Goal: Task Accomplishment & Management: Use online tool/utility

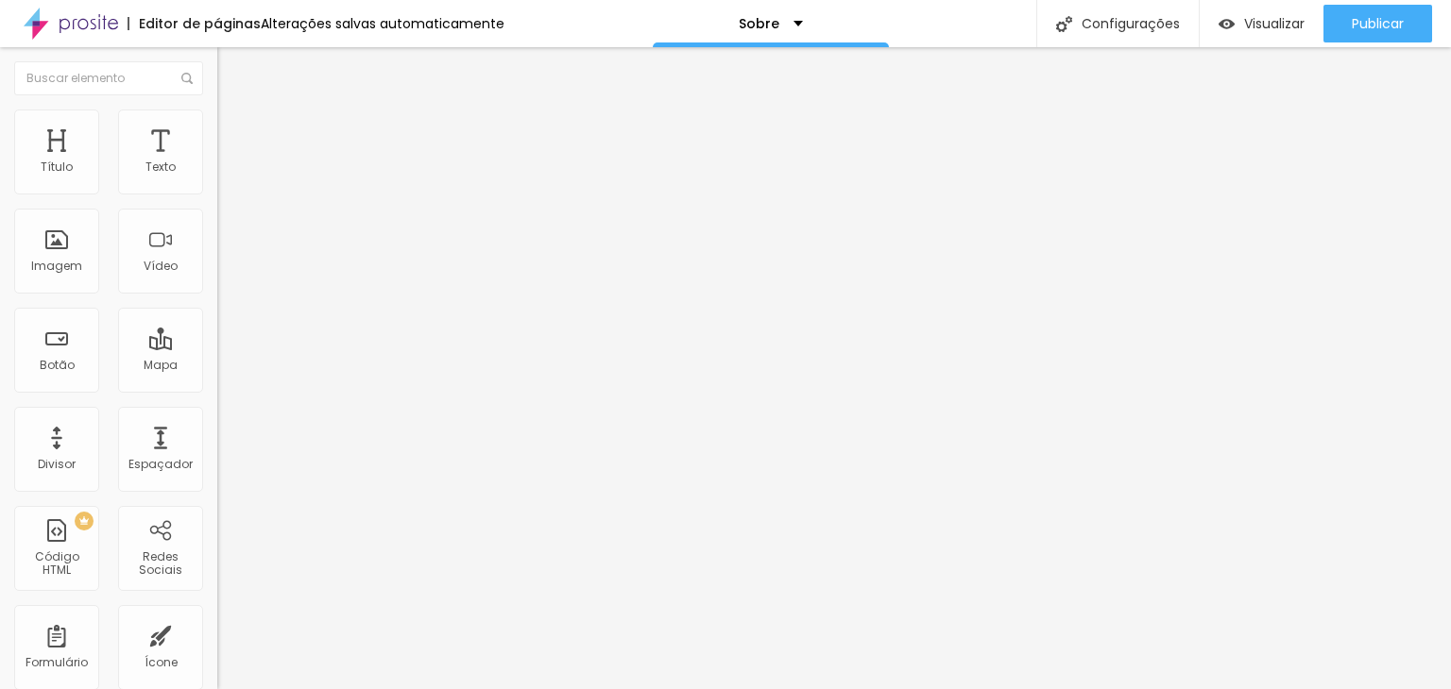
click at [231, 66] on img "button" at bounding box center [238, 68] width 15 height 15
click at [231, 65] on img "button" at bounding box center [238, 68] width 15 height 15
click at [68, 263] on div "Imagem" at bounding box center [56, 266] width 51 height 13
click at [217, 76] on button "Editar Título" at bounding box center [325, 68] width 217 height 43
click at [217, 119] on img at bounding box center [225, 118] width 17 height 17
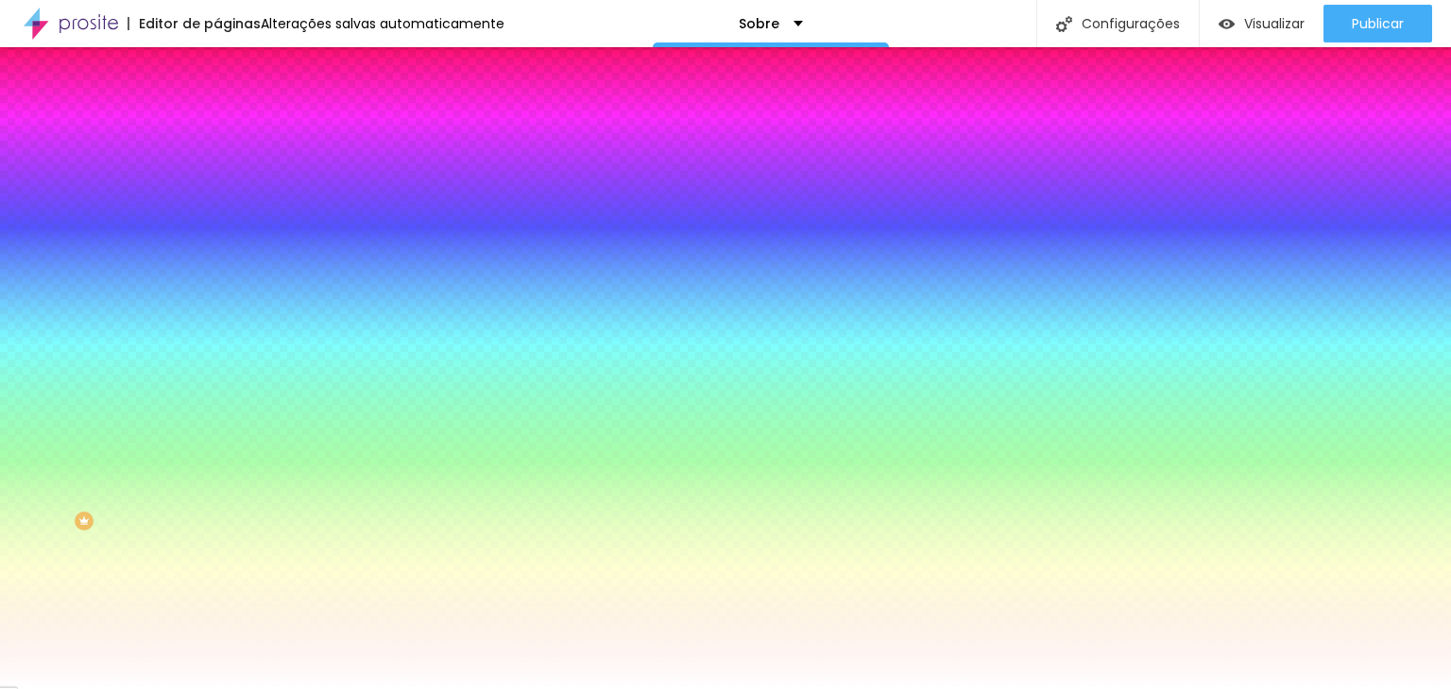
click at [217, 186] on input "#FFFFFF" at bounding box center [330, 189] width 227 height 19
paste input "262624"
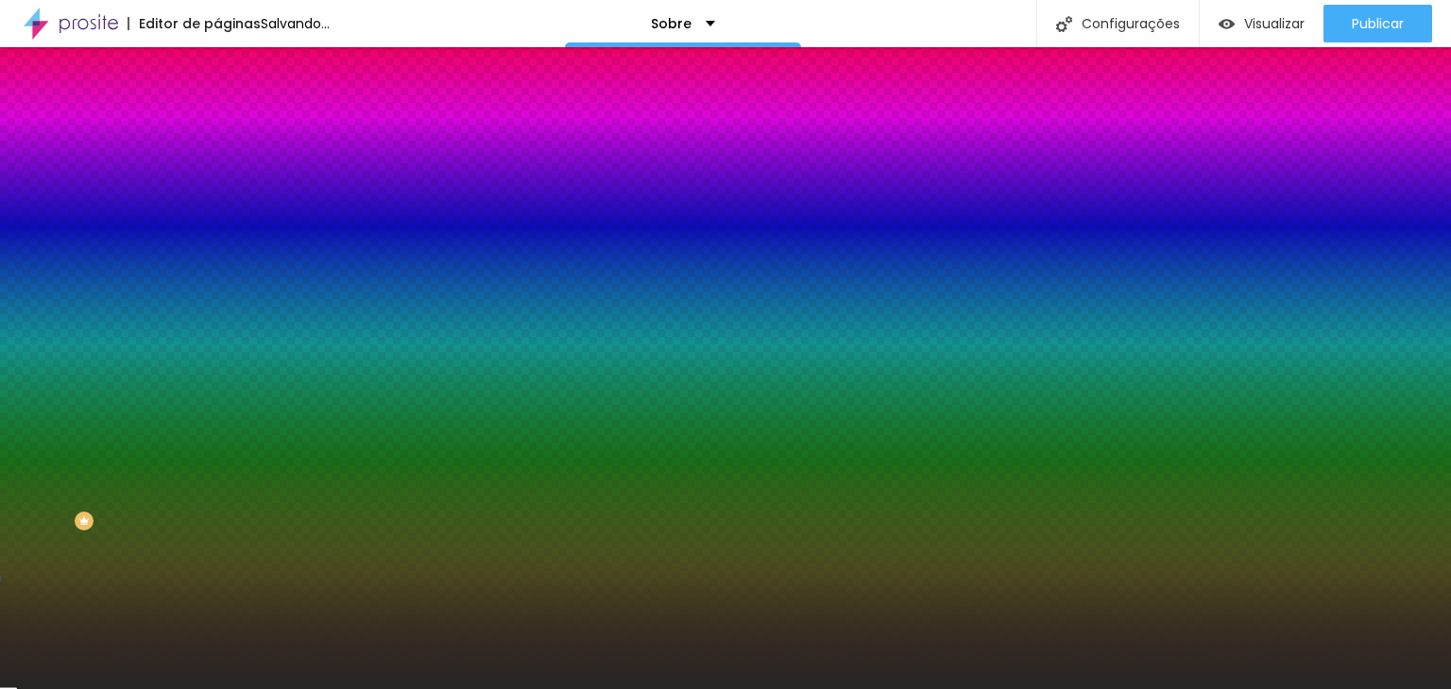
click at [217, 351] on div "Editar Coluna Conteúdo Estilo Avançado Cor de fundo Voltar ao padrão #262624 0 …" at bounding box center [325, 368] width 217 height 642
click at [217, 393] on div "Editar Coluna Conteúdo Estilo Avançado Cor de fundo Voltar ao padrão #262624 0 …" at bounding box center [325, 368] width 217 height 642
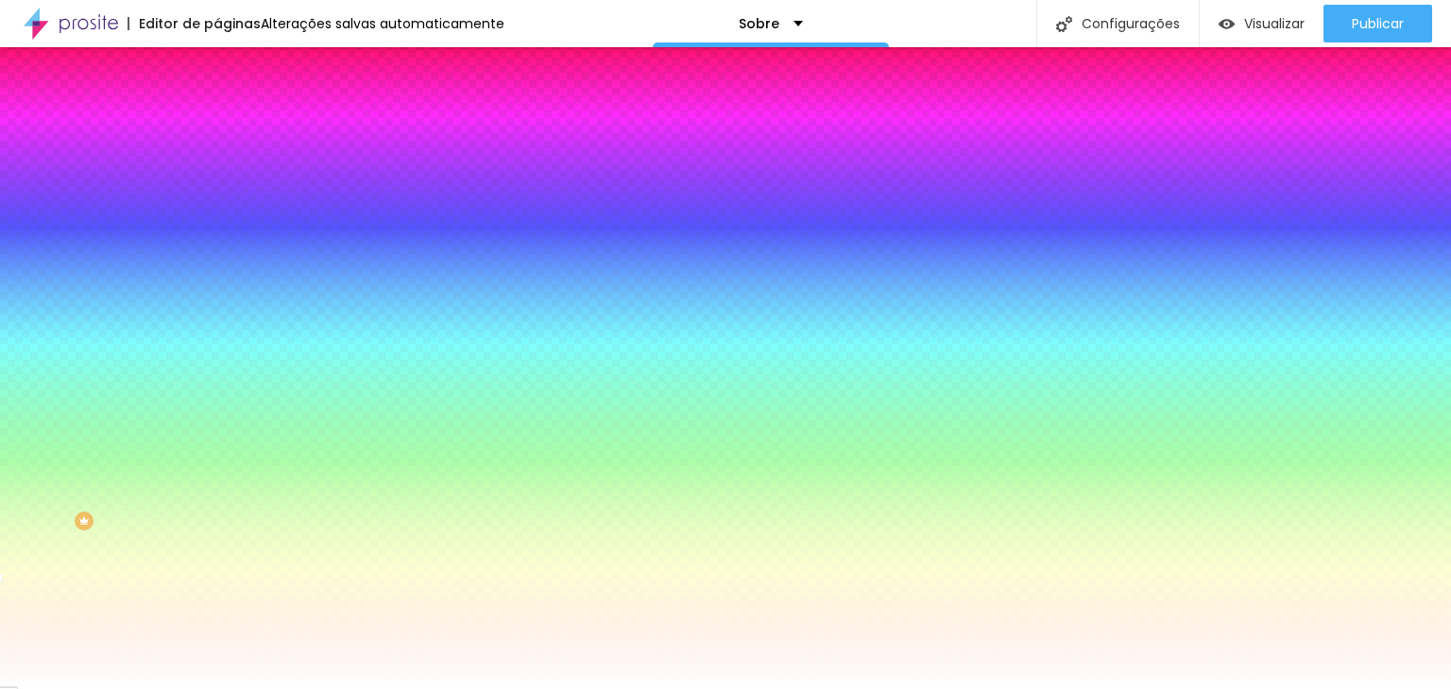
type input "#FFFFFF"
click at [234, 133] on span "Avançado" at bounding box center [265, 141] width 62 height 16
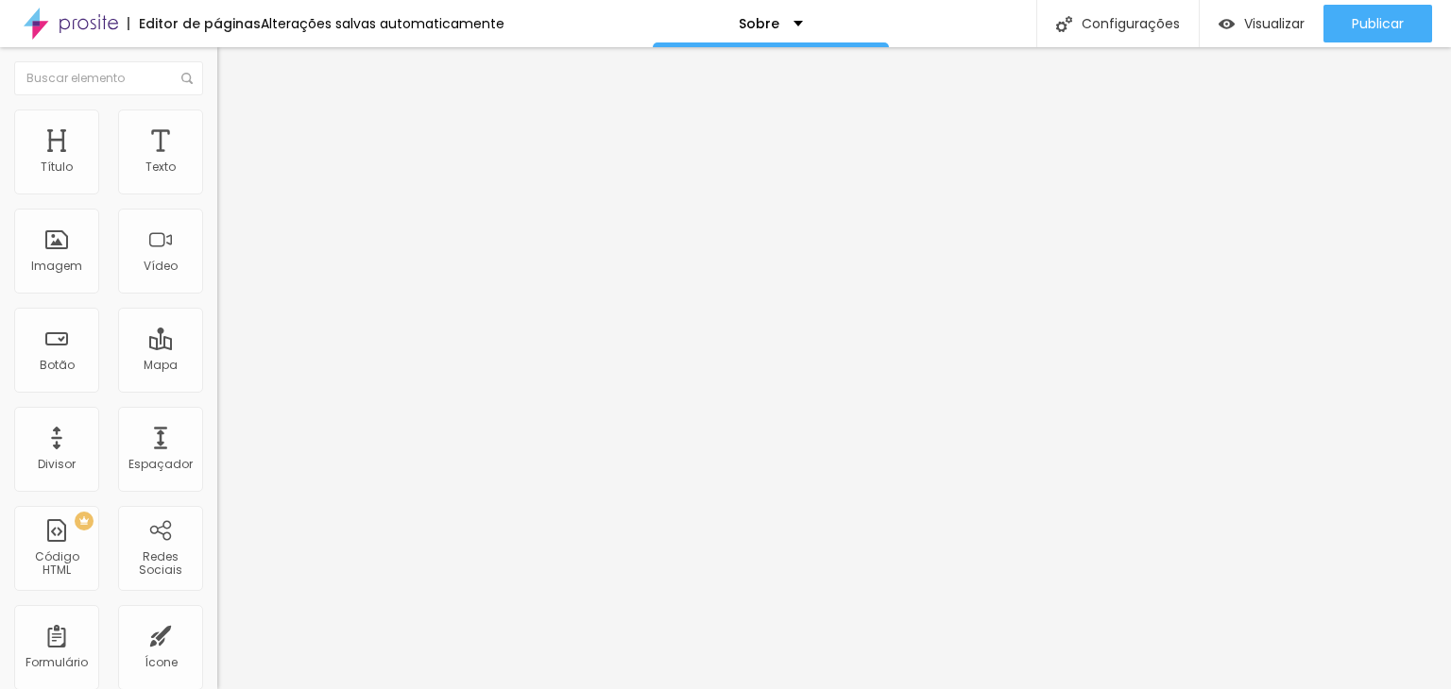
click at [217, 178] on input "Alboom Brasil" at bounding box center [330, 168] width 227 height 19
drag, startPoint x: 152, startPoint y: 216, endPoint x: 0, endPoint y: 231, distance: 152.8
click at [217, 231] on div "Endereço Alboom Brasil Alinhamento 15 Zoom" at bounding box center [325, 336] width 217 height 378
type input "Bianca Viana Fotografia"
click at [142, 341] on div "Mapa" at bounding box center [160, 350] width 85 height 85
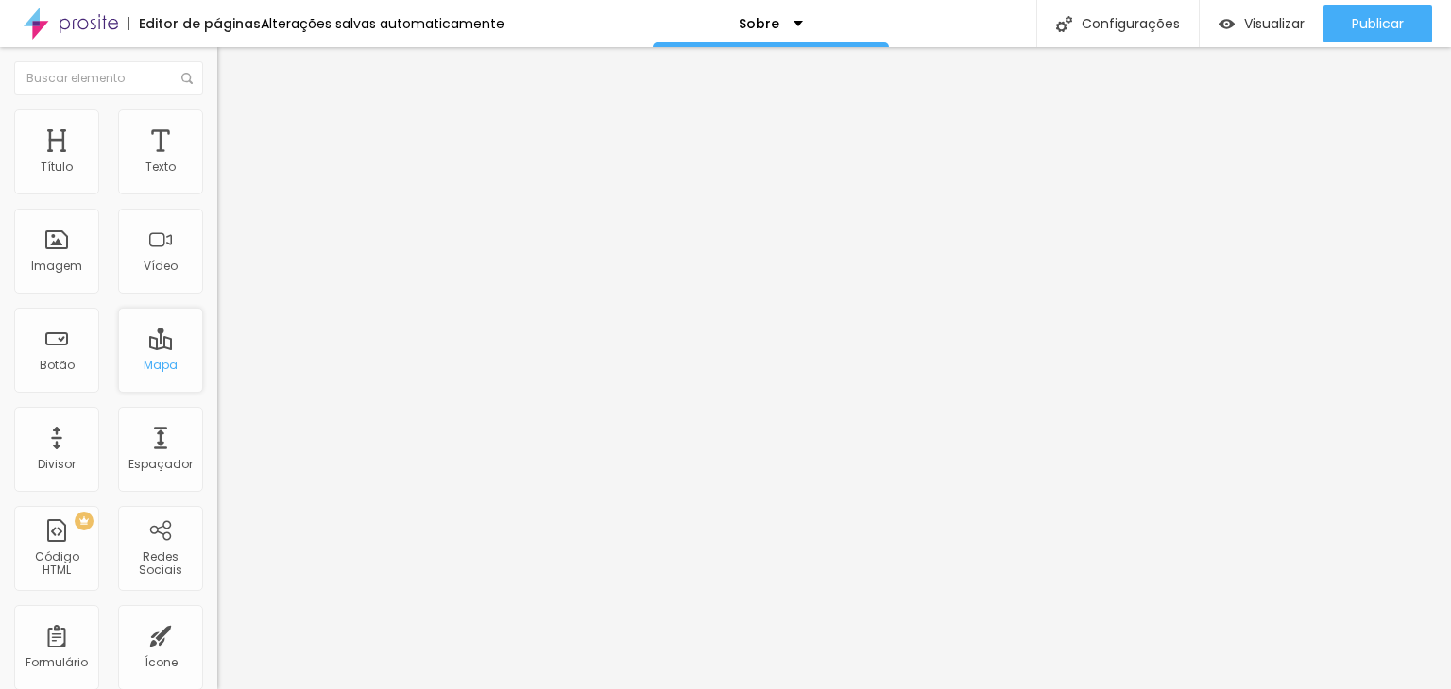
click at [153, 359] on div "Mapa" at bounding box center [161, 365] width 34 height 13
click at [118, 331] on div "Mapa" at bounding box center [160, 350] width 85 height 85
click at [234, 134] on span "Avançado" at bounding box center [265, 141] width 62 height 16
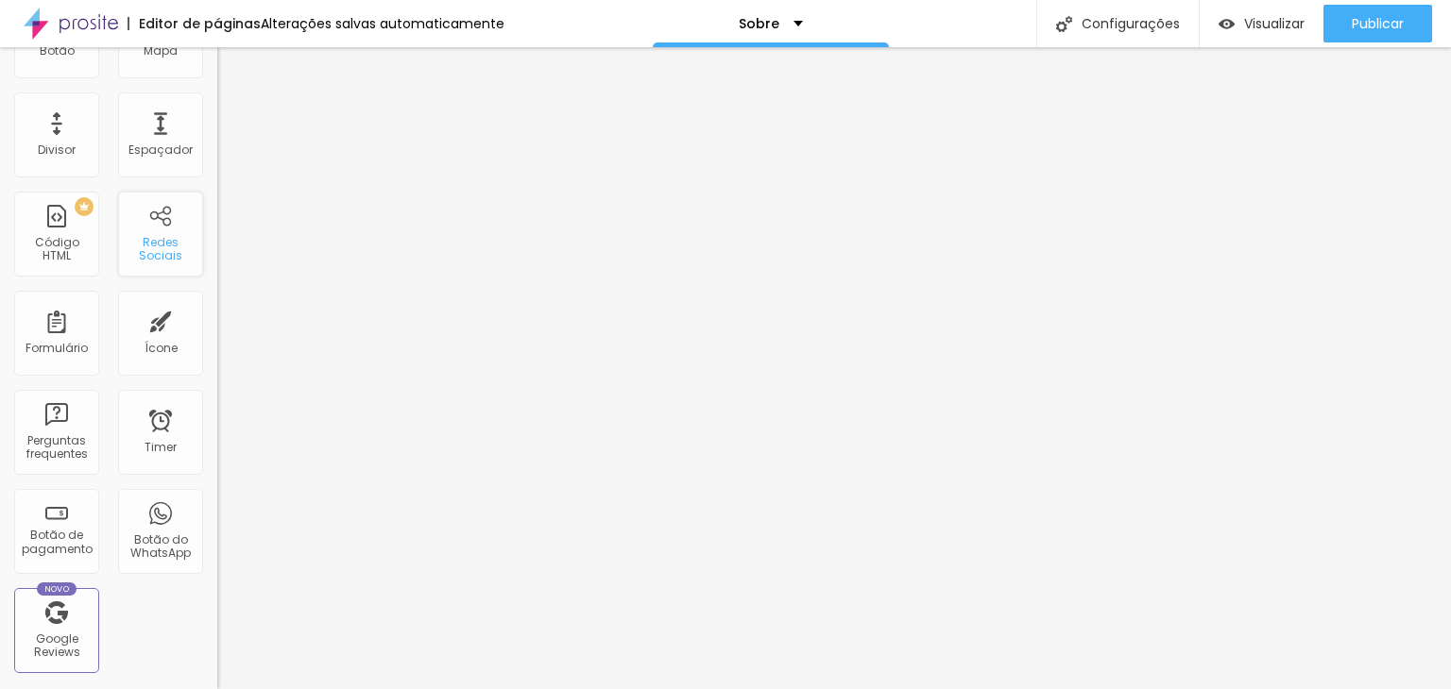
click at [141, 229] on div "Redes Sociais" at bounding box center [160, 234] width 85 height 85
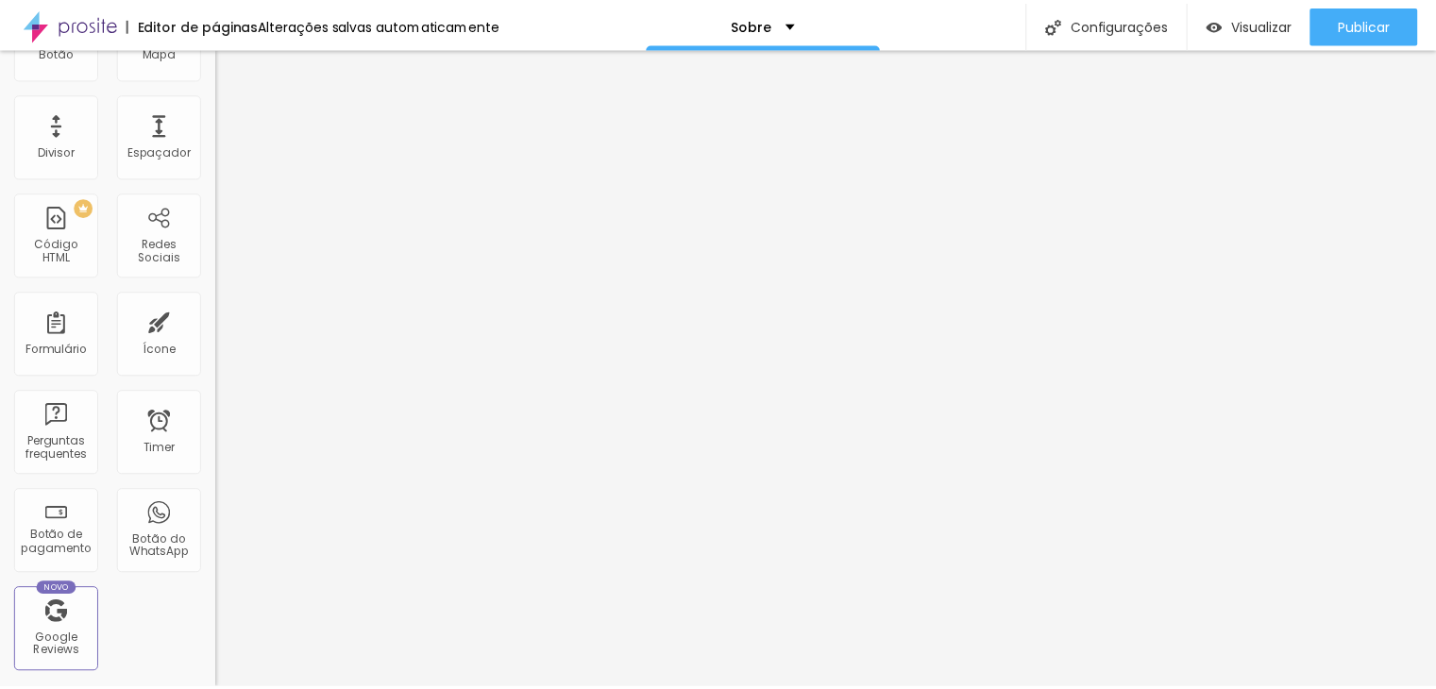
scroll to position [0, 0]
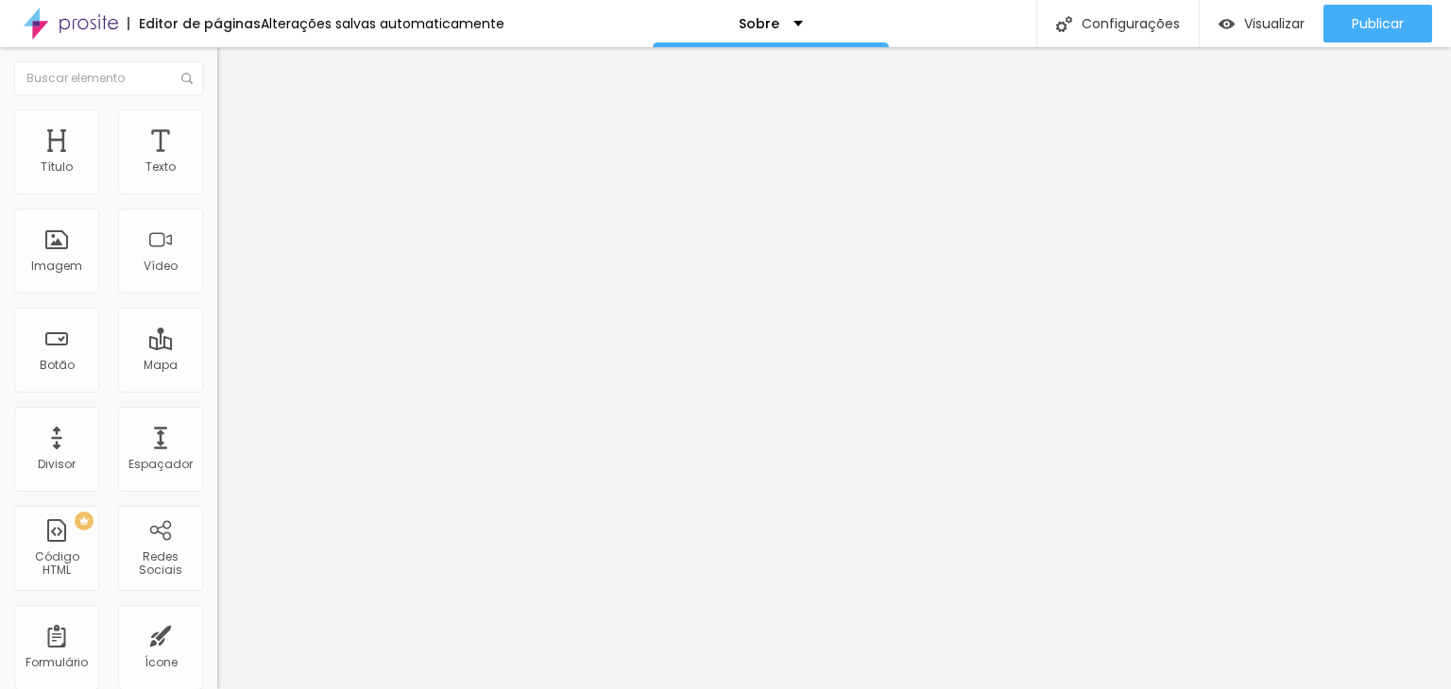
click at [231, 69] on img "button" at bounding box center [238, 68] width 15 height 15
click at [1276, 18] on span "Visualizar" at bounding box center [1274, 23] width 60 height 15
type input "16"
type input "15"
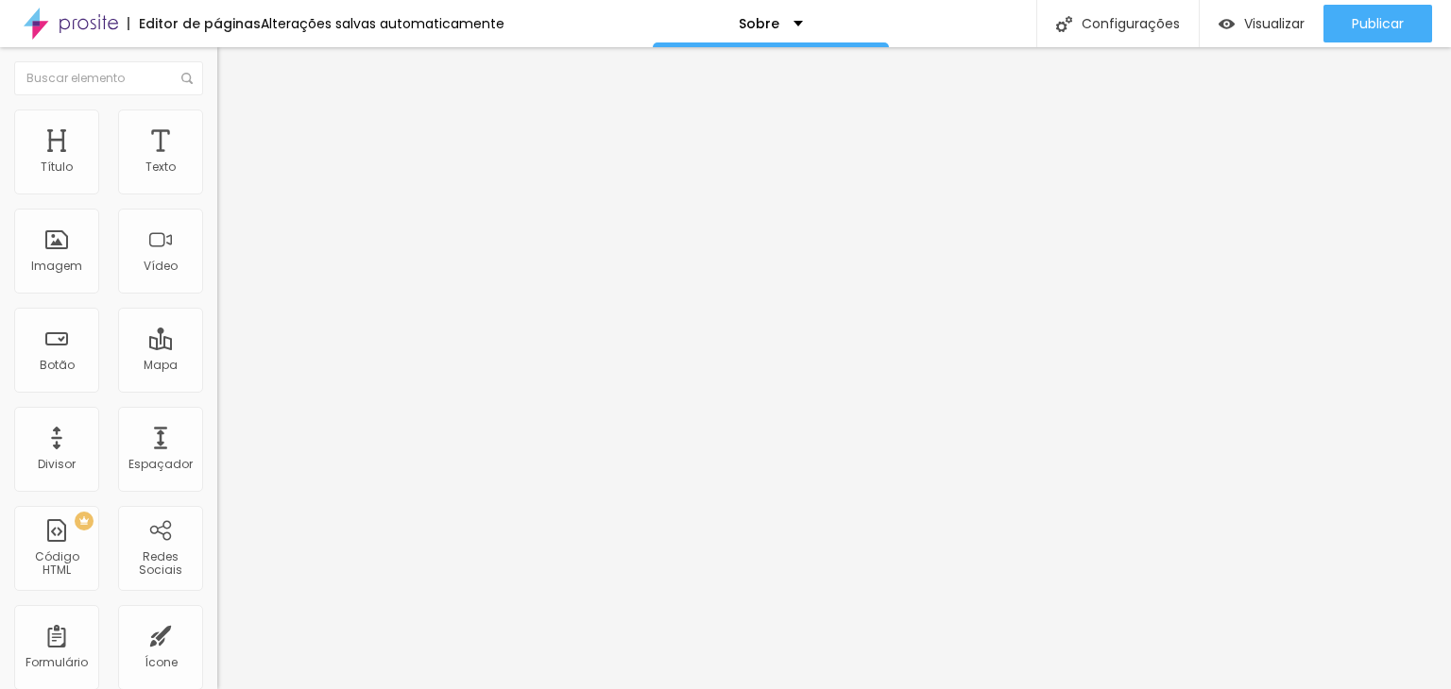
type input "15"
type input "14"
type input "13"
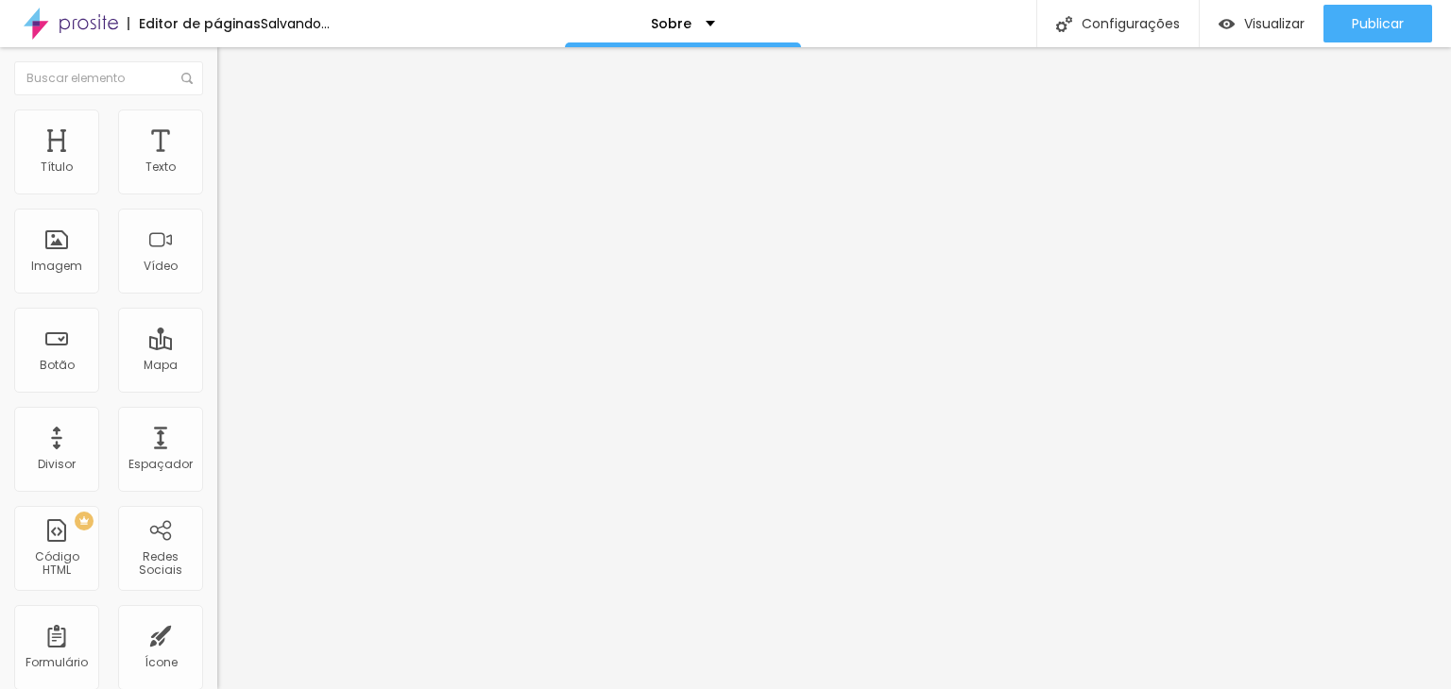
type input "14"
type input "15"
type input "16"
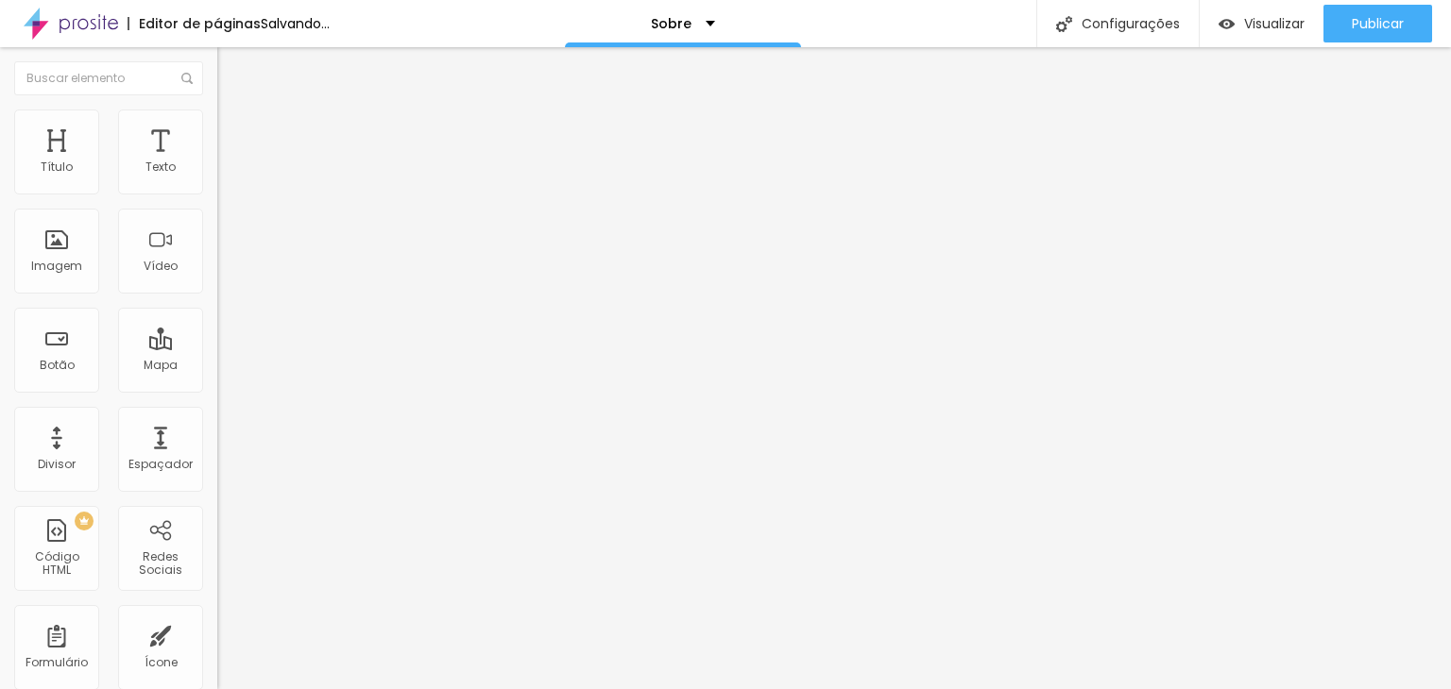
type input "16"
click at [217, 348] on input "range" at bounding box center [278, 355] width 122 height 15
click at [217, 118] on li "Estilo" at bounding box center [325, 119] width 217 height 19
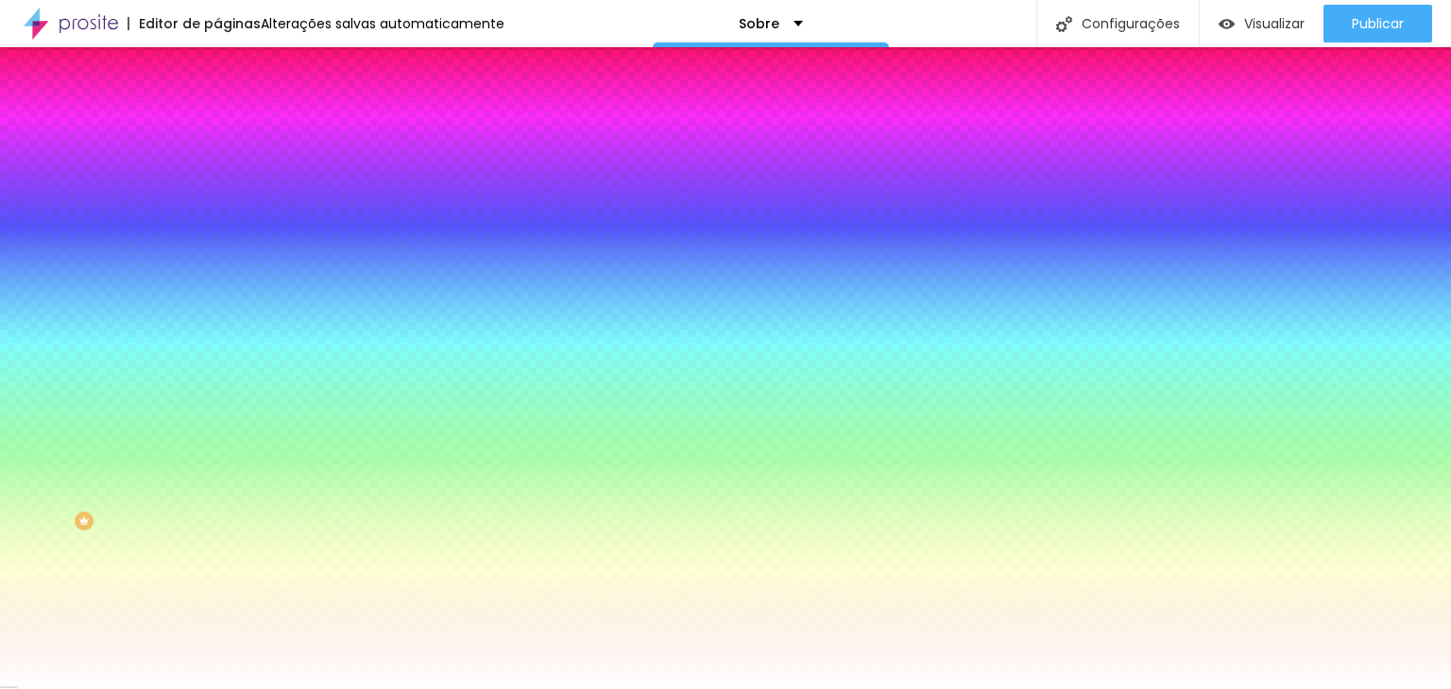
click at [300, 298] on span "DESATIVADO" at bounding box center [334, 292] width 69 height 11
click at [217, 287] on div "Efeitos de fundo" at bounding box center [325, 281] width 217 height 11
click at [225, 333] on icon "button" at bounding box center [230, 327] width 11 height 11
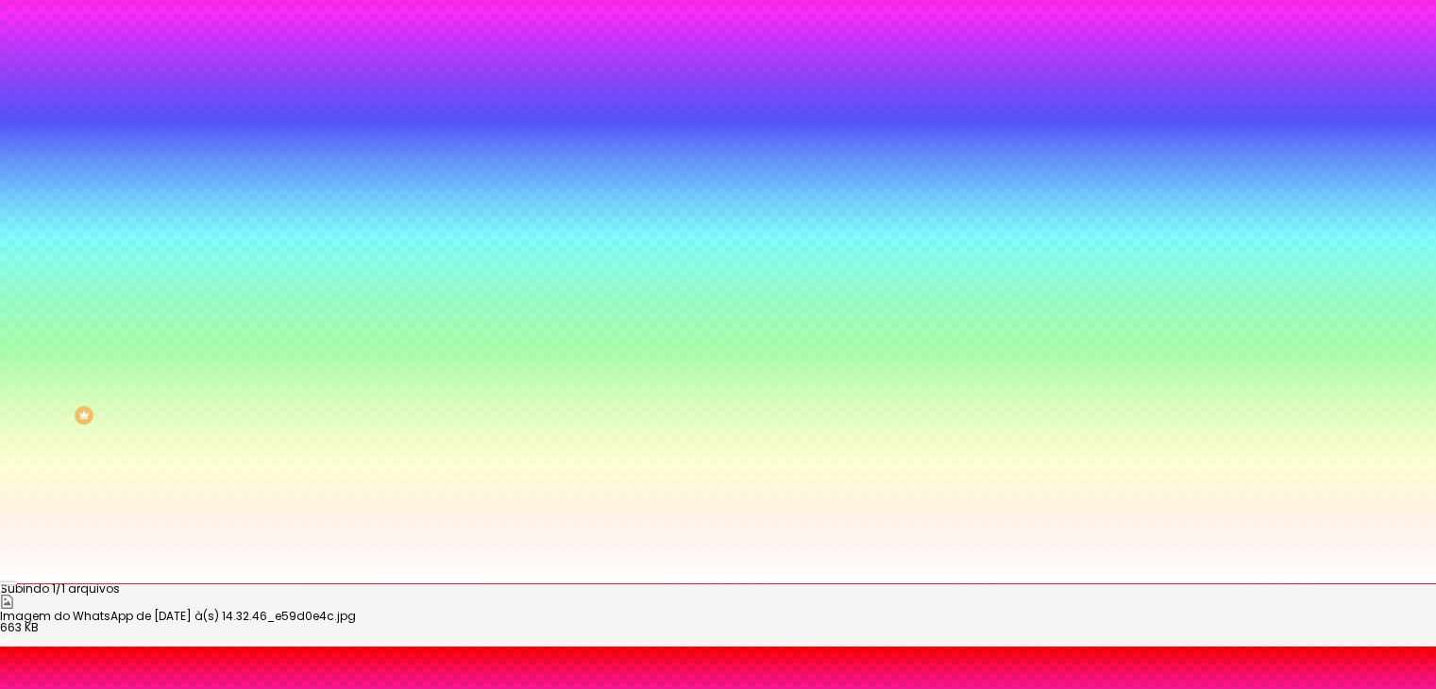
radio input "true"
radio input "false"
radio input "true"
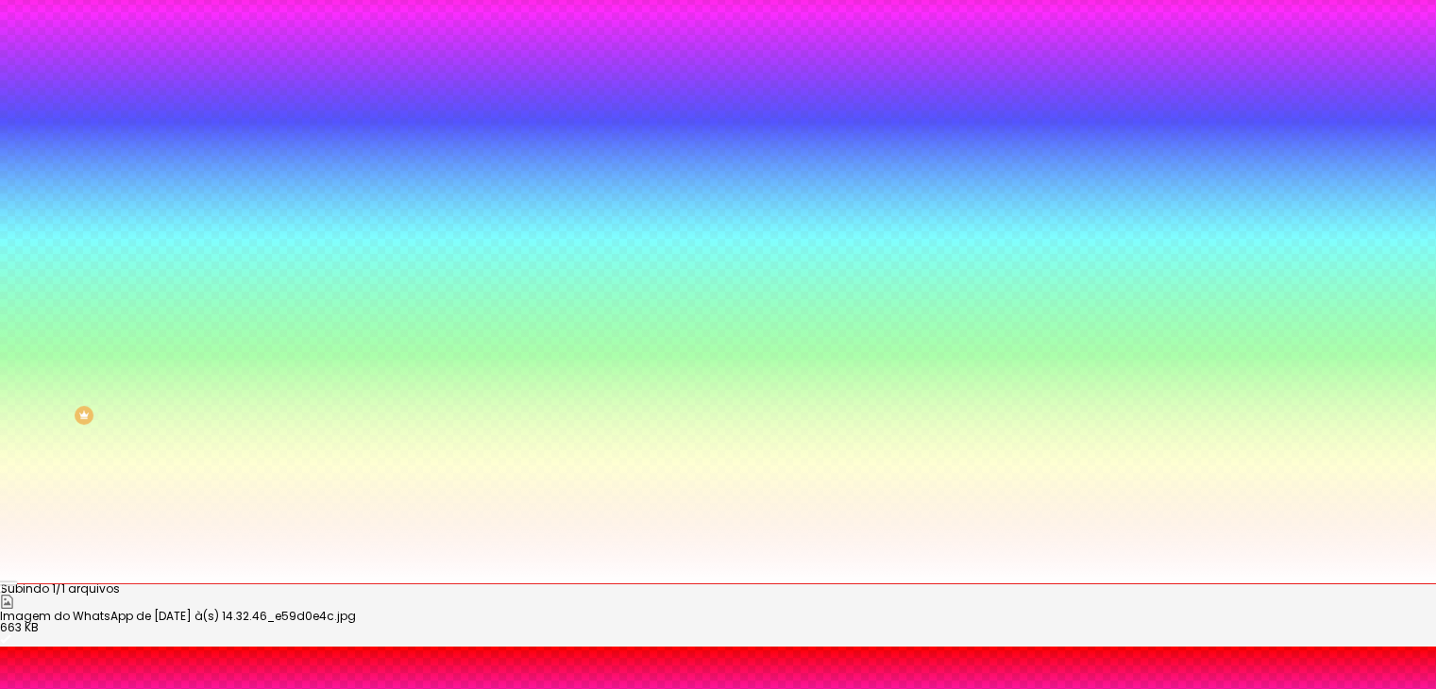
radio input "false"
radio input "true"
radio input "false"
drag, startPoint x: 264, startPoint y: 501, endPoint x: 393, endPoint y: 268, distance: 266.3
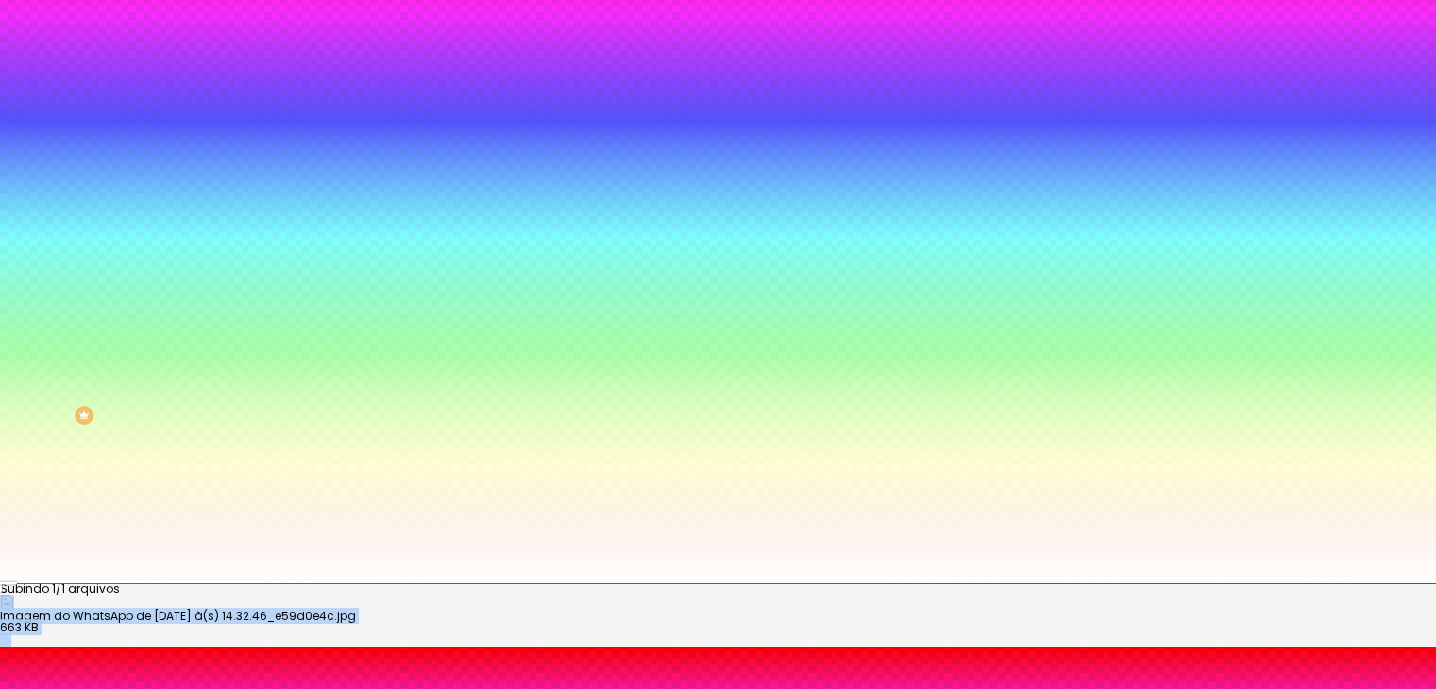
click at [393, 268] on body "Editor de páginas Alterações salvas automaticamente Sobre Configurações Configu…" at bounding box center [718, 238] width 1436 height 689
click at [331, 584] on div "Subindo 1/1 arquivos" at bounding box center [718, 589] width 1436 height 11
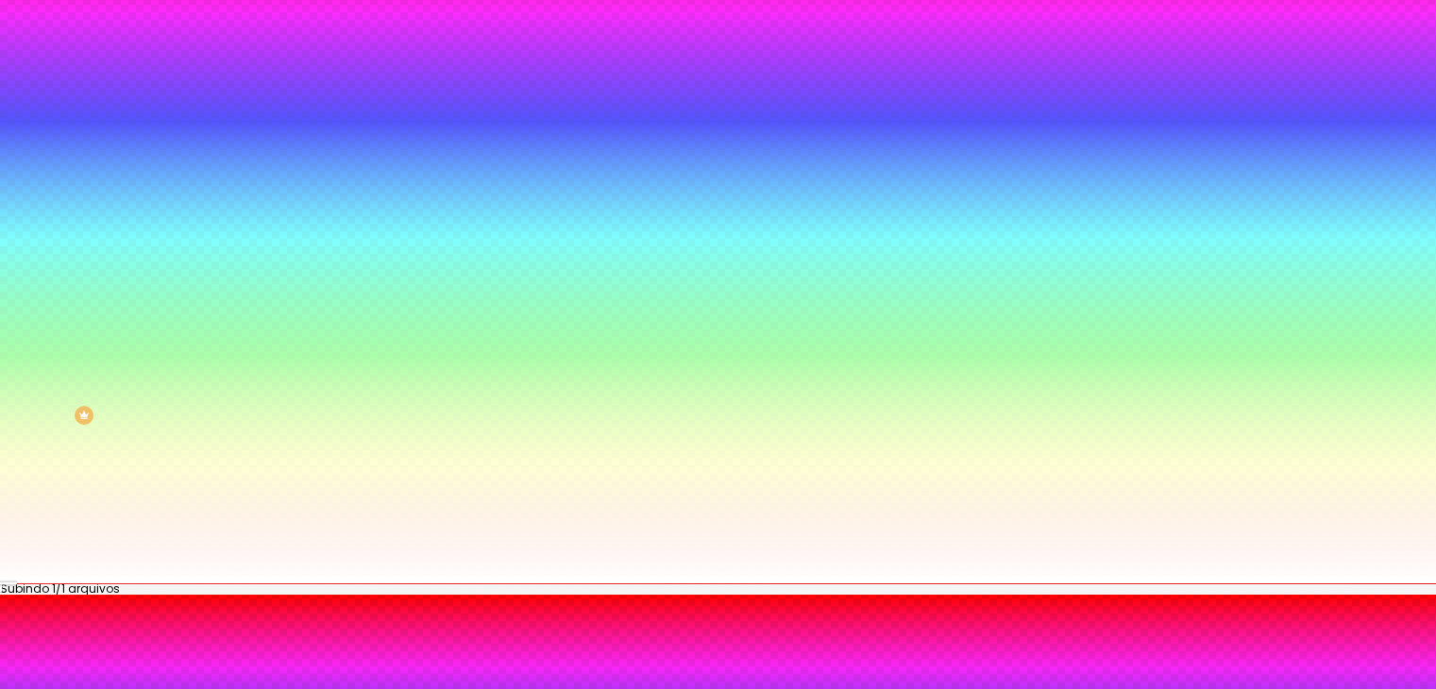
click at [332, 595] on div at bounding box center [718, 595] width 1436 height 0
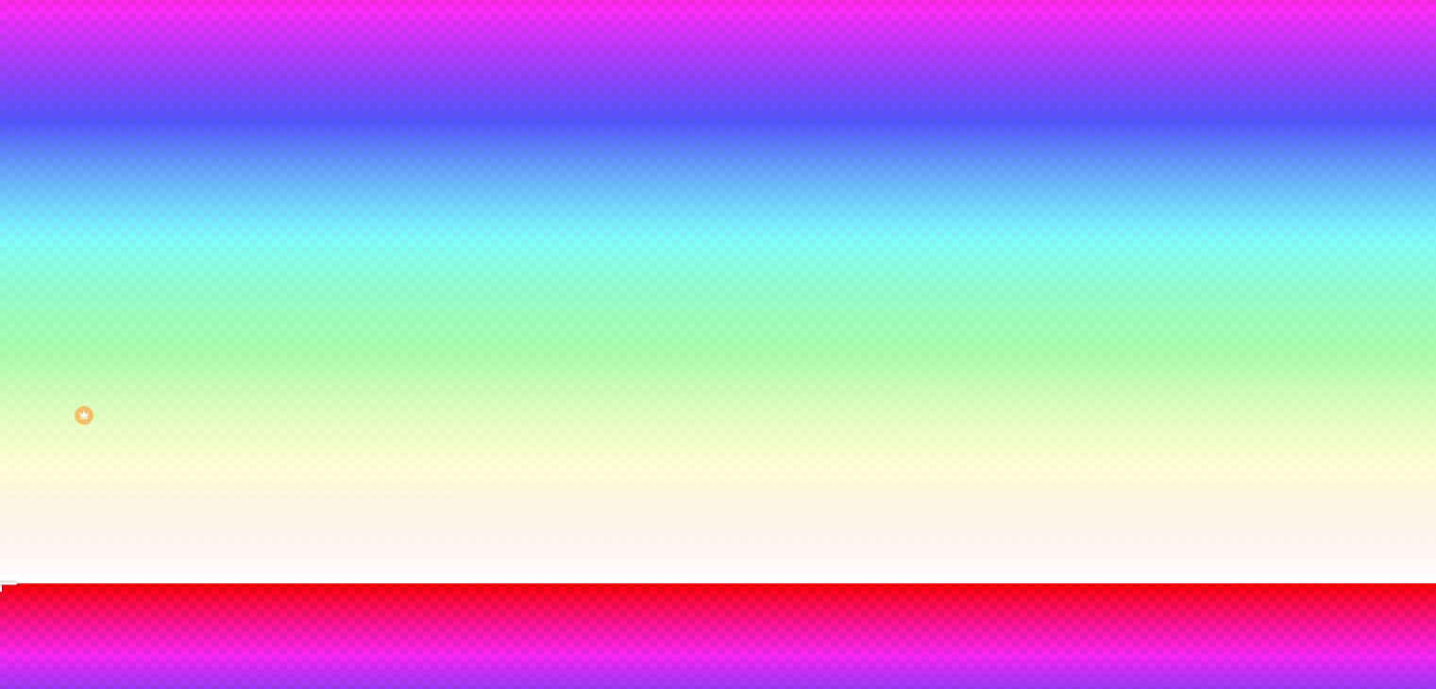
type input "125"
type input "135"
type input "140"
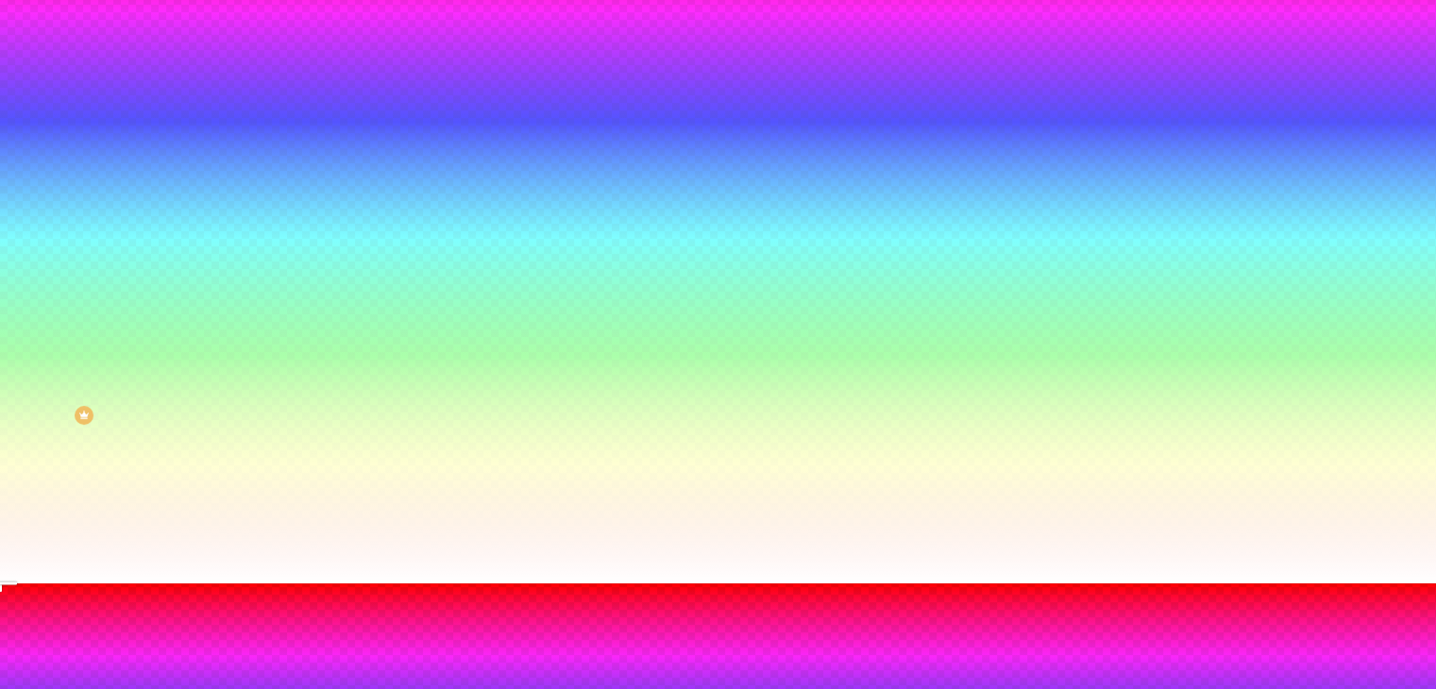
type input "140"
type input "145"
type input "150"
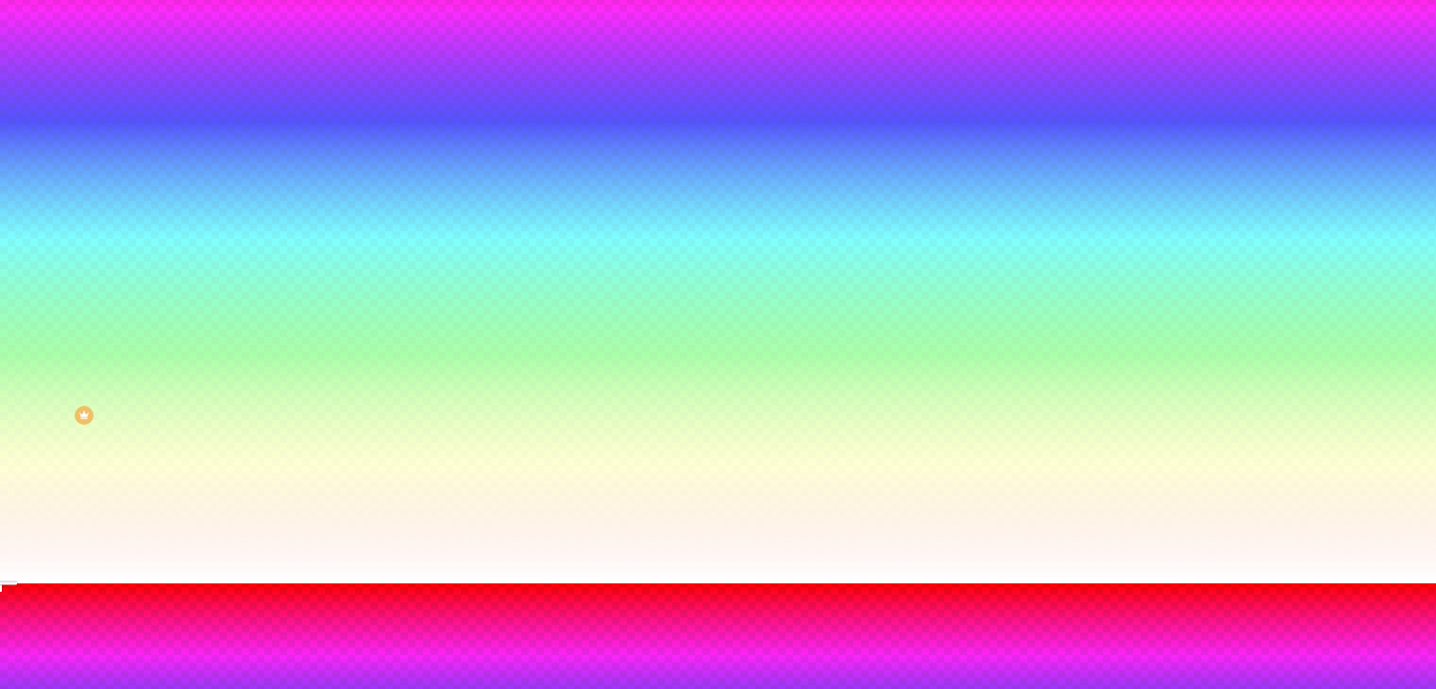
type input "155"
type input "160"
type input "165"
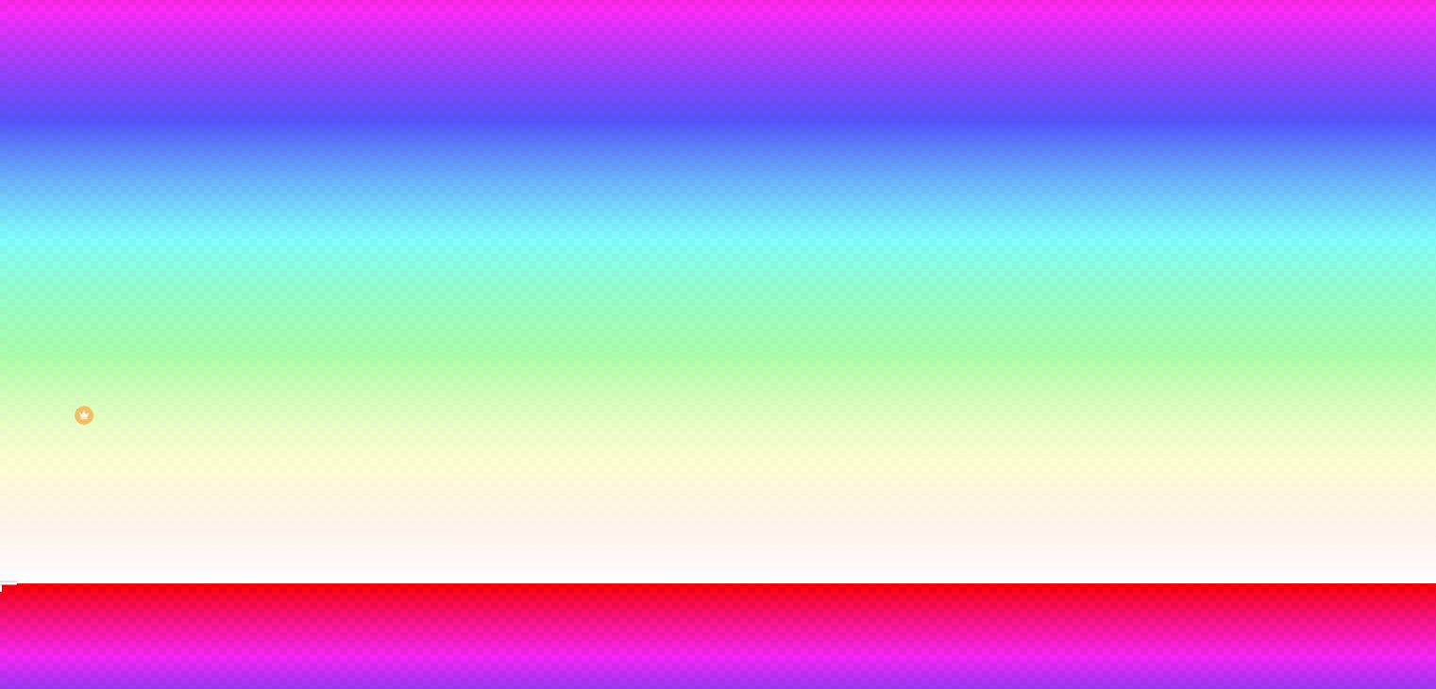
type input "165"
type input "170"
type input "180"
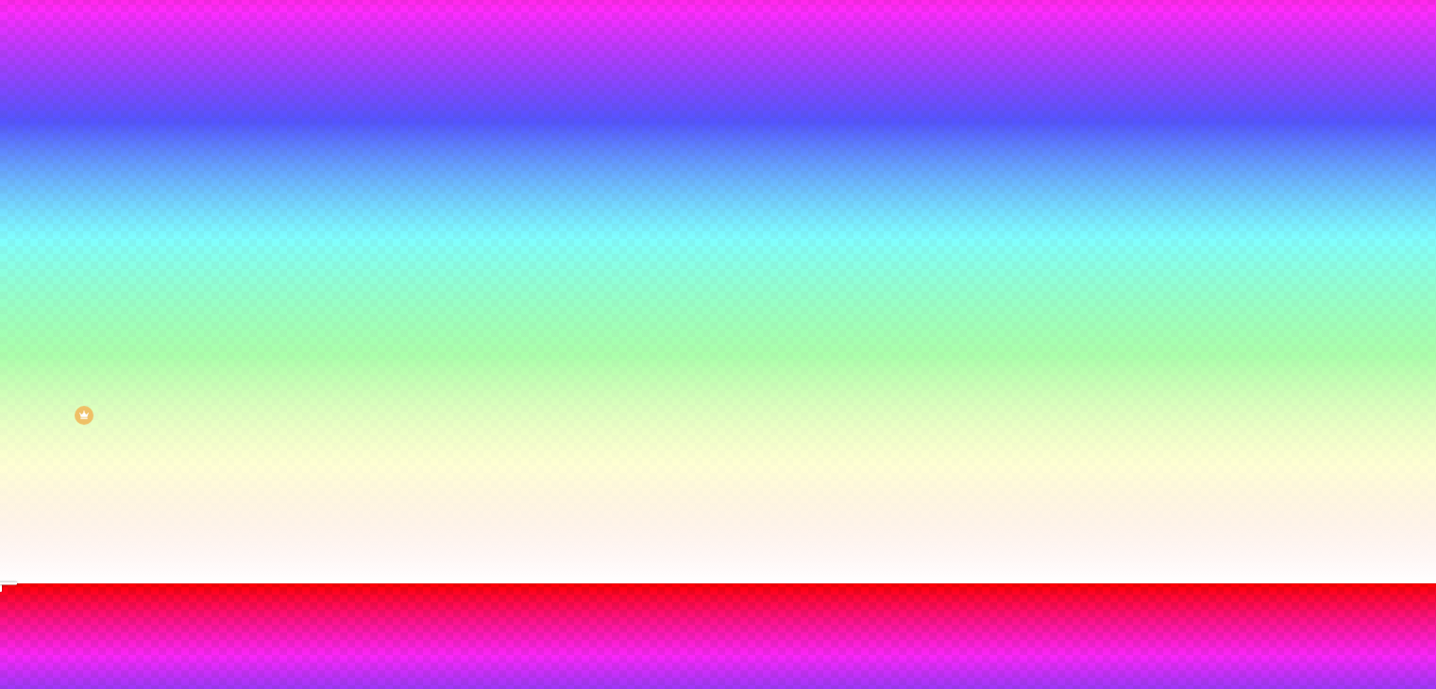
type input "235"
type input "240"
type input "250"
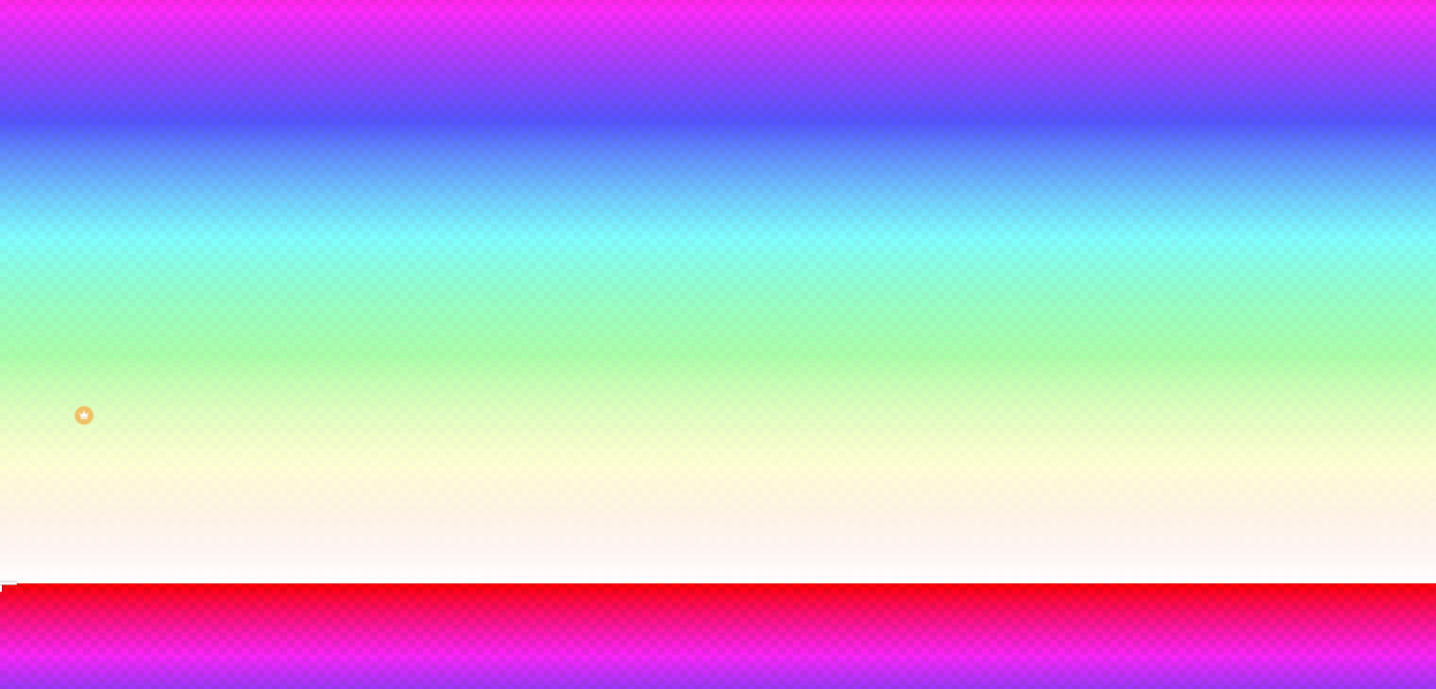
type input "250"
type input "255"
type input "260"
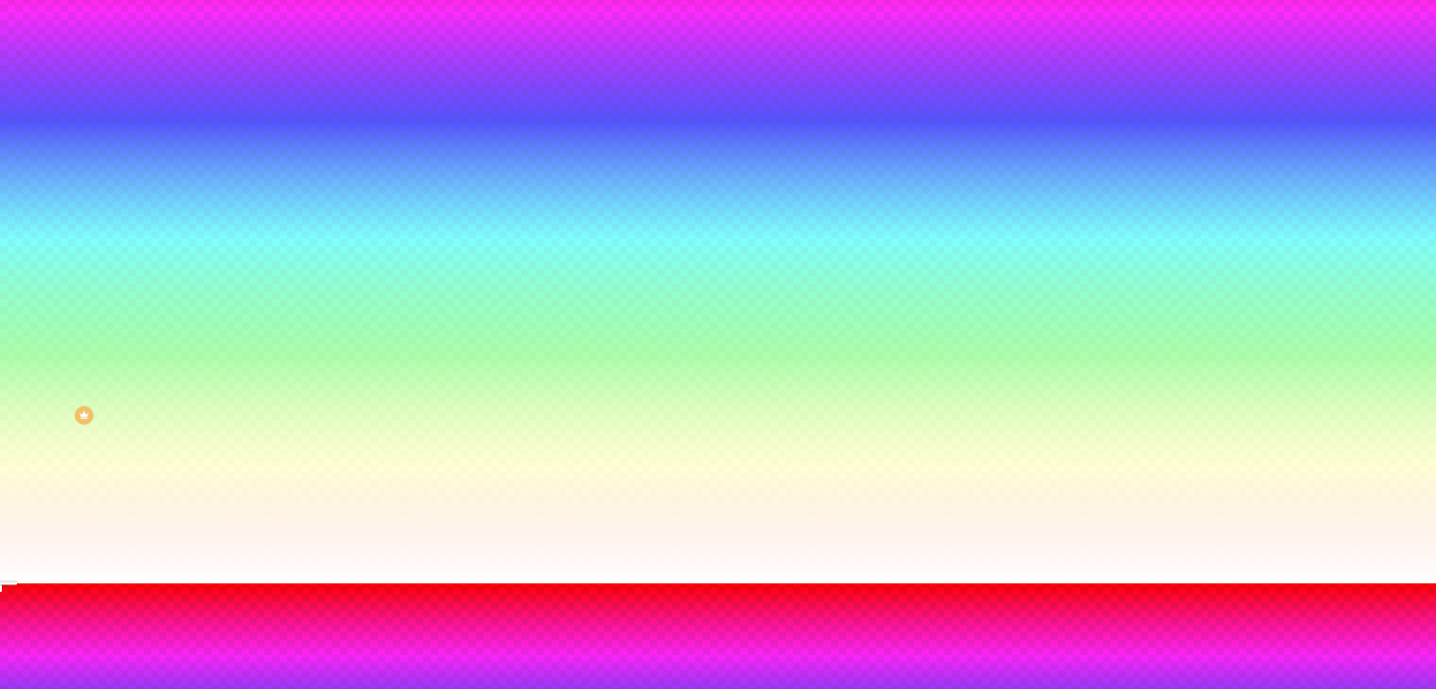
type input "265"
type input "270"
type input "275"
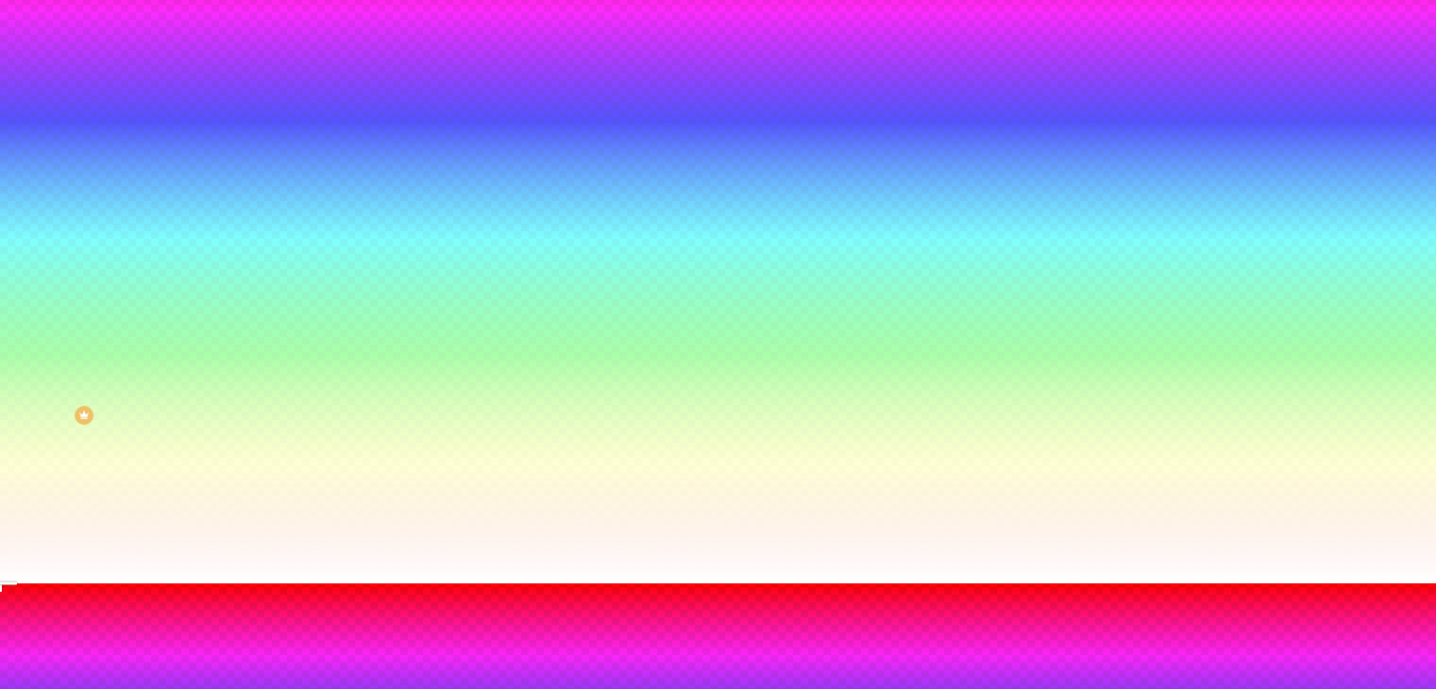
type input "275"
type input "280"
type input "285"
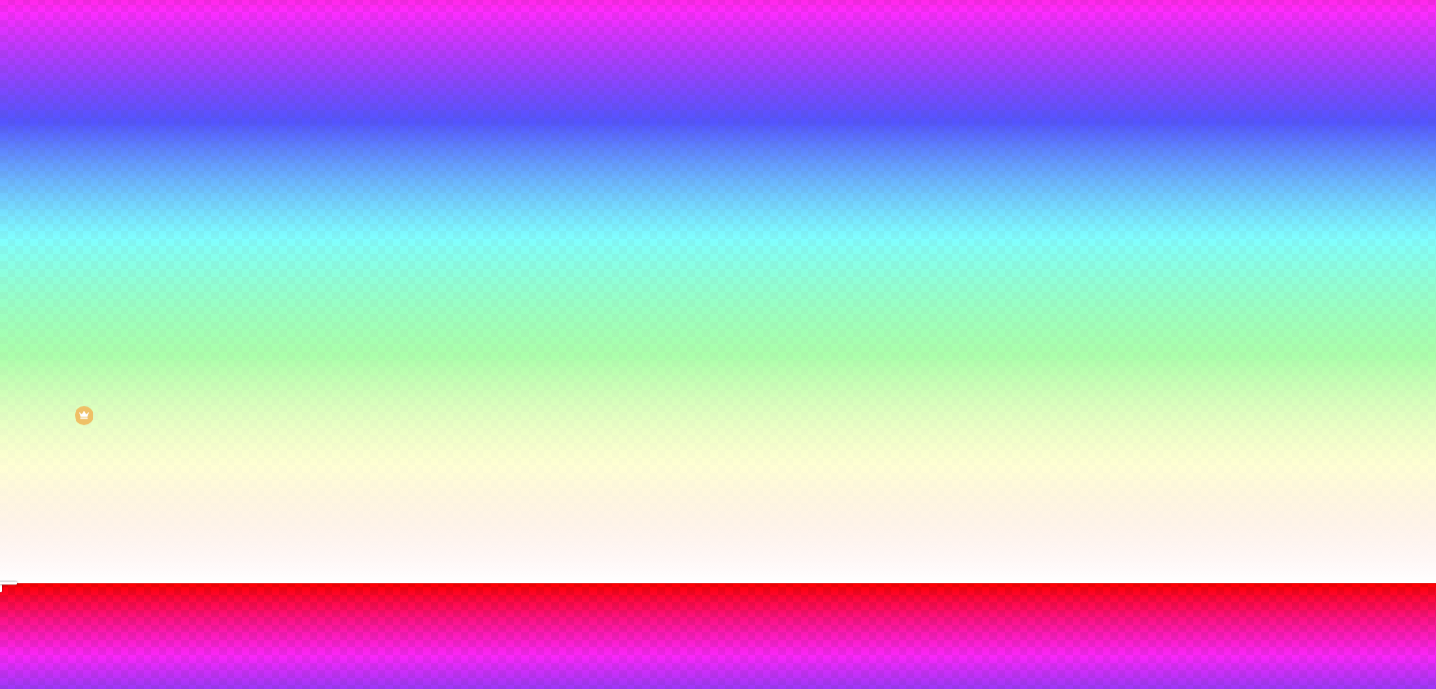
type input "290"
type input "295"
type input "300"
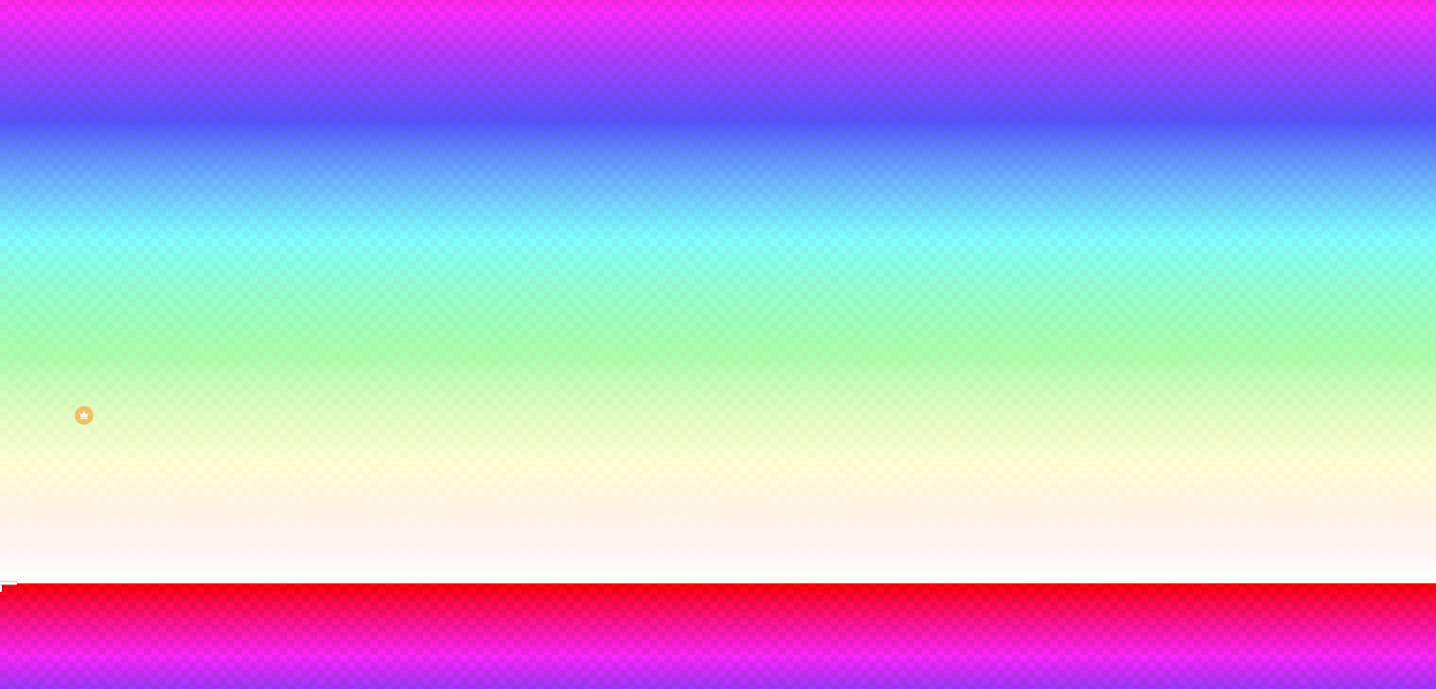
type input "300"
type input "295"
type input "290"
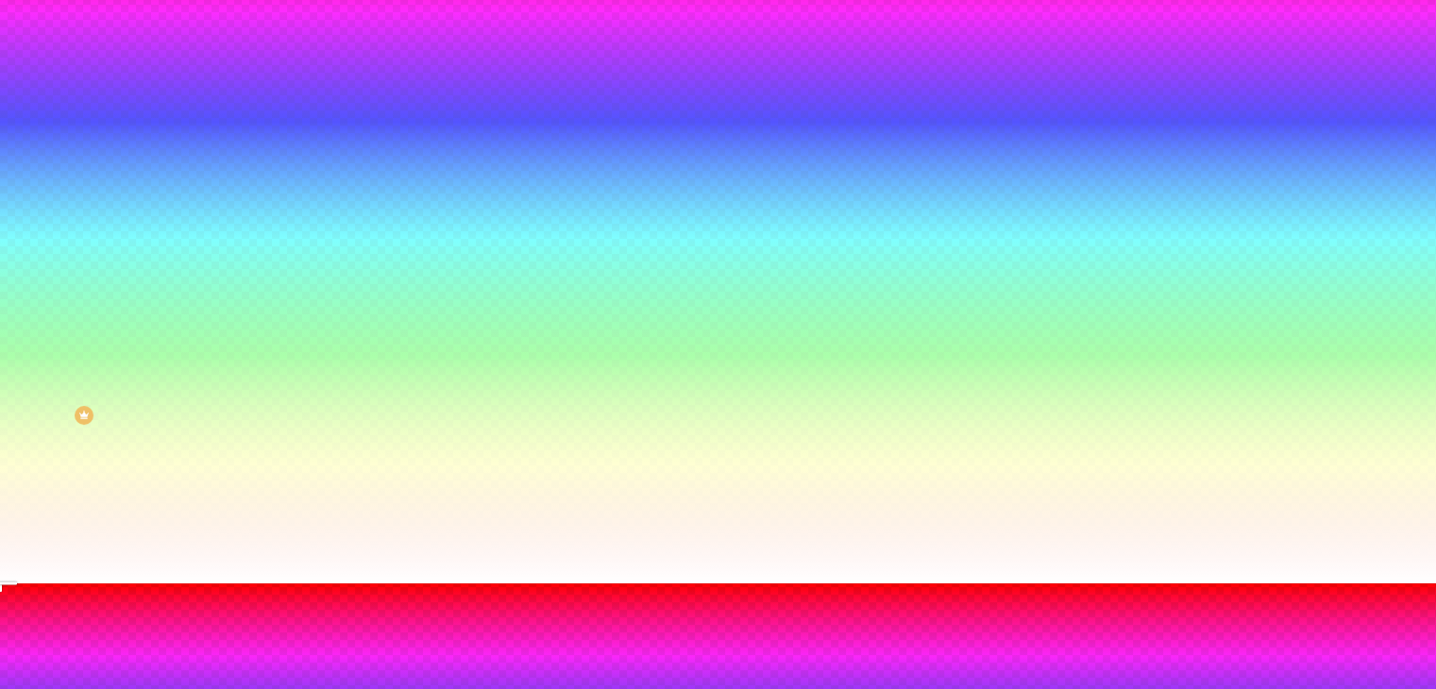
type input "245"
type input "230"
type input "225"
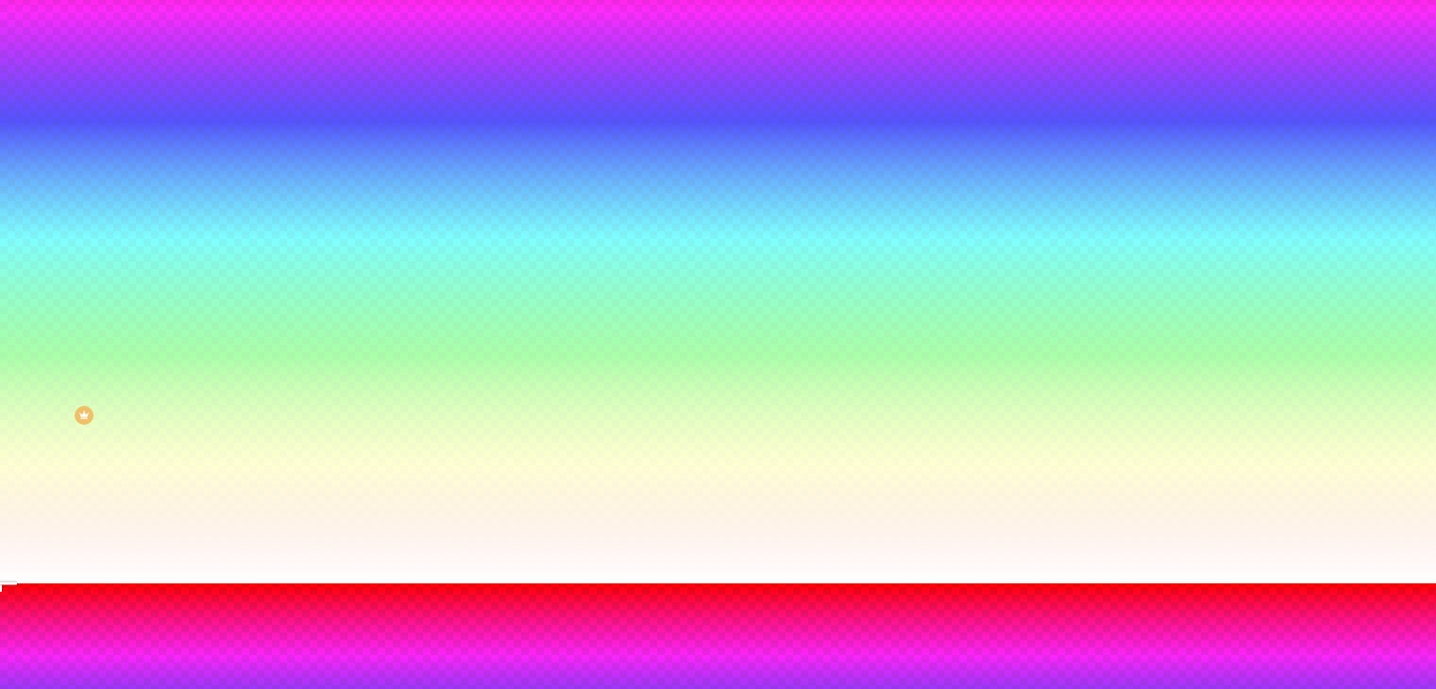
type input "225"
type input "220"
type input "215"
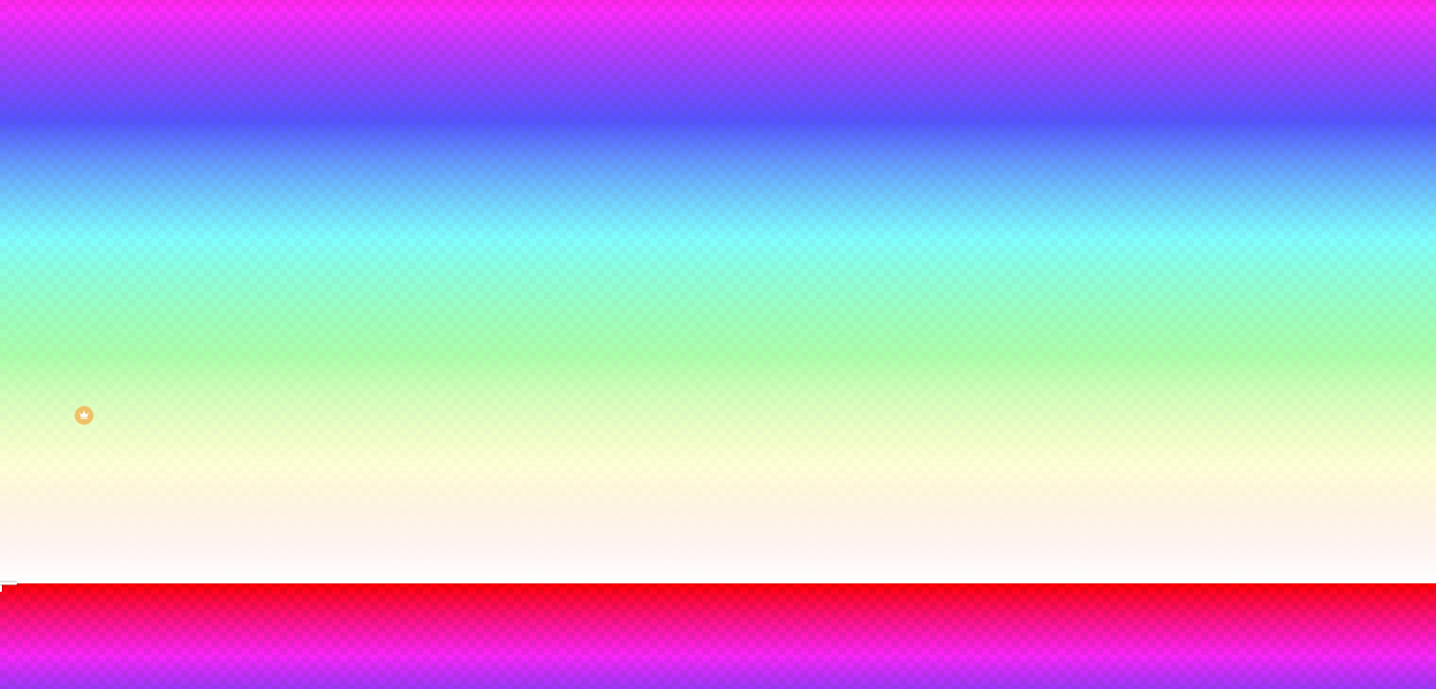
type input "210"
type input "205"
type input "200"
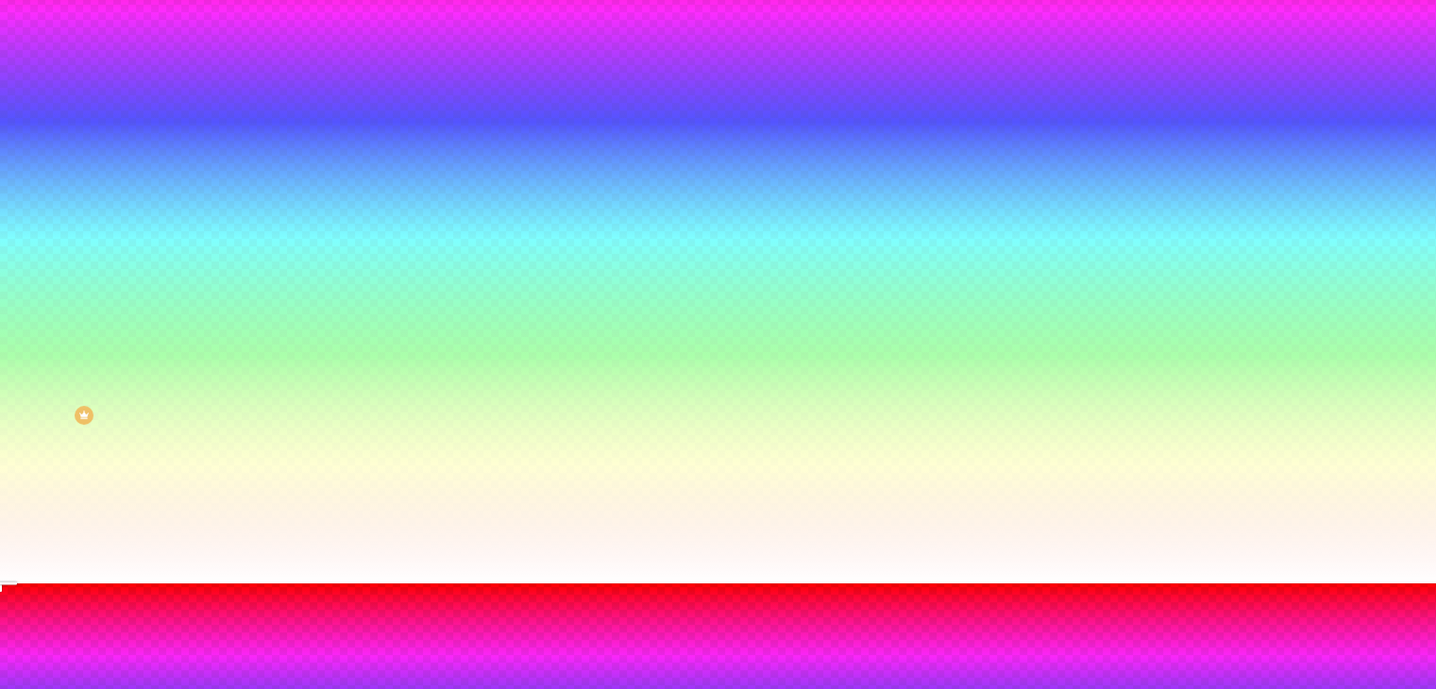
type input "200"
type input "195"
type input "190"
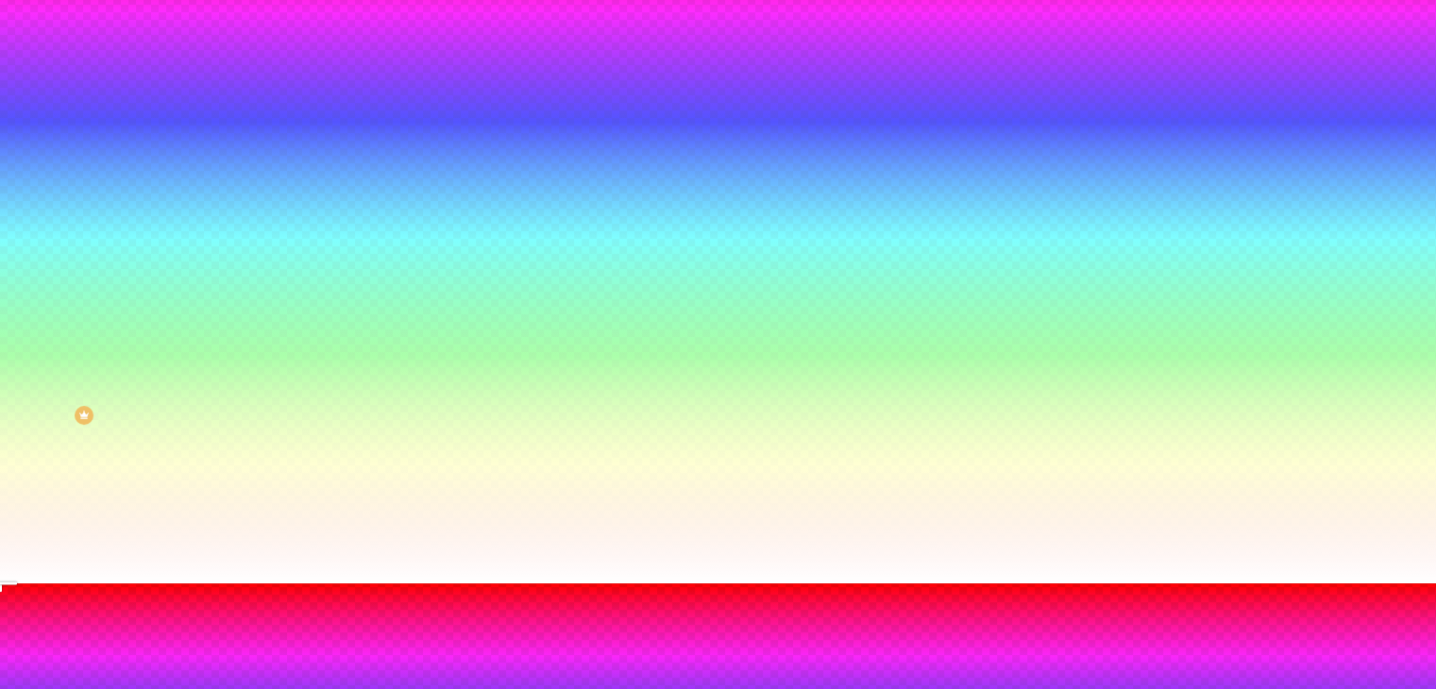
type input "185"
type input "180"
type input "175"
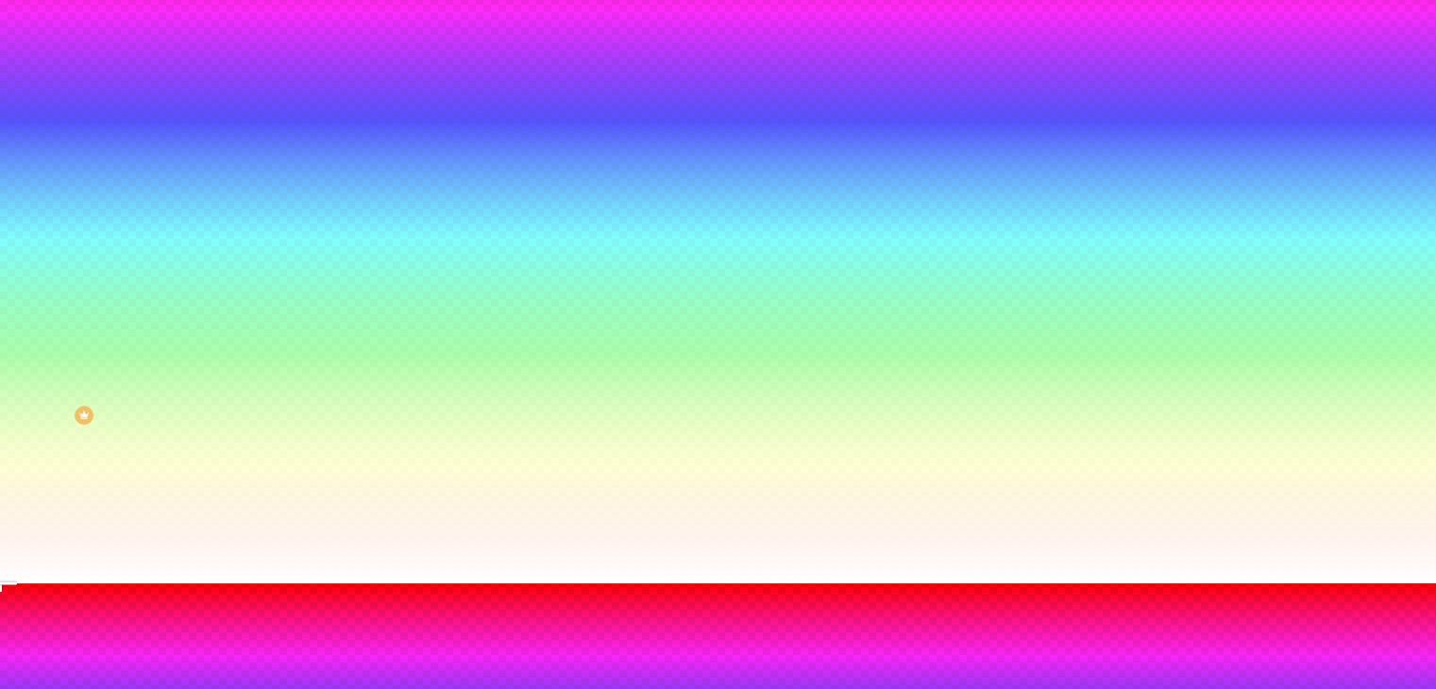
type input "175"
type input "170"
type input "165"
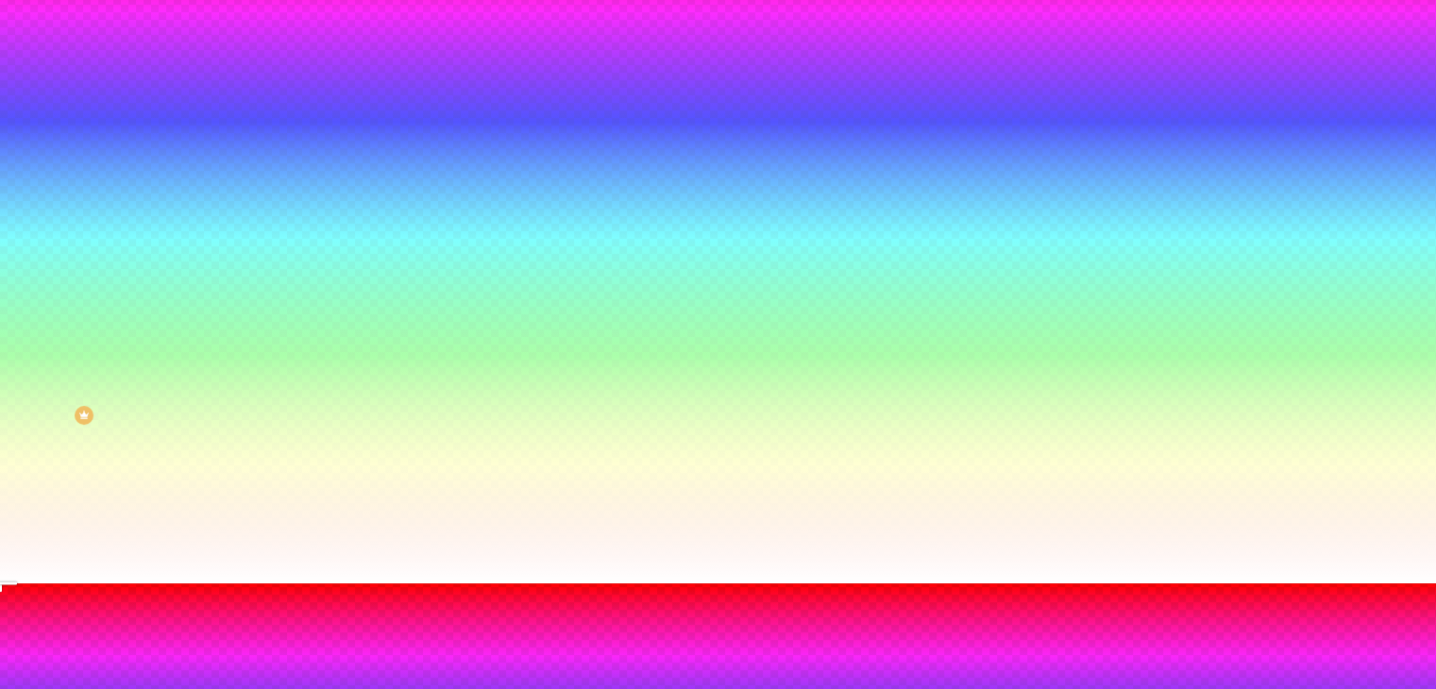
type input "160"
type input "150"
type input "145"
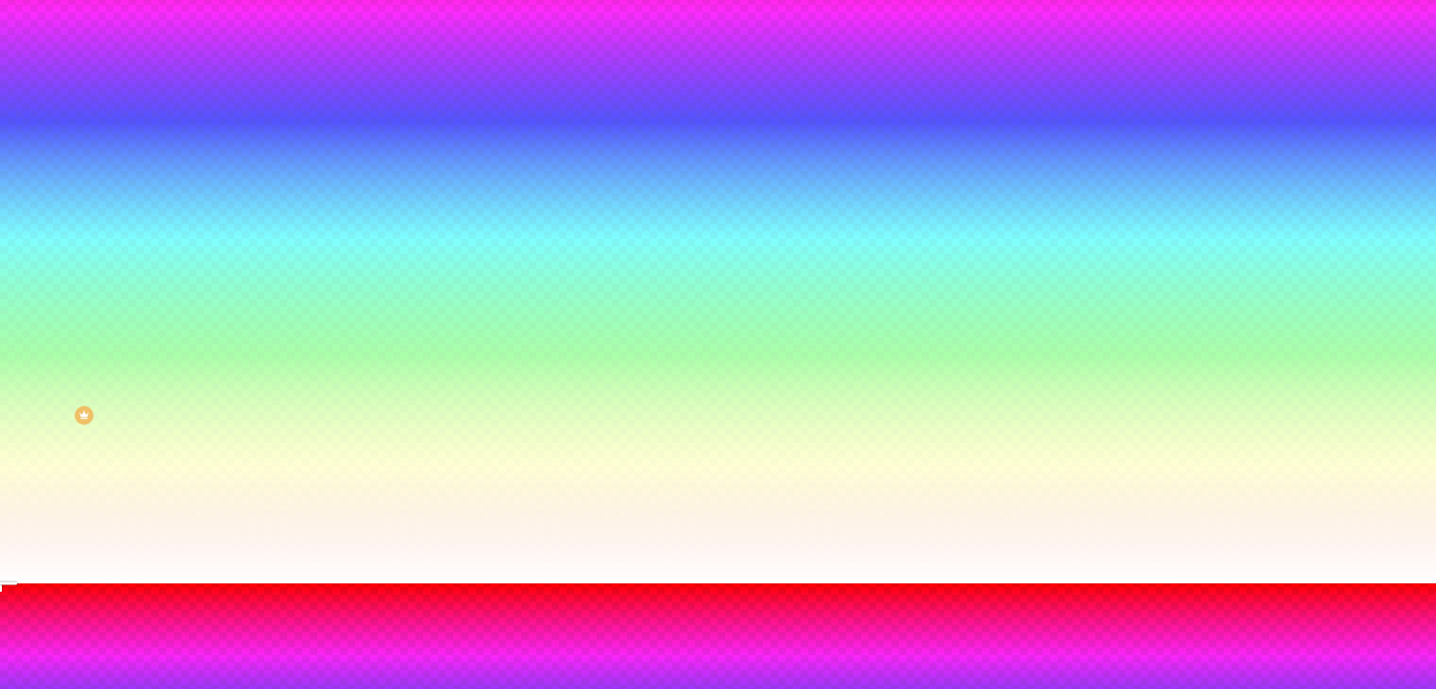
type input "145"
type input "140"
type input "135"
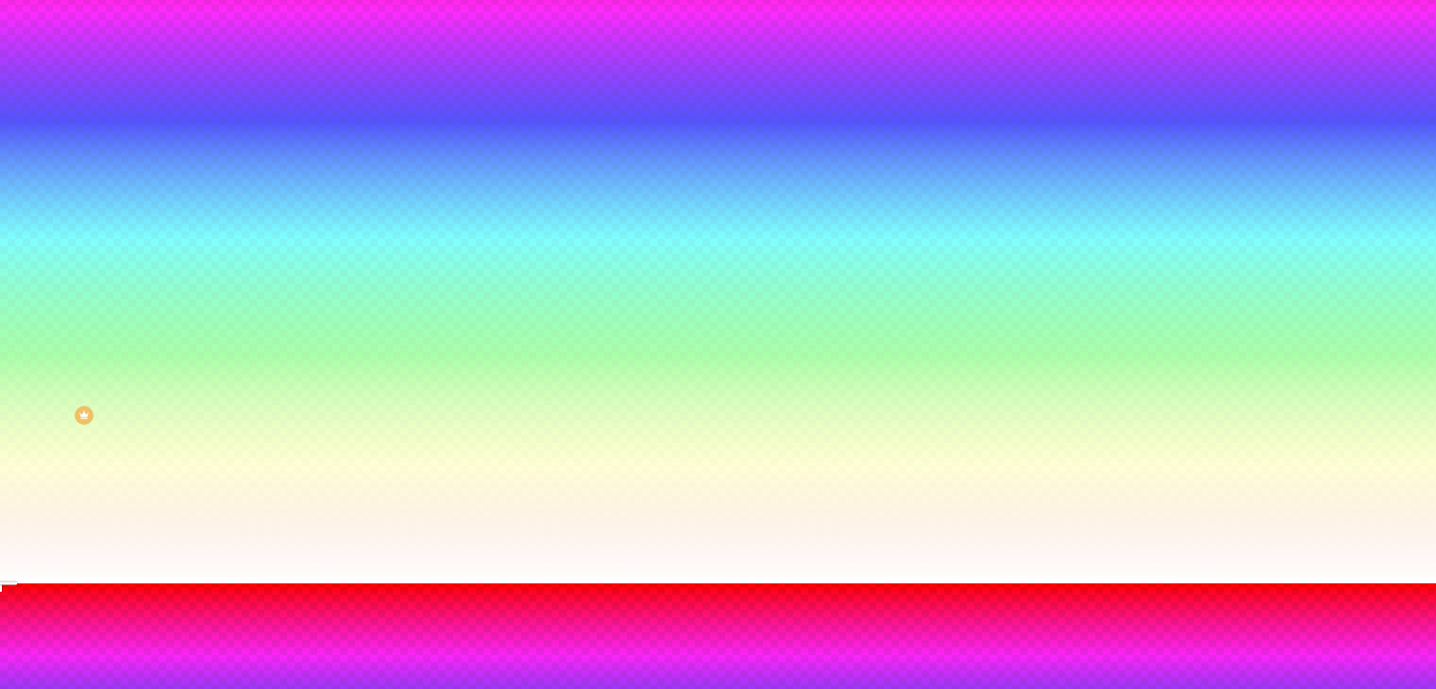
type input "130"
type input "125"
type input "120"
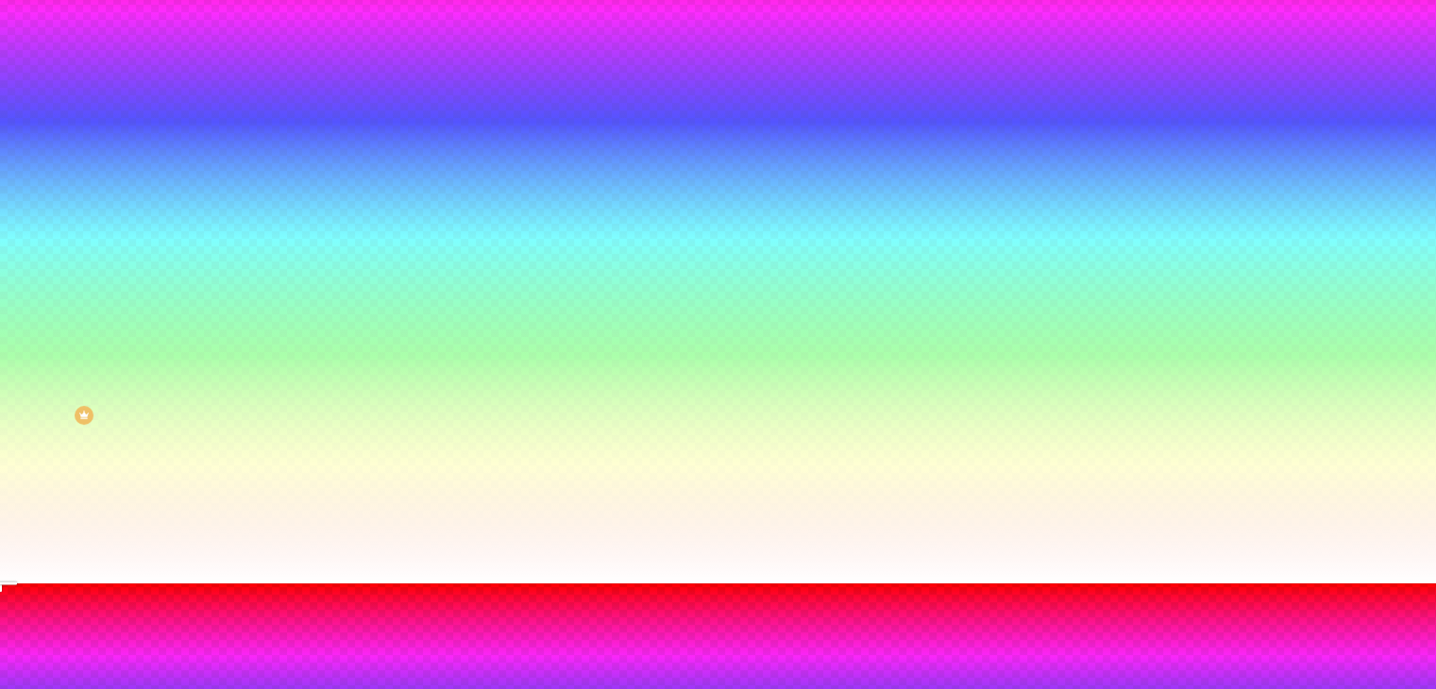
type input "120"
type input "115"
type input "110"
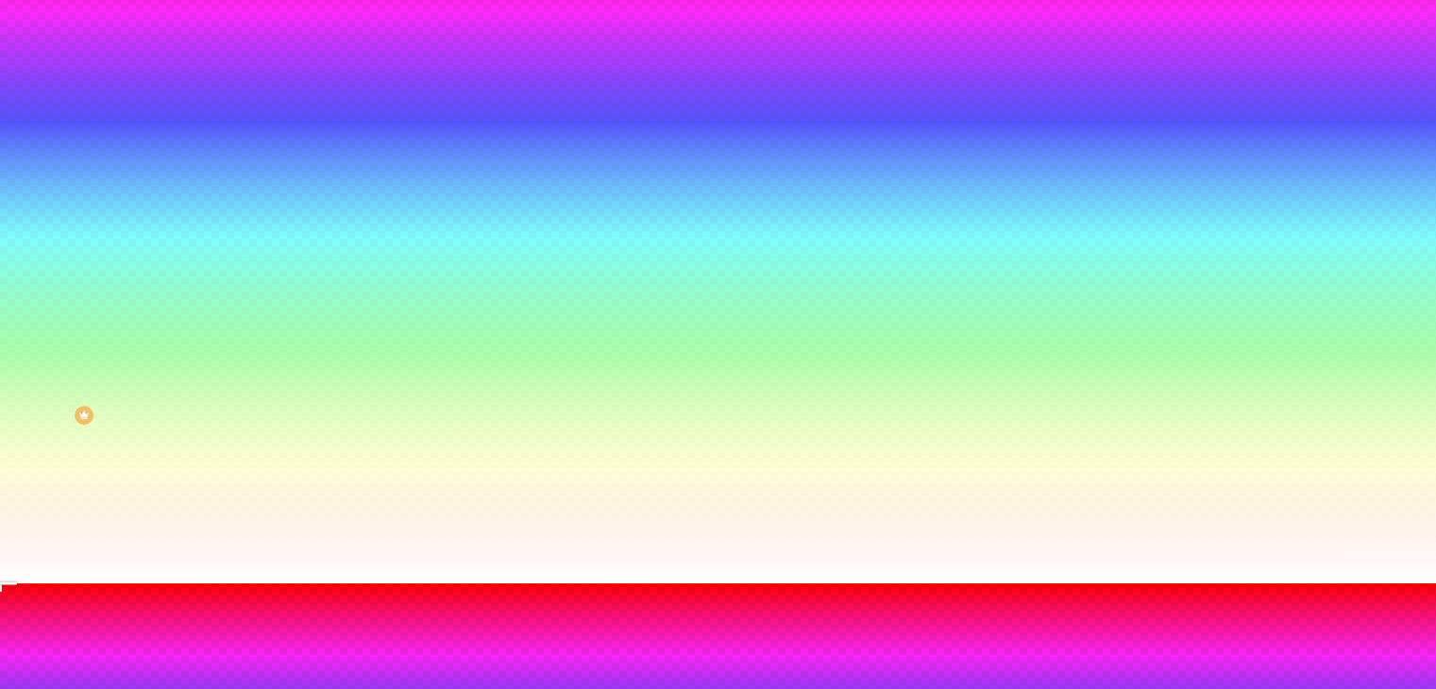
type input "105"
type input "100"
type input "95"
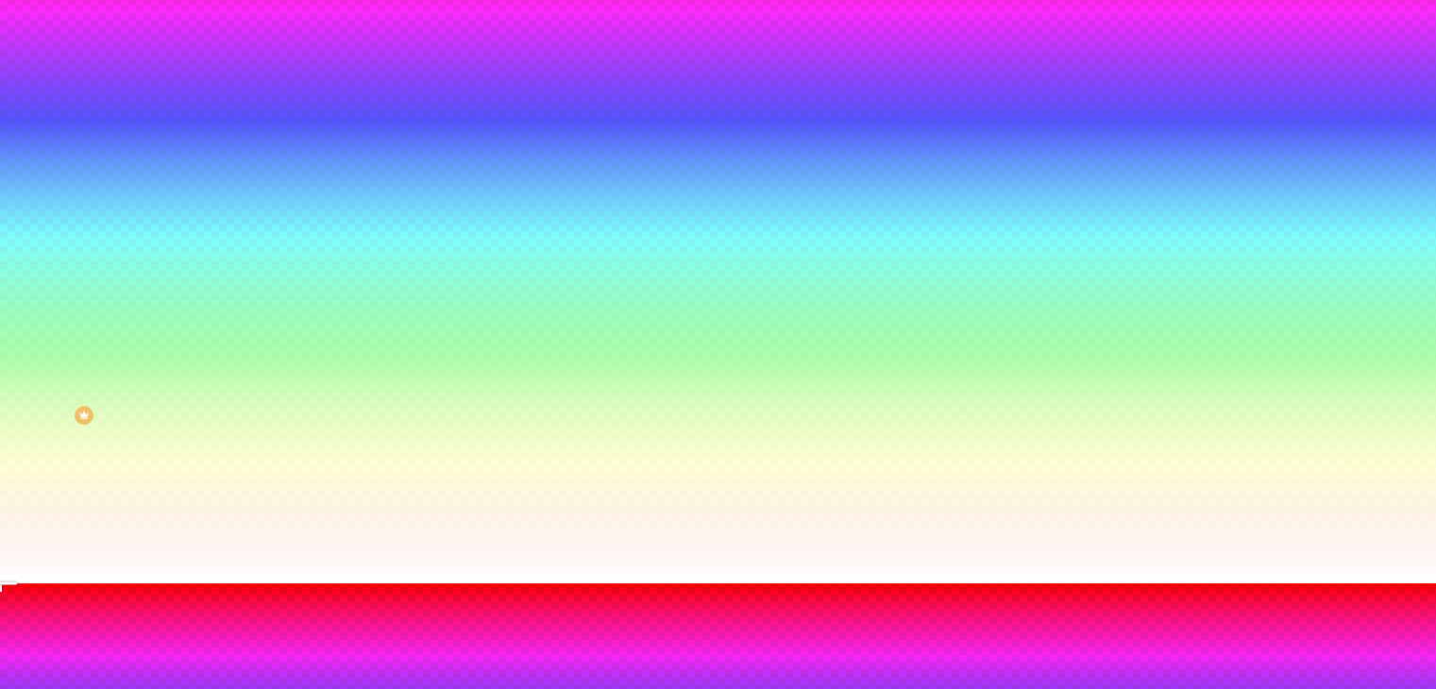
type input "95"
type input "90"
type input "85"
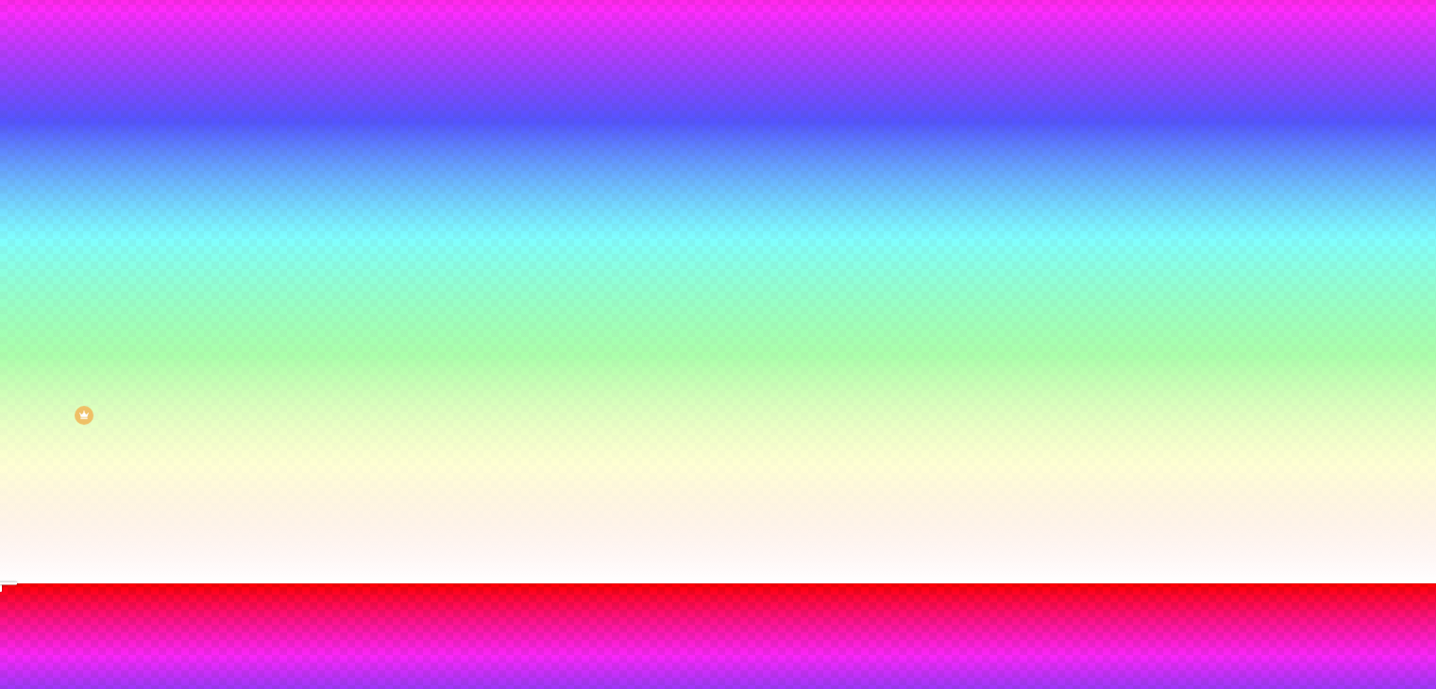
type input "80"
type input "75"
type input "70"
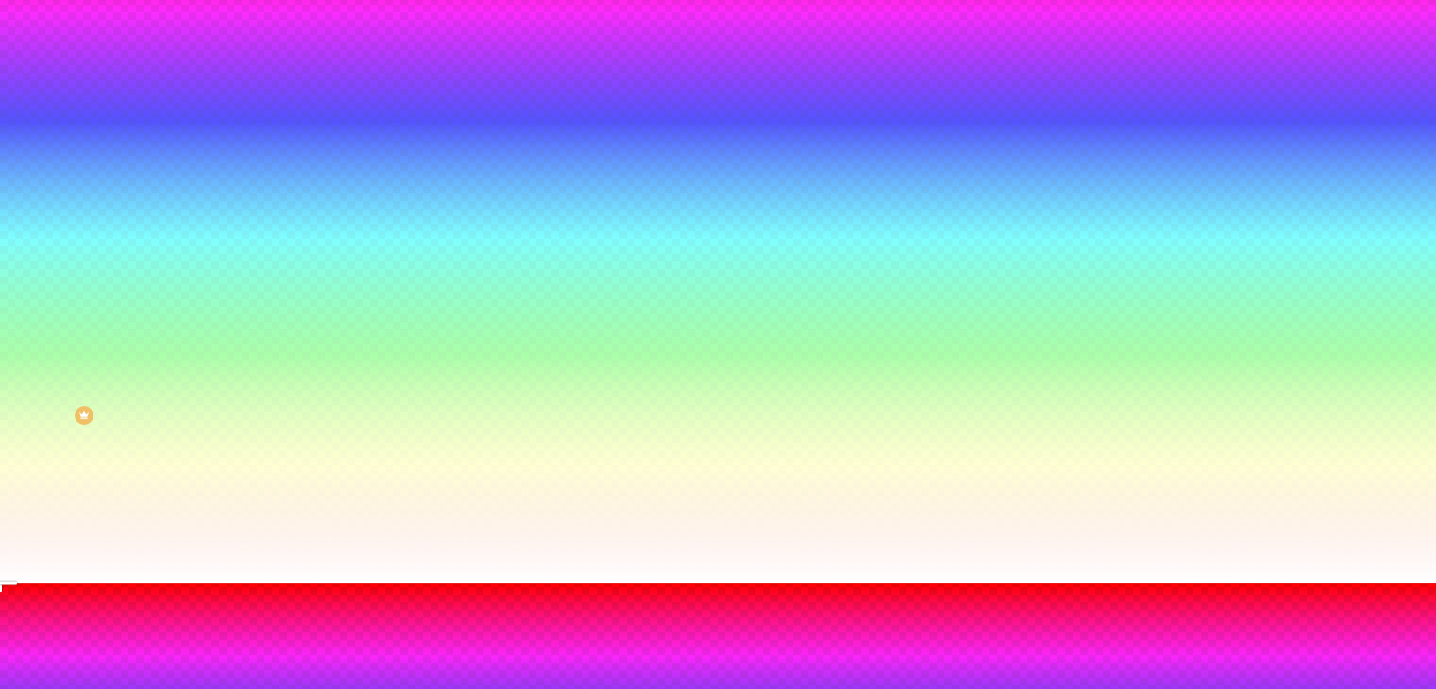
type input "70"
type input "65"
type input "60"
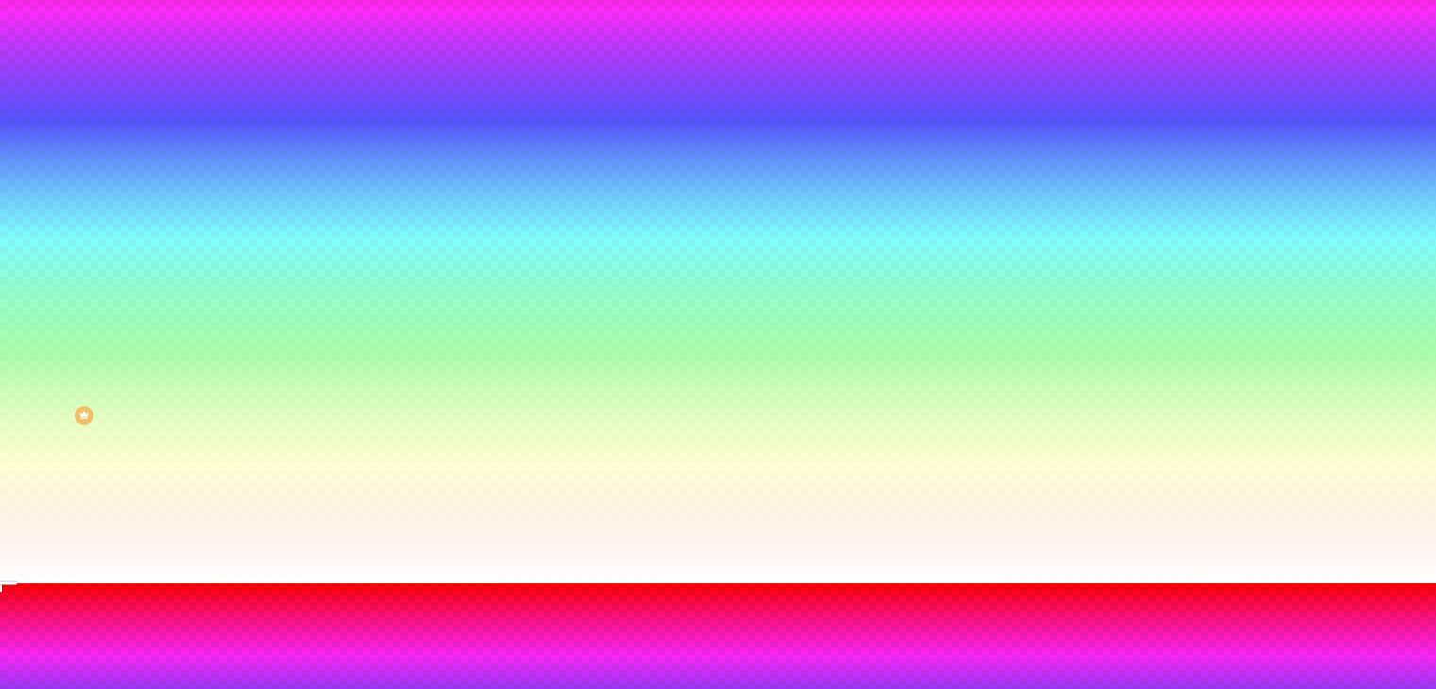
type input "55"
type input "50"
type input "55"
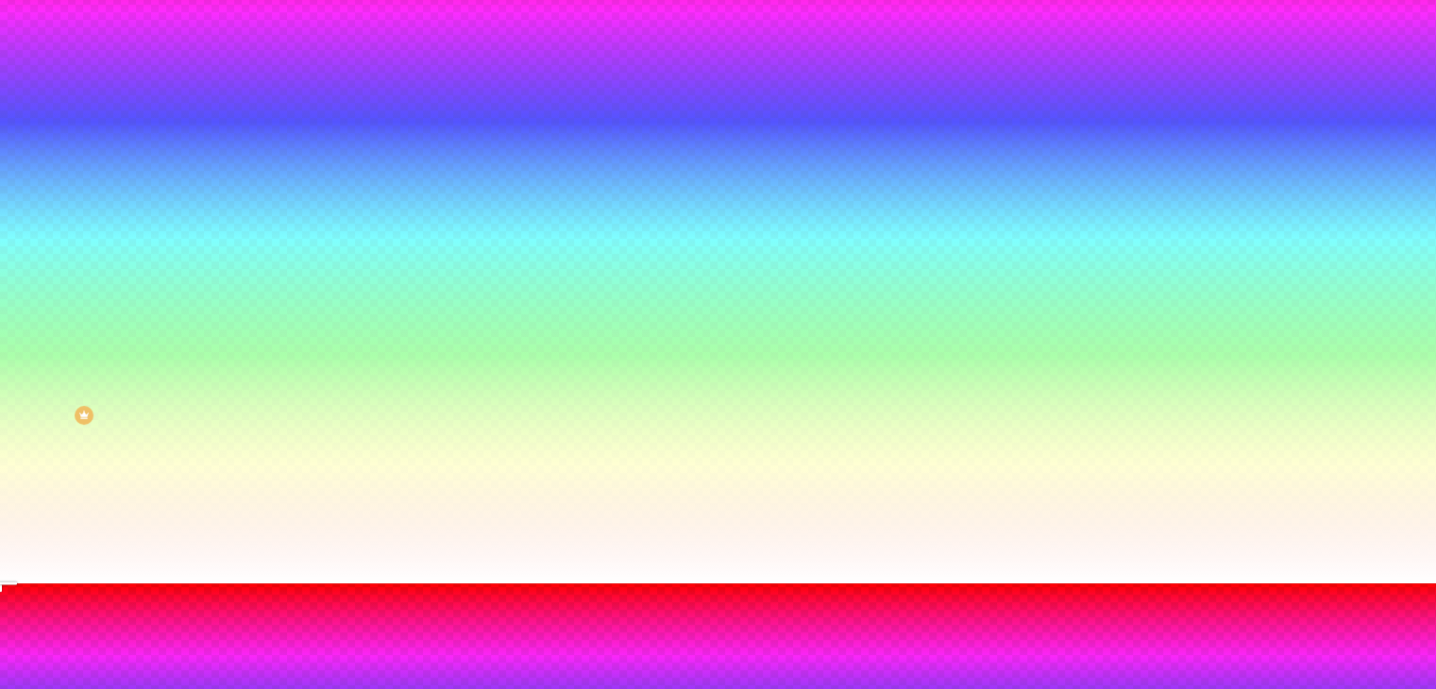
type input "55"
type input "70"
type input "80"
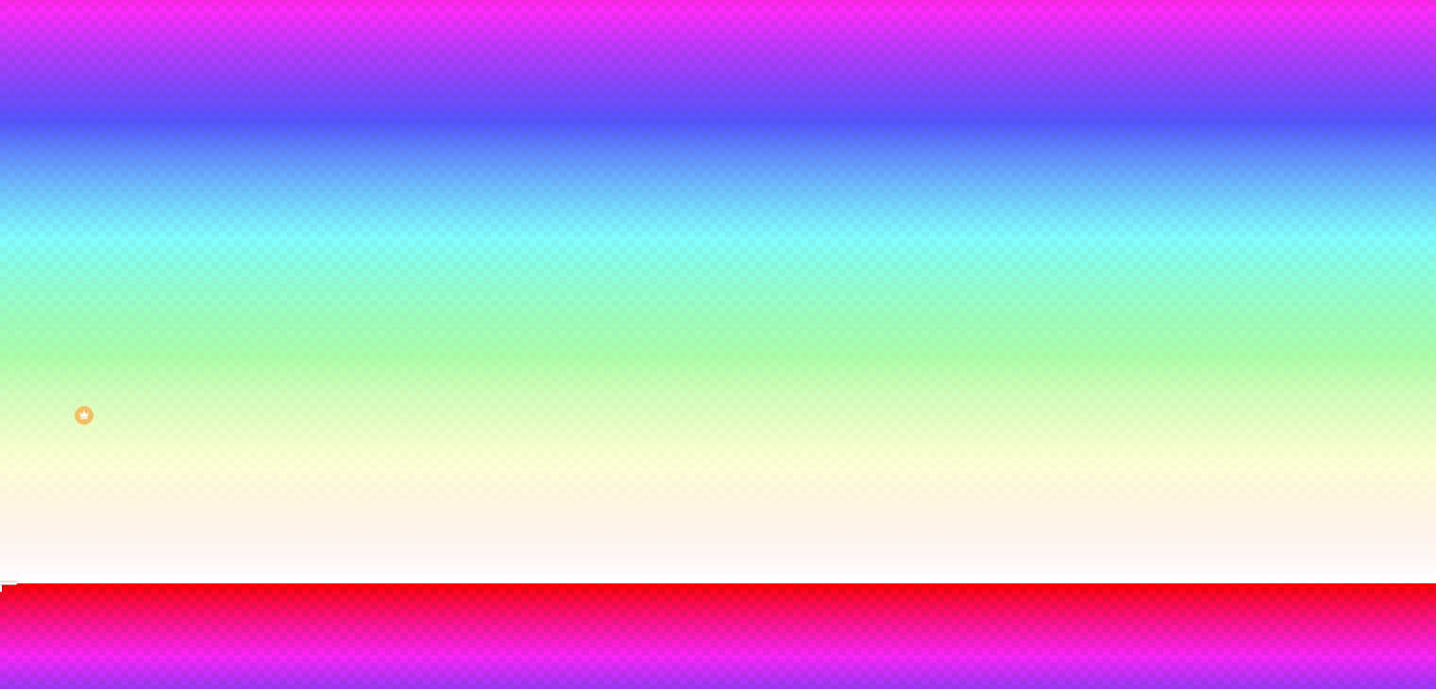
type input "90"
type input "95"
type input "105"
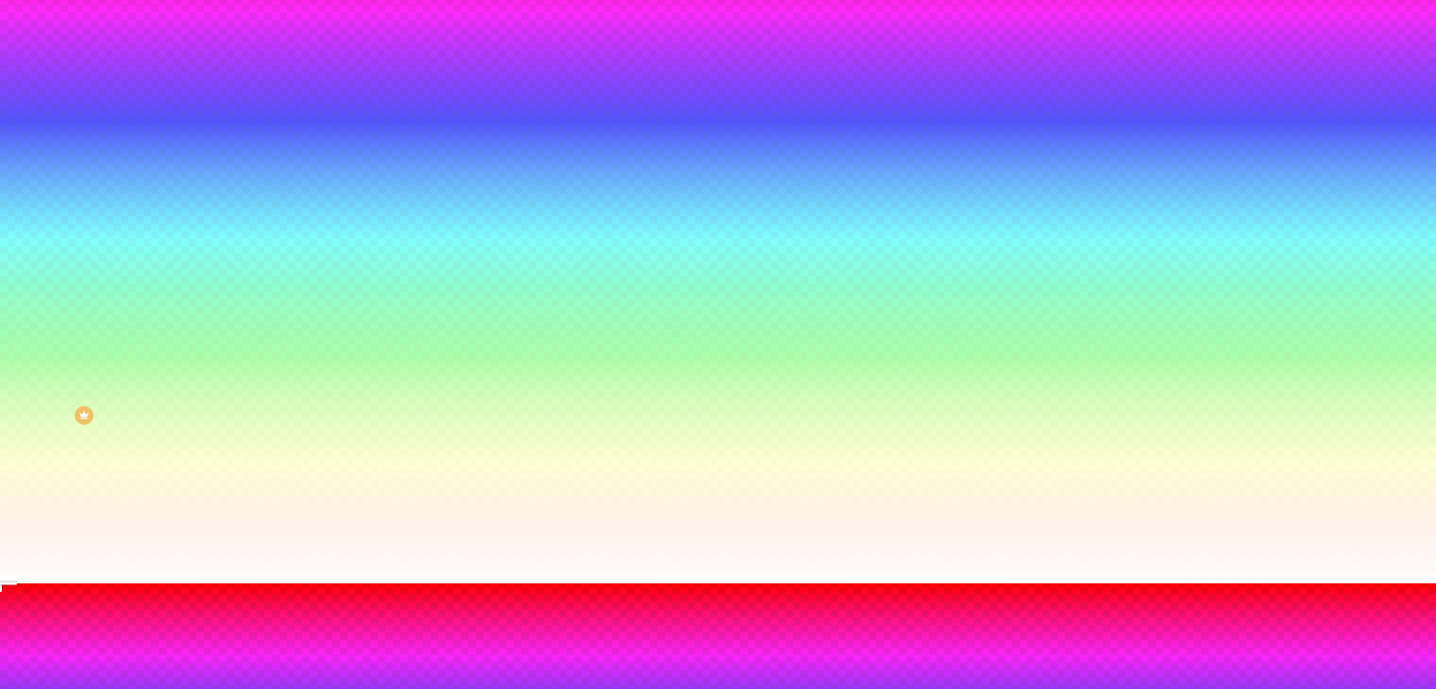
type input "105"
type input "110"
drag, startPoint x: 249, startPoint y: 567, endPoint x: 256, endPoint y: 587, distance: 21.8
type input "110"
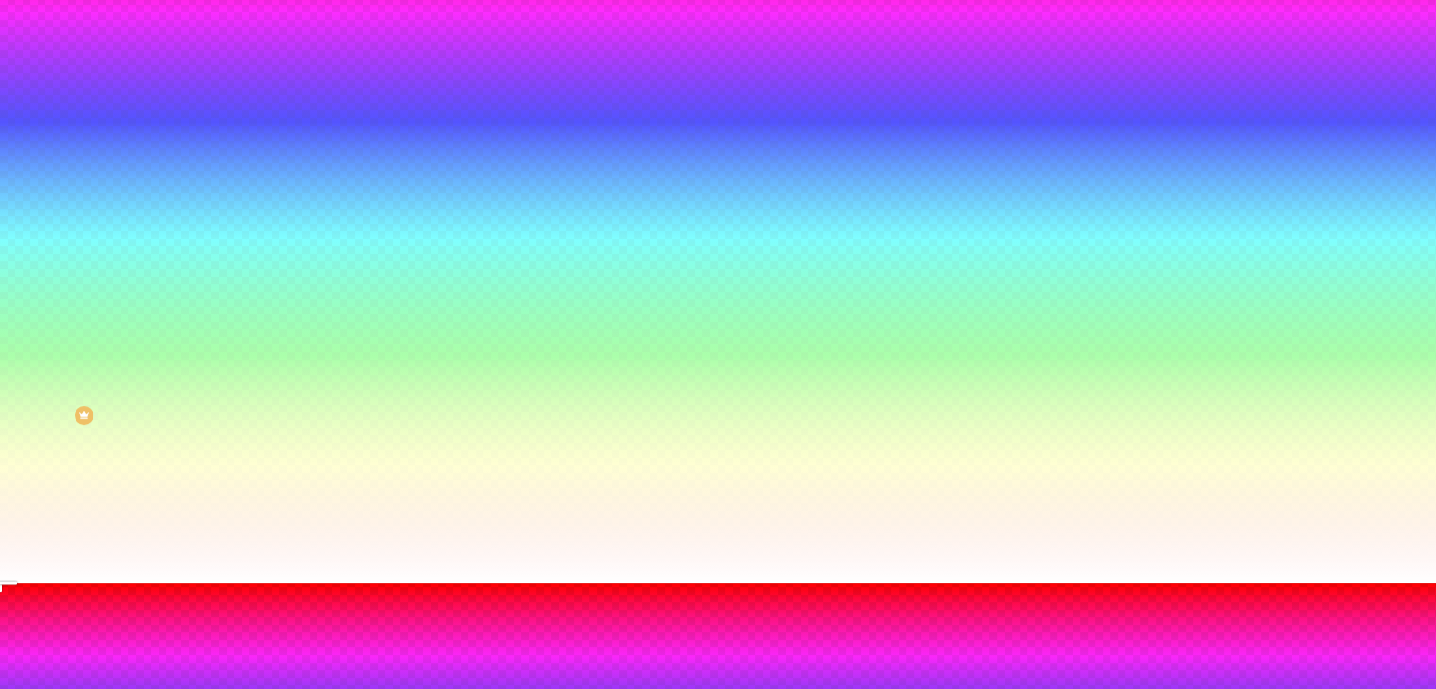
type input "150"
type input "155"
type input "170"
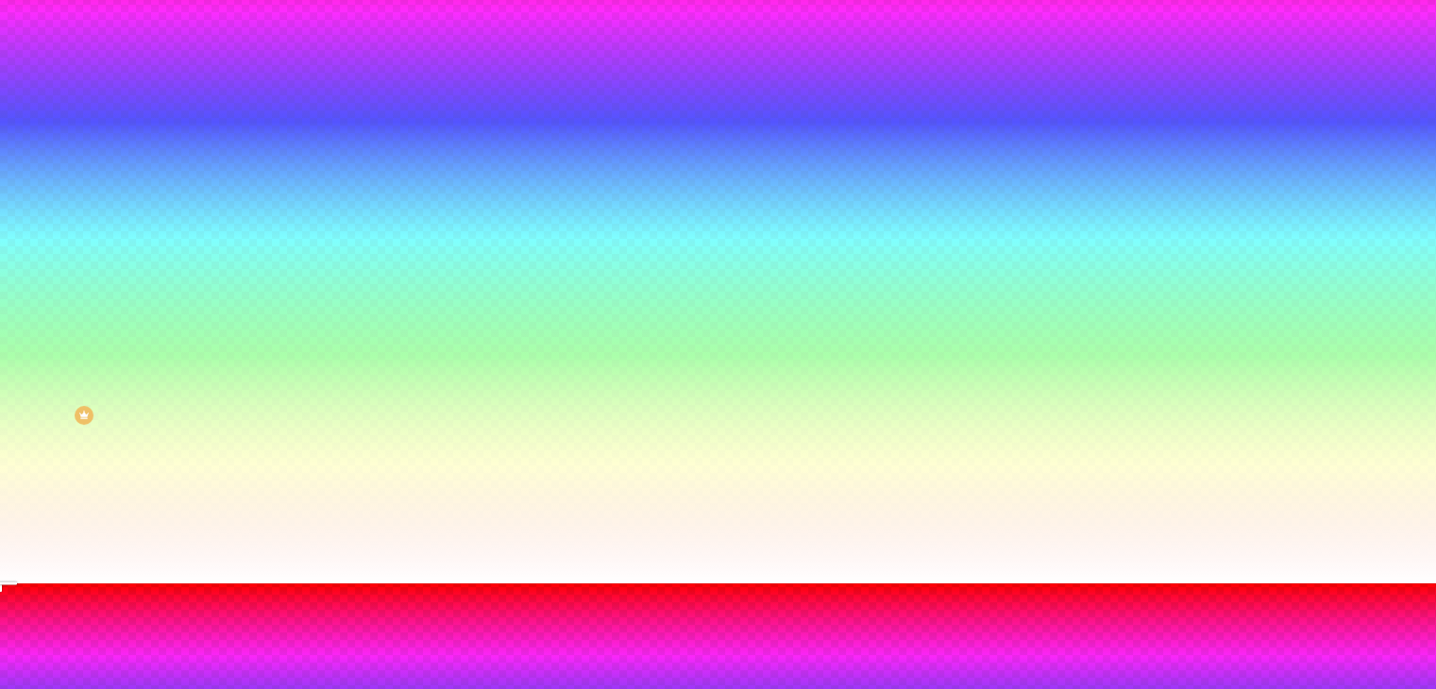
type input "170"
type input "175"
type input "185"
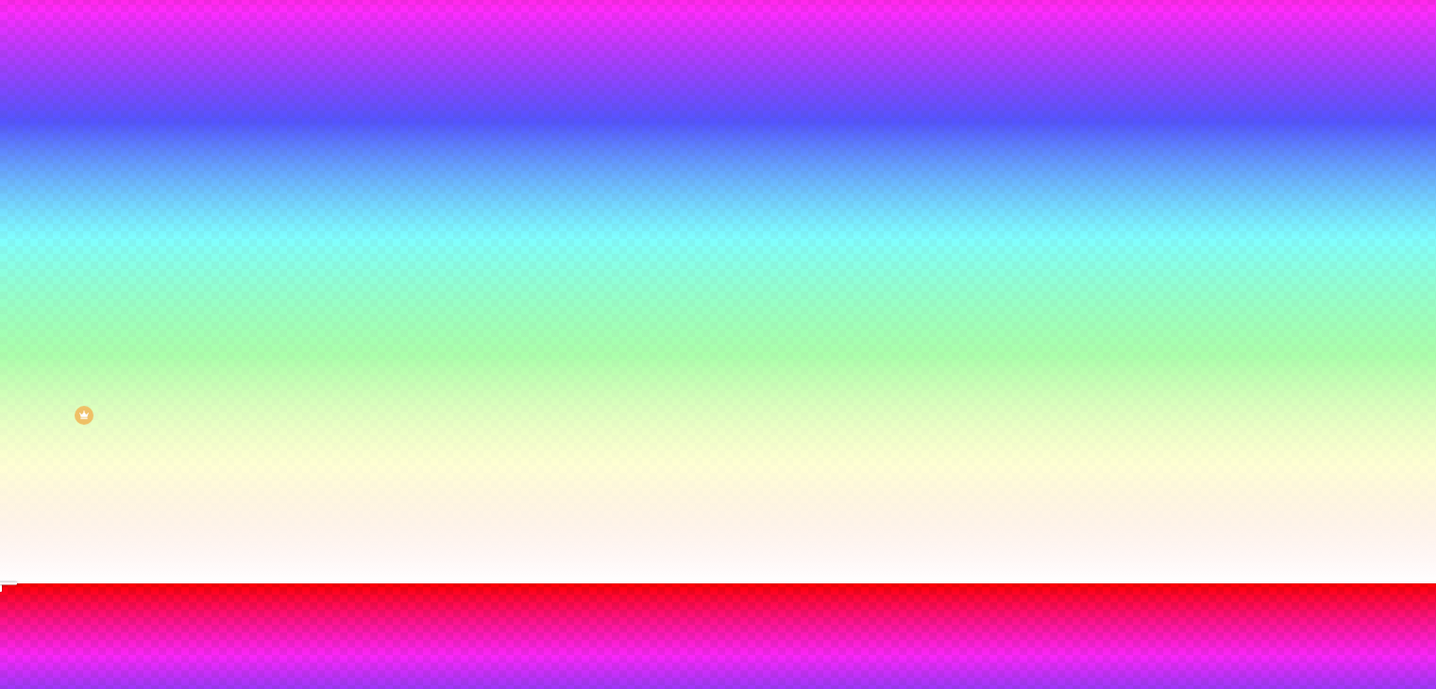
type input "195"
type input "205"
type input "220"
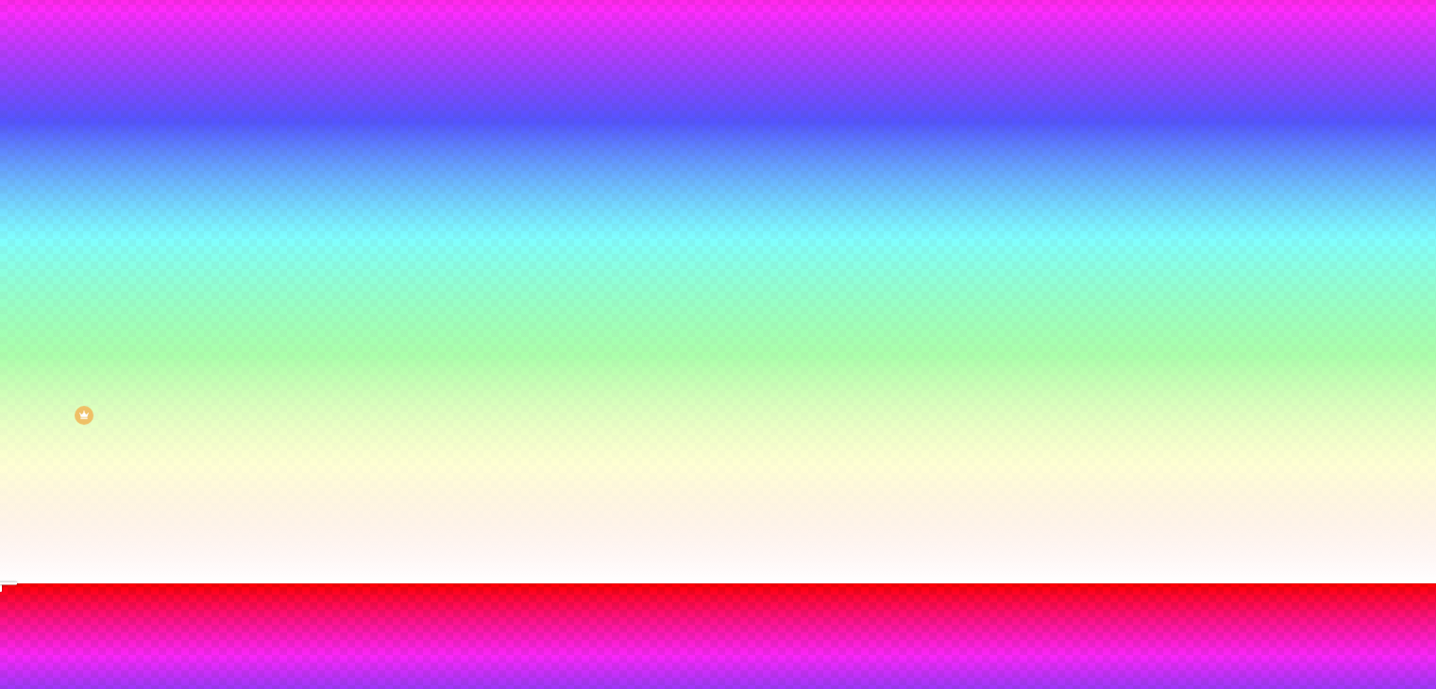
type input "220"
type input "230"
type input "245"
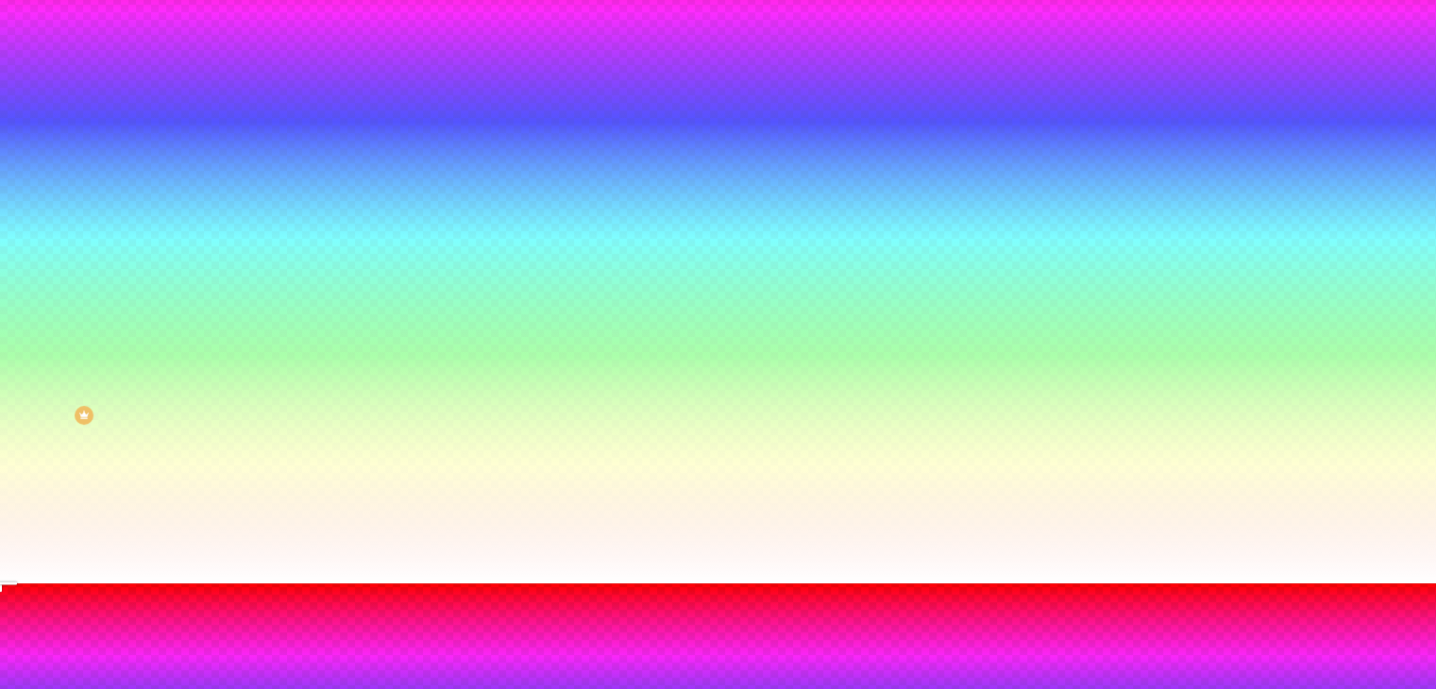
type input "260"
type input "270"
type input "275"
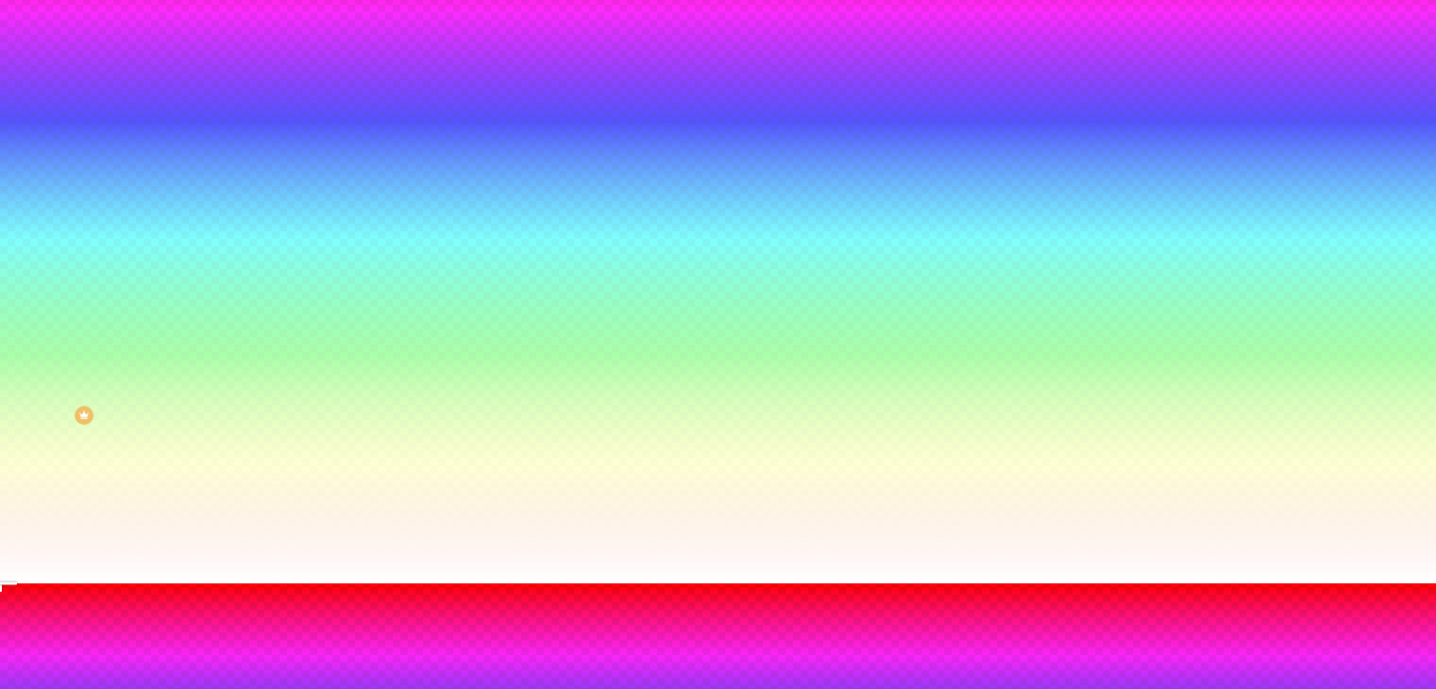
type input "275"
type input "285"
type input "295"
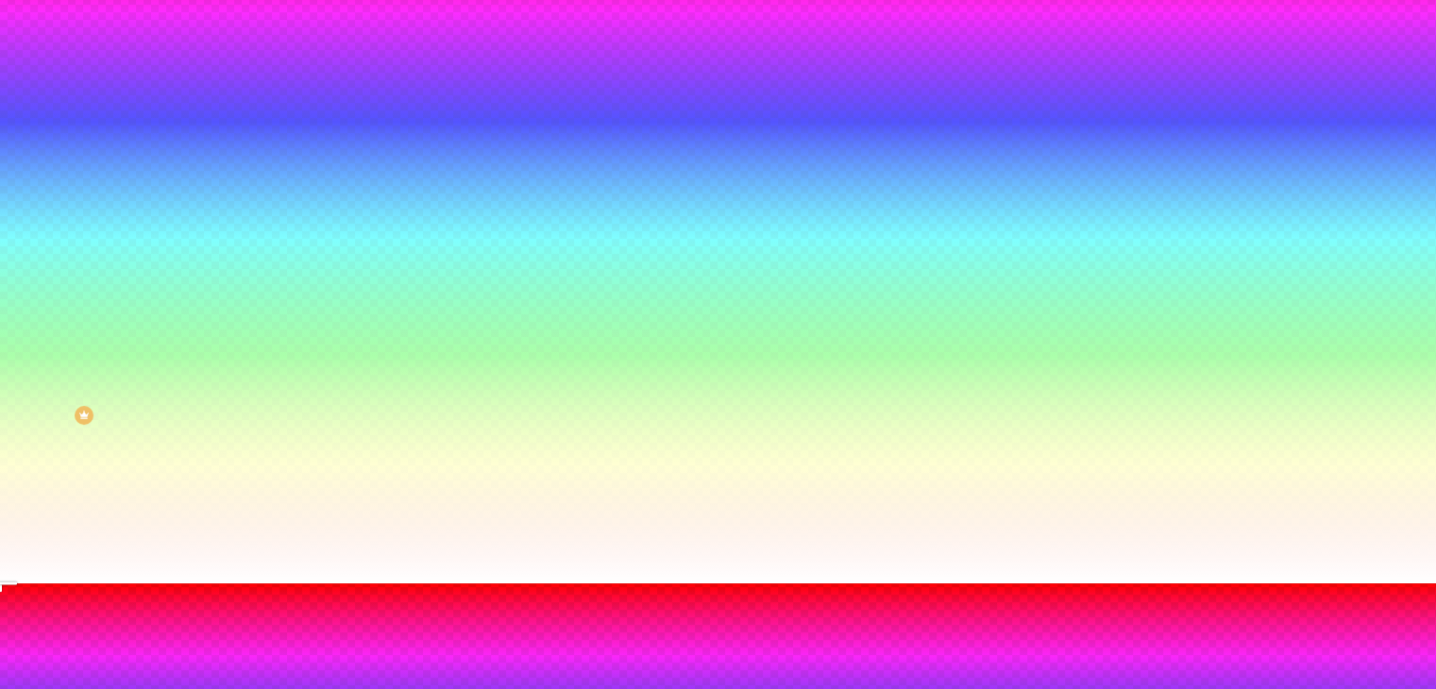
type input "305"
type input "315"
type input "325"
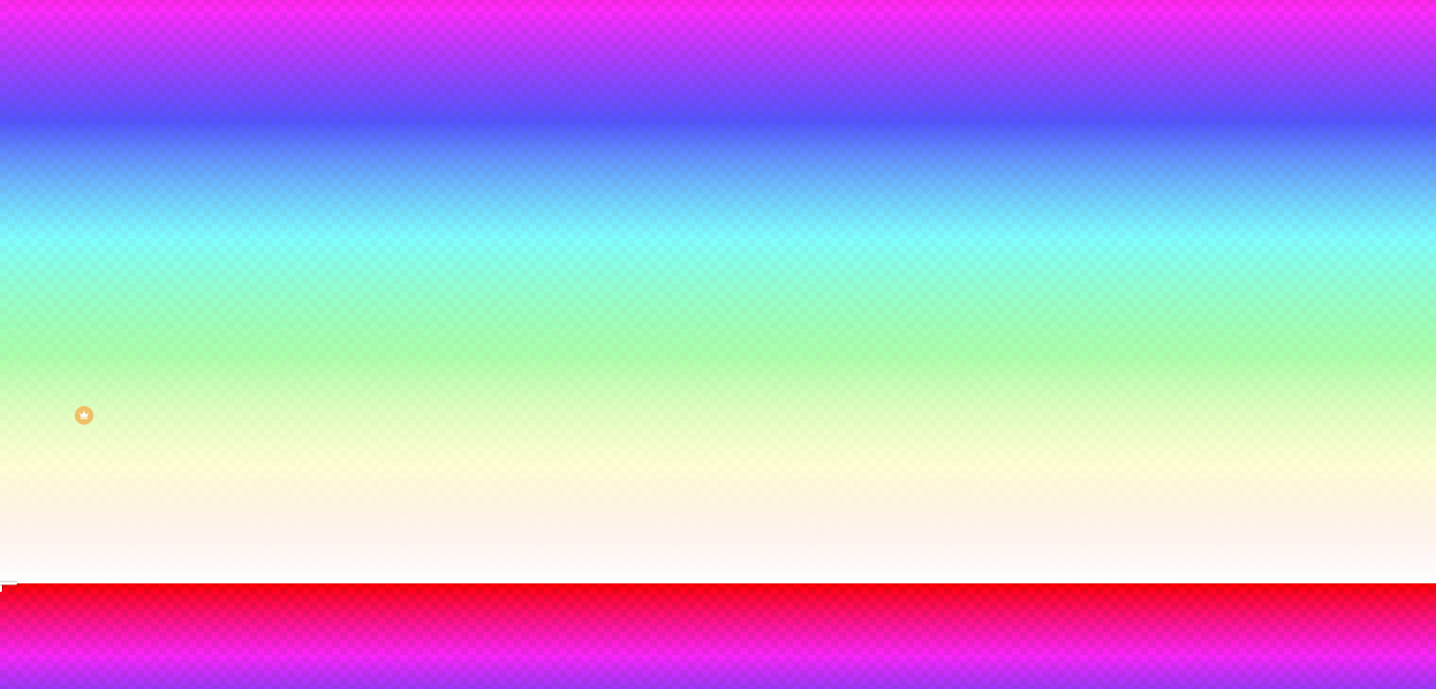
type input "325"
type input "335"
type input "350"
drag, startPoint x: 232, startPoint y: 618, endPoint x: 146, endPoint y: 590, distance: 90.2
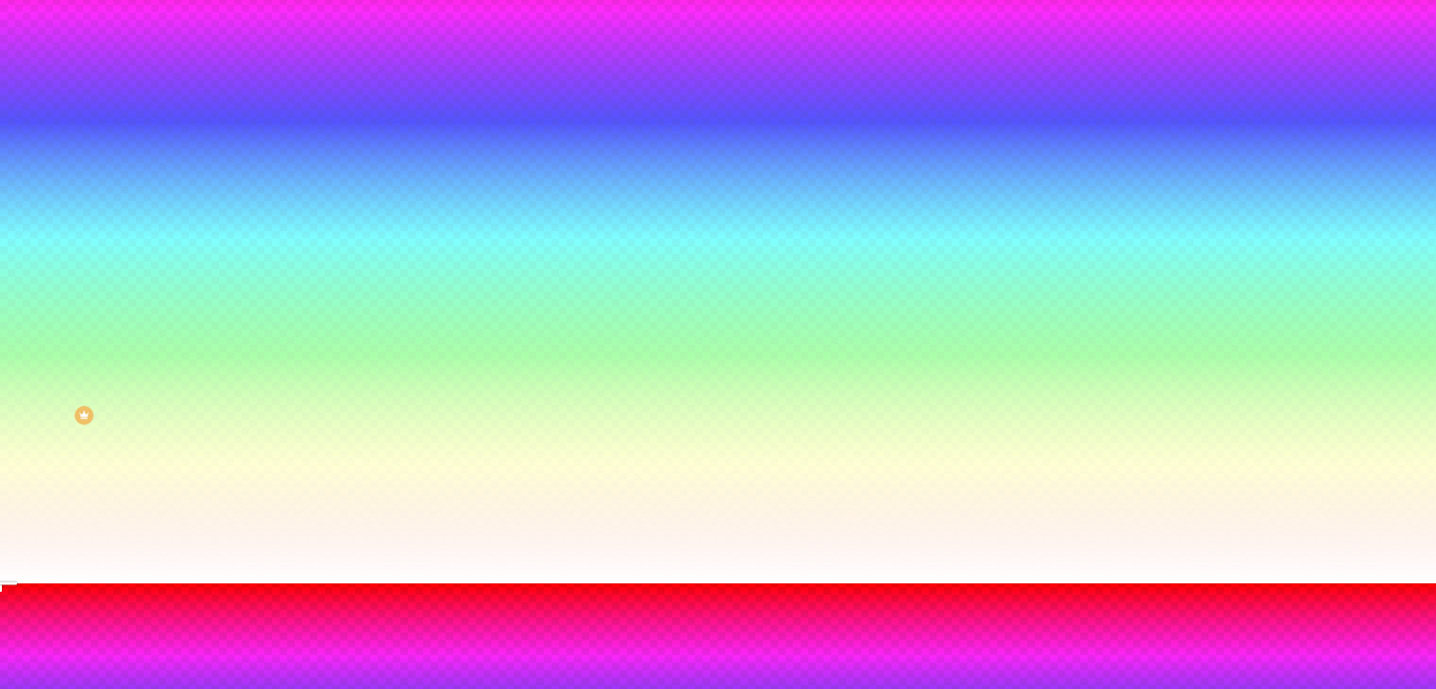
drag, startPoint x: 261, startPoint y: 573, endPoint x: 169, endPoint y: 560, distance: 92.6
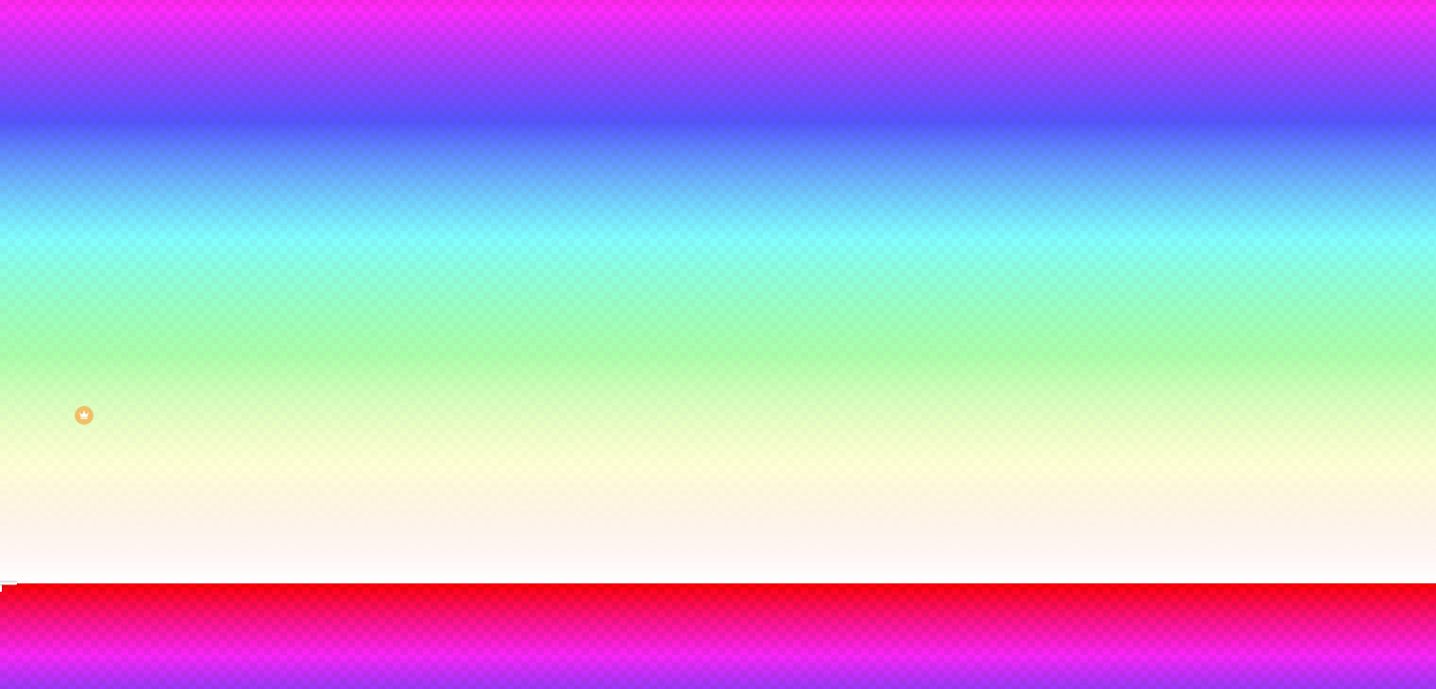
drag, startPoint x: 260, startPoint y: 564, endPoint x: 349, endPoint y: 568, distance: 89.8
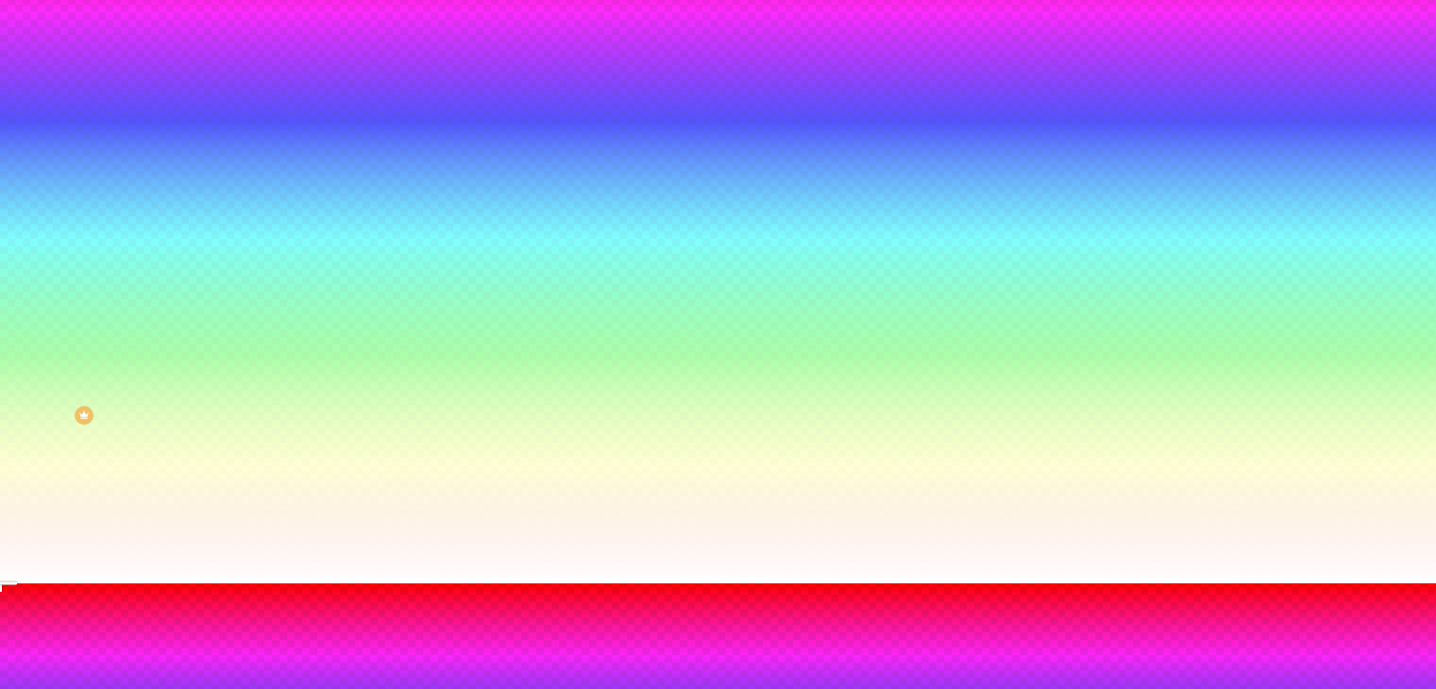
drag, startPoint x: 345, startPoint y: 565, endPoint x: 246, endPoint y: 592, distance: 102.9
drag, startPoint x: 284, startPoint y: 623, endPoint x: 218, endPoint y: 612, distance: 67.1
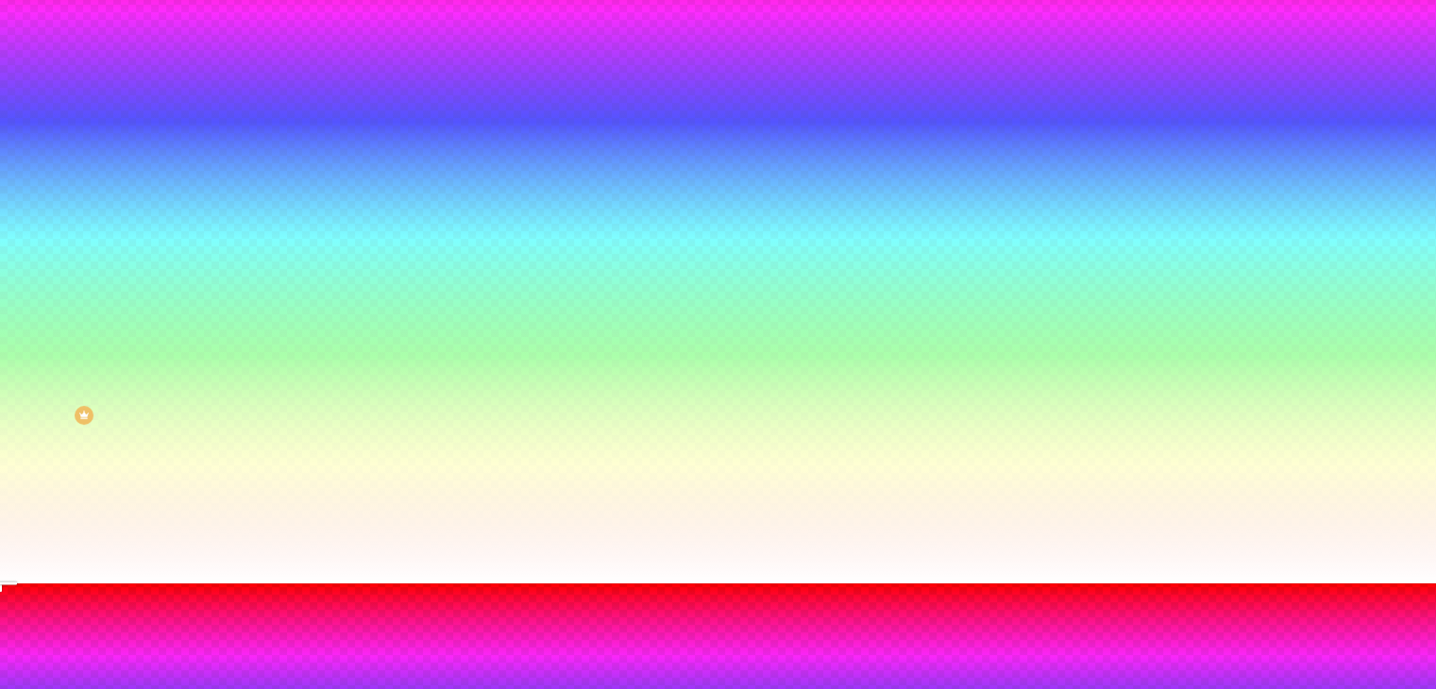
click at [404, 595] on div at bounding box center [718, 595] width 1436 height 0
click at [125, 584] on div at bounding box center [718, 584] width 1436 height 0
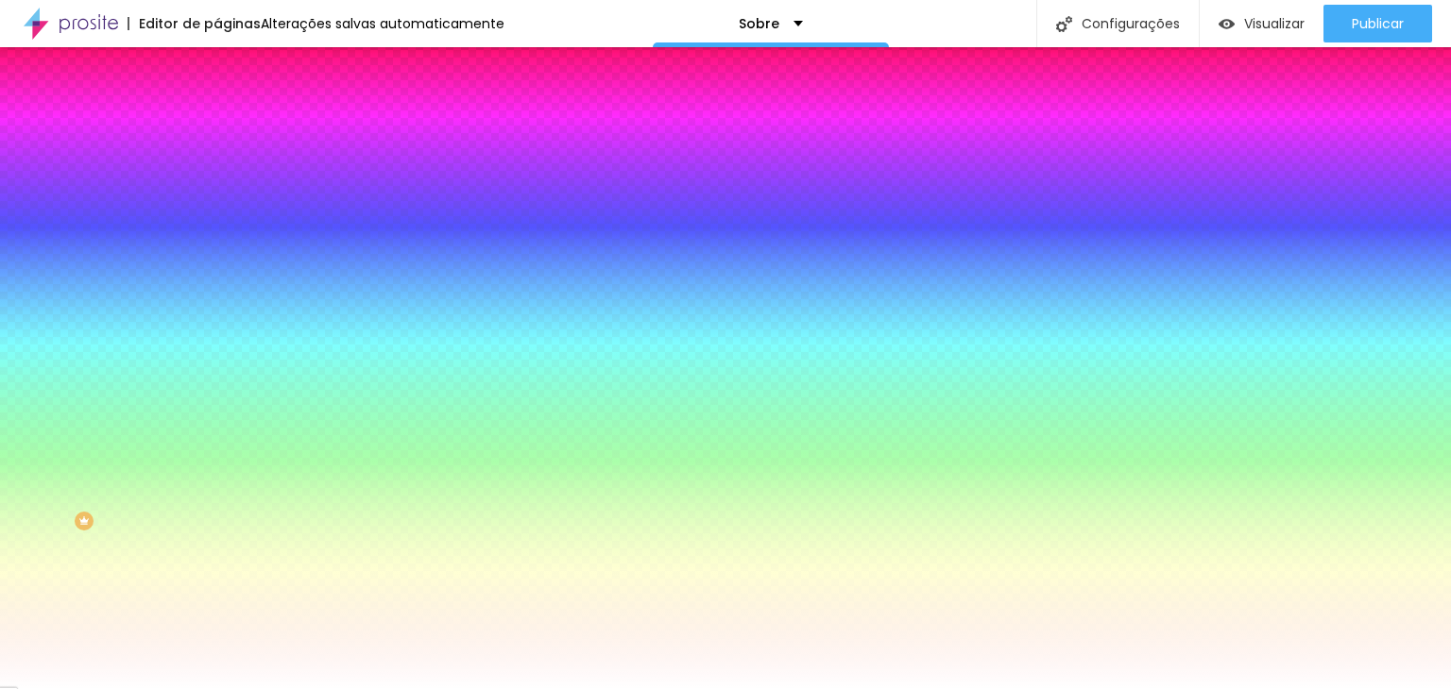
click at [293, 350] on span "DESATIVADO" at bounding box center [327, 344] width 69 height 11
click at [217, 392] on button "button" at bounding box center [230, 382] width 26 height 20
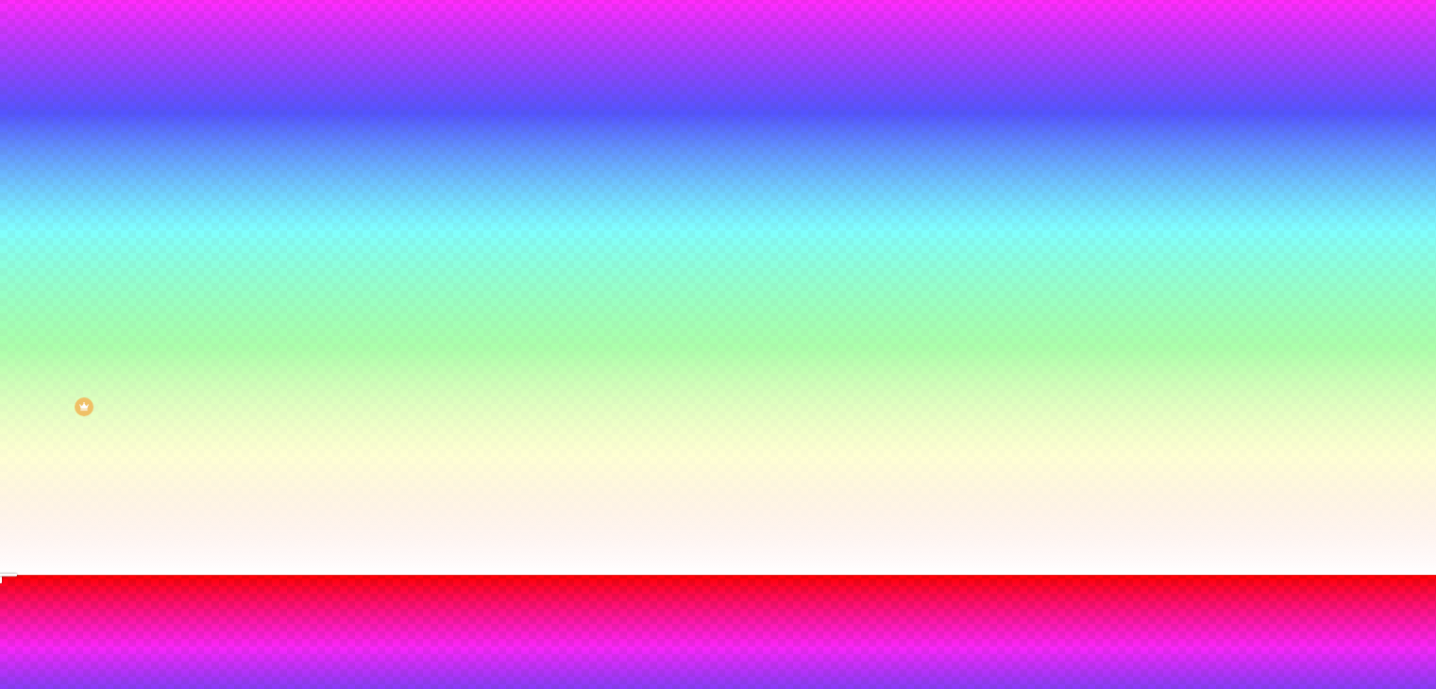
scroll to position [150, 0]
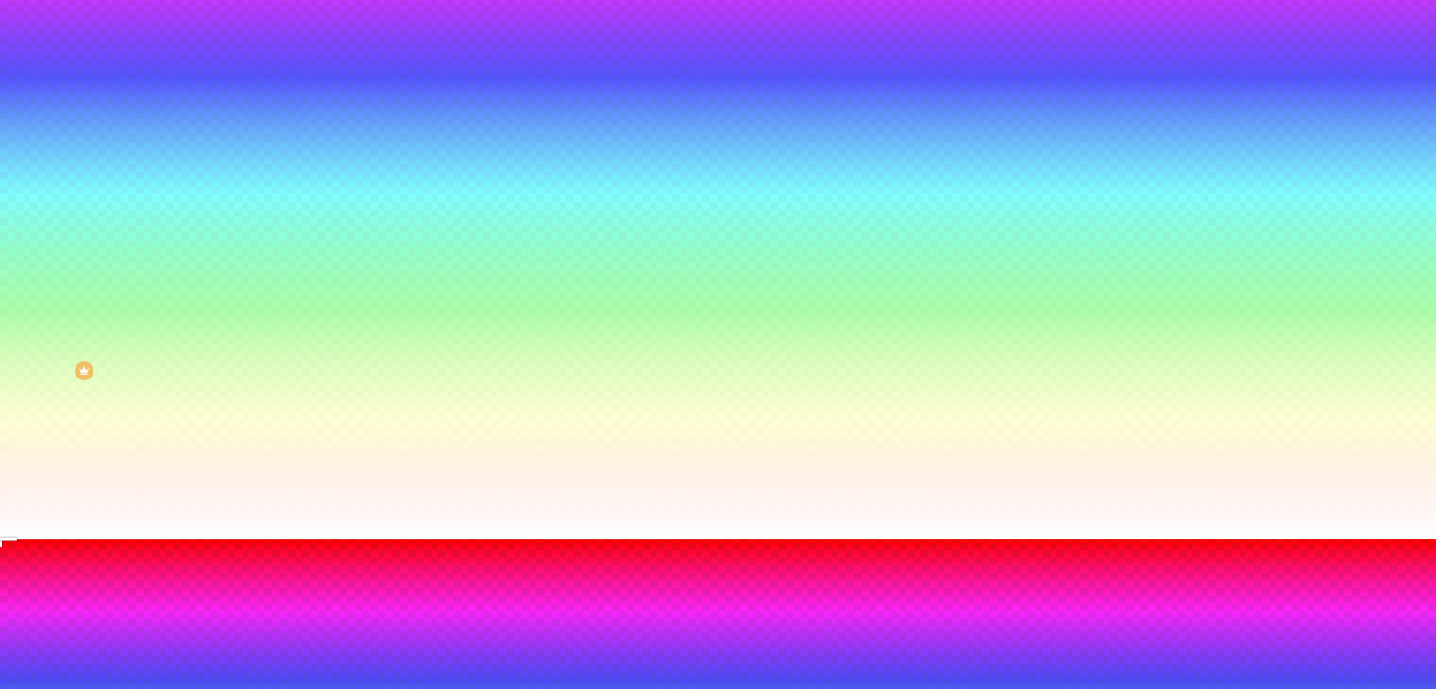
drag, startPoint x: 336, startPoint y: 568, endPoint x: 290, endPoint y: 401, distance: 172.5
click at [393, 551] on div at bounding box center [718, 551] width 1436 height 0
click at [105, 539] on div at bounding box center [718, 539] width 1436 height 0
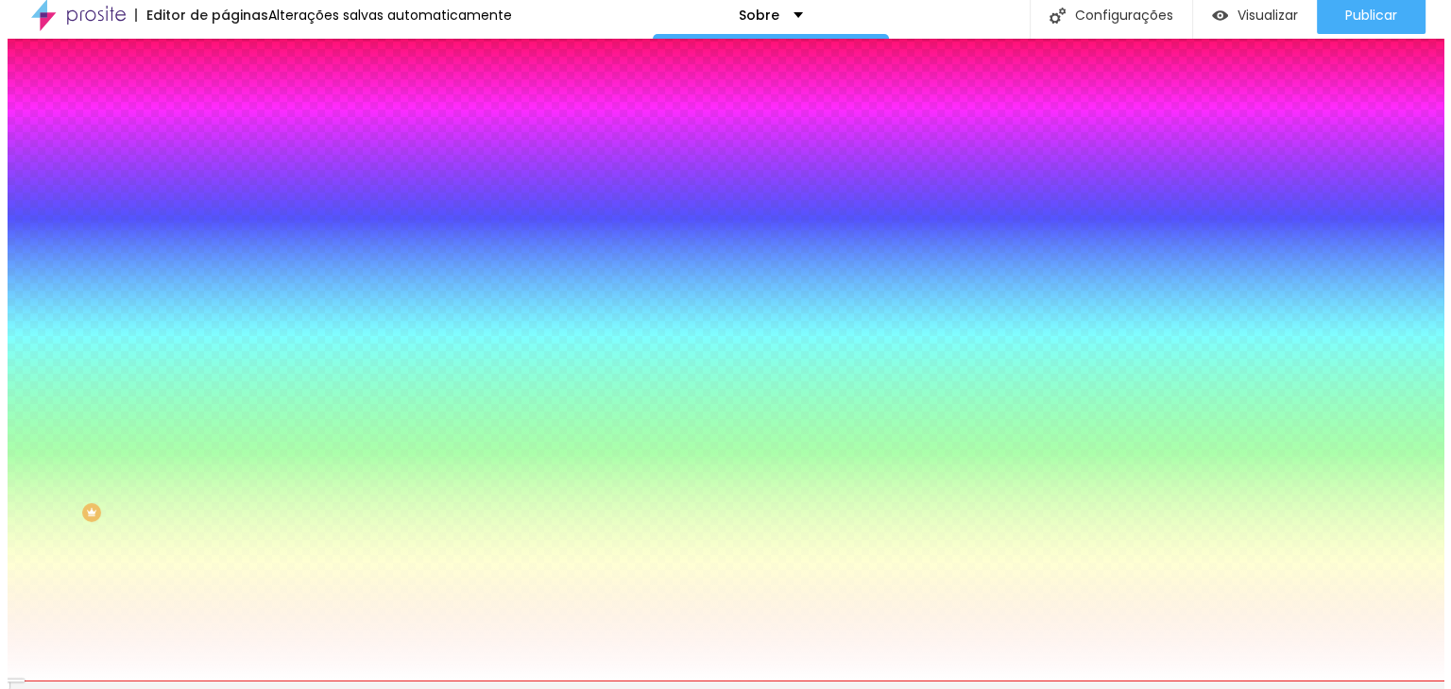
scroll to position [0, 0]
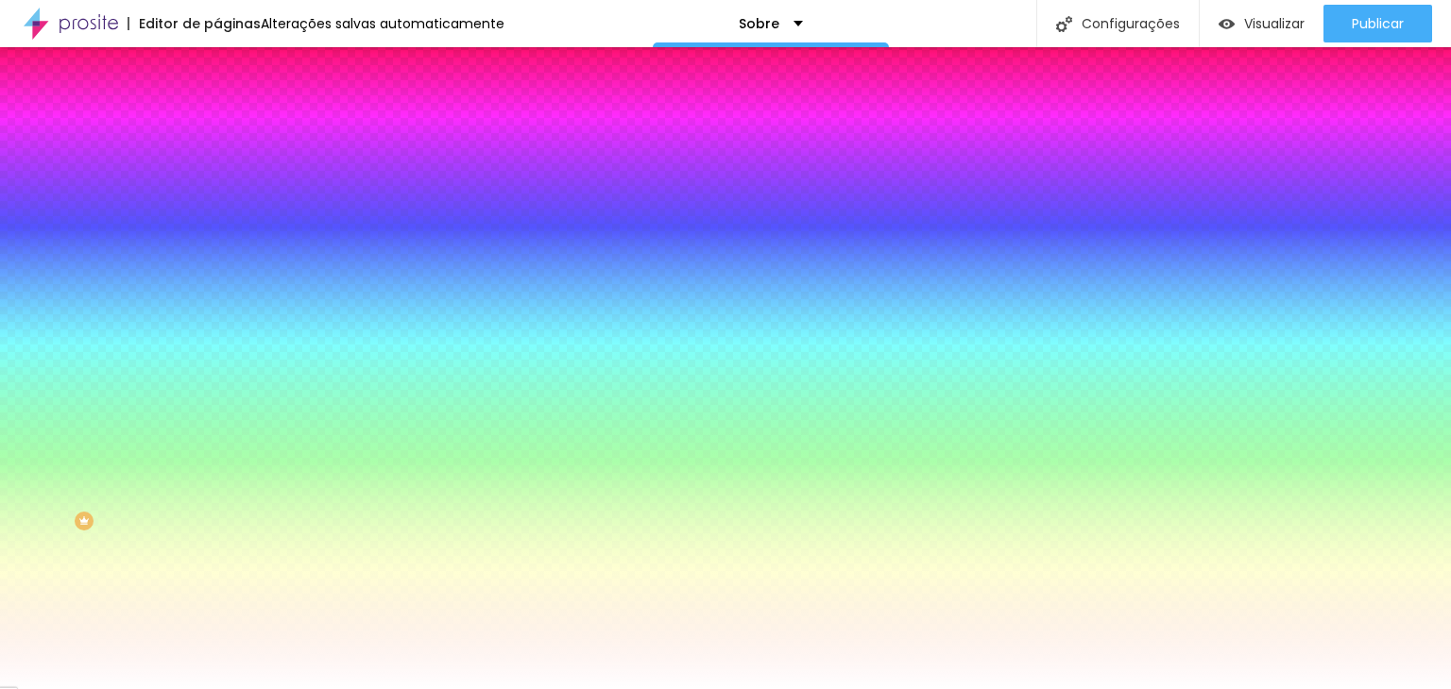
click at [217, 276] on input "#FFFFFF" at bounding box center [330, 266] width 227 height 19
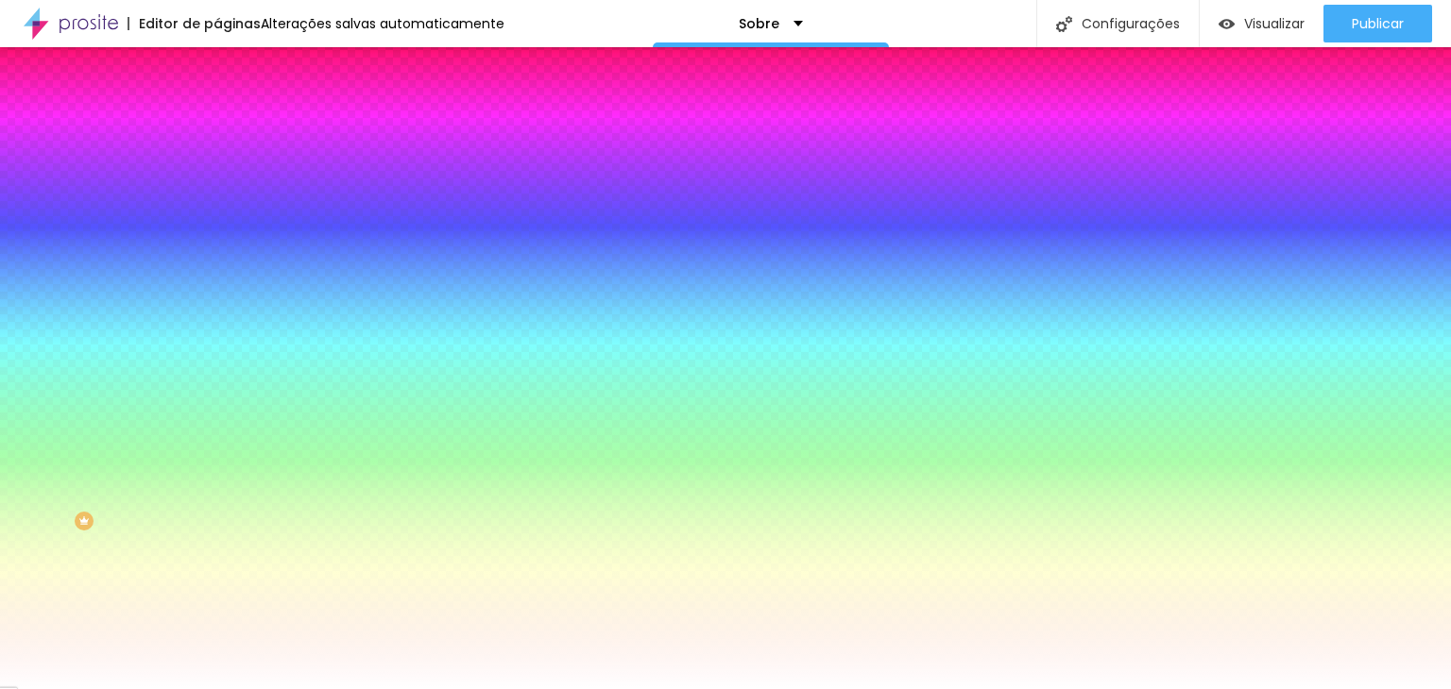
paste input "979A84"
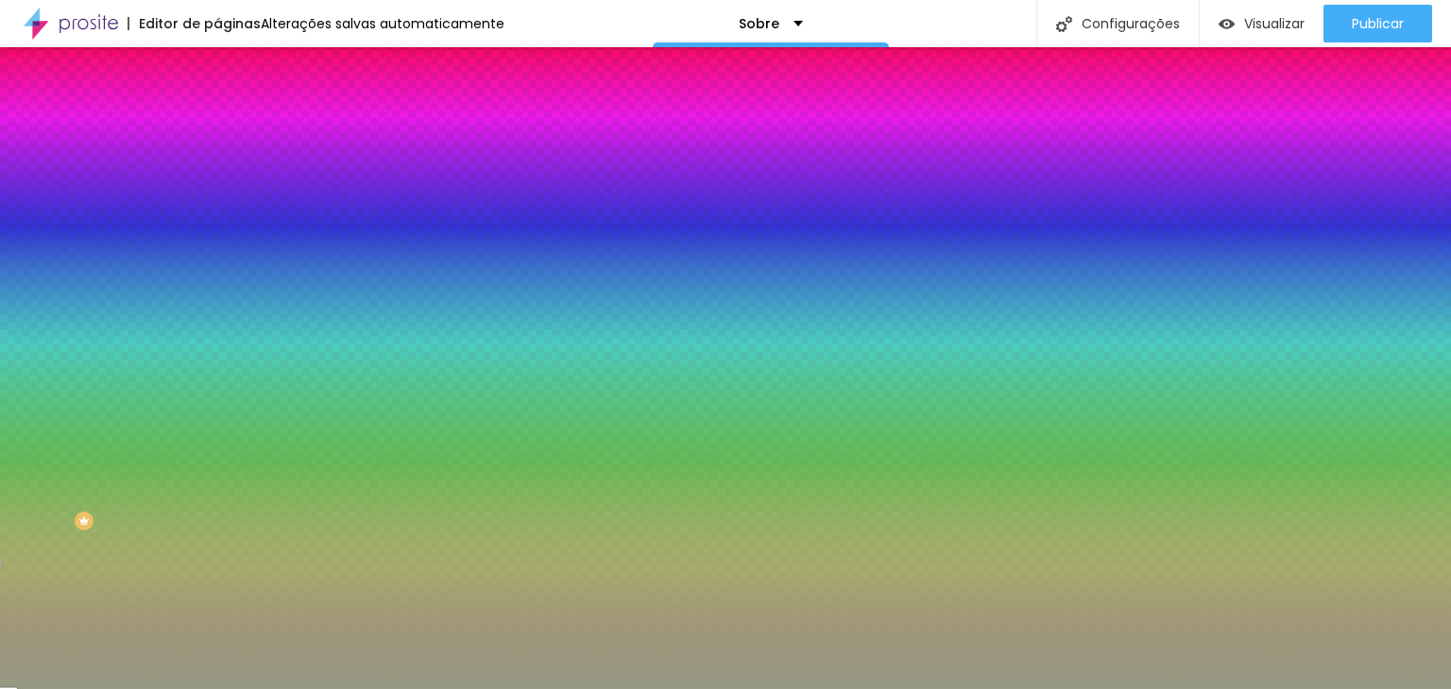
click at [217, 276] on input "#979A84" at bounding box center [330, 266] width 227 height 19
click at [217, 276] on div "Cor de fundo Voltar ao padrão #979A84" at bounding box center [325, 250] width 217 height 52
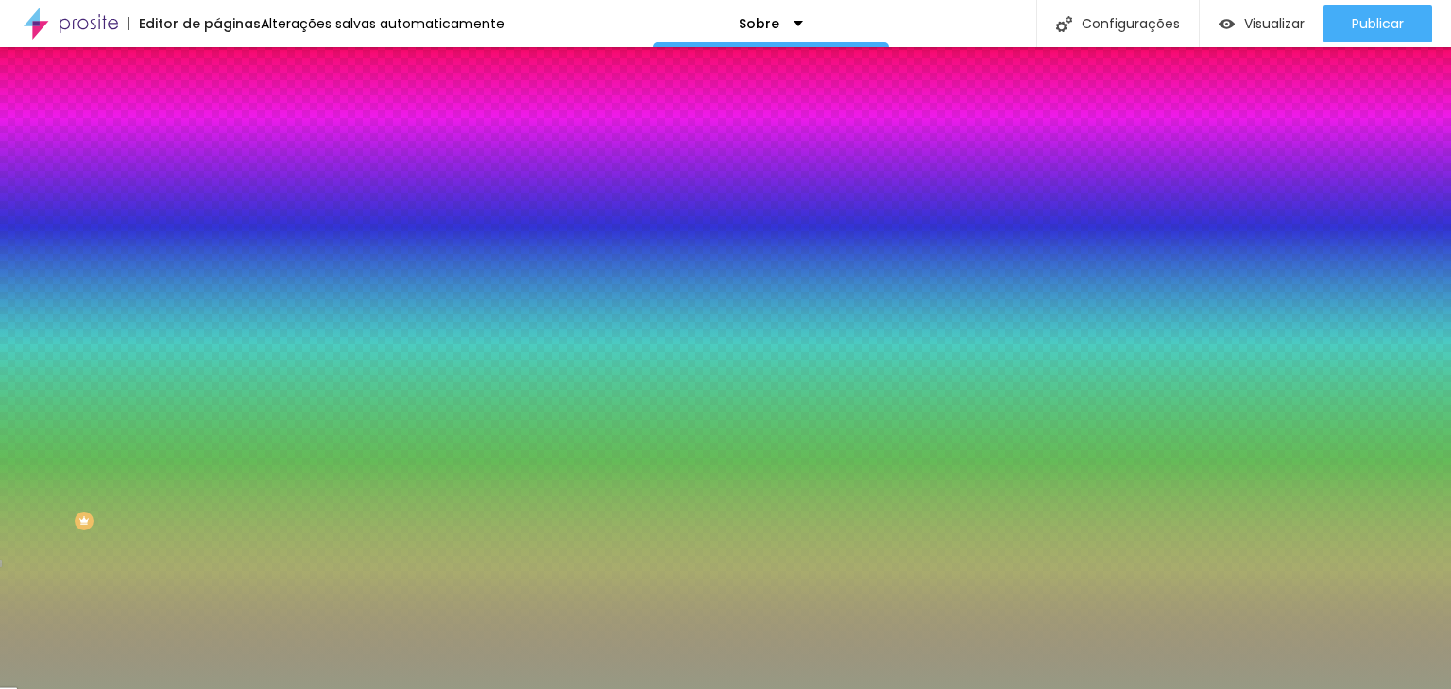
click at [217, 276] on input "#979A84" at bounding box center [330, 266] width 227 height 19
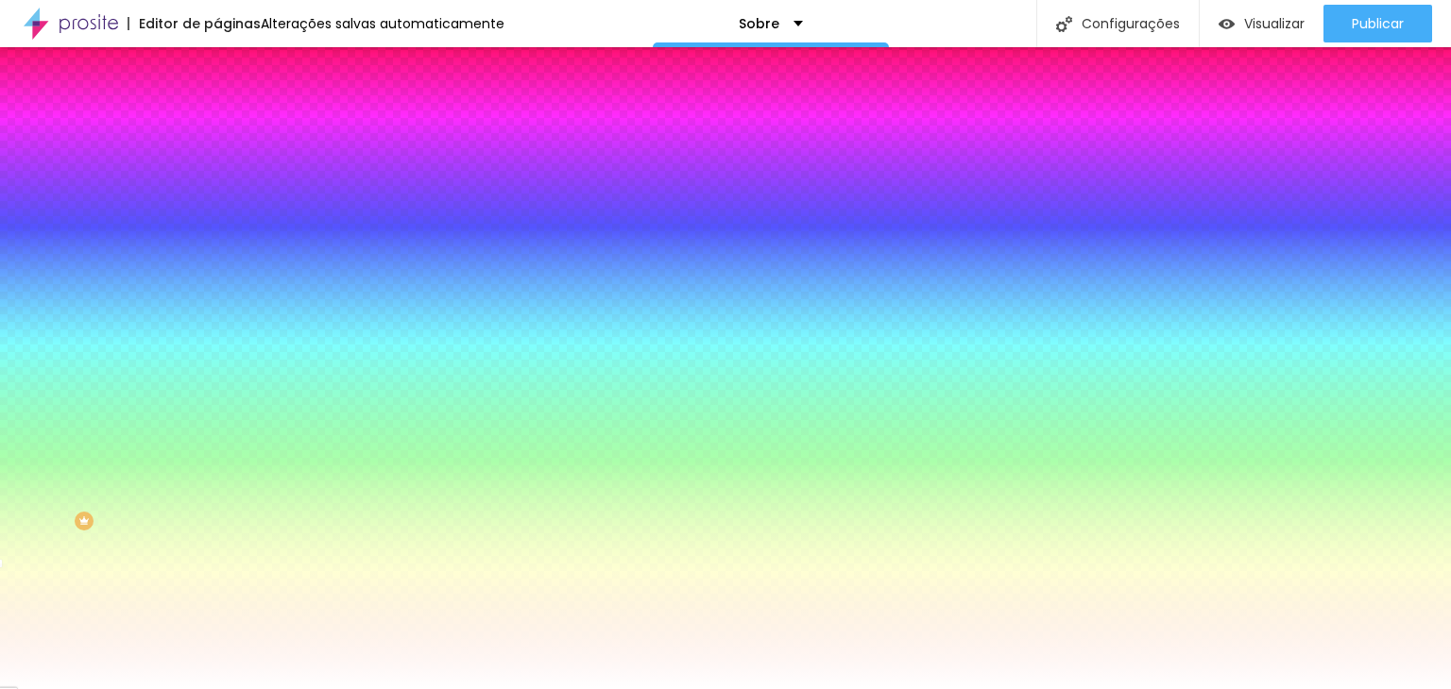
click at [217, 257] on div at bounding box center [325, 257] width 217 height 0
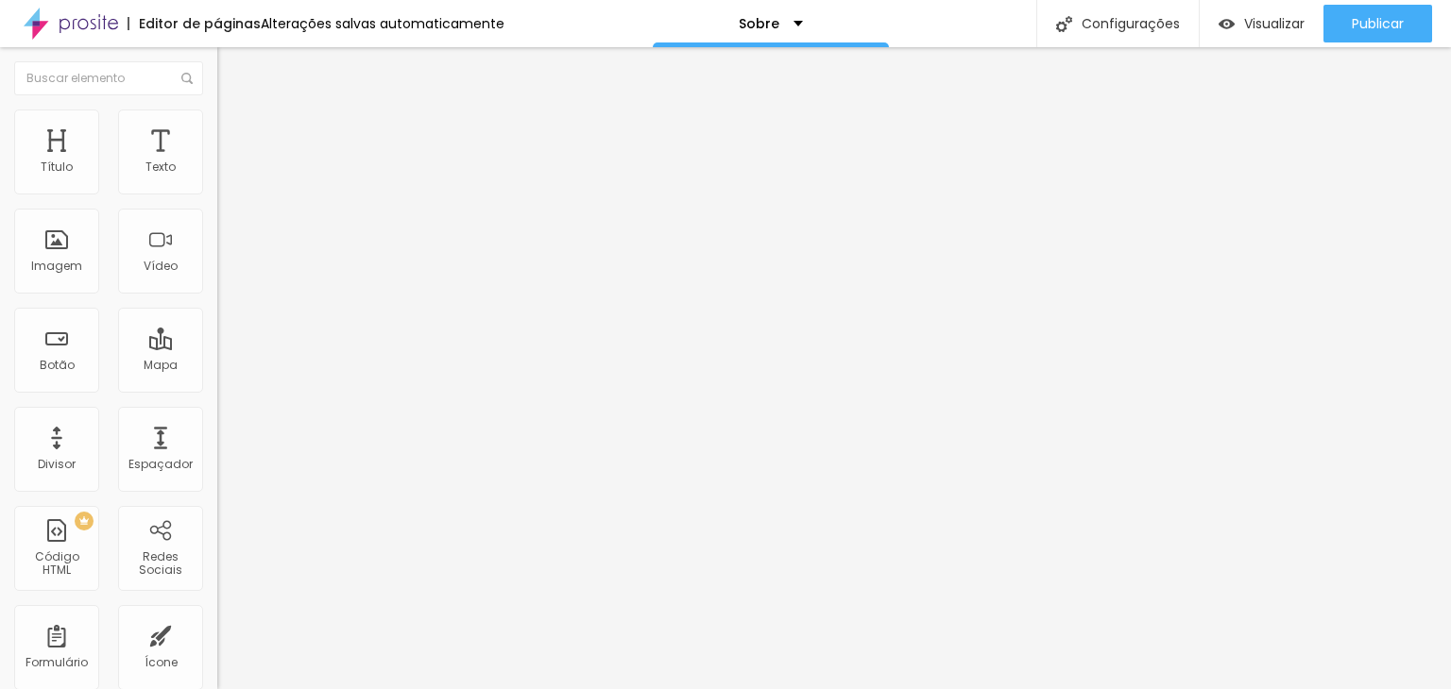
click at [217, 172] on span "Encaixotado" at bounding box center [254, 164] width 74 height 16
click at [217, 201] on span "Completo" at bounding box center [246, 193] width 58 height 16
click at [217, 183] on span "Encaixotado" at bounding box center [254, 175] width 74 height 16
click at [217, 125] on li "Estilo" at bounding box center [325, 119] width 217 height 19
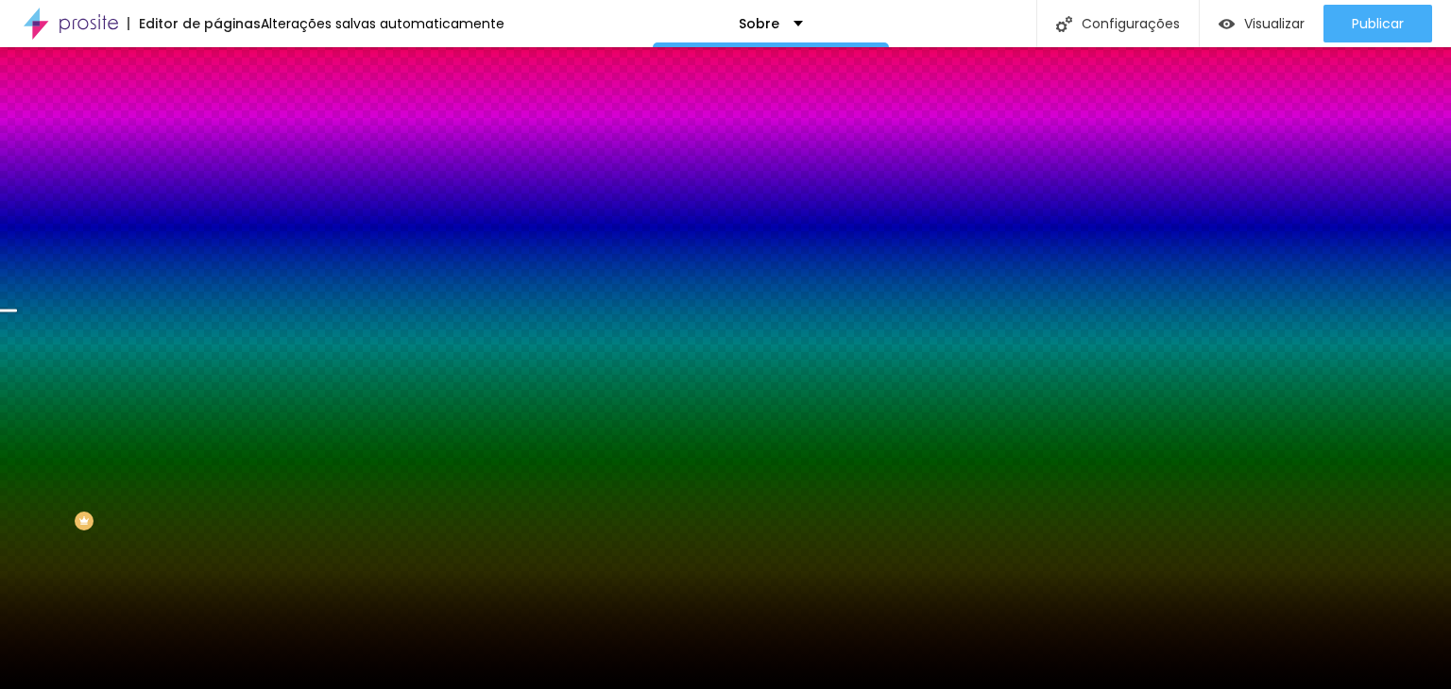
click at [217, 174] on span "Trocar imagem" at bounding box center [268, 166] width 103 height 16
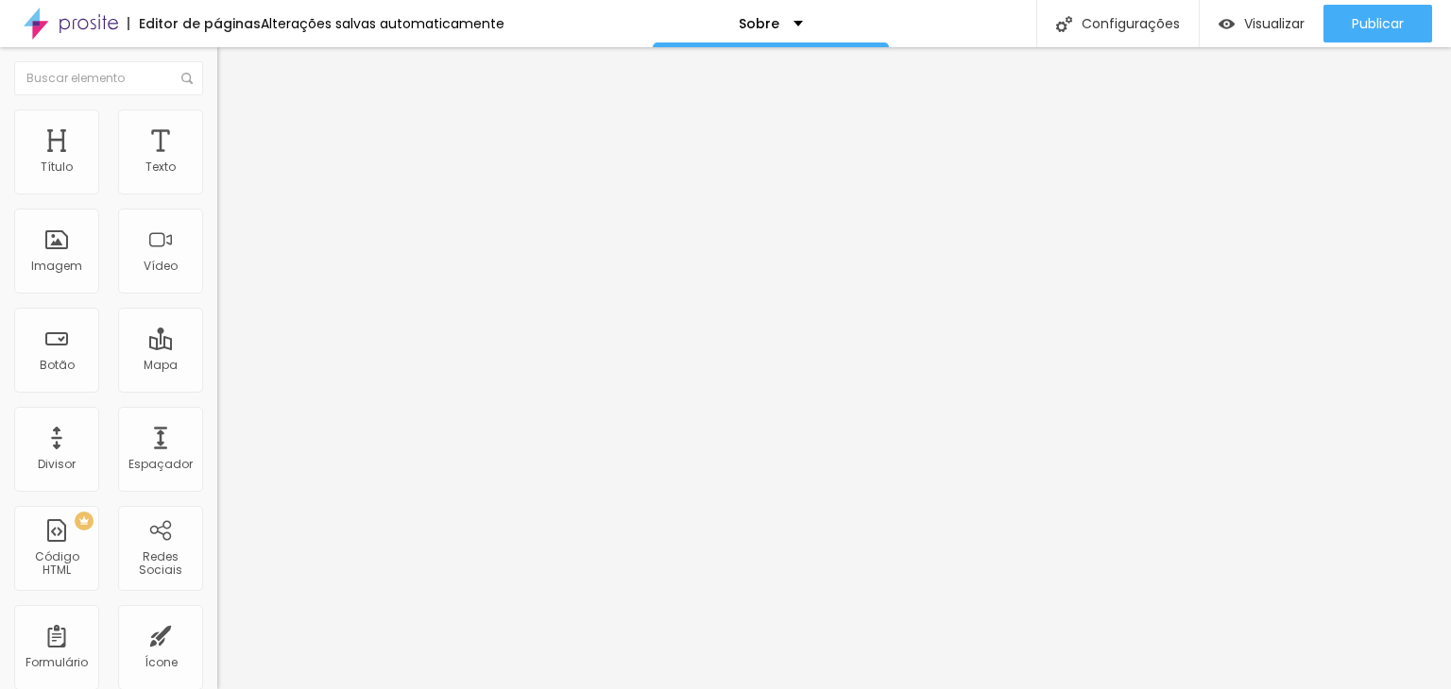
click at [217, 159] on img at bounding box center [222, 152] width 11 height 11
click at [392, 688] on div at bounding box center [725, 701] width 1451 height 0
drag, startPoint x: 654, startPoint y: 311, endPoint x: 699, endPoint y: 204, distance: 115.9
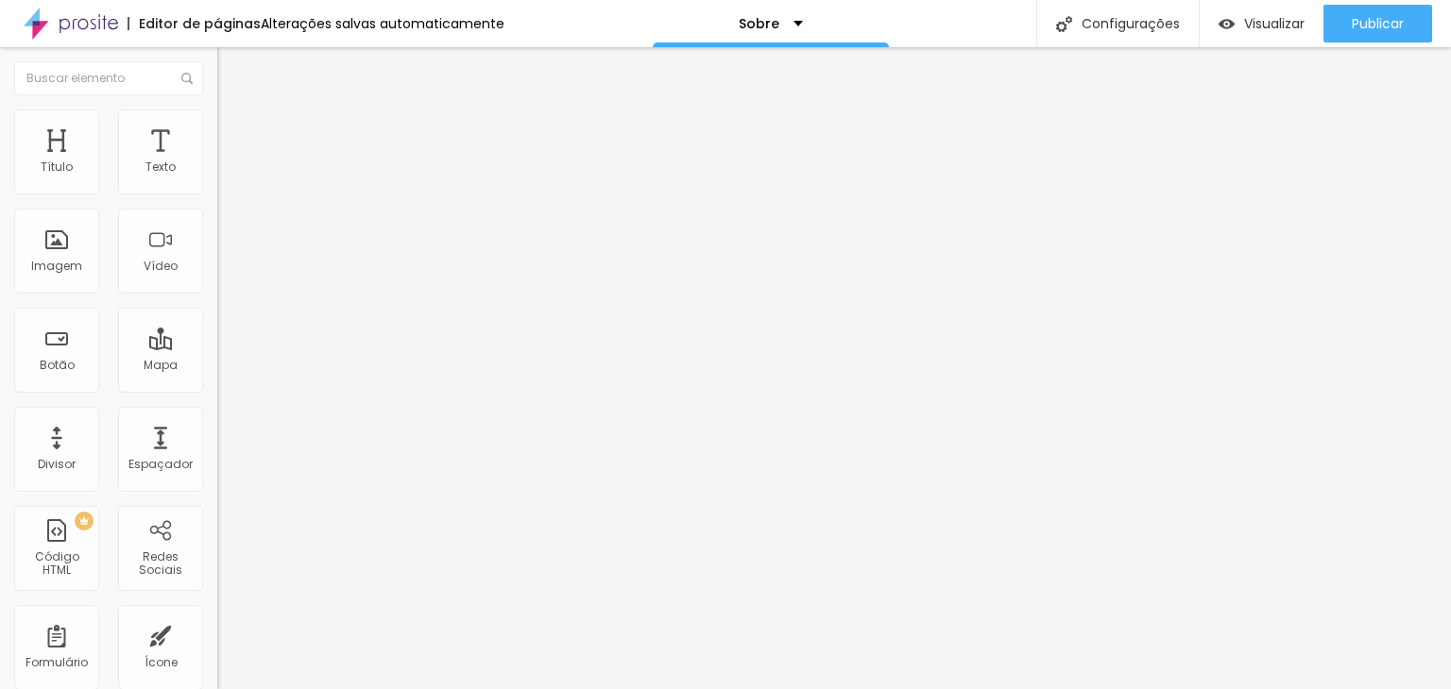
click at [217, 162] on span "Trocar imagem" at bounding box center [268, 154] width 103 height 16
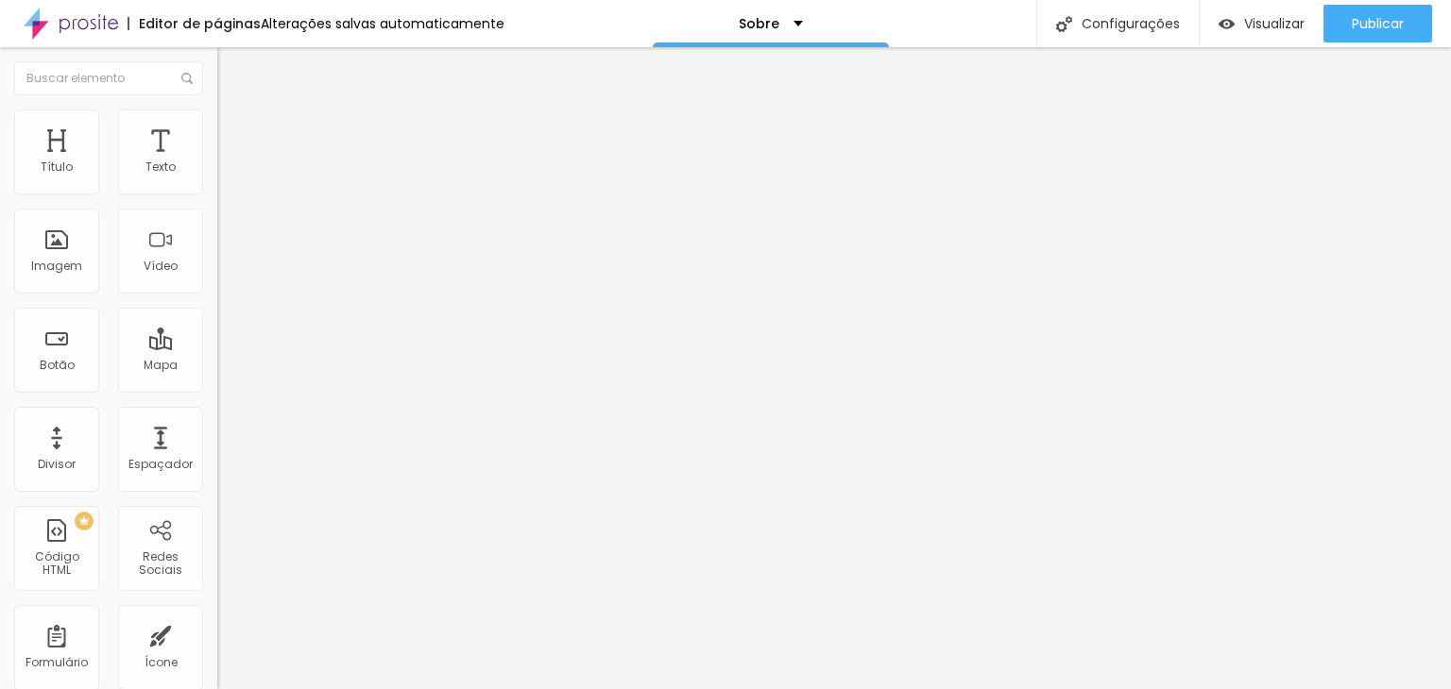
click at [217, 119] on img at bounding box center [225, 118] width 17 height 17
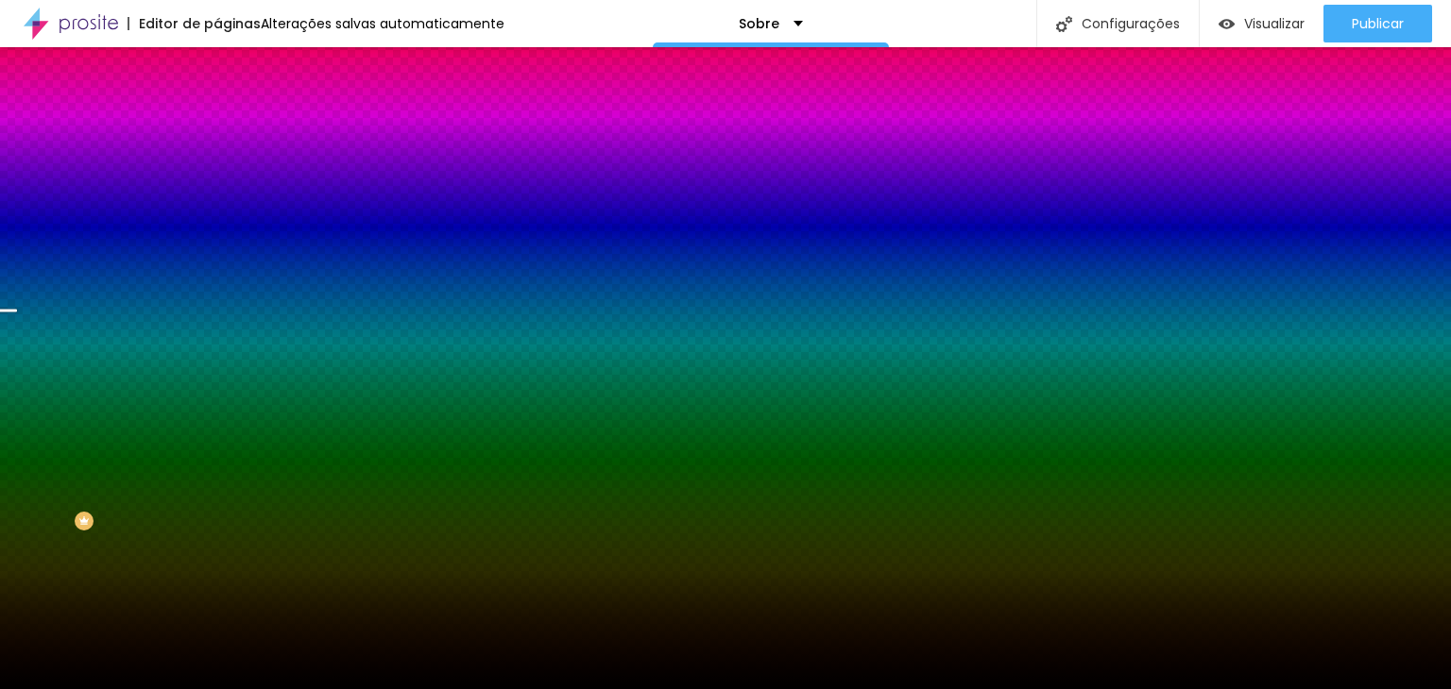
click at [217, 174] on span "Trocar imagem" at bounding box center [268, 166] width 103 height 16
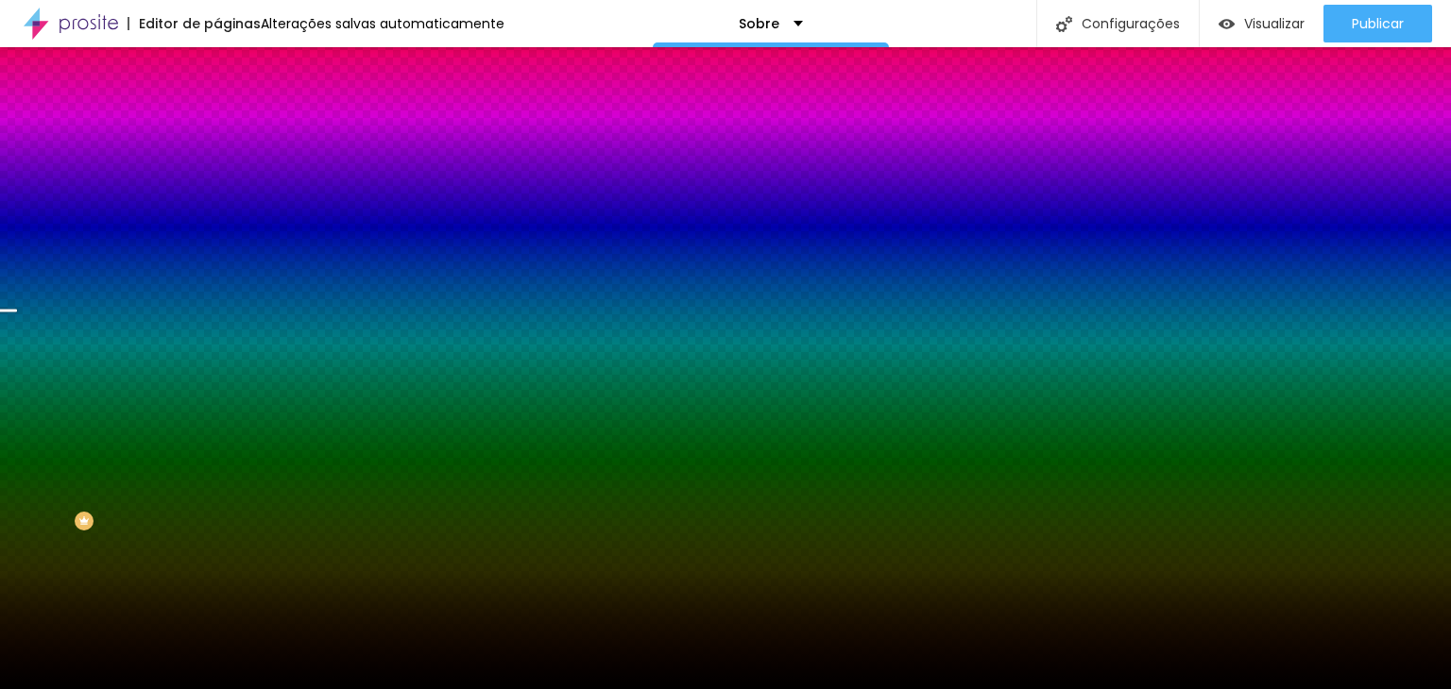
drag, startPoint x: 859, startPoint y: 398, endPoint x: 838, endPoint y: 382, distance: 26.5
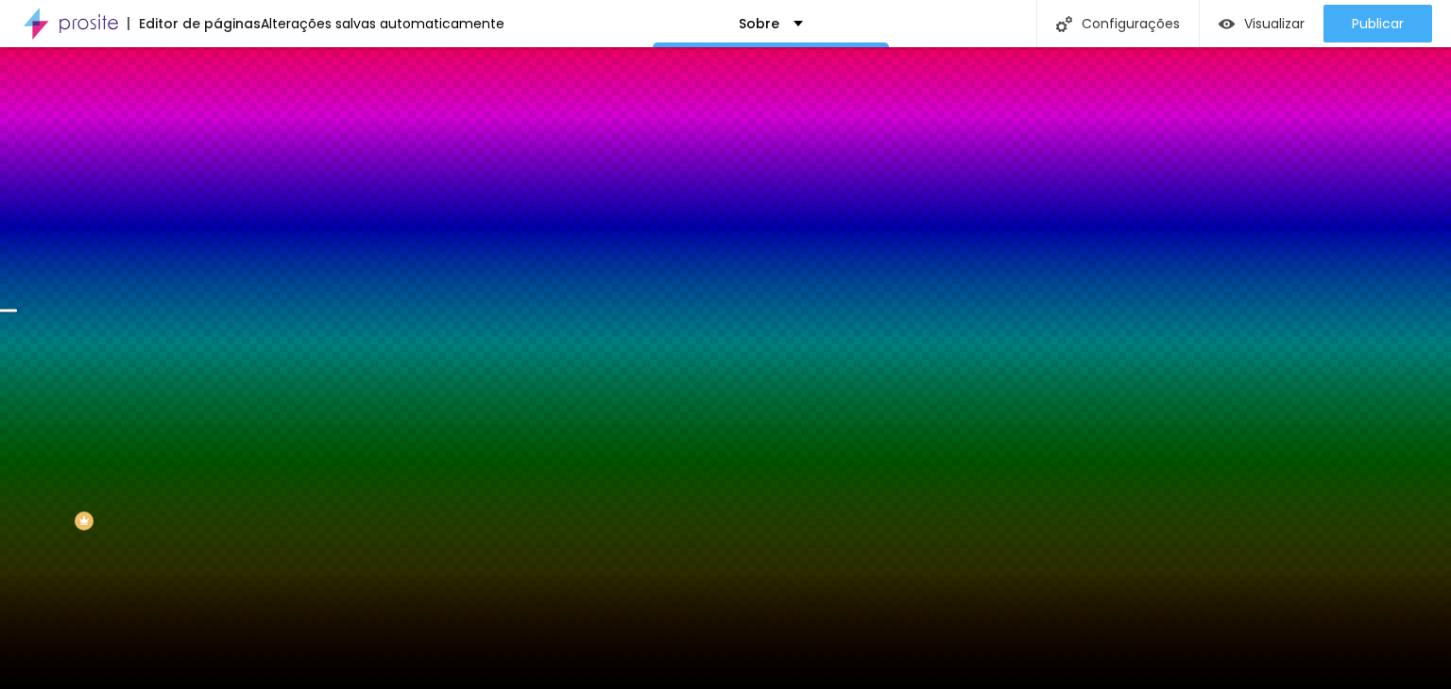
drag, startPoint x: 887, startPoint y: 409, endPoint x: 645, endPoint y: 401, distance: 241.9
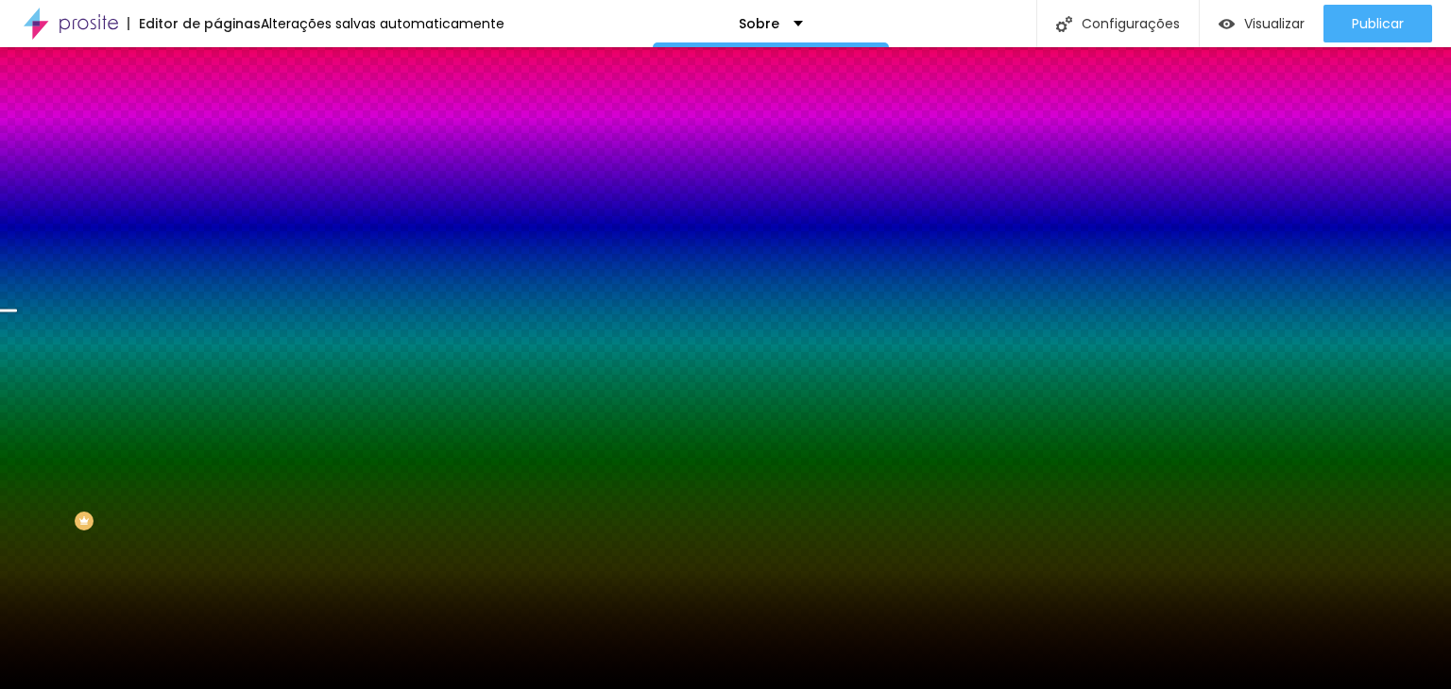
click at [217, 174] on span "Trocar imagem" at bounding box center [268, 166] width 103 height 16
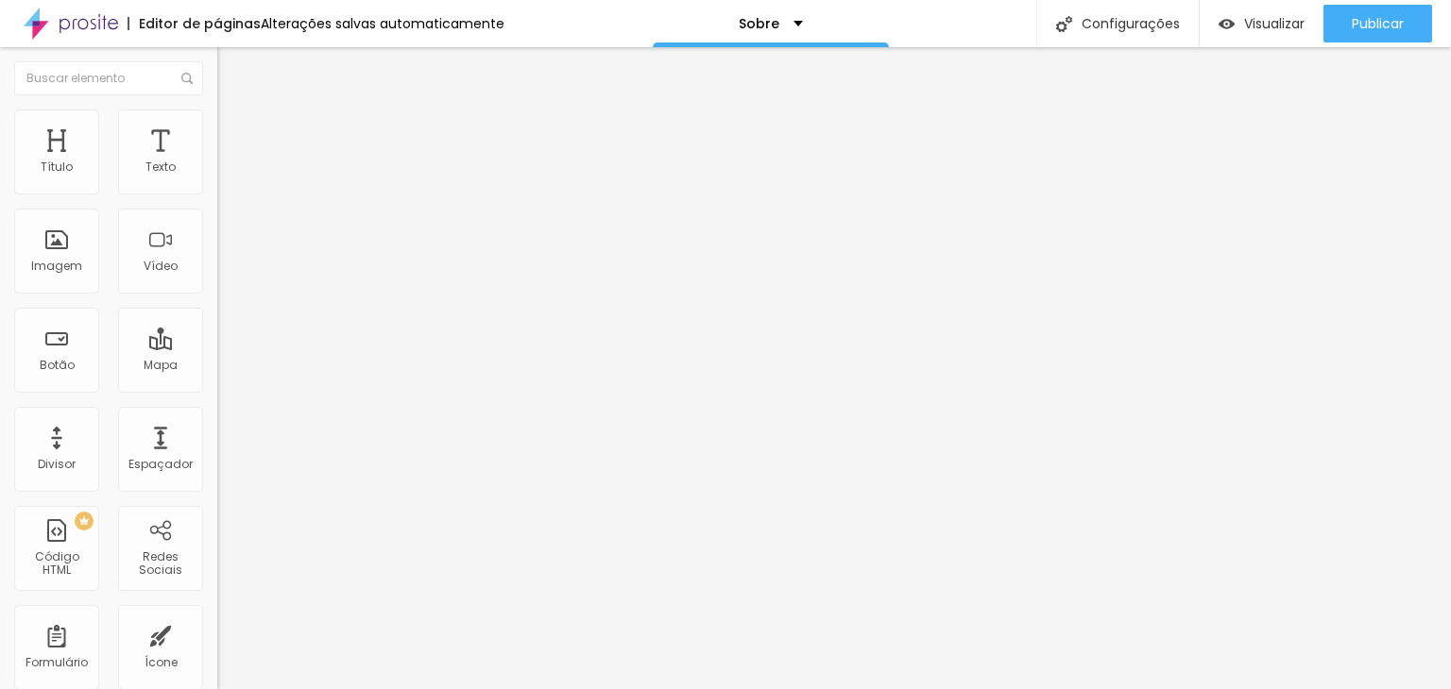
click at [336, 688] on div "Subindo 64/65 arquivos" at bounding box center [725, 694] width 1451 height 11
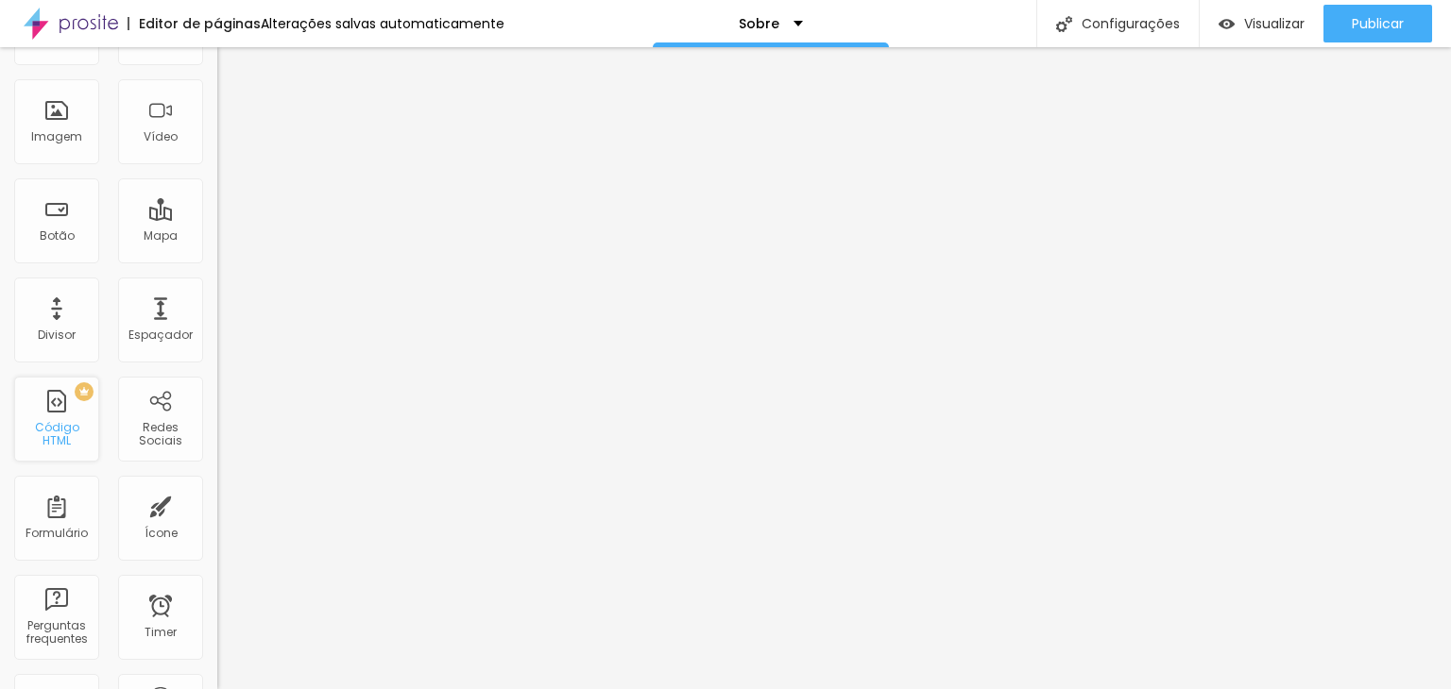
scroll to position [0, 0]
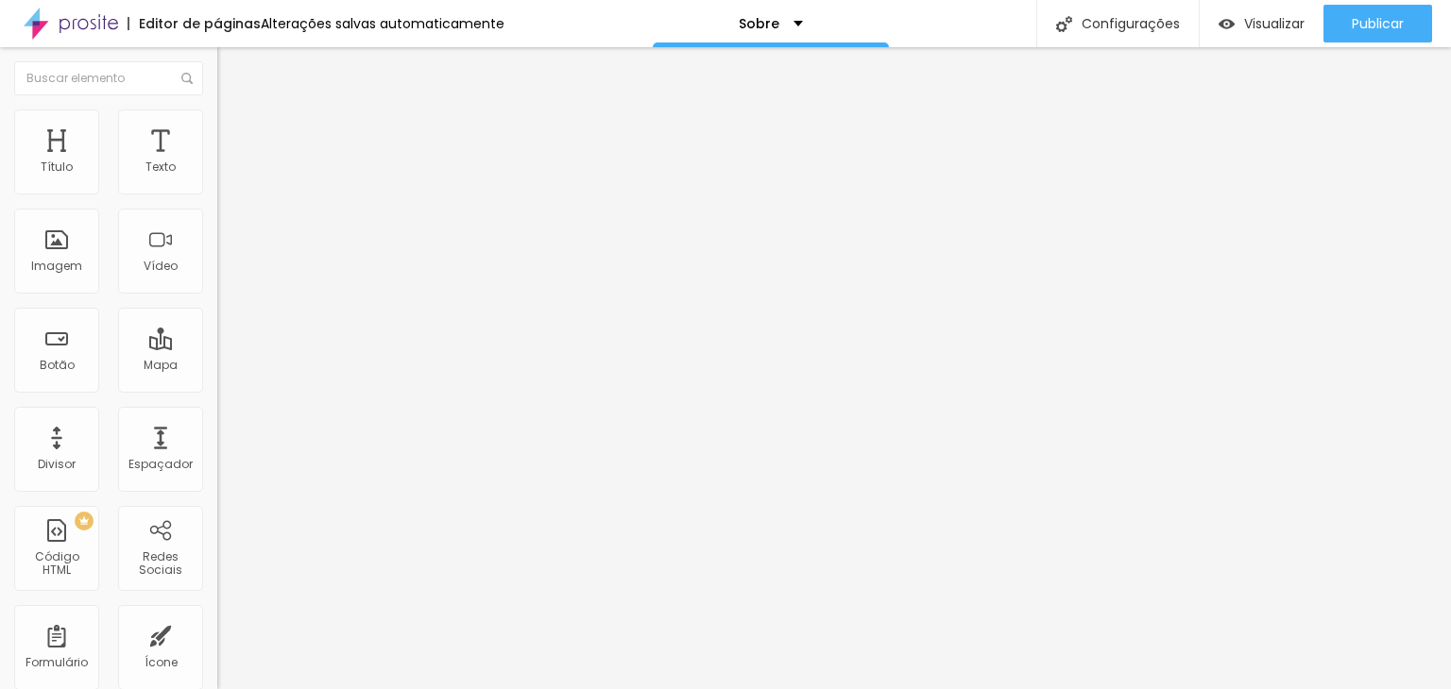
click at [217, 123] on li "Estilo" at bounding box center [325, 119] width 217 height 19
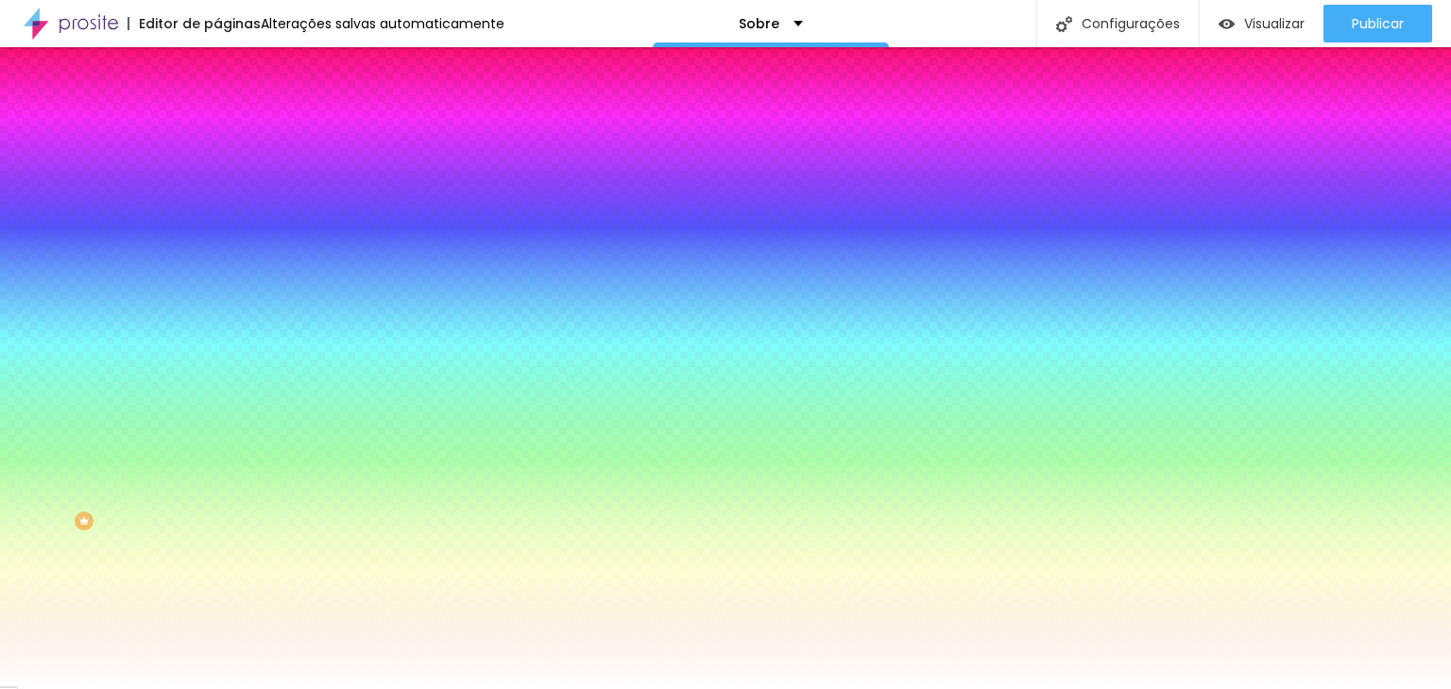
drag, startPoint x: 110, startPoint y: 235, endPoint x: 137, endPoint y: 232, distance: 27.5
click at [217, 418] on div at bounding box center [325, 426] width 217 height 17
drag, startPoint x: 121, startPoint y: 224, endPoint x: 0, endPoint y: 205, distance: 122.4
click at [217, 418] on input "range" at bounding box center [278, 425] width 122 height 15
click at [234, 133] on span "Avançado" at bounding box center [265, 141] width 62 height 16
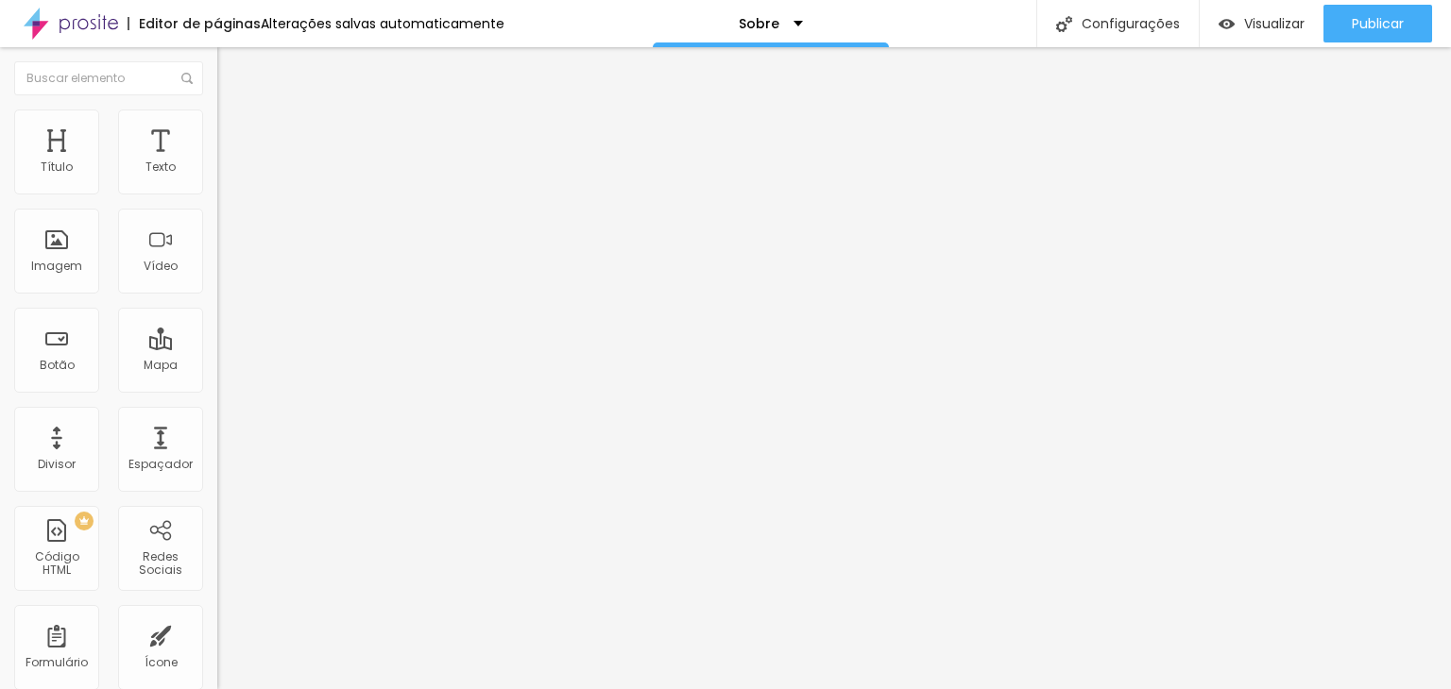
click at [231, 63] on img "button" at bounding box center [238, 68] width 15 height 15
click at [217, 162] on span "Adicionar imagem" at bounding box center [278, 154] width 122 height 16
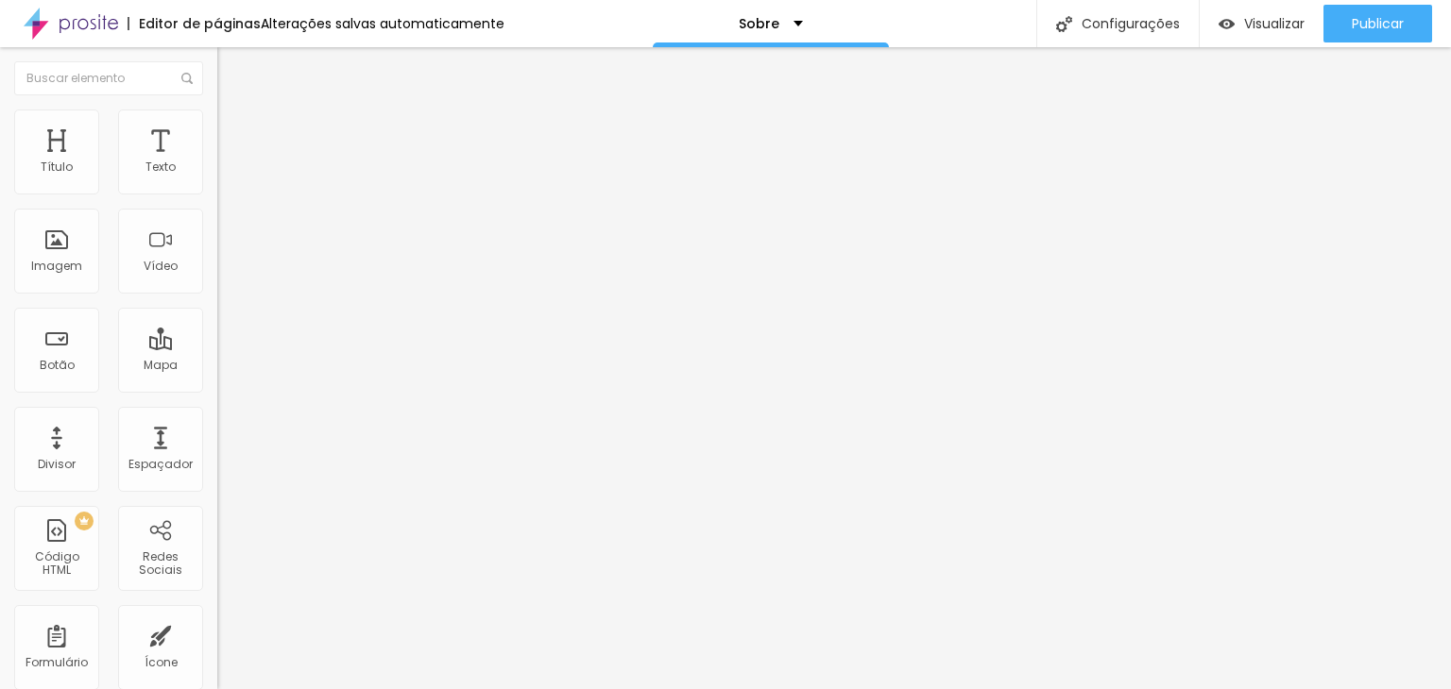
click at [217, 162] on span "Adicionar imagem" at bounding box center [278, 154] width 122 height 16
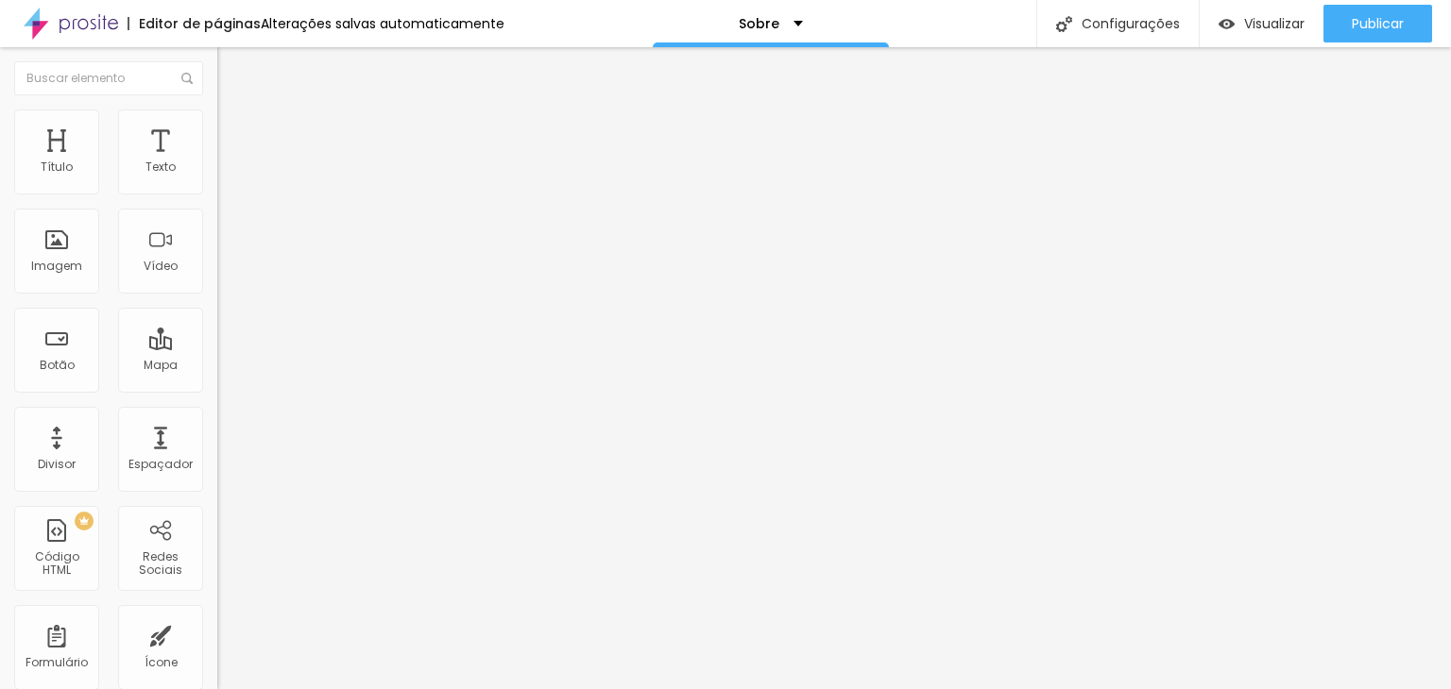
click at [42, 271] on div "Imagem" at bounding box center [56, 266] width 51 height 13
click at [59, 249] on div "Imagem" at bounding box center [56, 251] width 85 height 85
drag, startPoint x: 57, startPoint y: 265, endPoint x: 117, endPoint y: 238, distance: 66.4
click at [57, 263] on div "Imagem" at bounding box center [56, 266] width 51 height 13
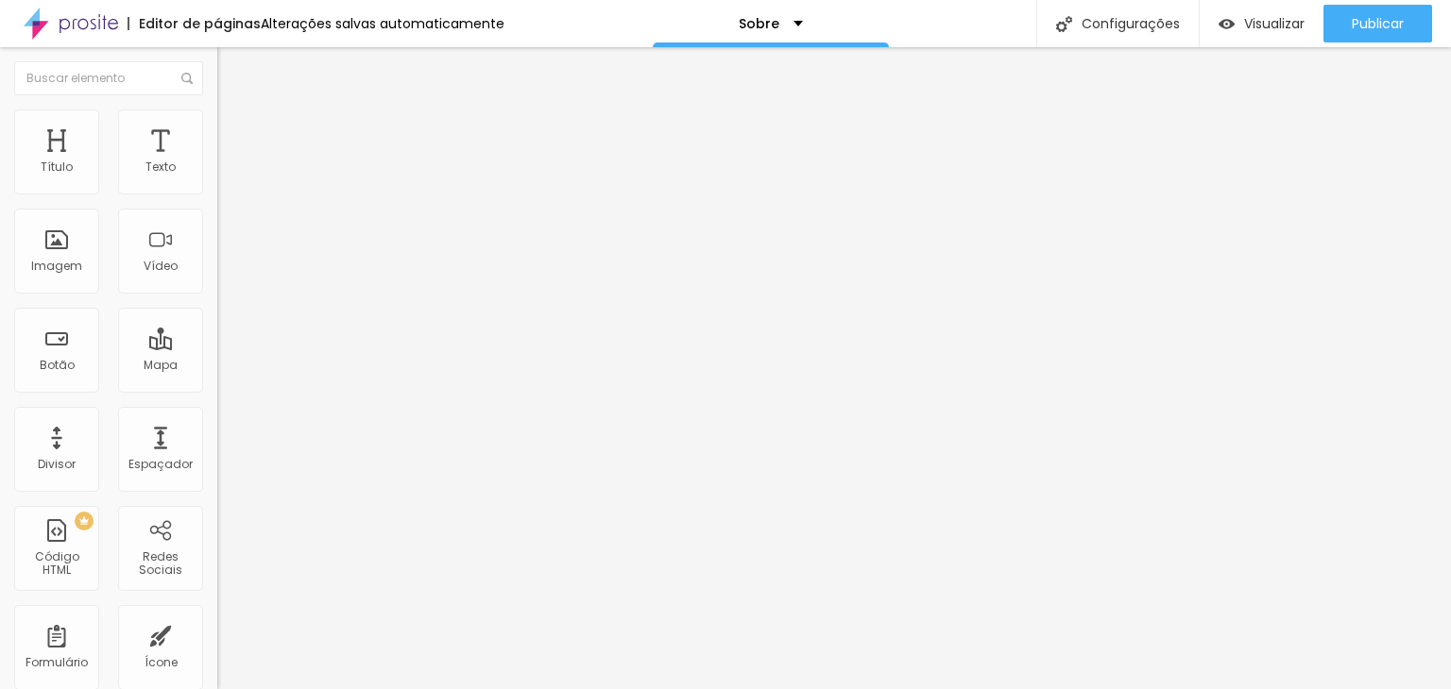
click at [217, 162] on span "Adicionar imagem" at bounding box center [278, 154] width 122 height 16
click at [217, 162] on span "Trocar imagem" at bounding box center [268, 154] width 103 height 16
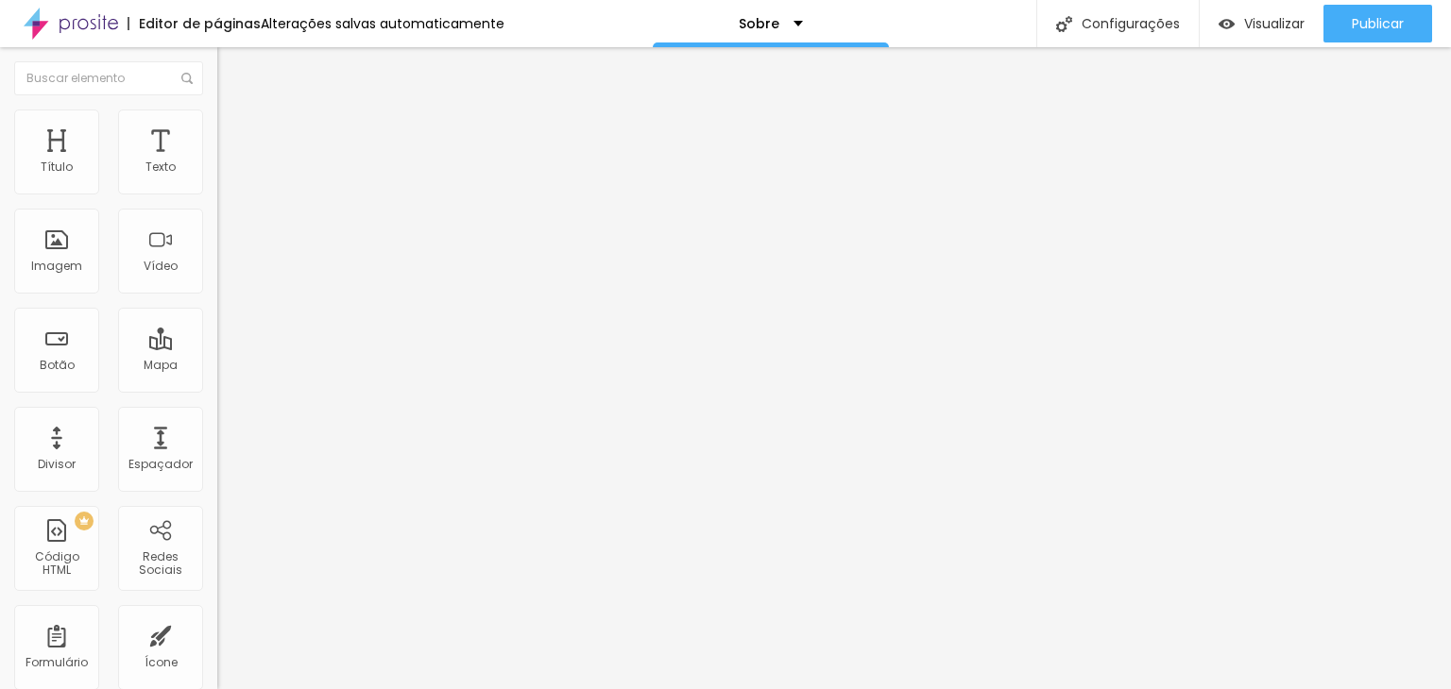
scroll to position [629, 0]
click at [234, 130] on span "Estilo" at bounding box center [248, 122] width 29 height 16
click at [217, 415] on div at bounding box center [325, 423] width 217 height 17
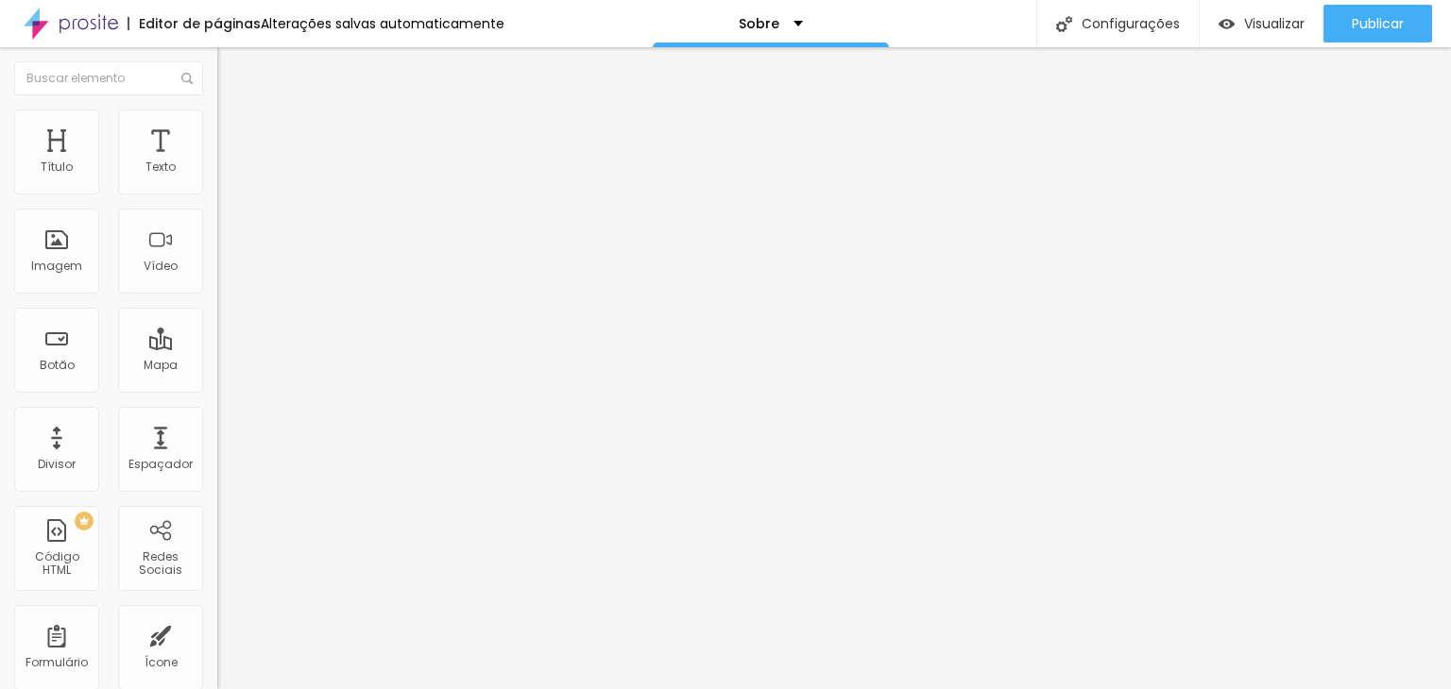
drag, startPoint x: 38, startPoint y: 235, endPoint x: 180, endPoint y: 255, distance: 144.0
click at [217, 415] on input "range" at bounding box center [278, 422] width 122 height 15
click at [234, 130] on span "Estilo" at bounding box center [248, 122] width 29 height 16
click at [217, 507] on button "button" at bounding box center [230, 517] width 26 height 20
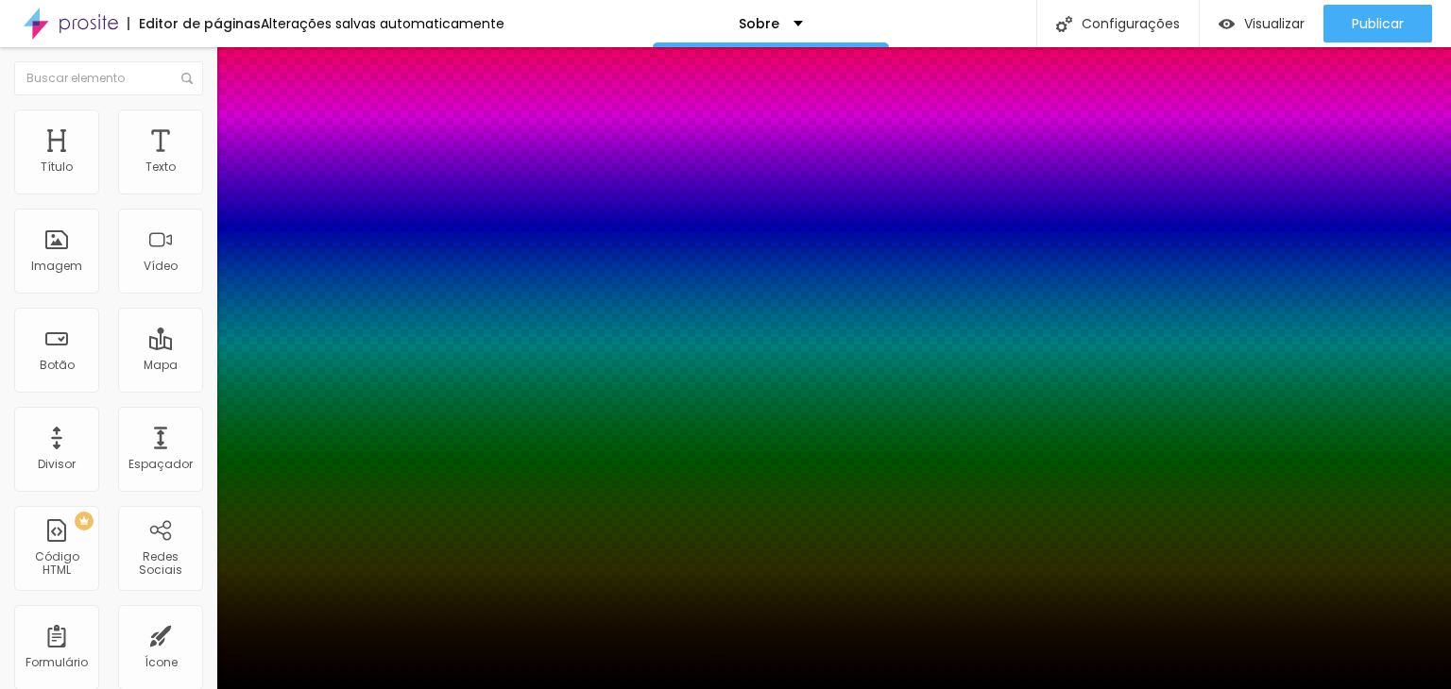
click at [340, 688] on div at bounding box center [725, 701] width 1451 height 0
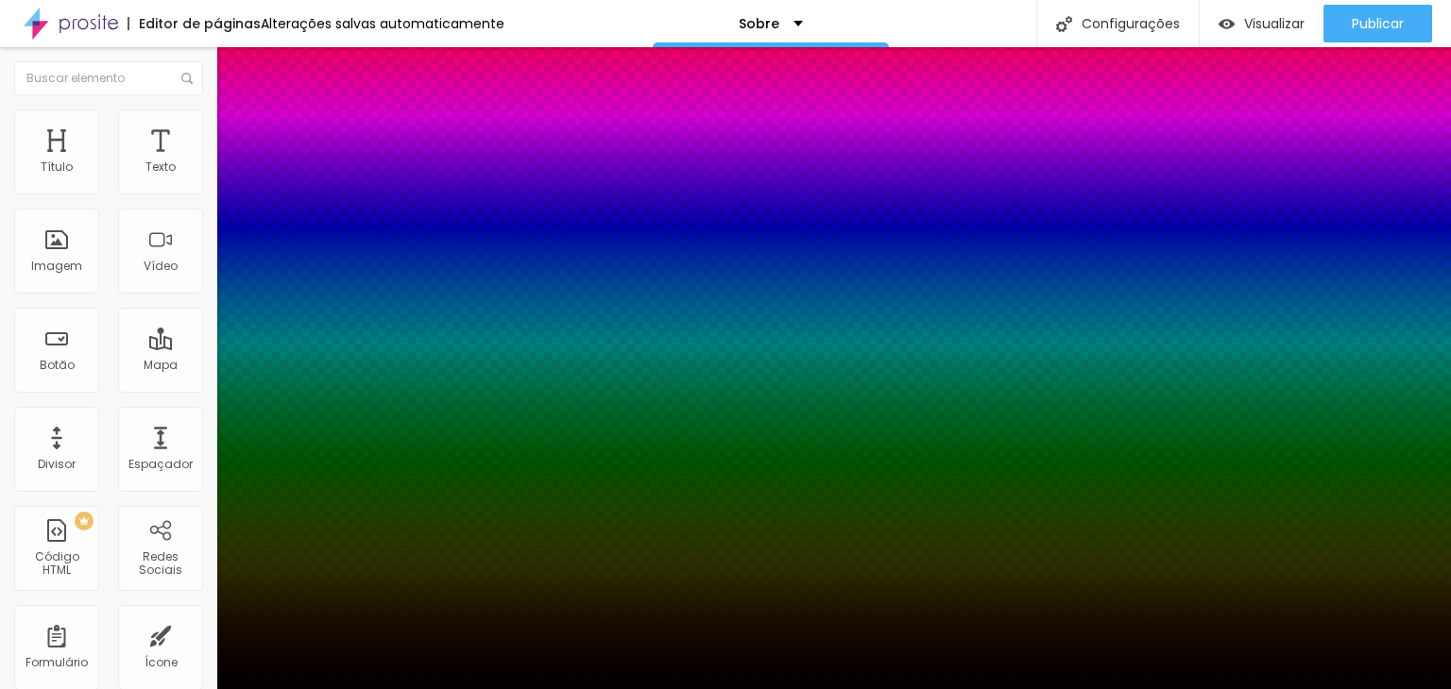
drag, startPoint x: 293, startPoint y: 477, endPoint x: 317, endPoint y: 503, distance: 36.1
click at [80, 688] on div at bounding box center [725, 689] width 1451 height 0
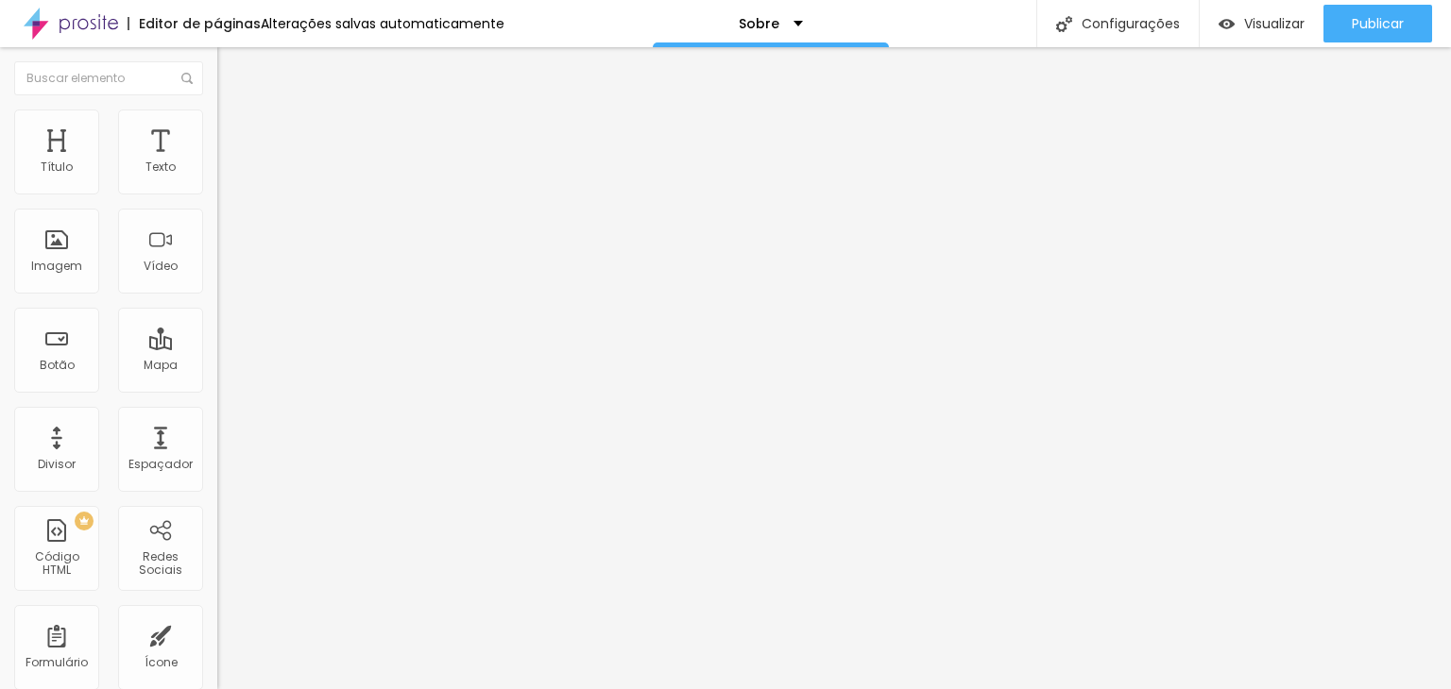
click at [217, 112] on img at bounding box center [225, 118] width 17 height 17
click at [217, 507] on button "button" at bounding box center [230, 517] width 26 height 20
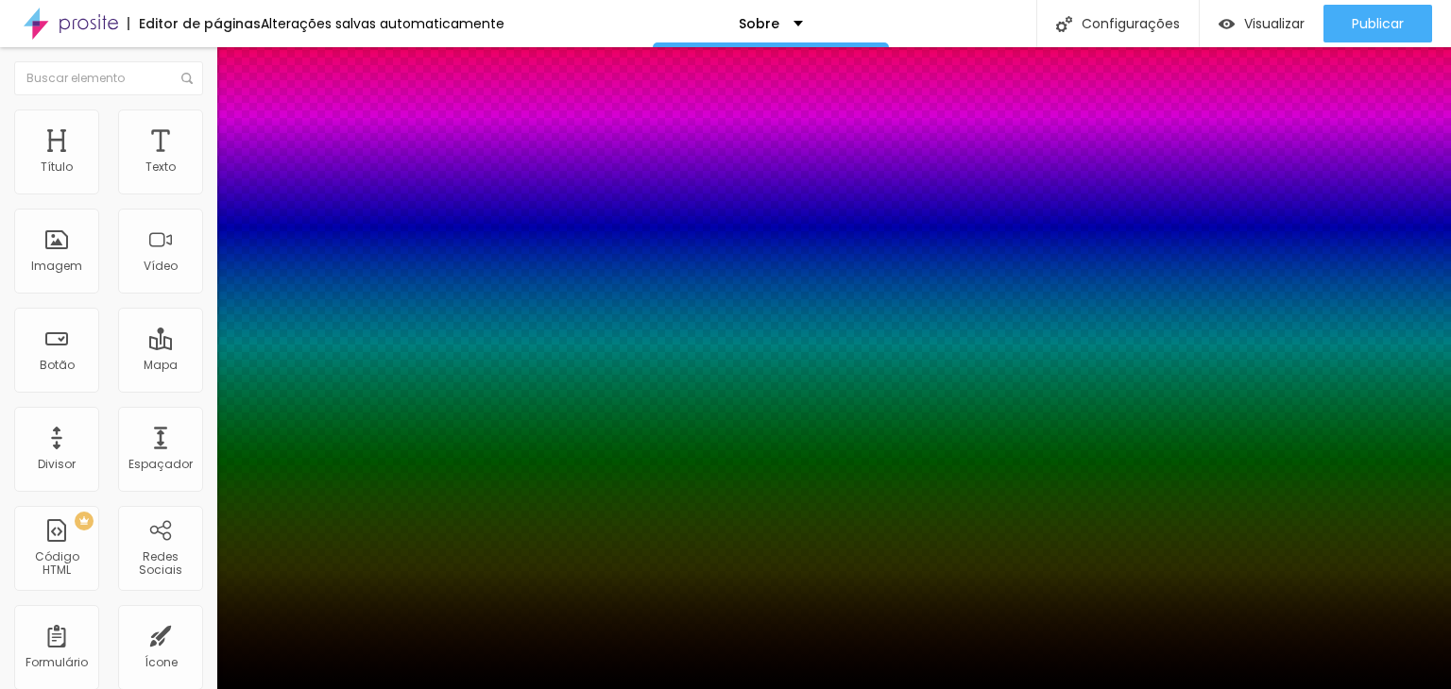
click at [334, 688] on div at bounding box center [725, 701] width 1451 height 0
click at [107, 688] on div at bounding box center [725, 689] width 1451 height 0
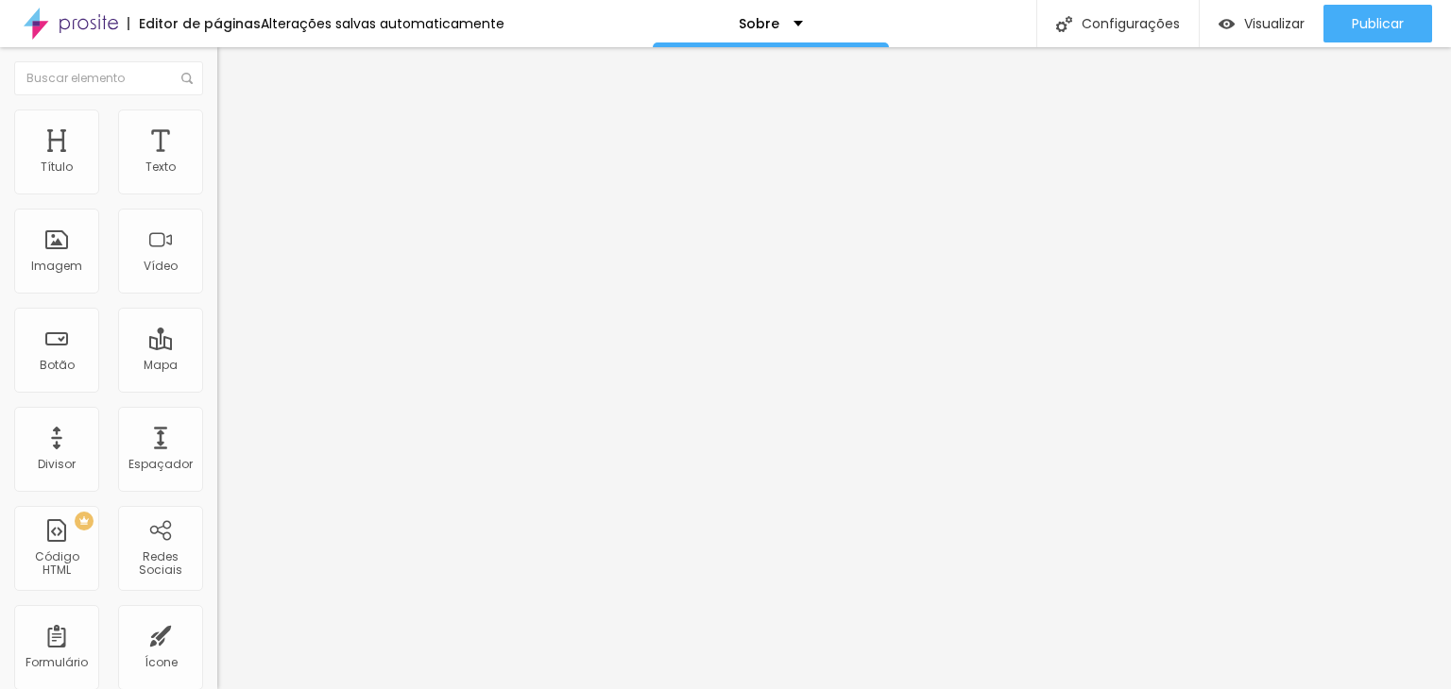
click at [217, 432] on input "0" at bounding box center [257, 442] width 81 height 20
click at [234, 130] on span "Estilo" at bounding box center [248, 122] width 29 height 16
click at [217, 432] on input "0" at bounding box center [257, 442] width 81 height 20
click at [225, 510] on icon "button" at bounding box center [230, 515] width 11 height 11
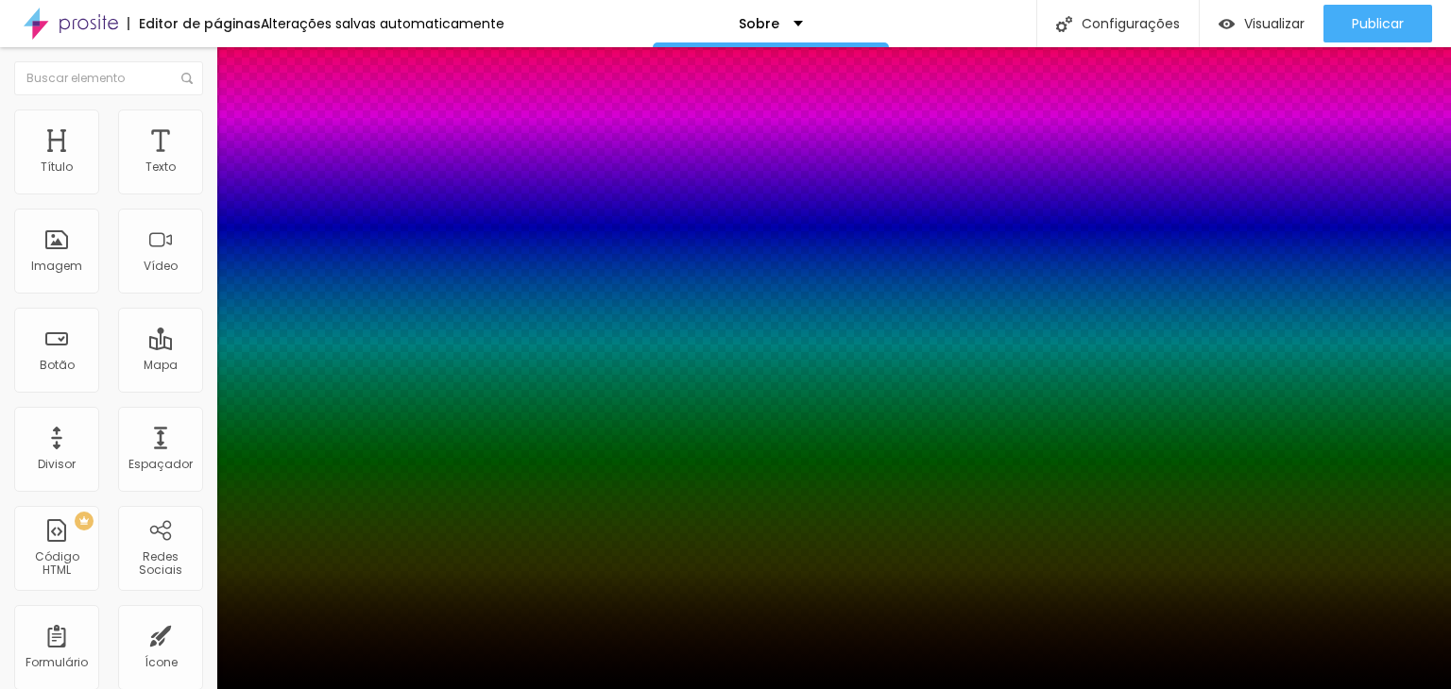
click at [336, 688] on div at bounding box center [725, 701] width 1451 height 0
click at [133, 688] on div at bounding box center [725, 689] width 1451 height 0
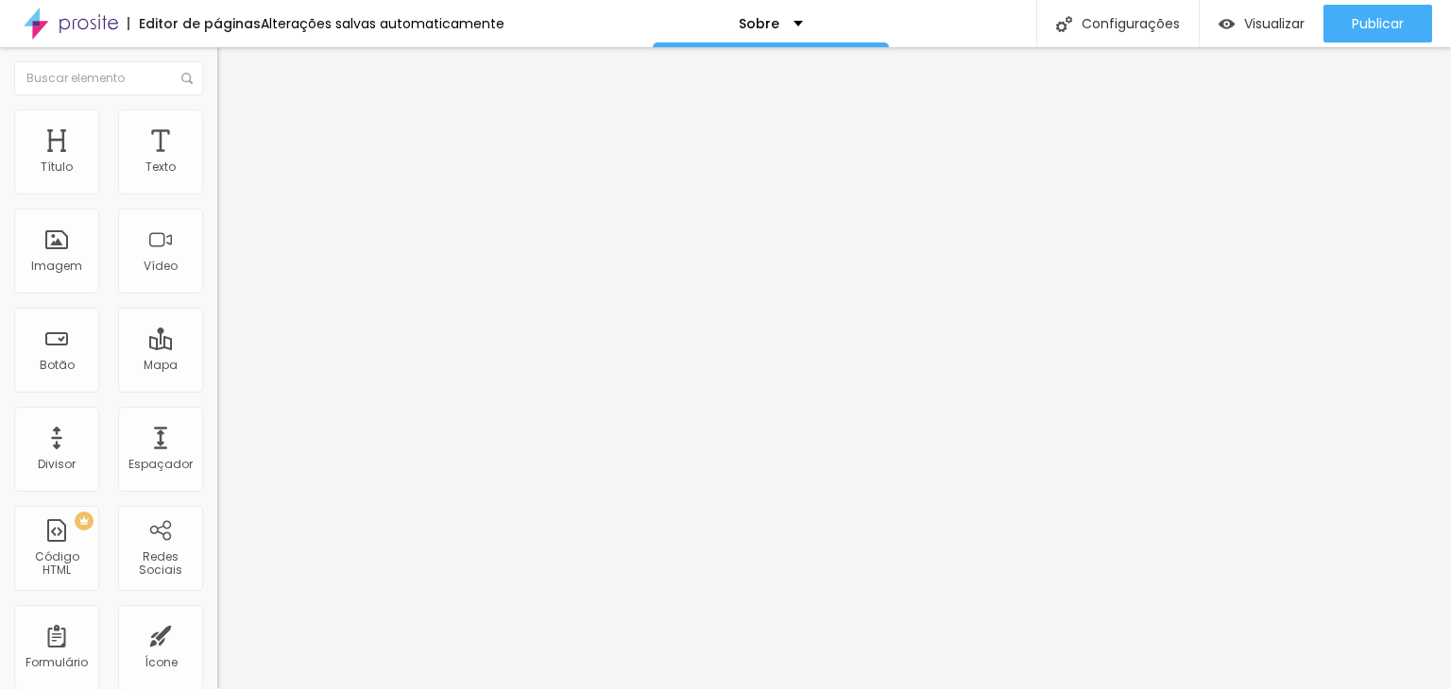
click at [217, 400] on div "Editar Imagem Conteúdo Estilo Avançado Tamanho 100 px % 100 Borda arredondada S…" at bounding box center [325, 368] width 217 height 642
click at [234, 133] on span "Avançado" at bounding box center [265, 141] width 62 height 16
drag, startPoint x: 107, startPoint y: 182, endPoint x: 175, endPoint y: 188, distance: 68.2
click at [217, 366] on input "range" at bounding box center [278, 373] width 122 height 15
click at [217, 383] on input "100" at bounding box center [257, 393] width 81 height 20
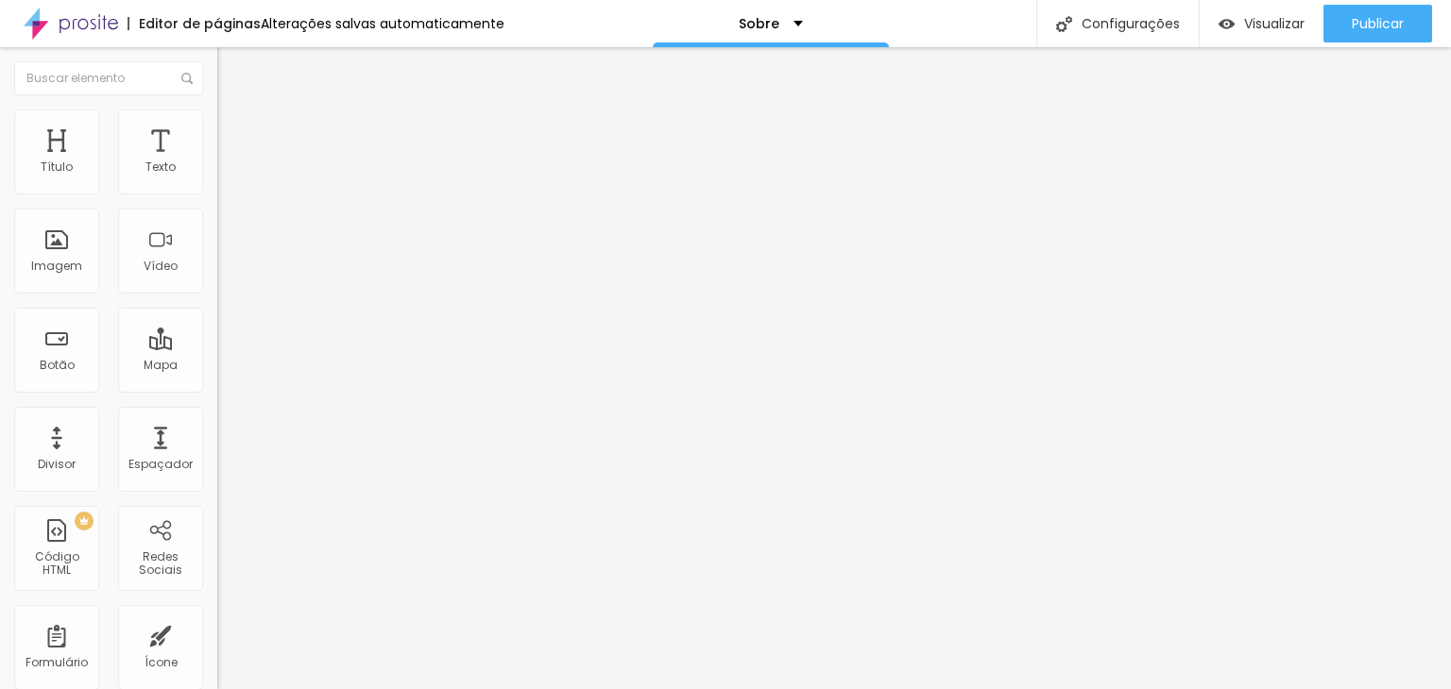
click at [217, 101] on li "Conteúdo" at bounding box center [325, 100] width 217 height 19
click at [217, 128] on li "Avançado" at bounding box center [325, 137] width 217 height 19
click at [217, 110] on li "Conteúdo" at bounding box center [325, 100] width 217 height 19
click at [217, 191] on input "text" at bounding box center [330, 181] width 227 height 19
drag, startPoint x: 155, startPoint y: 327, endPoint x: 0, endPoint y: 329, distance: 154.9
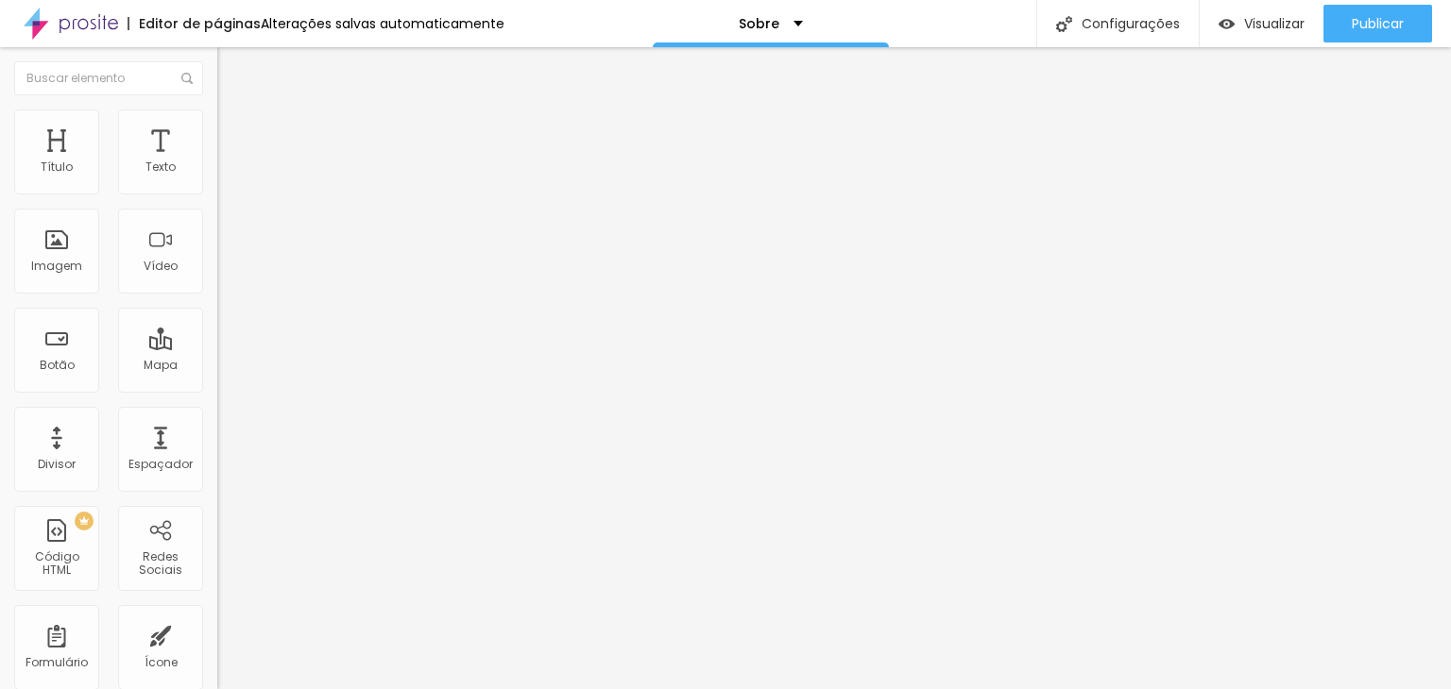
click at [217, 327] on div "Trocar imagem Descrição da imagem (Alt) asasaasas Alinhamento Proporção Origina…" at bounding box center [325, 289] width 217 height 284
click at [217, 191] on input "text" at bounding box center [330, 181] width 227 height 19
click at [217, 296] on span "Original" at bounding box center [239, 288] width 45 height 16
click at [217, 357] on div "Link" at bounding box center [325, 351] width 217 height 11
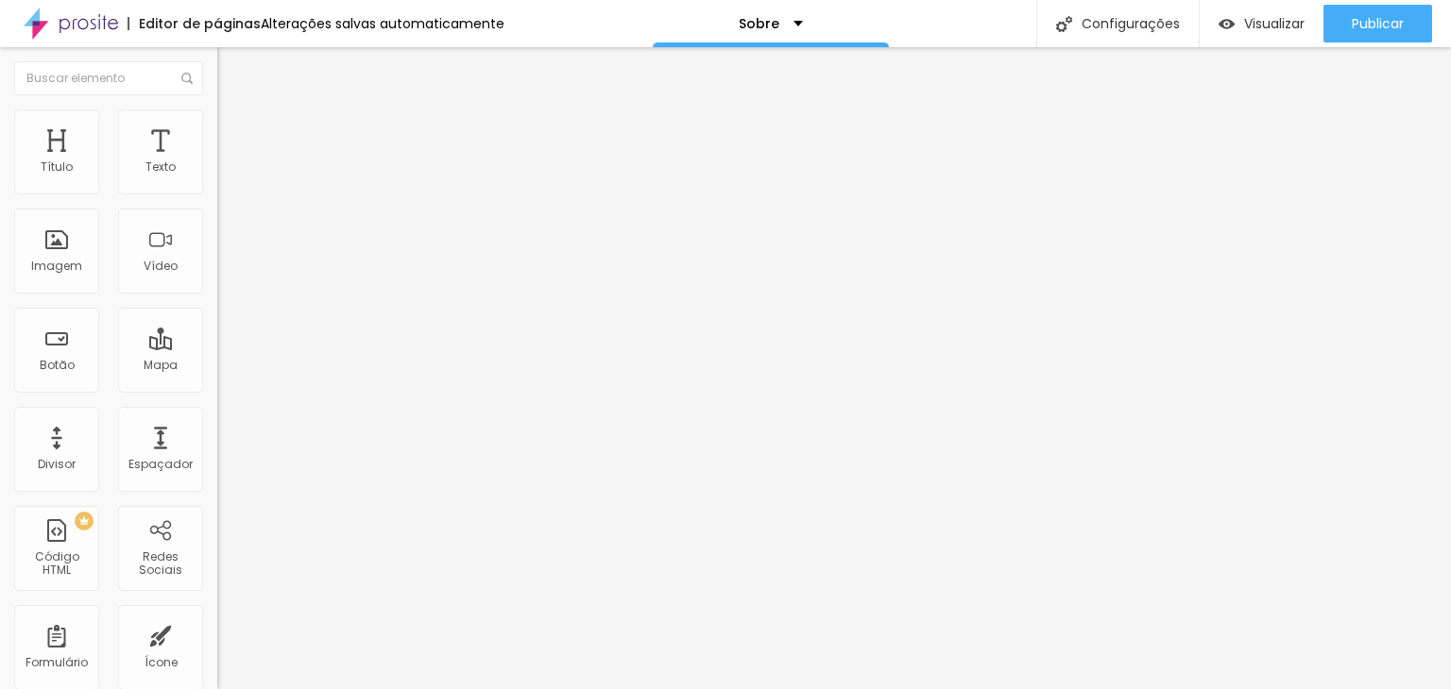
click at [217, 191] on input "text" at bounding box center [330, 181] width 227 height 19
drag, startPoint x: 114, startPoint y: 340, endPoint x: 178, endPoint y: 418, distance: 101.3
click at [217, 191] on input "text" at bounding box center [330, 181] width 227 height 19
drag, startPoint x: 66, startPoint y: 337, endPoint x: 70, endPoint y: 349, distance: 12.8
click at [217, 191] on input "text" at bounding box center [330, 181] width 227 height 19
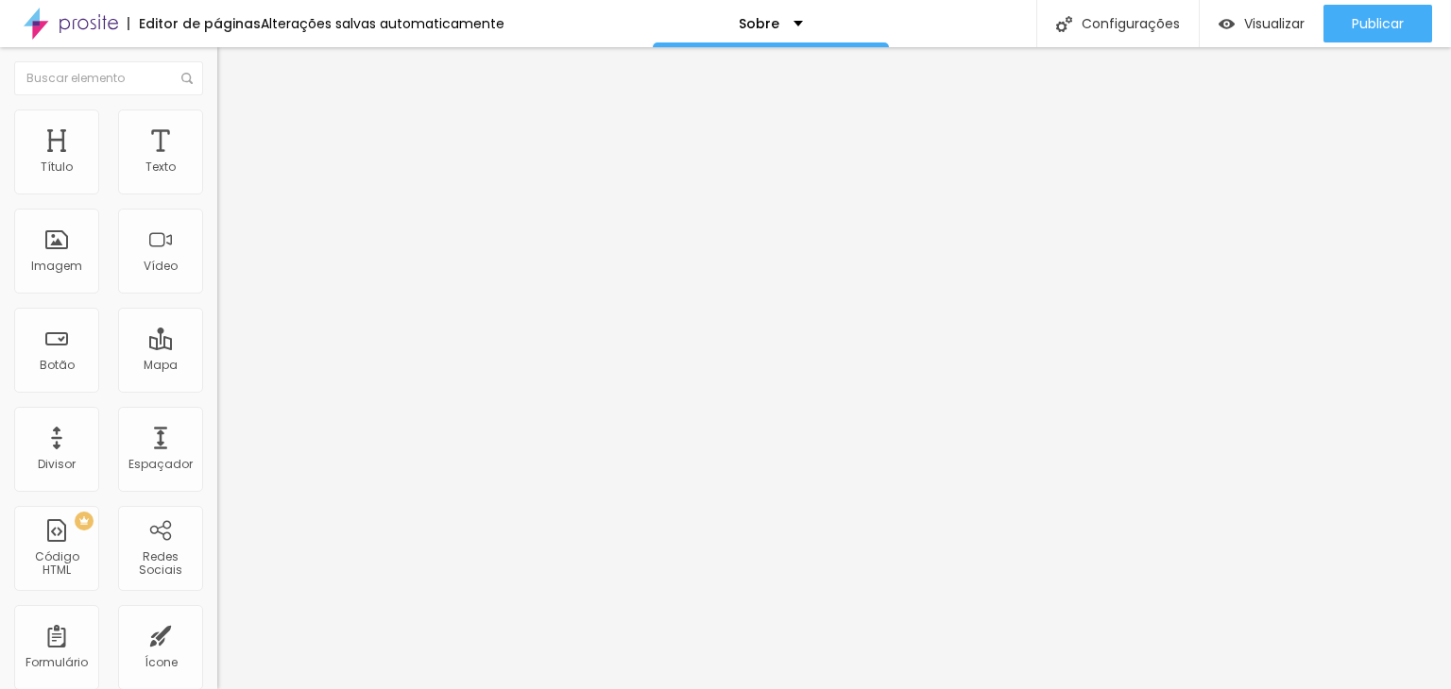
click at [217, 118] on img at bounding box center [225, 118] width 17 height 17
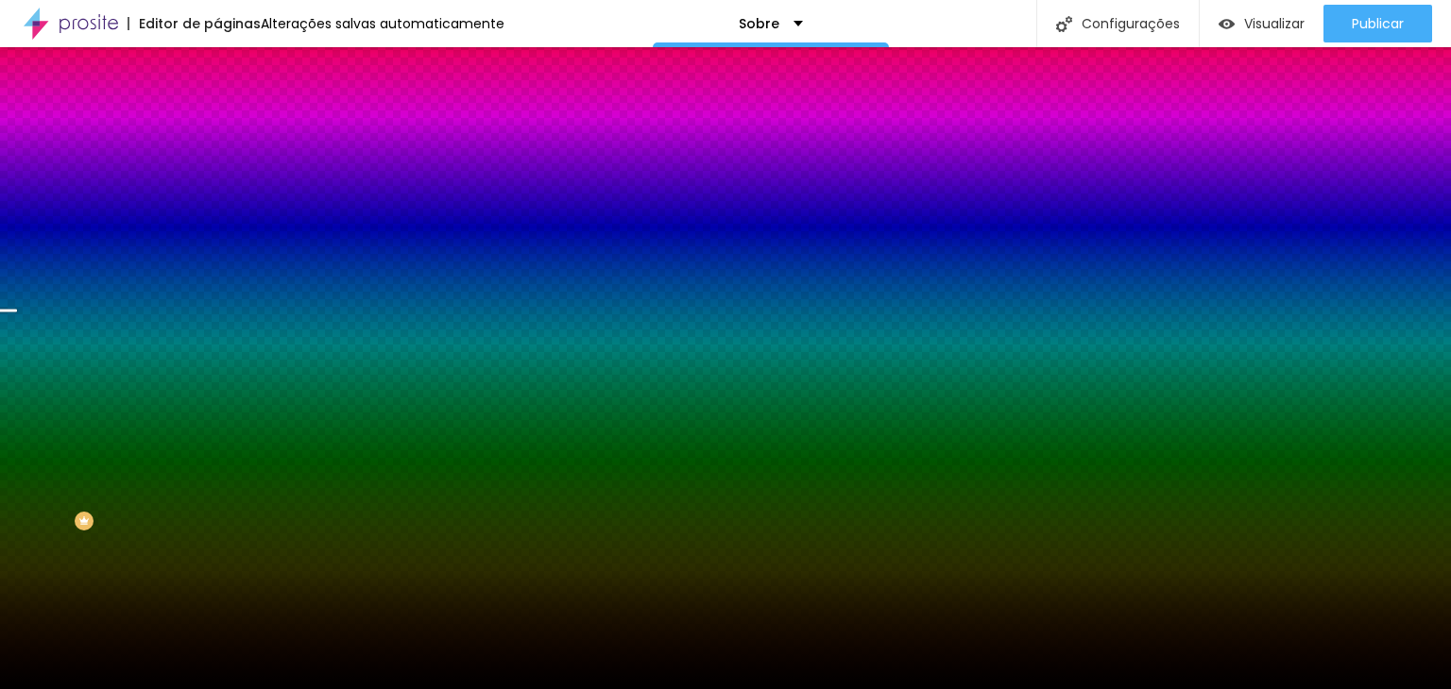
click at [217, 174] on span "Trocar imagem" at bounding box center [268, 166] width 103 height 16
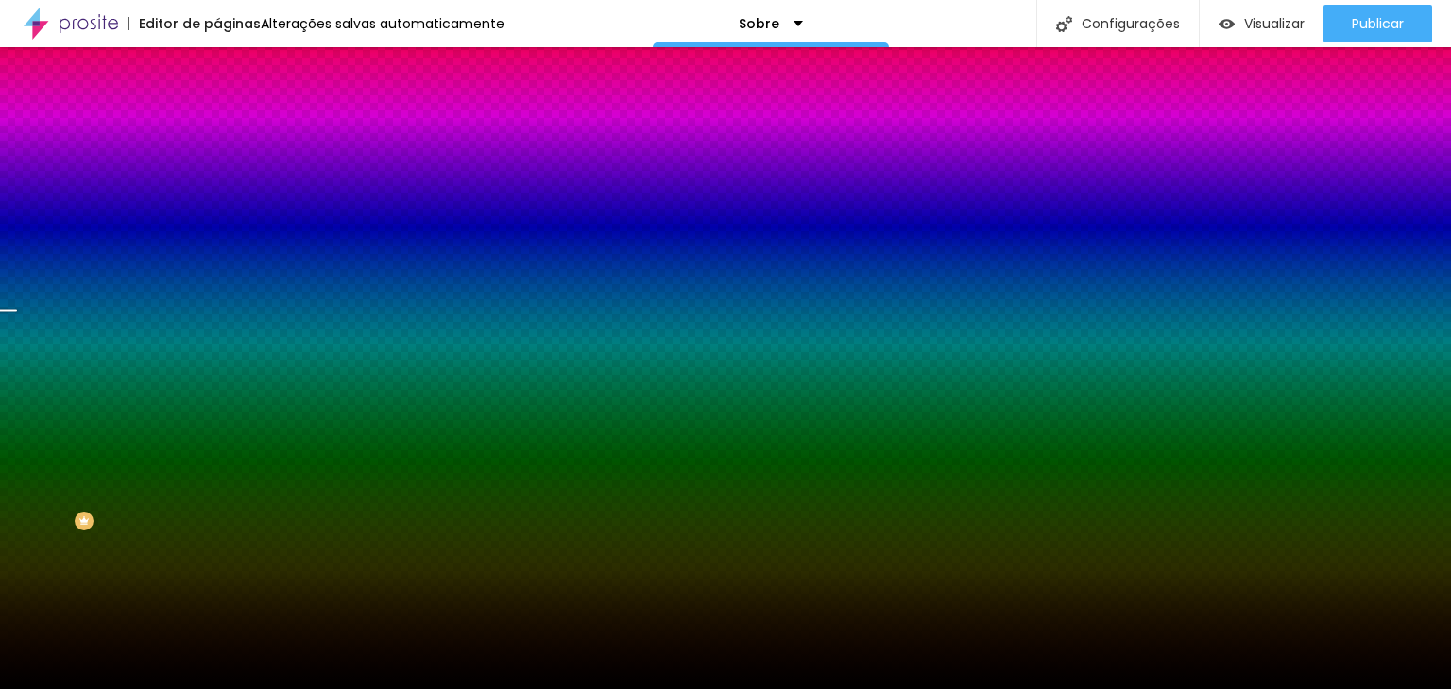
scroll to position [1045, 0]
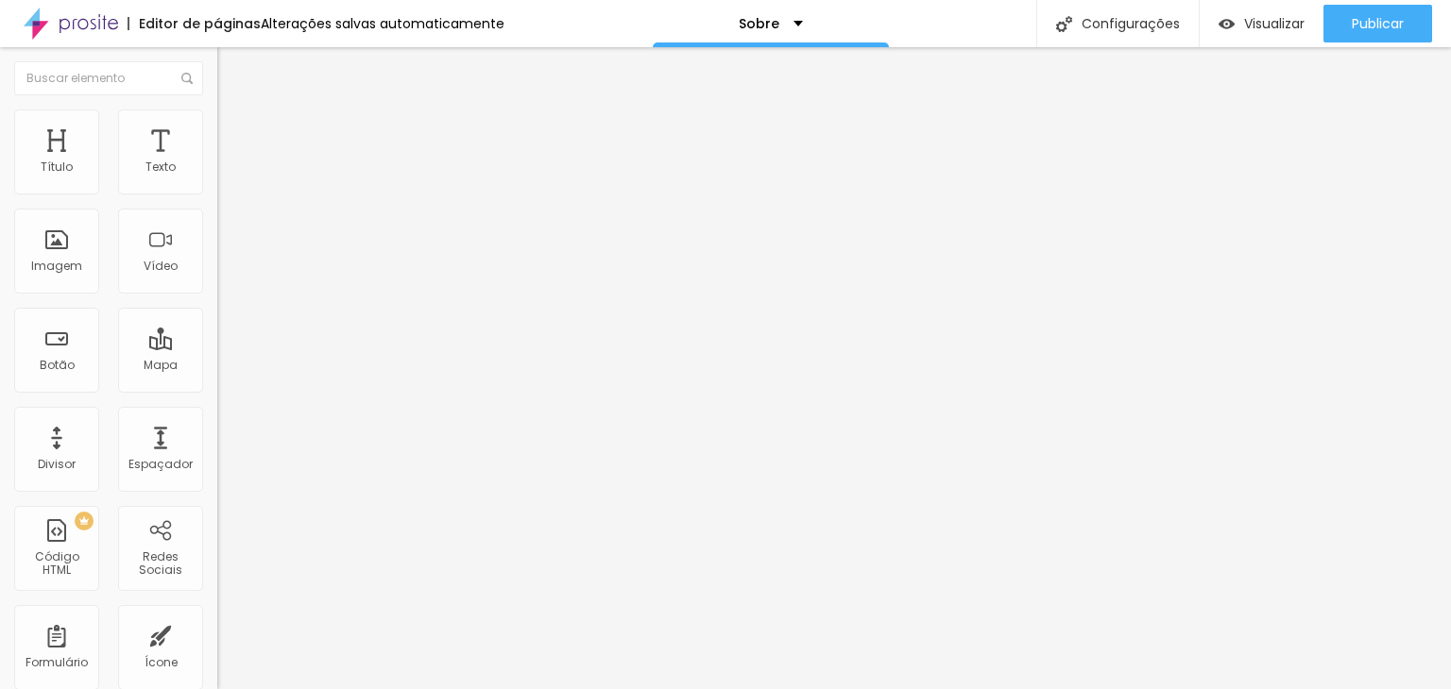
click at [234, 129] on span "Estilo" at bounding box center [248, 122] width 29 height 16
click at [217, 110] on li "Conteúdo" at bounding box center [325, 100] width 217 height 19
click at [217, 162] on span "Trocar imagem" at bounding box center [268, 154] width 103 height 16
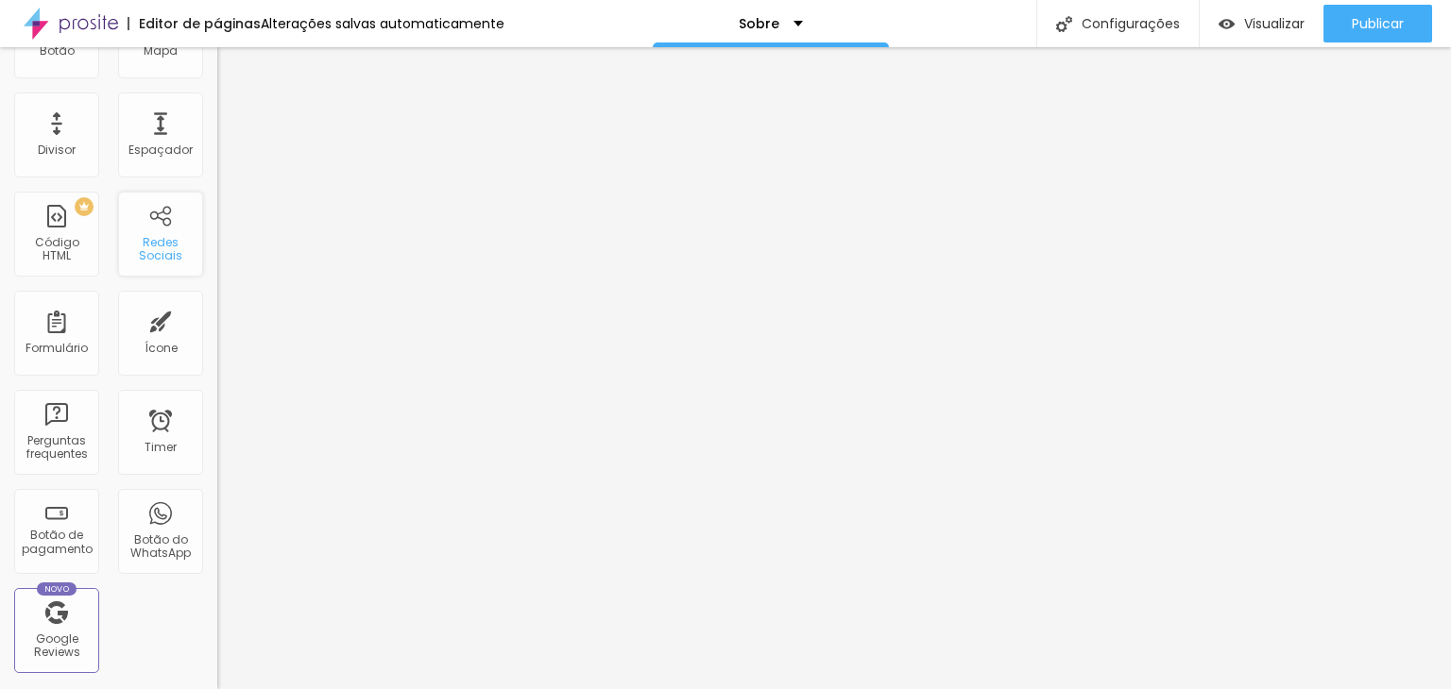
scroll to position [0, 0]
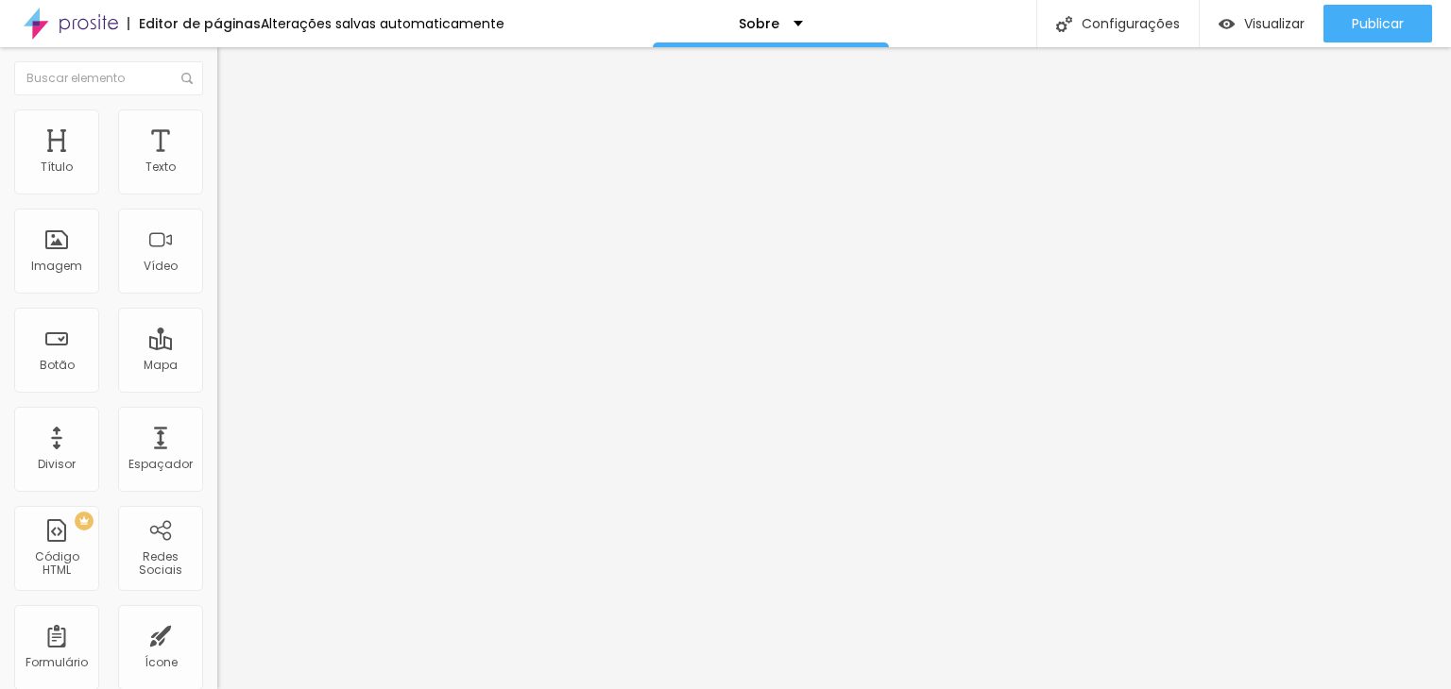
click at [217, 191] on img at bounding box center [223, 197] width 13 height 13
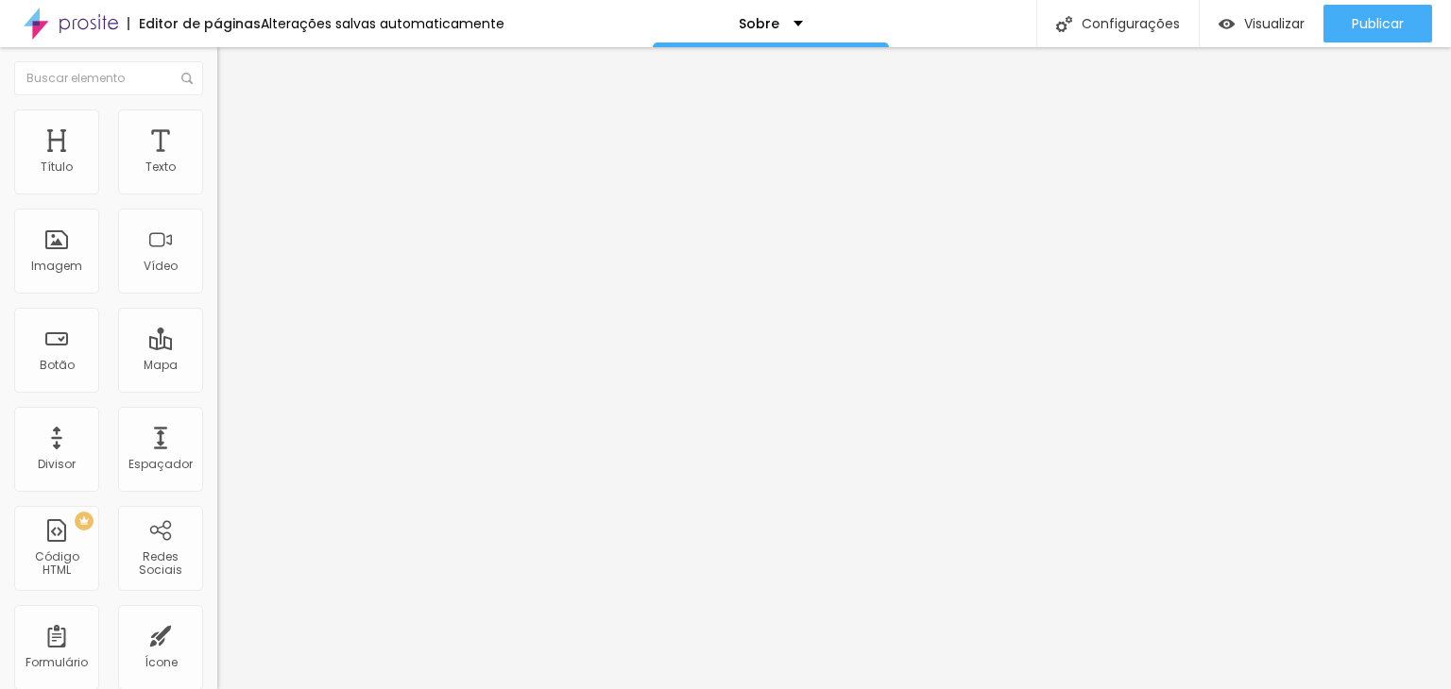
click at [116, 688] on div "TikTok" at bounding box center [84, 697] width 168 height 17
drag, startPoint x: 99, startPoint y: 256, endPoint x: 76, endPoint y: 261, distance: 24.1
drag, startPoint x: 21, startPoint y: 265, endPoint x: 3, endPoint y: 188, distance: 79.5
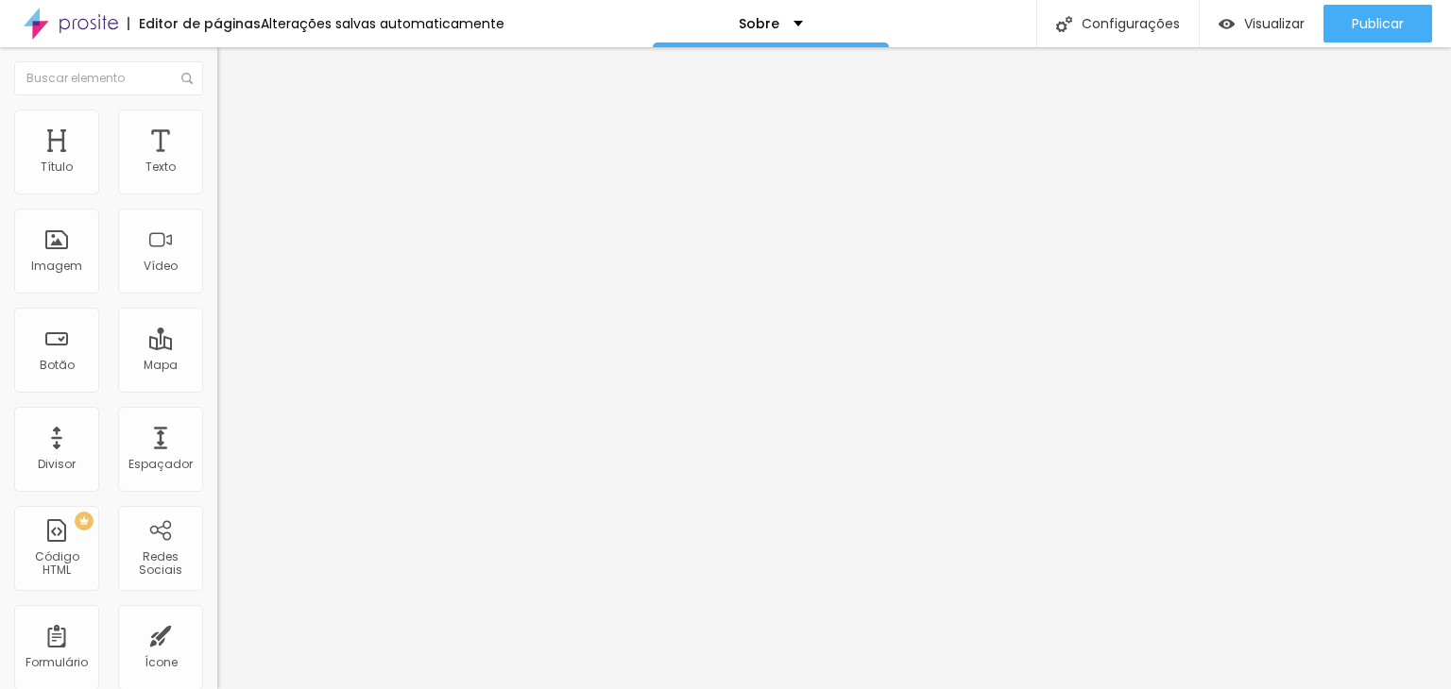
click at [217, 604] on div "Editar Redes Sociais Conteúdo Estilo Avançado TikTok Rede social TikTok Endereç…" at bounding box center [325, 368] width 217 height 642
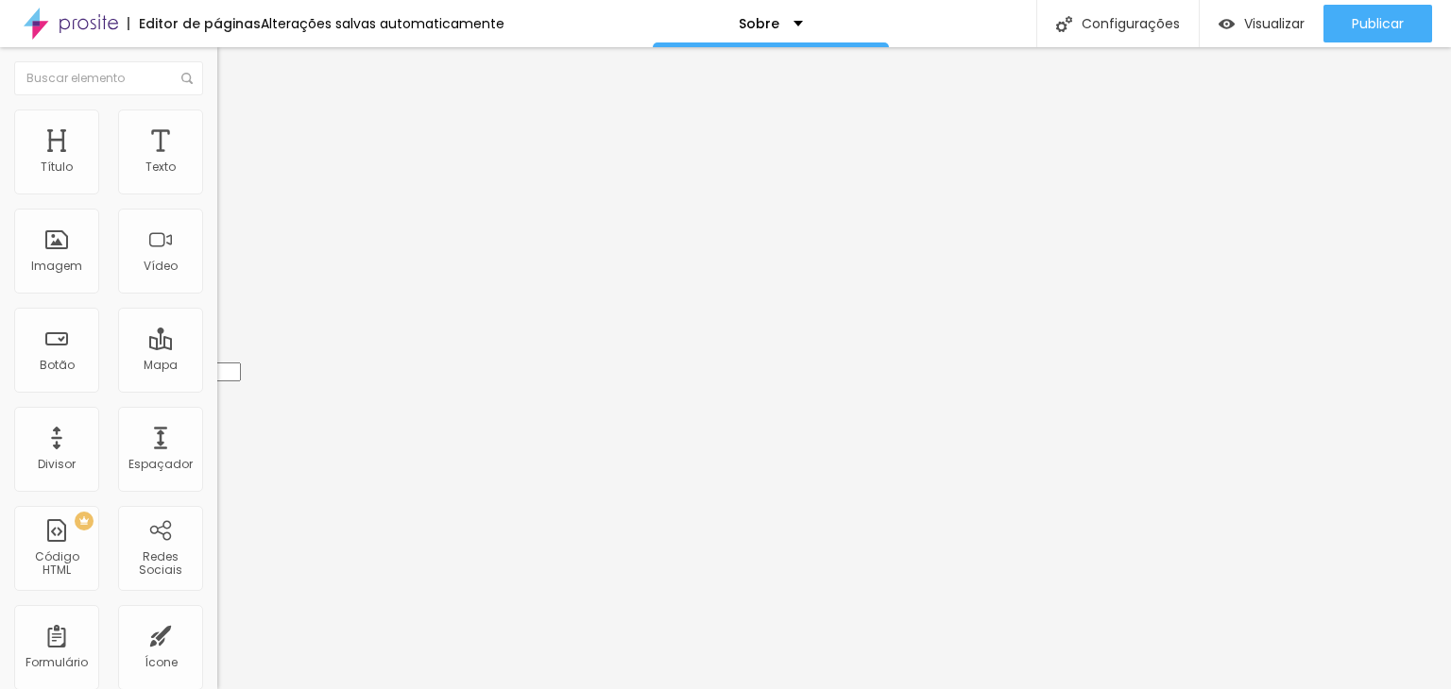
drag, startPoint x: 16, startPoint y: 176, endPoint x: 17, endPoint y: 255, distance: 79.3
drag, startPoint x: 20, startPoint y: 258, endPoint x: 24, endPoint y: 188, distance: 70.0
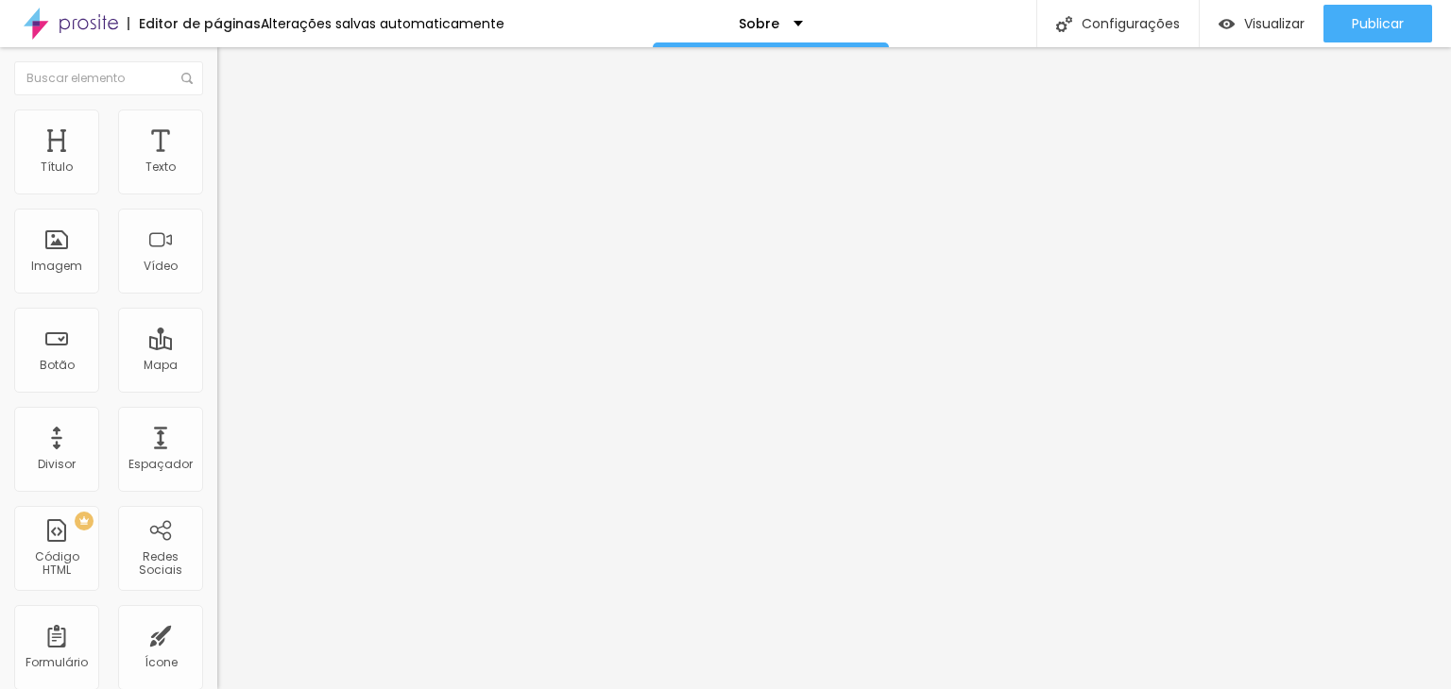
click at [217, 123] on li "Estilo" at bounding box center [325, 119] width 217 height 19
drag, startPoint x: 72, startPoint y: 197, endPoint x: 0, endPoint y: 202, distance: 71.9
click at [217, 194] on input "range" at bounding box center [278, 185] width 122 height 15
click at [217, 242] on input "range" at bounding box center [278, 234] width 122 height 15
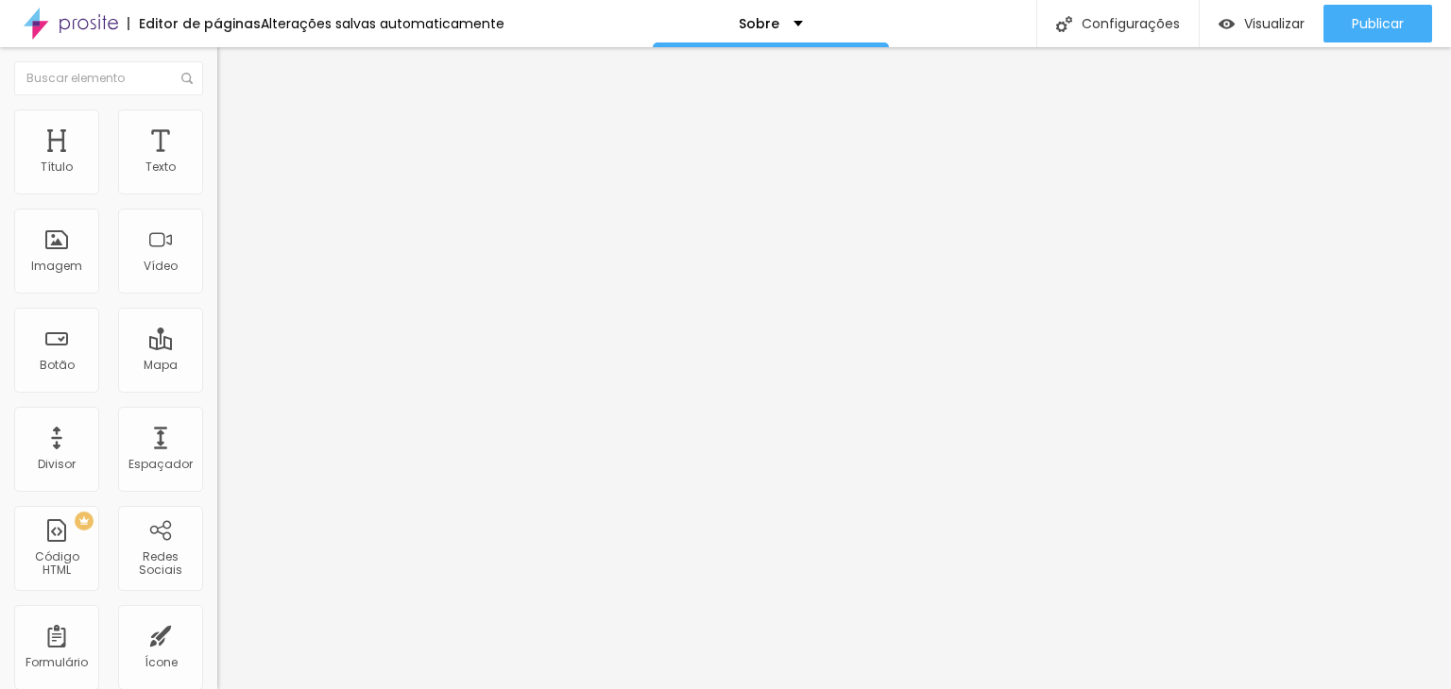
drag, startPoint x: 79, startPoint y: 308, endPoint x: 136, endPoint y: 342, distance: 66.1
click at [217, 290] on input "range" at bounding box center [278, 282] width 122 height 15
click at [225, 339] on icon "button" at bounding box center [230, 333] width 11 height 11
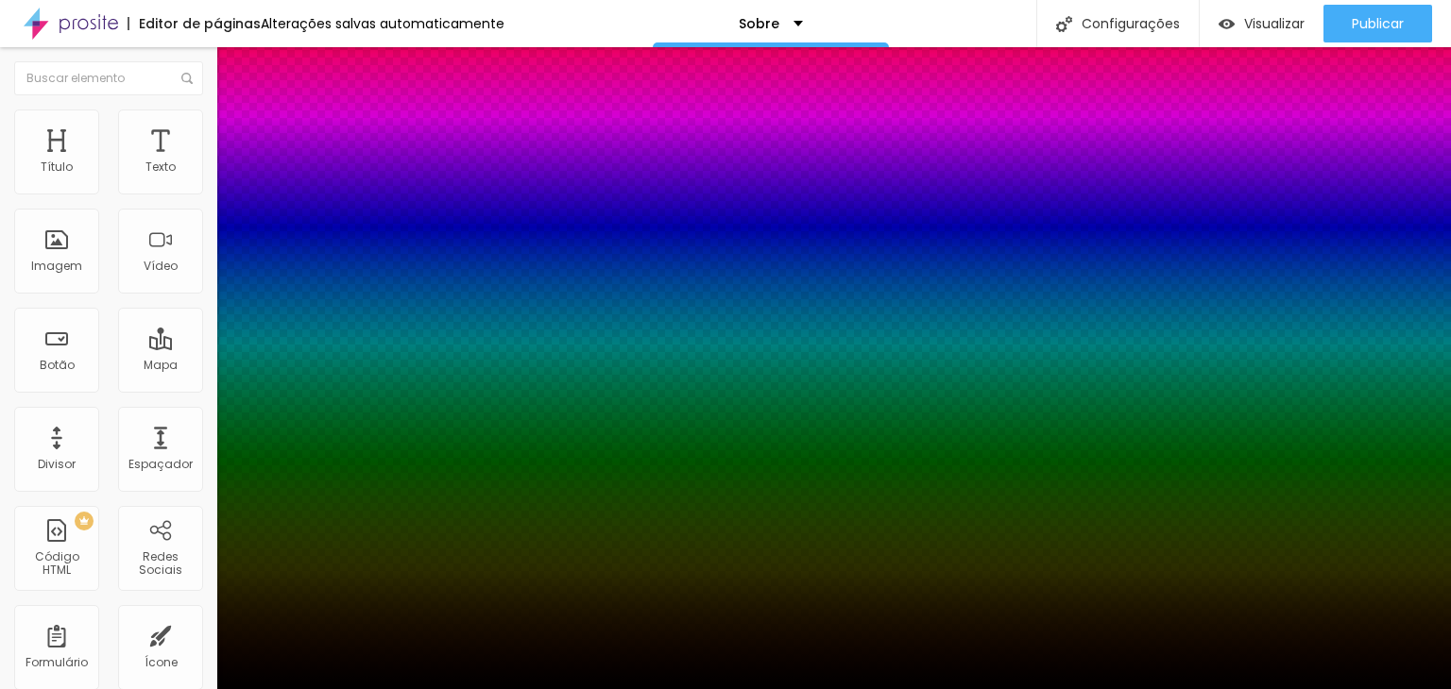
drag, startPoint x: 294, startPoint y: 422, endPoint x: 481, endPoint y: 434, distance: 187.4
drag, startPoint x: 303, startPoint y: 465, endPoint x: 312, endPoint y: 469, distance: 9.7
drag, startPoint x: 203, startPoint y: 473, endPoint x: 79, endPoint y: 482, distance: 124.0
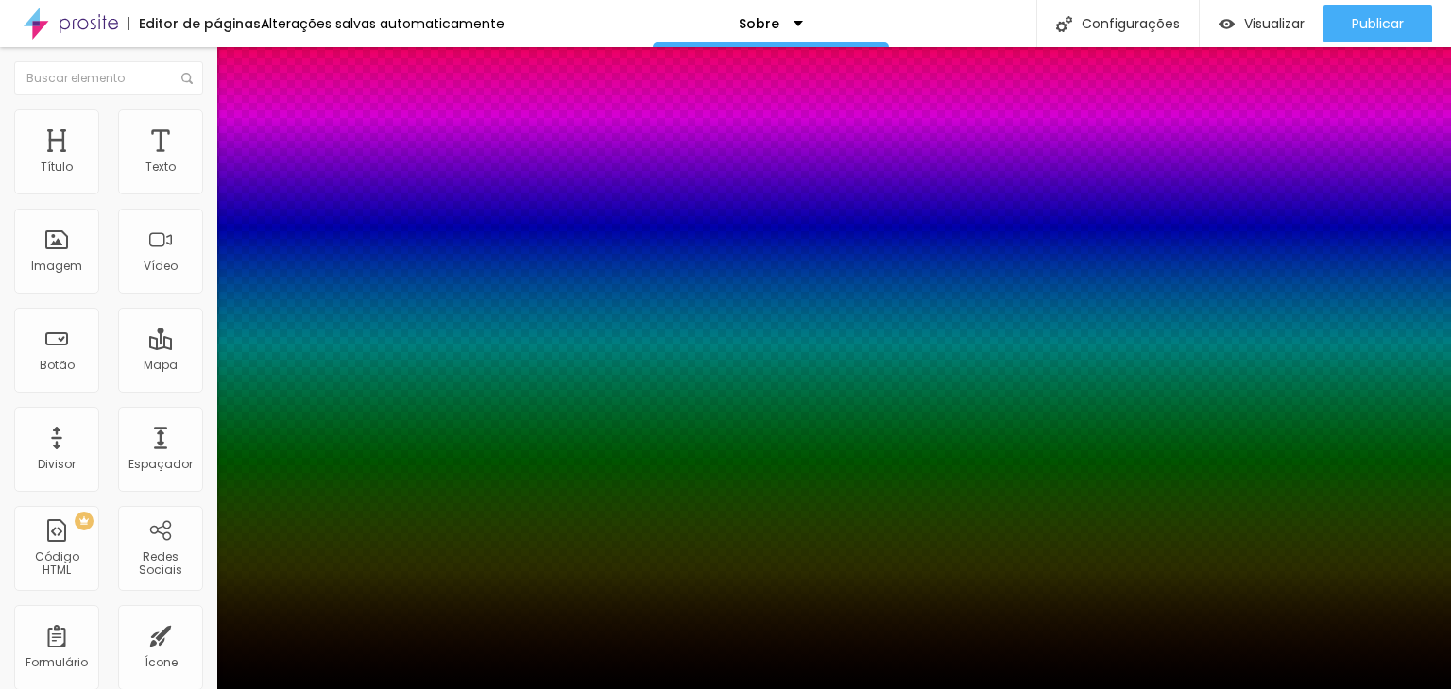
paste input "26262"
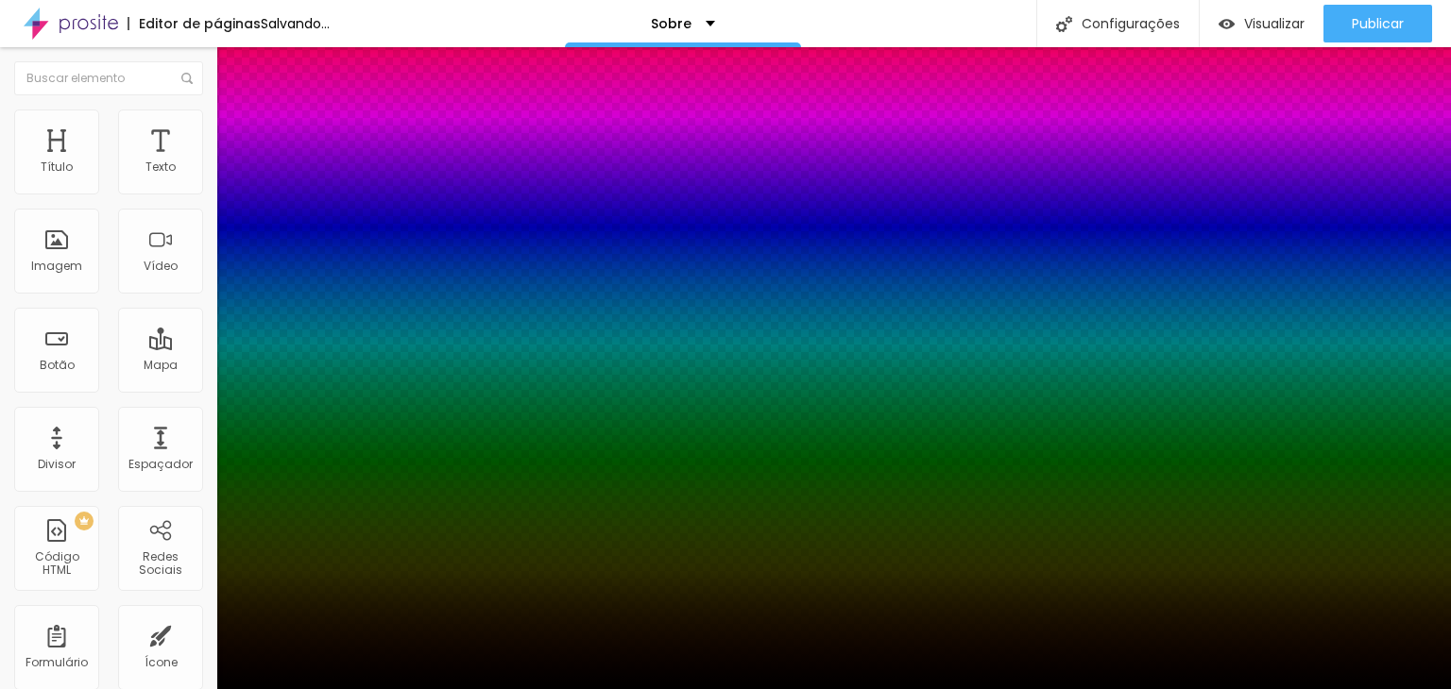
drag, startPoint x: 314, startPoint y: 468, endPoint x: 143, endPoint y: 476, distance: 171.1
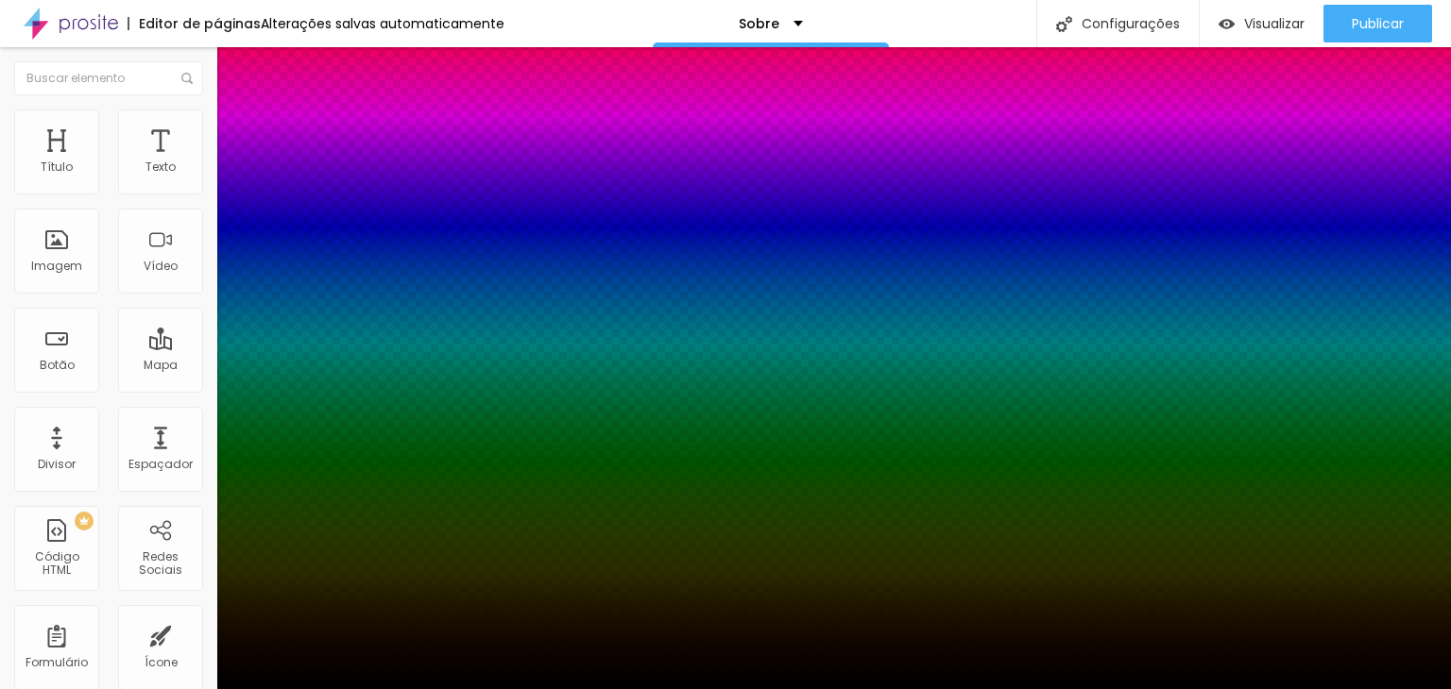
click at [123, 688] on div at bounding box center [725, 689] width 1451 height 0
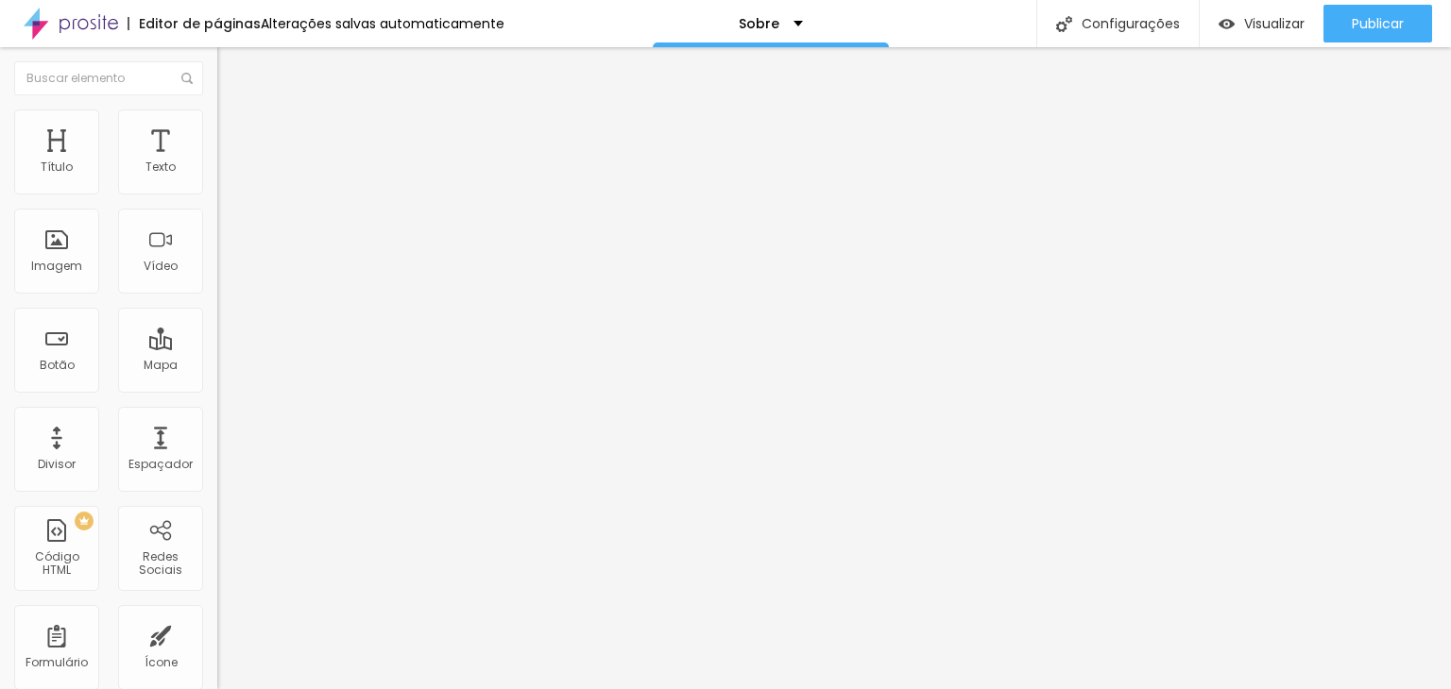
click at [217, 389] on button "button" at bounding box center [230, 398] width 26 height 20
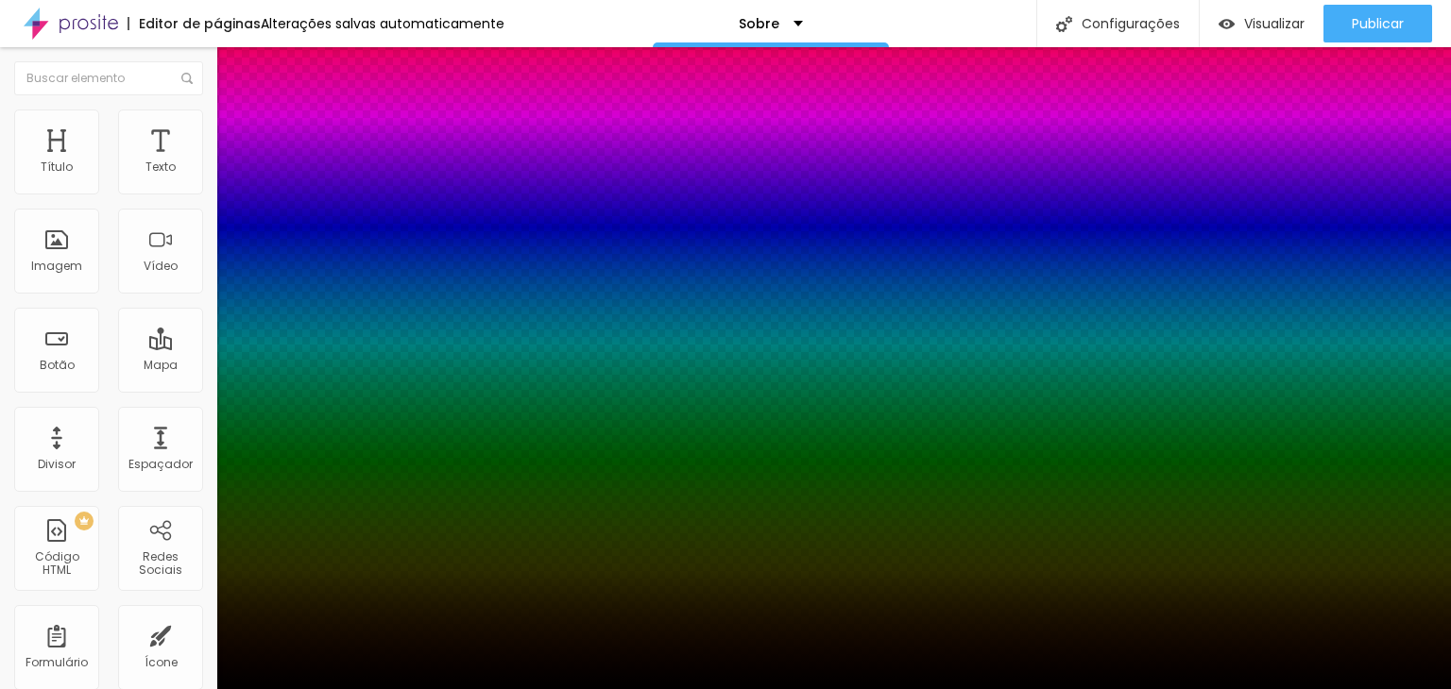
click at [330, 688] on div at bounding box center [725, 701] width 1451 height 0
click at [697, 688] on div at bounding box center [725, 689] width 1451 height 0
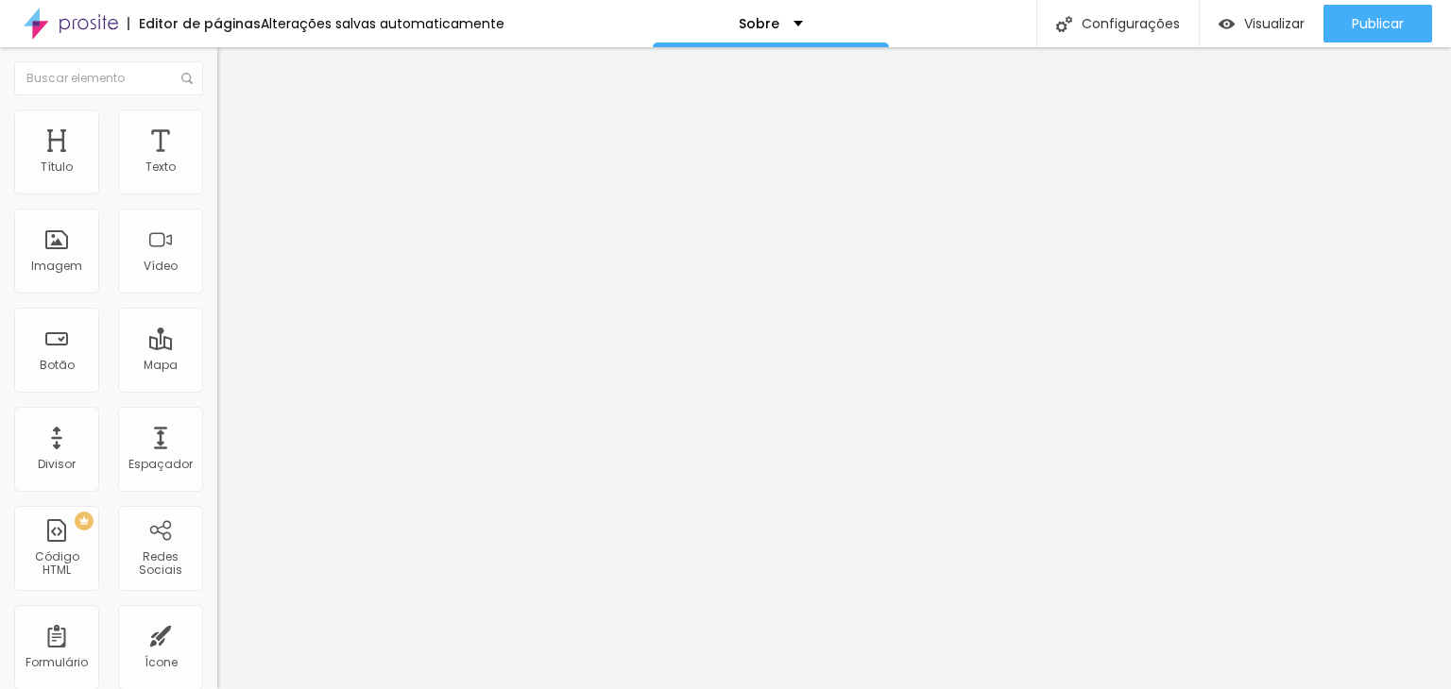
click at [231, 64] on img "button" at bounding box center [238, 68] width 15 height 15
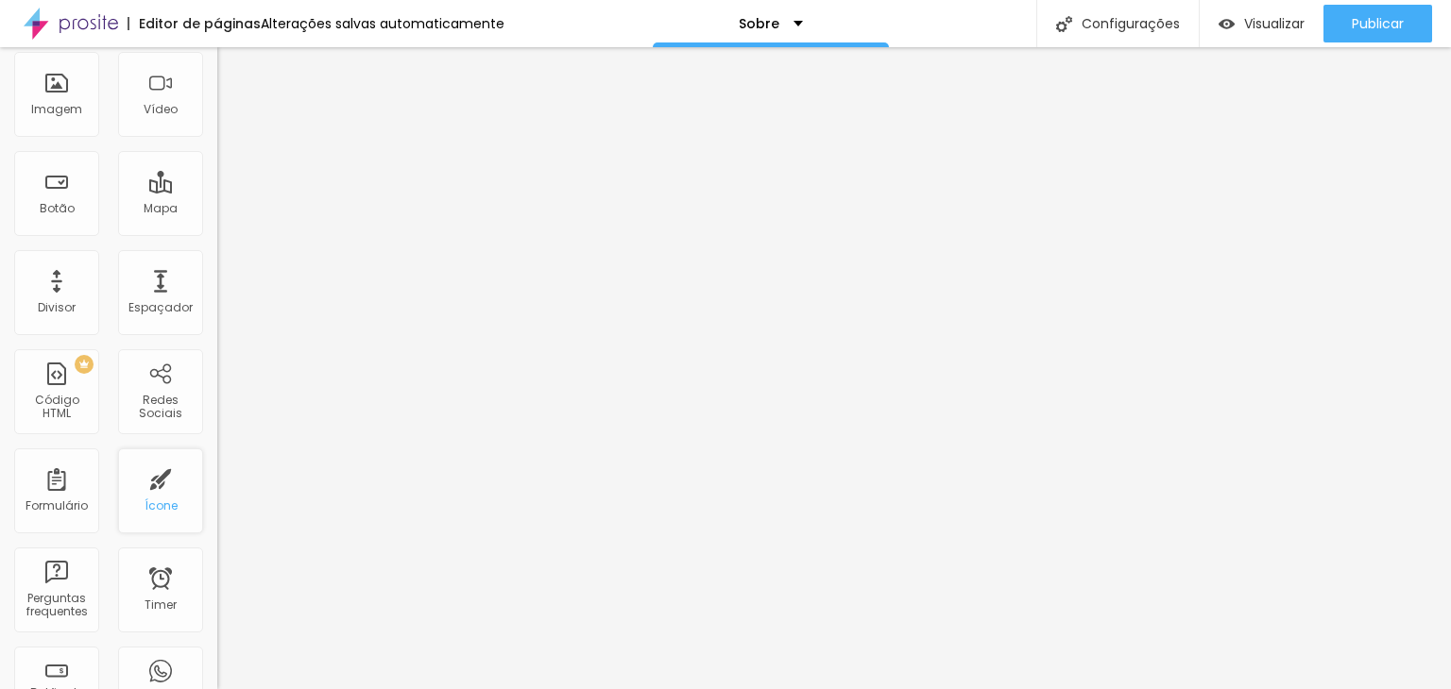
click at [150, 488] on div "Ícone" at bounding box center [160, 491] width 85 height 85
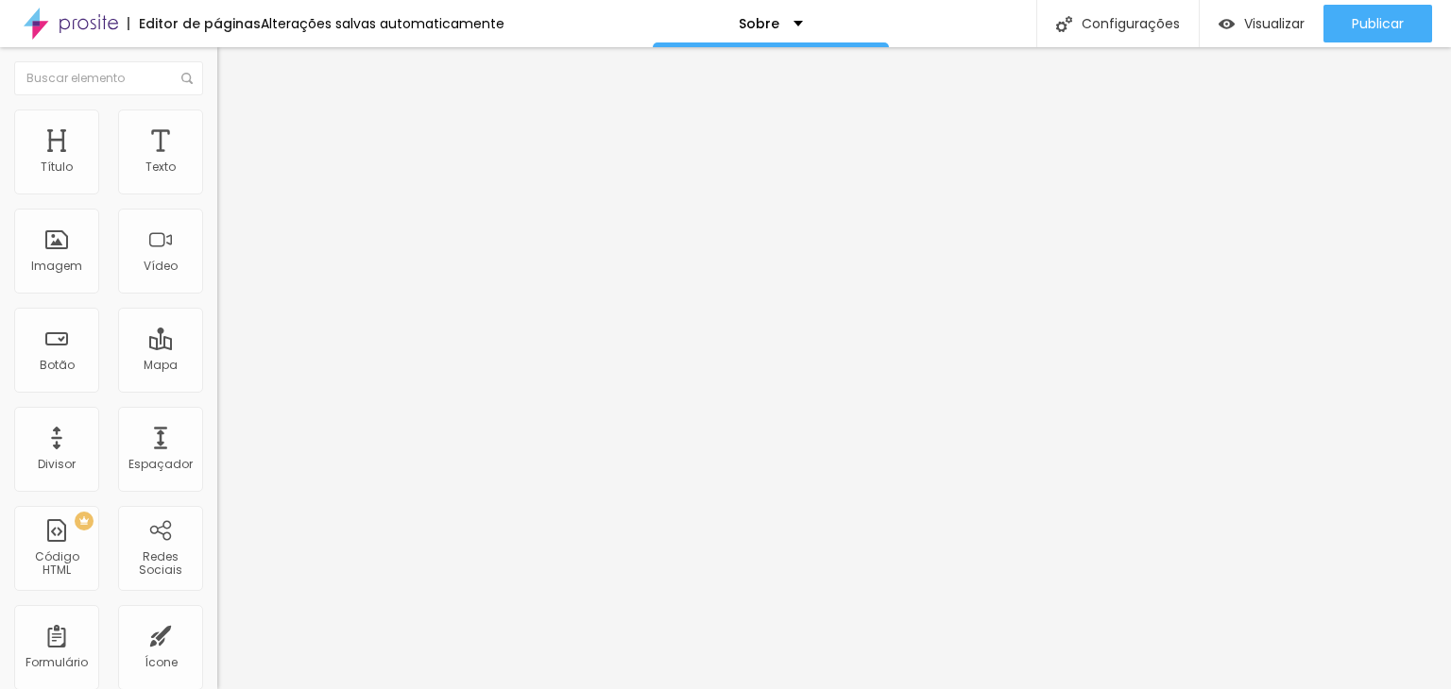
click at [229, 174] on span "Trocar icone" at bounding box center [271, 166] width 84 height 16
click at [217, 178] on input "Click me" at bounding box center [330, 168] width 227 height 19
click at [217, 126] on li "Estilo" at bounding box center [325, 119] width 217 height 19
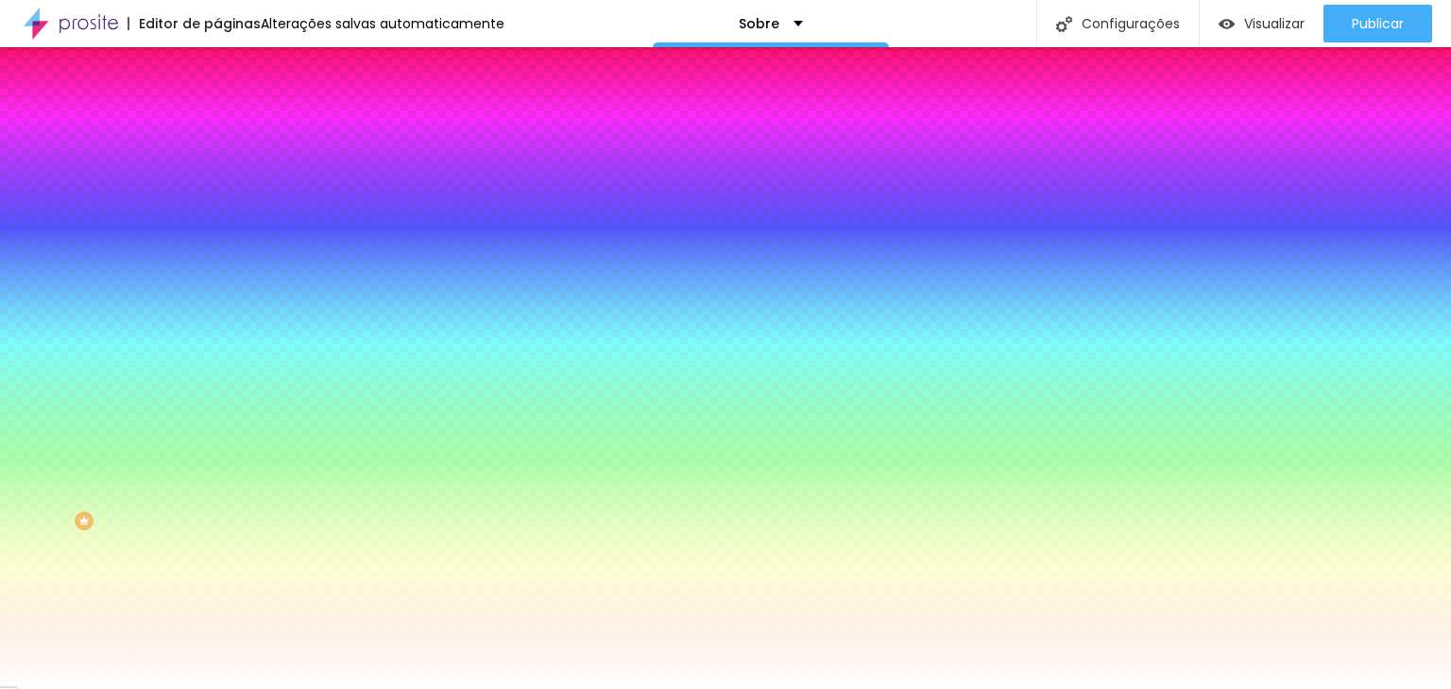
click at [217, 195] on input "#FFFFFF" at bounding box center [330, 189] width 227 height 19
click at [217, 642] on div at bounding box center [325, 642] width 217 height 0
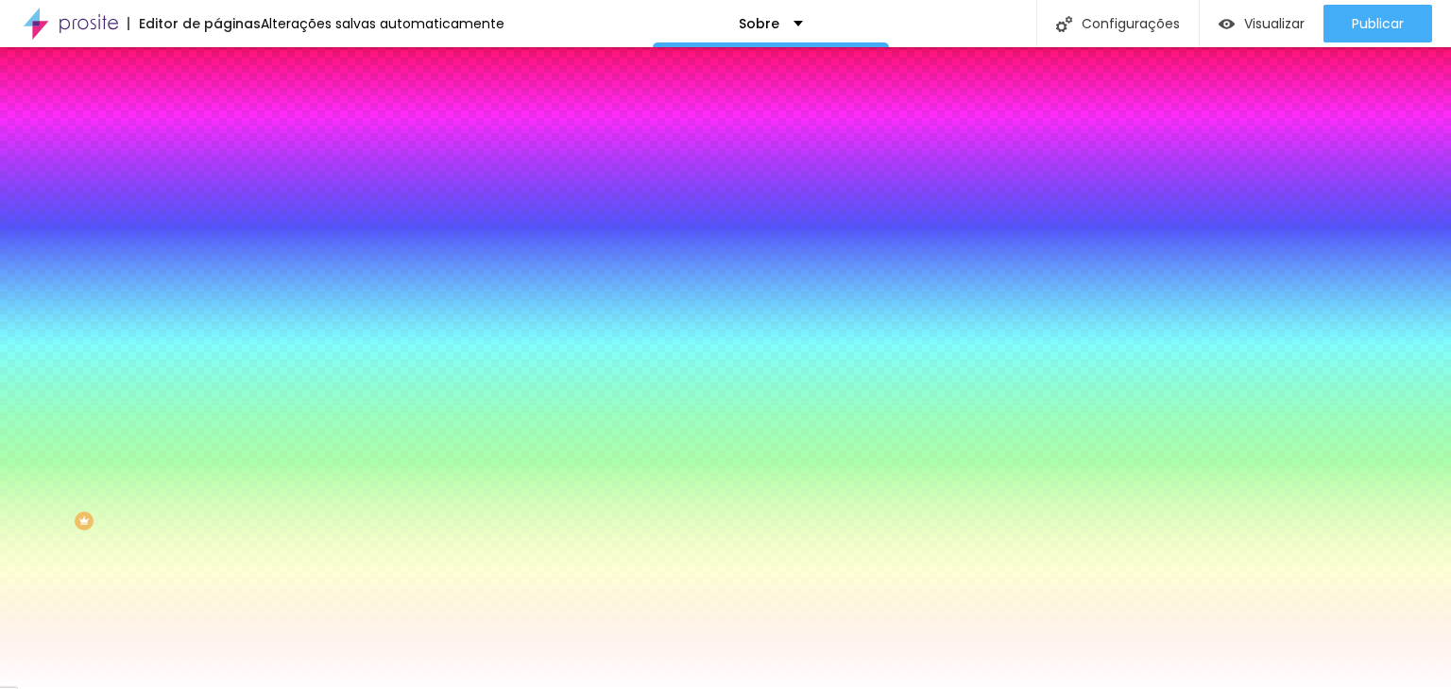
paste input "262624"
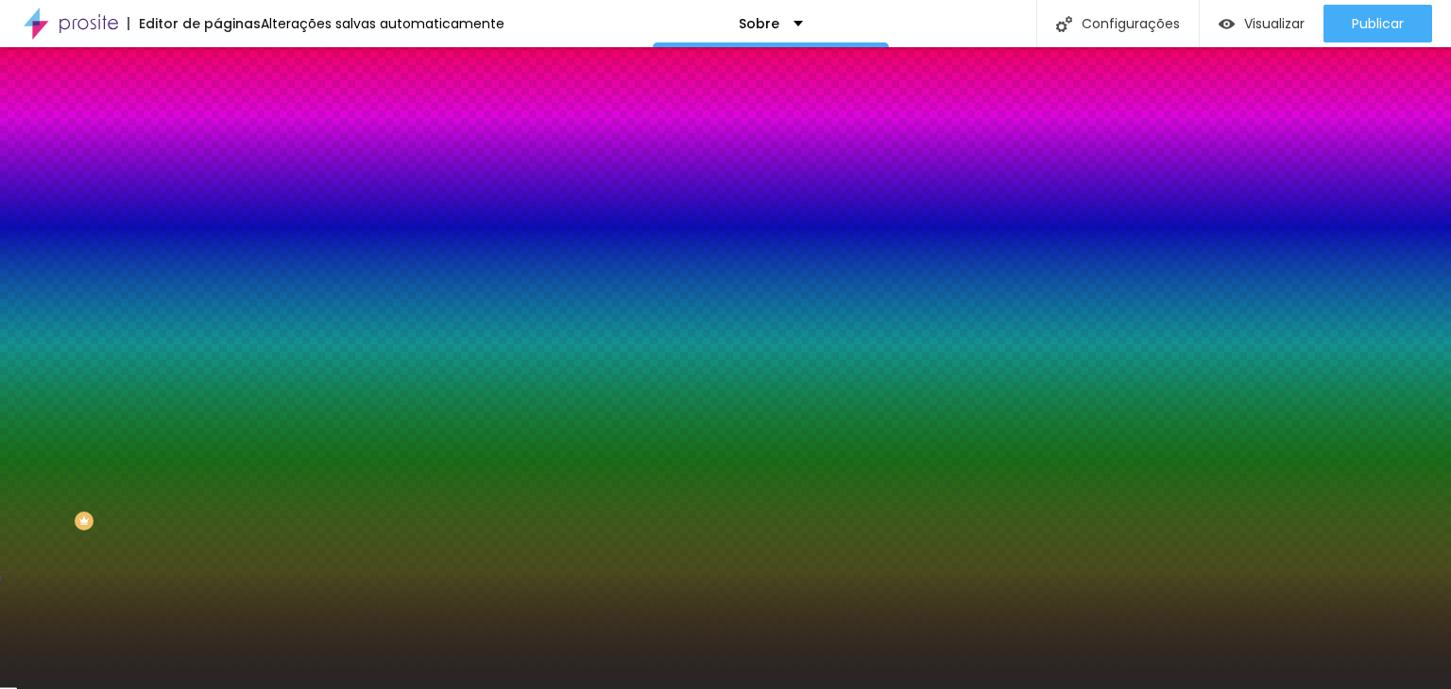
click at [217, 642] on input "#FFFFFF" at bounding box center [330, 651] width 227 height 19
paste input "262624"
click at [217, 642] on input "#262624" at bounding box center [330, 651] width 227 height 19
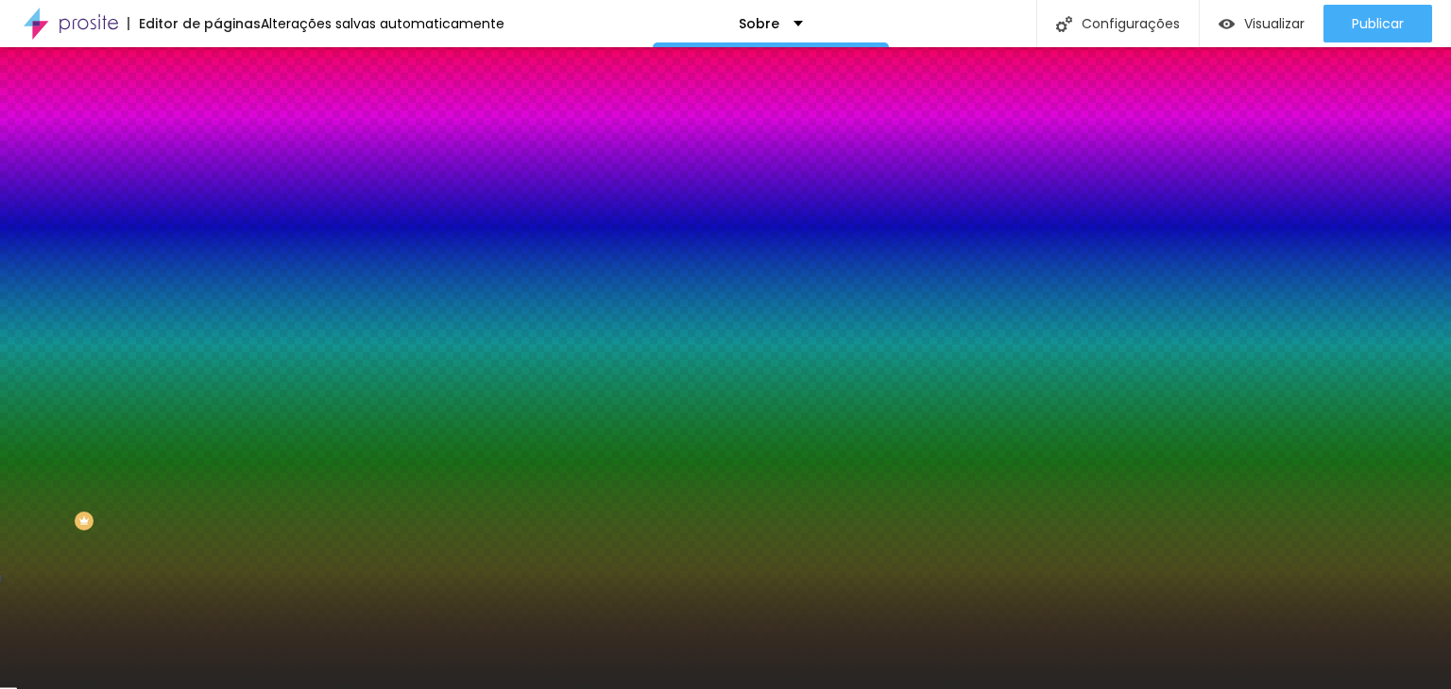
click at [217, 642] on input "#262624" at bounding box center [330, 651] width 227 height 19
click at [217, 379] on div "Ao passar o mouse Editar estilo do campo" at bounding box center [325, 488] width 217 height 242
drag, startPoint x: 255, startPoint y: 551, endPoint x: 275, endPoint y: 566, distance: 24.9
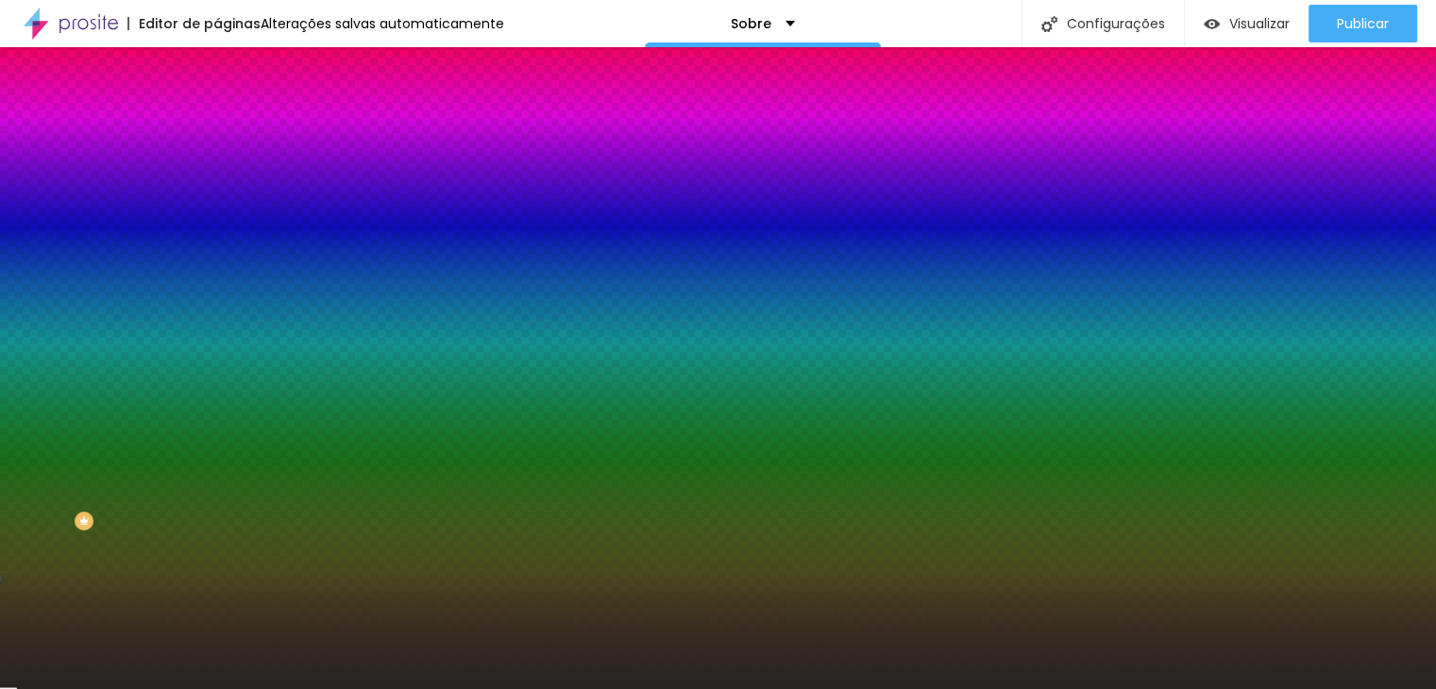
drag, startPoint x: 263, startPoint y: 560, endPoint x: 170, endPoint y: 545, distance: 93.8
click at [190, 688] on div at bounding box center [718, 689] width 1436 height 0
click at [227, 353] on icon "button" at bounding box center [231, 357] width 8 height 8
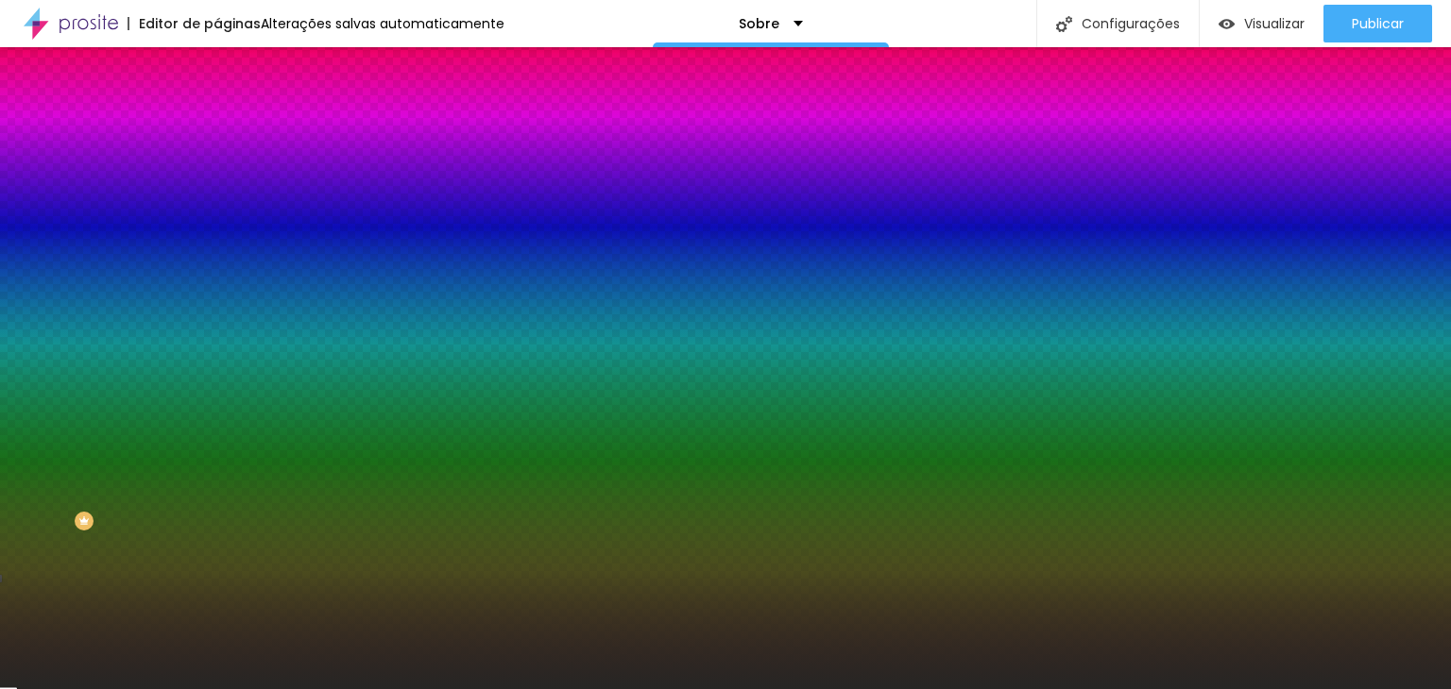
click at [342, 688] on div at bounding box center [725, 701] width 1451 height 0
click at [158, 688] on div at bounding box center [725, 689] width 1451 height 0
click at [234, 111] on span "Conteúdo" at bounding box center [263, 103] width 59 height 16
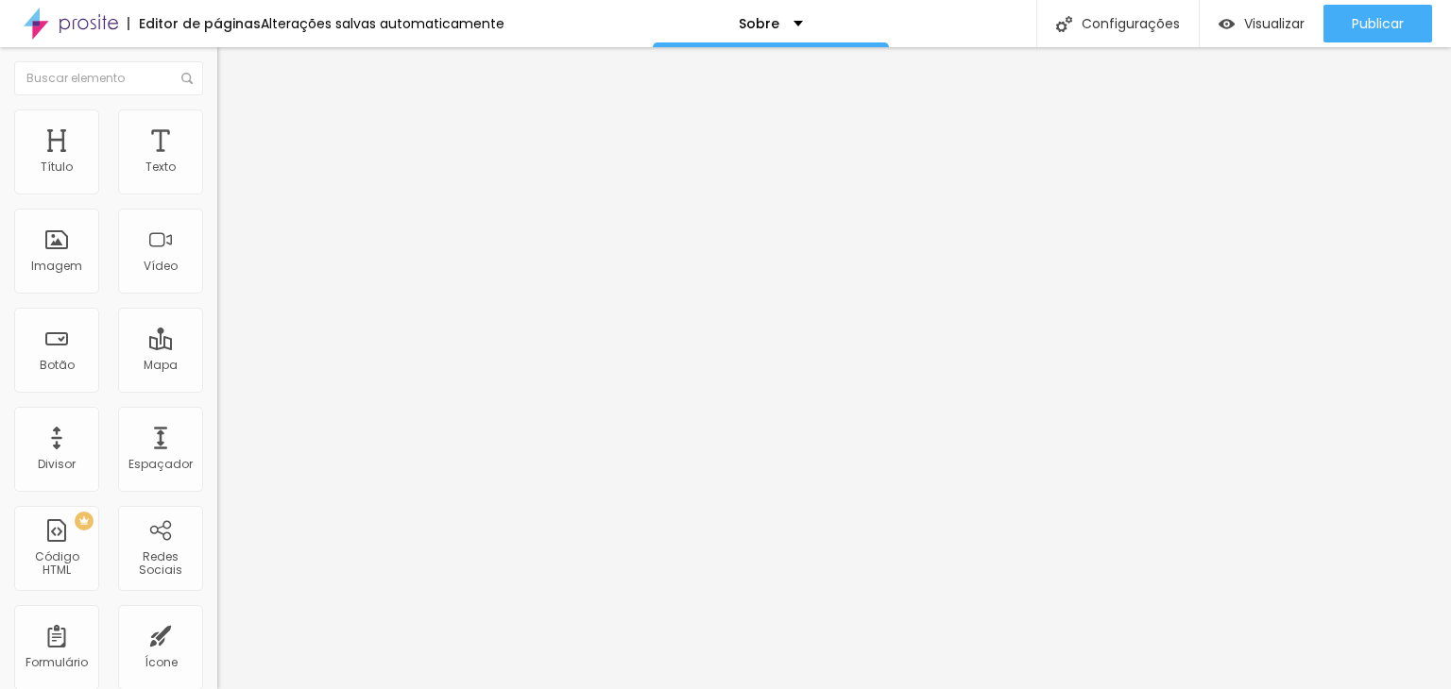
click at [217, 178] on input "Click me" at bounding box center [330, 168] width 227 height 19
click at [217, 291] on span "Normal" at bounding box center [238, 289] width 42 height 16
click at [217, 336] on div "Link" at bounding box center [325, 347] width 217 height 23
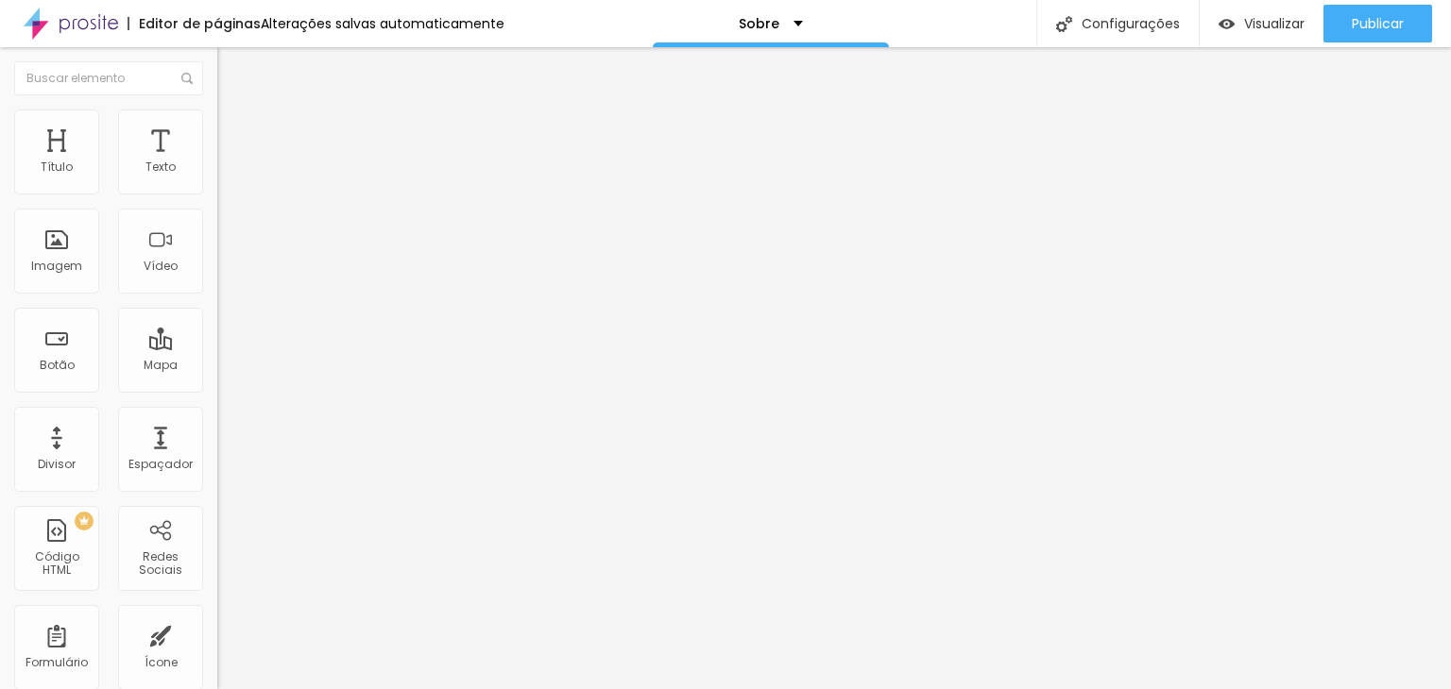
click at [217, 336] on div "Link" at bounding box center [325, 347] width 217 height 23
click at [217, 421] on div "Abrir em uma nova aba" at bounding box center [325, 417] width 217 height 9
click at [217, 387] on input "https://" at bounding box center [330, 379] width 227 height 19
click at [217, 114] on li "Estilo" at bounding box center [325, 119] width 217 height 19
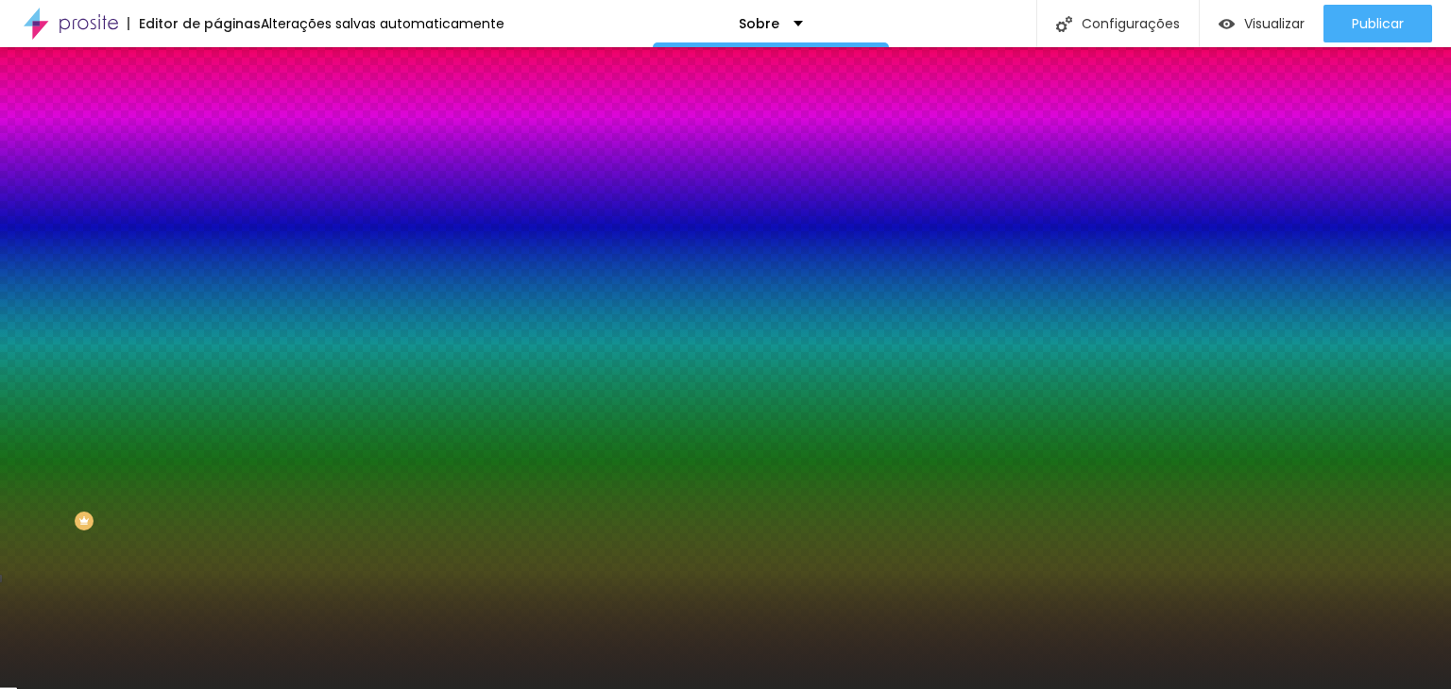
click at [217, 235] on button "button" at bounding box center [230, 241] width 26 height 20
click at [196, 688] on div at bounding box center [725, 689] width 1451 height 0
click at [225, 287] on icon "button" at bounding box center [230, 292] width 11 height 11
click at [190, 688] on div at bounding box center [725, 689] width 1451 height 0
click at [234, 111] on span "Conteúdo" at bounding box center [263, 103] width 59 height 16
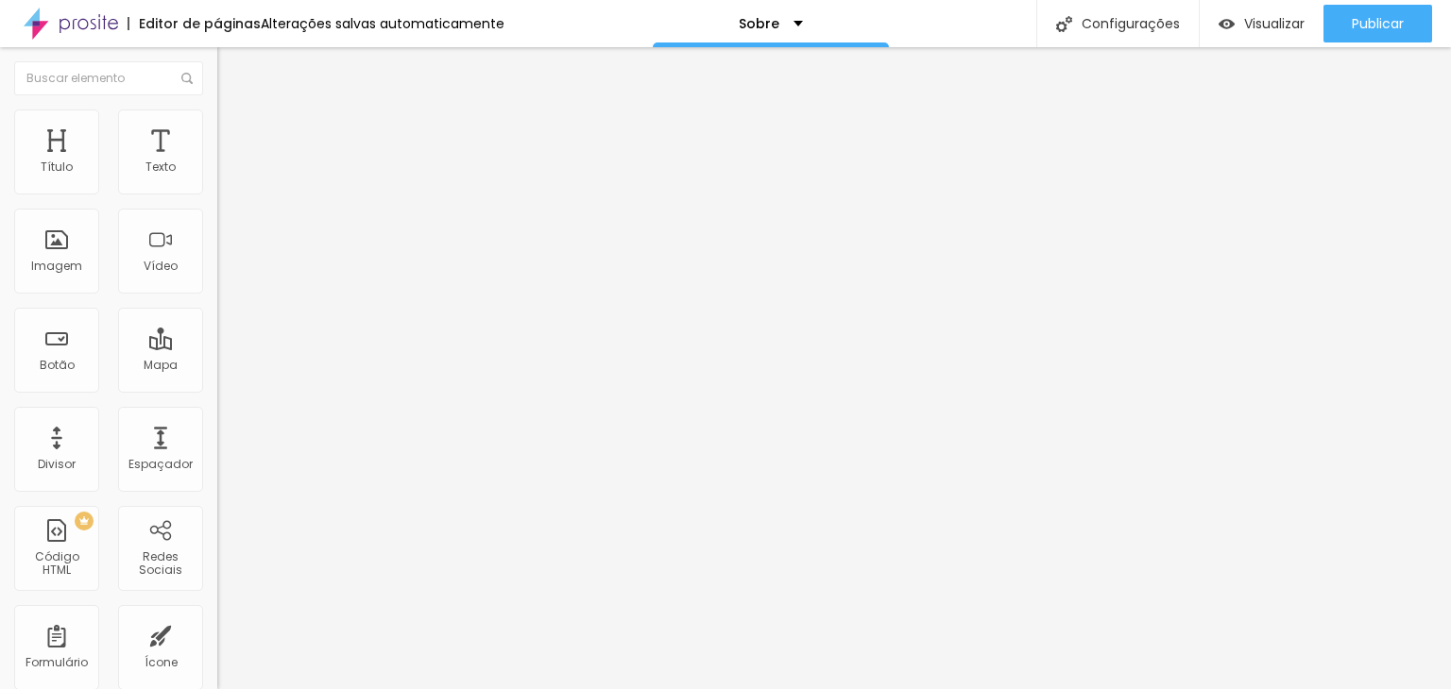
click at [231, 73] on img "button" at bounding box center [238, 68] width 15 height 15
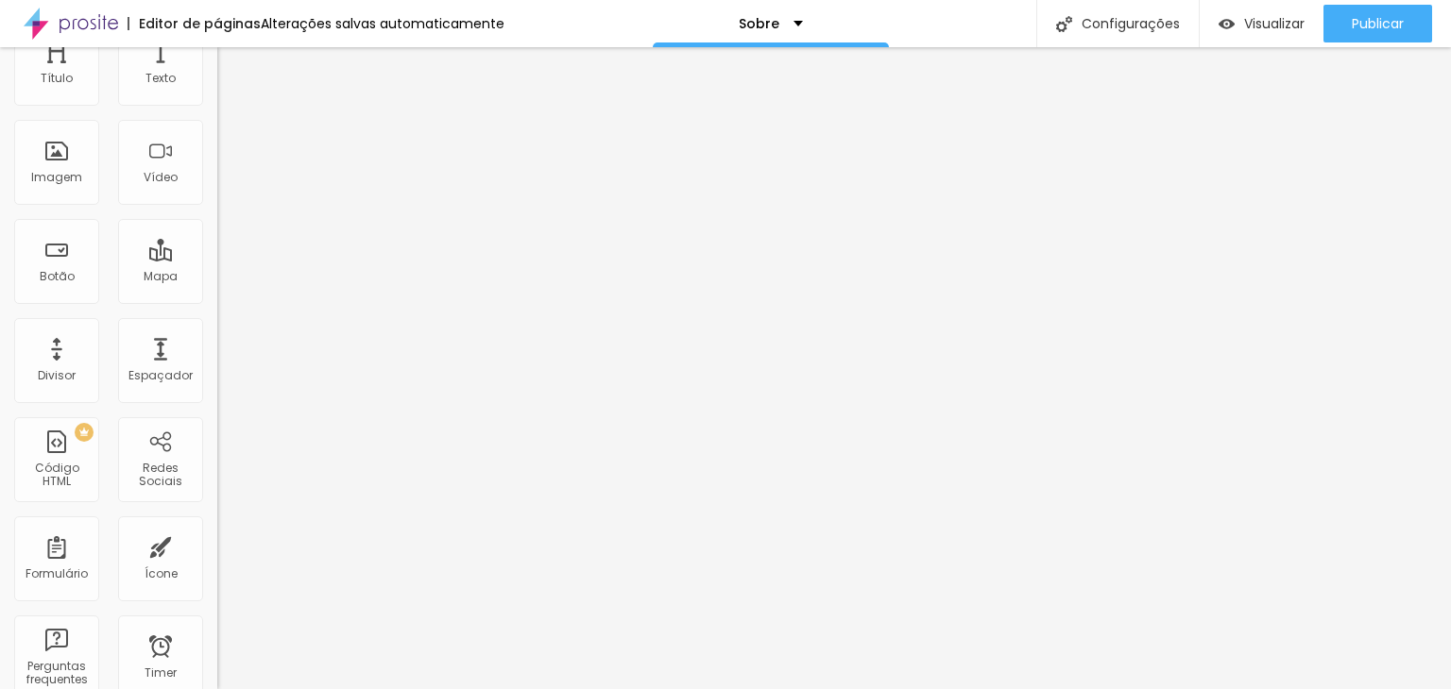
scroll to position [68, 0]
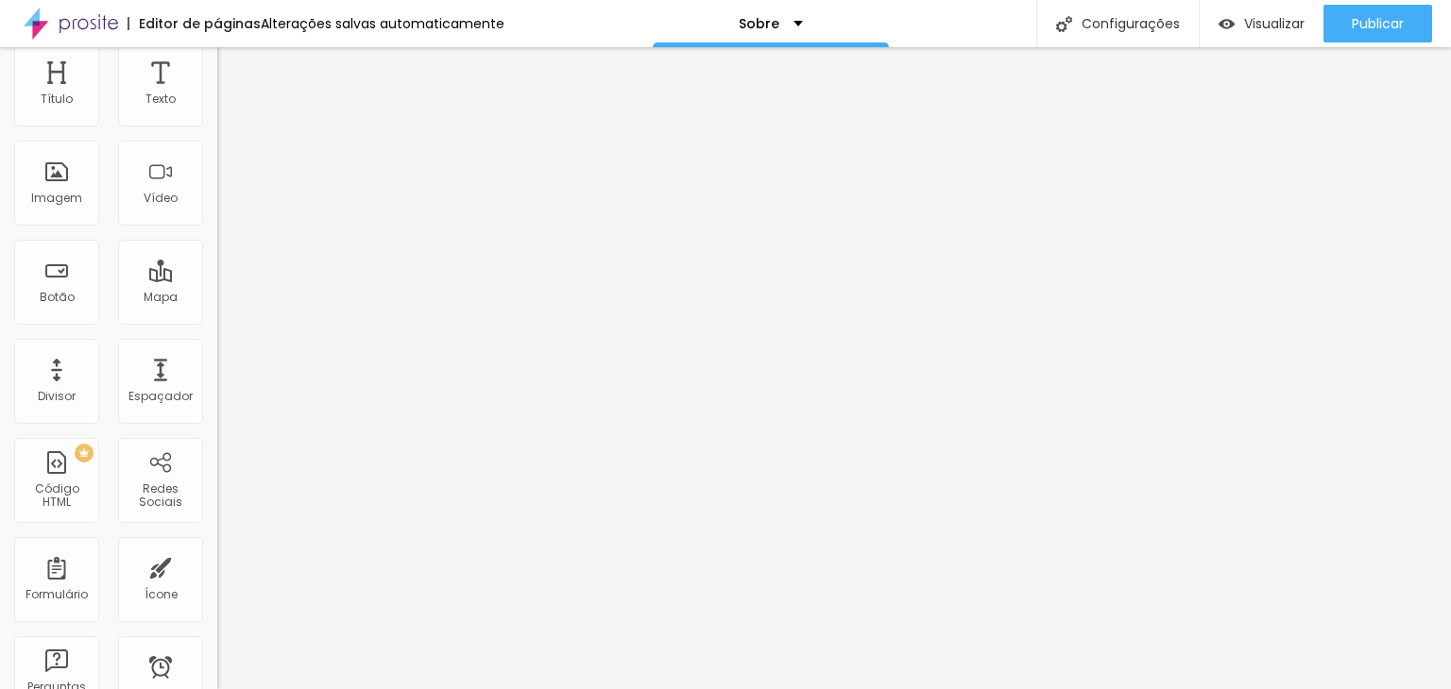
click at [217, 106] on span "Adicionar imagem" at bounding box center [278, 98] width 122 height 16
click at [217, 184] on span "Adicionar imagem" at bounding box center [278, 176] width 122 height 16
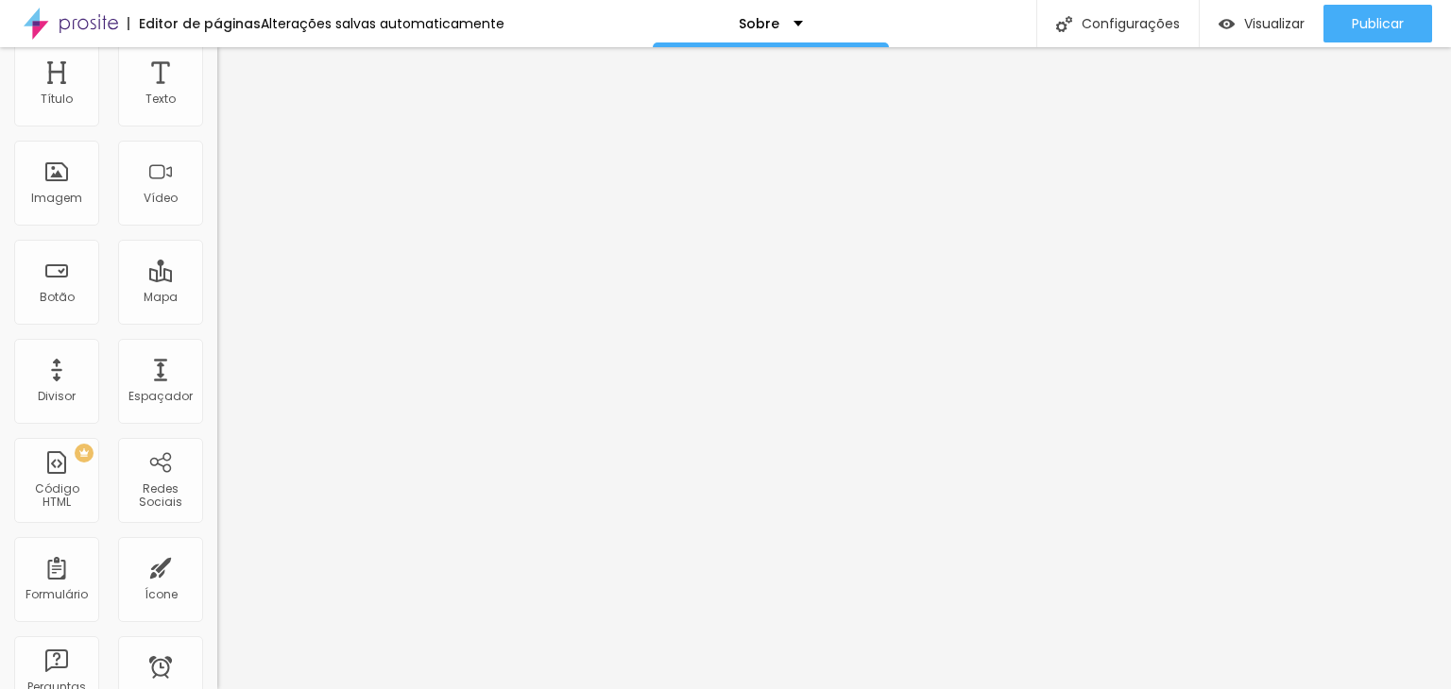
click at [217, 106] on span "Trocar imagem" at bounding box center [268, 98] width 103 height 16
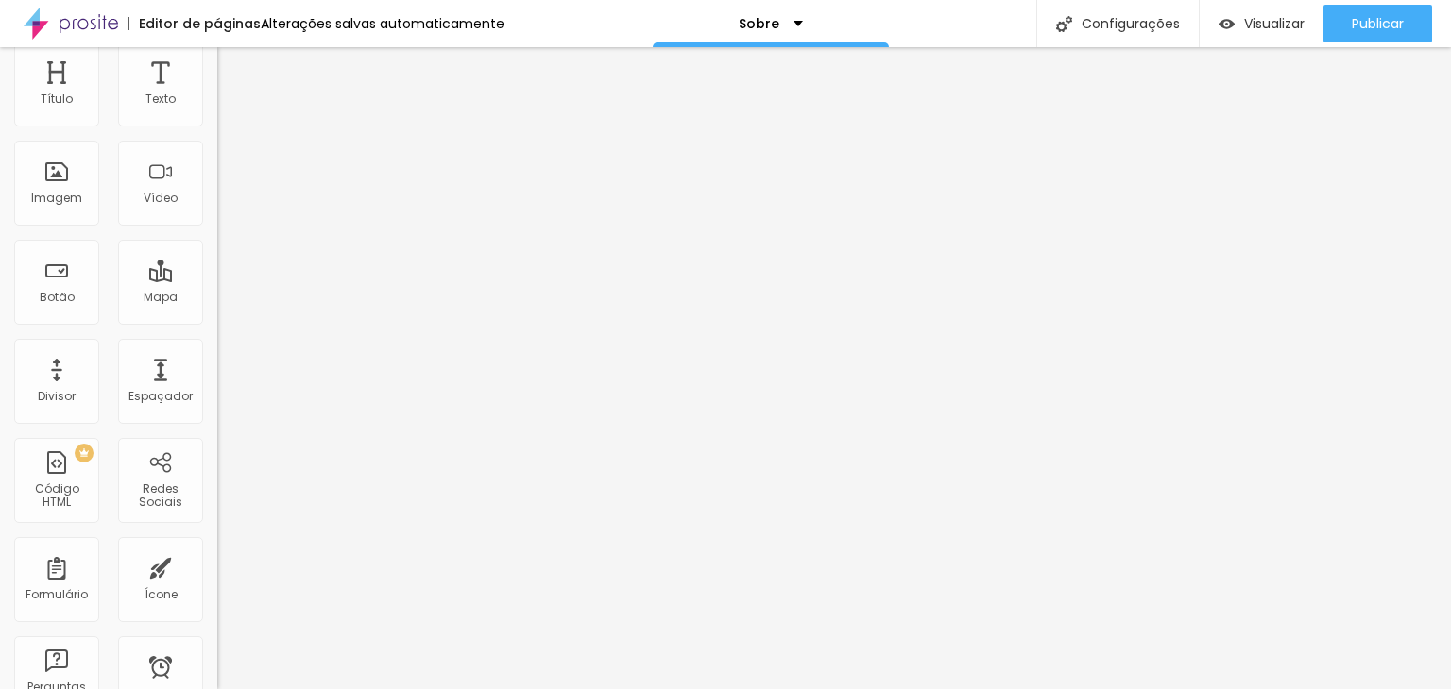
drag, startPoint x: 1273, startPoint y: 603, endPoint x: 1294, endPoint y: 619, distance: 25.7
click at [217, 184] on span "Trocar imagem" at bounding box center [268, 176] width 103 height 16
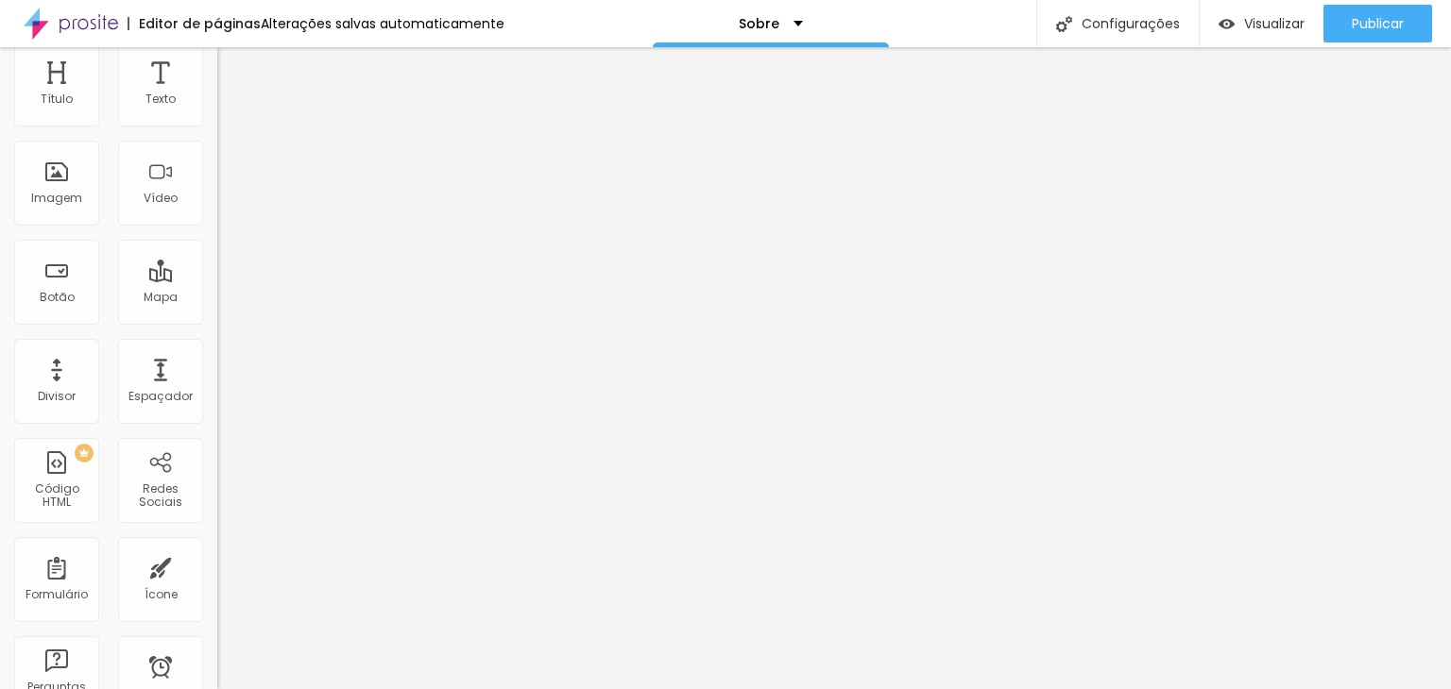
click at [217, 106] on span "Trocar imagem" at bounding box center [268, 98] width 103 height 16
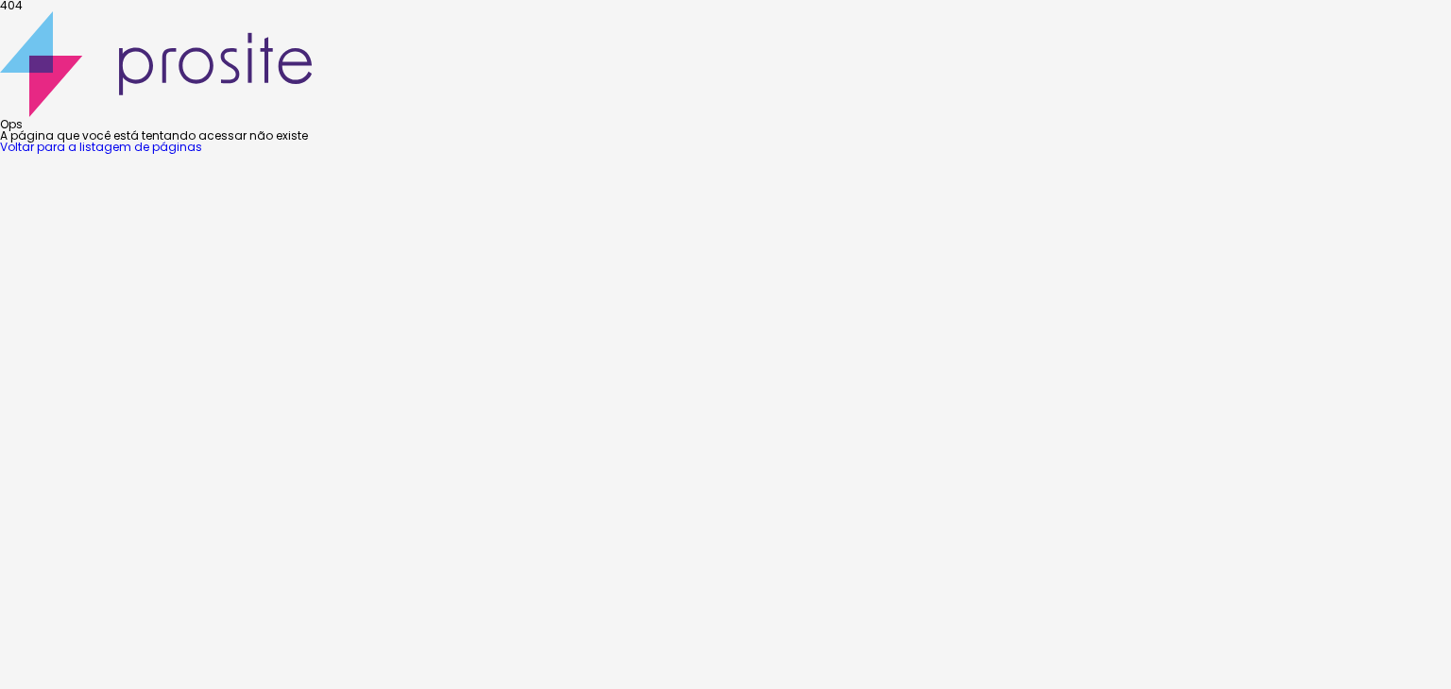
click at [202, 155] on link "Voltar para a listagem de páginas" at bounding box center [101, 147] width 202 height 16
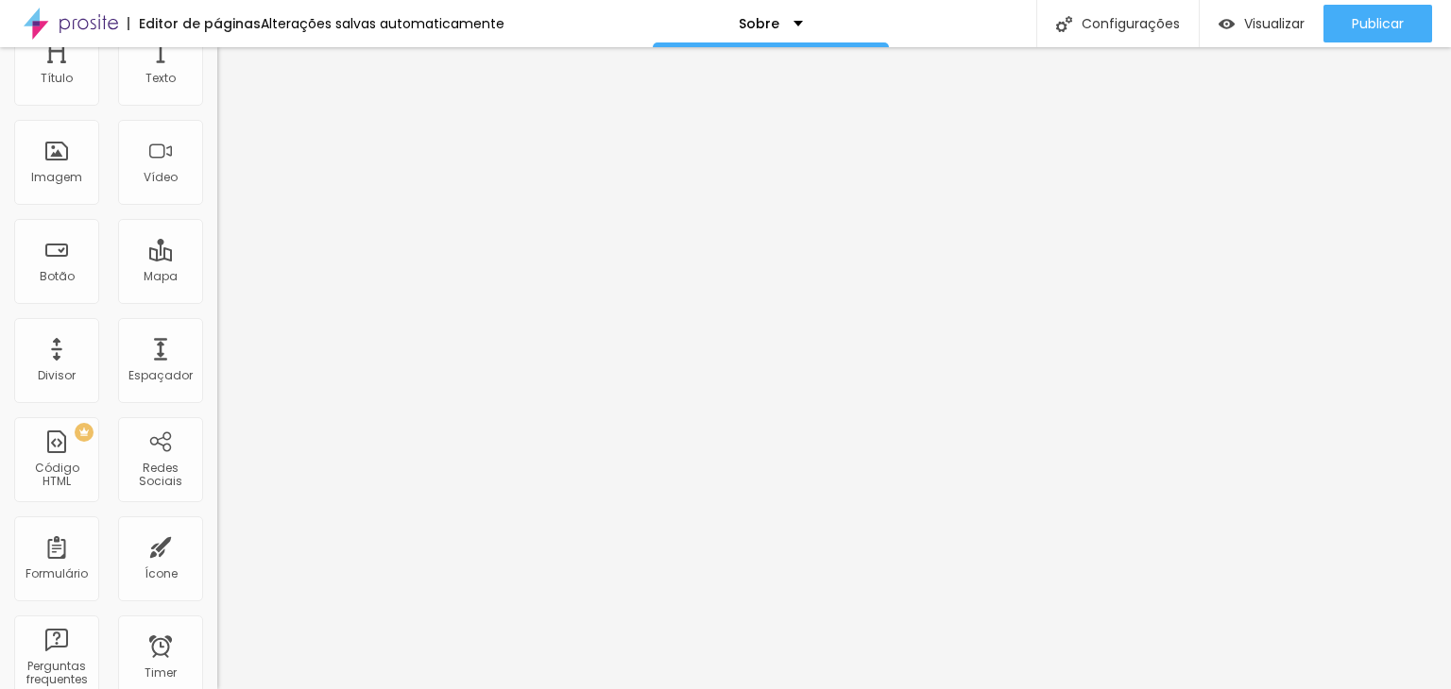
scroll to position [68, 0]
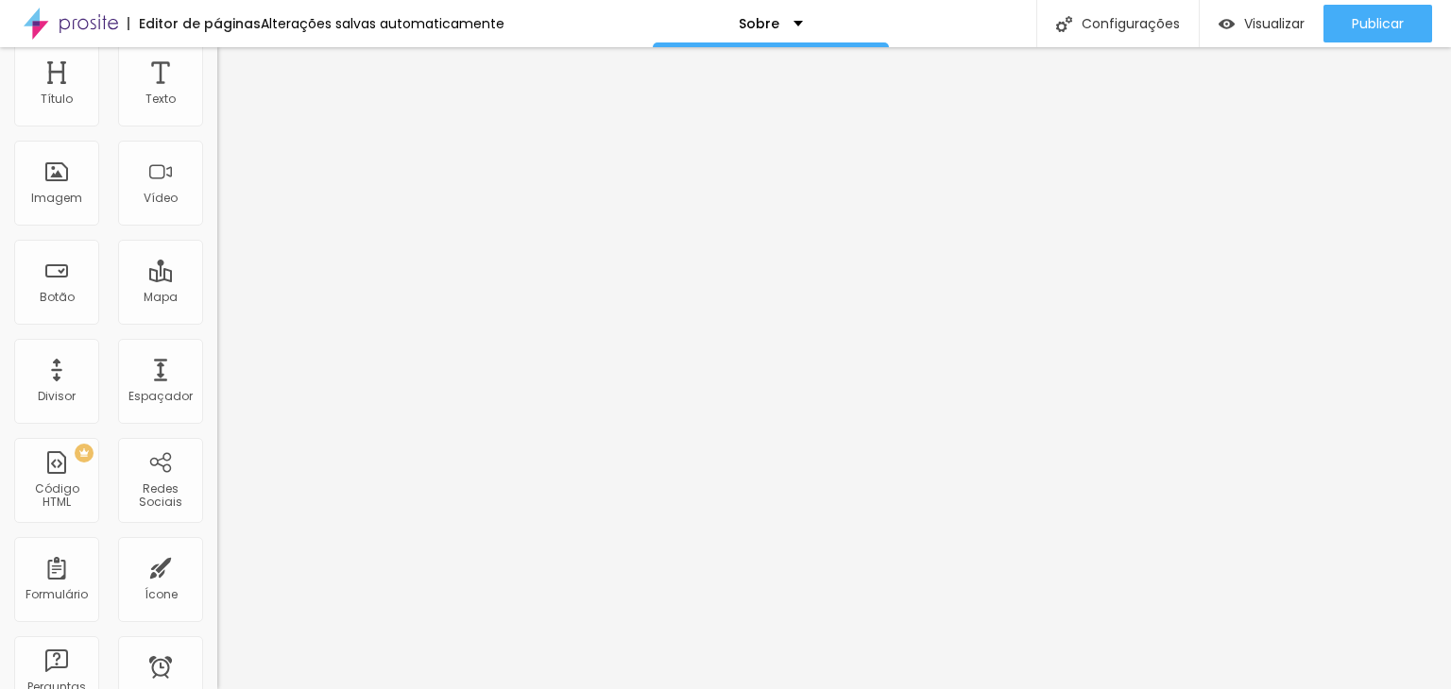
click at [217, 184] on span "Adicionar imagem" at bounding box center [278, 176] width 122 height 16
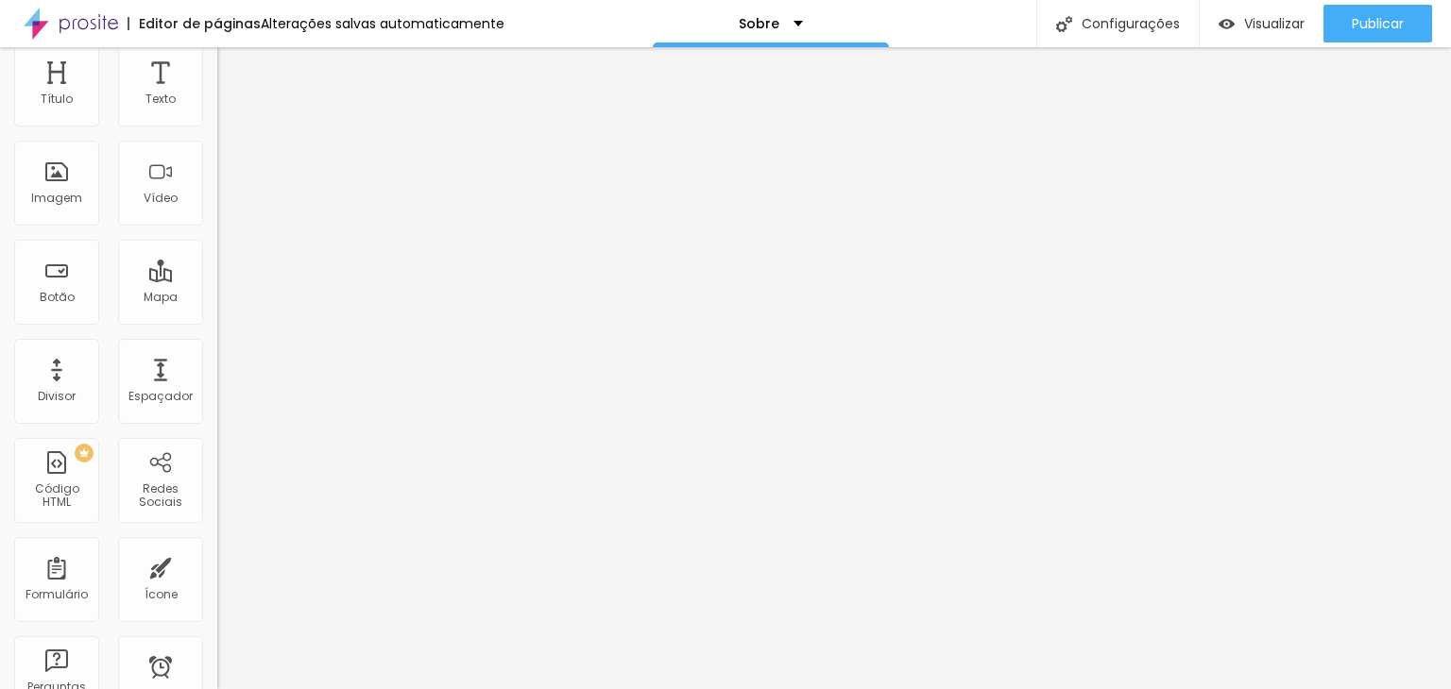
click at [217, 184] on span "Adicionar imagem" at bounding box center [278, 176] width 122 height 16
click at [217, 106] on span "Adicionar imagem" at bounding box center [278, 98] width 122 height 16
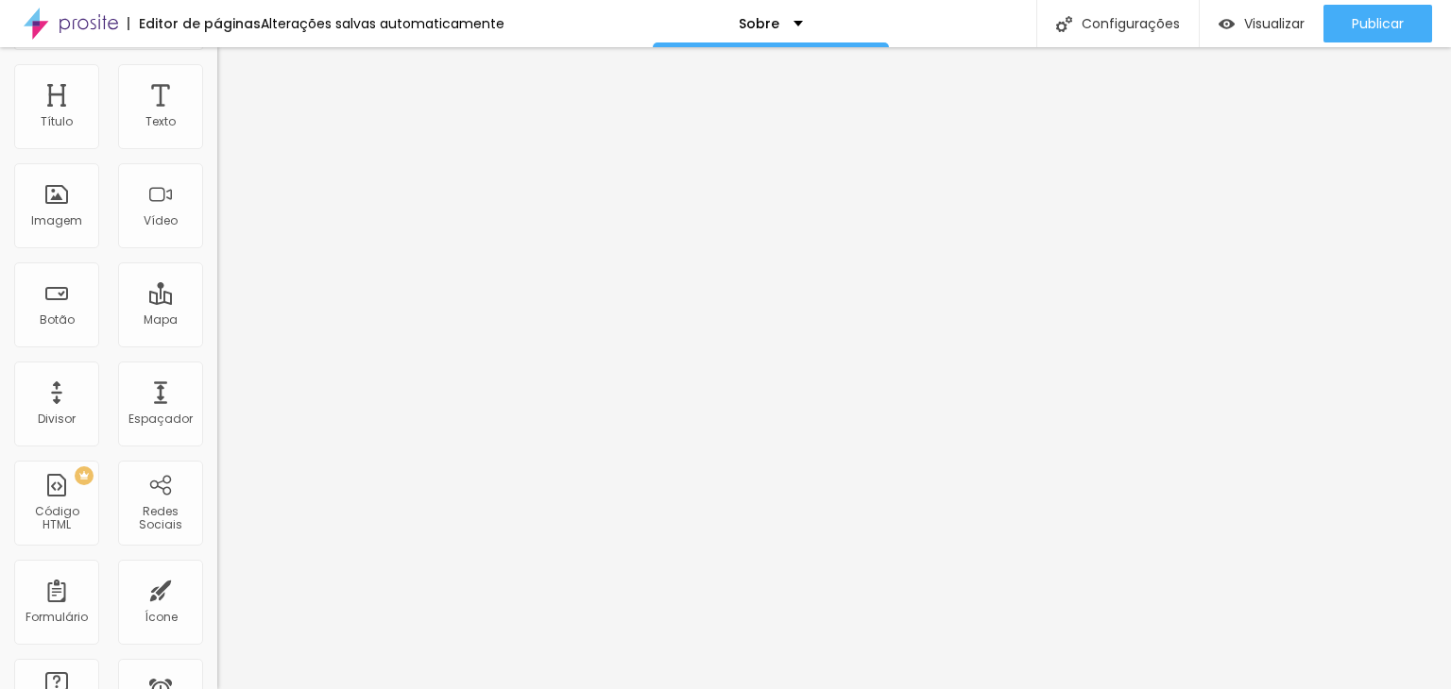
scroll to position [68, 0]
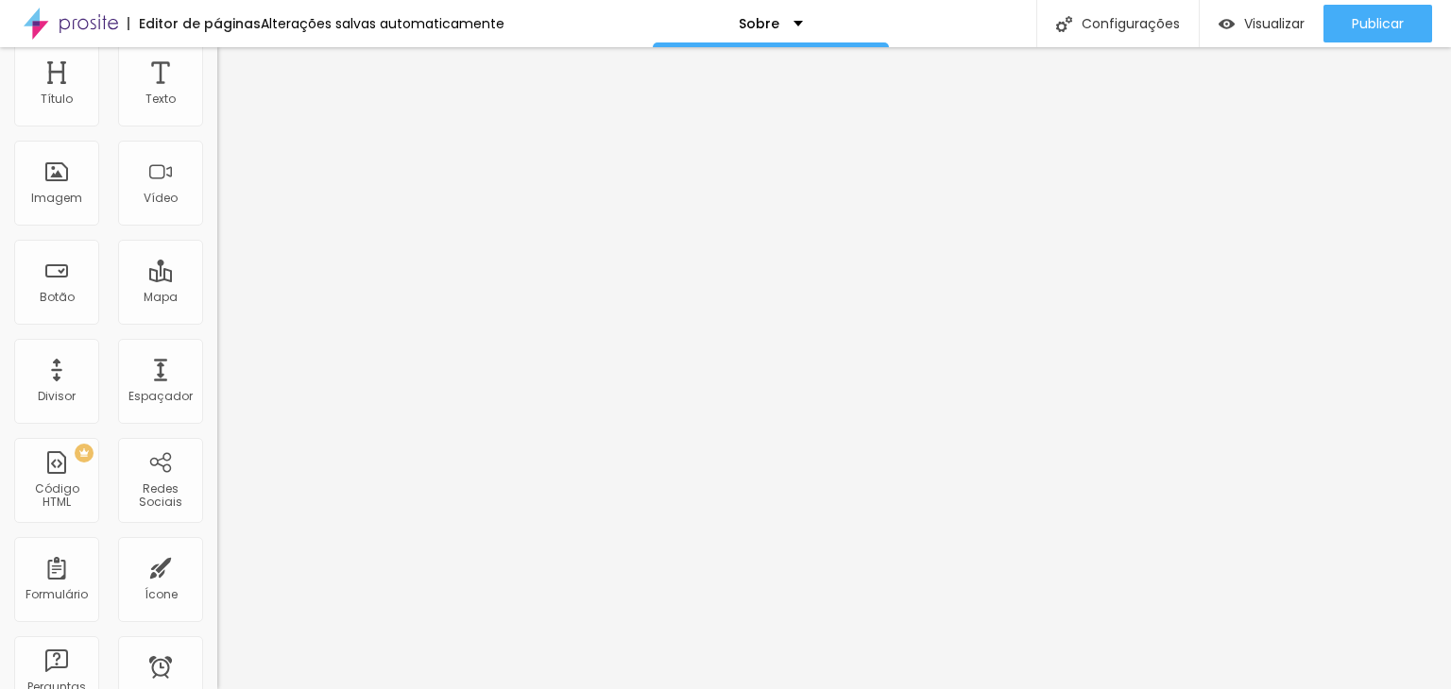
click at [217, 247] on div at bounding box center [325, 247] width 217 height 0
click at [217, 272] on span "Em baixo" at bounding box center [243, 264] width 53 height 16
click at [217, 335] on span "16:9 Cinema" at bounding box center [253, 327] width 72 height 16
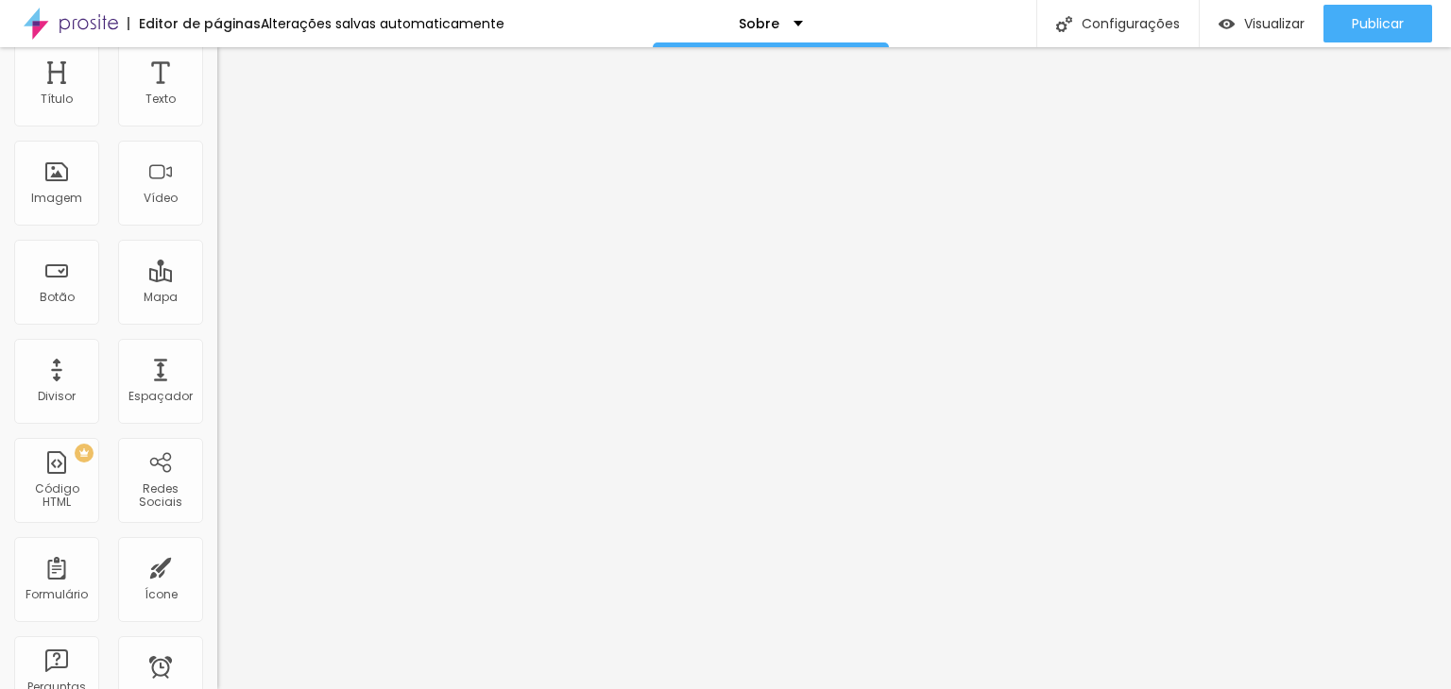
click at [217, 363] on div "Padrão 4:3" at bounding box center [325, 356] width 217 height 11
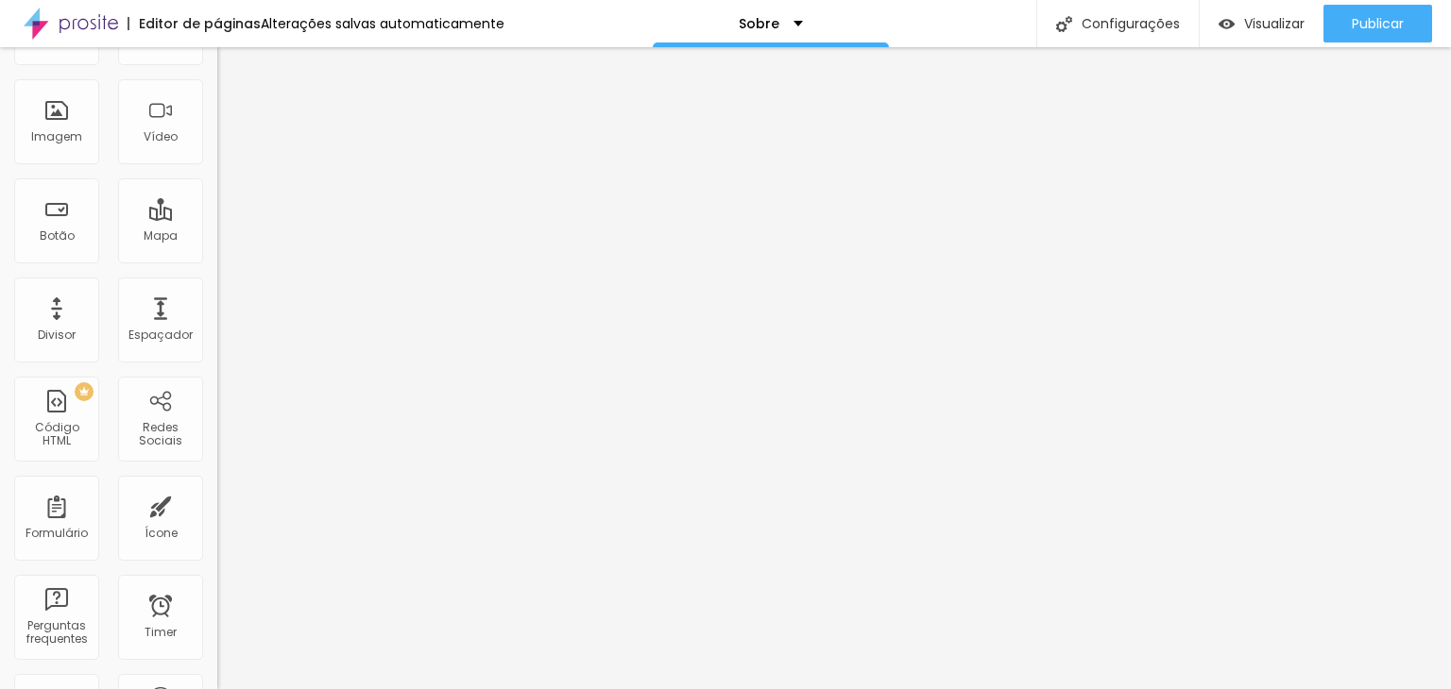
scroll to position [180, 0]
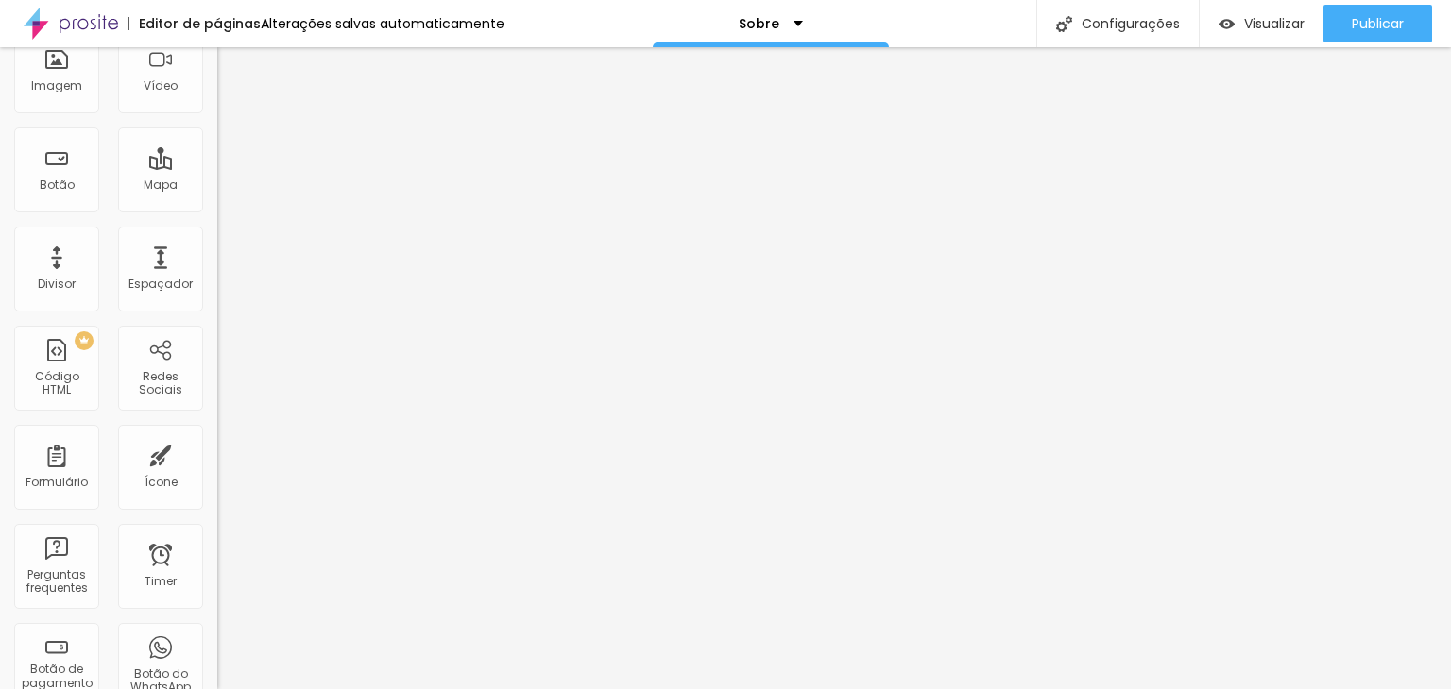
click at [217, 275] on span "Original" at bounding box center [239, 267] width 45 height 16
click at [217, 223] on span "Original" at bounding box center [239, 215] width 45 height 16
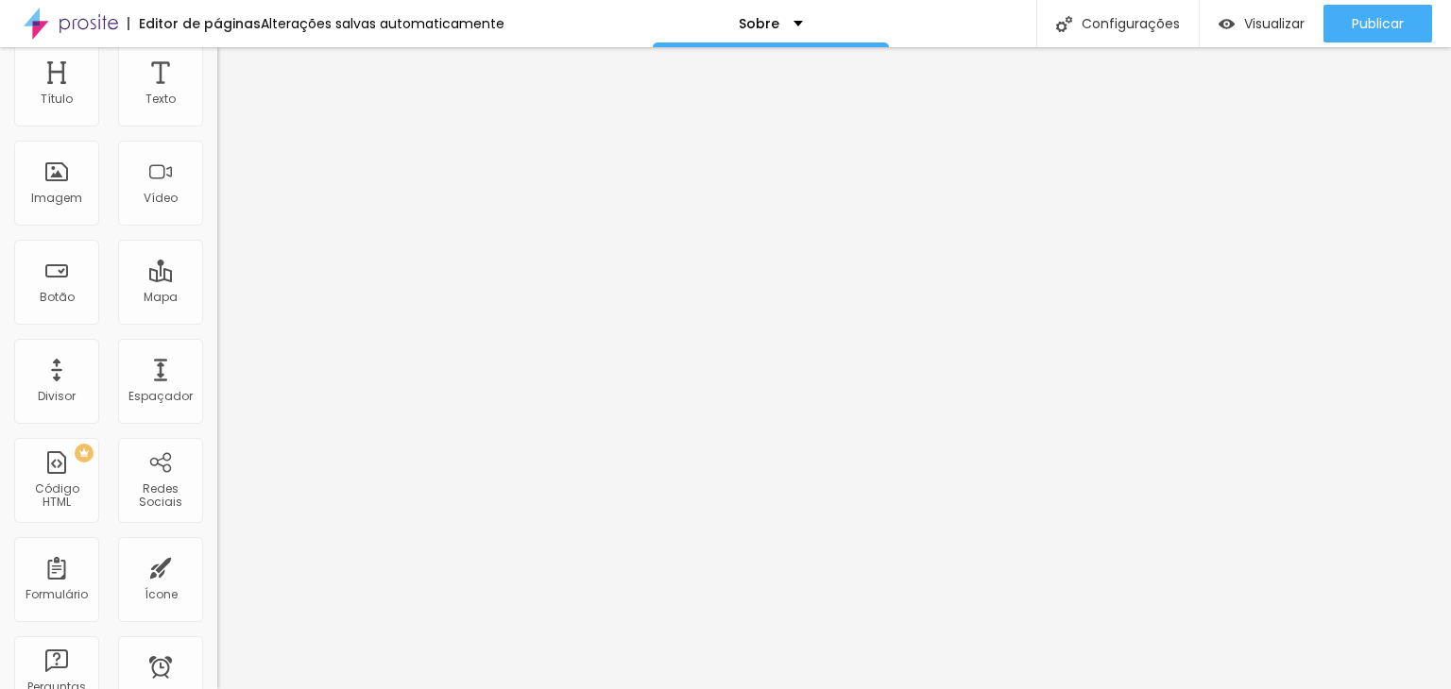
type input "93"
type input "94"
type input "95"
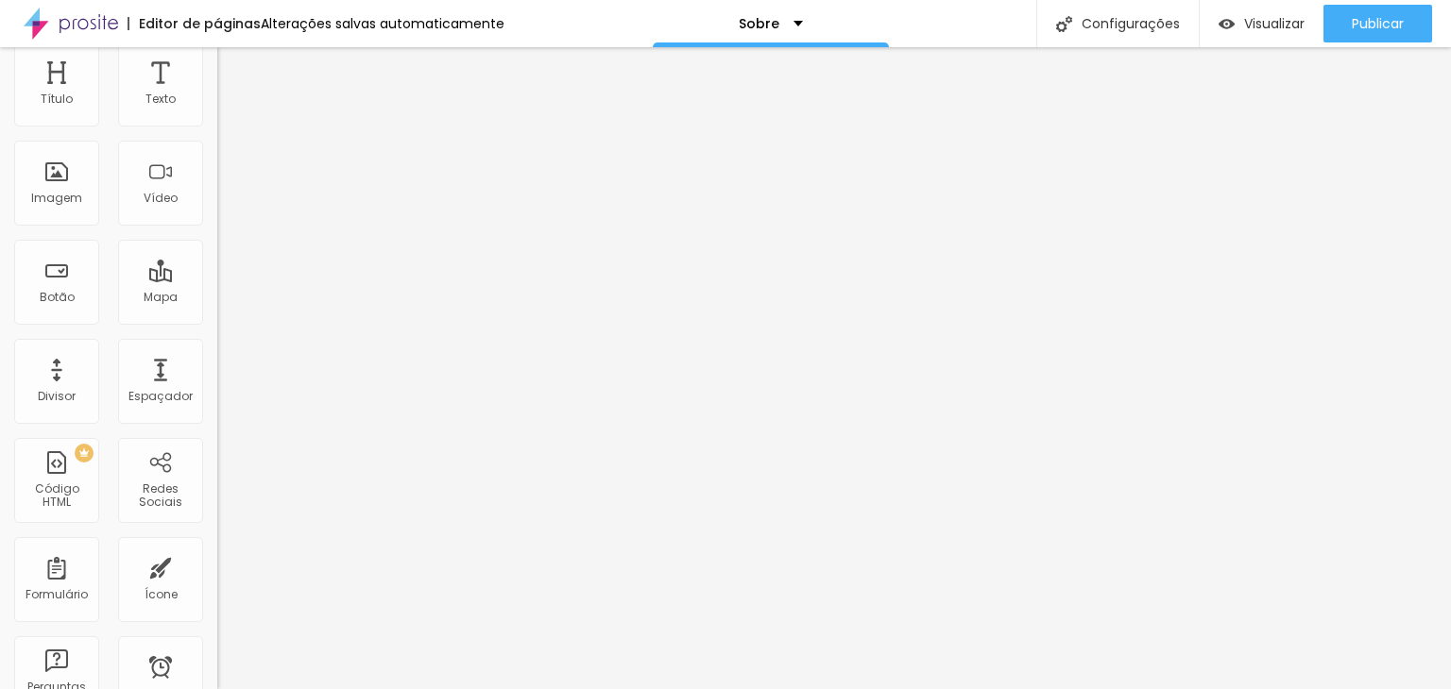
type input "95"
type input "98"
type input "100"
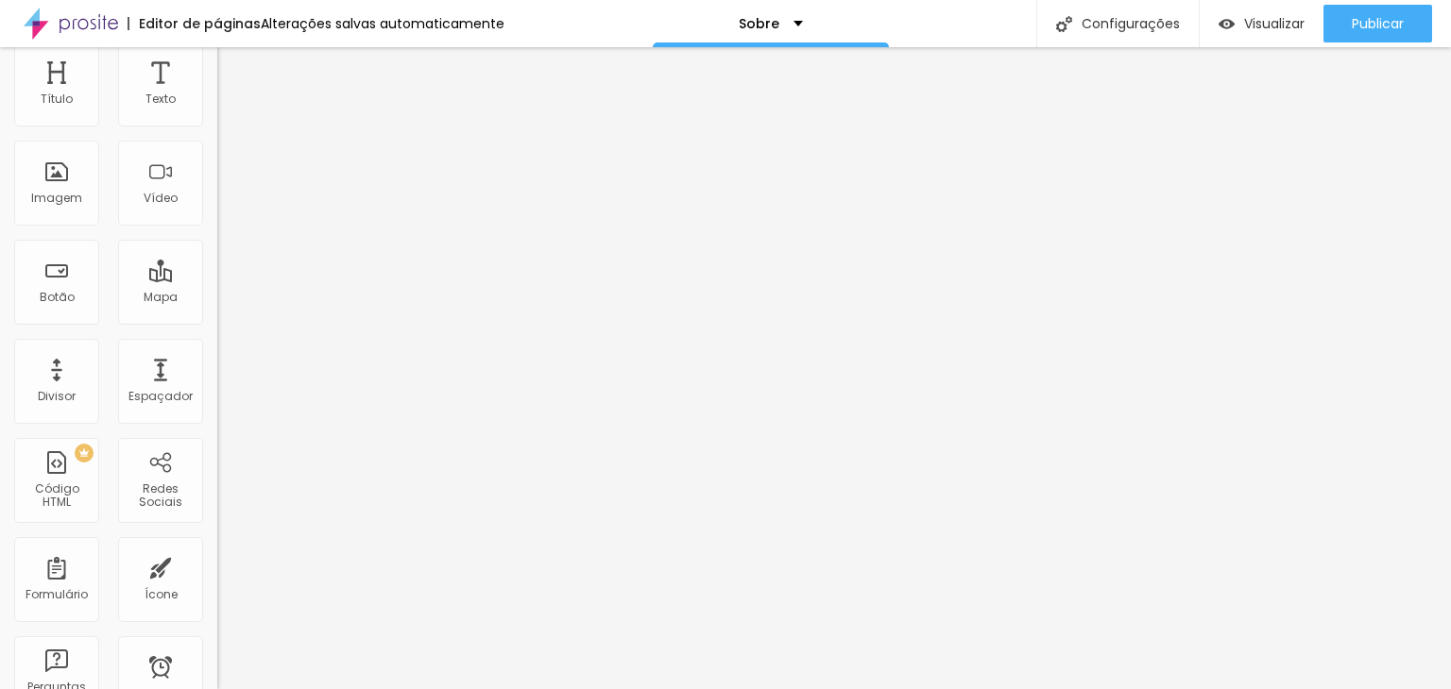
type input "99"
type input "97"
type input "95"
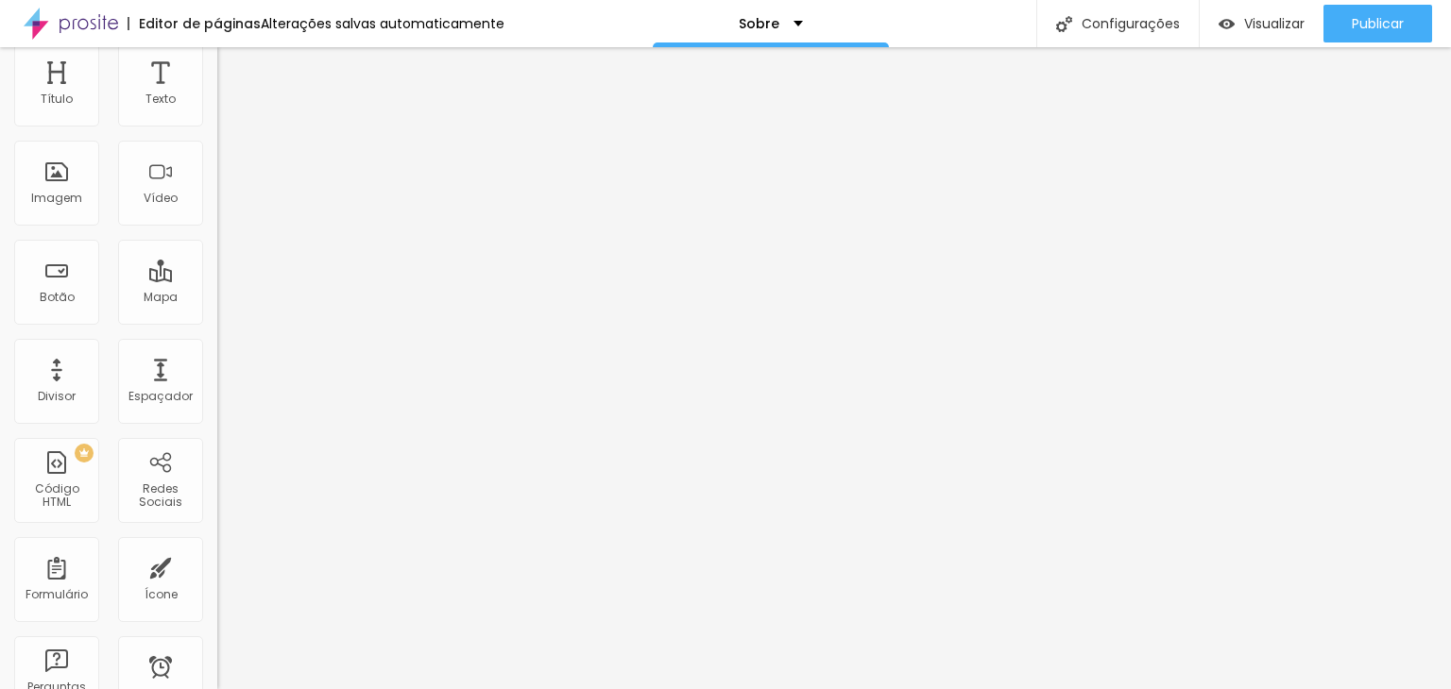
type input "95"
type input "93"
type input "91"
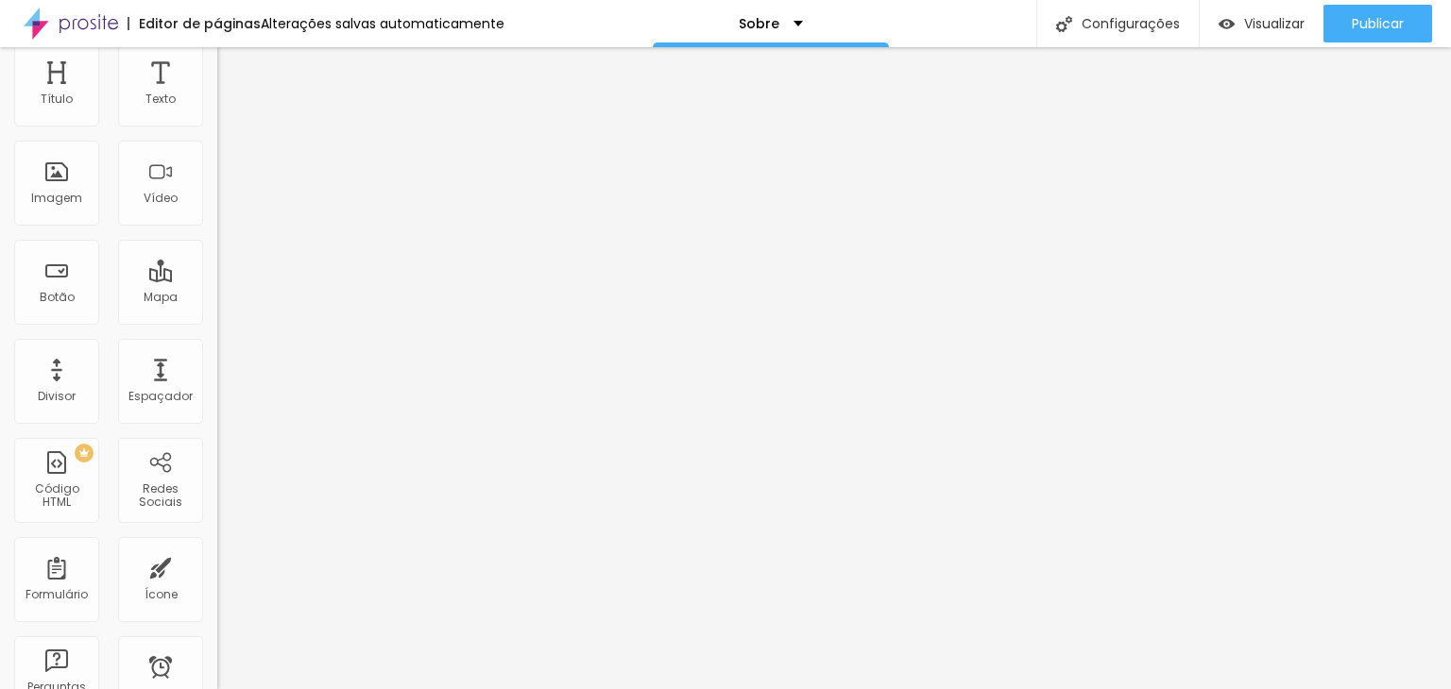
type input "89"
type input "87"
type input "85"
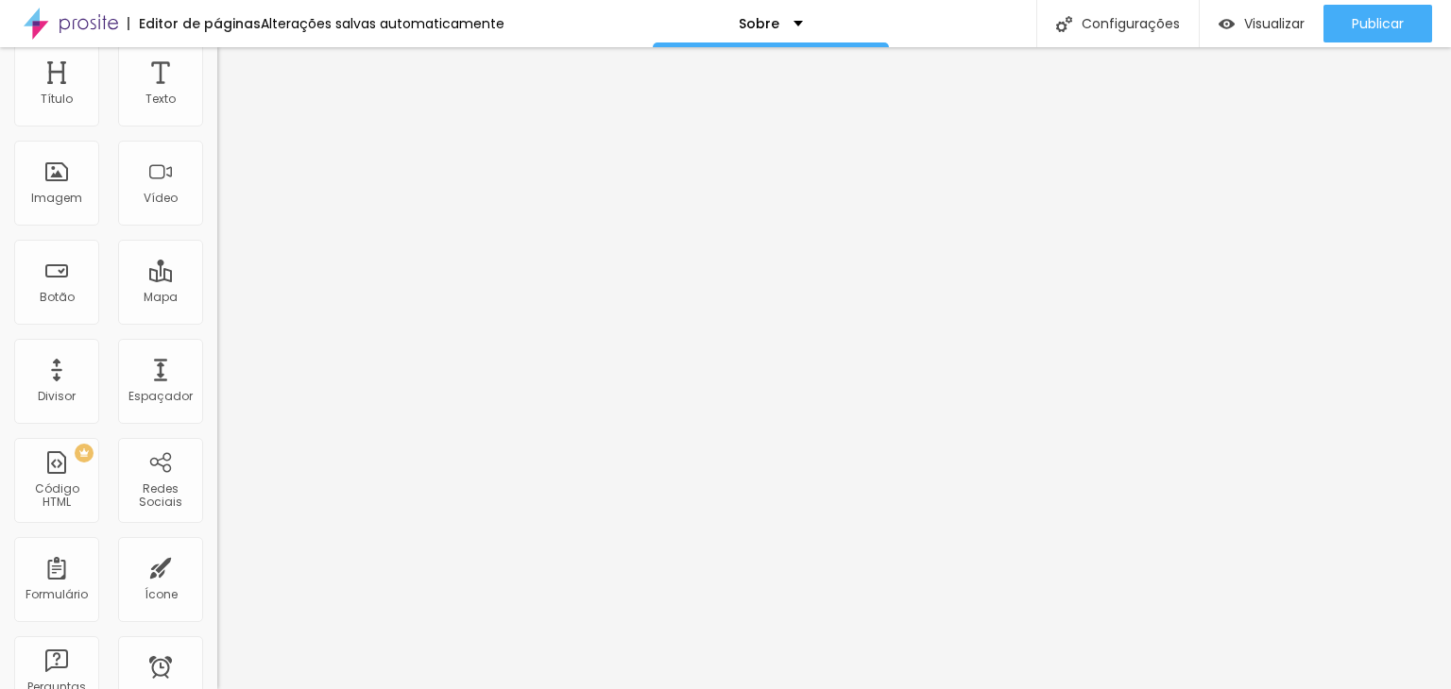
type input "85"
type input "84"
type input "83"
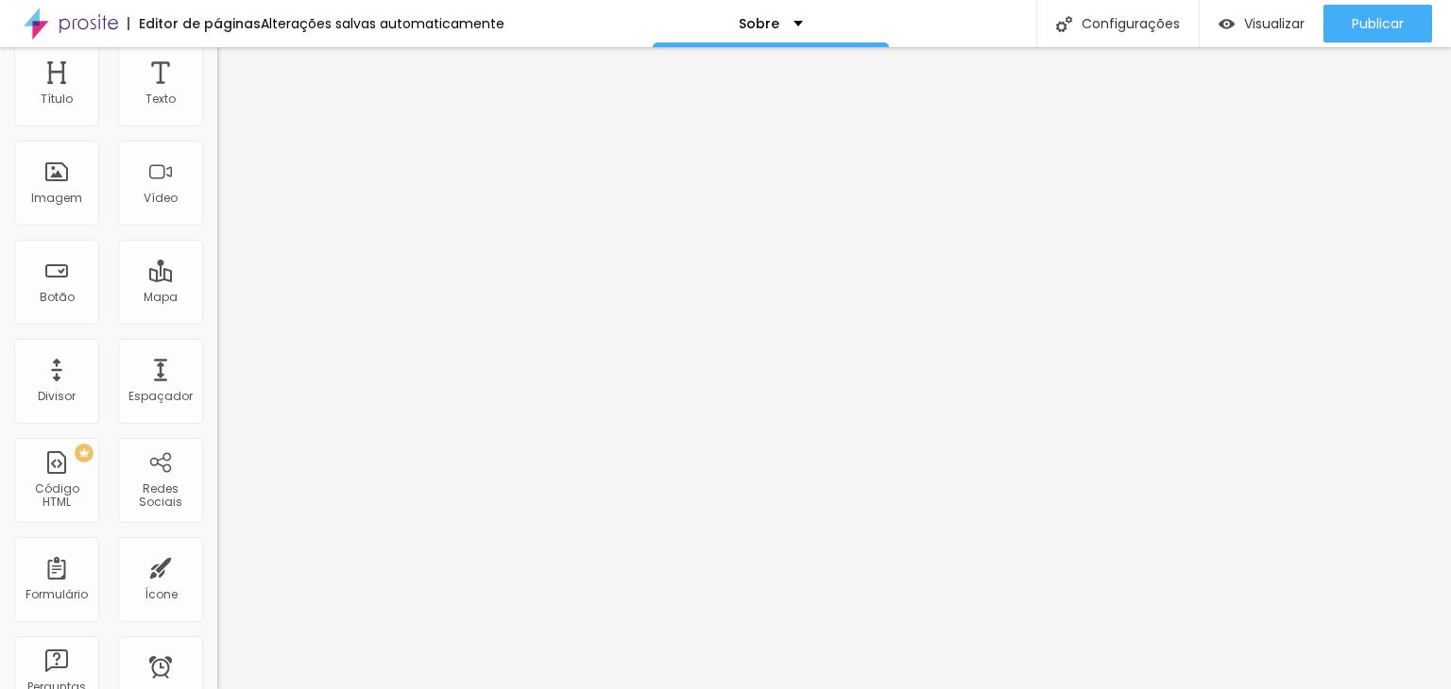
type input "77"
type input "75"
type input "74"
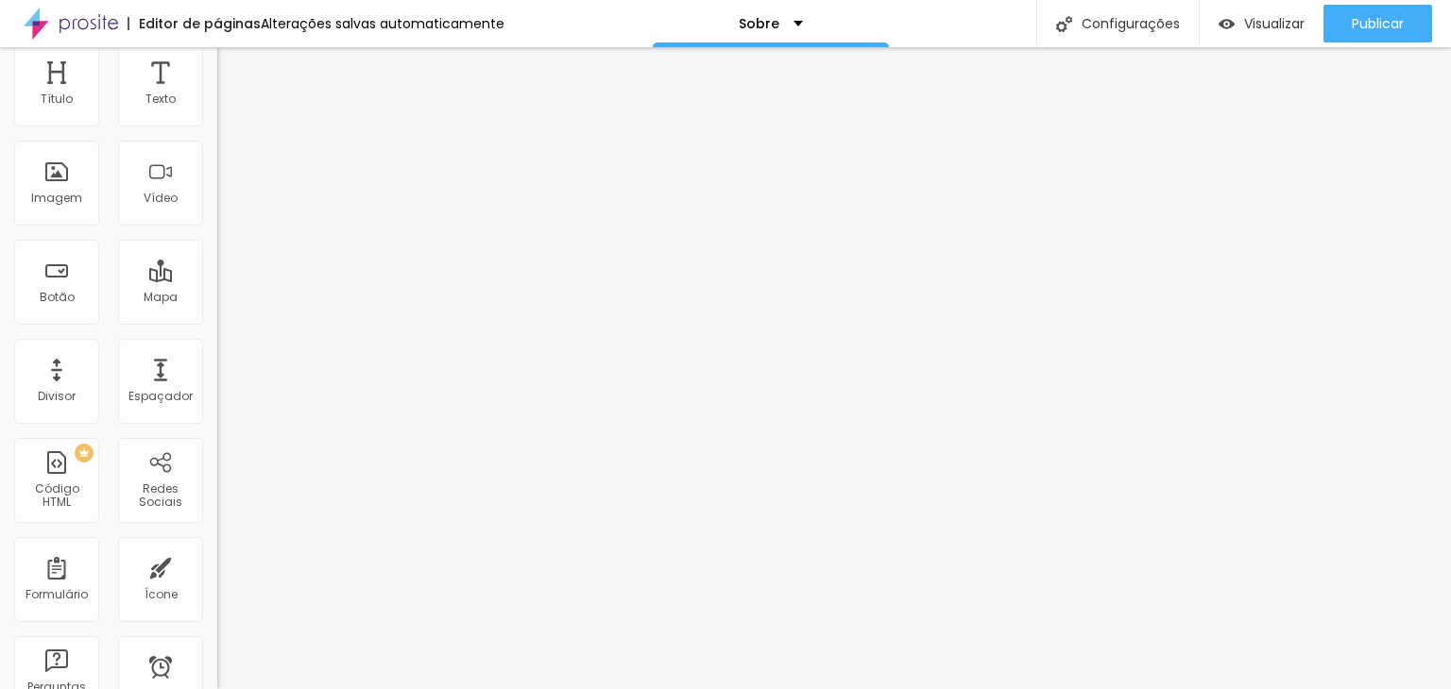
type input "74"
type input "71"
type input "70"
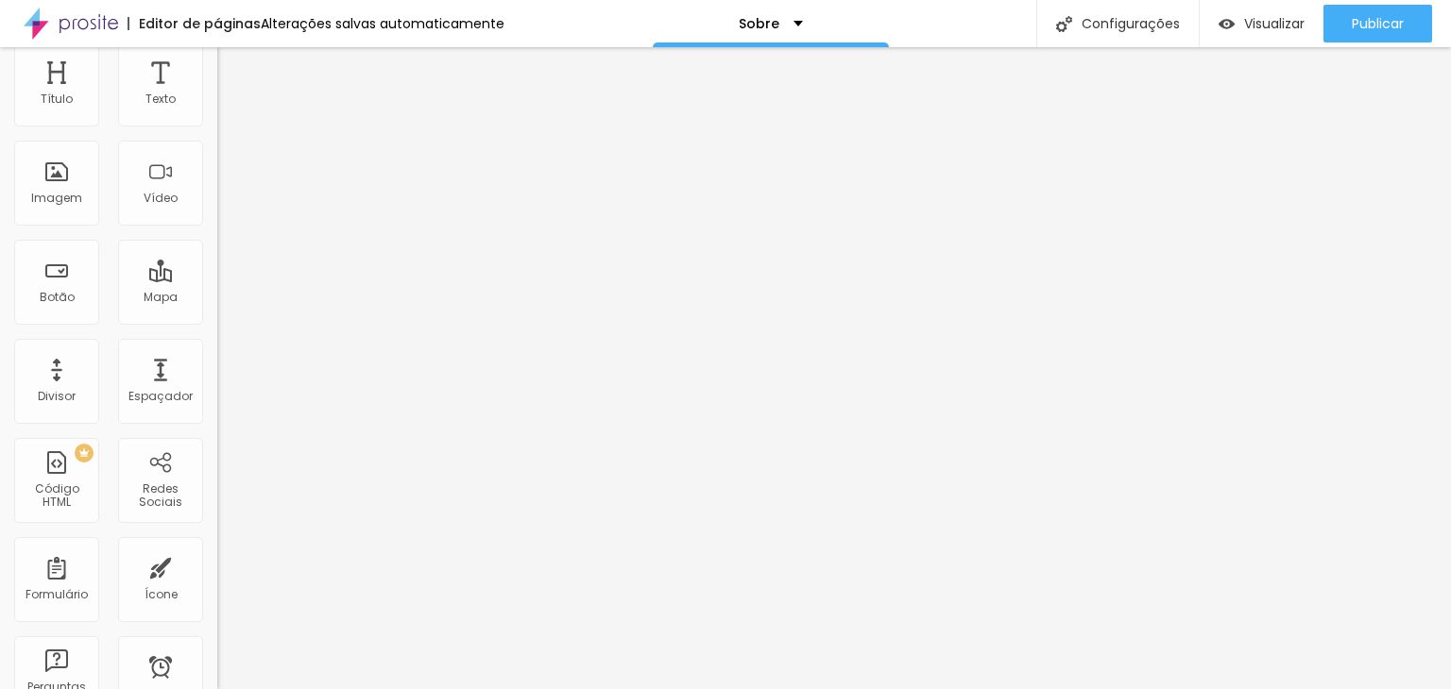
type input "67"
type input "60"
type input "57"
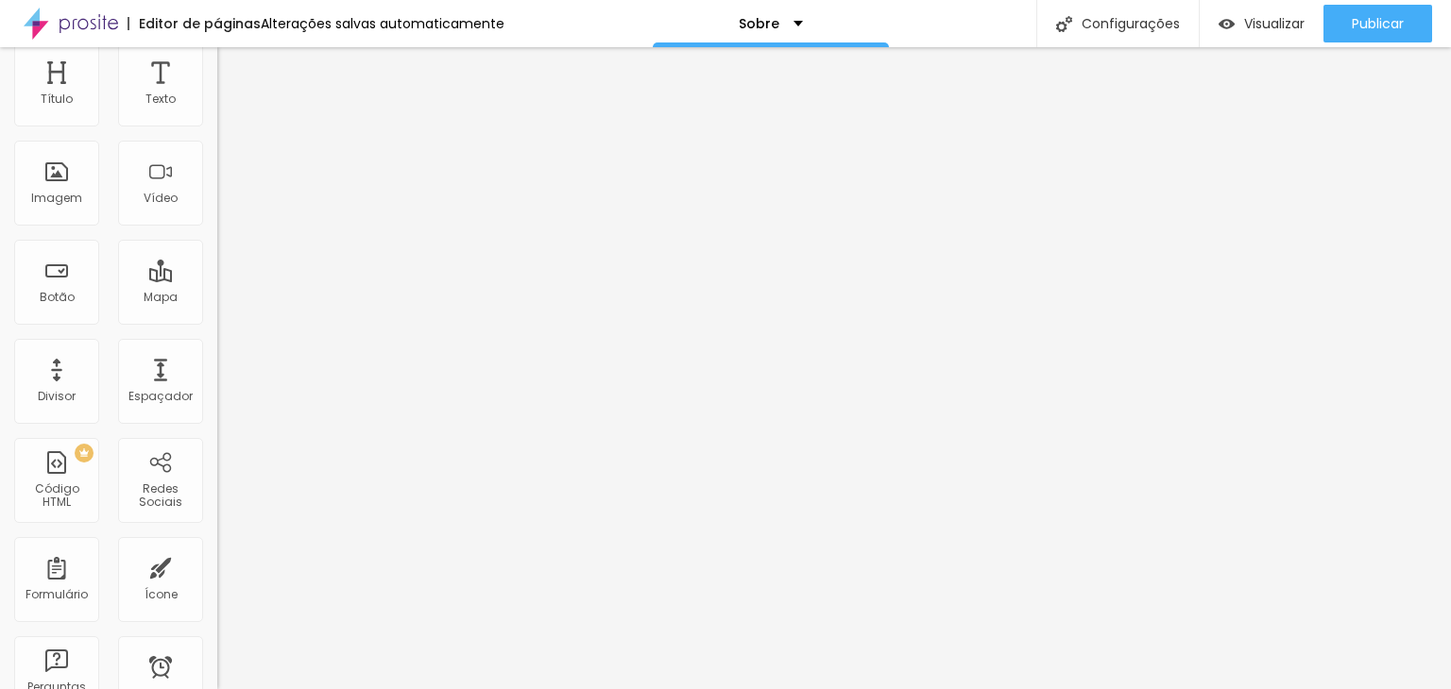
type input "57"
type input "54"
type input "53"
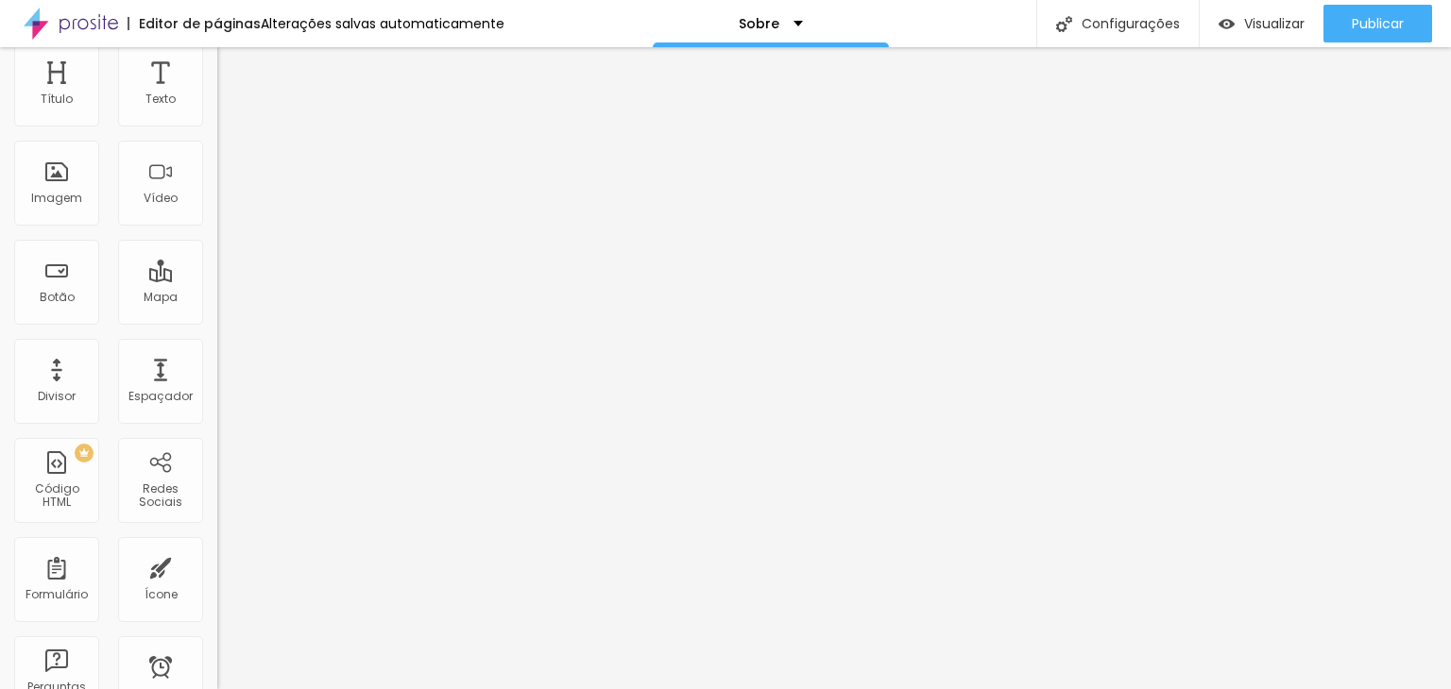
type input "50"
type input "48"
type input "45"
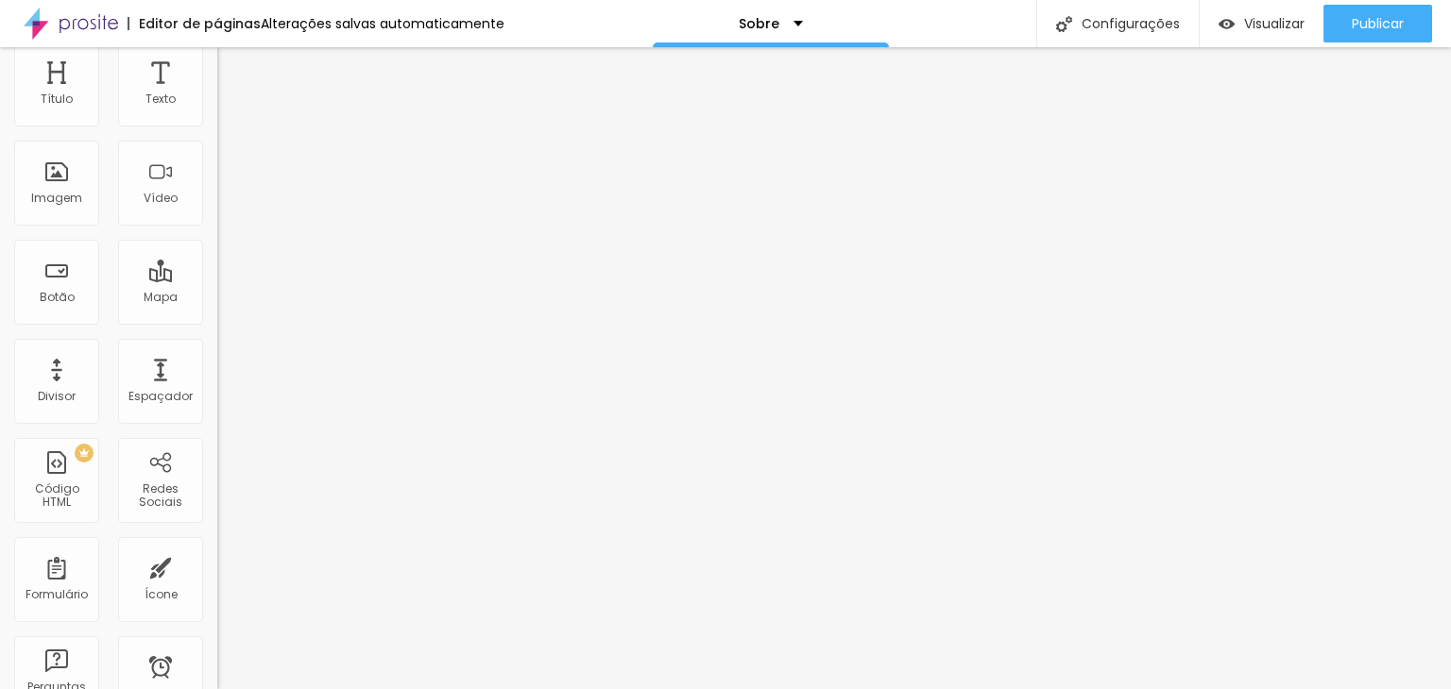
type input "45"
type input "44"
type input "43"
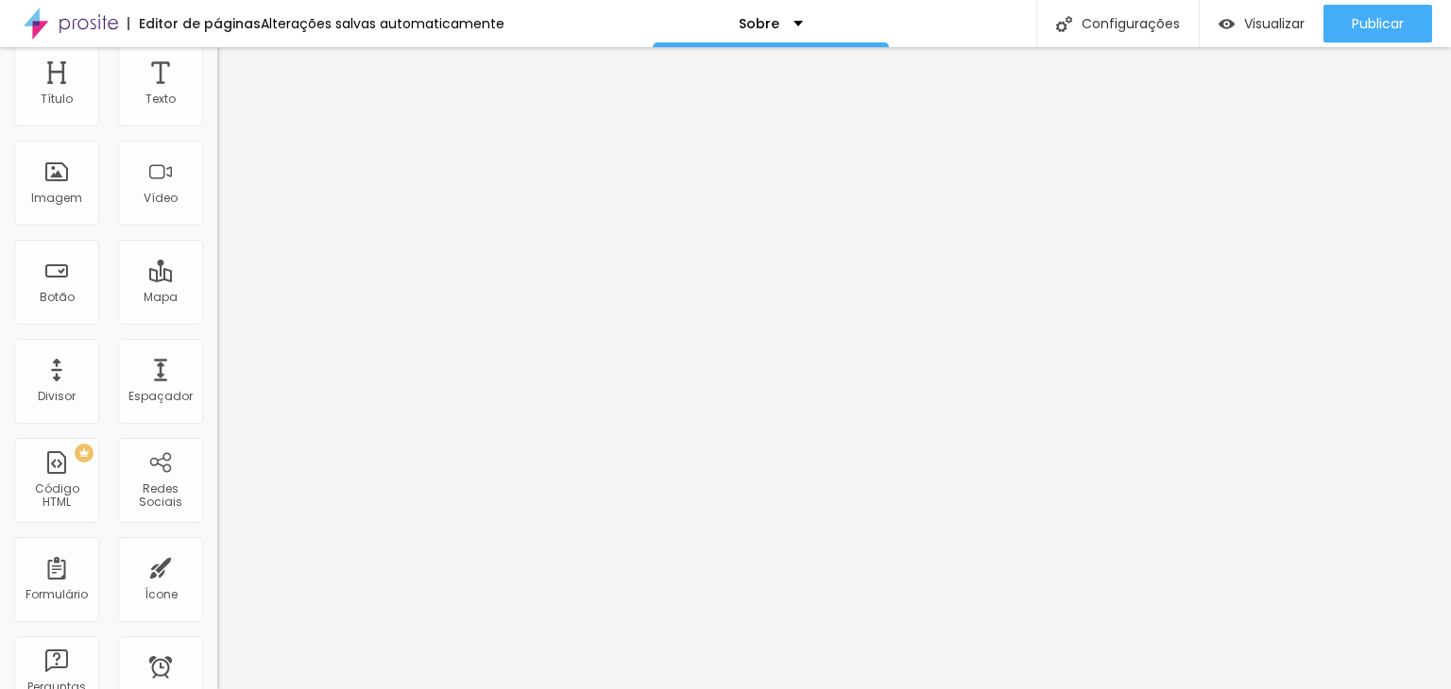
type input "41"
type input "40"
type input "39"
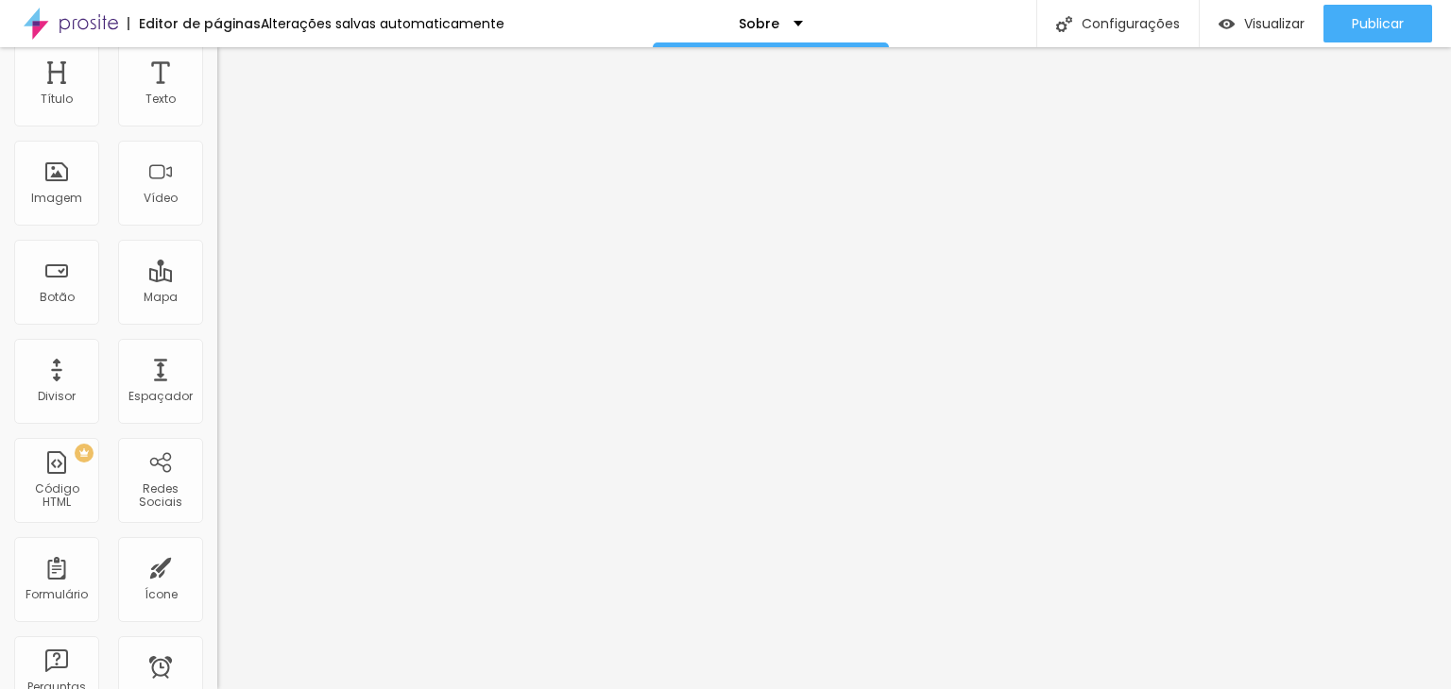
type input "39"
type input "38"
type input "37"
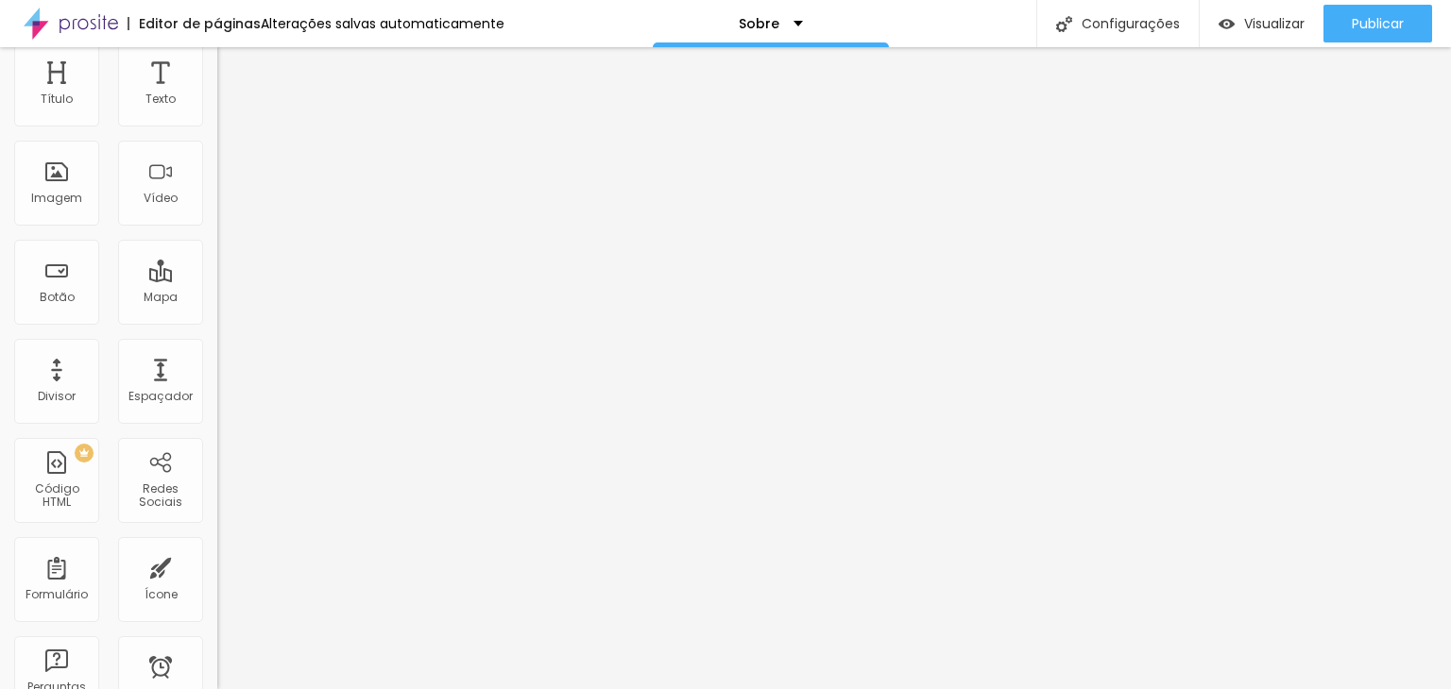
type input "34"
type input "32"
type input "31"
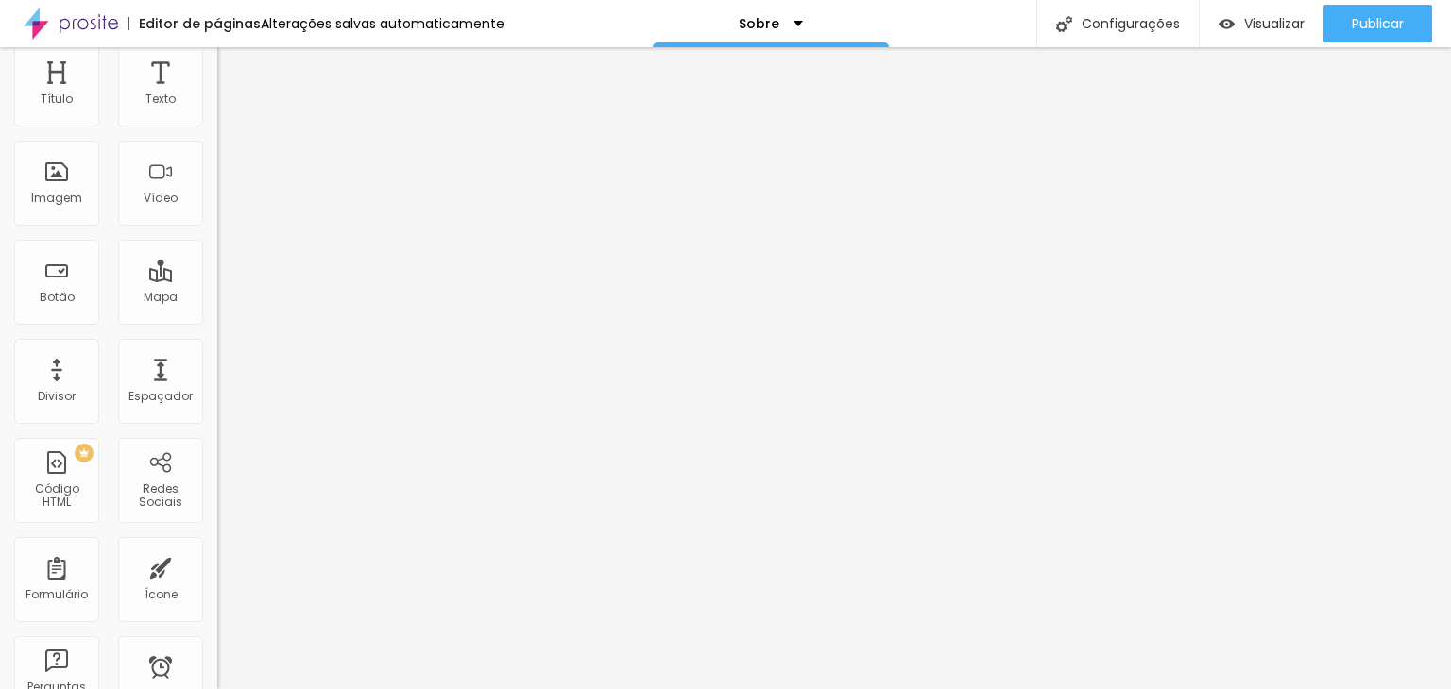
type input "31"
type input "29"
type input "28"
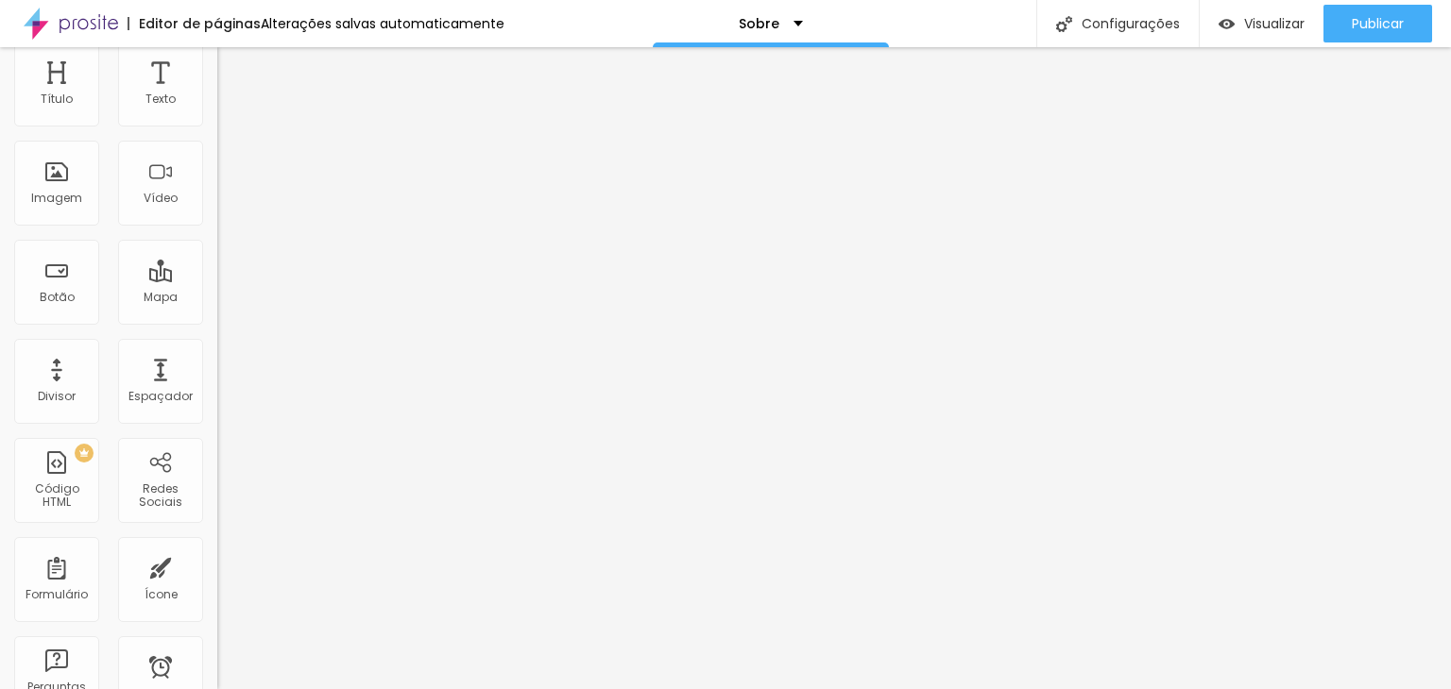
type input "26"
type input "24"
type input "22"
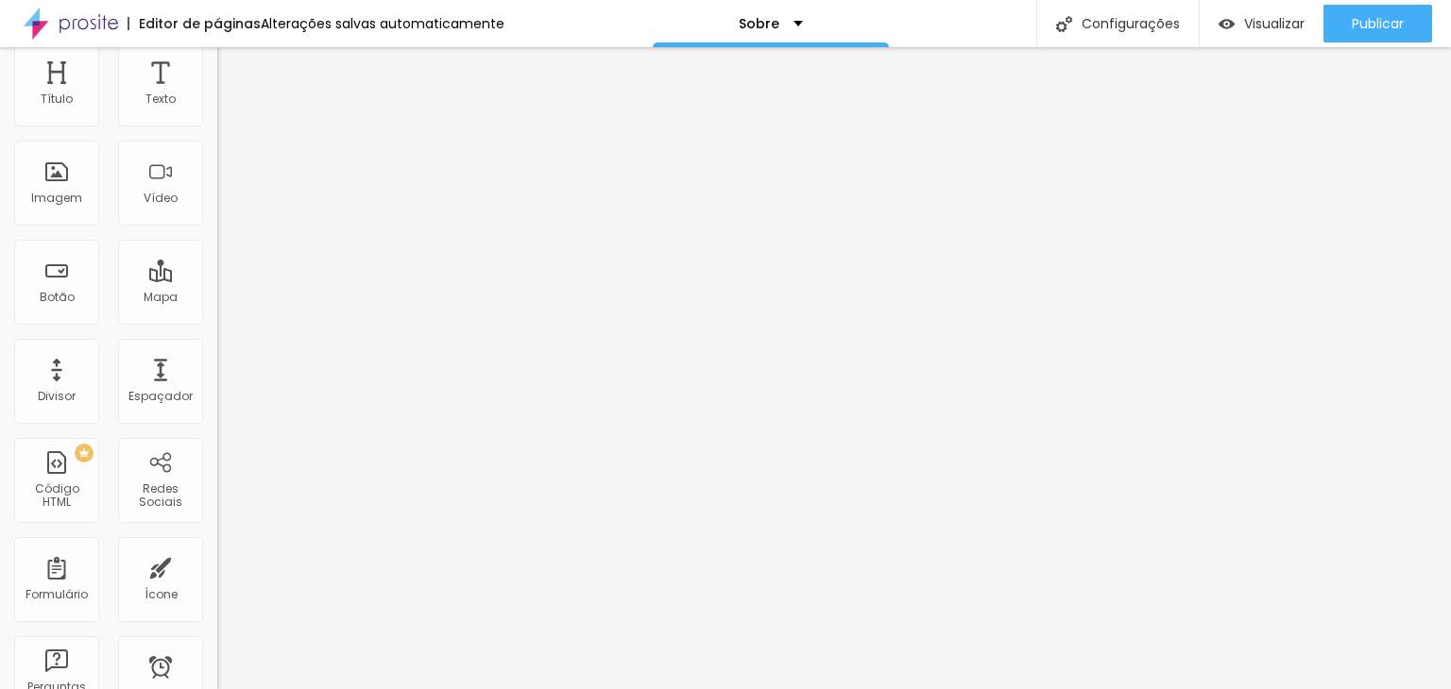
type input "22"
type input "19"
type input "18"
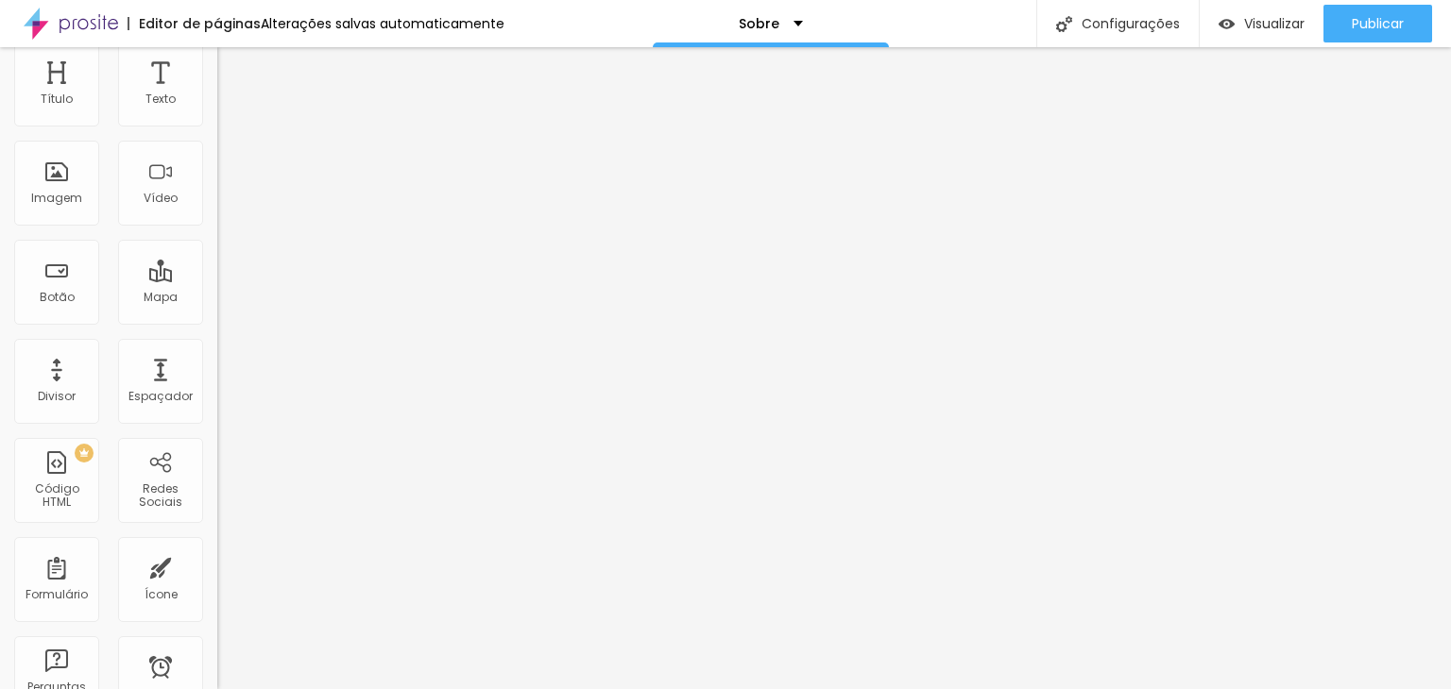
type input "16"
type input "15"
type input "12"
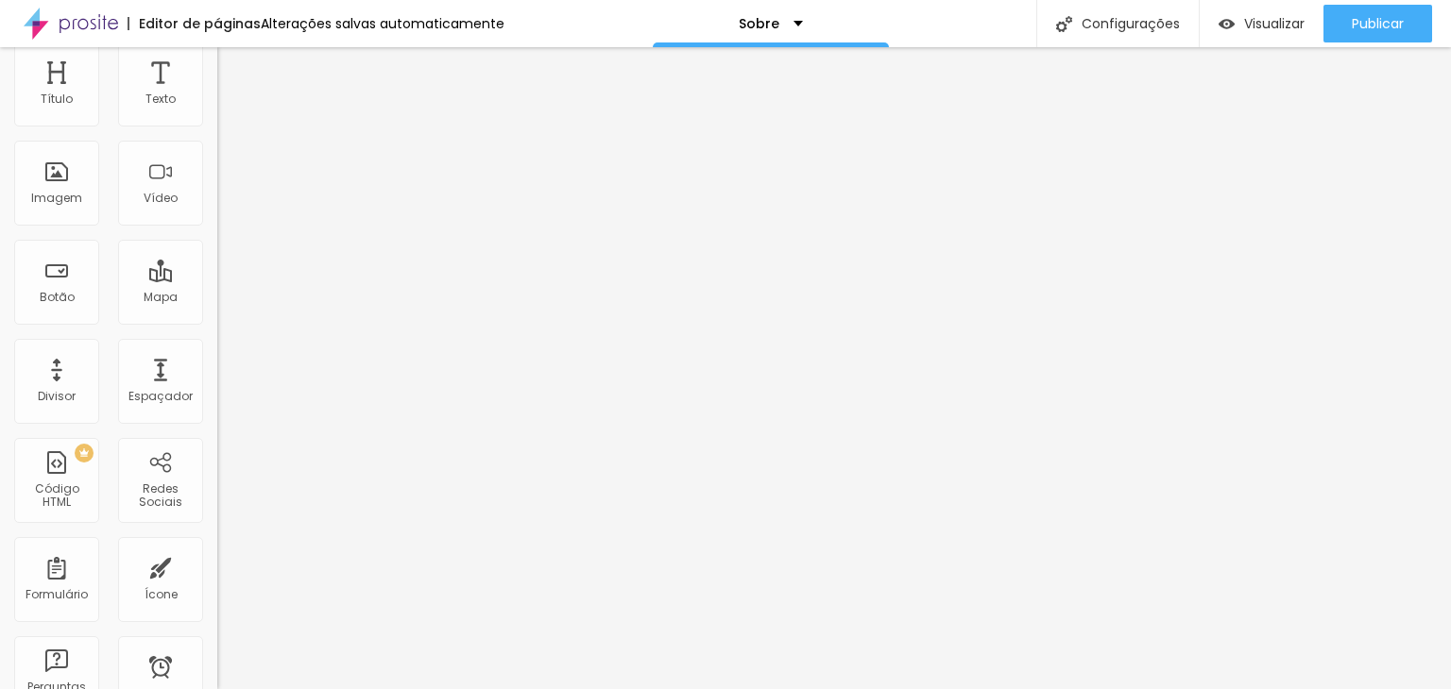
type input "12"
type input "8"
type input "5"
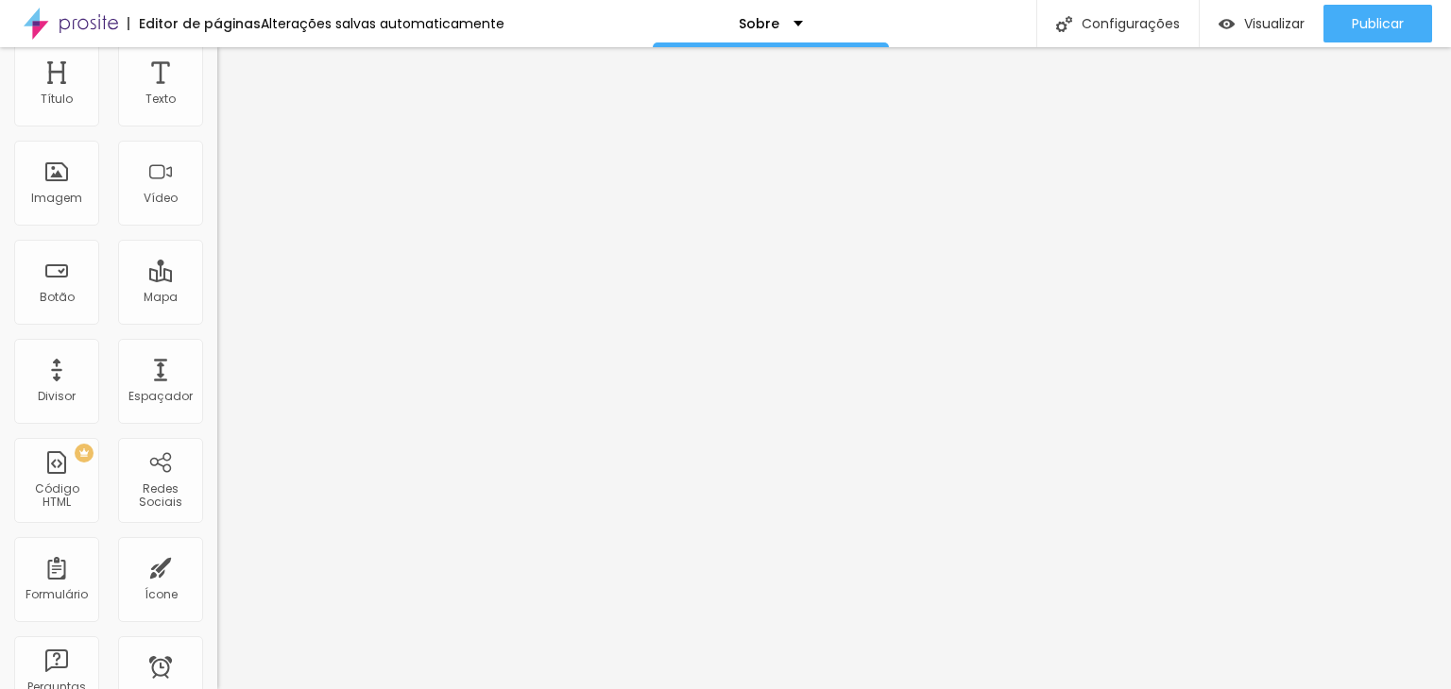
type input "3"
type input "2"
type input "1"
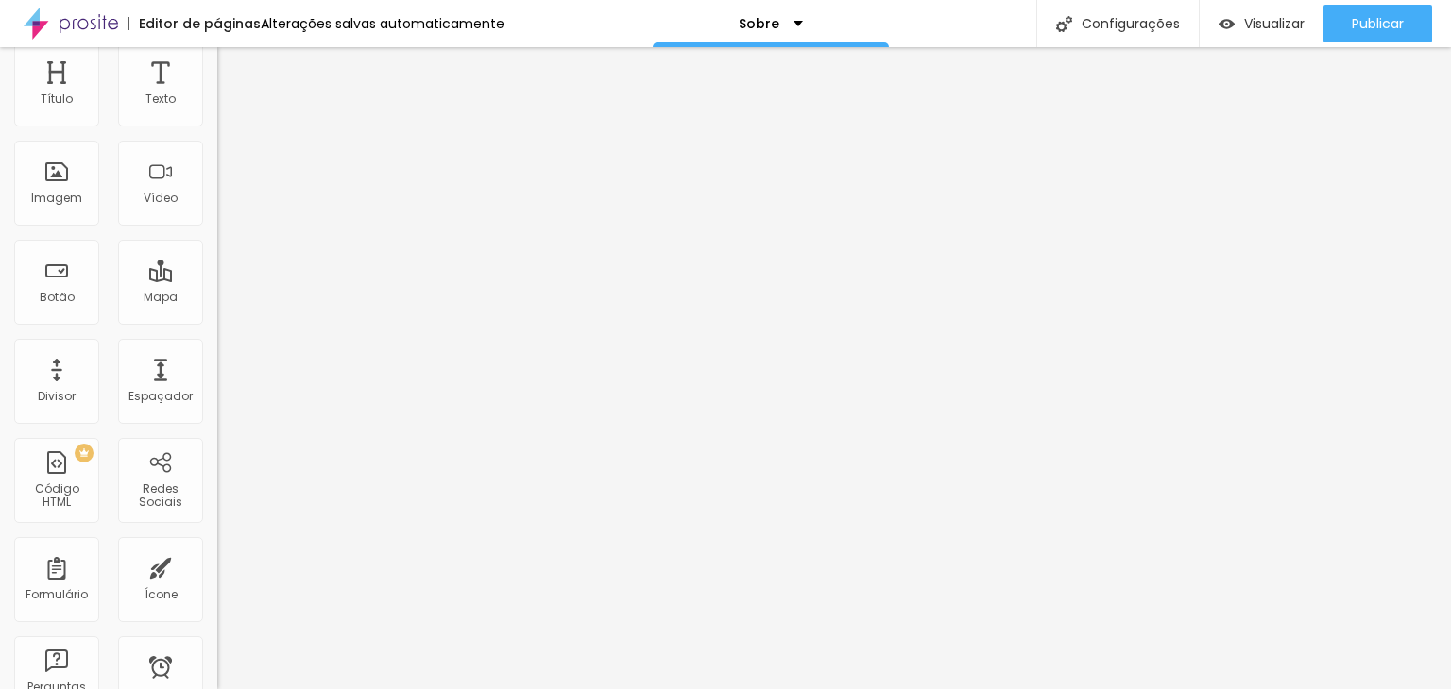
type input "1"
type input "0"
type input "2"
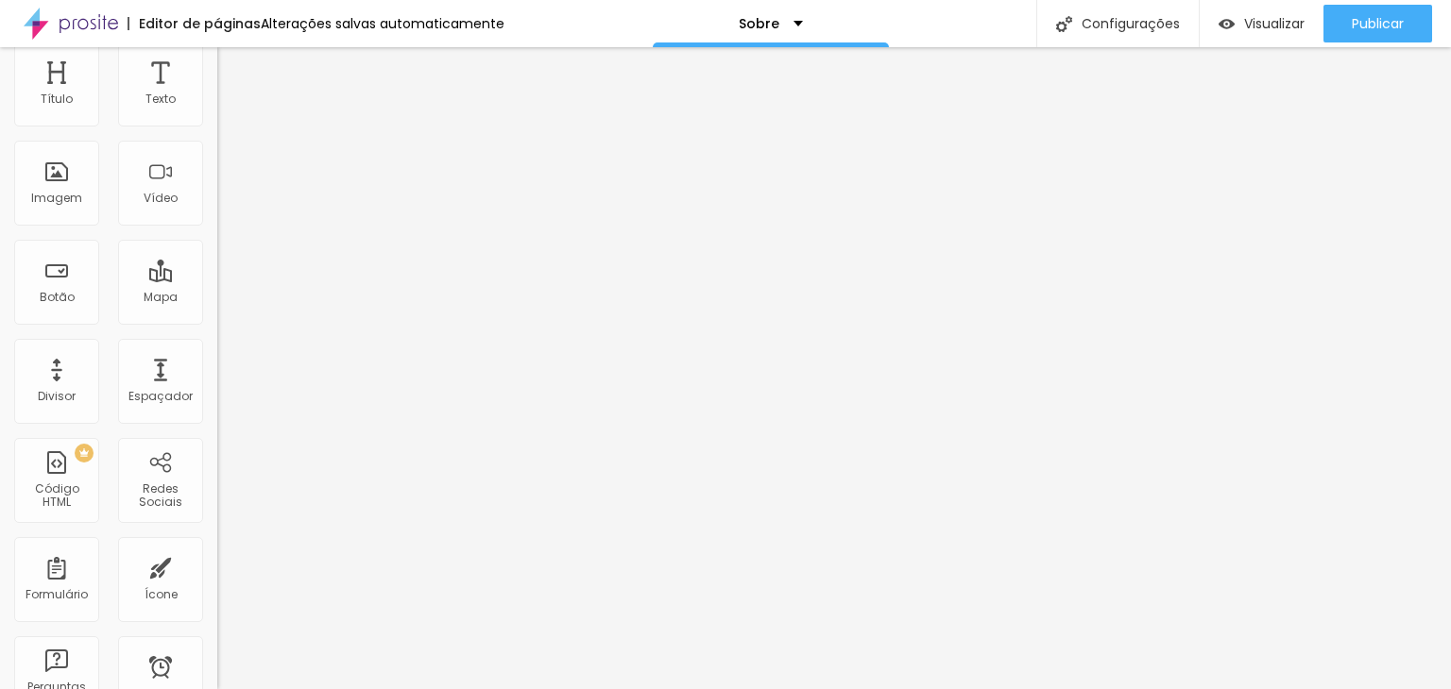
type input "5"
type input "12"
type input "13"
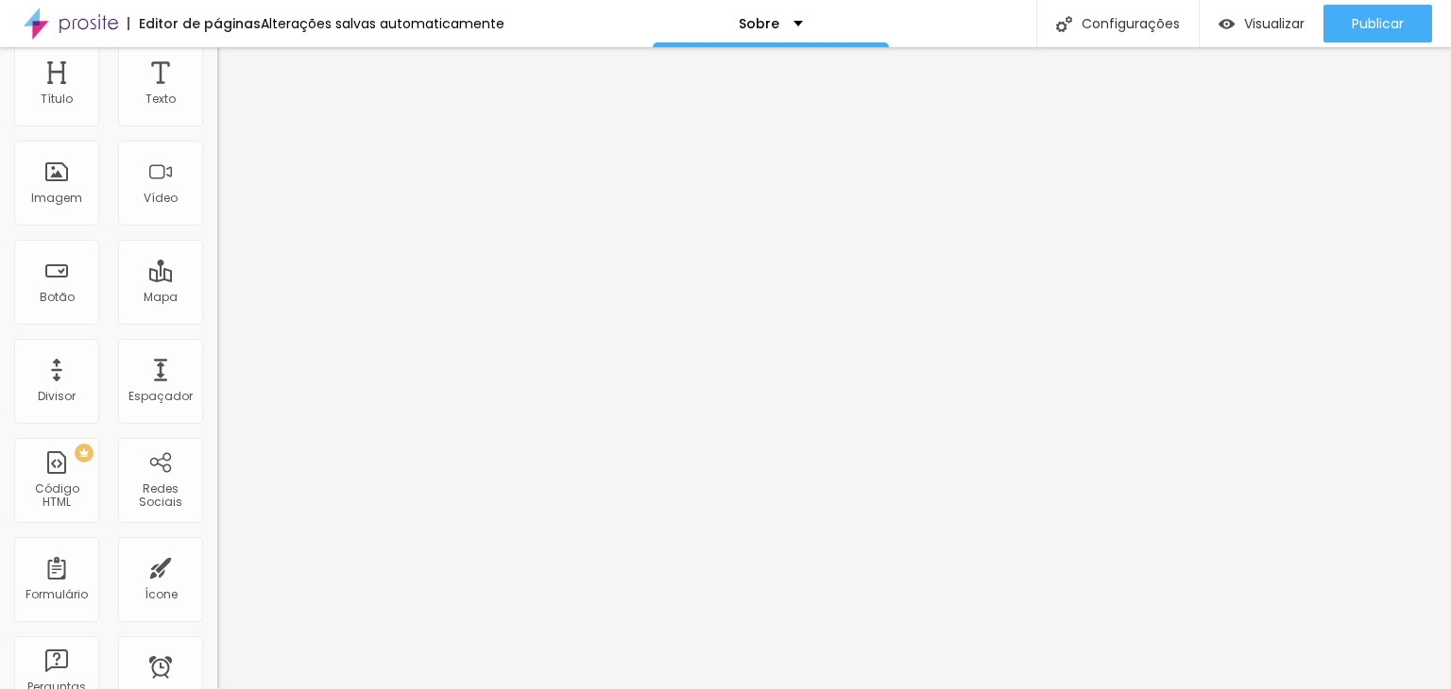
type input "13"
type input "15"
type input "16"
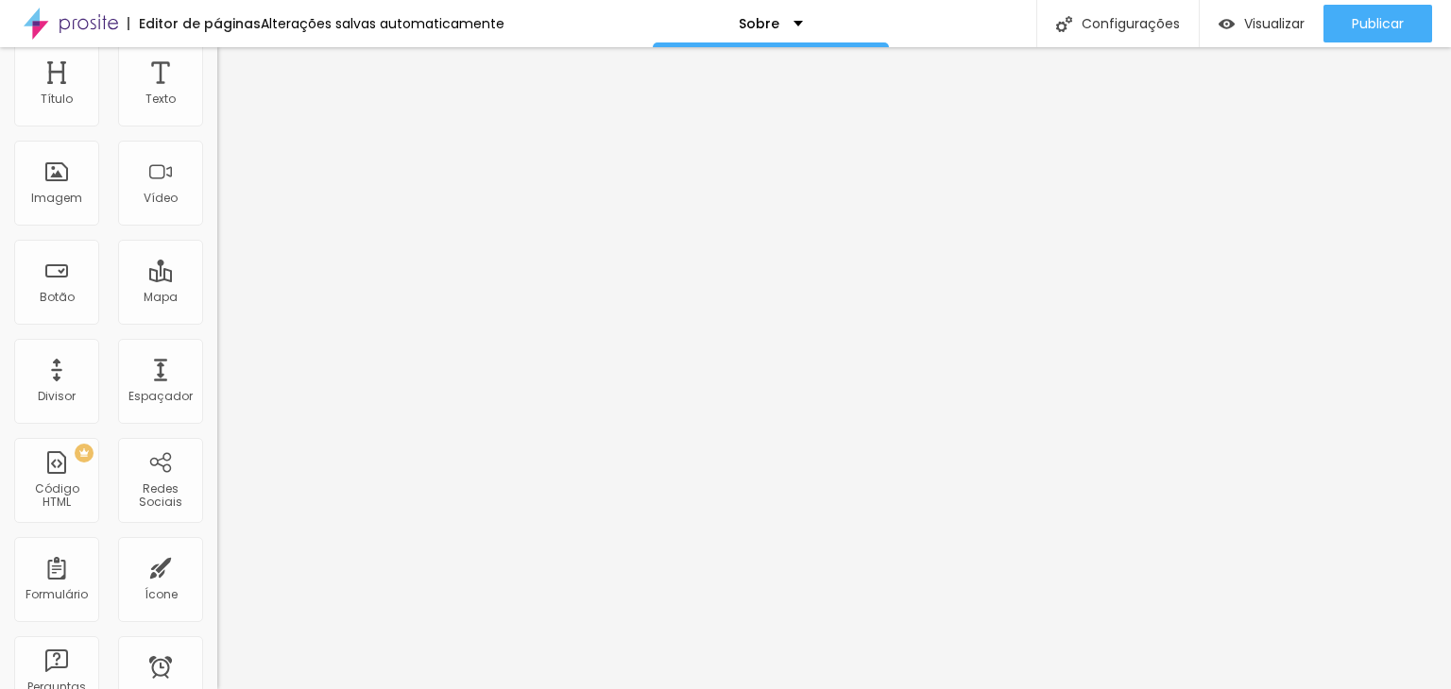
type input "18"
type input "19"
type input "21"
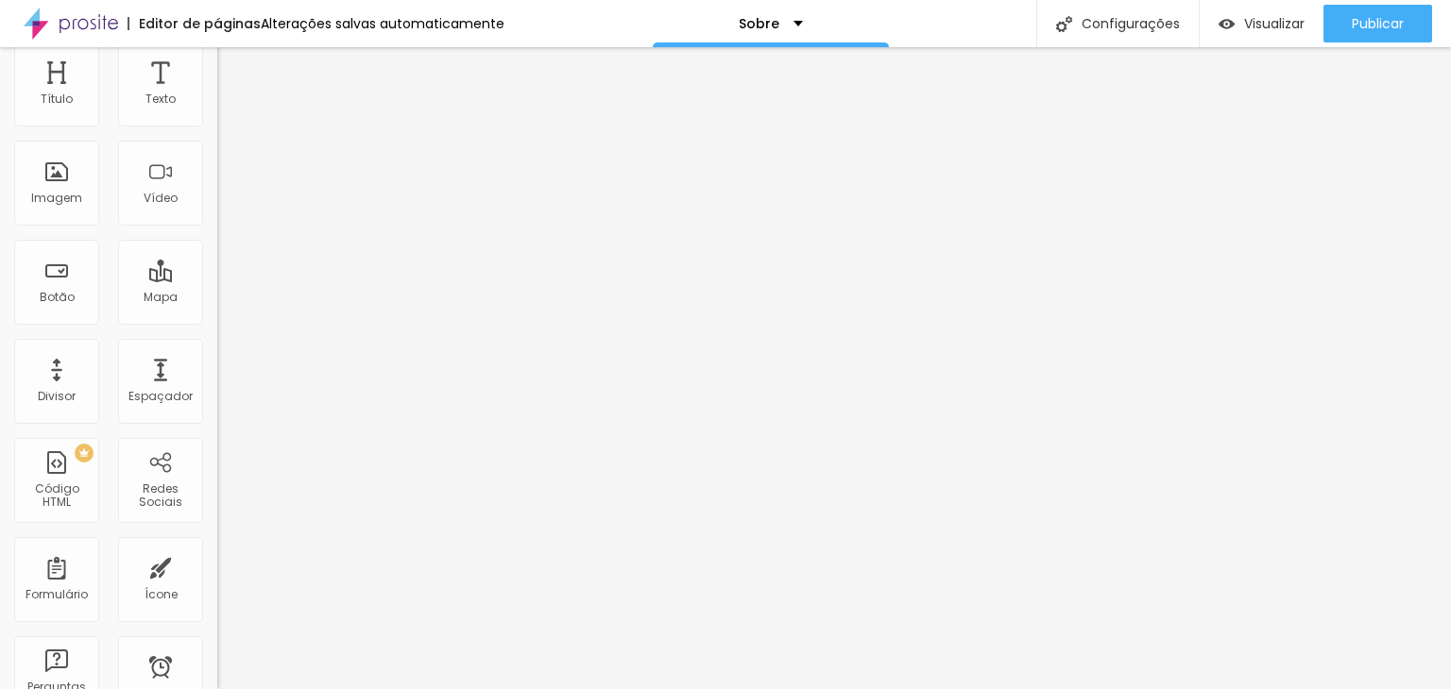
type input "21"
type input "22"
type input "24"
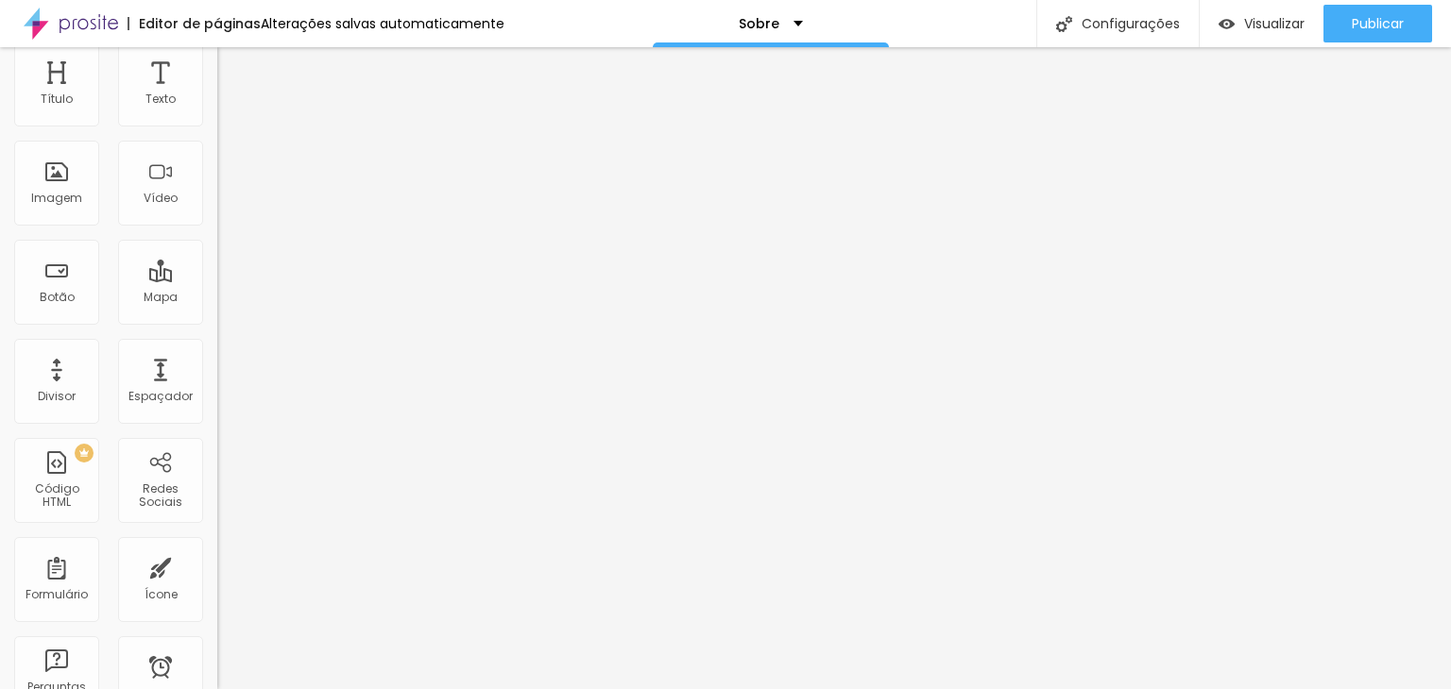
type input "25"
type input "26"
type input "28"
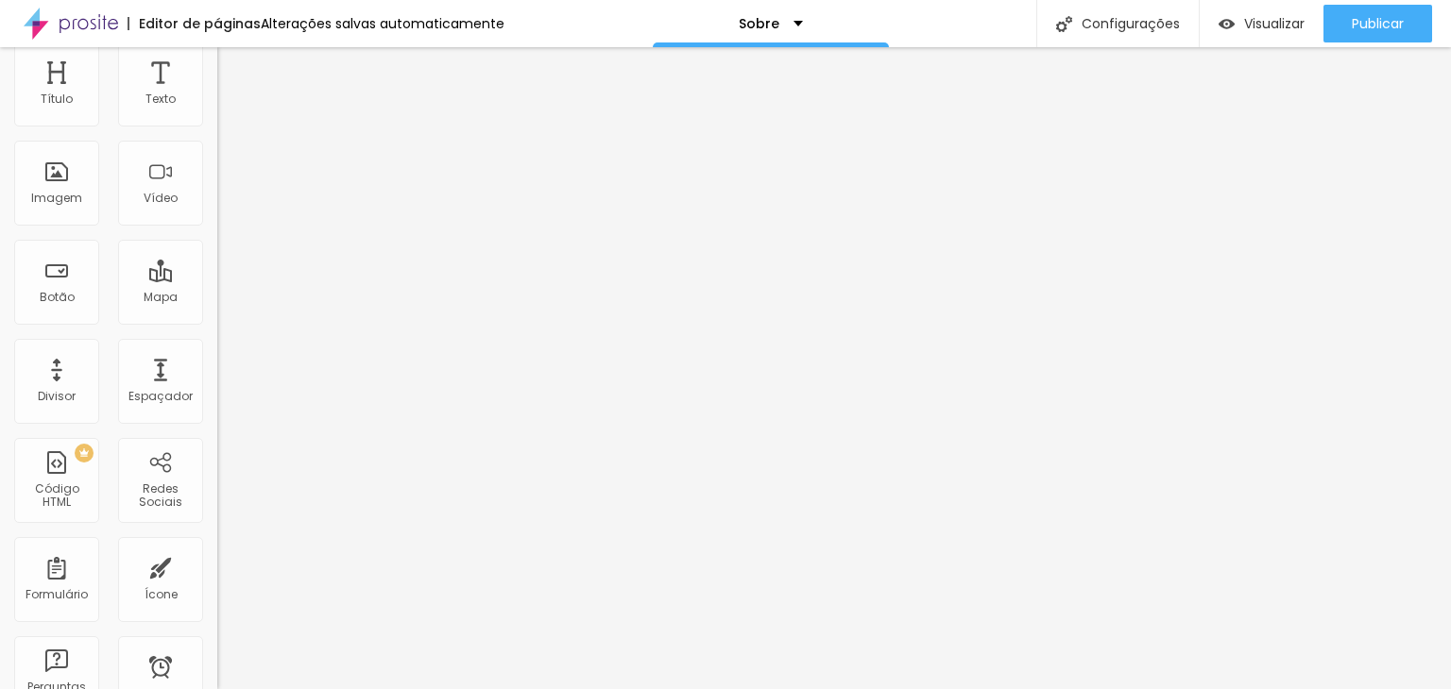
type input "28"
type input "31"
type input "32"
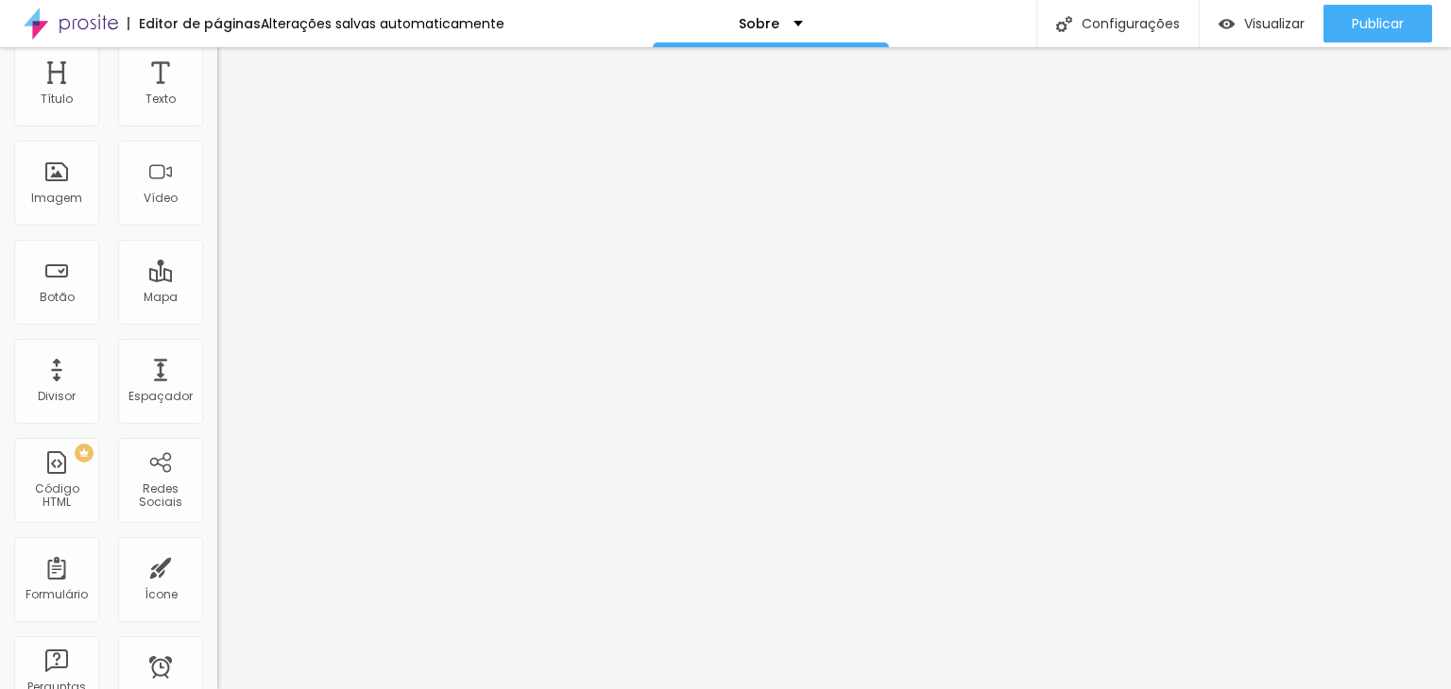
type input "33"
type input "34"
type input "36"
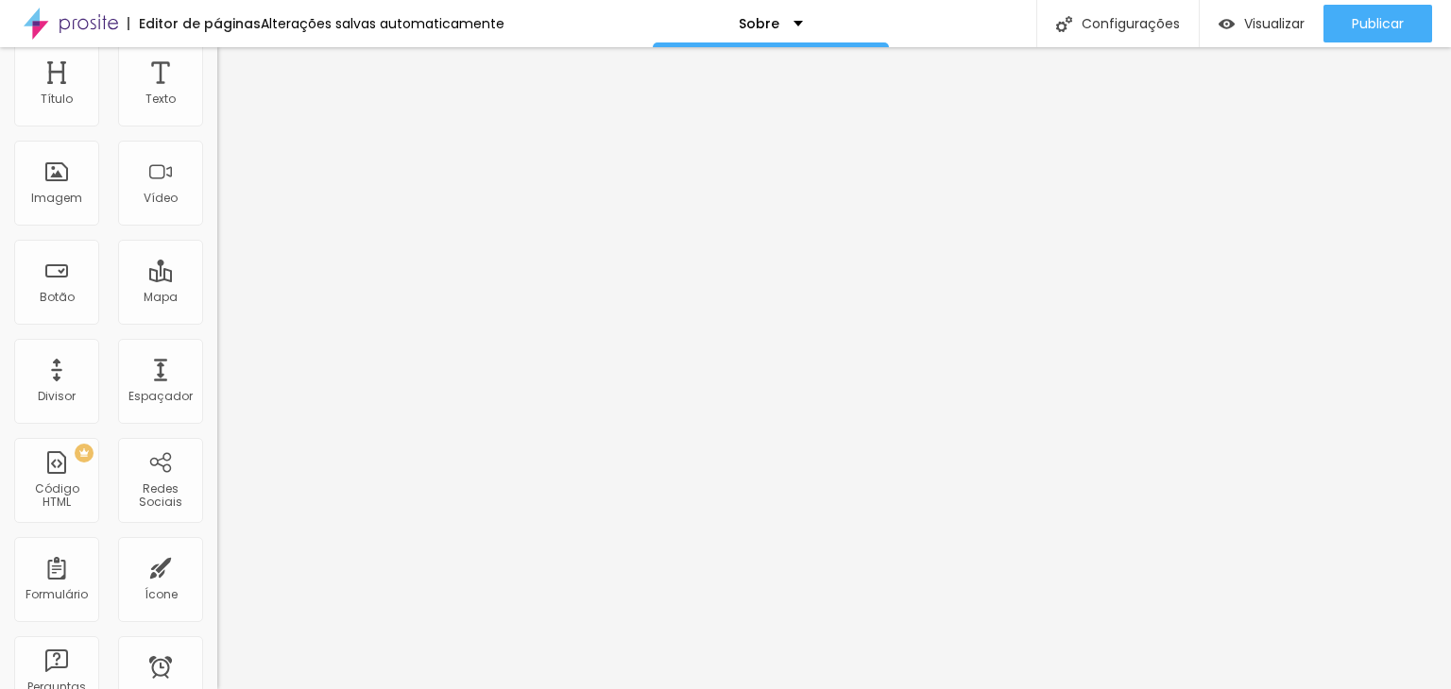
type input "36"
type input "37"
type input "38"
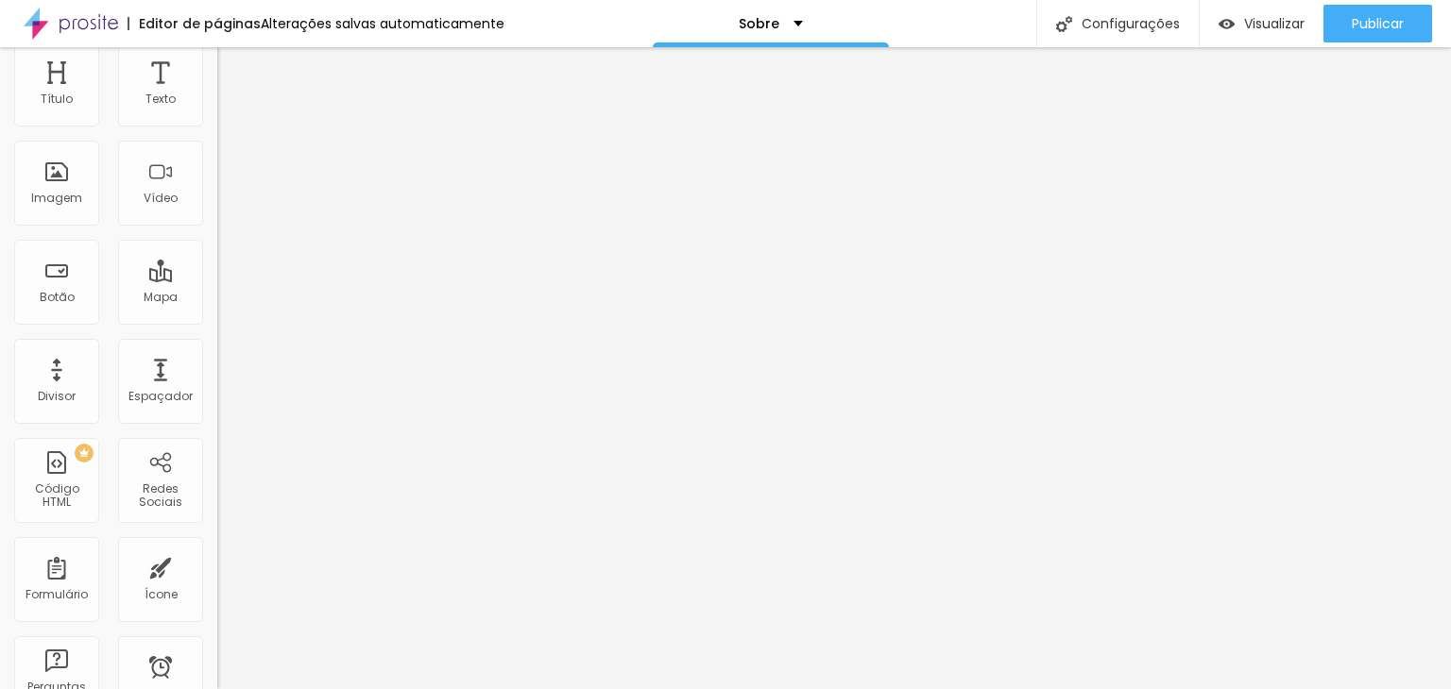
type input "39"
type input "40"
type input "41"
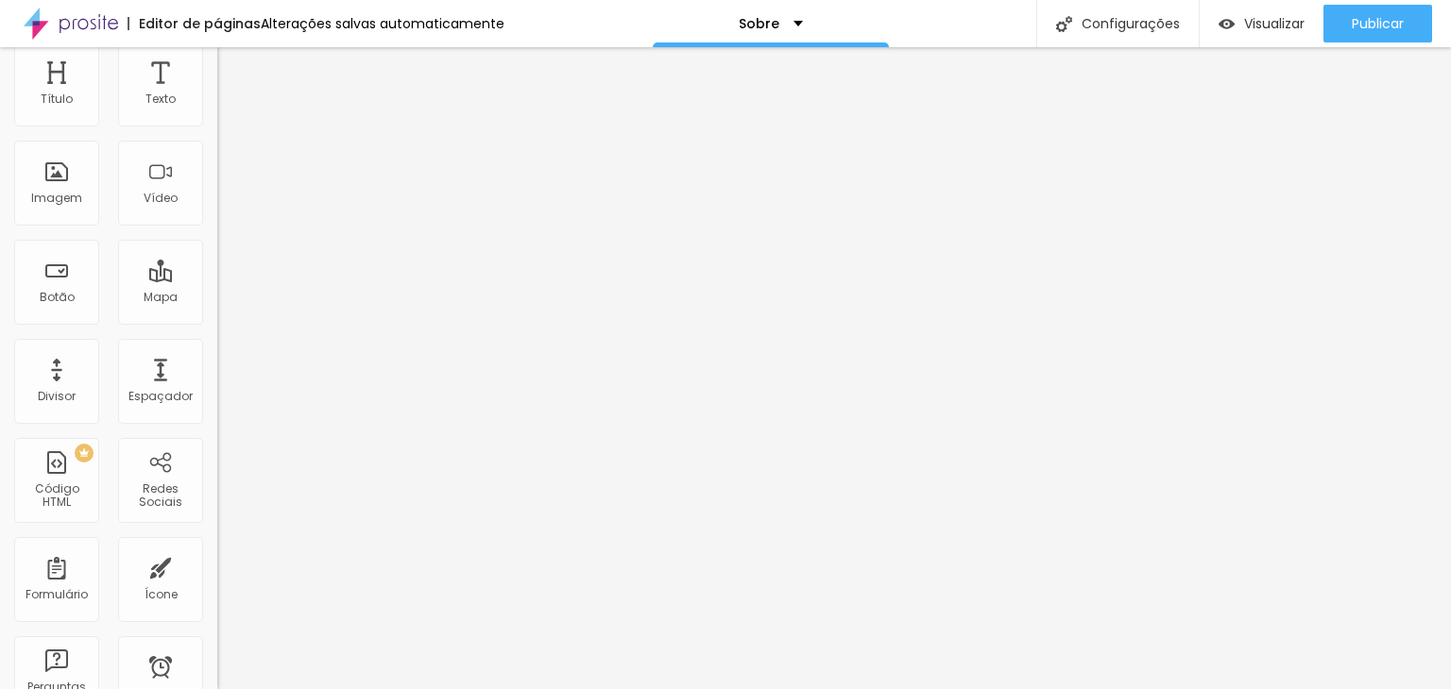
type input "41"
type input "42"
type input "43"
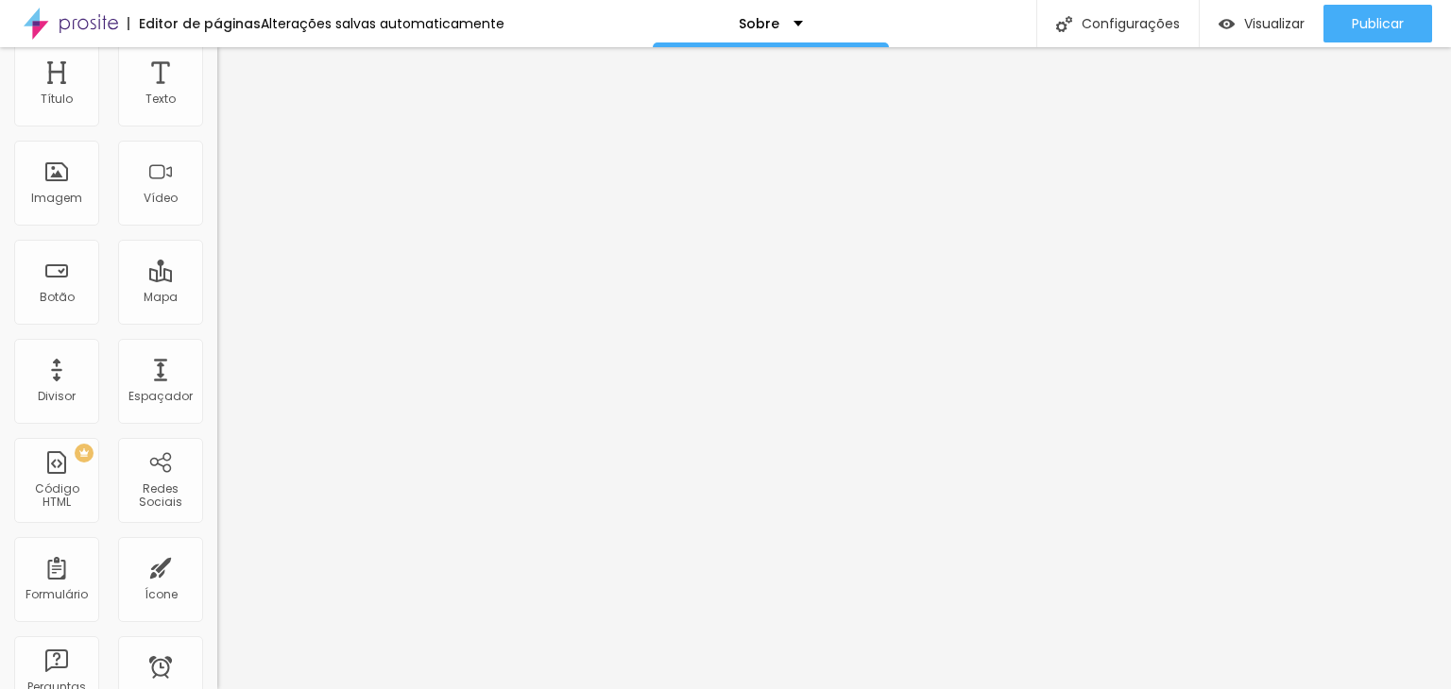
type input "44"
type input "45"
type input "46"
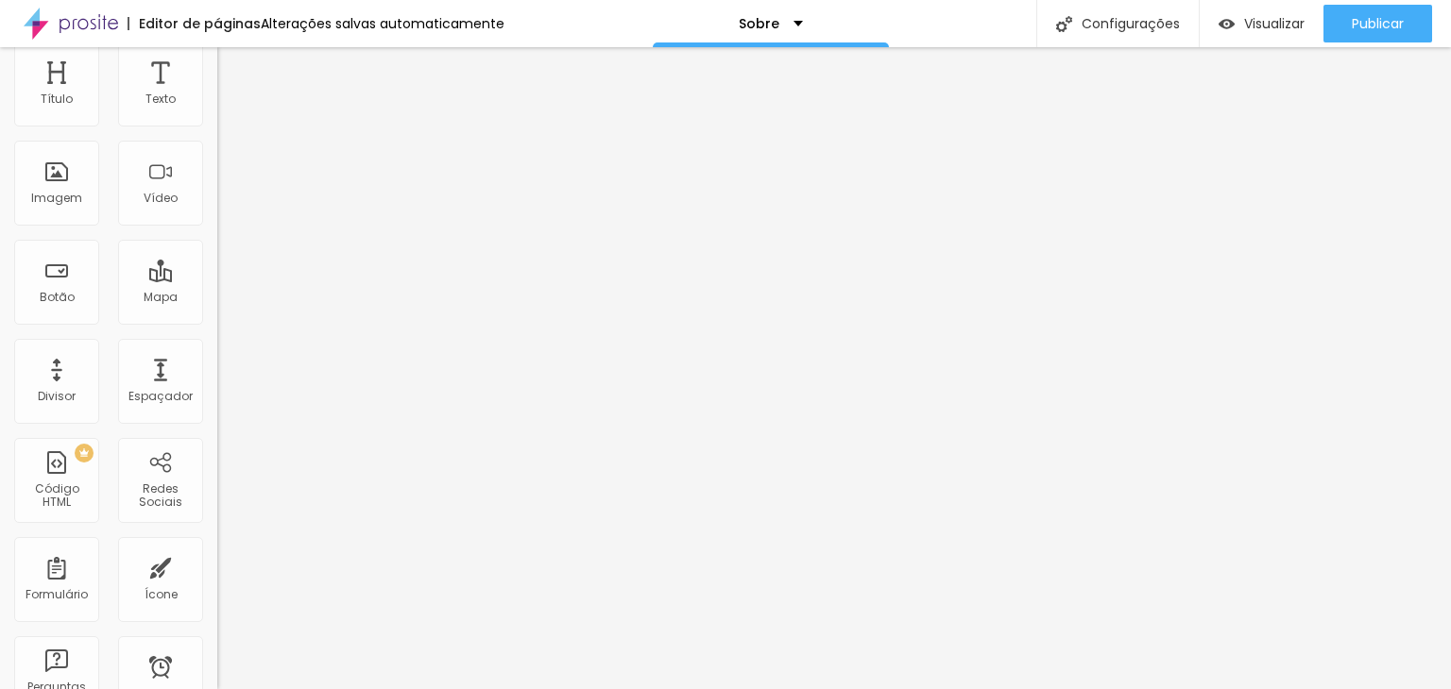
type input "46"
click at [217, 484] on input "range" at bounding box center [278, 475] width 122 height 15
type input "5"
type input "50"
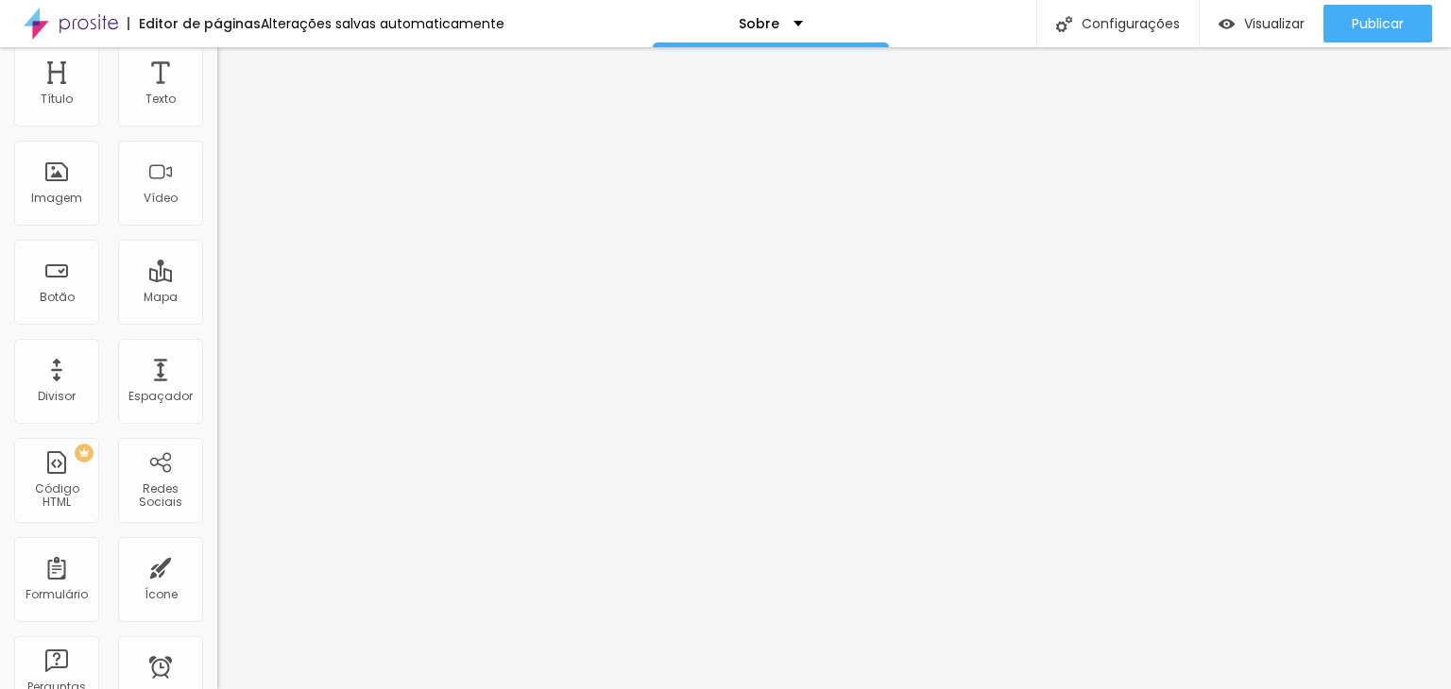
type input "50"
click at [217, 424] on div "Imagem Antes Trocar imagem Descrição Antes Antes Imagem Depois Trocar imagem De…" at bounding box center [325, 282] width 217 height 406
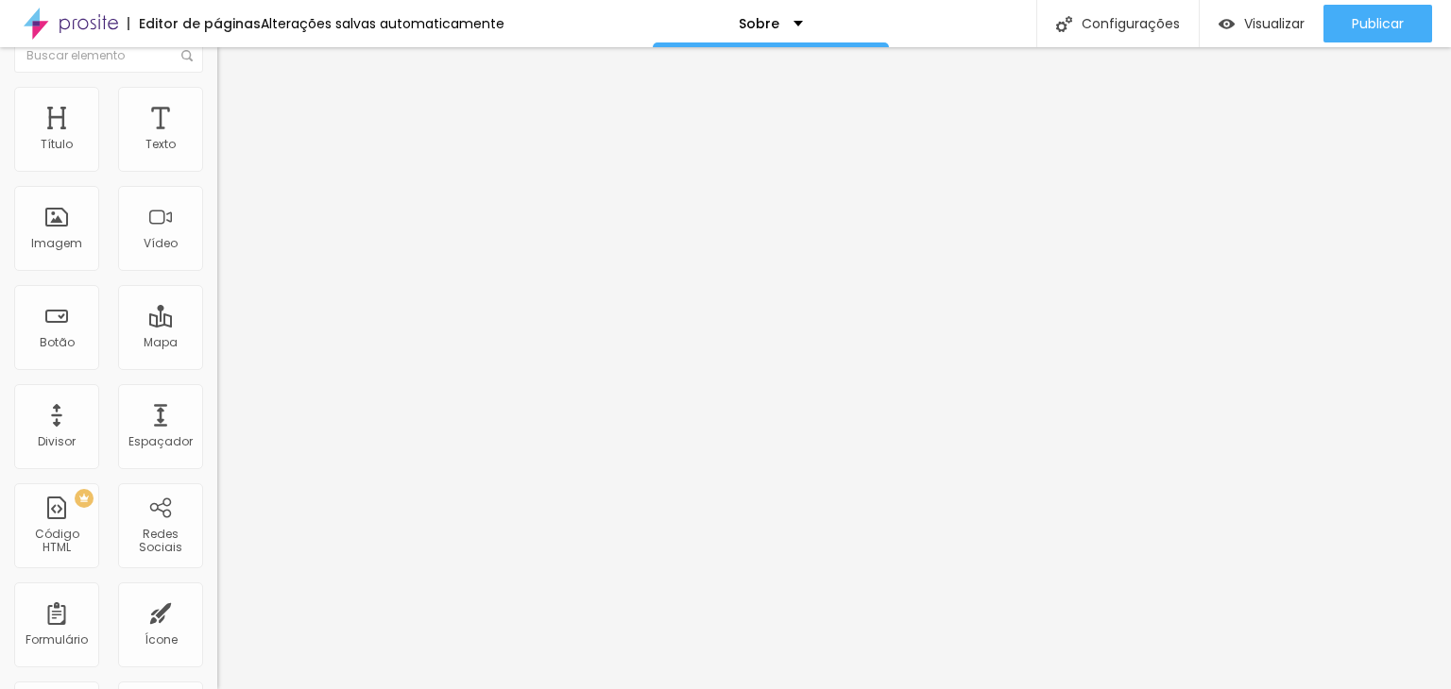
scroll to position [0, 0]
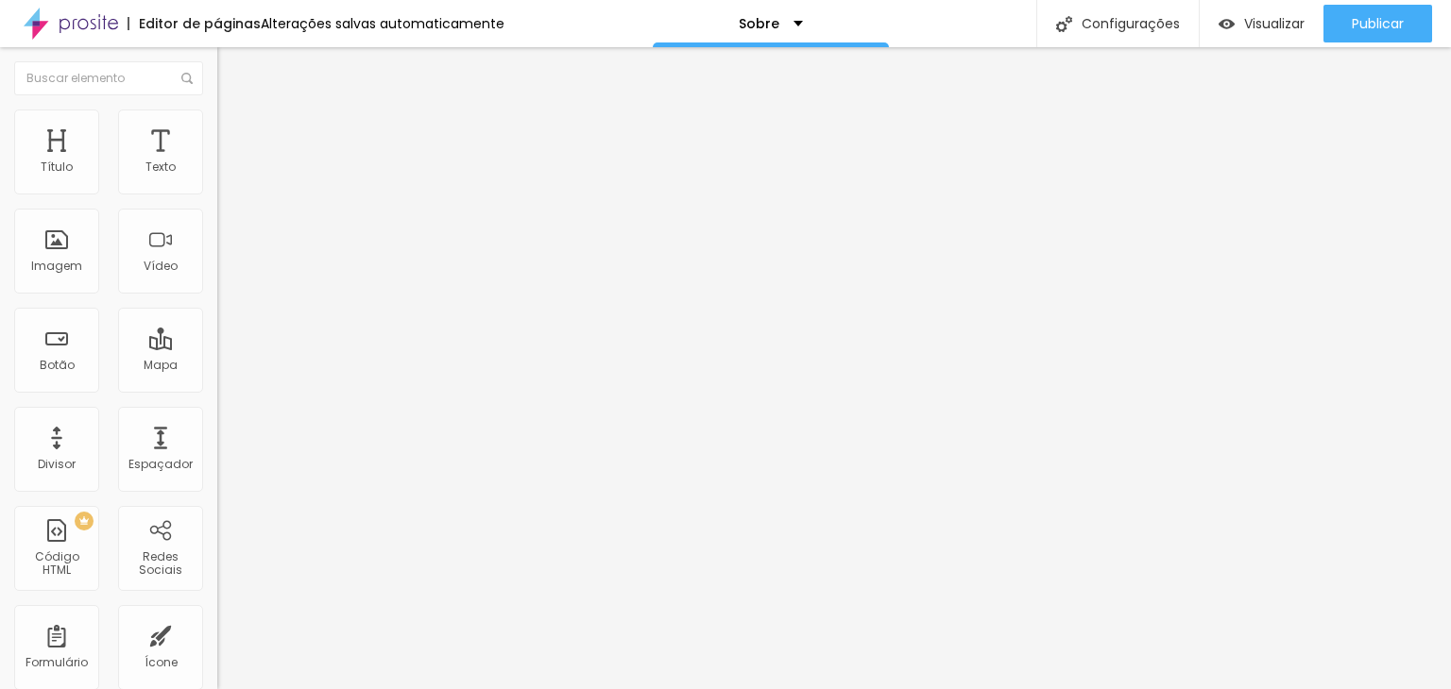
click at [217, 128] on img at bounding box center [225, 136] width 17 height 17
click at [231, 69] on img "button" at bounding box center [238, 68] width 15 height 15
click at [1253, 19] on span "Visualizar" at bounding box center [1274, 23] width 60 height 15
click at [90, 15] on img at bounding box center [71, 23] width 94 height 47
click at [217, 122] on img at bounding box center [225, 118] width 17 height 17
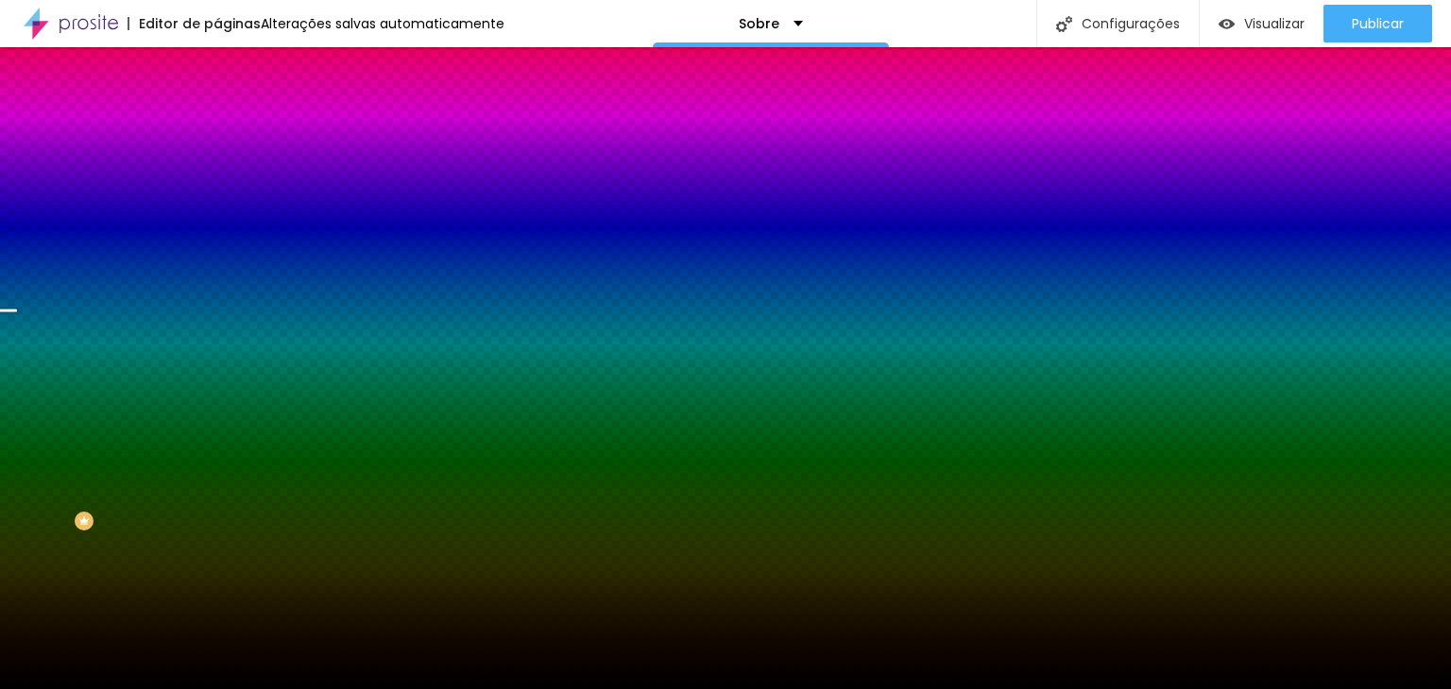
click at [217, 174] on span "Trocar imagem" at bounding box center [268, 166] width 103 height 16
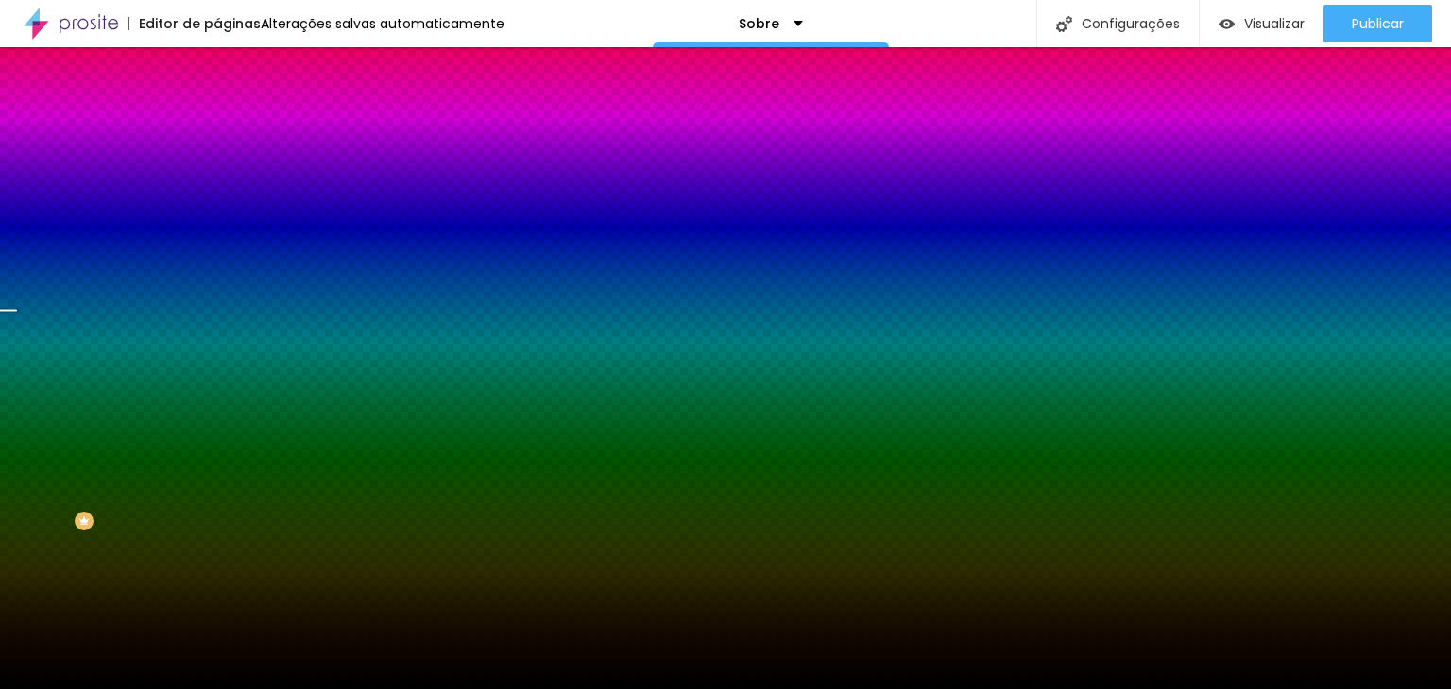
scroll to position [888, 0]
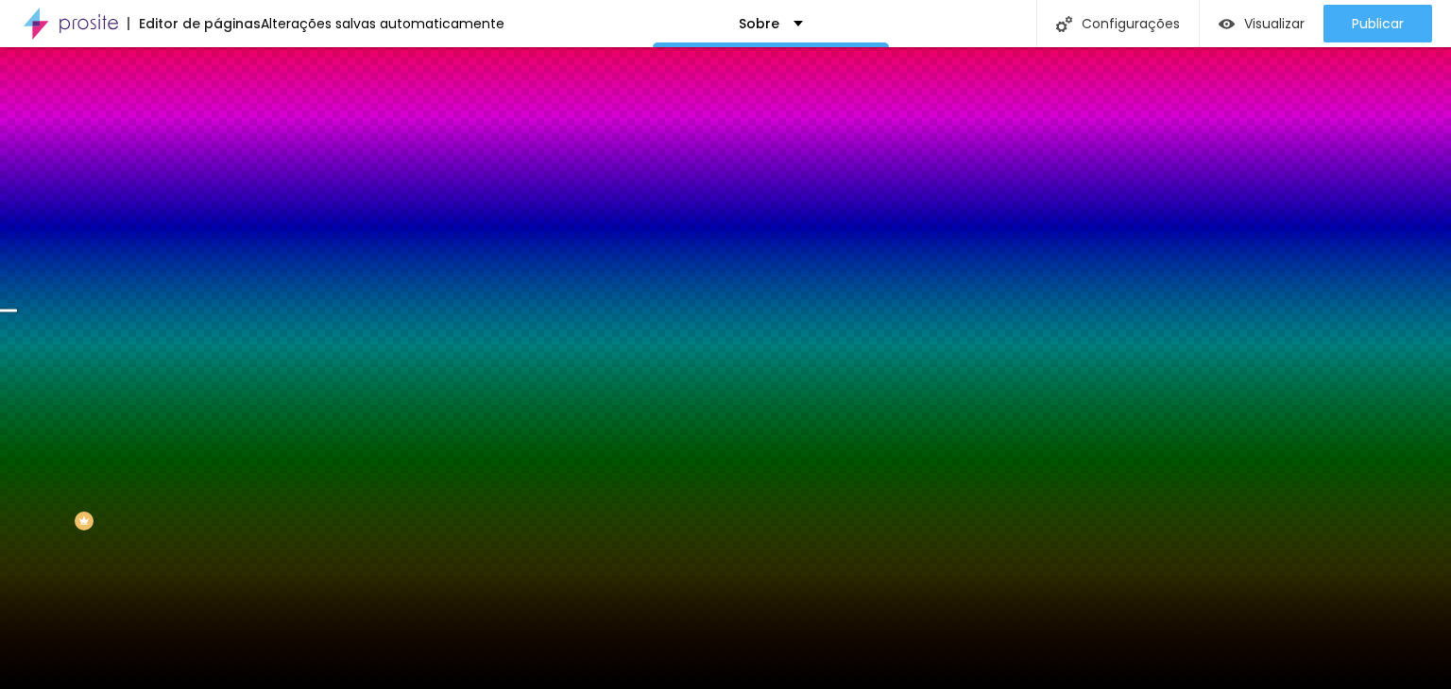
click at [217, 174] on span "Trocar imagem" at bounding box center [268, 166] width 103 height 16
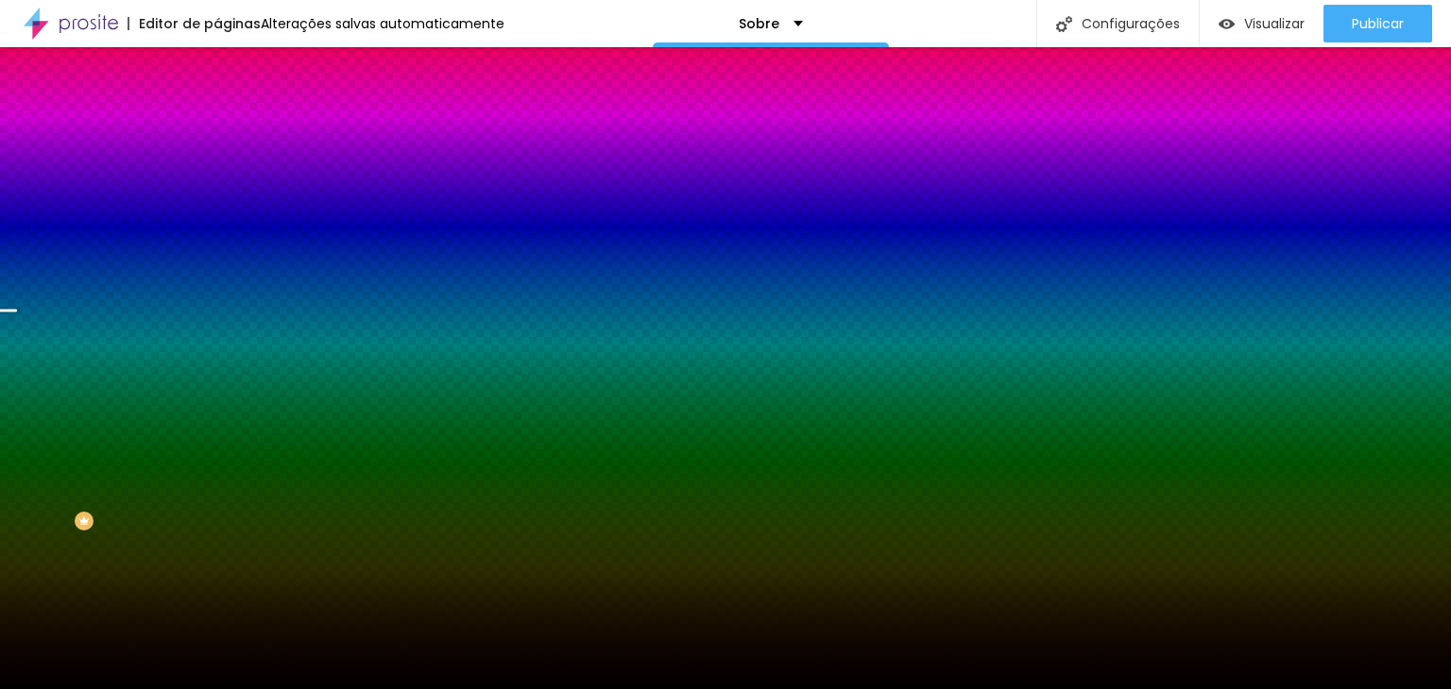
click at [320, 170] on img at bounding box center [325, 164] width 11 height 11
click at [217, 174] on span "Adicionar imagem" at bounding box center [278, 166] width 122 height 16
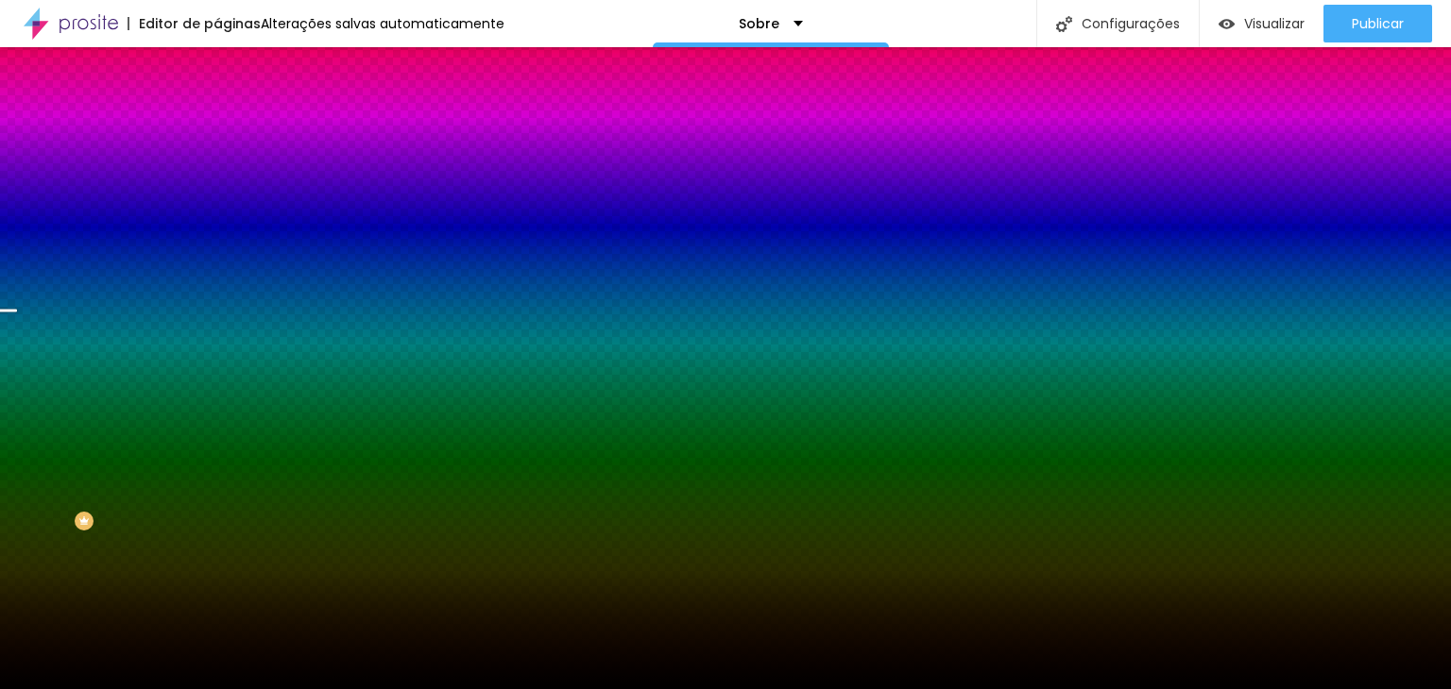
click at [320, 170] on img at bounding box center [325, 164] width 11 height 11
click at [217, 174] on span "Adicionar imagem" at bounding box center [278, 166] width 122 height 16
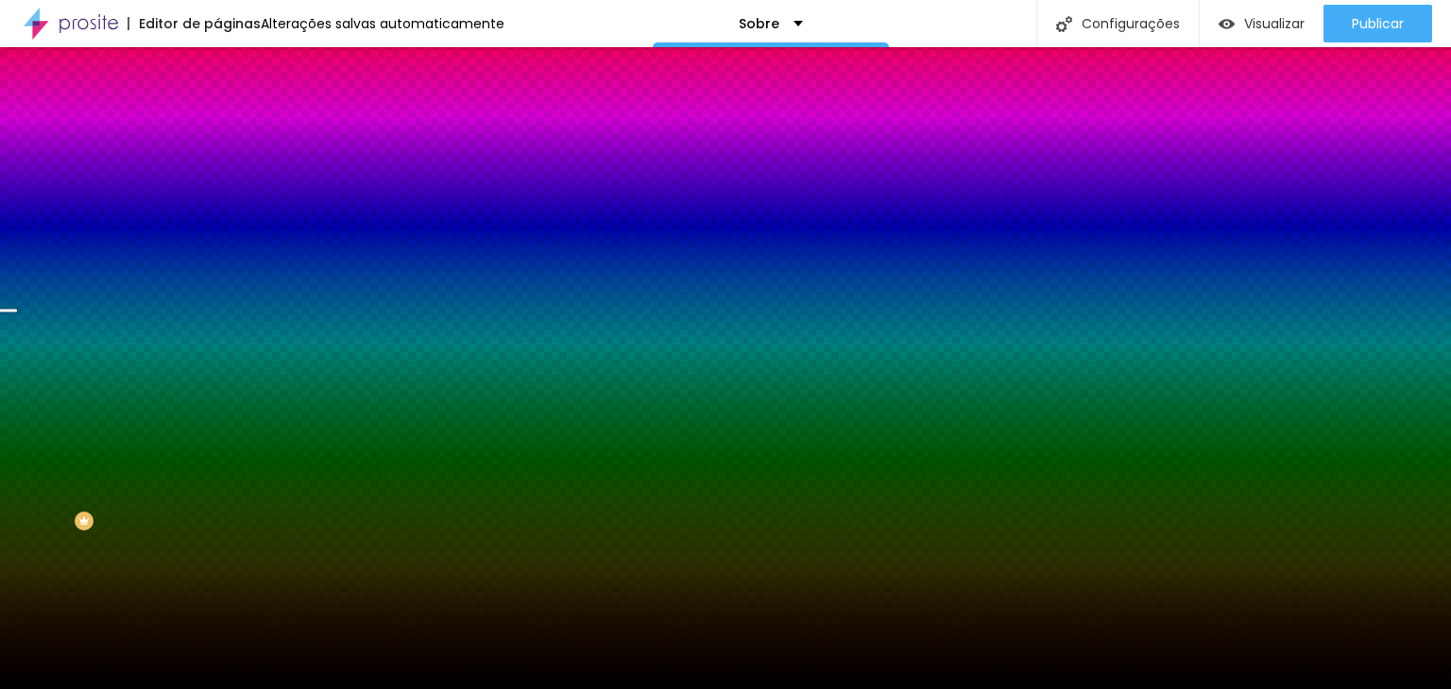
scroll to position [572, 0]
click at [217, 174] on span "Trocar imagem" at bounding box center [268, 166] width 103 height 16
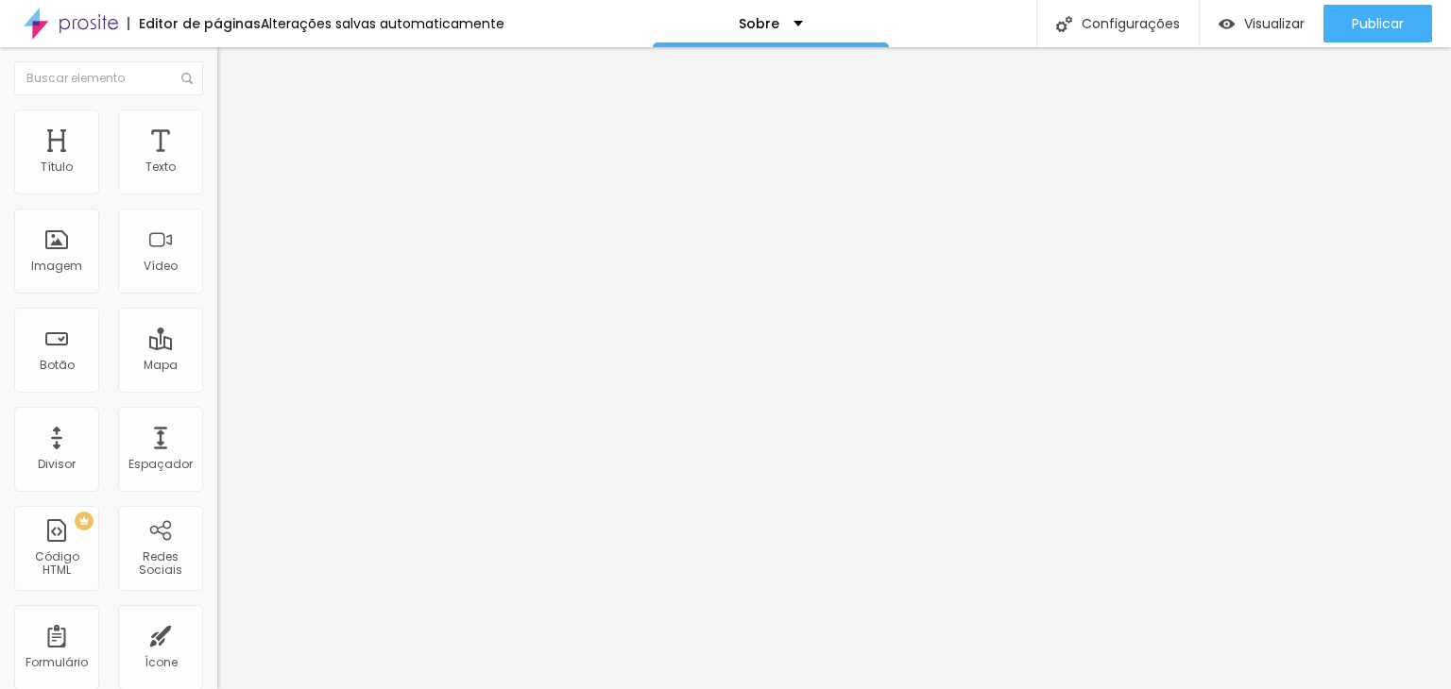
click at [217, 162] on span "Adicionar imagem" at bounding box center [278, 154] width 122 height 16
click at [396, 688] on div "Subindo 12/15 arquivos" at bounding box center [725, 694] width 1451 height 11
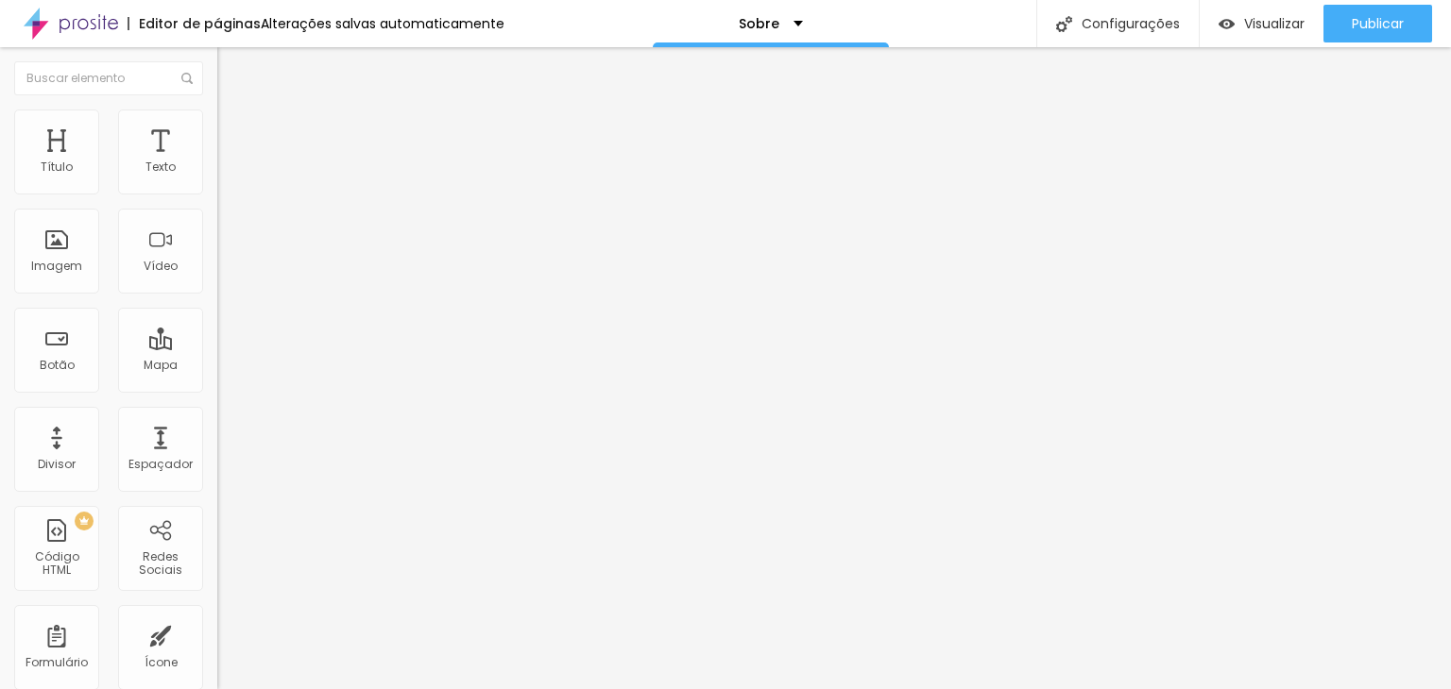
click at [217, 162] on span "Adicionar imagem" at bounding box center [278, 154] width 122 height 16
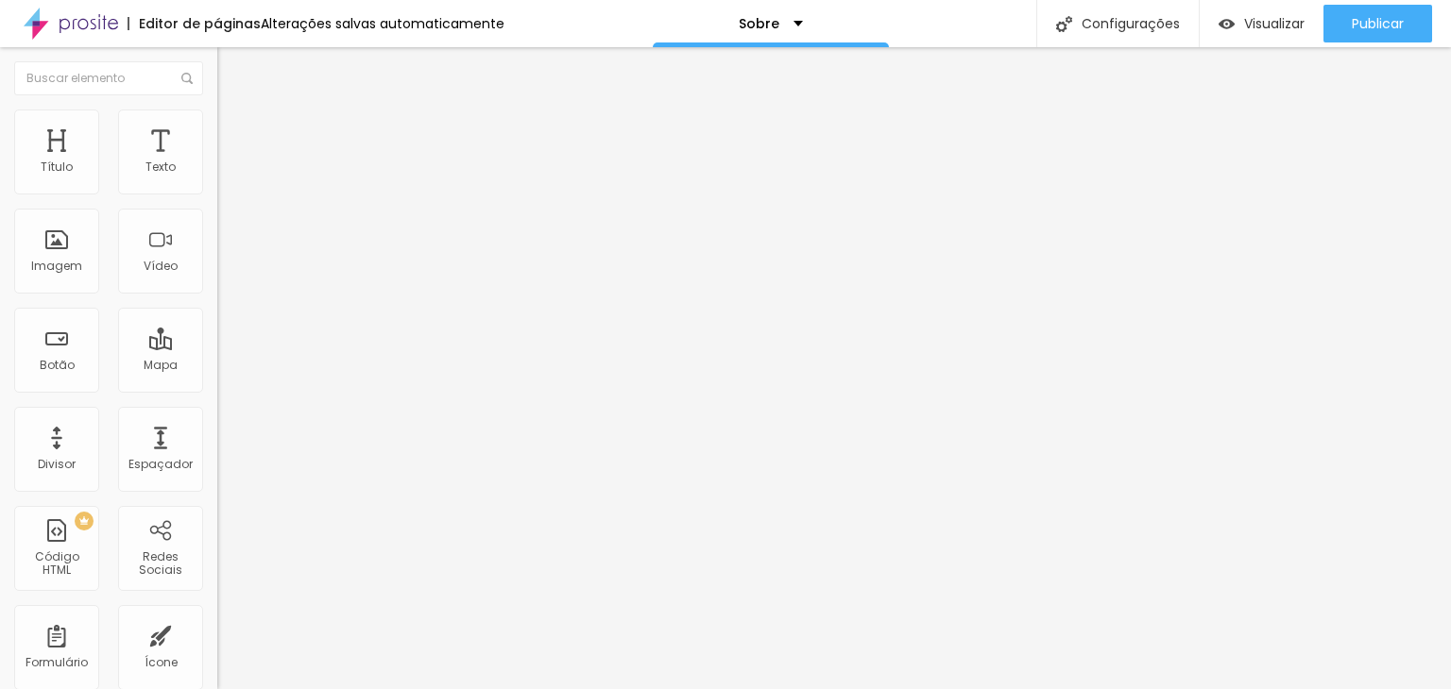
click at [217, 117] on ul "Conteúdo Estilo Avançado" at bounding box center [325, 119] width 217 height 57
click at [217, 127] on ul "Conteúdo Estilo Avançado" at bounding box center [325, 119] width 217 height 57
click at [217, 126] on li "Estilo" at bounding box center [325, 119] width 217 height 19
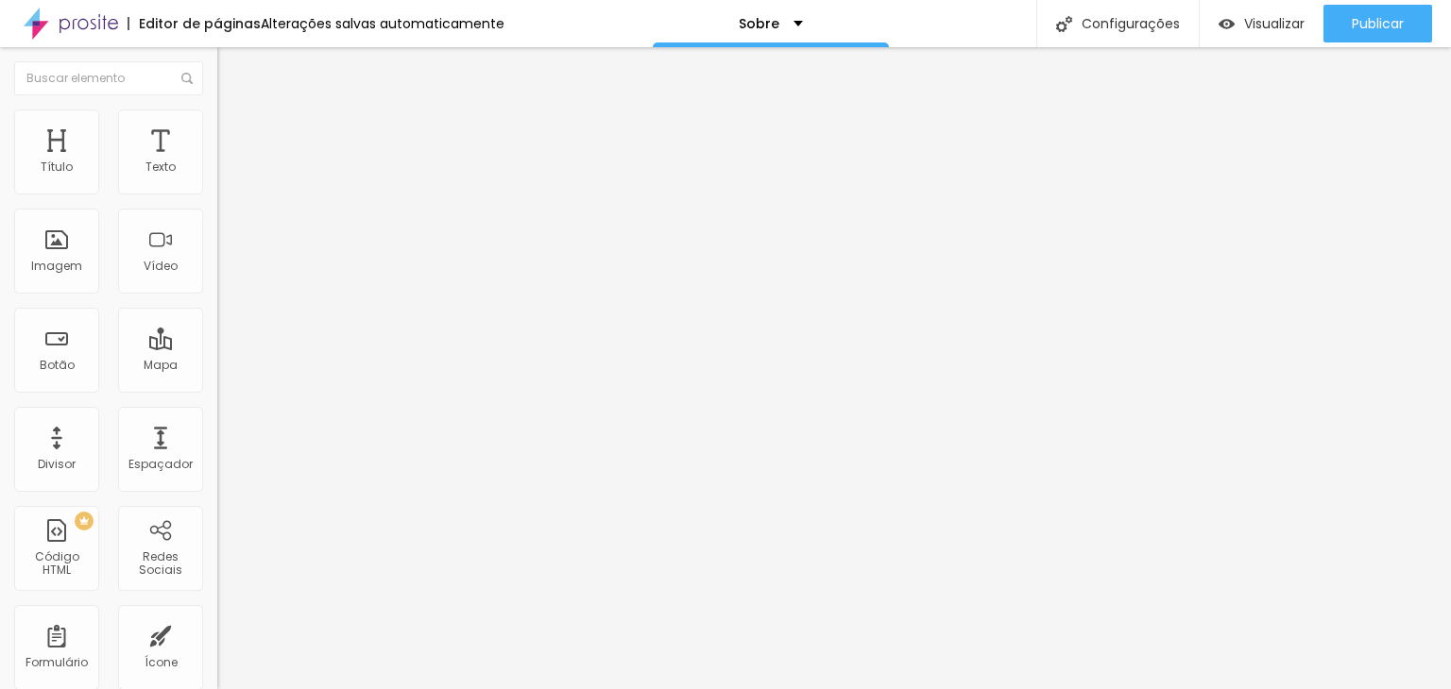
type input "30"
type input "36"
type input "47"
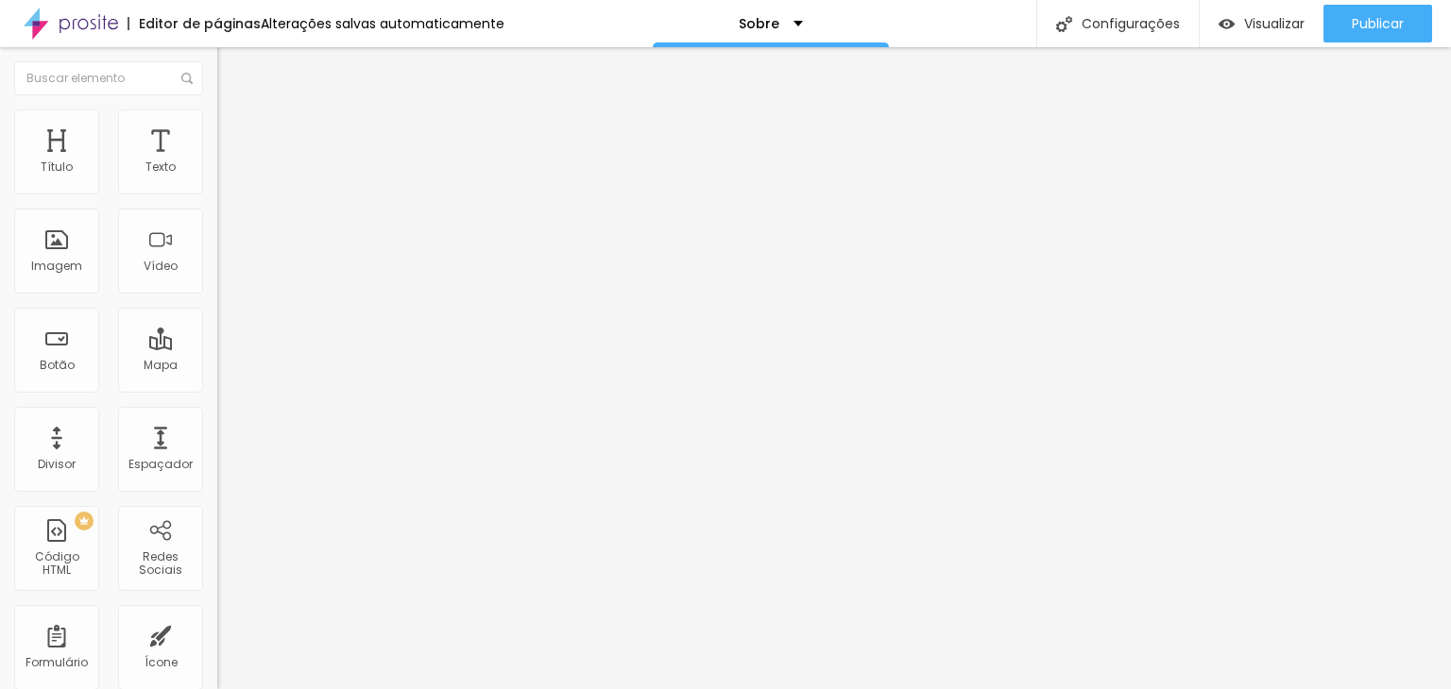
type input "47"
type input "64"
type input "83"
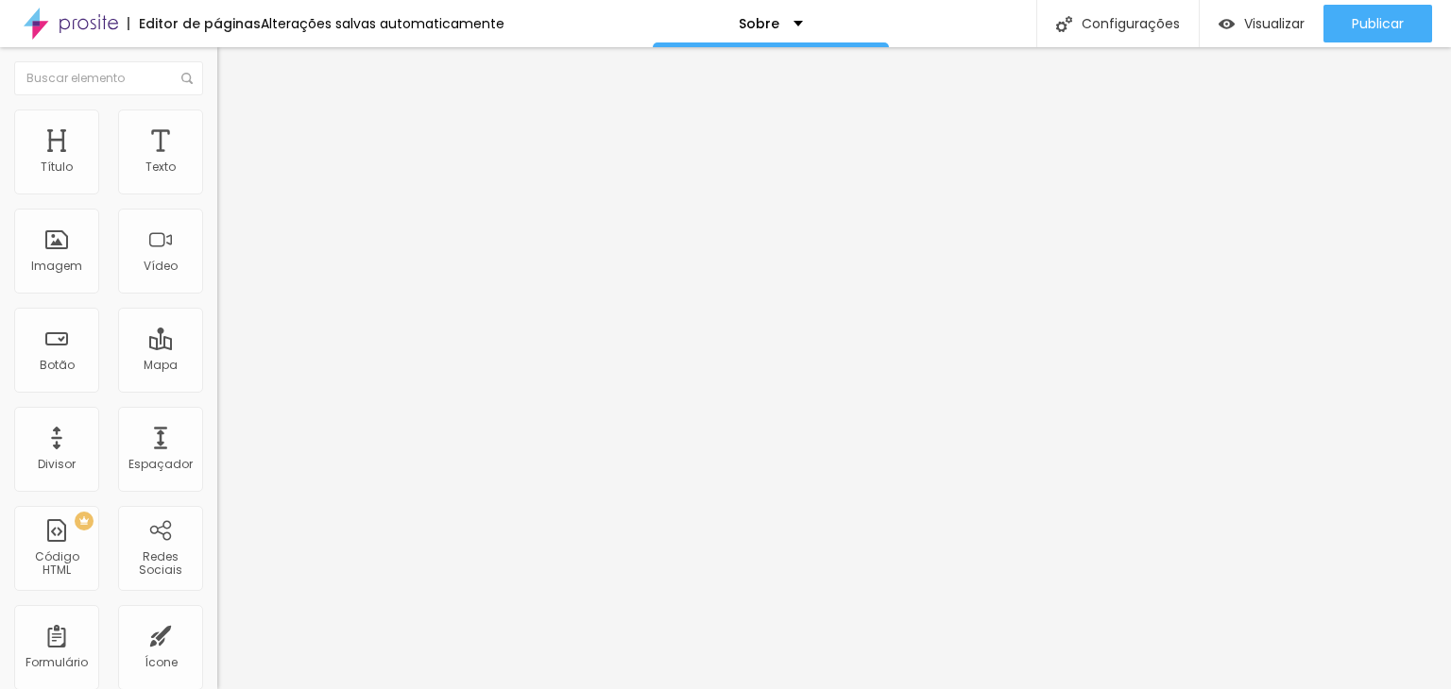
type input "200"
type input "195"
type input "187"
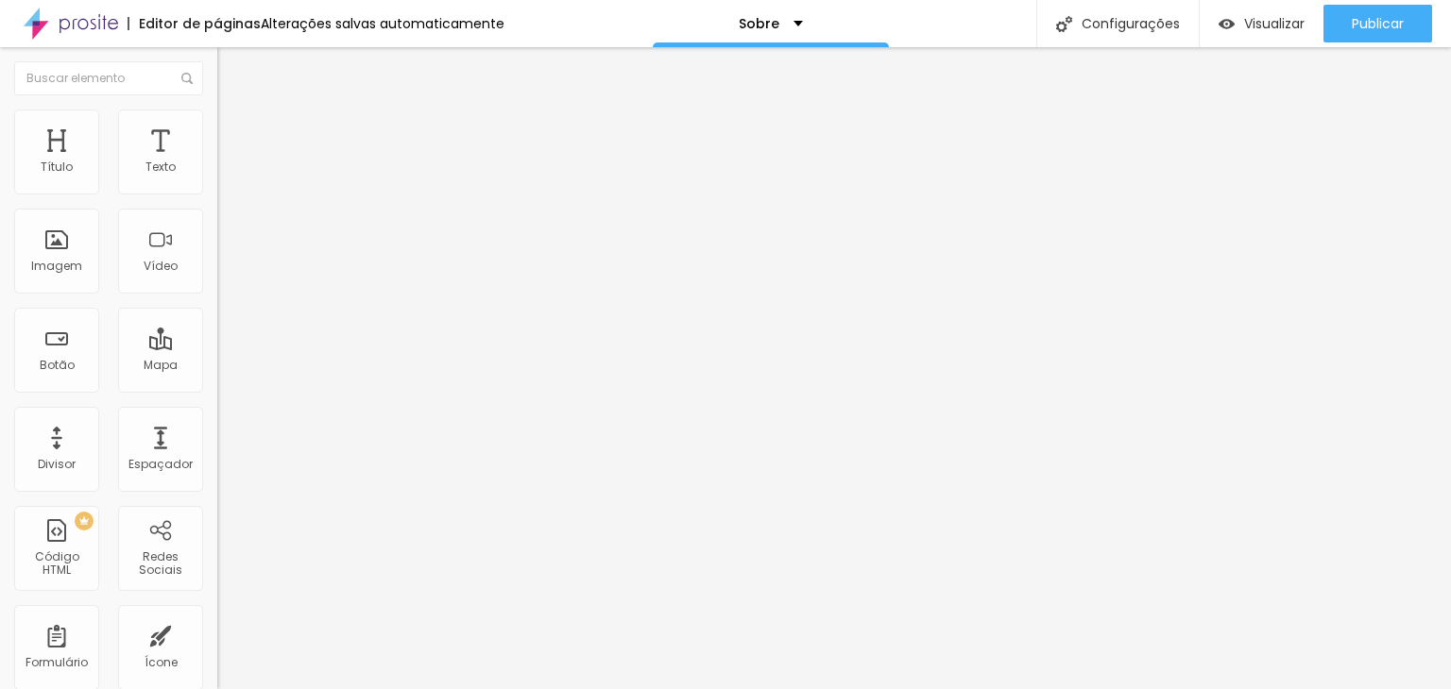
type input "187"
type input "178"
type input "170"
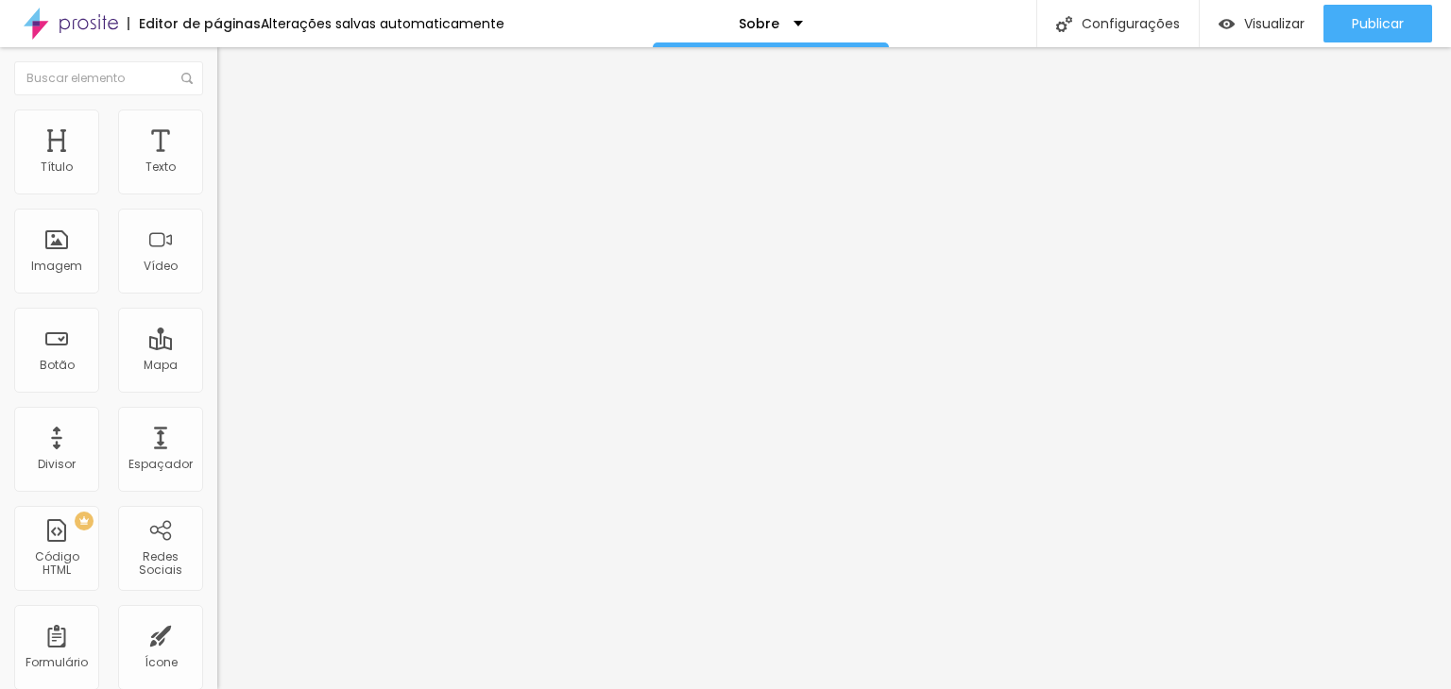
type input "161"
type input "149"
type input "140"
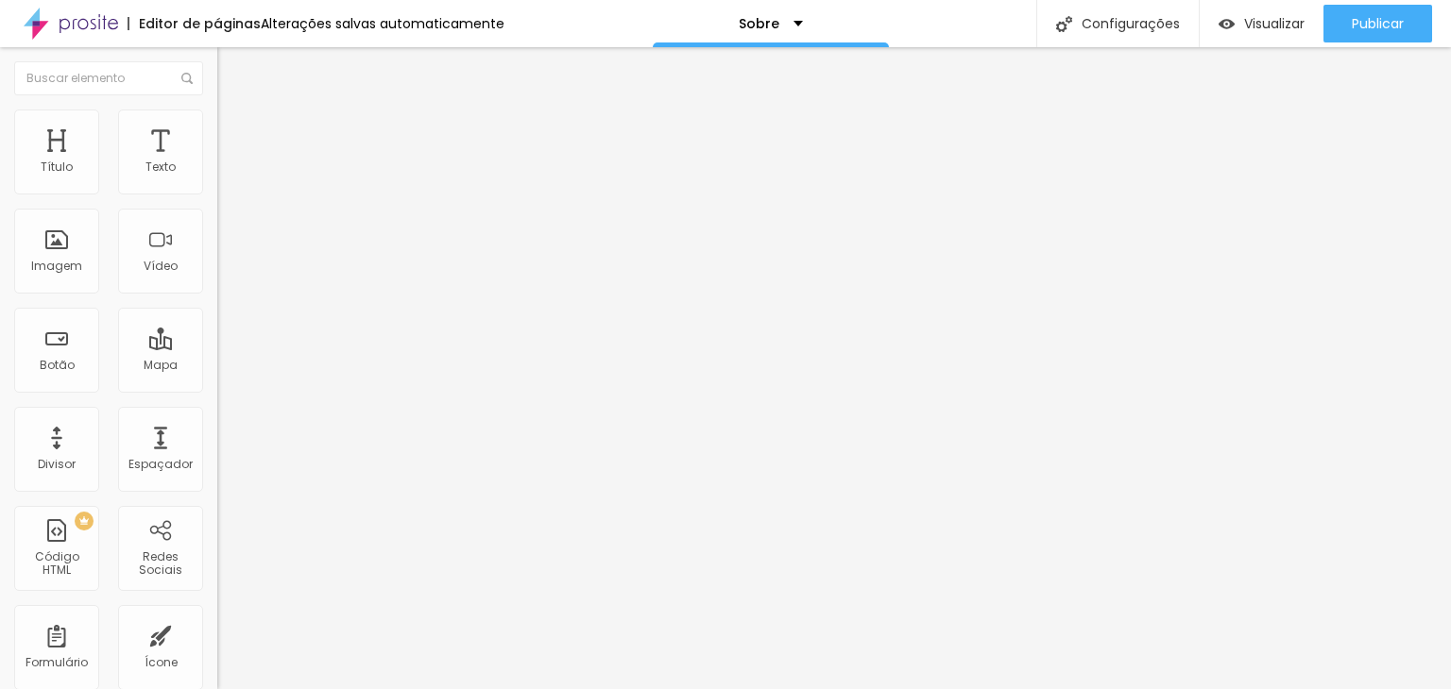
type input "140"
type input "135"
type input "123"
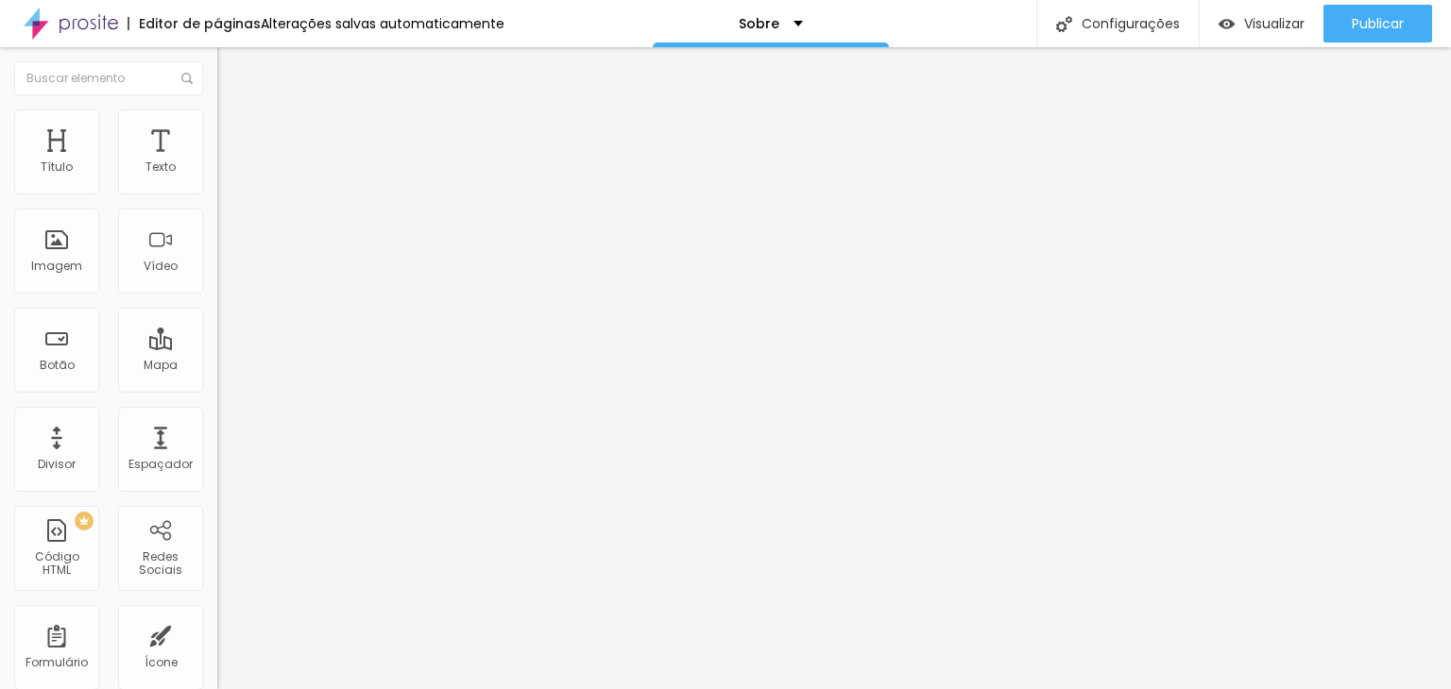
type input "118"
type input "114"
type input "111"
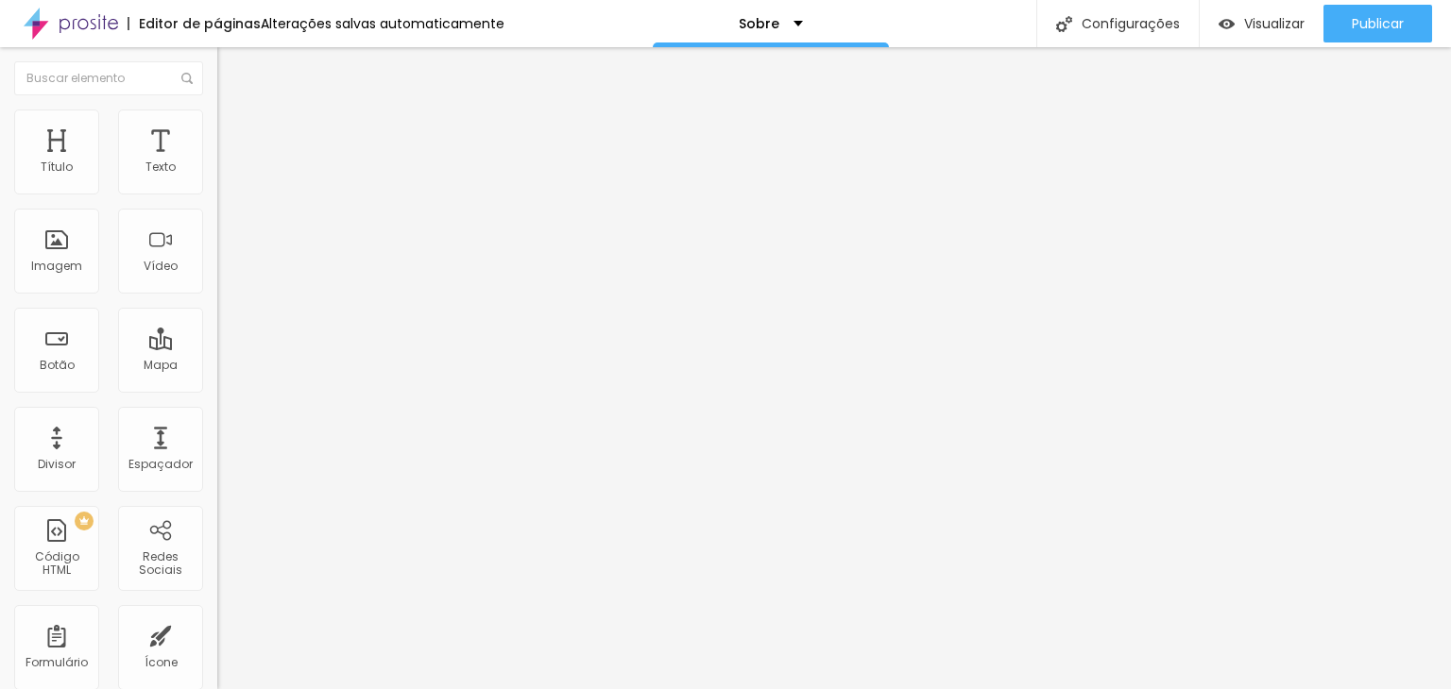
type input "111"
type input "110"
type input "107"
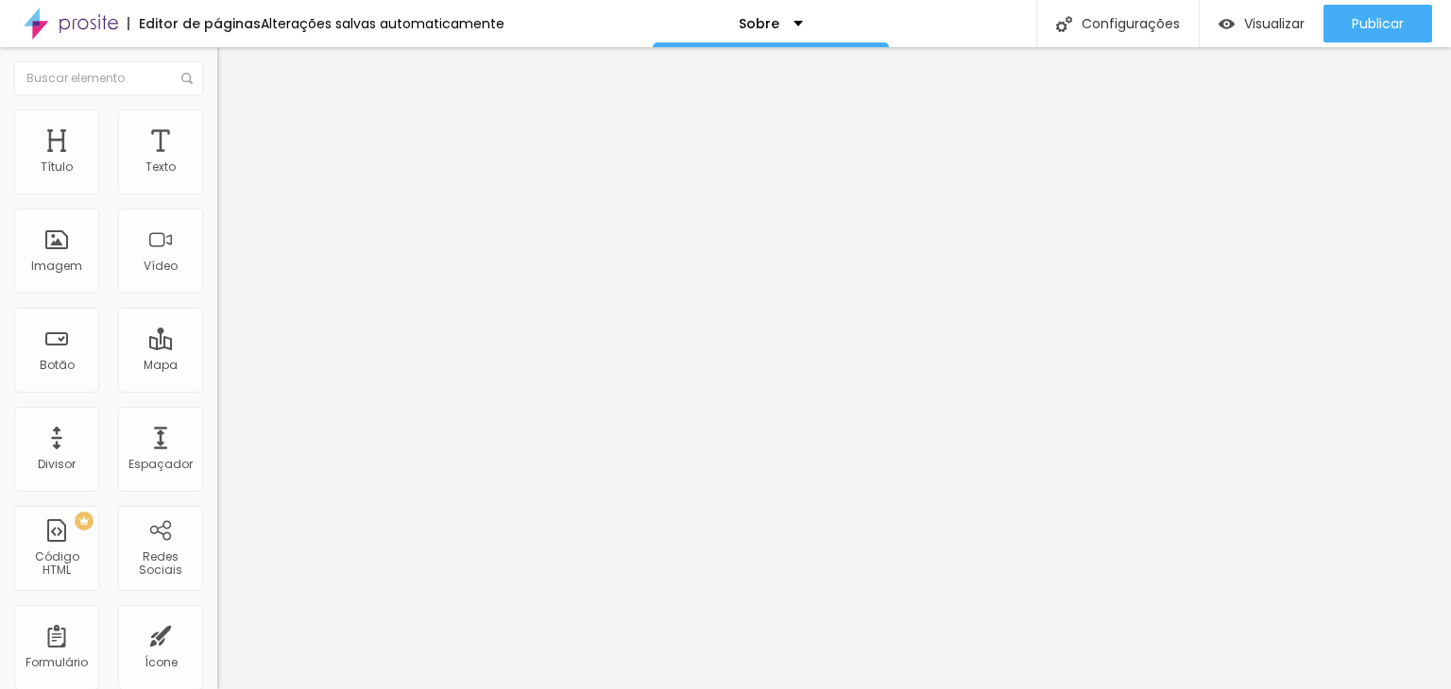
type input "106"
type input "104"
type input "96"
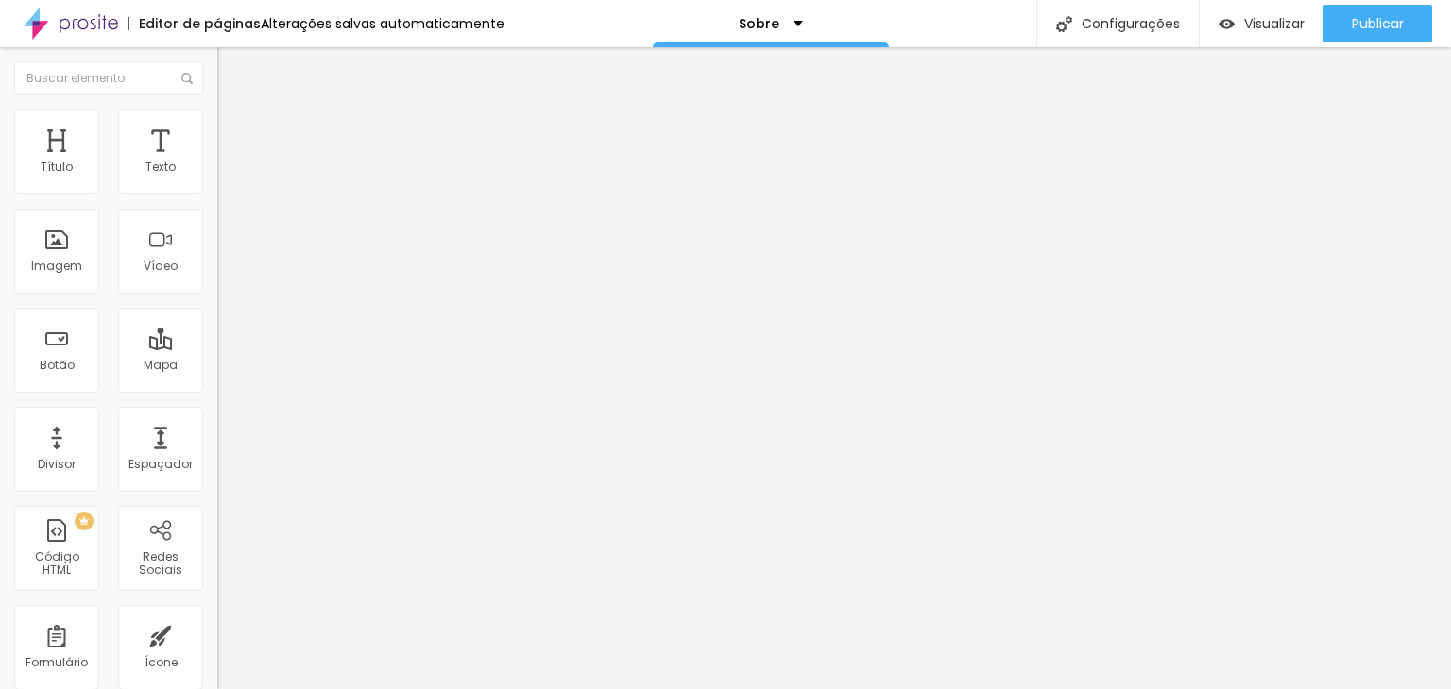
type input "96"
type input "94"
type input "91"
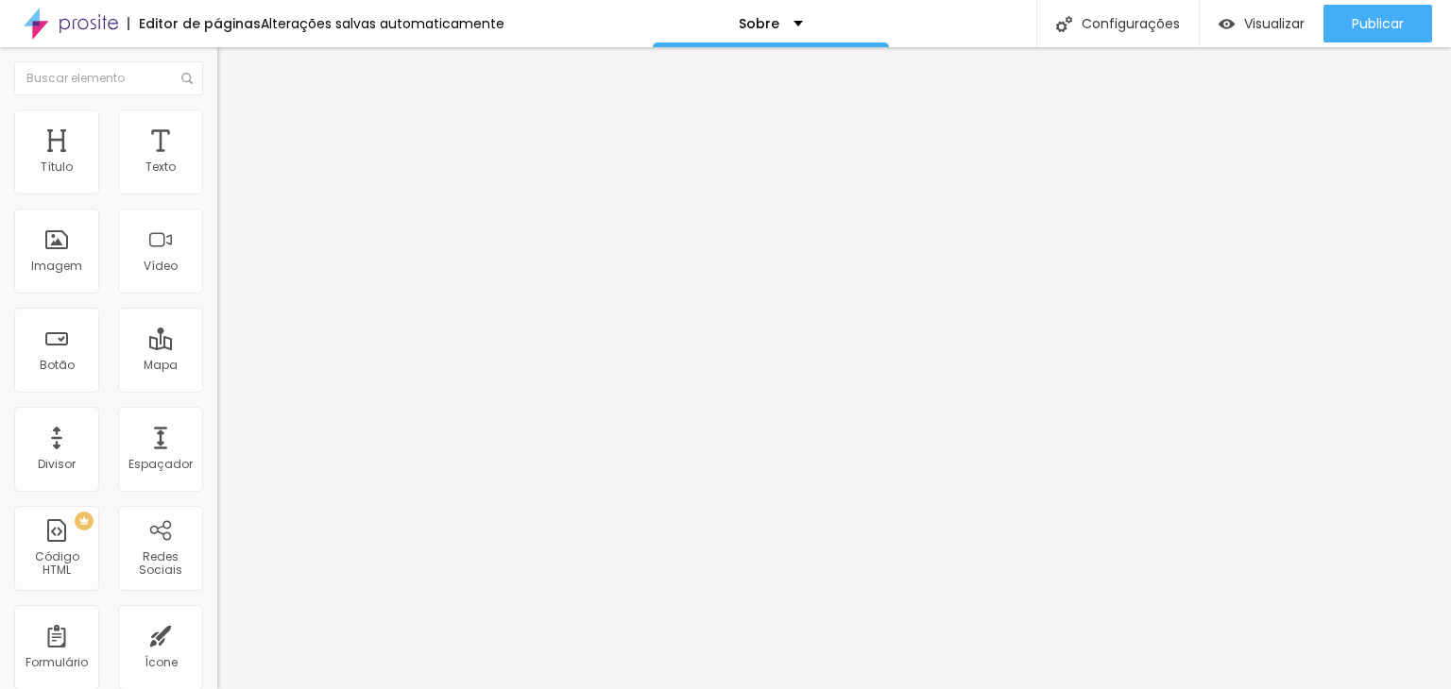
type input "89"
type input "85"
type input "81"
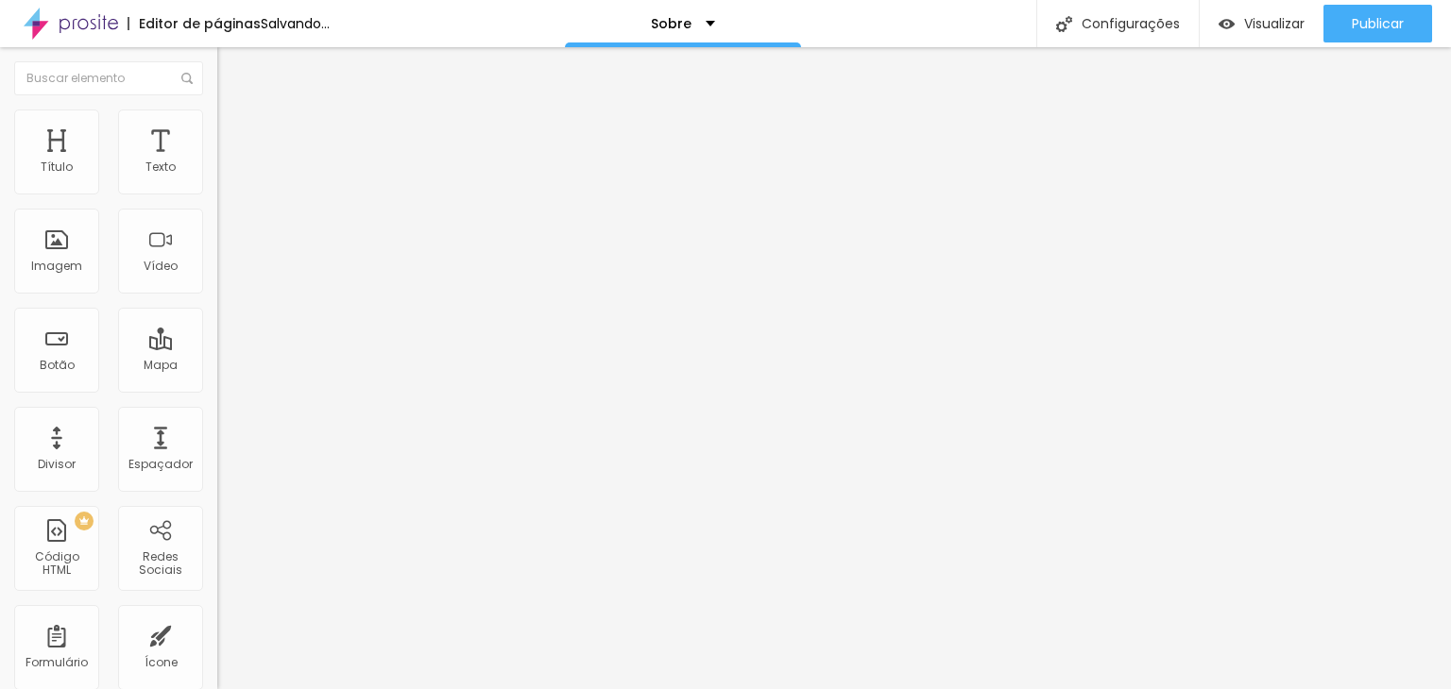
type input "81"
type input "79"
type input "77"
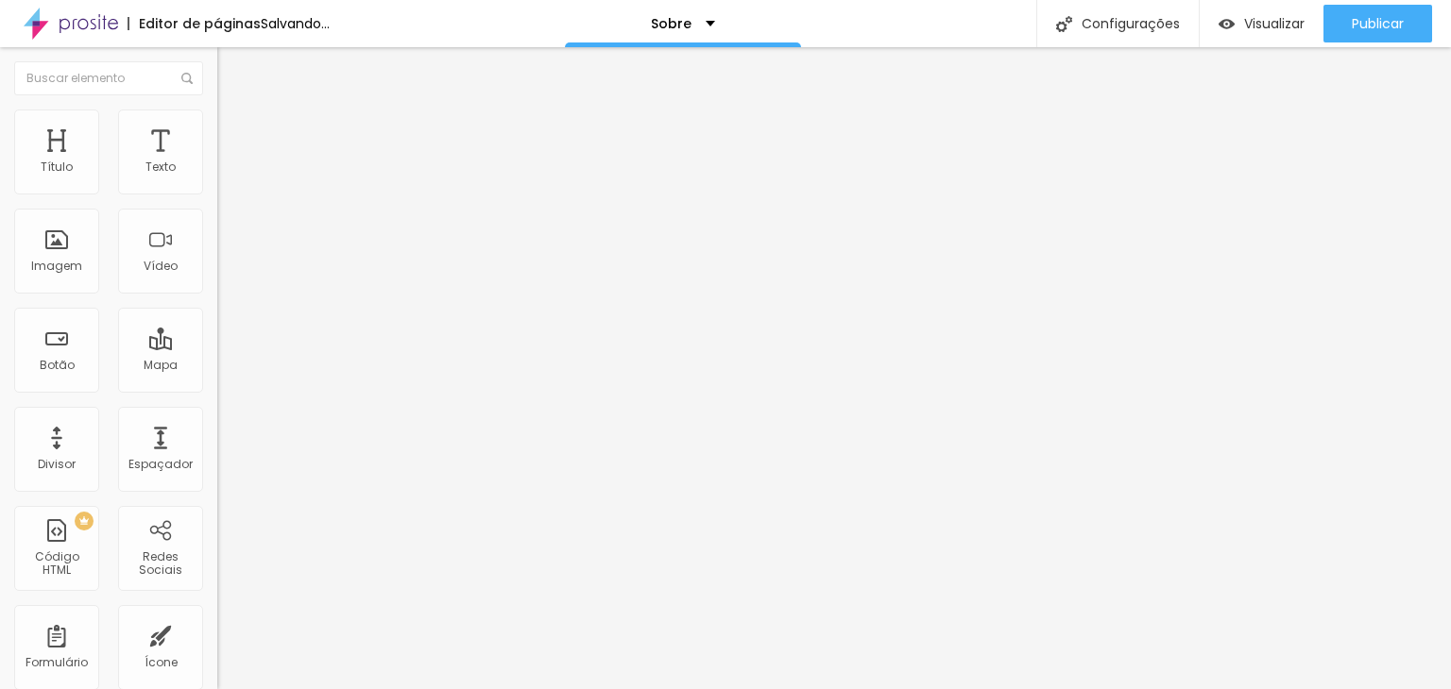
type input "75"
type input "74"
type input "71"
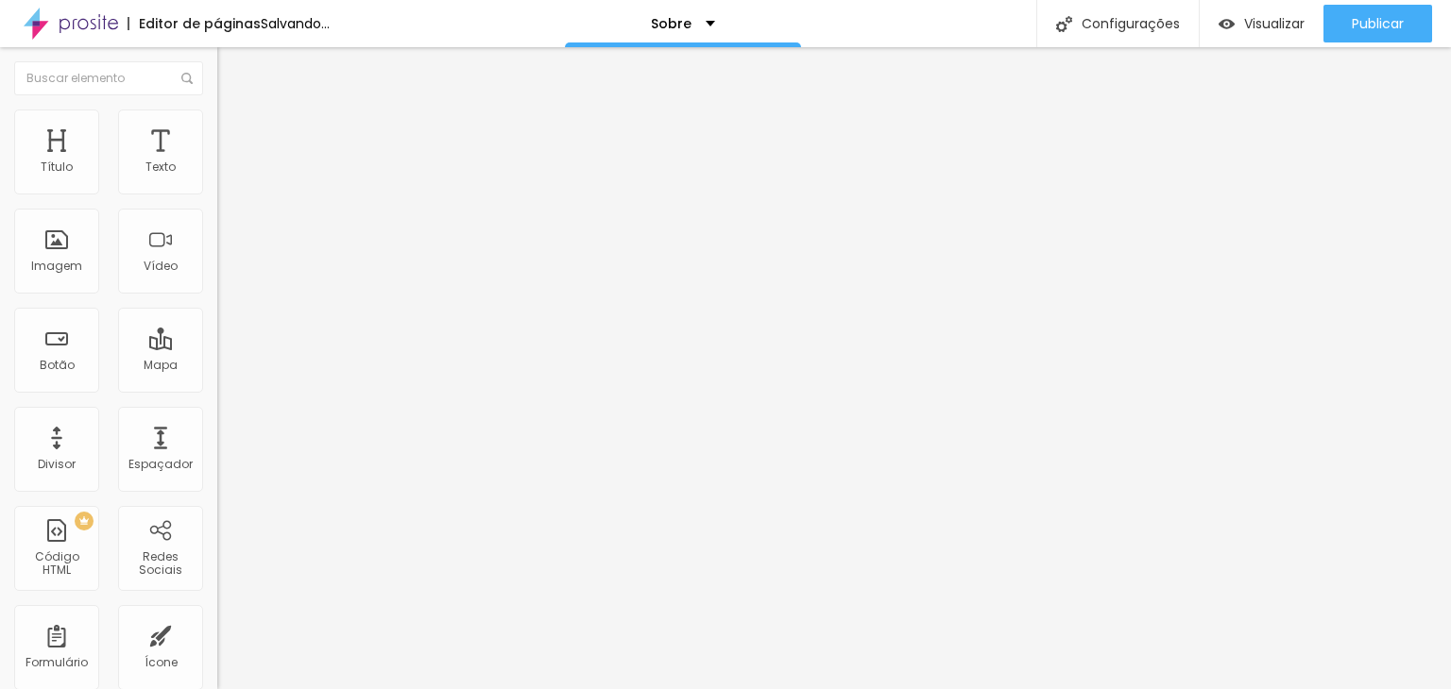
type input "71"
type input "70"
type input "67"
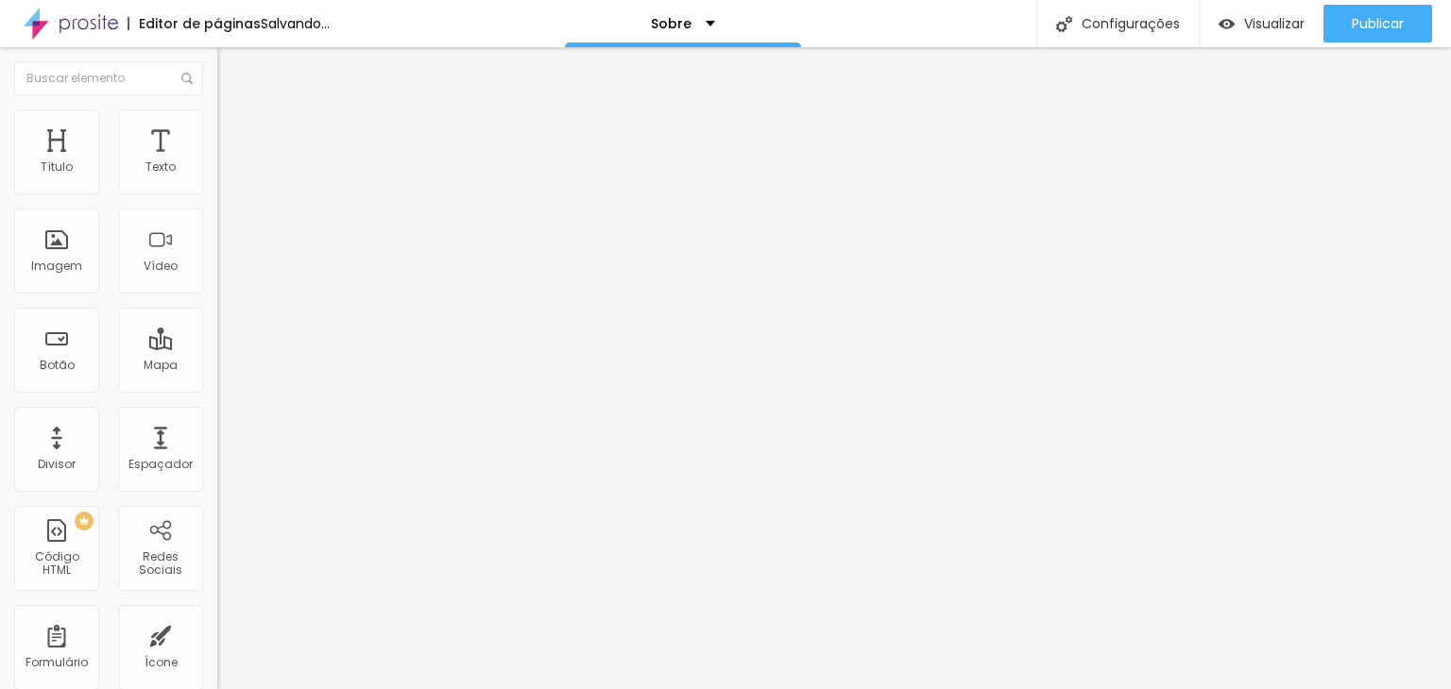
type input "66"
type input "65"
type input "62"
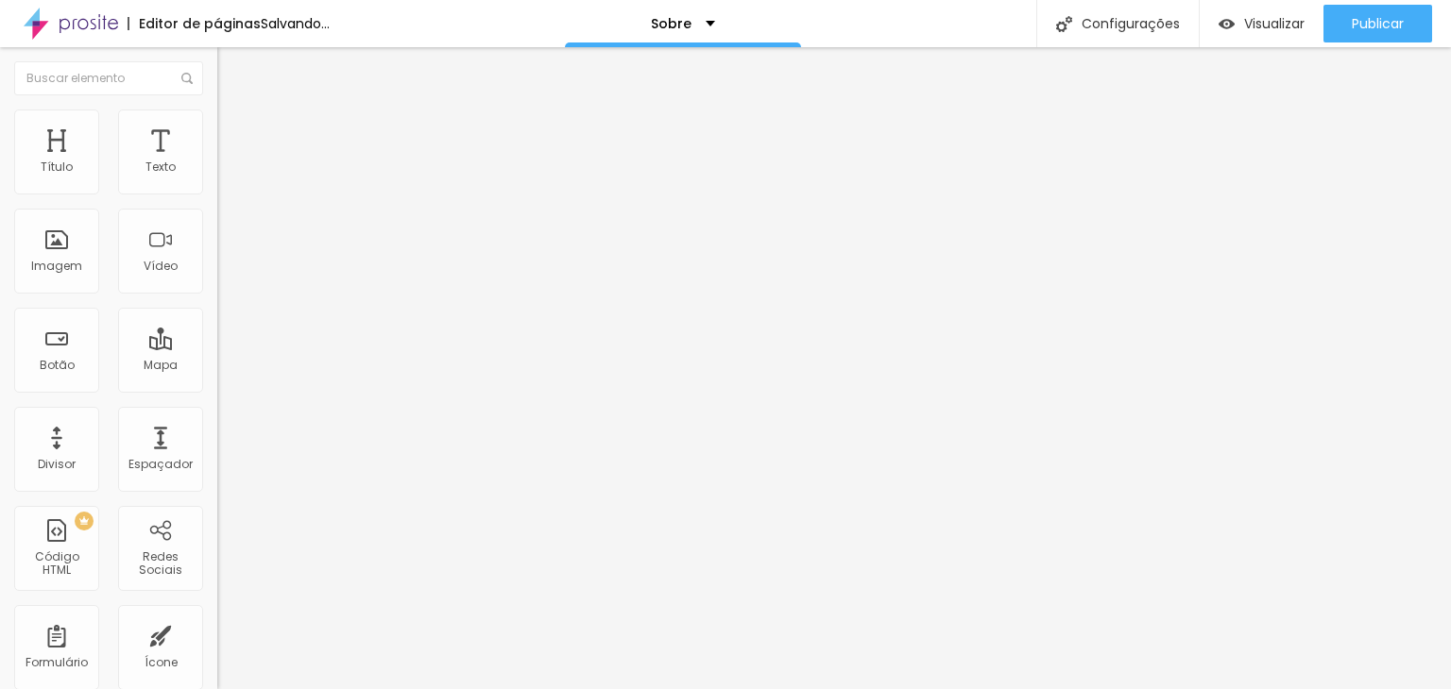
type input "62"
type input "61"
type input "57"
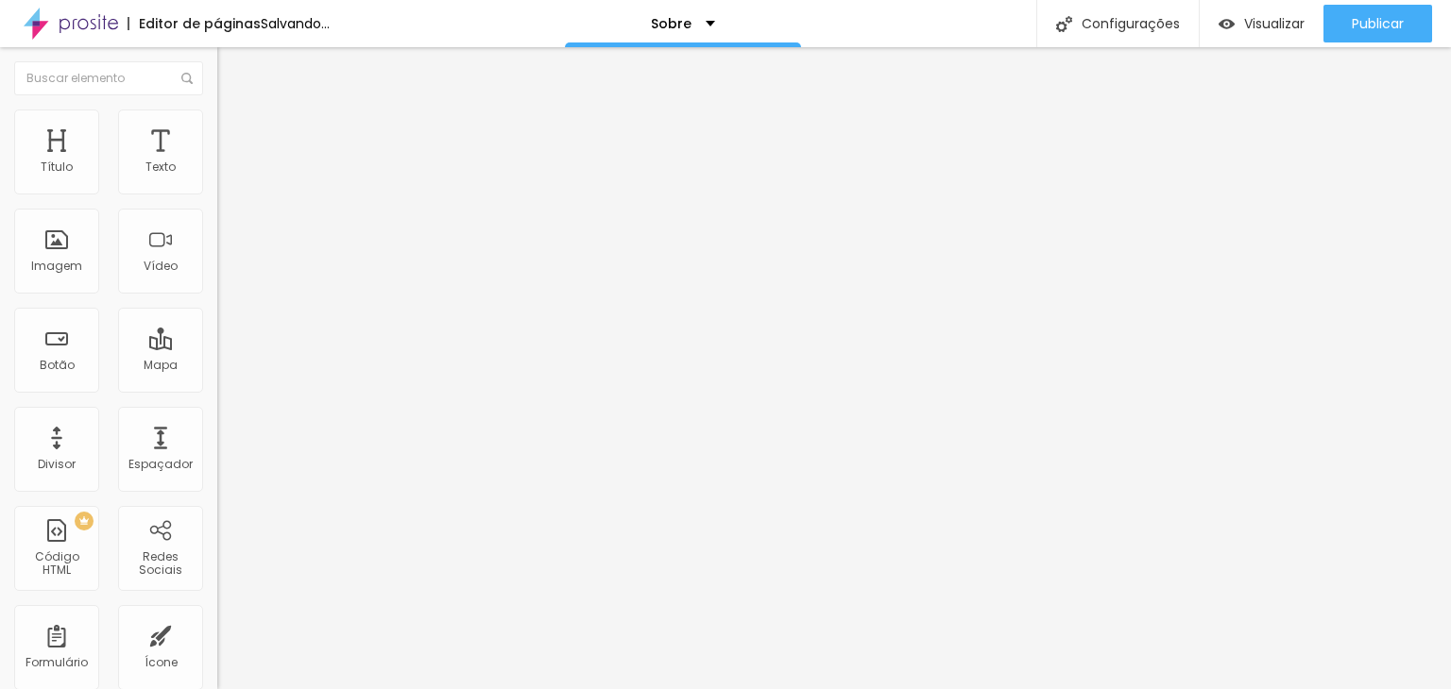
type input "54"
type input "53"
type input "52"
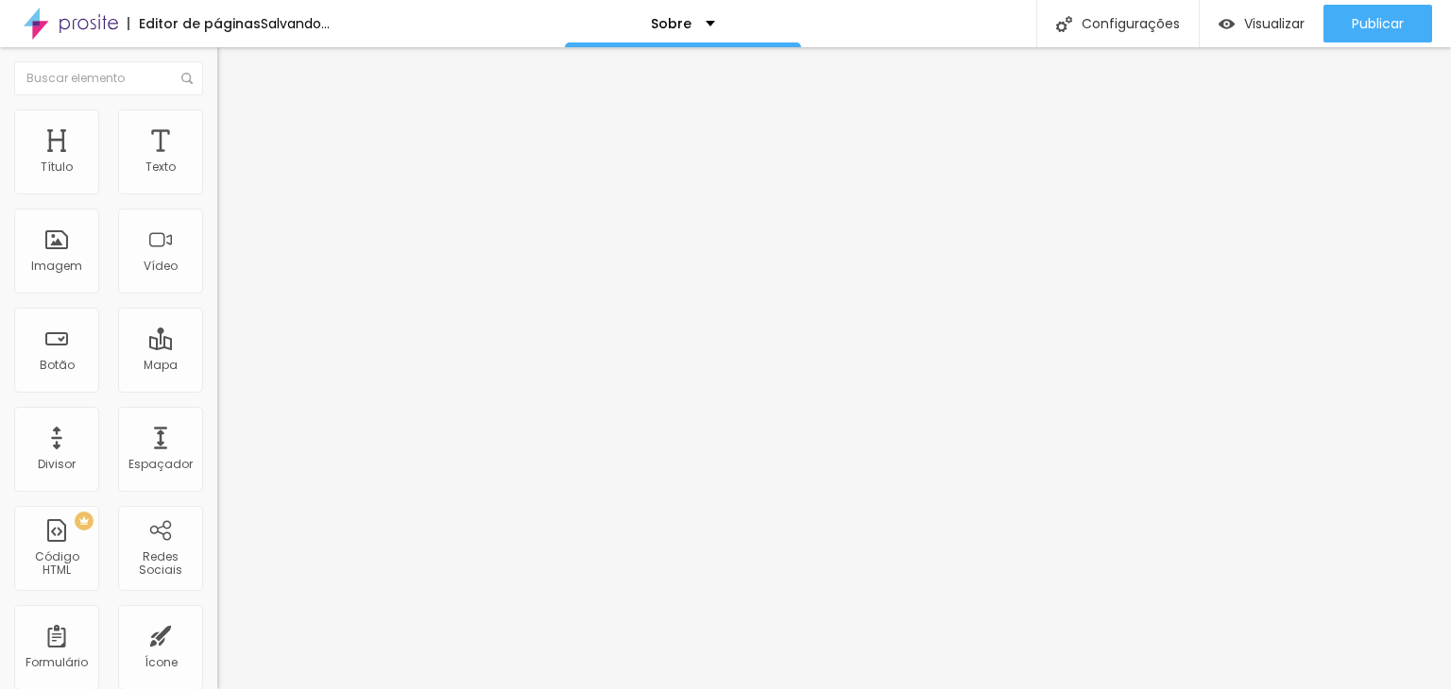
type input "52"
type input "49"
type input "52"
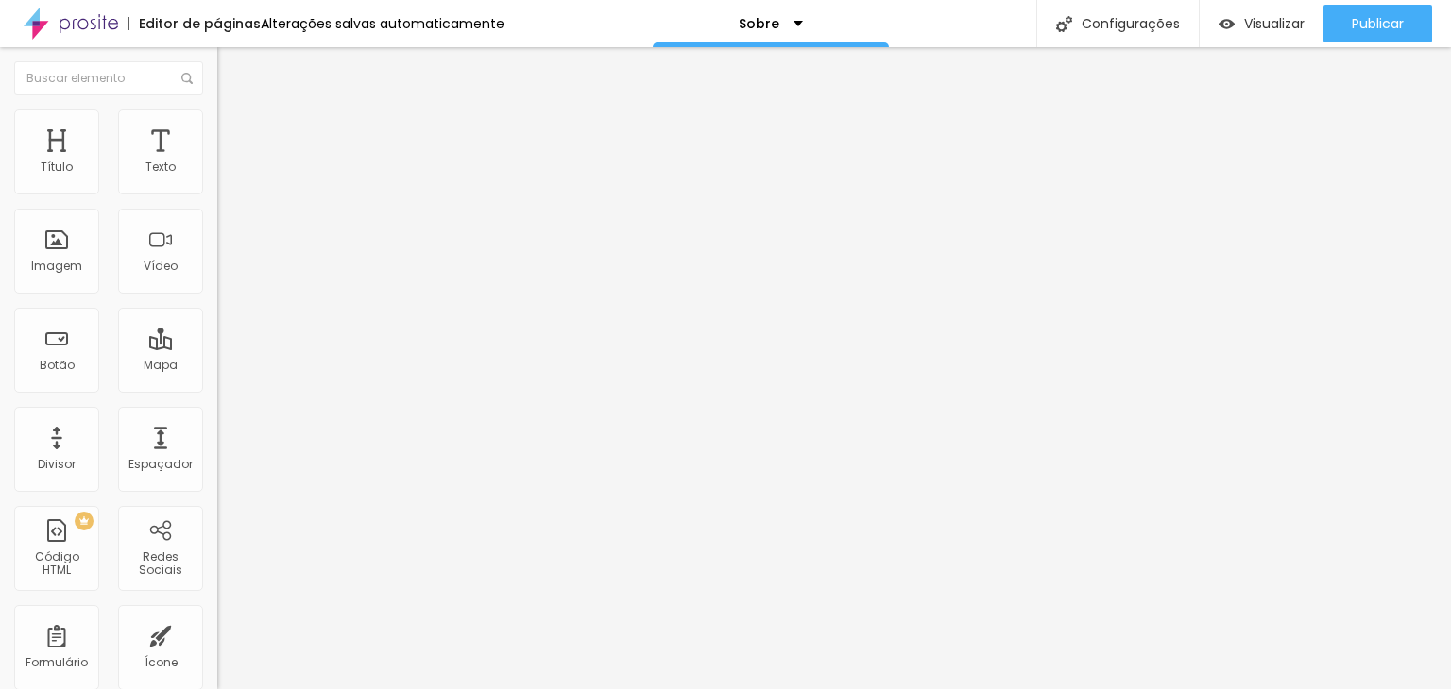
drag, startPoint x: 64, startPoint y: 239, endPoint x: 106, endPoint y: 189, distance: 65.1
type input "62"
click at [217, 415] on input "range" at bounding box center [278, 422] width 122 height 15
type input "62"
drag, startPoint x: 110, startPoint y: 208, endPoint x: 77, endPoint y: 203, distance: 32.5
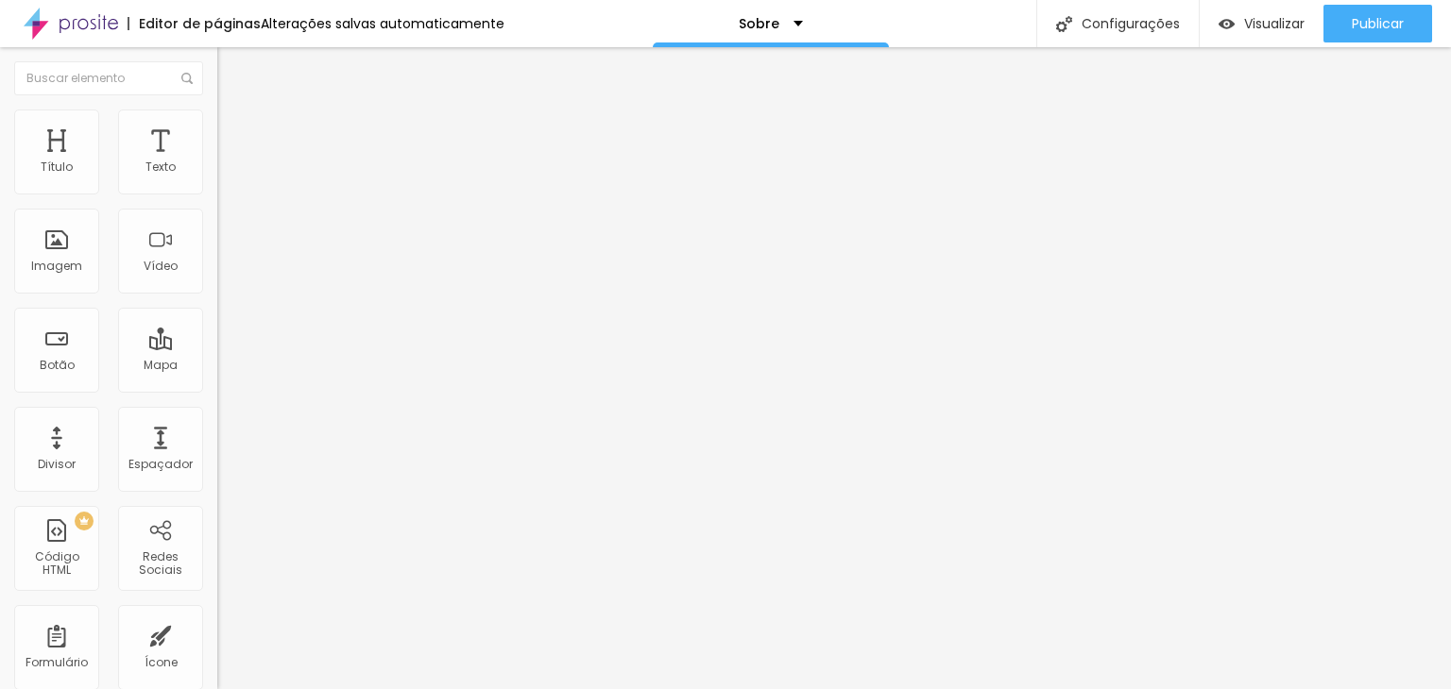
click at [217, 195] on div at bounding box center [325, 186] width 217 height 17
type input "40"
type input "35"
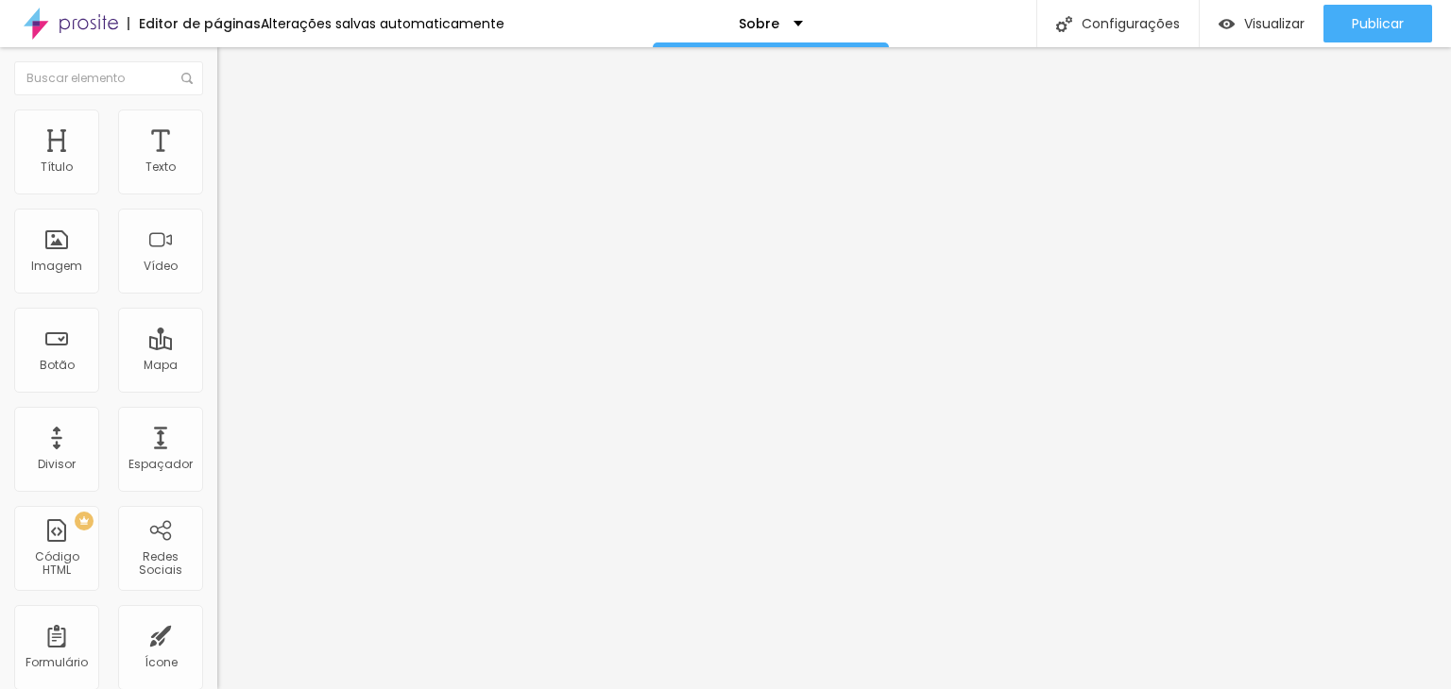
type input "30"
type input "35"
type input "40"
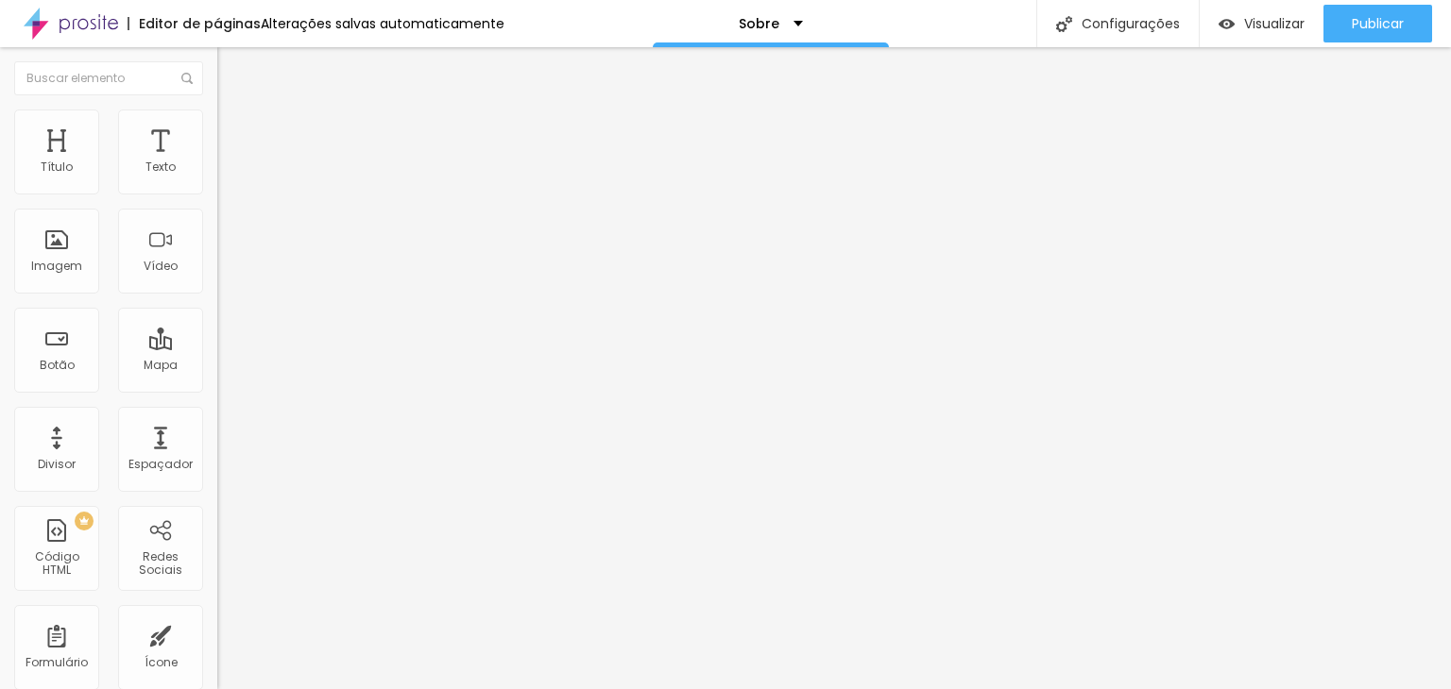
type input "40"
type input "45"
drag, startPoint x: 77, startPoint y: 198, endPoint x: 113, endPoint y: 189, distance: 37.1
type input "45"
click at [217, 194] on input "range" at bounding box center [278, 185] width 122 height 15
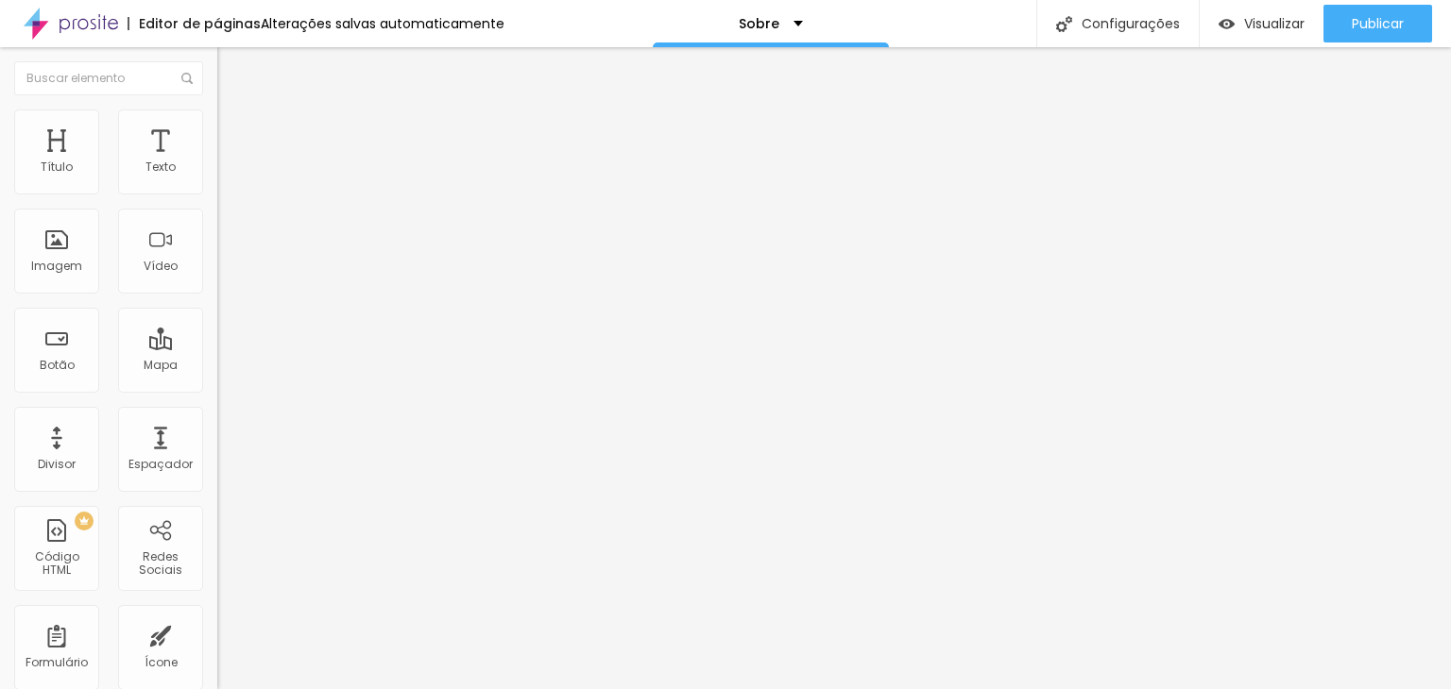
click at [217, 178] on input "45" at bounding box center [257, 169] width 81 height 20
drag, startPoint x: 136, startPoint y: 187, endPoint x: 198, endPoint y: 194, distance: 62.7
click at [217, 178] on div "45 px %" at bounding box center [325, 169] width 217 height 20
type input "4"
type input "10"
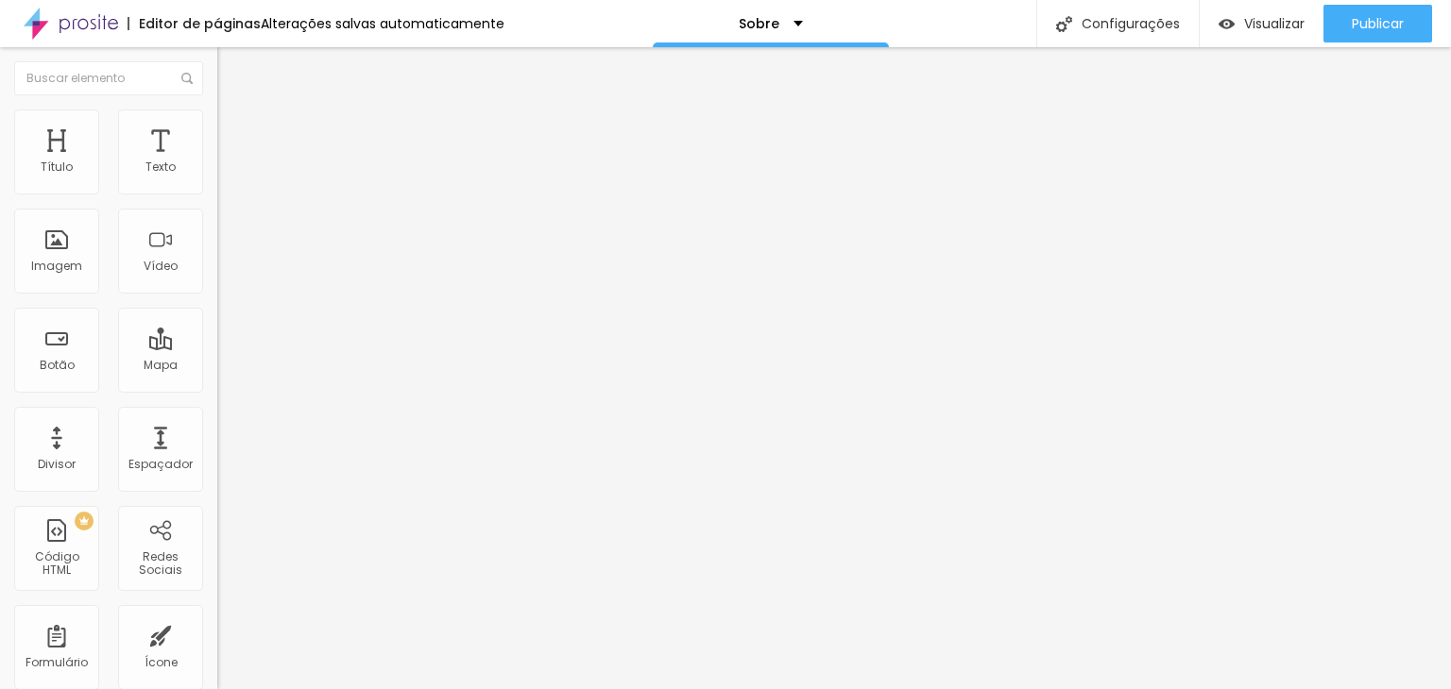
type input "40"
drag, startPoint x: 193, startPoint y: 237, endPoint x: 215, endPoint y: 216, distance: 30.7
click at [217, 432] on input "62" at bounding box center [257, 442] width 81 height 20
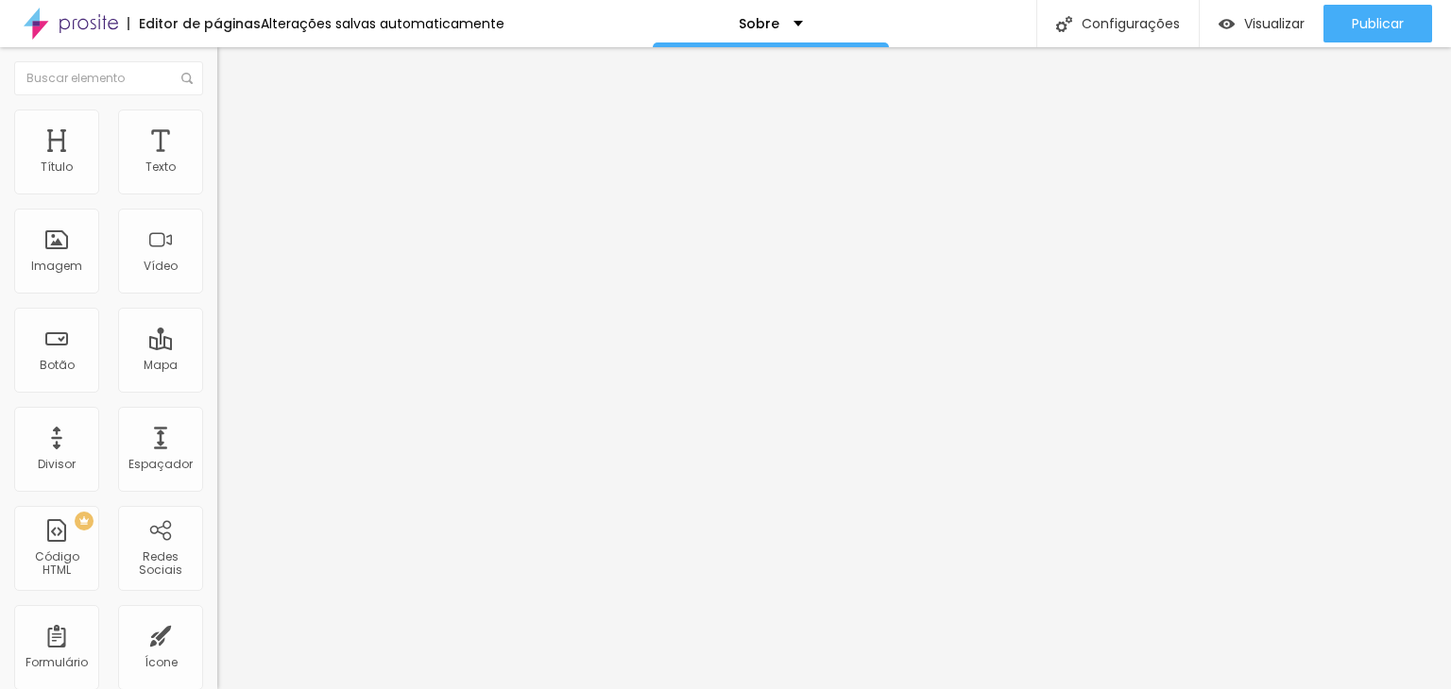
type input "12"
type input "102"
type input "200"
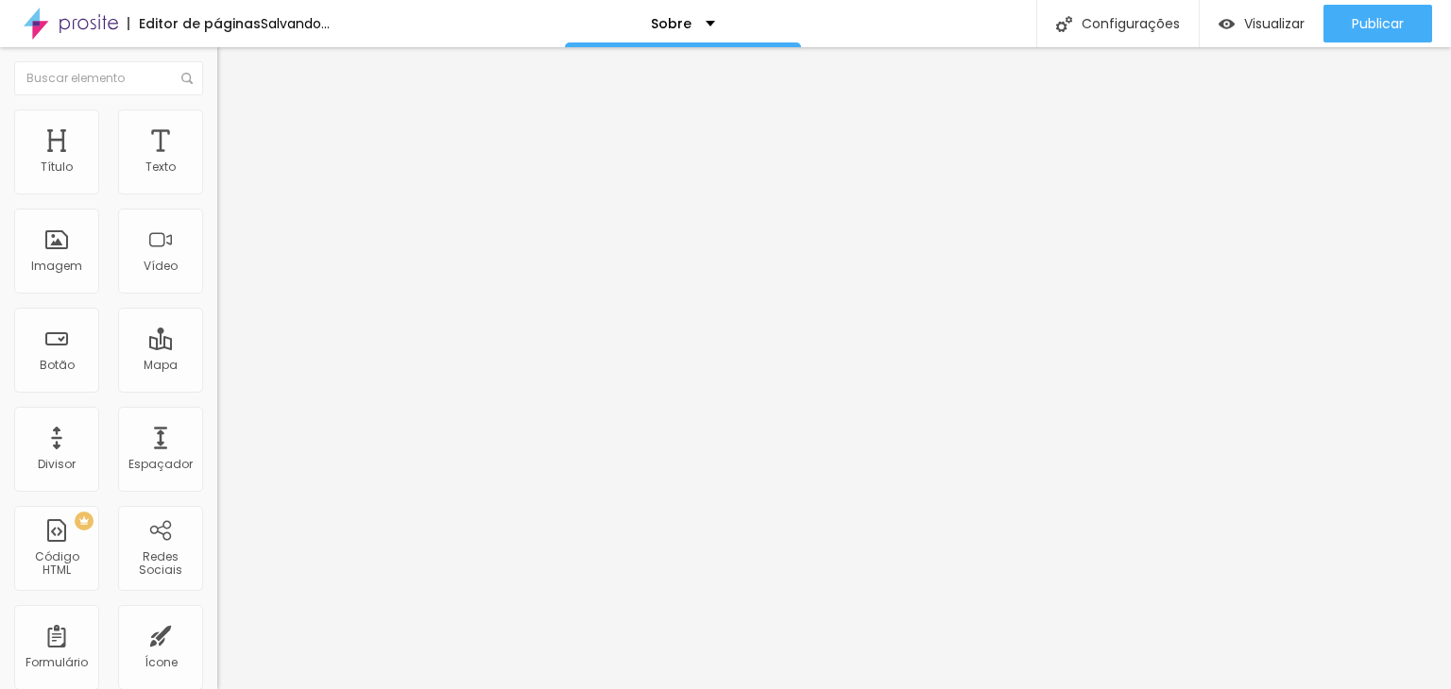
type input "200"
click at [217, 178] on input "40" at bounding box center [257, 169] width 81 height 20
type input "5"
type input "10"
type input "50"
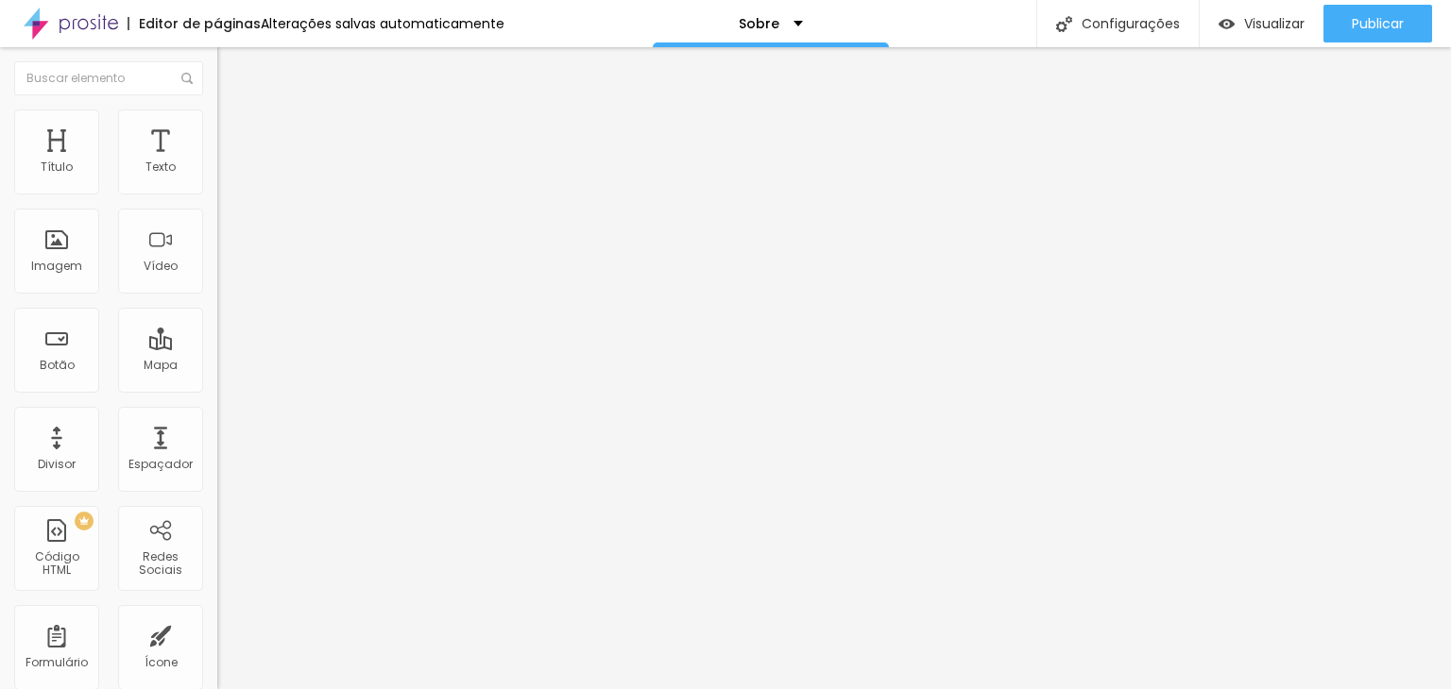
type input "50"
click at [217, 432] on input "200" at bounding box center [257, 442] width 81 height 20
type input "0"
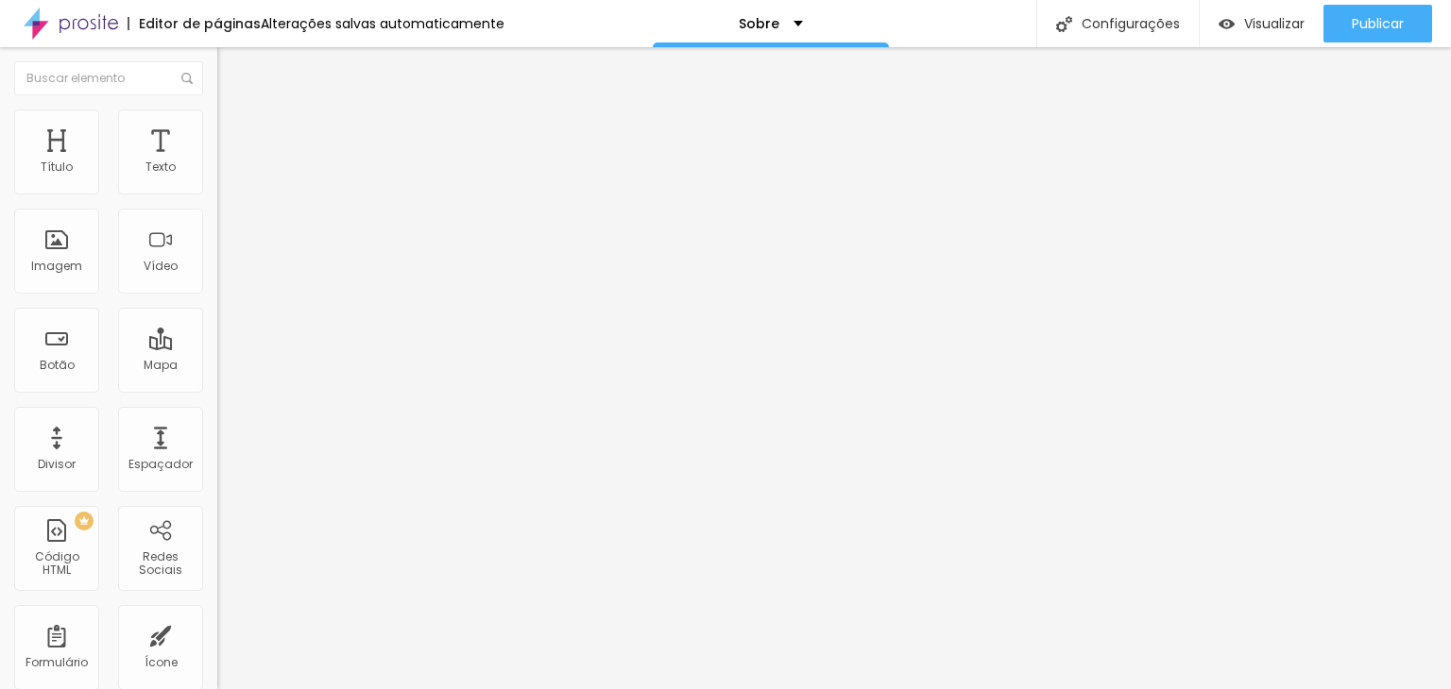
type input "0"
click at [217, 507] on button "button" at bounding box center [230, 517] width 26 height 20
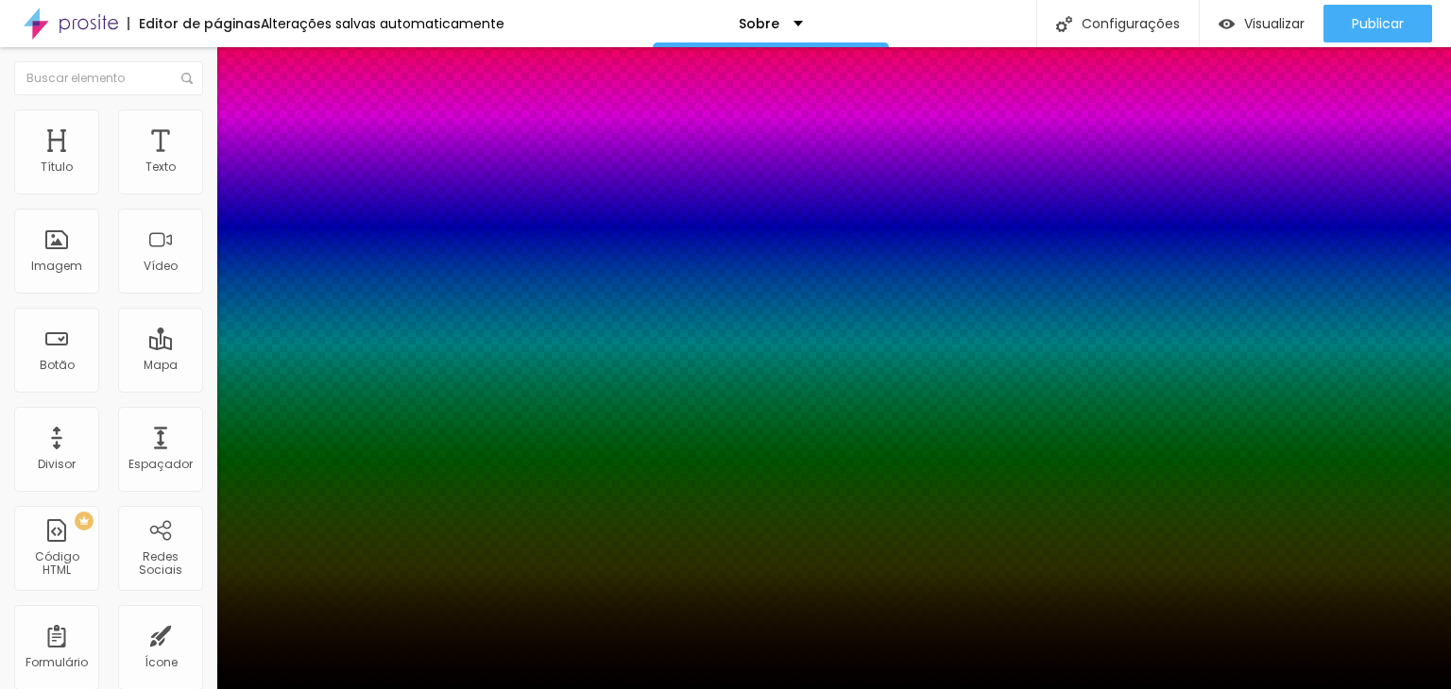
click at [340, 688] on div at bounding box center [725, 701] width 1451 height 0
click at [139, 688] on div at bounding box center [725, 689] width 1451 height 0
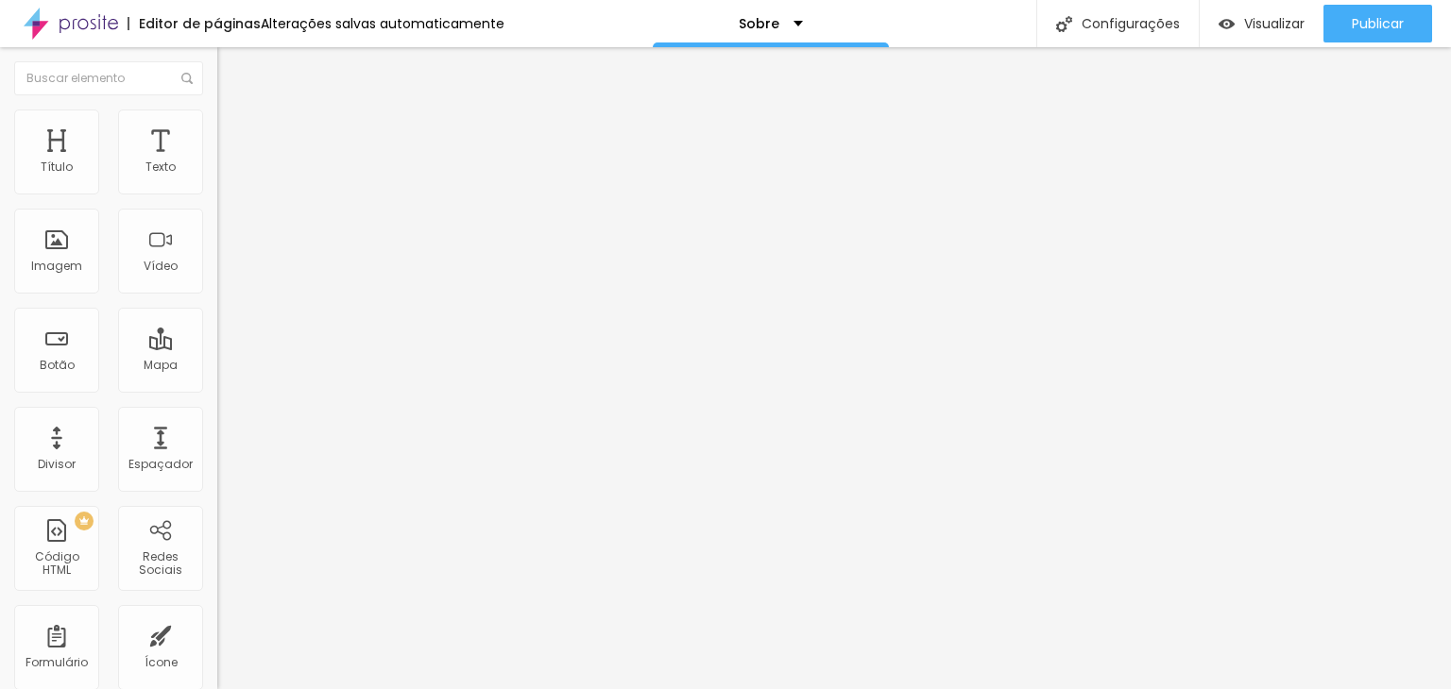
click at [217, 113] on img at bounding box center [225, 118] width 17 height 17
click at [217, 174] on div "Tamanho 100 px %" at bounding box center [325, 171] width 217 height 48
click at [217, 178] on input "100" at bounding box center [257, 169] width 81 height 20
drag, startPoint x: 151, startPoint y: 181, endPoint x: 46, endPoint y: 181, distance: 104.8
click at [217, 173] on div "Tamanho 100 px % 100 Borda arredondada Sombra ATIVO Voltar ao padrão" at bounding box center [325, 336] width 217 height 379
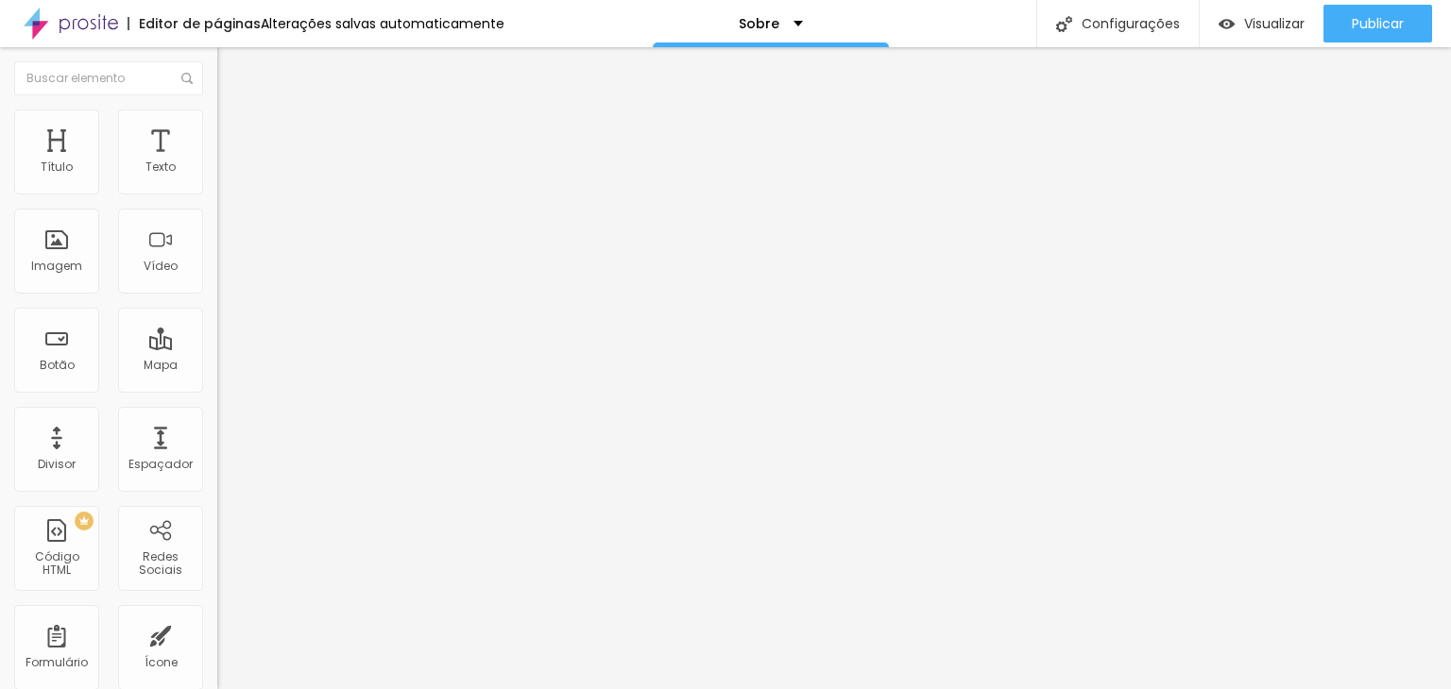
type input "5"
type input "10"
type input "50"
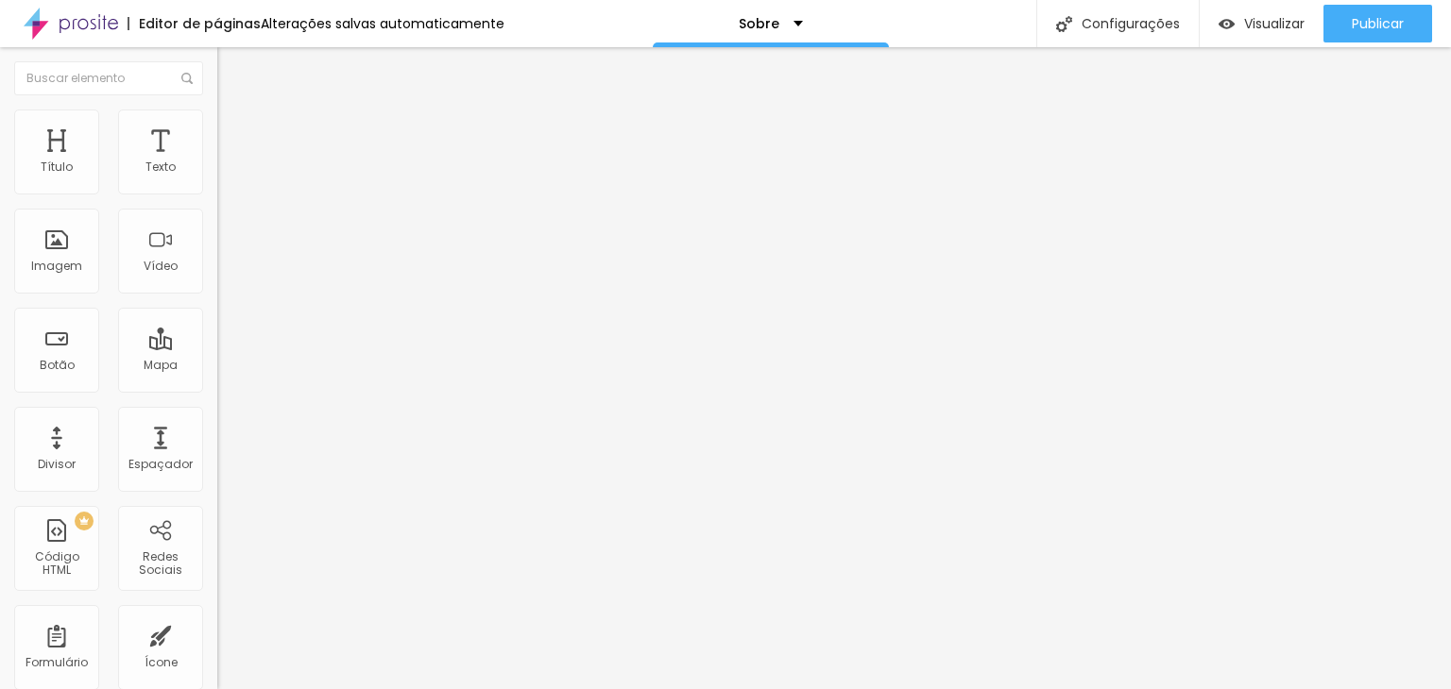
type input "0"
click at [217, 507] on button "button" at bounding box center [230, 517] width 26 height 20
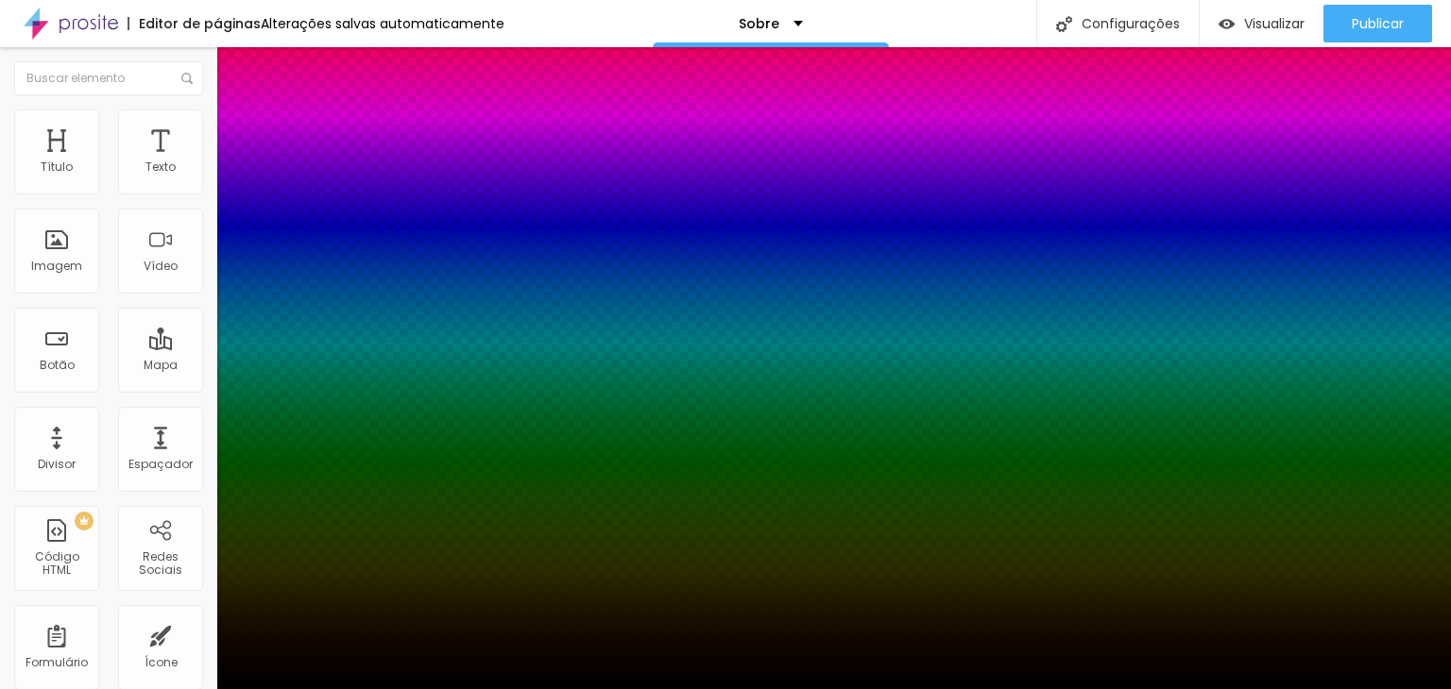
type input "2"
type input "4"
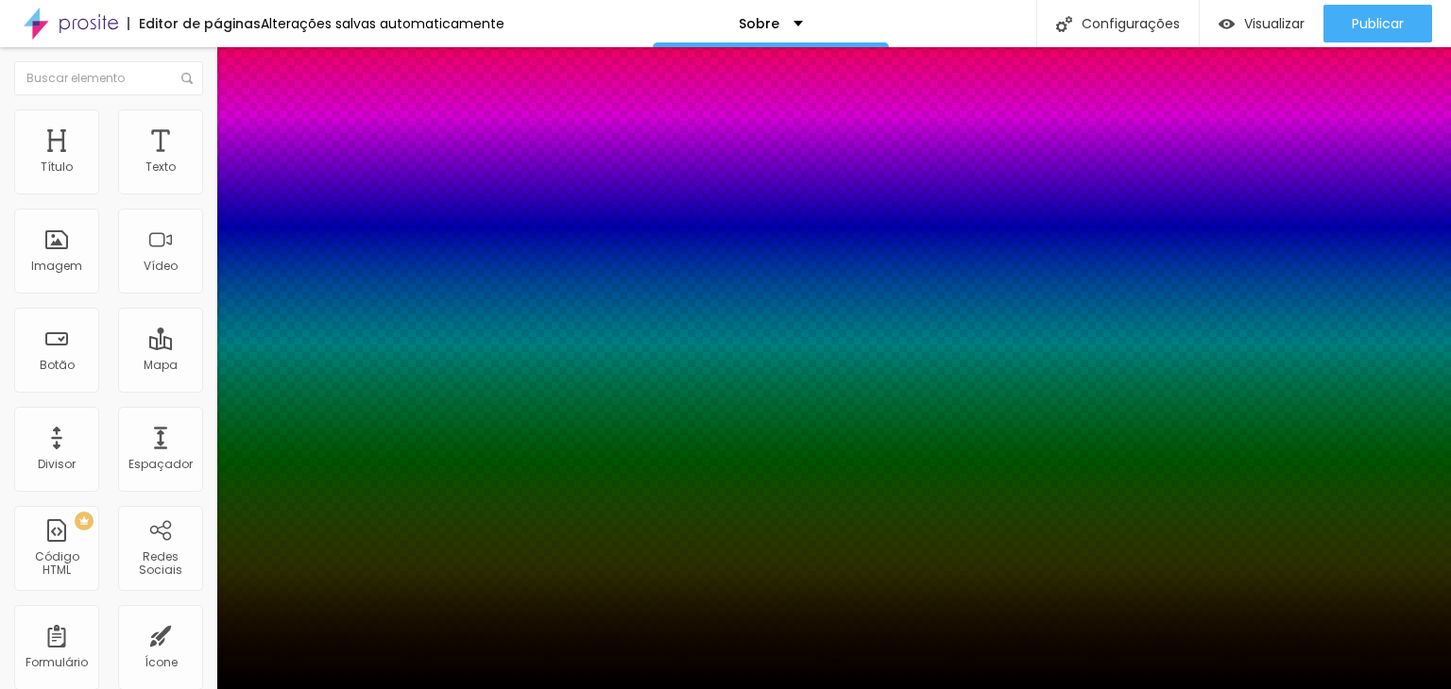
type input "4"
click at [88, 688] on div at bounding box center [725, 689] width 1451 height 0
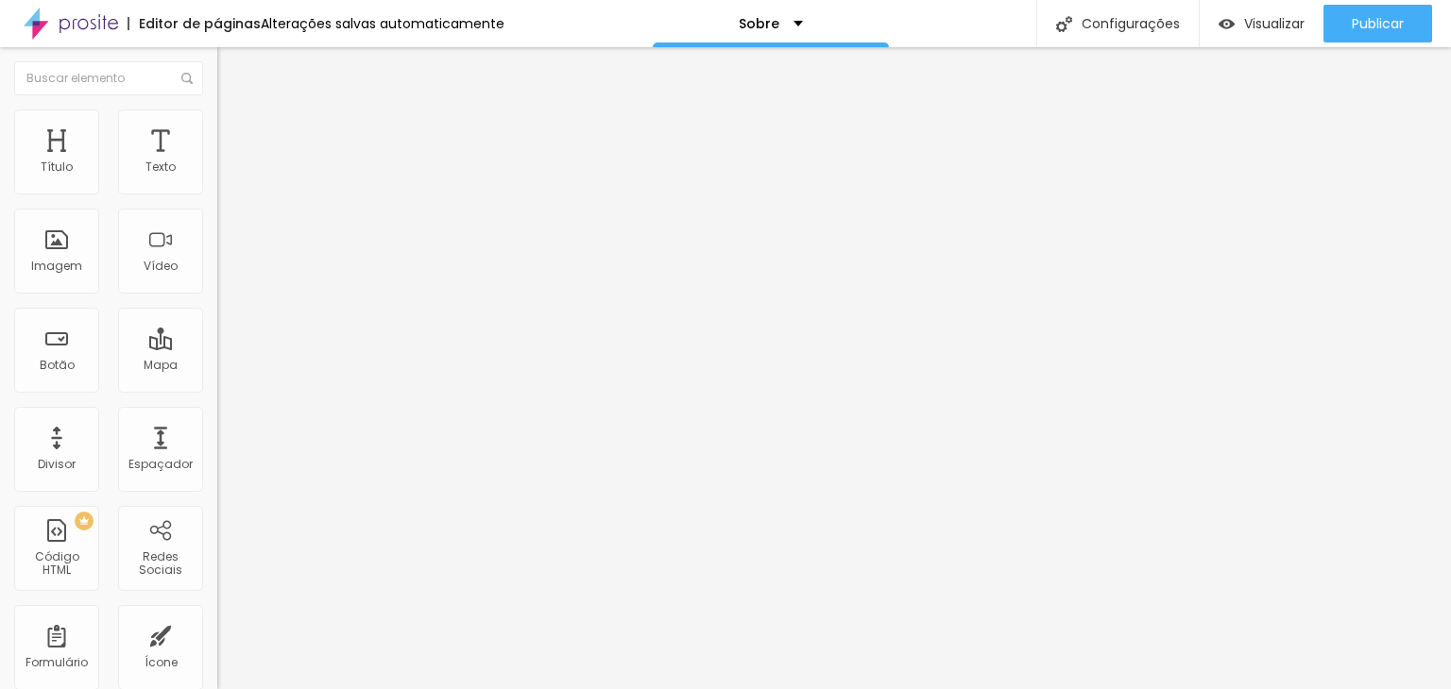
click at [234, 127] on span "Estilo" at bounding box center [248, 122] width 29 height 16
drag, startPoint x: 133, startPoint y: 183, endPoint x: 208, endPoint y: 172, distance: 75.5
click at [217, 172] on div "Tamanho 100 px % 0 Borda arredondada Sombra DESATIVADO Voltar ao padrão" at bounding box center [325, 336] width 217 height 379
type input "5"
type input "10"
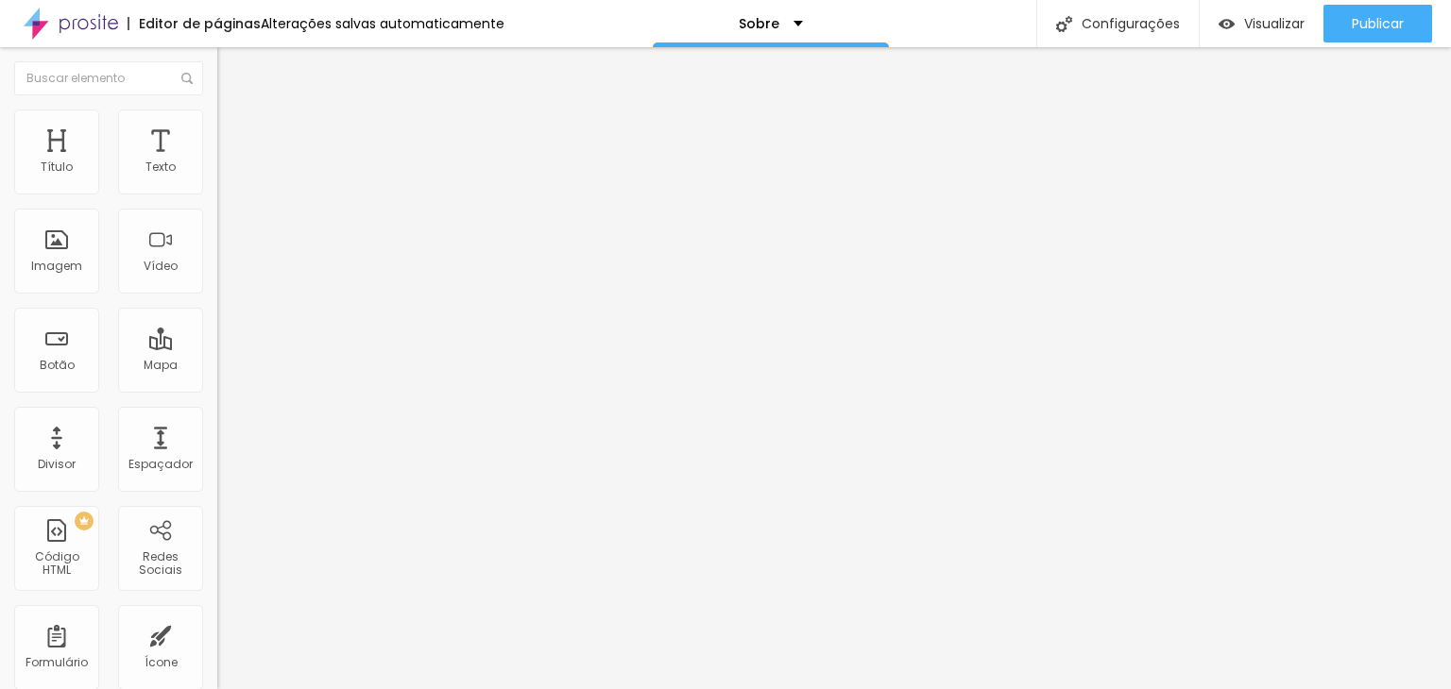
type input "50"
type input "8"
type input "10"
type input "80"
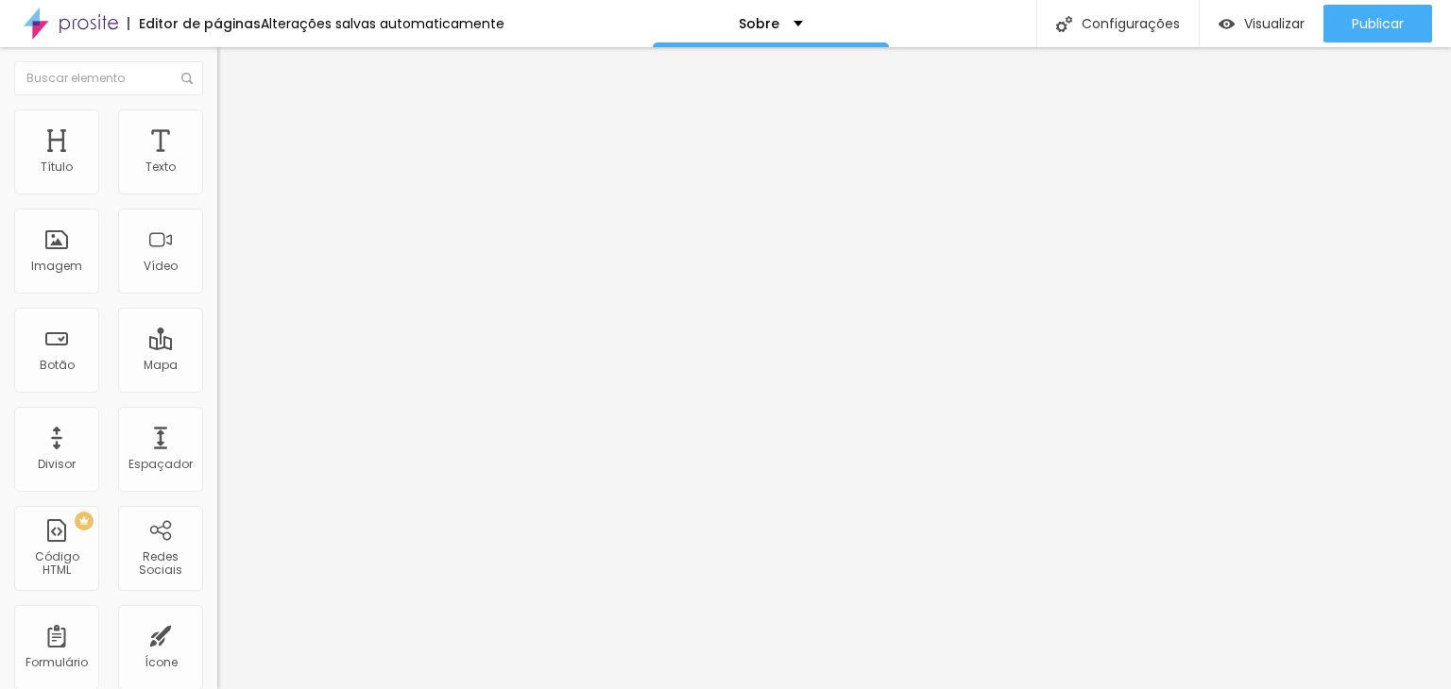
type input "80"
click at [217, 110] on img at bounding box center [225, 118] width 17 height 17
drag, startPoint x: 147, startPoint y: 185, endPoint x: 191, endPoint y: 186, distance: 43.5
click at [217, 178] on div "50 px %" at bounding box center [325, 169] width 217 height 20
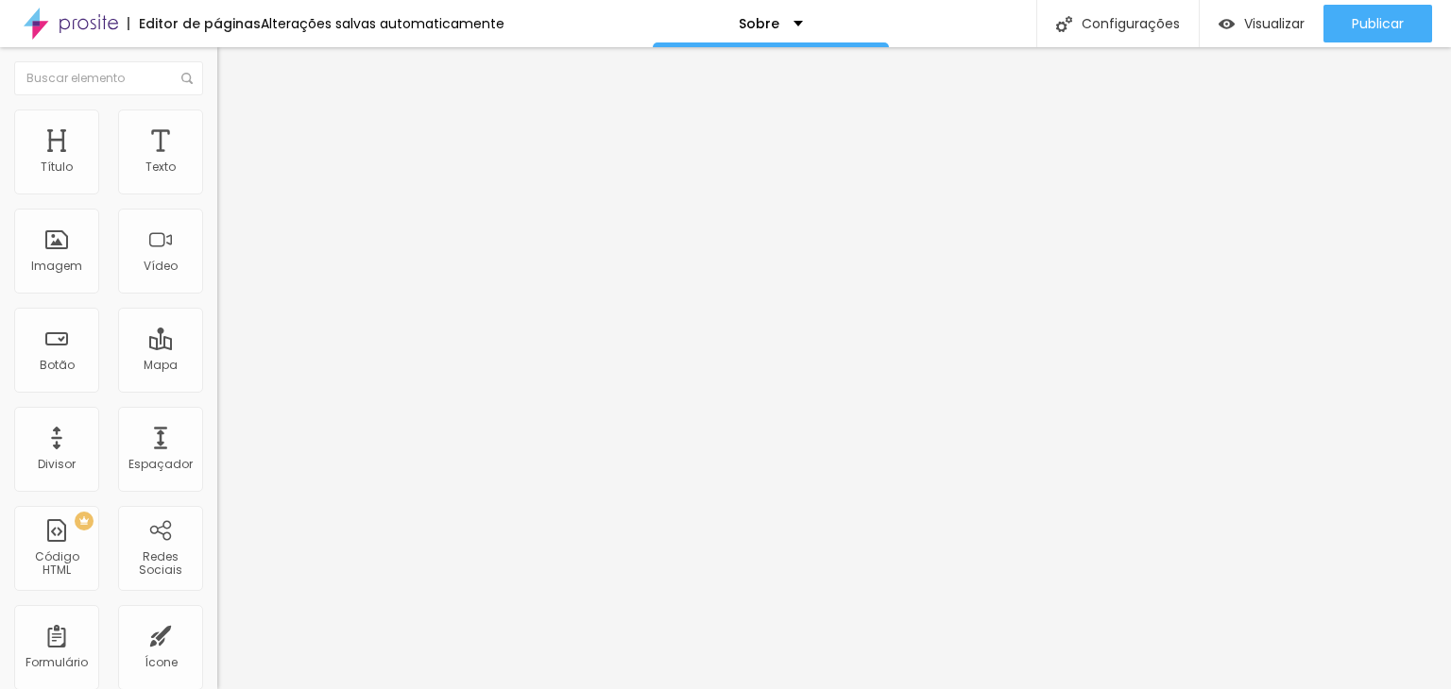
type input "8"
type input "10"
type input "80"
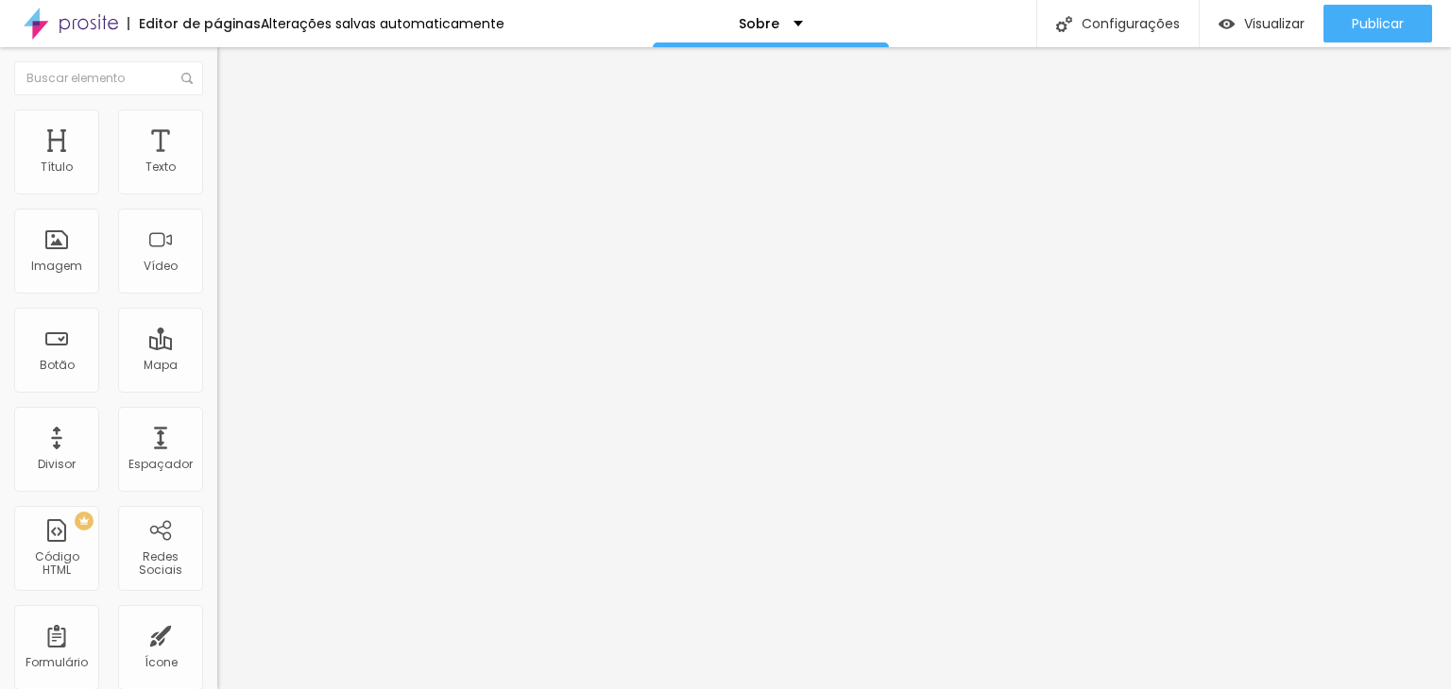
click at [217, 110] on img at bounding box center [225, 118] width 17 height 17
click at [225, 510] on icon "button" at bounding box center [230, 515] width 11 height 11
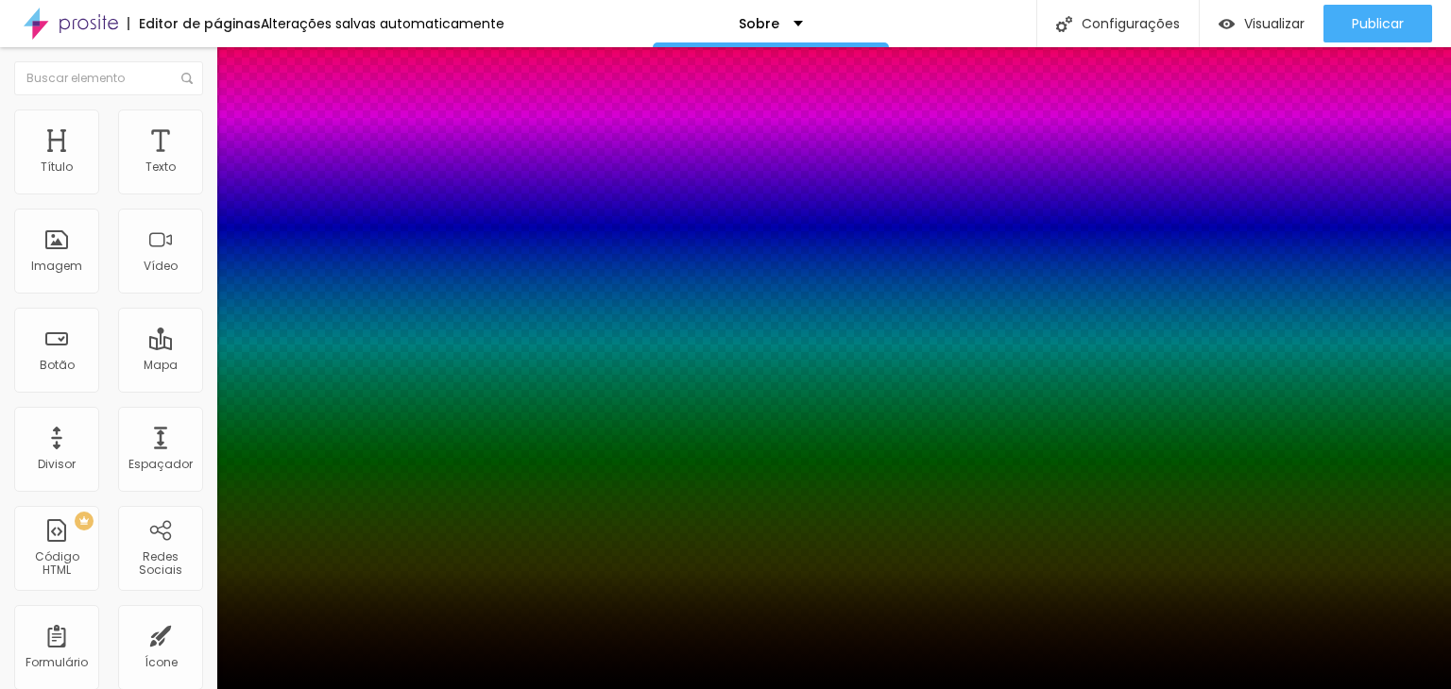
click at [348, 688] on div at bounding box center [725, 701] width 1451 height 0
click at [83, 688] on div at bounding box center [725, 689] width 1451 height 0
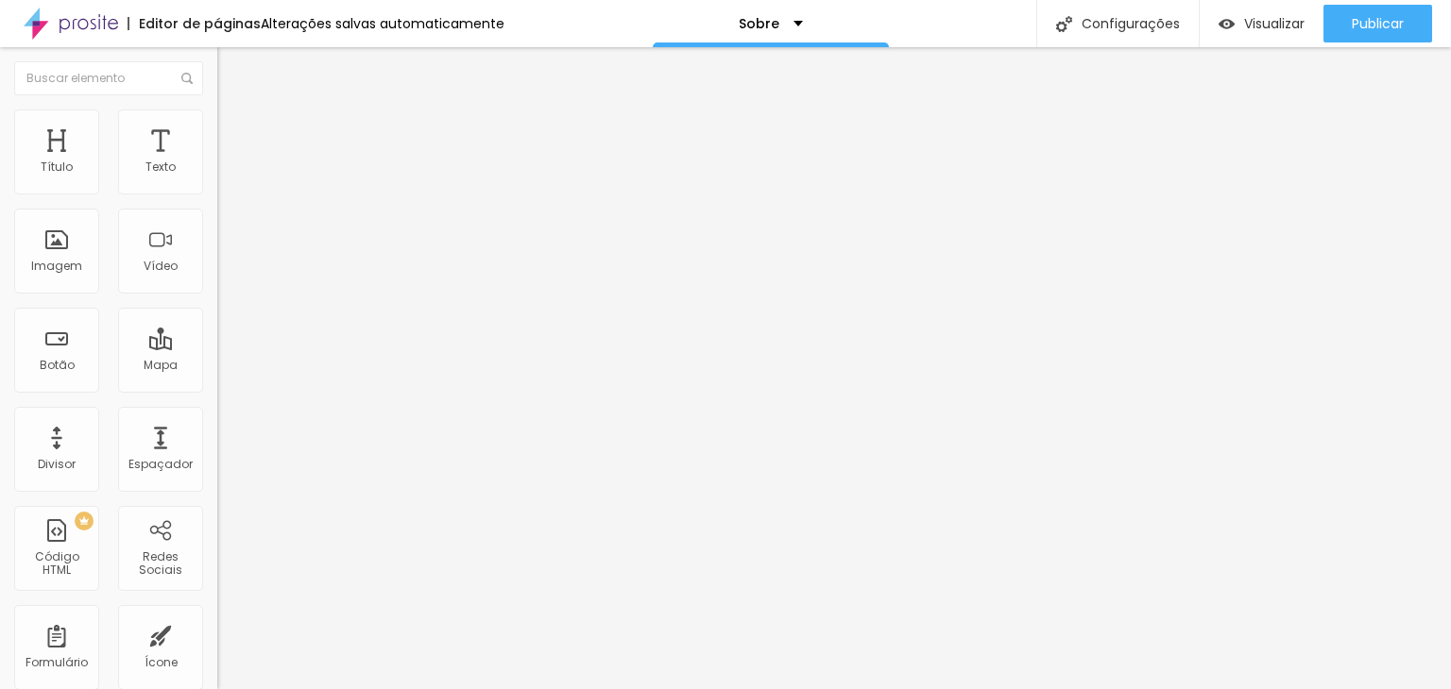
click at [217, 123] on li "Estilo" at bounding box center [325, 119] width 217 height 19
type input "5"
type input "10"
type input "50"
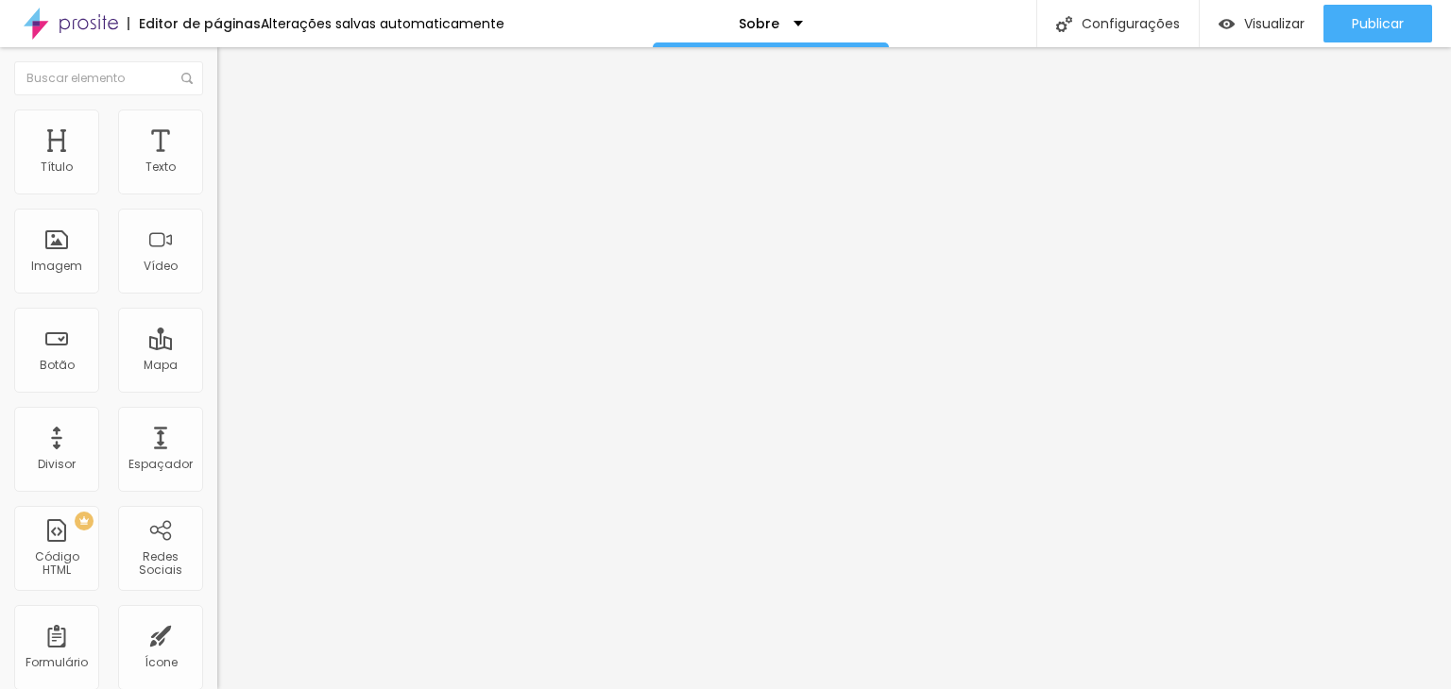
type input "50"
click at [217, 507] on button "button" at bounding box center [230, 517] width 26 height 20
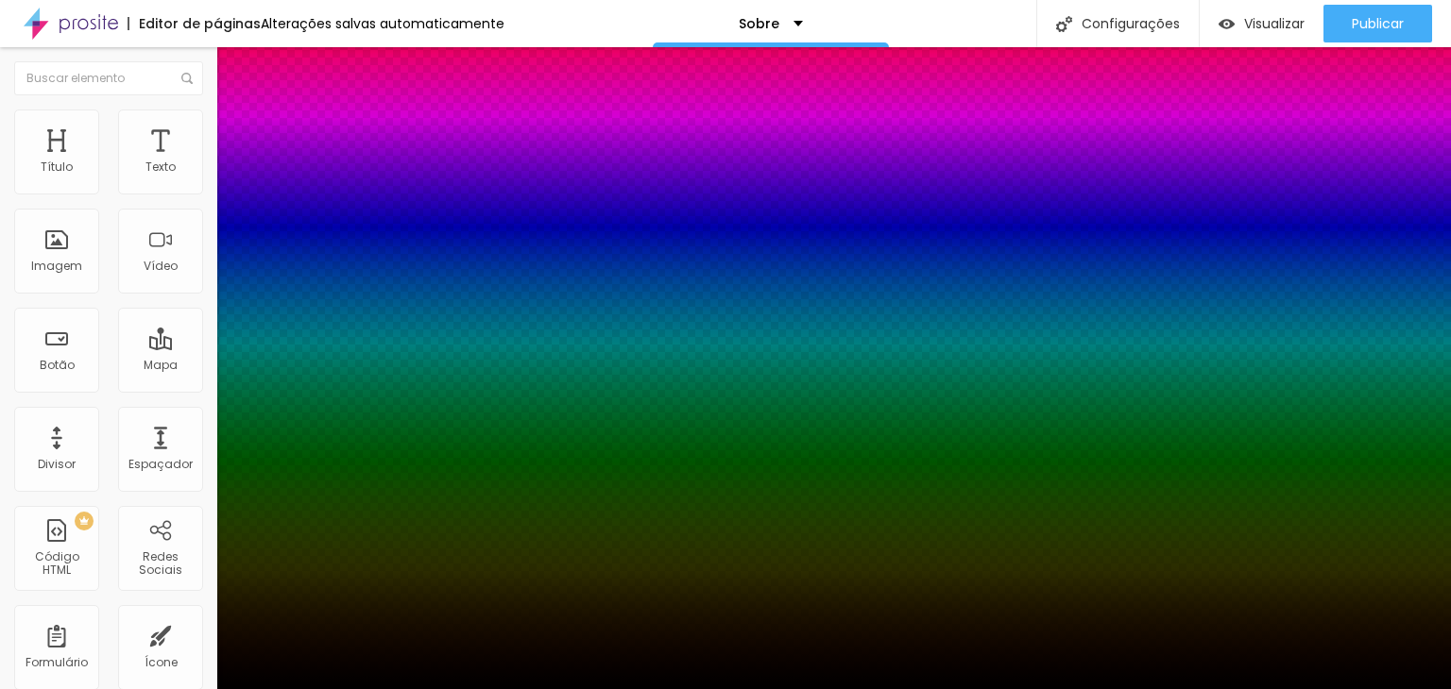
type input "2"
type input "4"
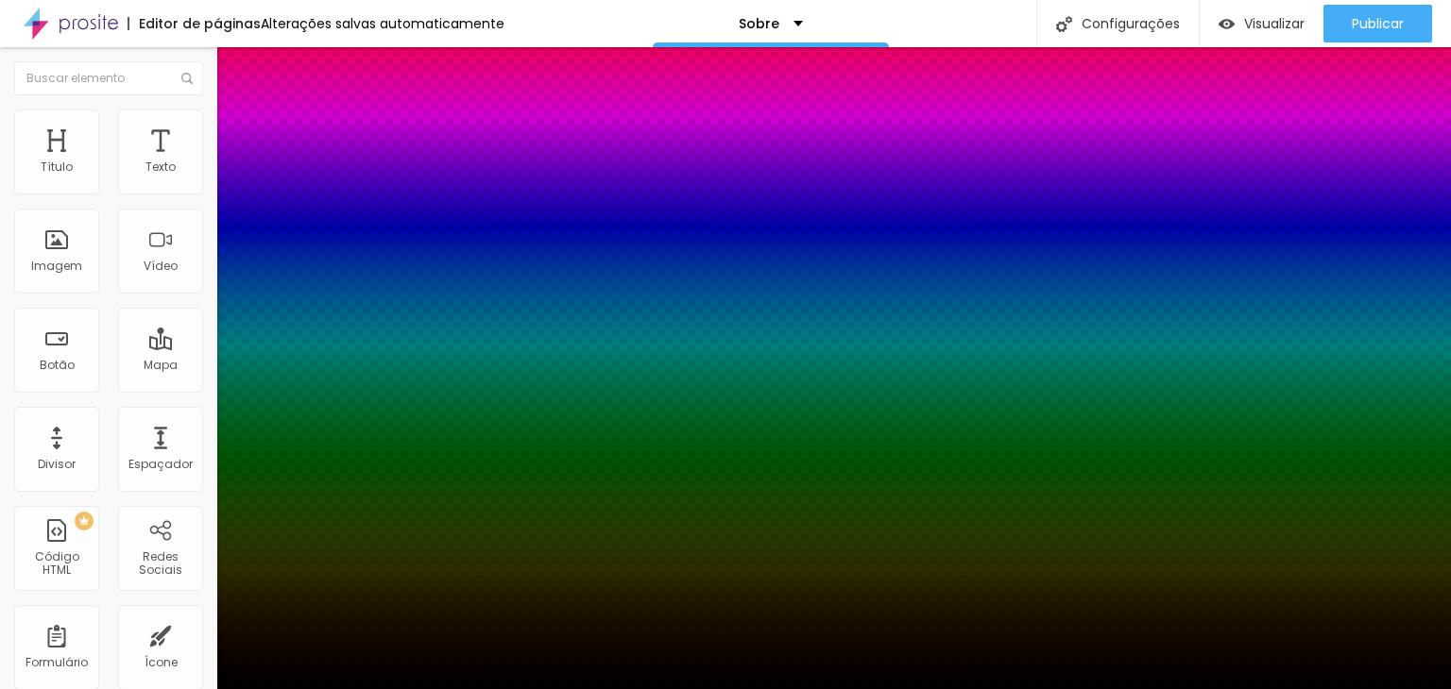
type input "4"
click at [175, 688] on div at bounding box center [725, 689] width 1451 height 0
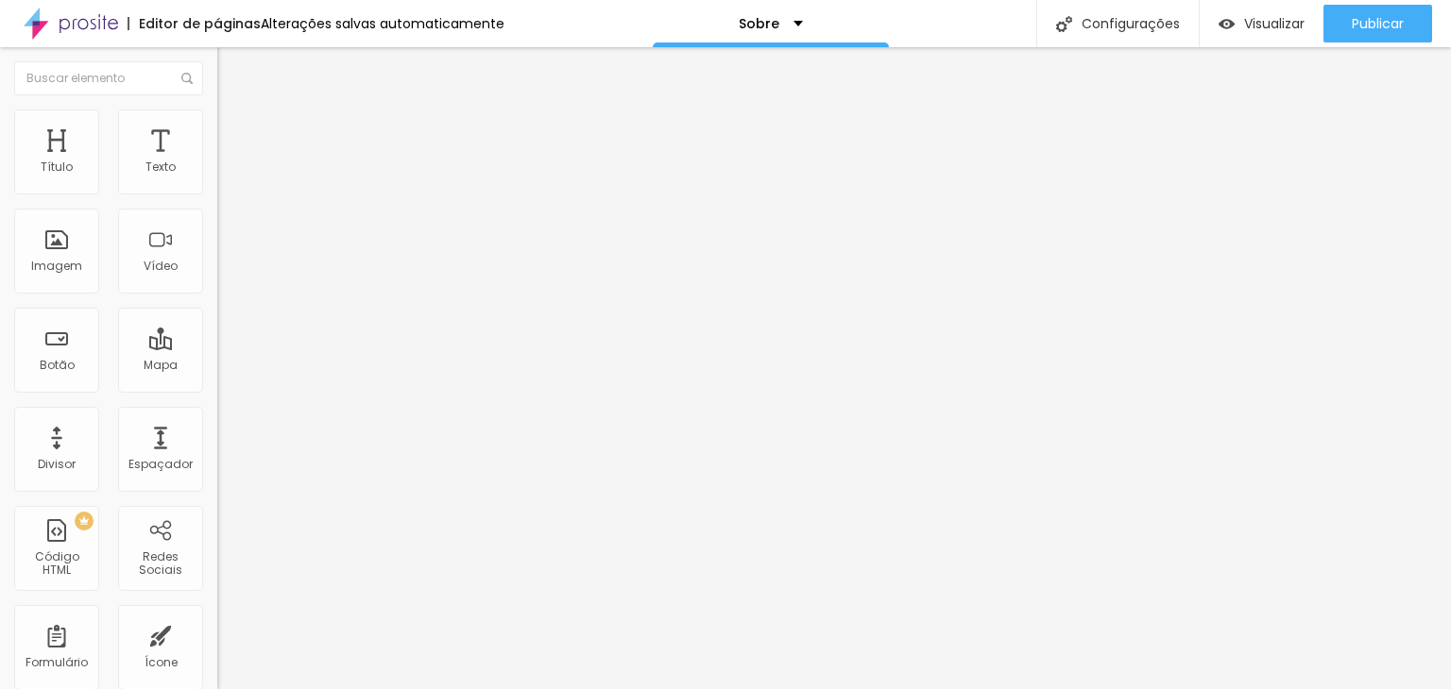
click at [217, 432] on input "100" at bounding box center [257, 442] width 81 height 20
drag, startPoint x: 185, startPoint y: 234, endPoint x: 118, endPoint y: 244, distance: 67.7
click at [217, 244] on div "100 Borda arredondada" at bounding box center [325, 328] width 217 height 267
type input "0"
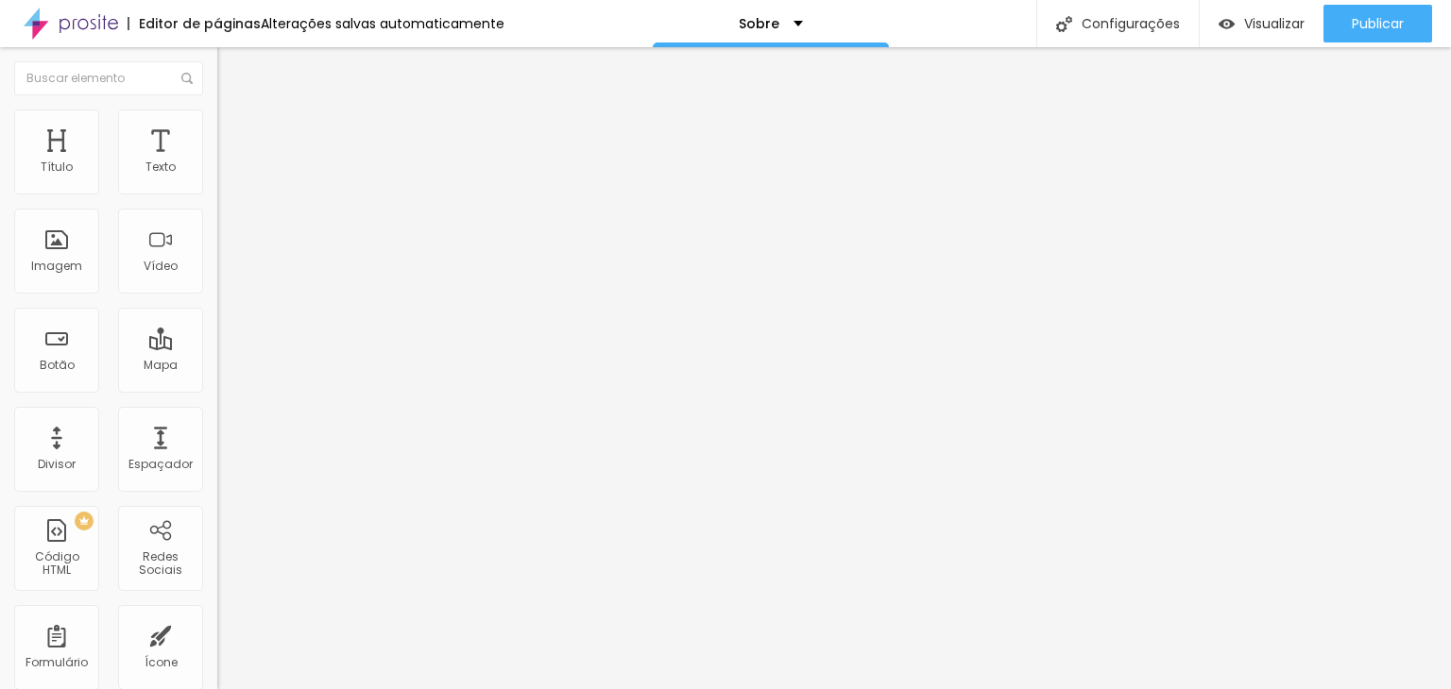
click at [217, 447] on div "Editar Imagem Conteúdo Estilo Avançado Tamanho 50 px % 0 Borda arredondada Somb…" at bounding box center [325, 368] width 217 height 642
click at [217, 122] on li "Estilo" at bounding box center [325, 119] width 217 height 19
drag, startPoint x: 128, startPoint y: 181, endPoint x: 208, endPoint y: 175, distance: 79.6
click at [217, 185] on div "Tamanho 100 px % 0 Borda arredondada Sombra DESATIVADO Voltar ao padrão" at bounding box center [325, 336] width 217 height 379
type input "4"
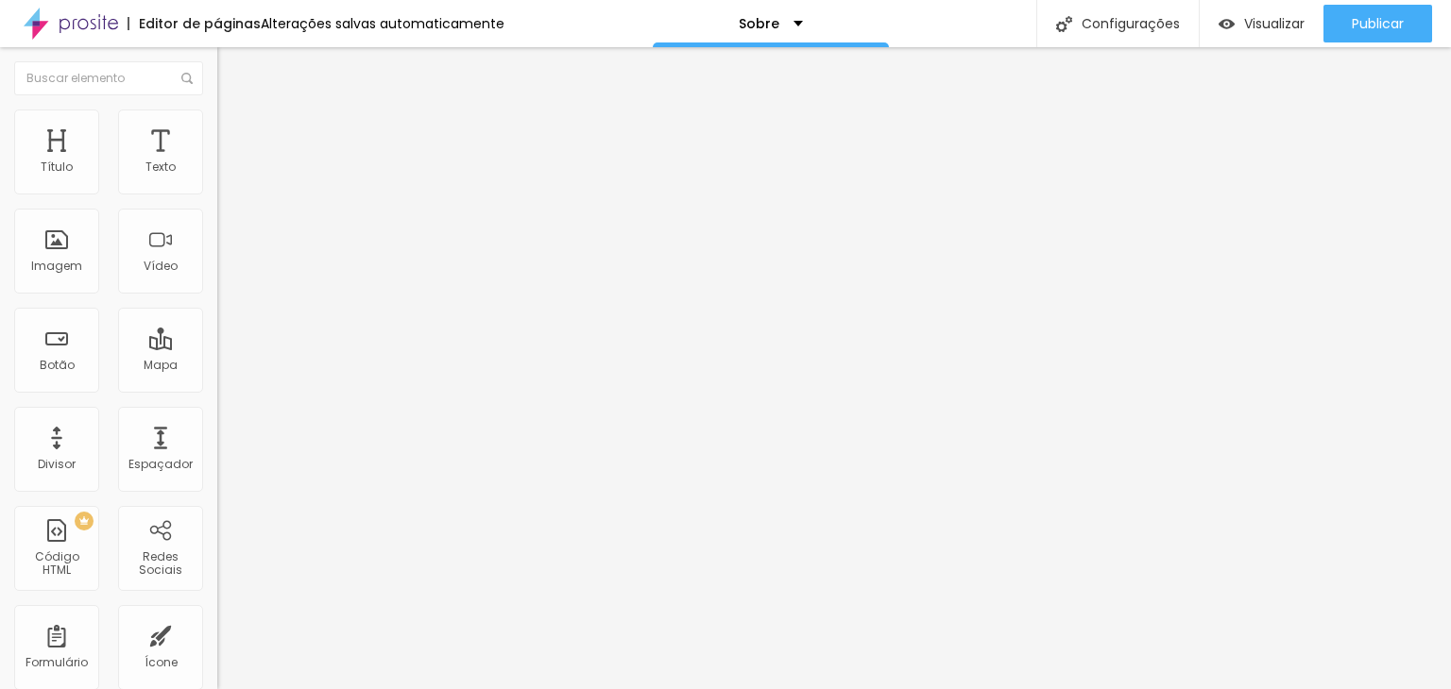
type input "10"
type input "40"
type input "4"
type input "10"
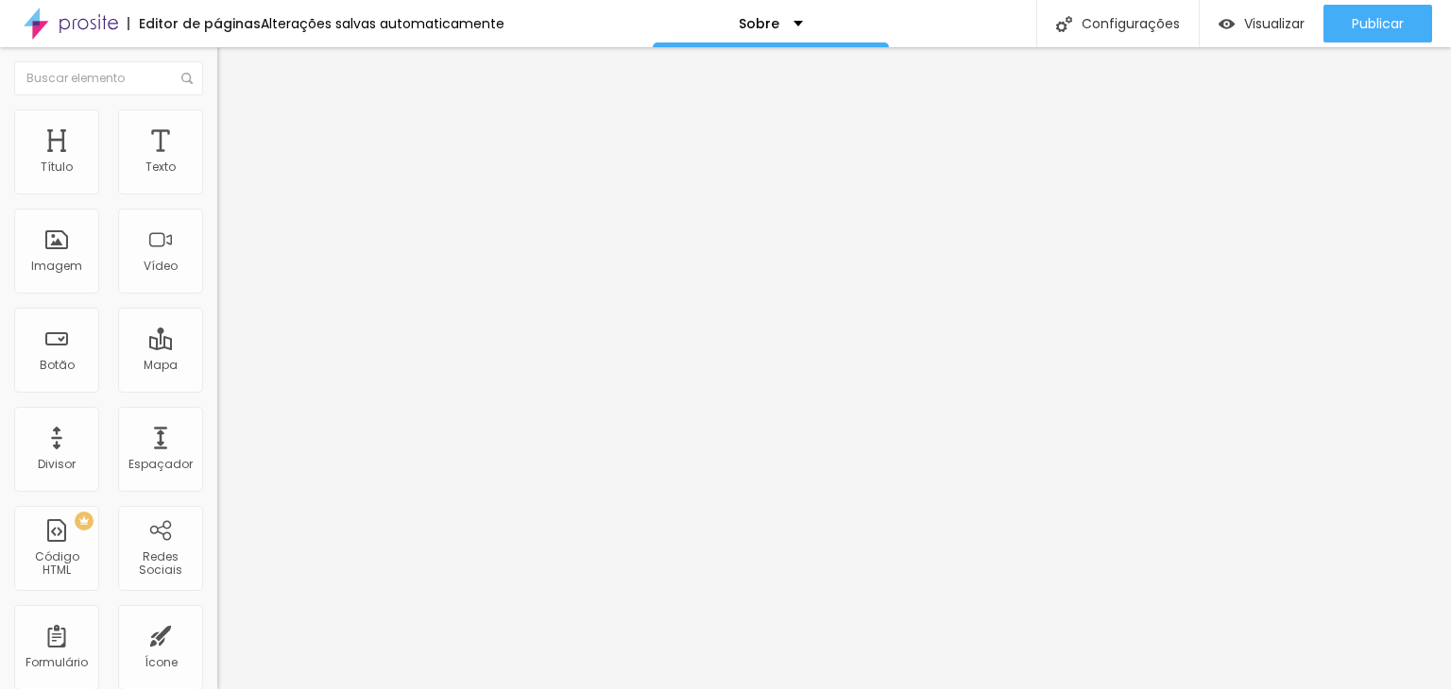
type input "55"
type input "5"
type input "10"
type input "50"
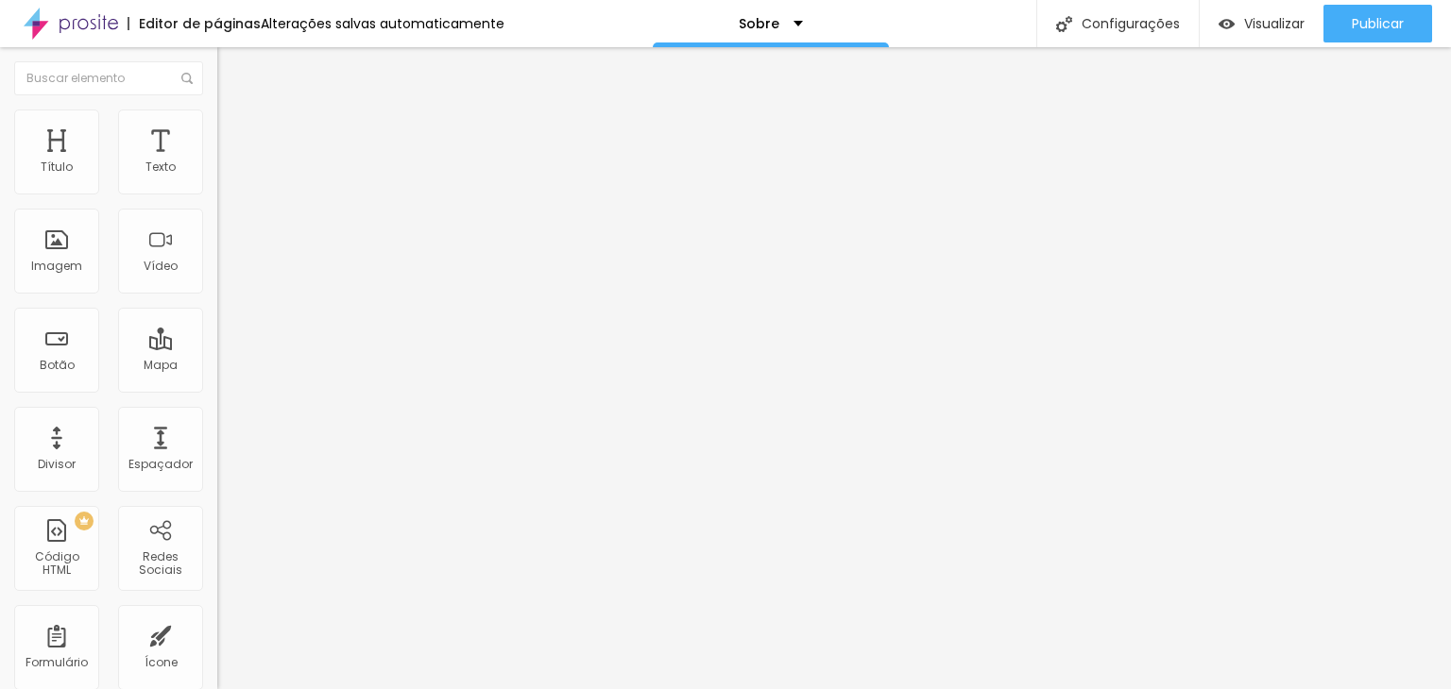
type input "50"
click at [217, 110] on img at bounding box center [225, 118] width 17 height 17
click at [217, 112] on img at bounding box center [225, 118] width 17 height 17
click at [225, 510] on icon "button" at bounding box center [230, 515] width 11 height 11
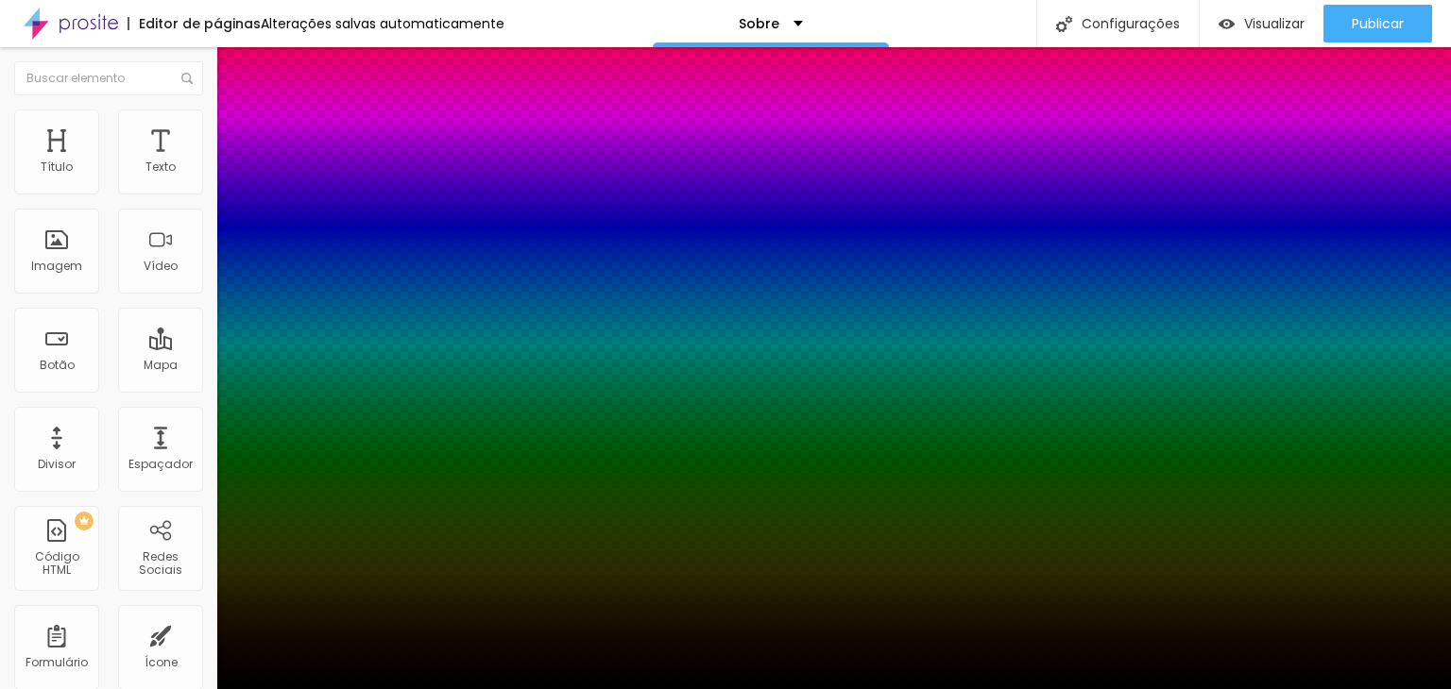
click at [347, 688] on div at bounding box center [725, 701] width 1451 height 0
click at [1118, 688] on div at bounding box center [725, 689] width 1451 height 0
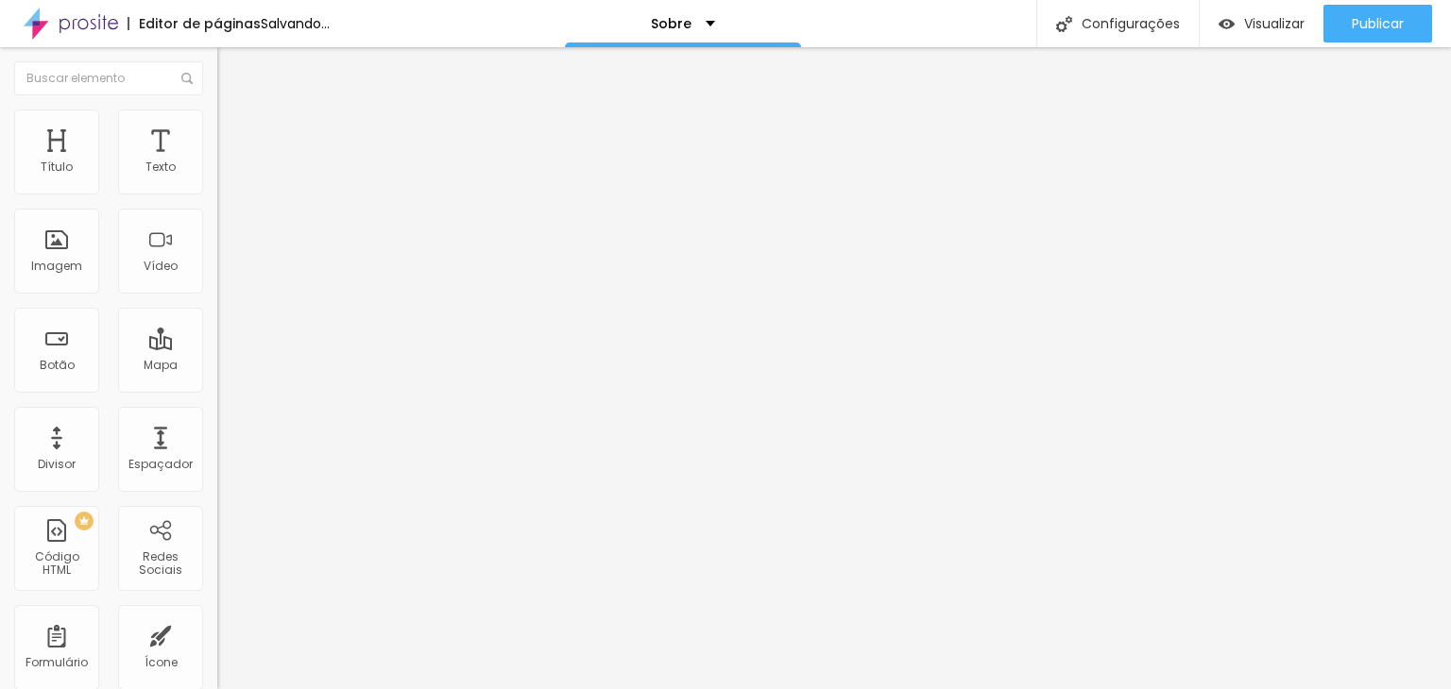
click at [234, 129] on span "Estilo" at bounding box center [248, 122] width 29 height 16
type input "5"
type input "10"
type input "50"
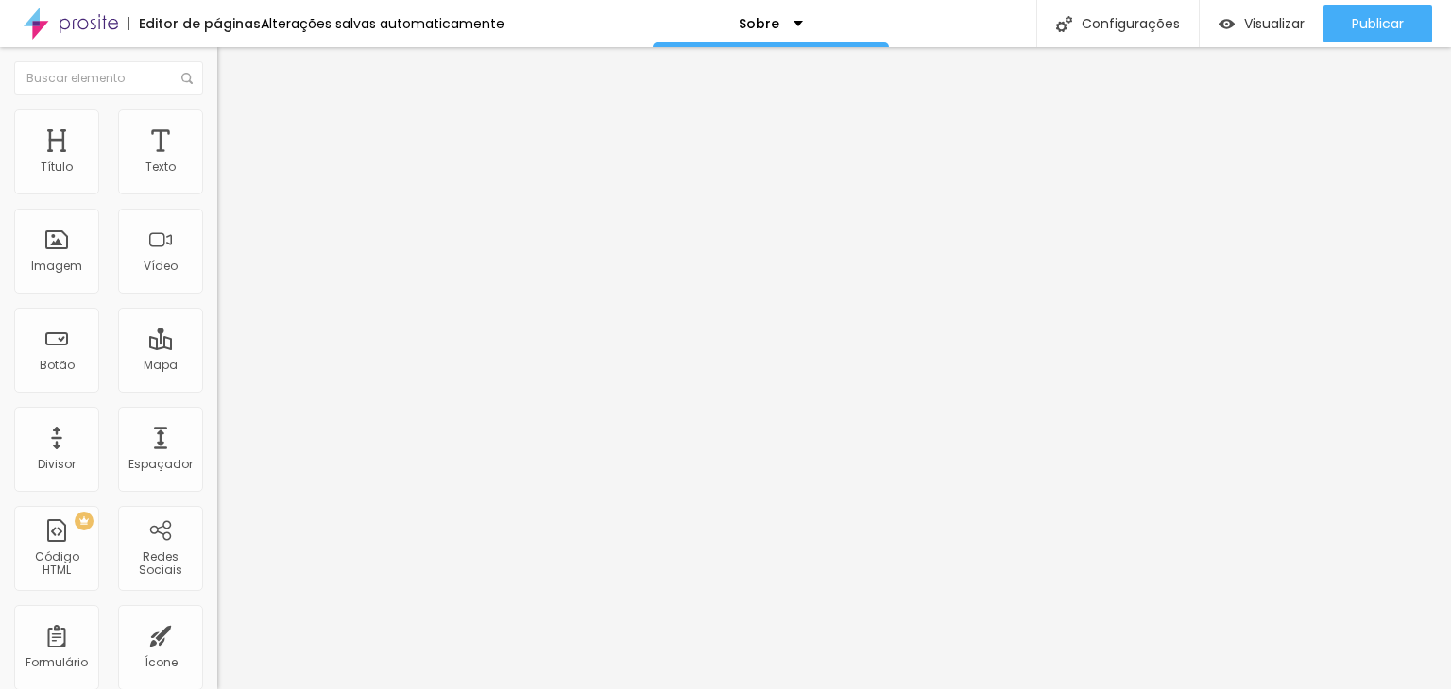
type input "5"
type input "10"
type input "55"
type input "1"
type input "10"
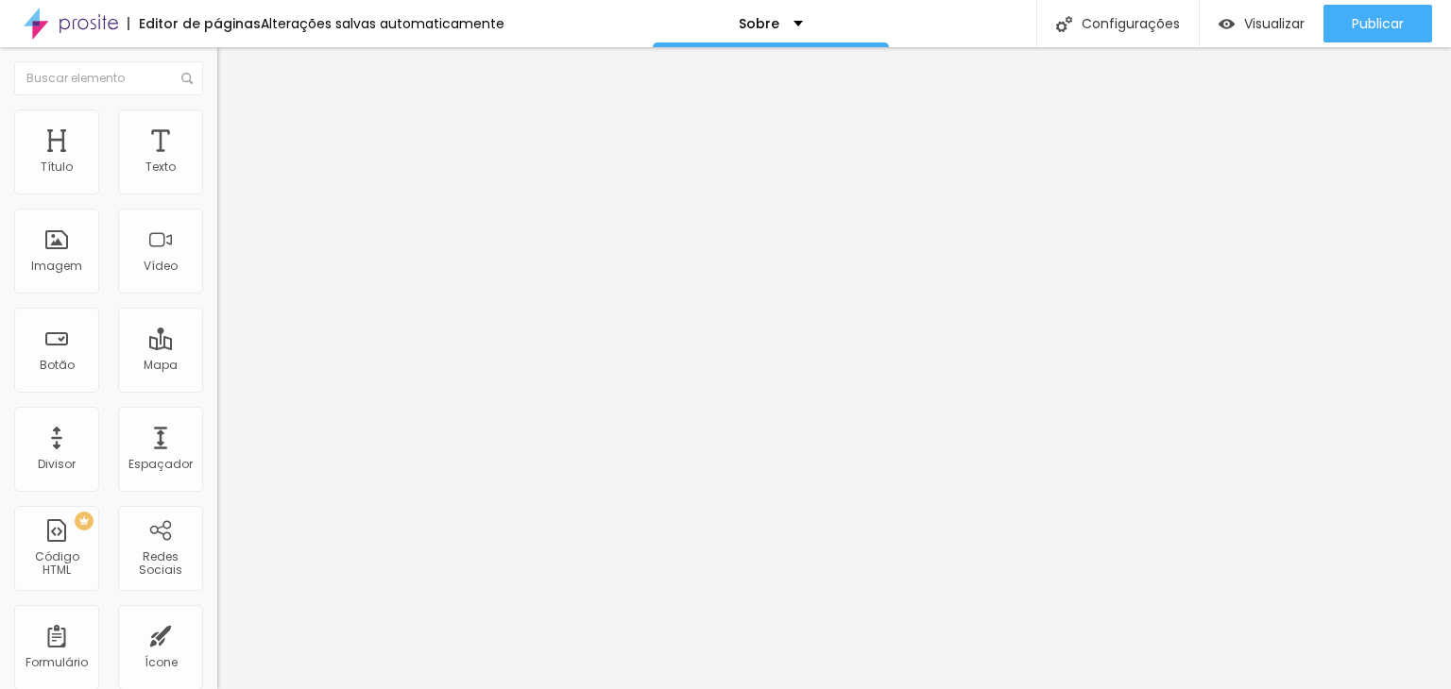
type input "100"
click at [227, 512] on icon "button" at bounding box center [231, 516] width 8 height 8
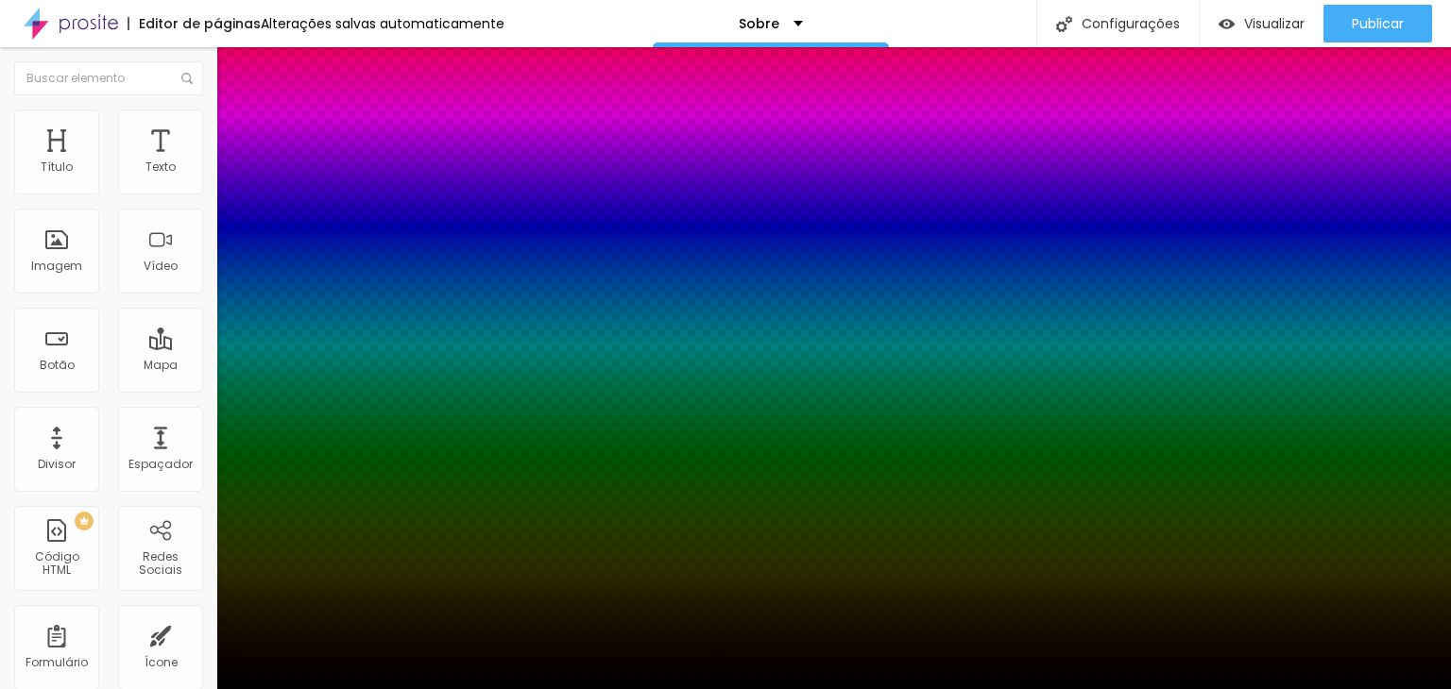
type input "2"
type input "4"
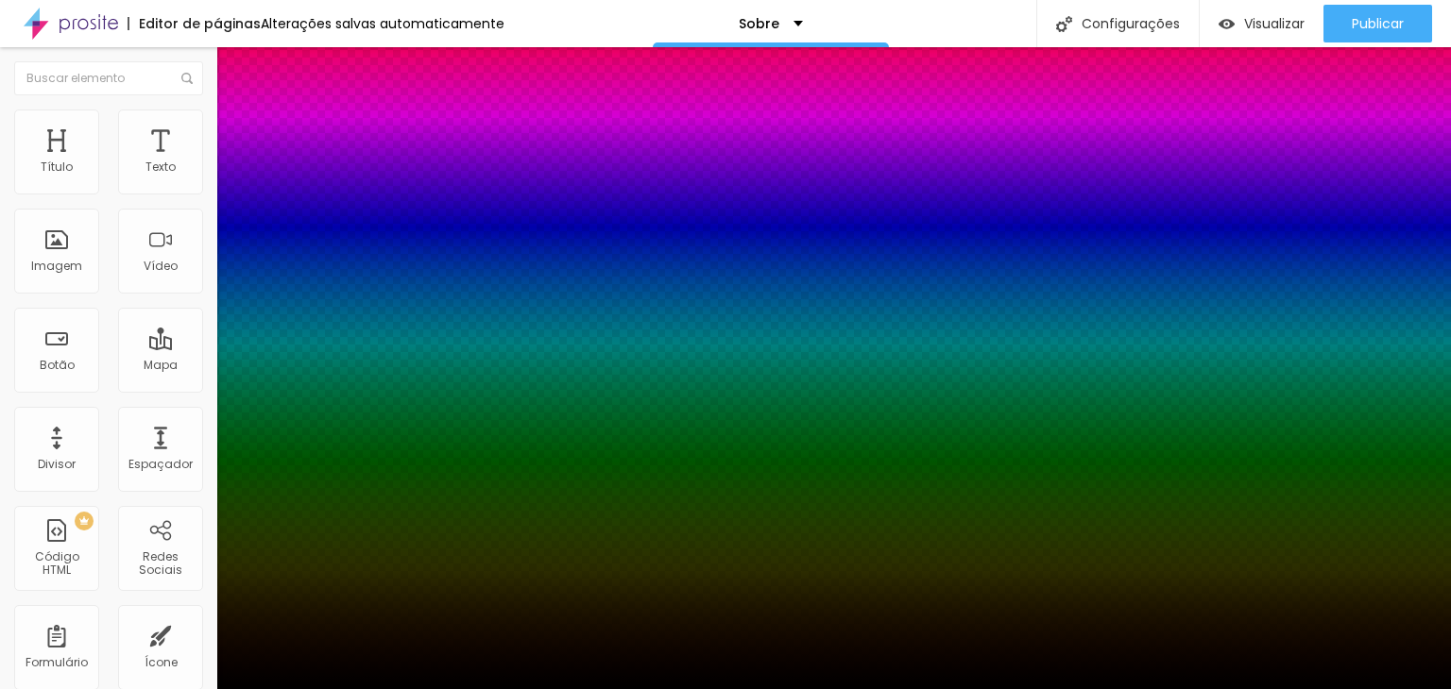
type input "4"
drag, startPoint x: 212, startPoint y: 198, endPoint x: 227, endPoint y: 229, distance: 33.4
drag, startPoint x: 227, startPoint y: 229, endPoint x: 179, endPoint y: 241, distance: 48.8
click at [182, 688] on div at bounding box center [725, 689] width 1451 height 0
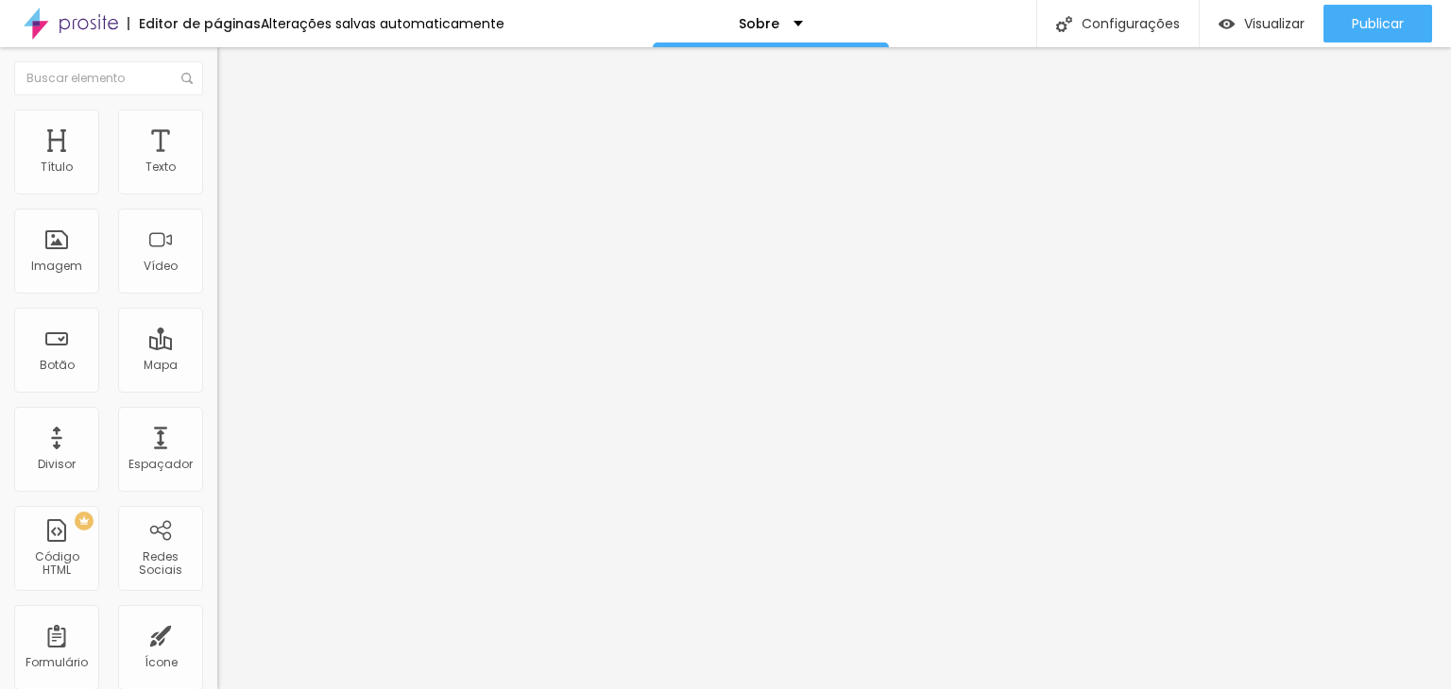
type input "0"
click at [217, 466] on div "Editar Imagem Conteúdo Estilo Avançado Tamanho 100 px % 0 Borda arredondada Som…" at bounding box center [325, 368] width 217 height 642
click at [217, 110] on li "Estilo" at bounding box center [325, 119] width 217 height 19
click at [217, 119] on img at bounding box center [225, 118] width 17 height 17
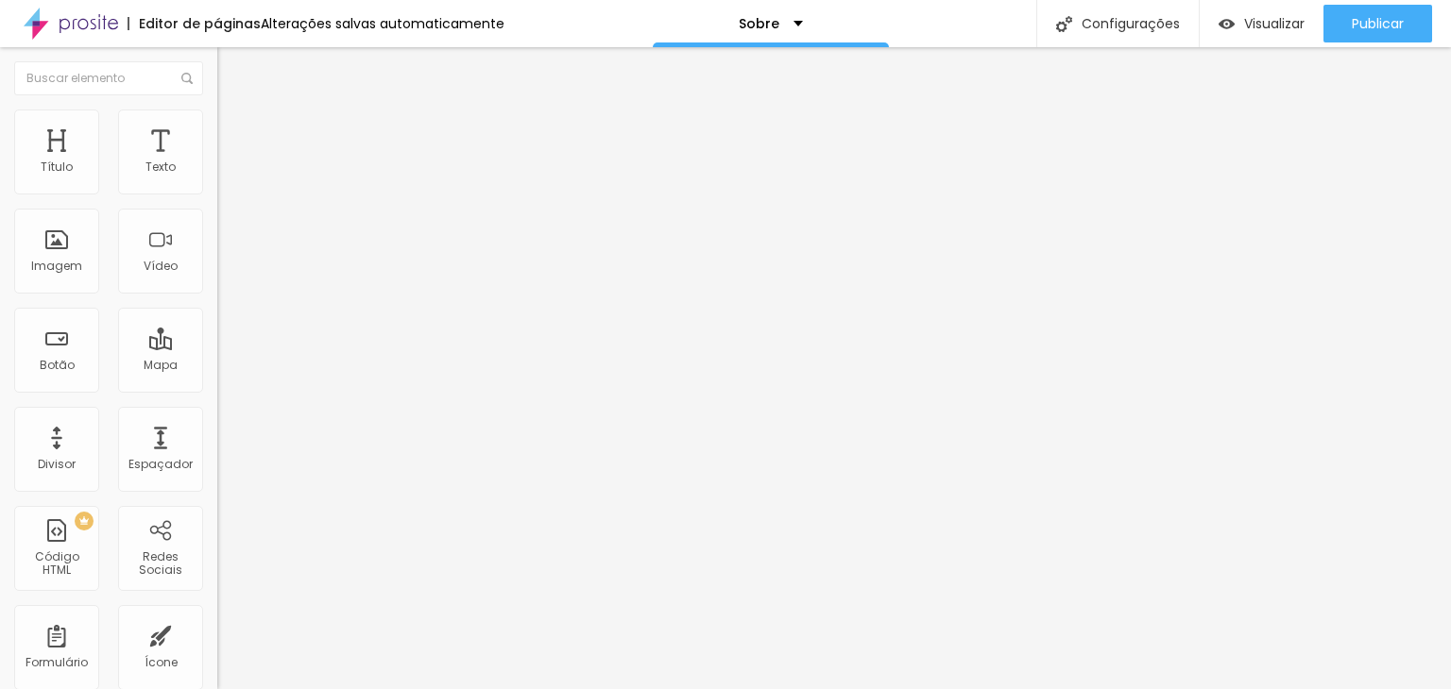
type input "8"
type input "10"
type input "80"
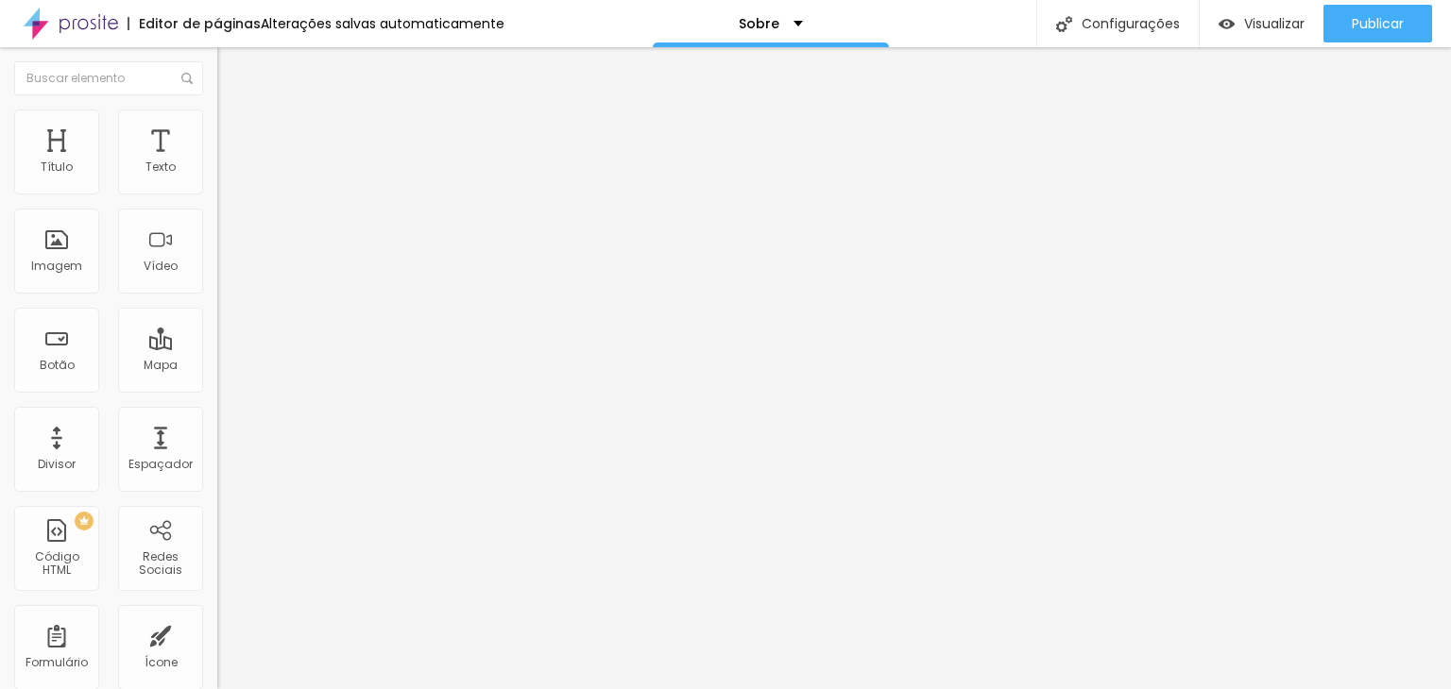
click at [217, 116] on li "Estilo" at bounding box center [325, 119] width 217 height 19
click at [217, 109] on li "Conteúdo" at bounding box center [325, 100] width 217 height 19
click at [217, 191] on input "text" at bounding box center [330, 181] width 227 height 19
type input "Ensaio de Casal"
drag, startPoint x: 137, startPoint y: 339, endPoint x: 157, endPoint y: 326, distance: 23.8
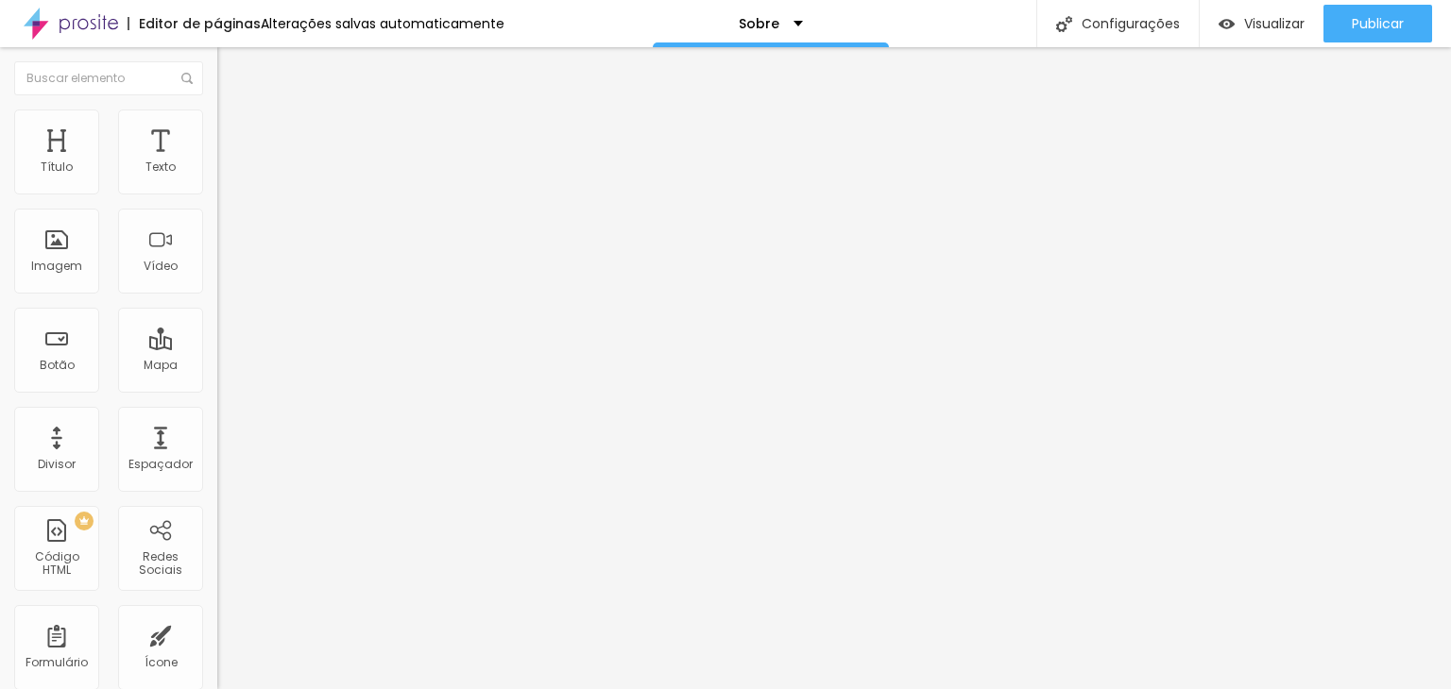
click at [217, 191] on input "text" at bounding box center [330, 181] width 227 height 19
click at [74, 252] on div "Imagem" at bounding box center [56, 251] width 85 height 85
click at [57, 283] on div "Imagem" at bounding box center [56, 251] width 85 height 85
click at [46, 255] on div "Imagem" at bounding box center [56, 251] width 85 height 85
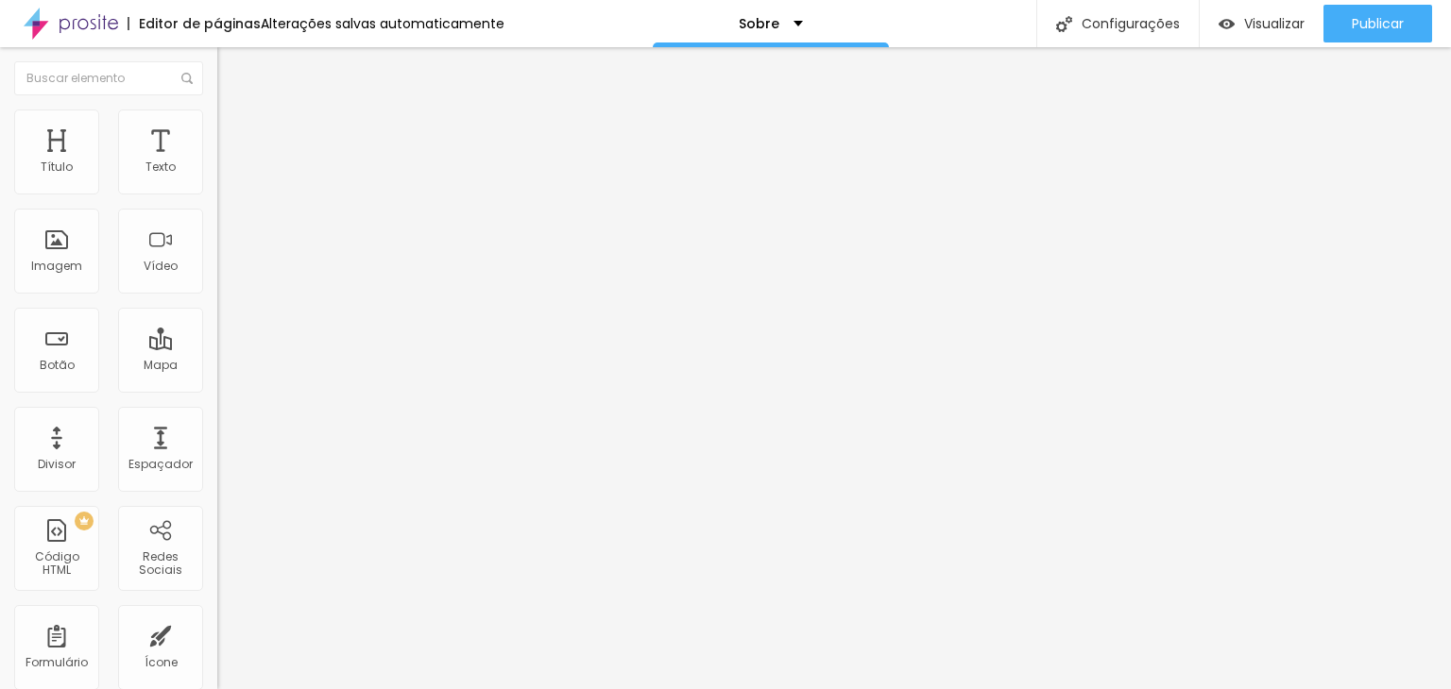
click at [217, 162] on span "Adicionar imagem" at bounding box center [278, 154] width 122 height 16
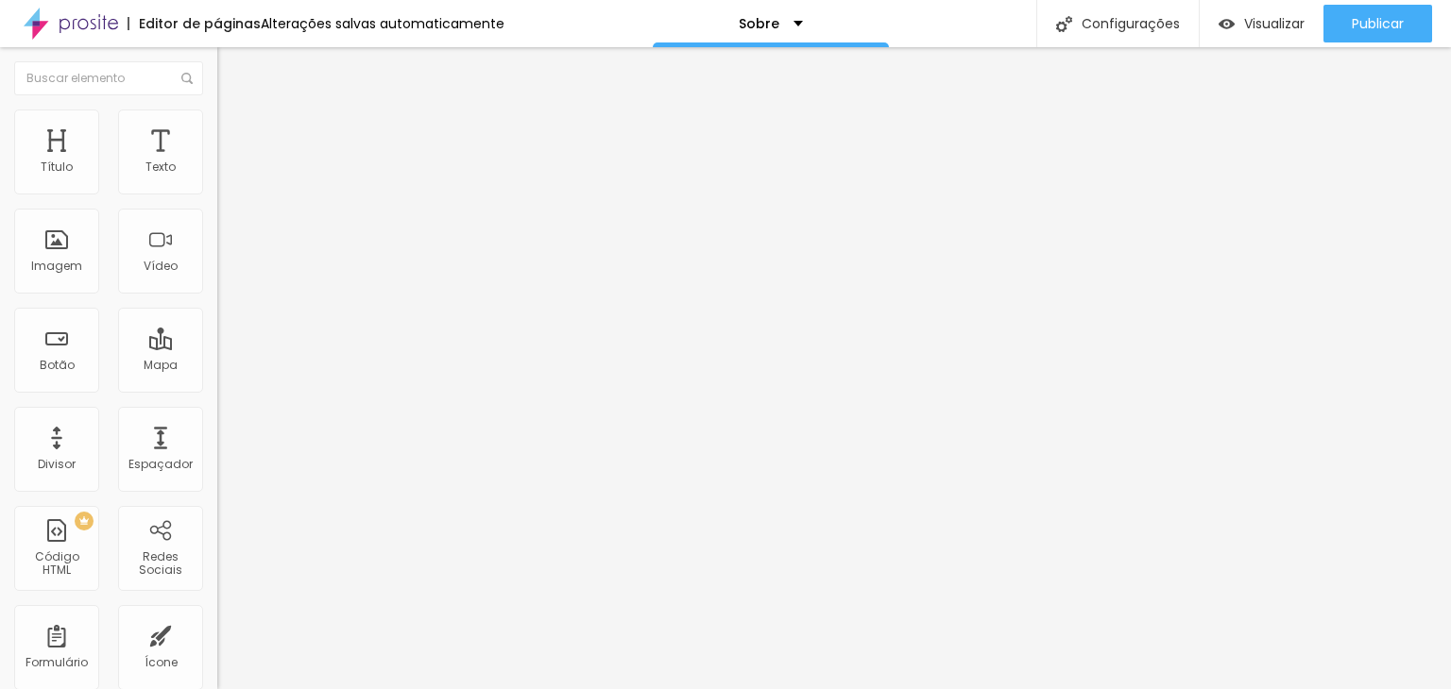
click at [217, 162] on span "Adicionar imagem" at bounding box center [278, 154] width 122 height 16
click at [217, 114] on img at bounding box center [225, 118] width 17 height 17
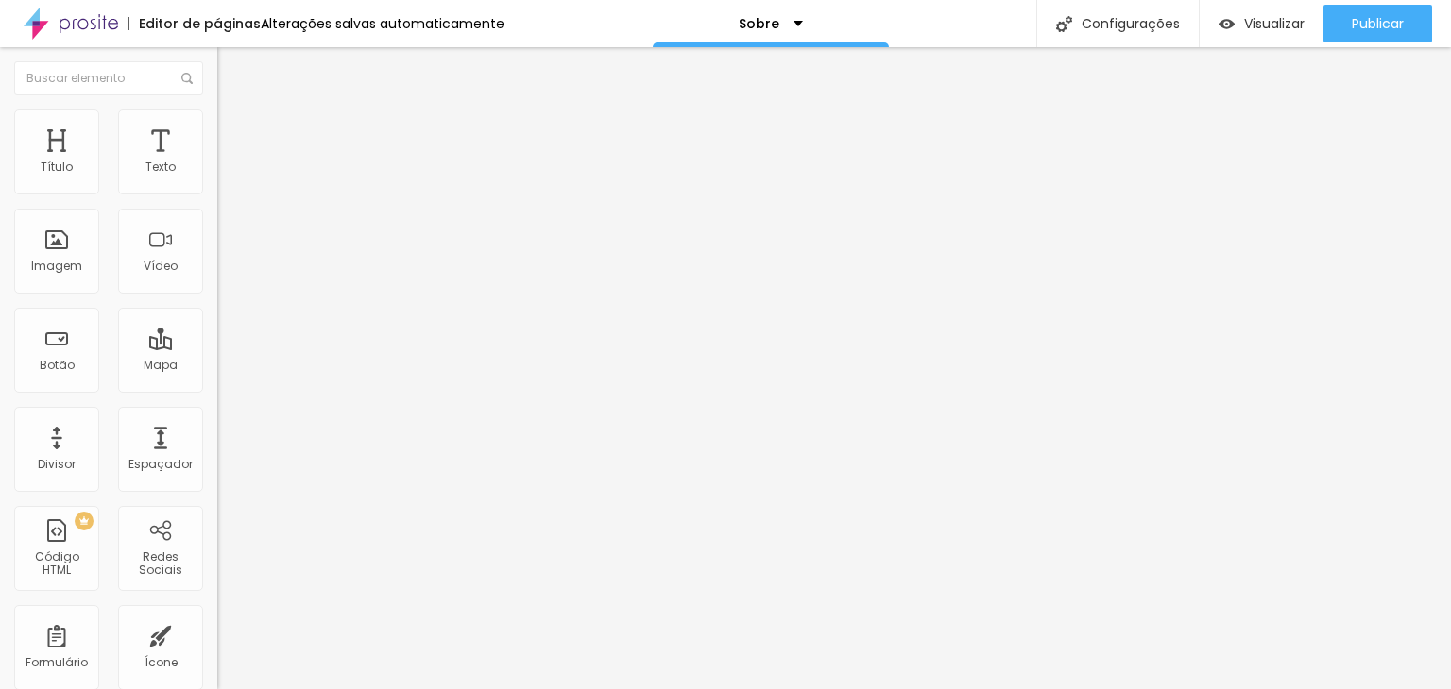
click at [217, 114] on img at bounding box center [225, 118] width 17 height 17
click at [234, 130] on span "Estilo" at bounding box center [248, 122] width 29 height 16
drag, startPoint x: 135, startPoint y: 182, endPoint x: 216, endPoint y: 179, distance: 81.3
click at [217, 178] on div "50 px %" at bounding box center [325, 169] width 217 height 20
click at [217, 125] on li "Estilo" at bounding box center [325, 119] width 217 height 19
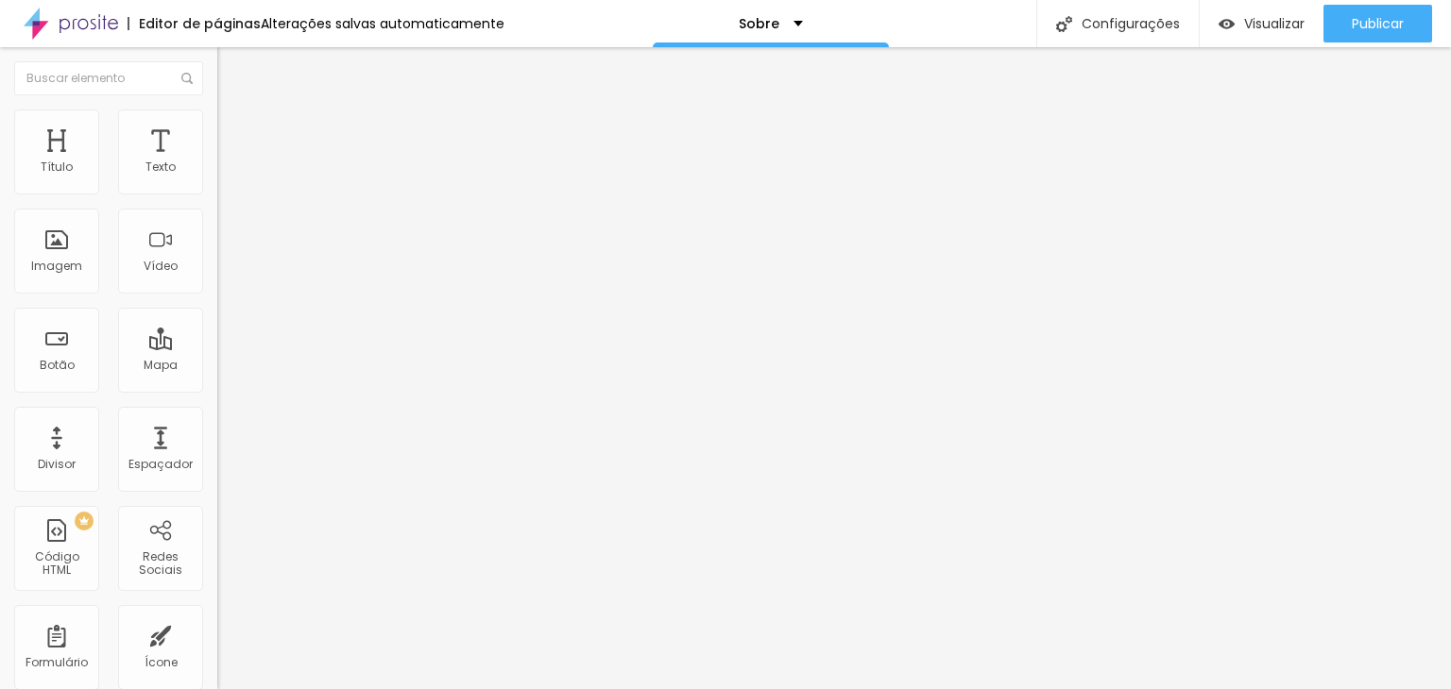
click at [217, 111] on img at bounding box center [225, 118] width 17 height 17
drag, startPoint x: 59, startPoint y: 351, endPoint x: 45, endPoint y: 333, distance: 22.3
click at [217, 207] on div "Descrição da imagem (Alt)" at bounding box center [325, 184] width 217 height 46
click at [217, 191] on input "text" at bounding box center [330, 181] width 227 height 19
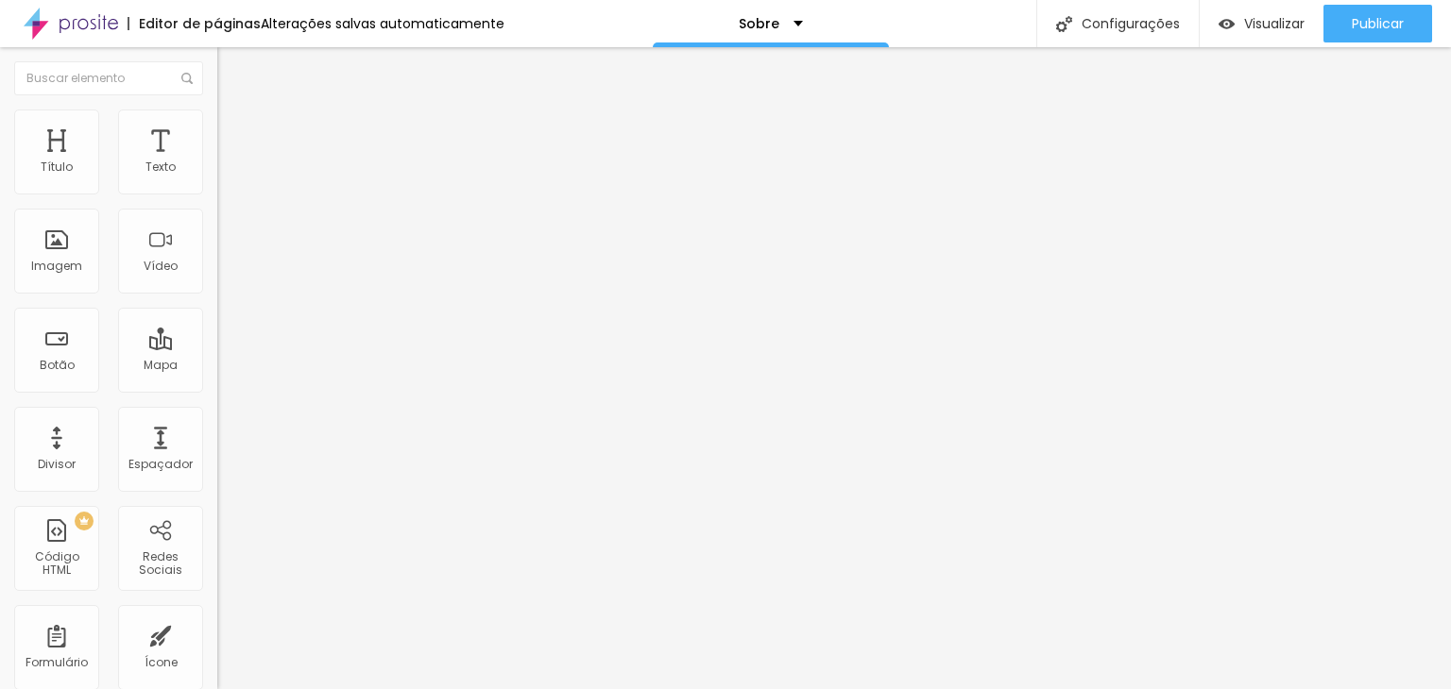
click at [217, 191] on input "text" at bounding box center [330, 181] width 227 height 19
click at [217, 120] on li "Estilo" at bounding box center [325, 119] width 217 height 19
drag, startPoint x: 128, startPoint y: 186, endPoint x: 215, endPoint y: 191, distance: 87.0
click at [217, 191] on div "Tamanho 50 px % 0 Borda arredondada Sombra ATIVO Voltar ao padrão" at bounding box center [325, 336] width 217 height 379
click at [217, 105] on img at bounding box center [225, 99] width 17 height 17
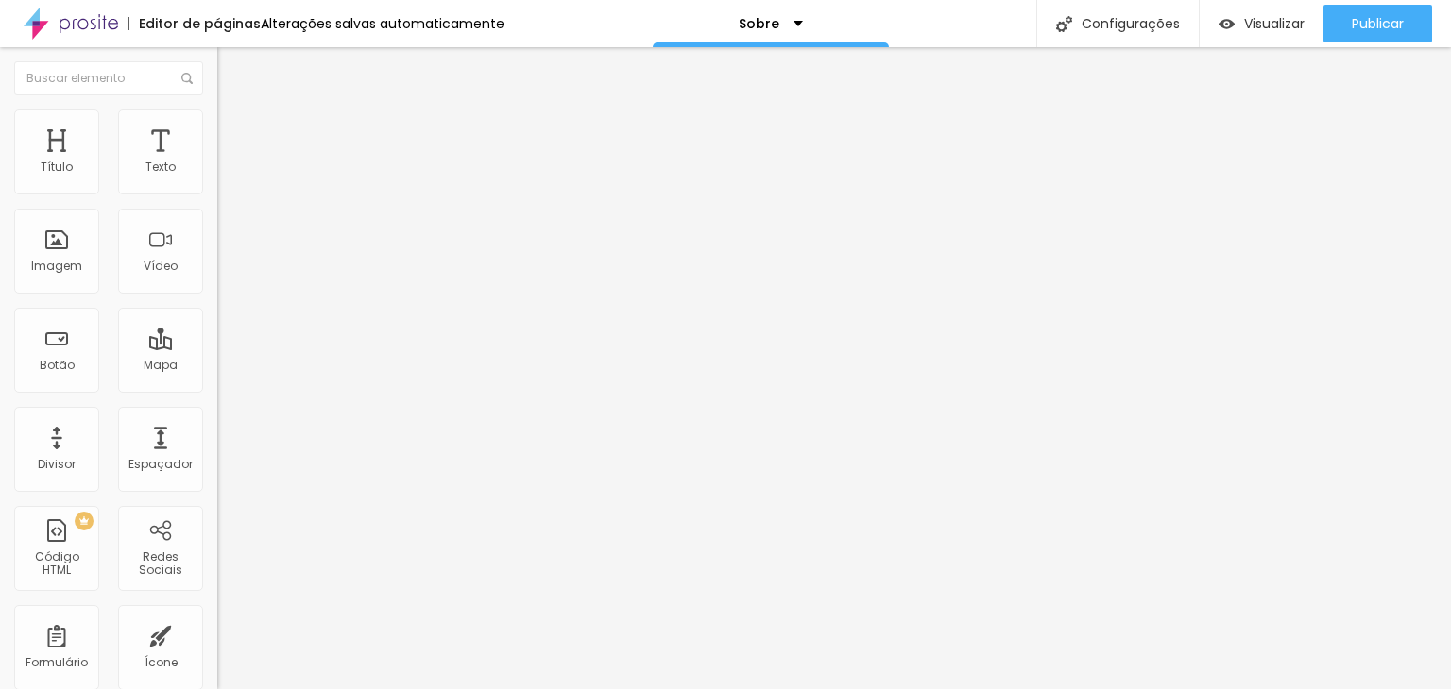
click at [217, 108] on img at bounding box center [225, 99] width 17 height 17
click at [217, 47] on button "Editar Imagem" at bounding box center [325, 68] width 217 height 43
click at [217, 124] on li "Estilo" at bounding box center [325, 119] width 217 height 19
drag, startPoint x: 129, startPoint y: 179, endPoint x: 211, endPoint y: 167, distance: 82.1
click at [217, 178] on div "80 px %" at bounding box center [325, 169] width 217 height 20
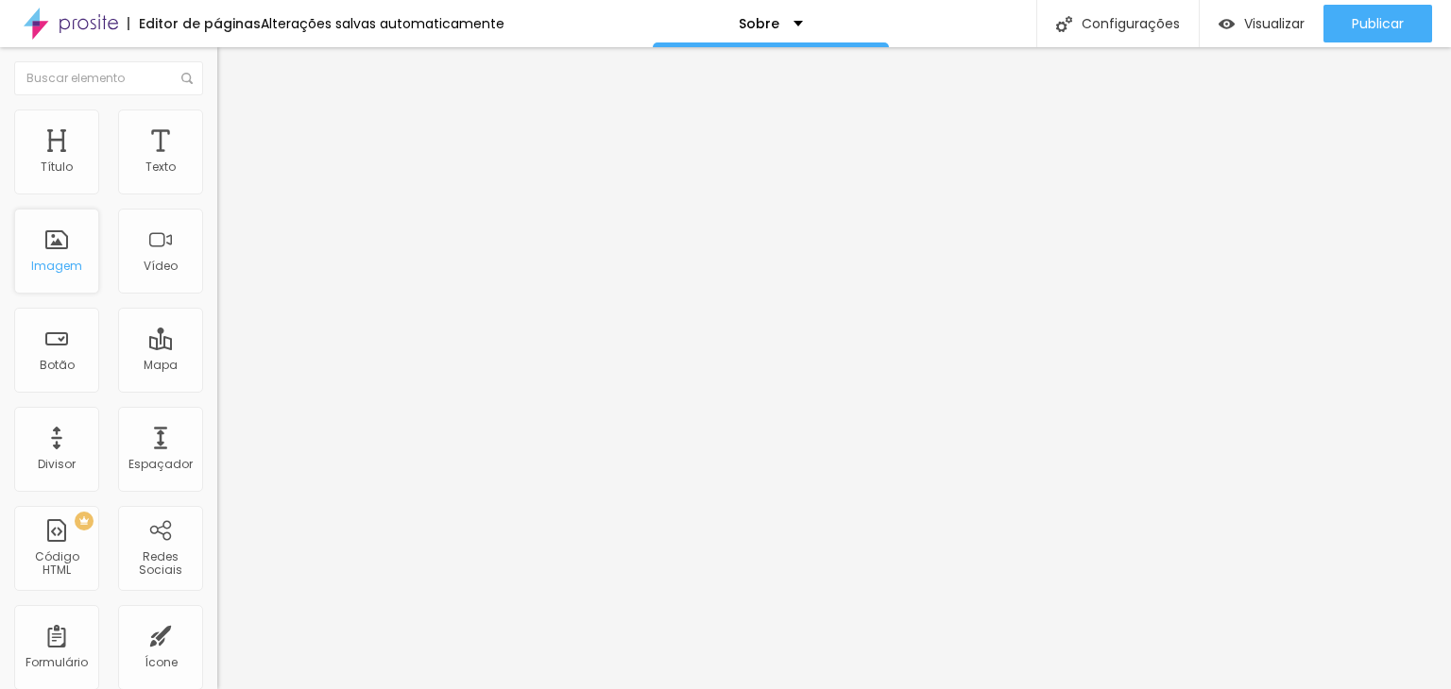
click at [53, 243] on div "Imagem" at bounding box center [56, 251] width 85 height 85
click at [217, 162] on span "Adicionar imagem" at bounding box center [278, 154] width 122 height 16
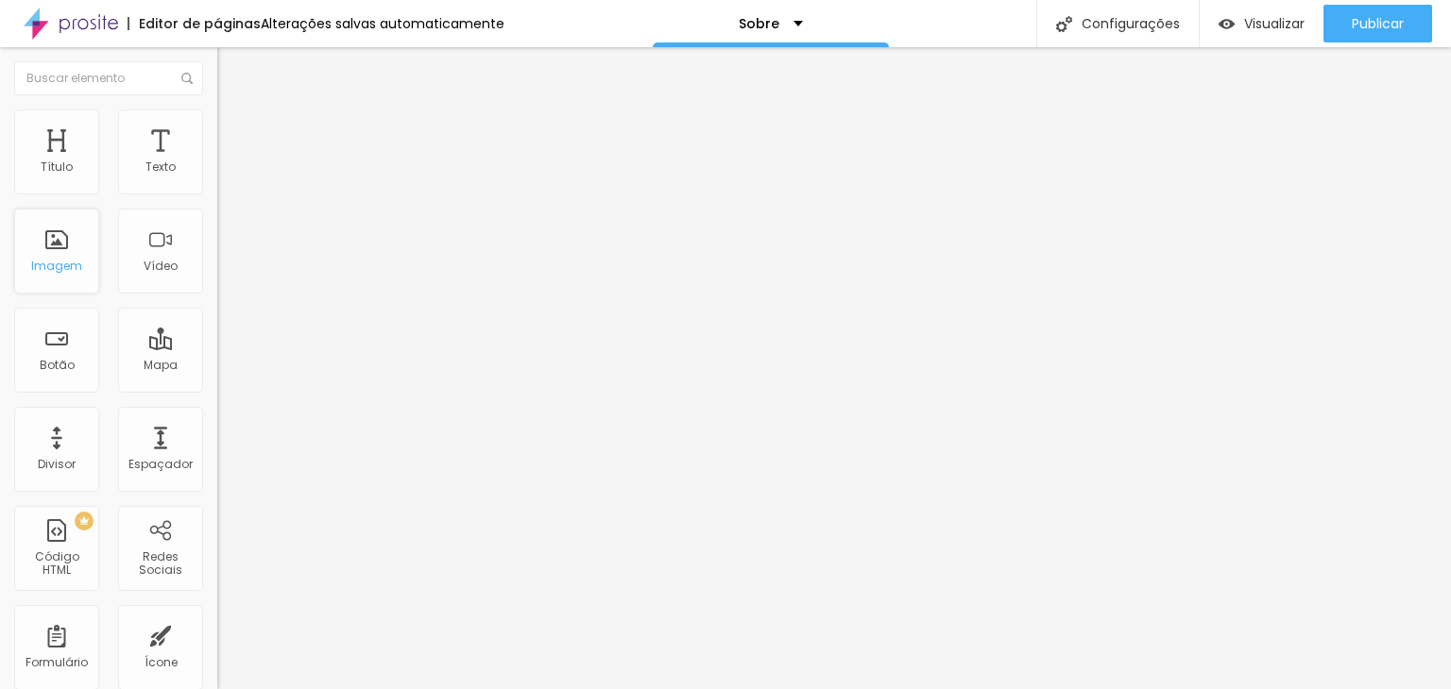
click at [73, 261] on div "Imagem" at bounding box center [56, 266] width 51 height 13
click at [51, 246] on div "Imagem" at bounding box center [56, 251] width 85 height 85
click at [63, 250] on div "Imagem" at bounding box center [56, 251] width 85 height 85
click at [217, 162] on span "Adicionar imagem" at bounding box center [278, 154] width 122 height 16
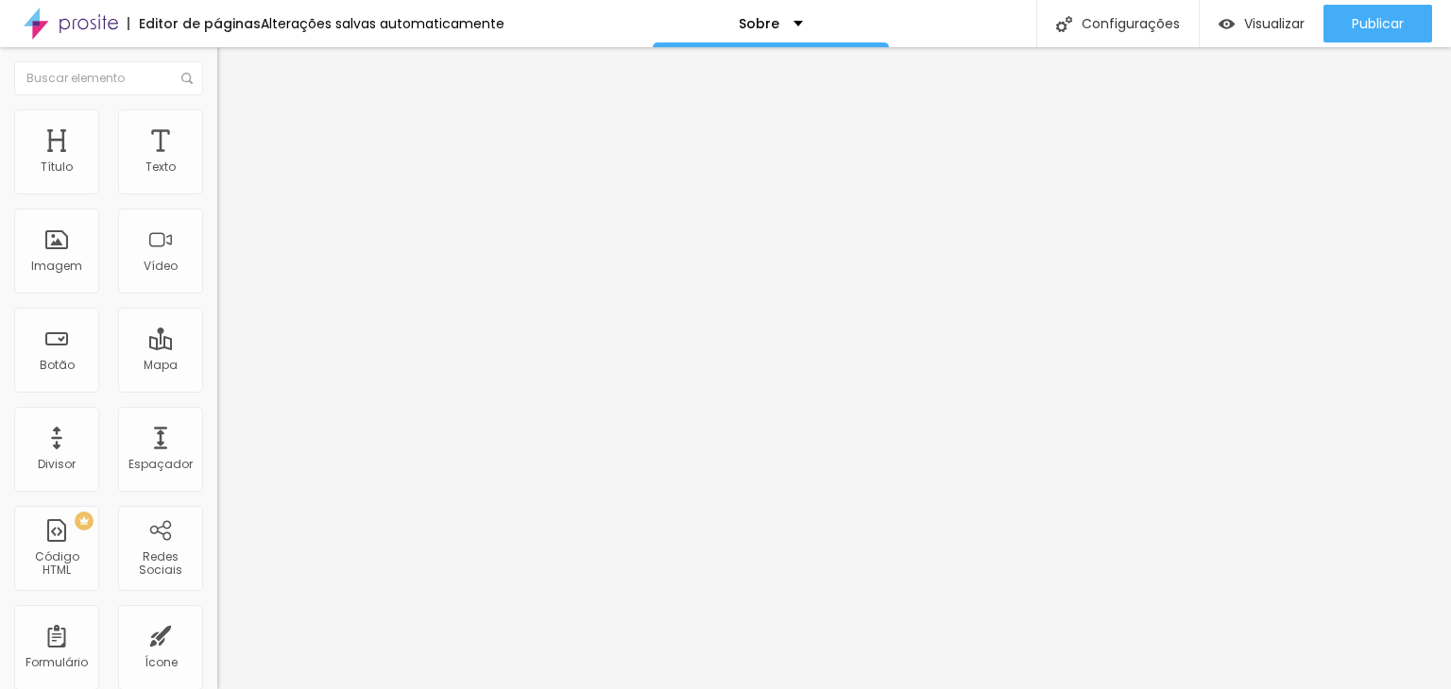
click at [217, 191] on input "text" at bounding box center [330, 181] width 227 height 19
click at [217, 62] on button "Editar Seção" at bounding box center [325, 68] width 217 height 43
click at [231, 74] on img "button" at bounding box center [238, 68] width 15 height 15
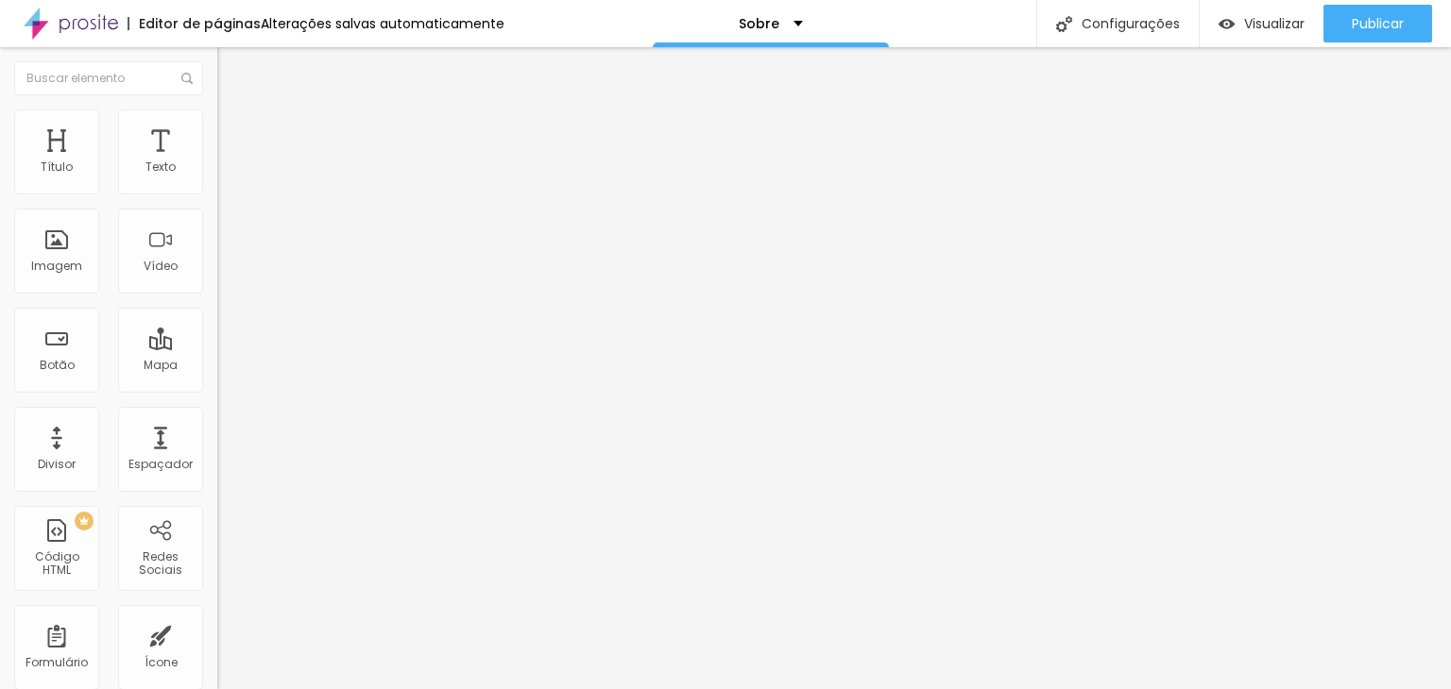
click at [231, 75] on img "button" at bounding box center [238, 68] width 15 height 15
click at [217, 162] on span "Trocar imagem" at bounding box center [268, 154] width 103 height 16
drag, startPoint x: 128, startPoint y: 334, endPoint x: 168, endPoint y: 254, distance: 89.5
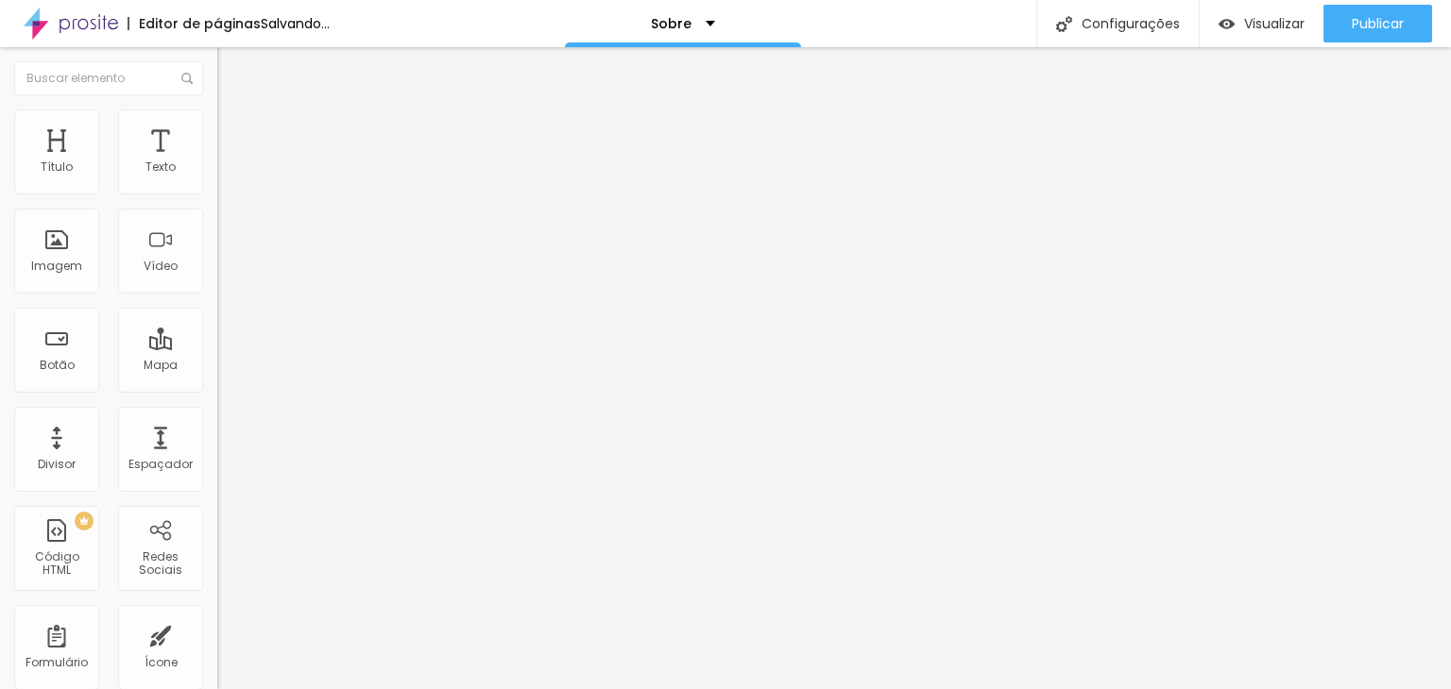
click at [217, 355] on div "Trocar imagem Descrição da imagem (Alt) Chá Revelação Alinhamento Proporção Ori…" at bounding box center [325, 289] width 217 height 284
click at [217, 162] on span "Trocar imagem" at bounding box center [268, 154] width 103 height 16
drag, startPoint x: 84, startPoint y: 345, endPoint x: 49, endPoint y: 303, distance: 54.3
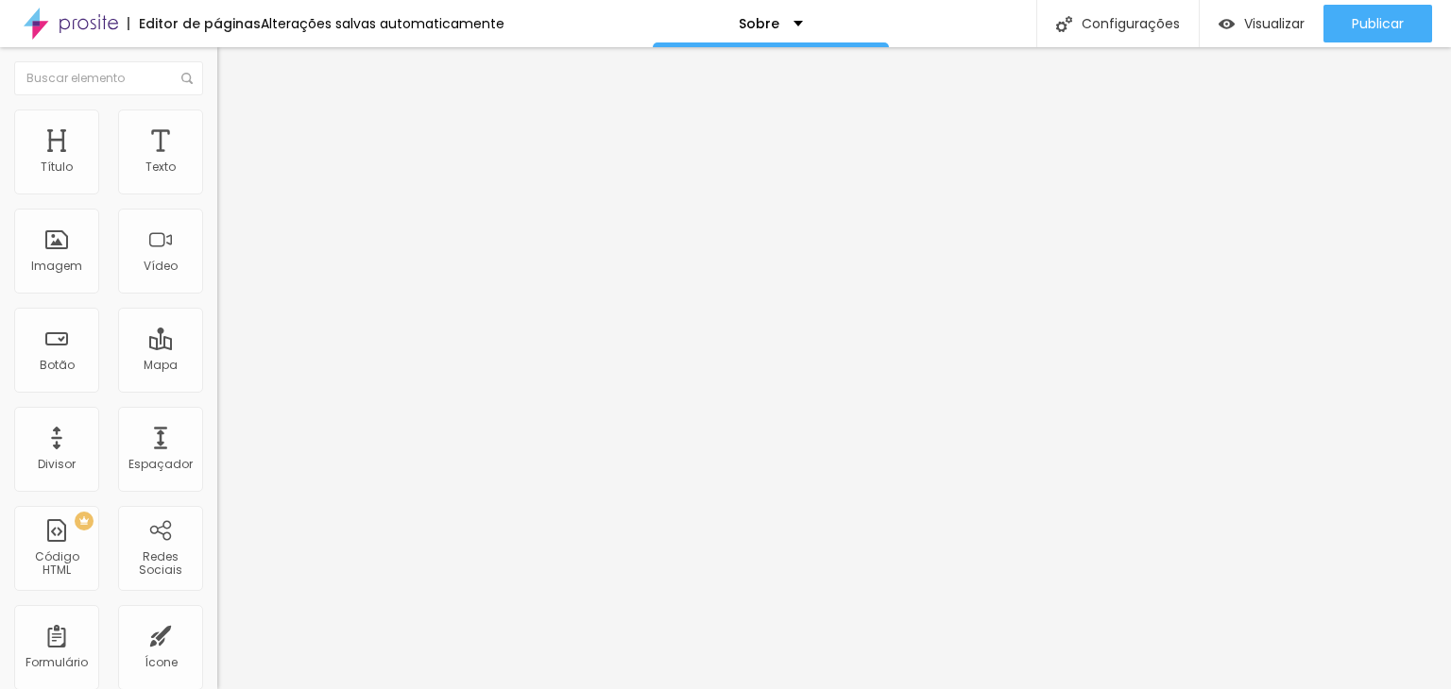
click at [217, 311] on div "Trocar imagem Descrição da imagem (Alt) Batizado Alinhamento Proporção Original…" at bounding box center [325, 289] width 217 height 284
click at [217, 162] on span "Trocar imagem" at bounding box center [268, 154] width 103 height 16
click at [217, 161] on div "Trocar imagem" at bounding box center [325, 153] width 217 height 13
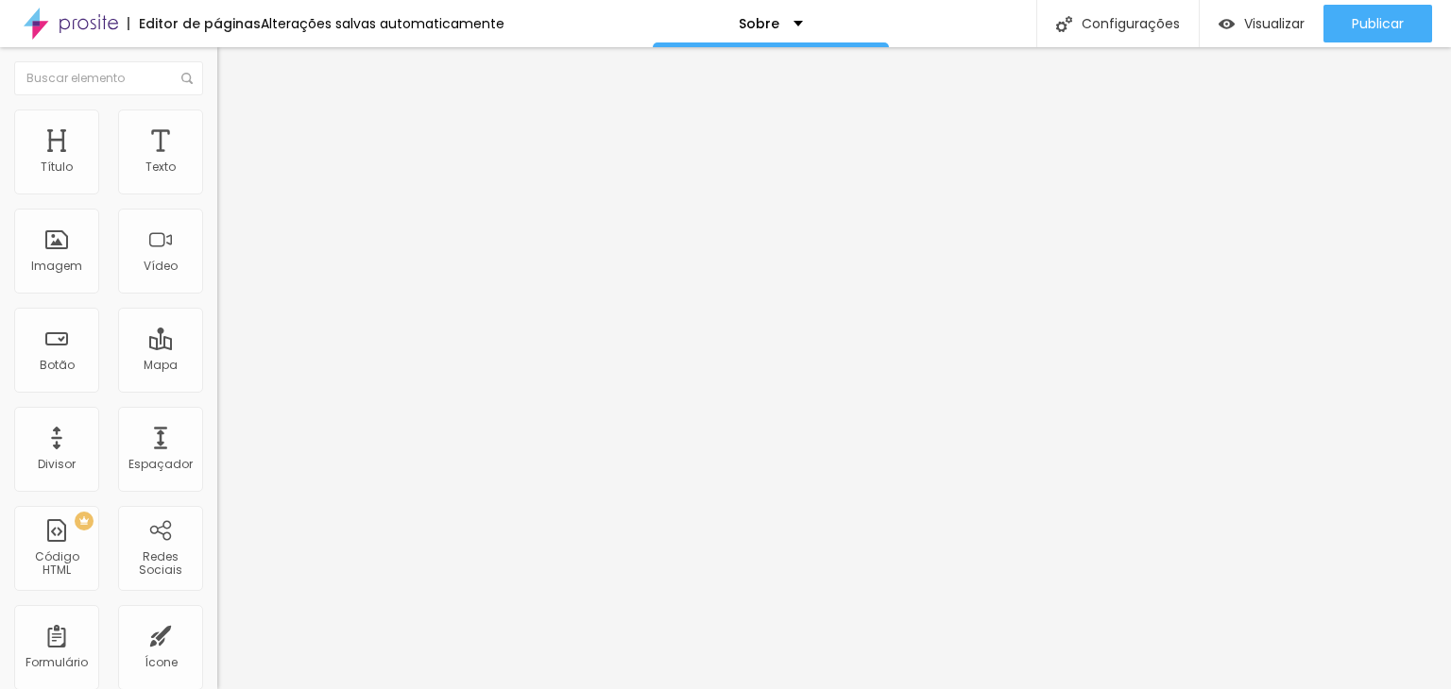
click at [217, 162] on span "Trocar imagem" at bounding box center [268, 154] width 103 height 16
drag, startPoint x: 189, startPoint y: 254, endPoint x: 348, endPoint y: 264, distance: 159.9
drag, startPoint x: 77, startPoint y: 333, endPoint x: 31, endPoint y: 292, distance: 62.2
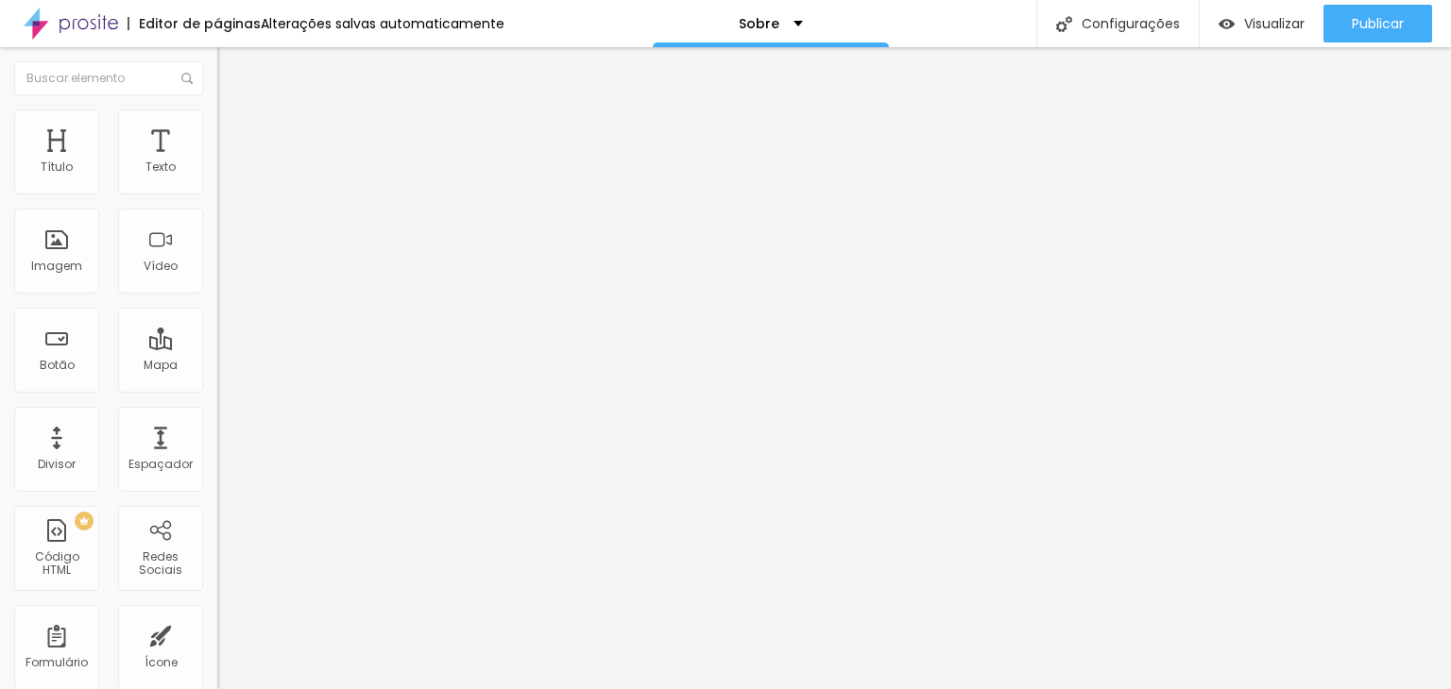
click at [217, 306] on div "Trocar imagem Descrição da imagem (Alt) Bodas Alinhamento Proporção Original Ci…" at bounding box center [325, 289] width 217 height 284
click at [217, 110] on ul "Conteúdo Estilo Avançado" at bounding box center [325, 119] width 217 height 57
click at [217, 118] on li "Estilo" at bounding box center [325, 119] width 217 height 19
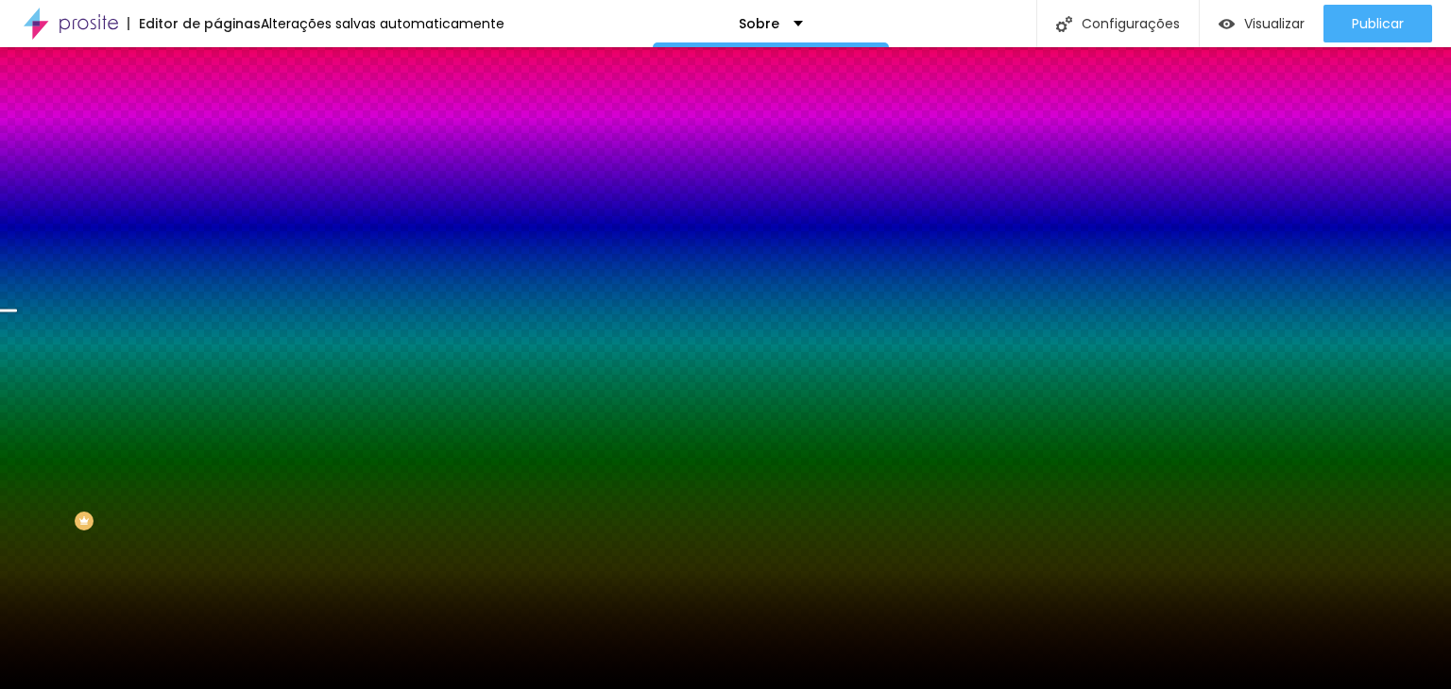
click at [320, 174] on span at bounding box center [325, 166] width 11 height 16
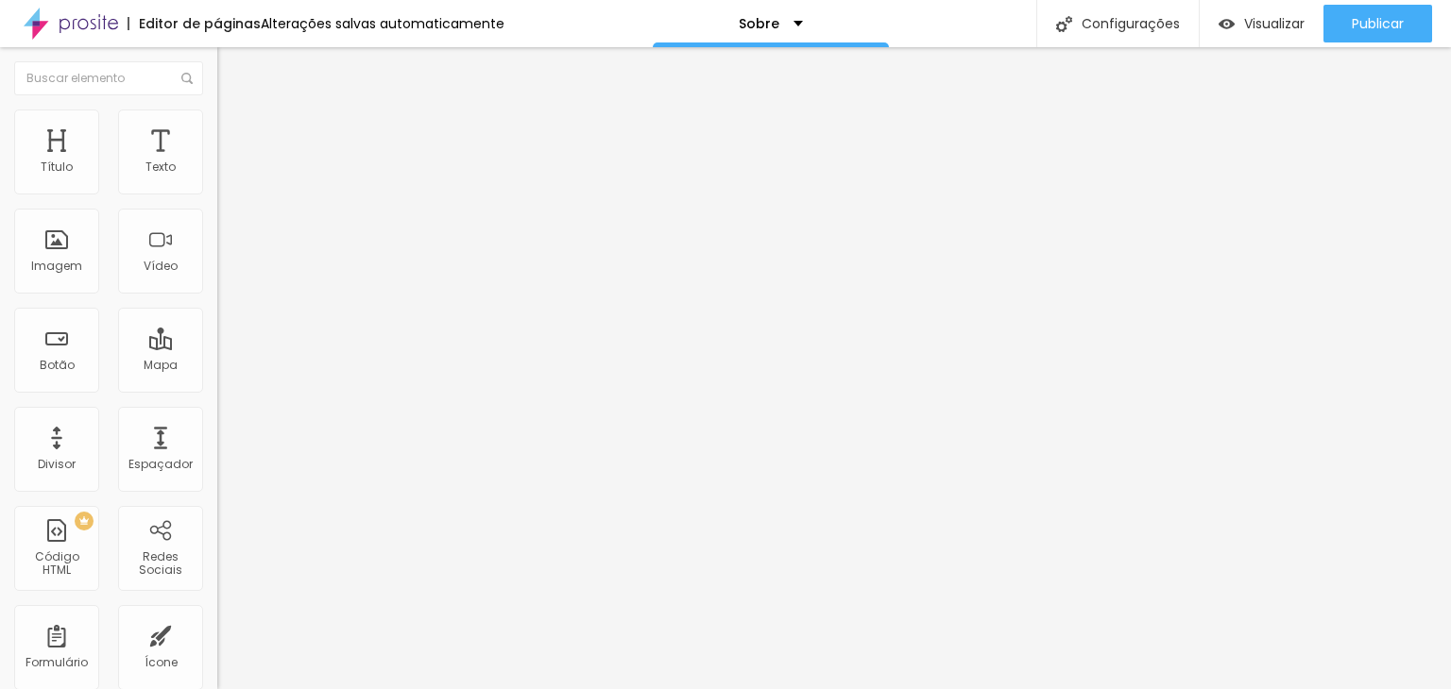
click at [217, 114] on img at bounding box center [225, 118] width 17 height 17
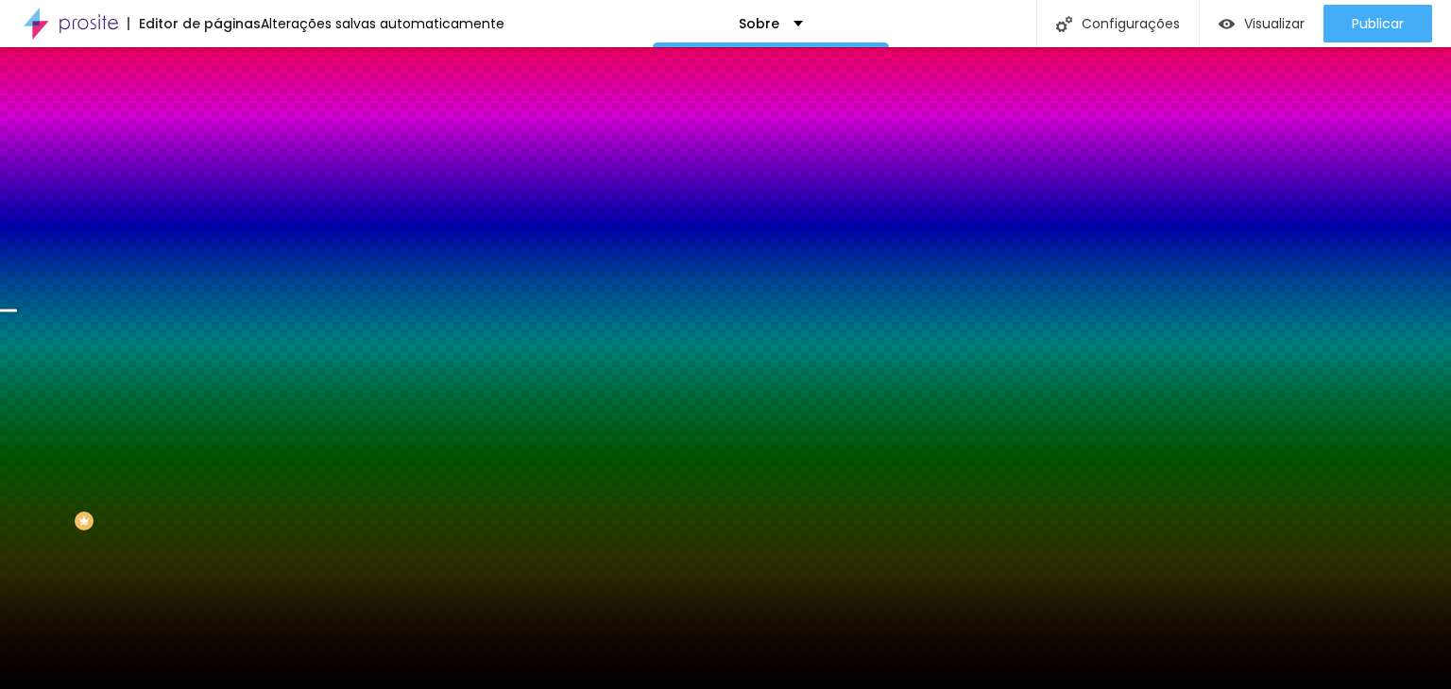
click at [217, 174] on span "Adicionar imagem" at bounding box center [278, 166] width 122 height 16
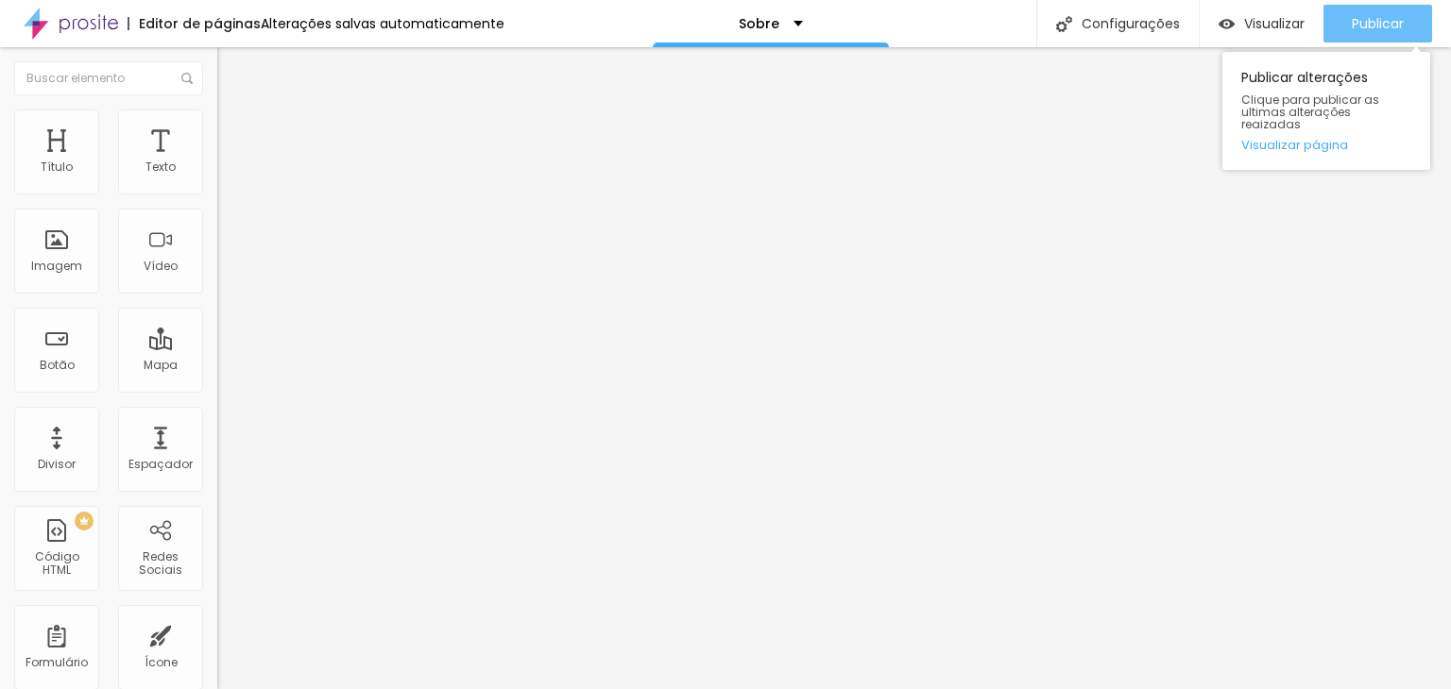
click at [1398, 27] on span "Publicar" at bounding box center [1377, 23] width 52 height 15
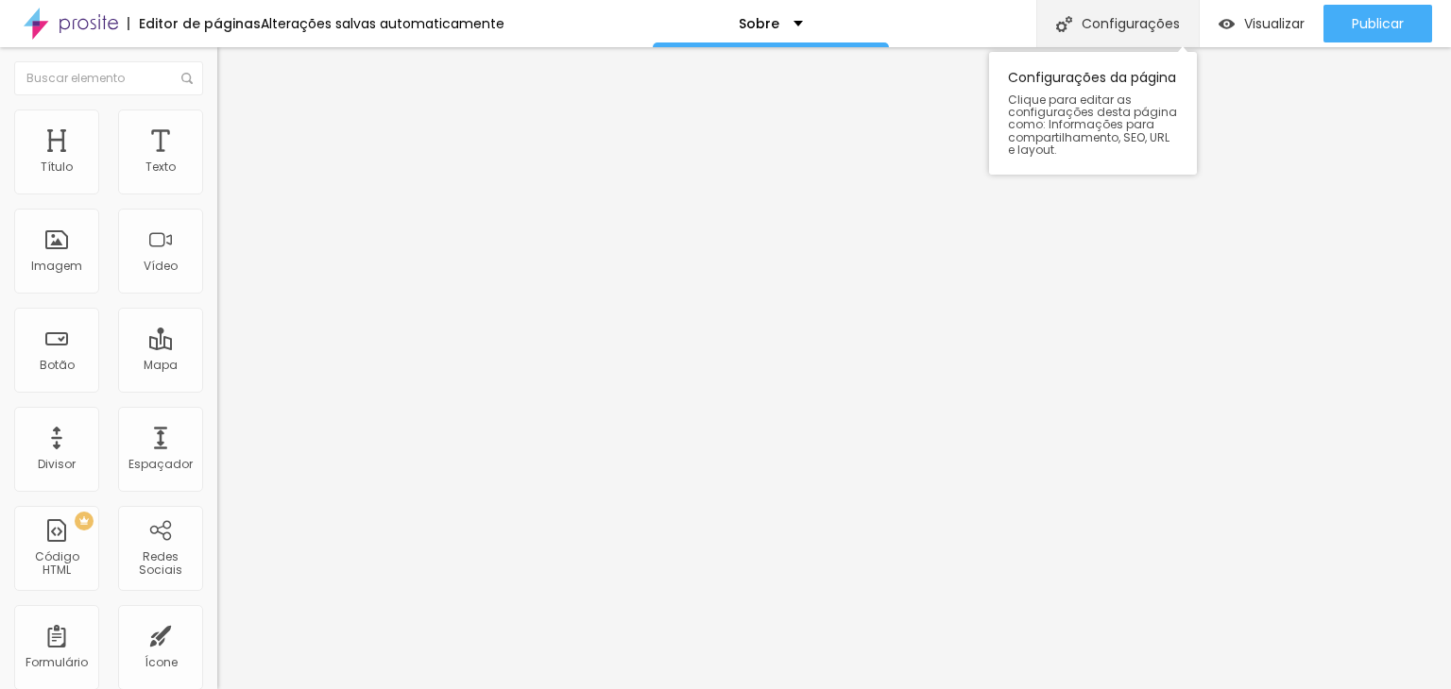
click at [1140, 25] on div "Configurações" at bounding box center [1117, 23] width 162 height 47
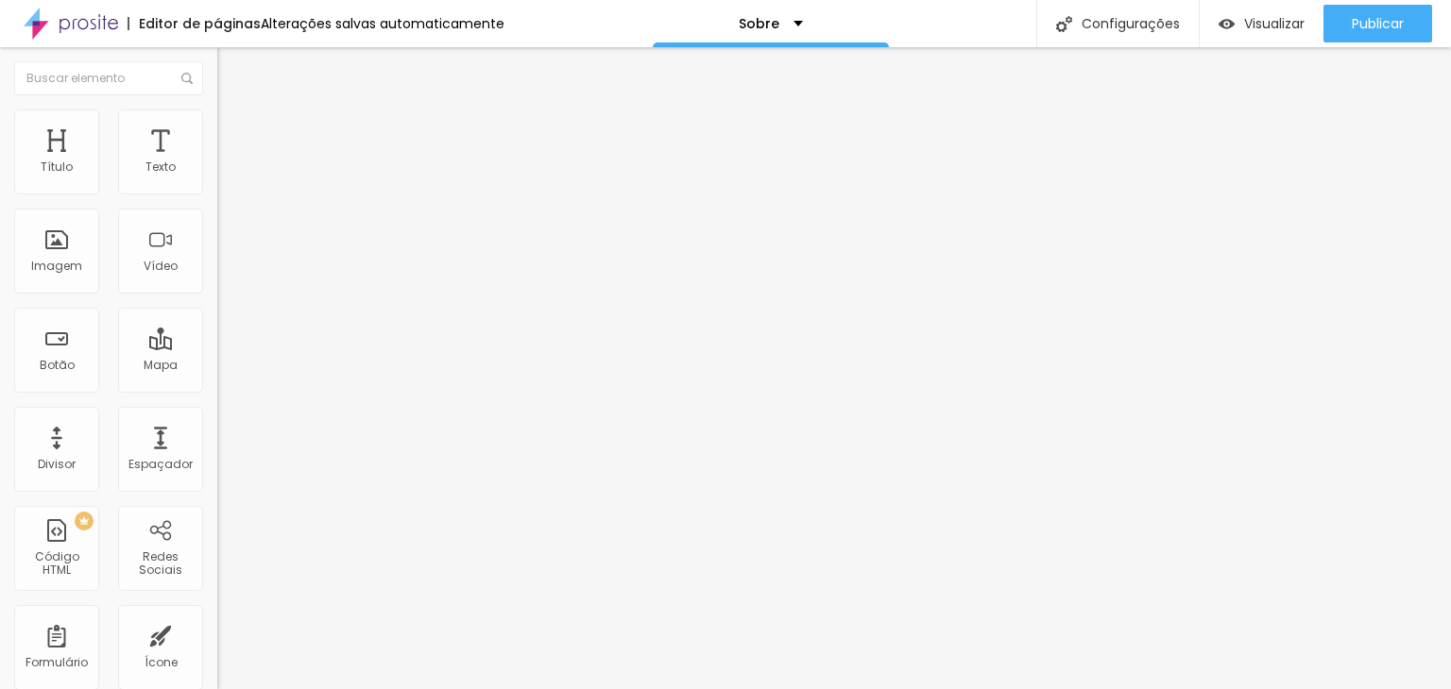
drag, startPoint x: 688, startPoint y: 115, endPoint x: 827, endPoint y: 105, distance: 140.2
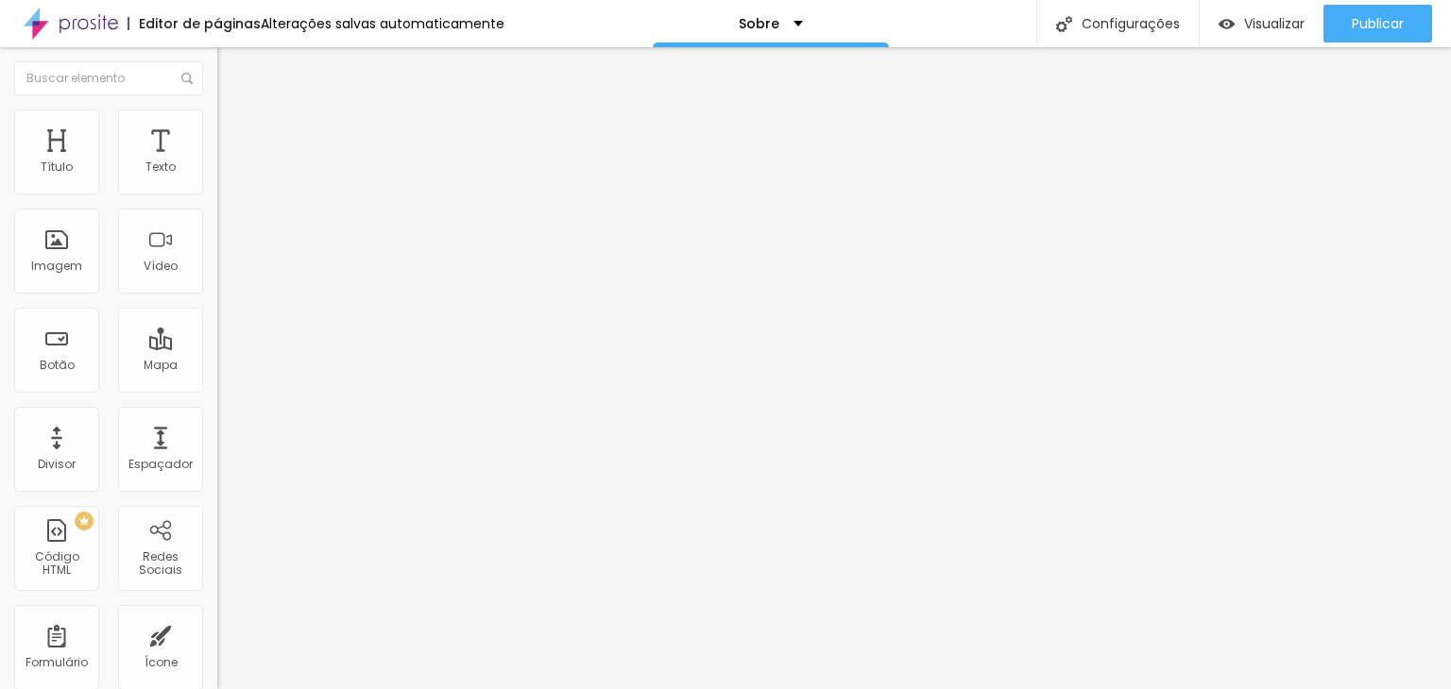
scroll to position [0, 0]
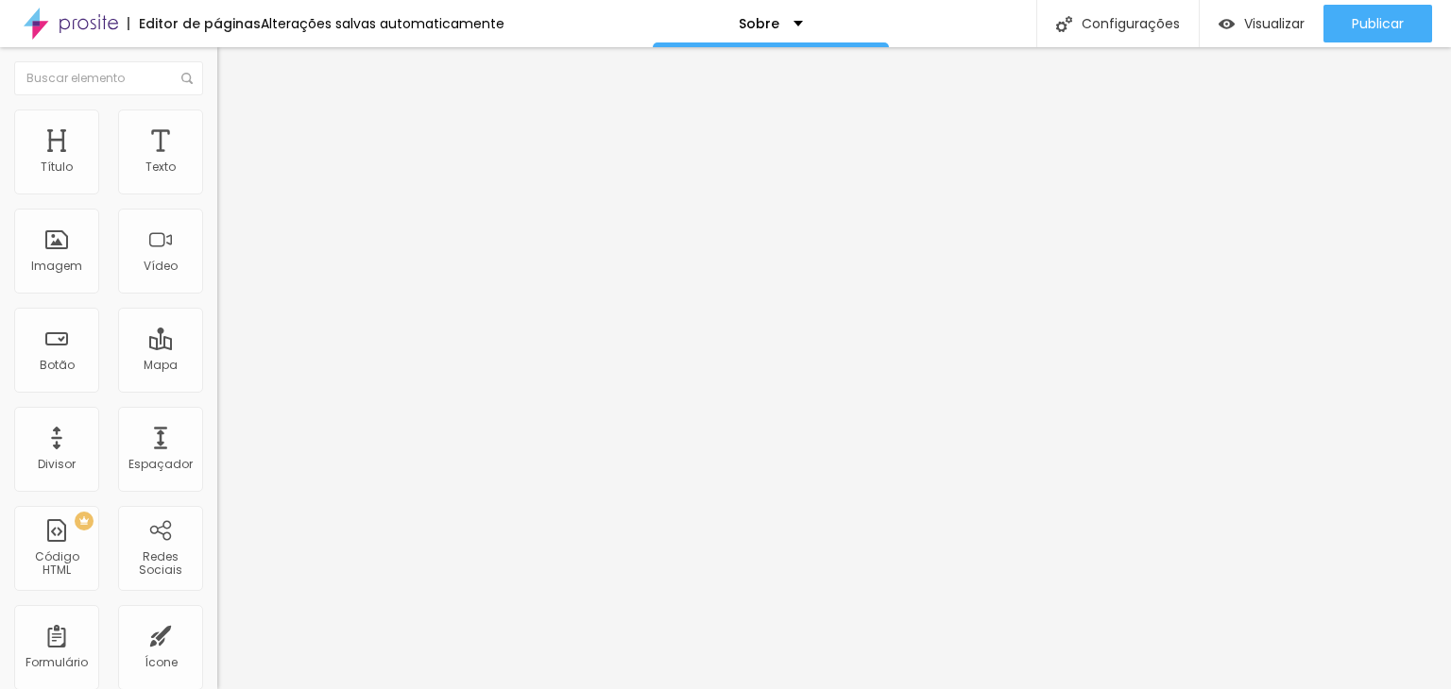
copy span "favicon"
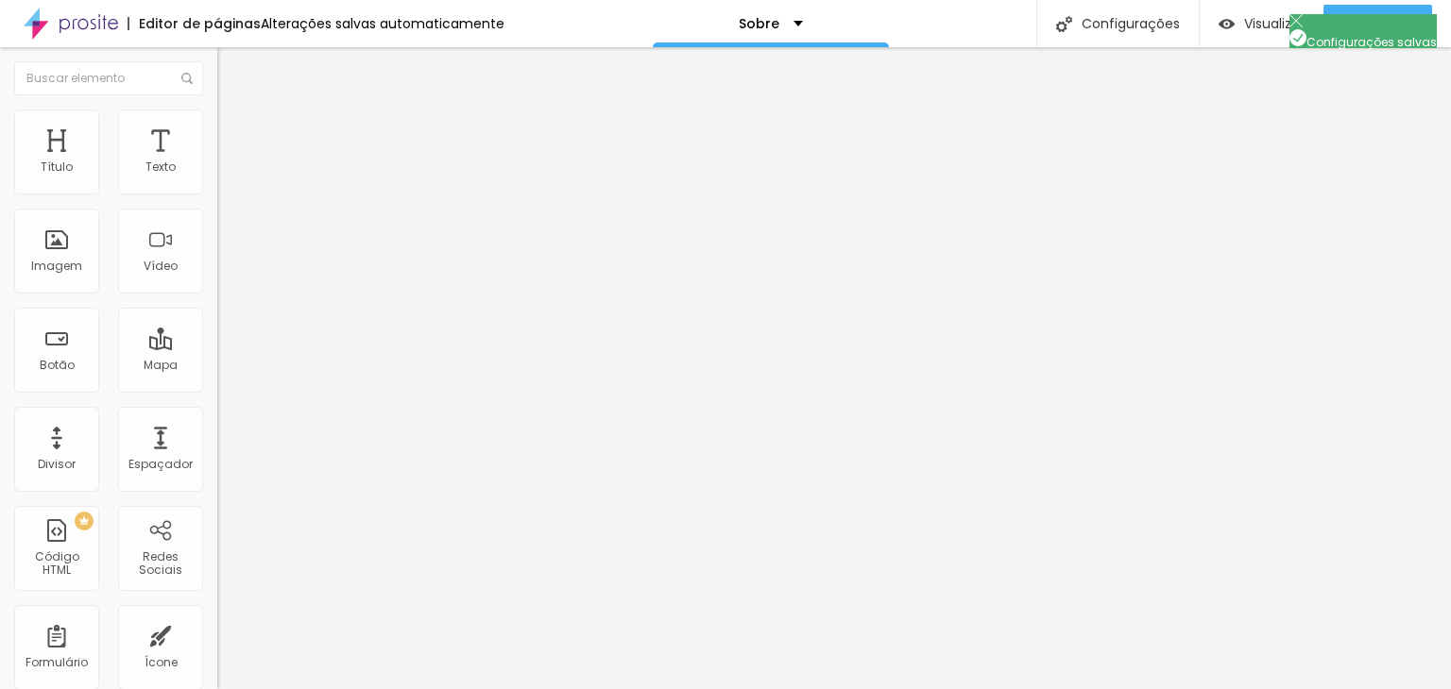
click at [97, 14] on img at bounding box center [71, 23] width 94 height 47
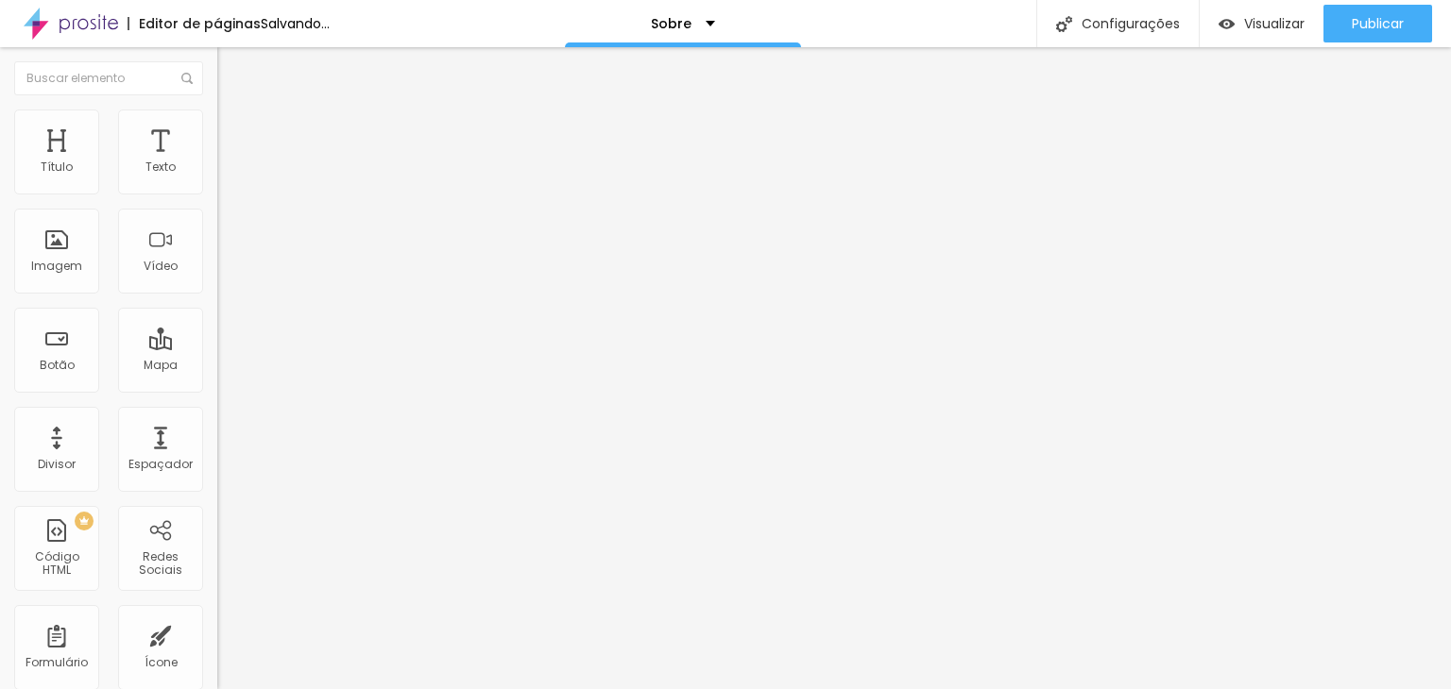
click at [217, 162] on span "Trocar imagem" at bounding box center [268, 154] width 103 height 16
drag, startPoint x: 153, startPoint y: 337, endPoint x: 205, endPoint y: 336, distance: 52.0
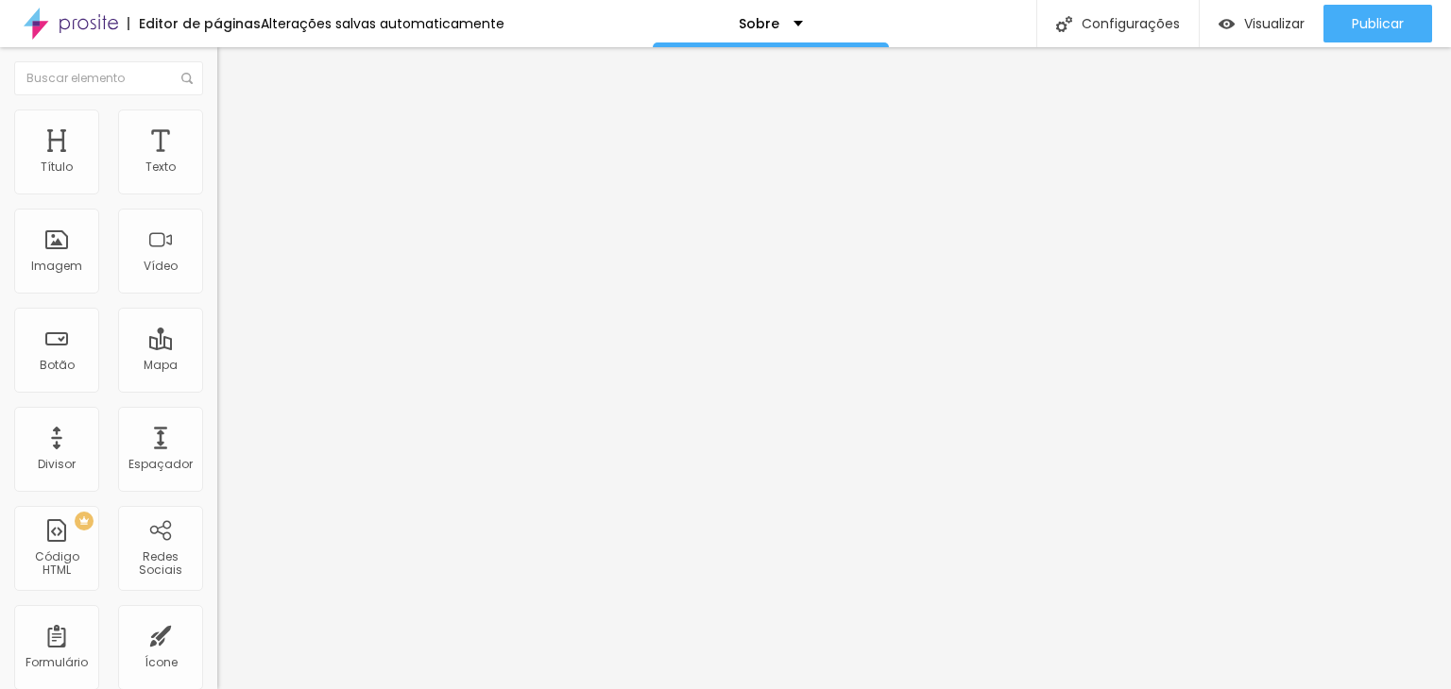
click at [217, 384] on div "Trocar imagem Descrição da imagem (Alt) Ensaio de Casal Alinhamento Proporção O…" at bounding box center [325, 289] width 217 height 284
type input "E"
type input "Batizado"
drag, startPoint x: 125, startPoint y: 337, endPoint x: 5, endPoint y: 317, distance: 121.6
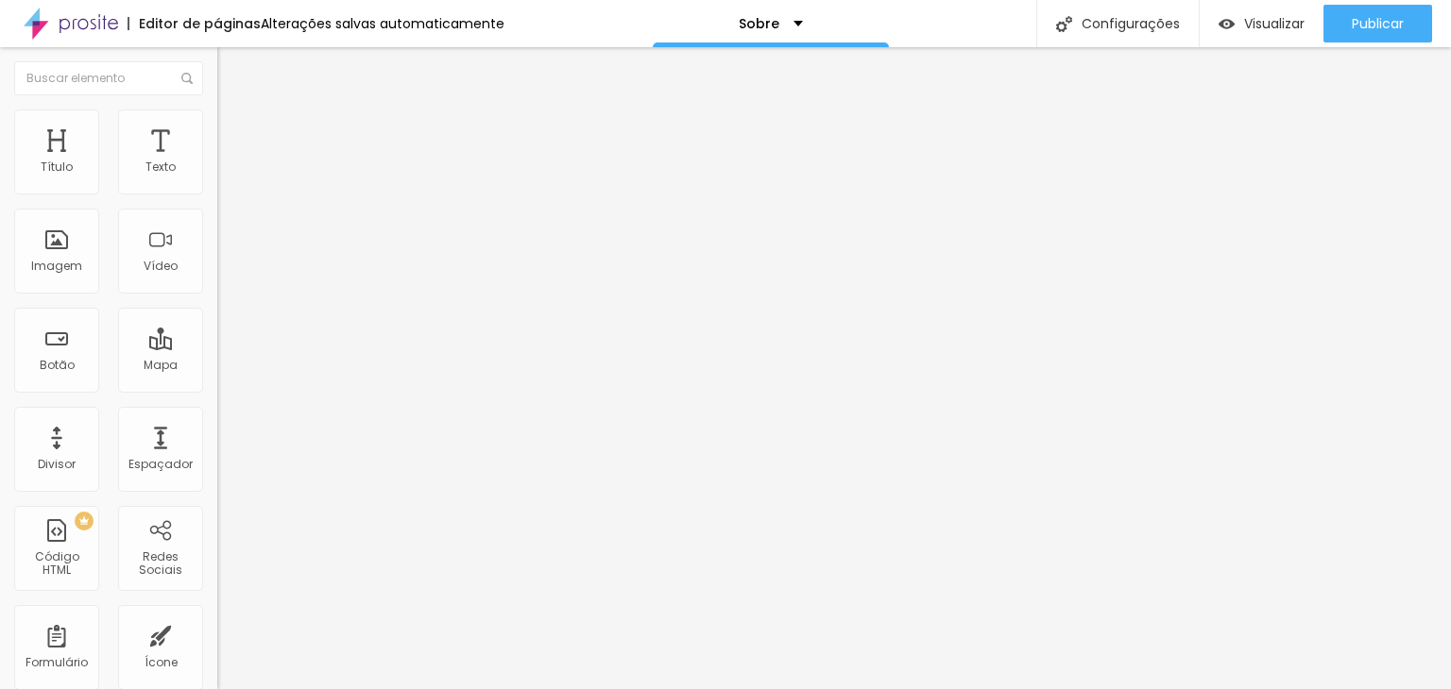
click at [217, 319] on div "Trocar imagem Descrição da imagem (Alt) Batizado Alinhamento Proporção Original…" at bounding box center [325, 289] width 217 height 284
type input "Ensaio de Casal"
click at [217, 162] on span "Trocar imagem" at bounding box center [268, 154] width 103 height 16
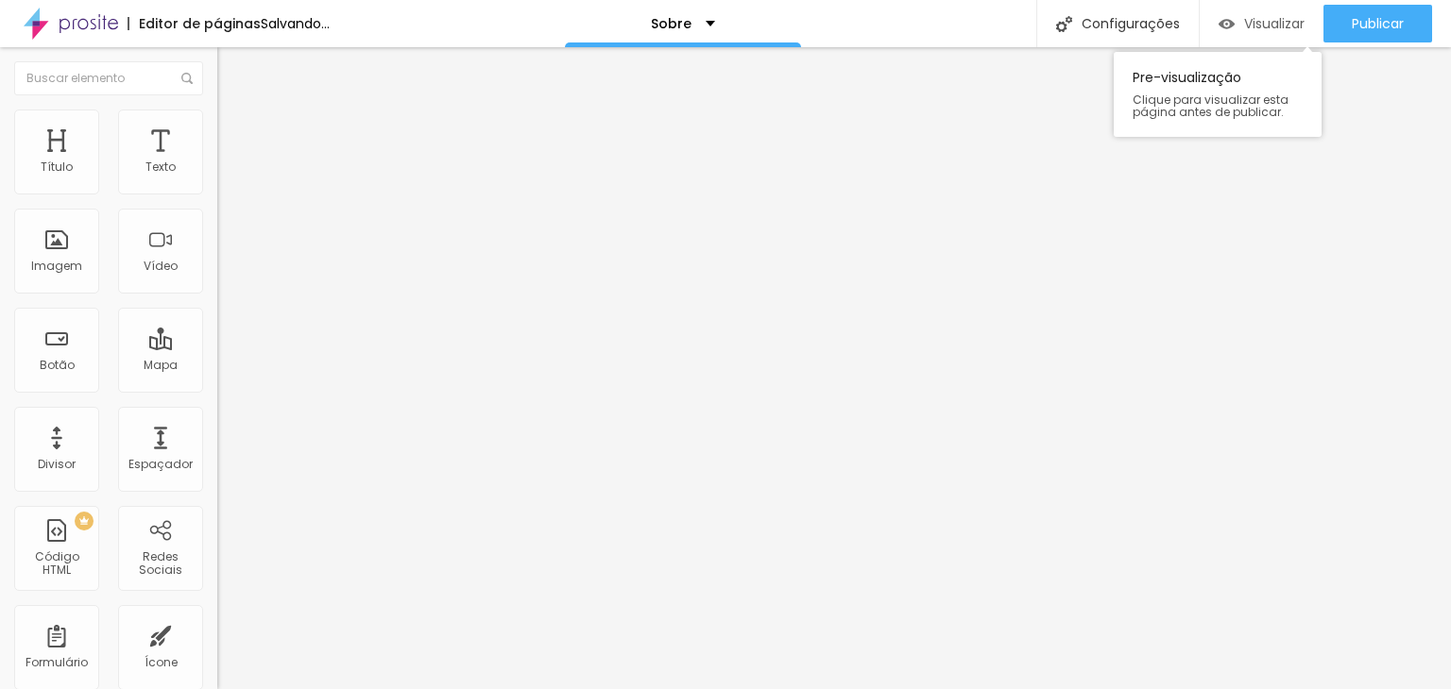
click at [1267, 12] on div "Visualizar" at bounding box center [1261, 24] width 86 height 38
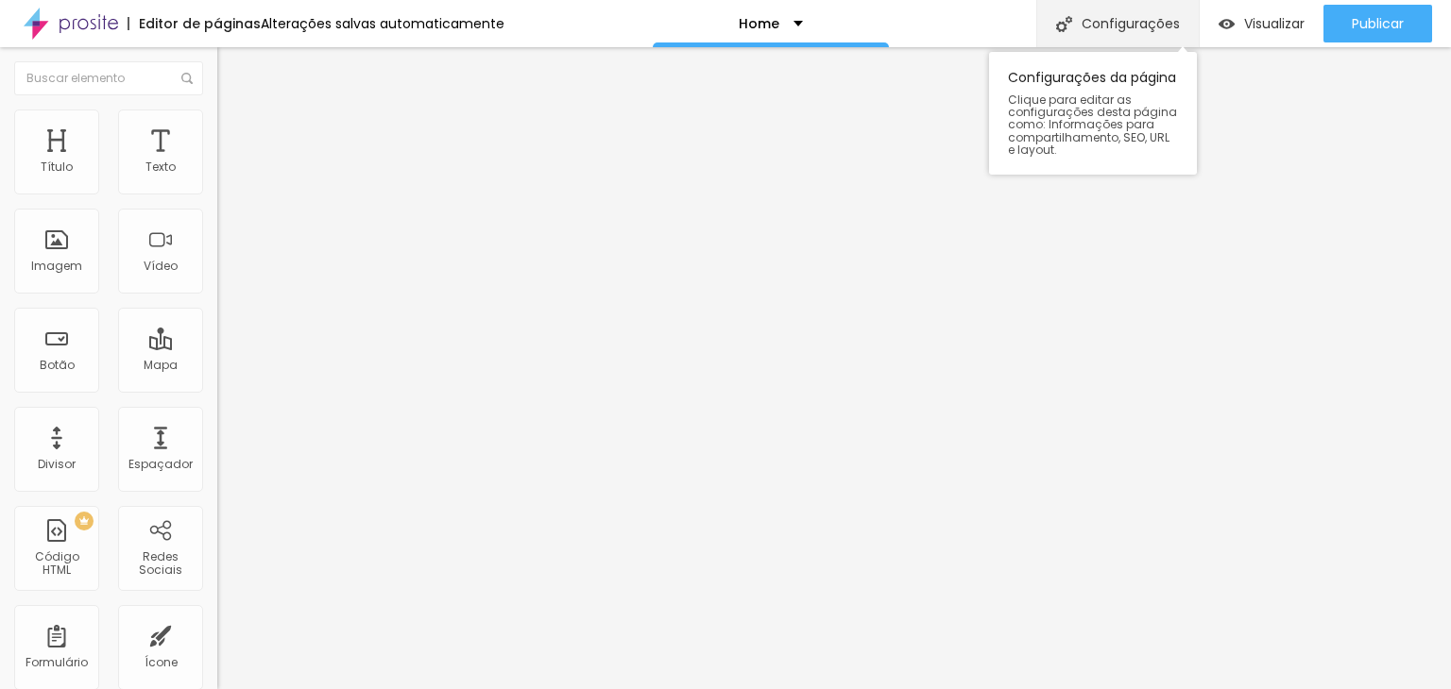
click at [1114, 24] on div "Configurações" at bounding box center [1117, 23] width 162 height 47
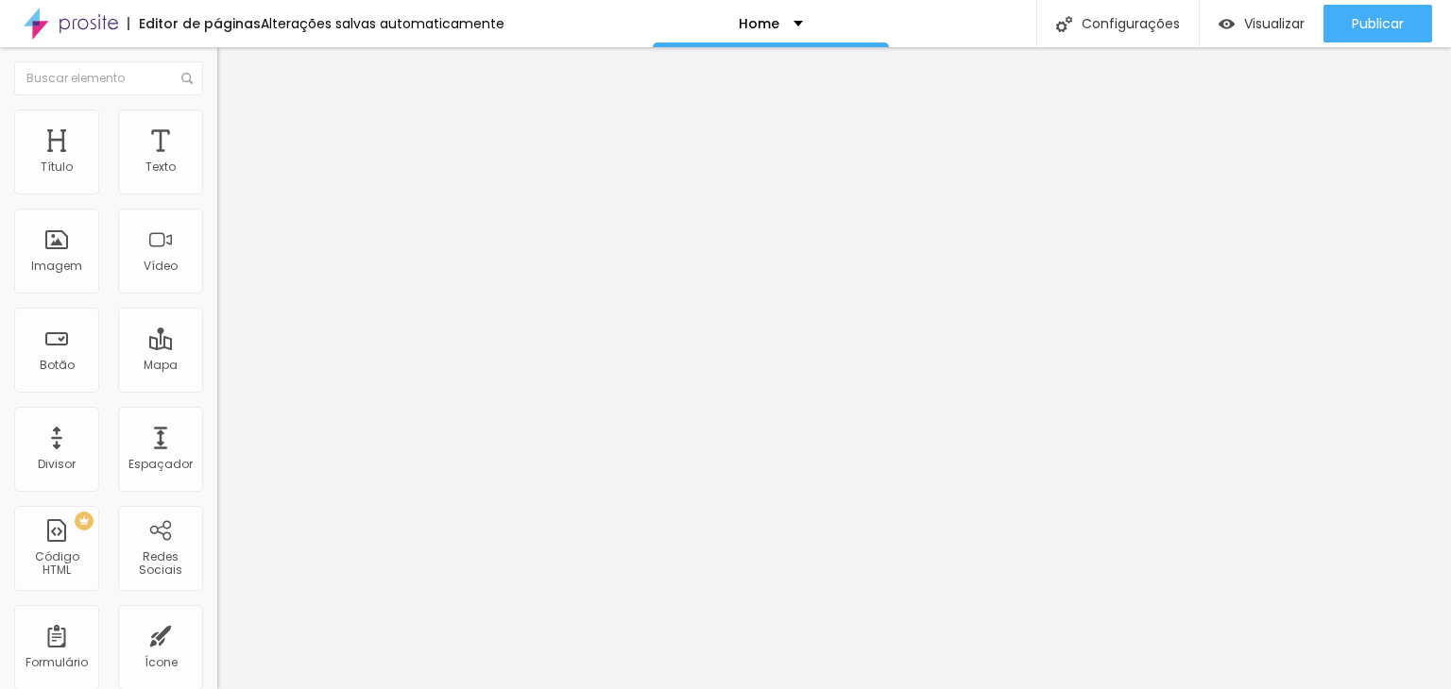
scroll to position [8, 0]
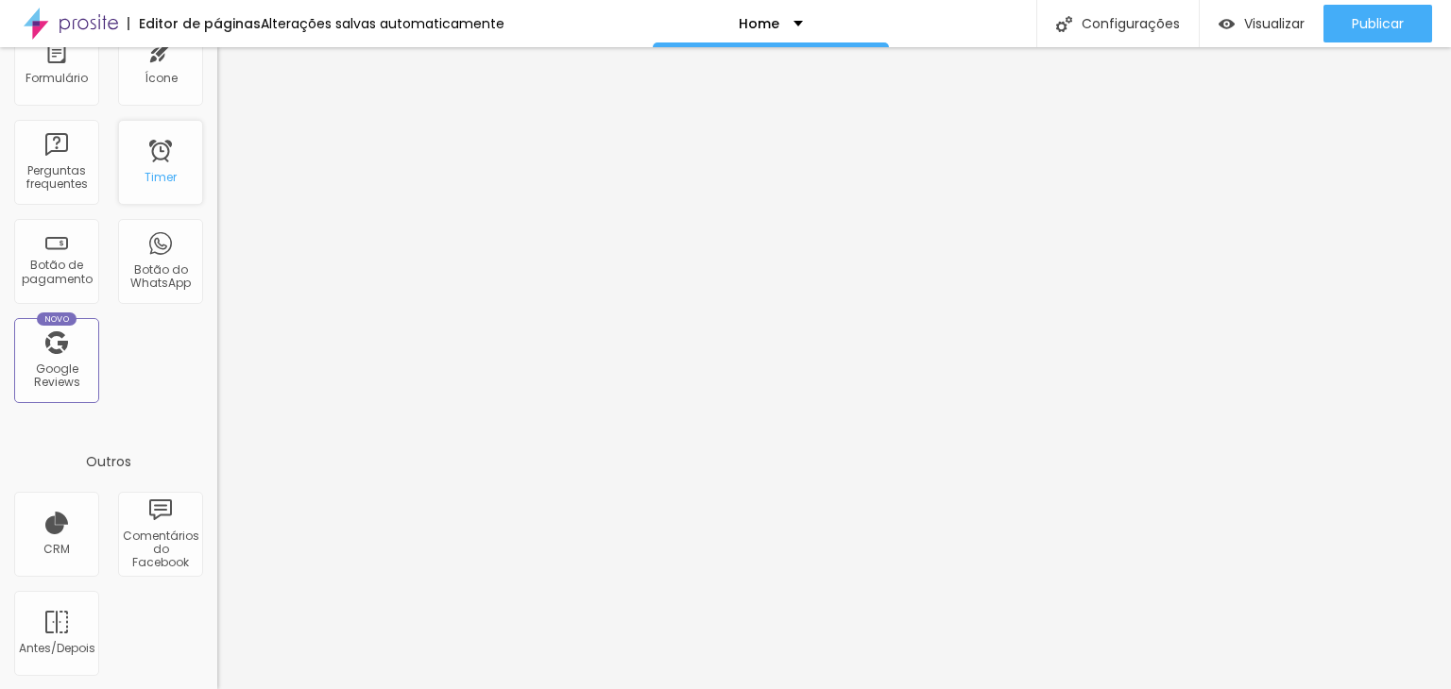
scroll to position [0, 0]
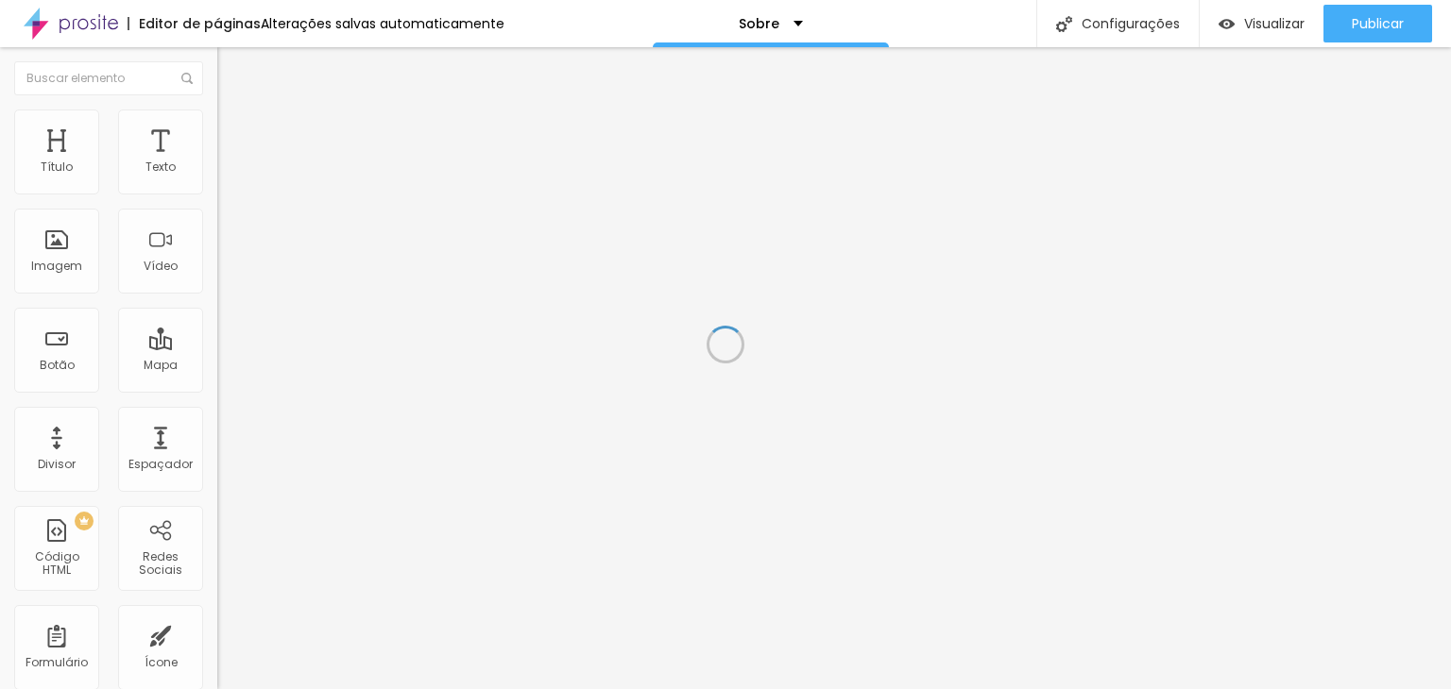
drag, startPoint x: 947, startPoint y: 301, endPoint x: 782, endPoint y: 357, distance: 174.4
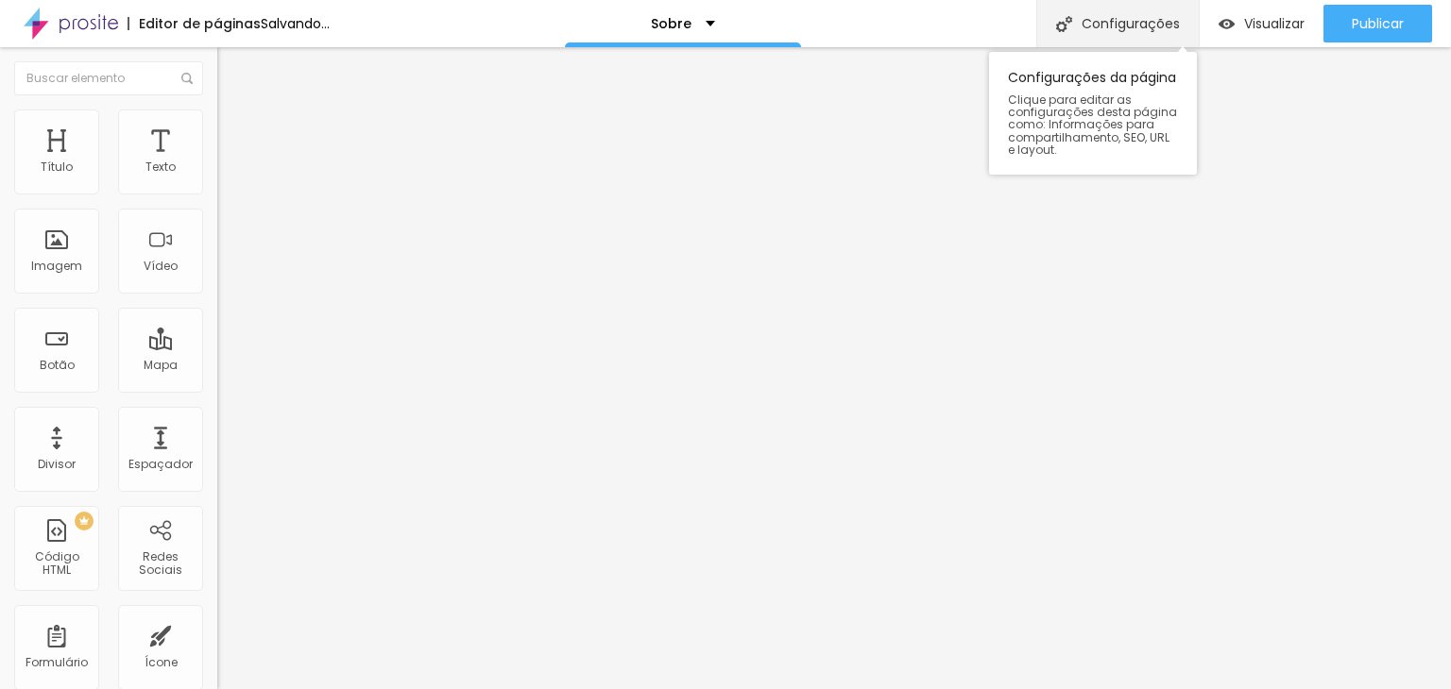
click at [1101, 28] on div "Configurações" at bounding box center [1117, 23] width 162 height 47
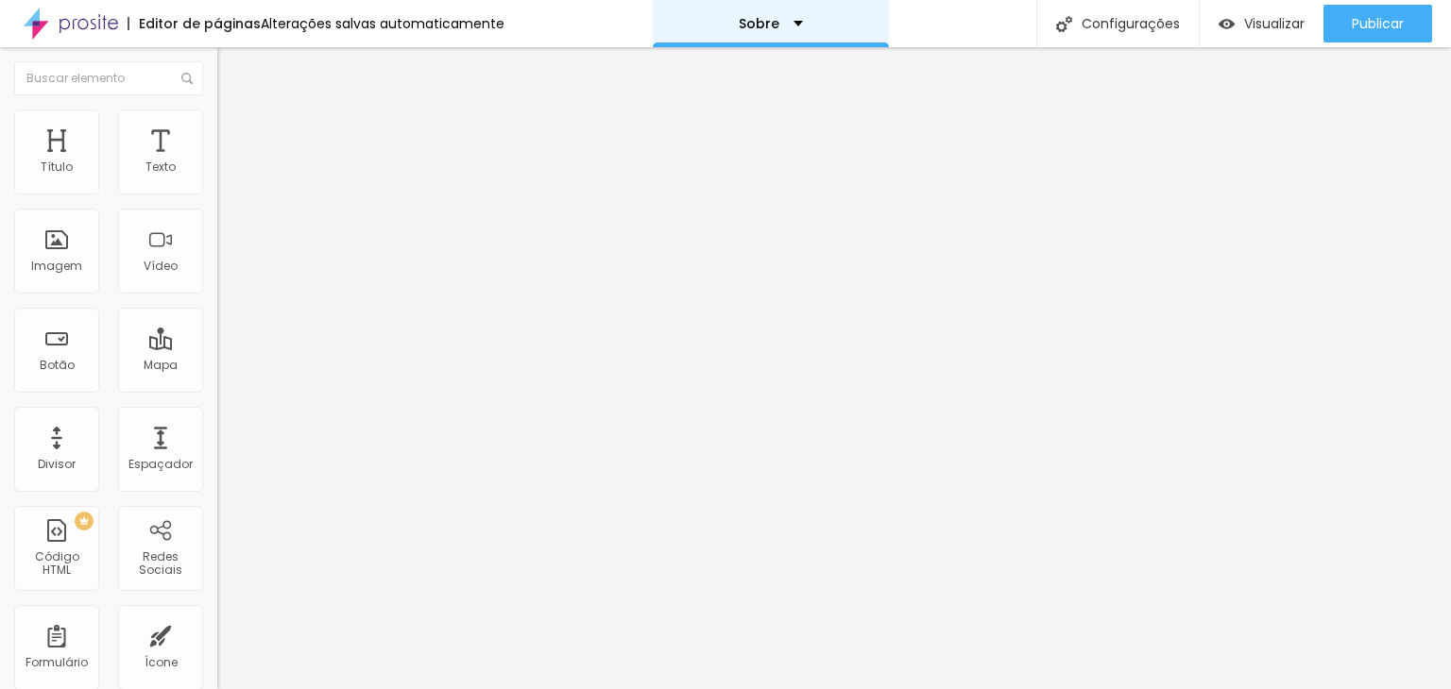
click at [793, 5] on div "Sobre" at bounding box center [771, 23] width 236 height 47
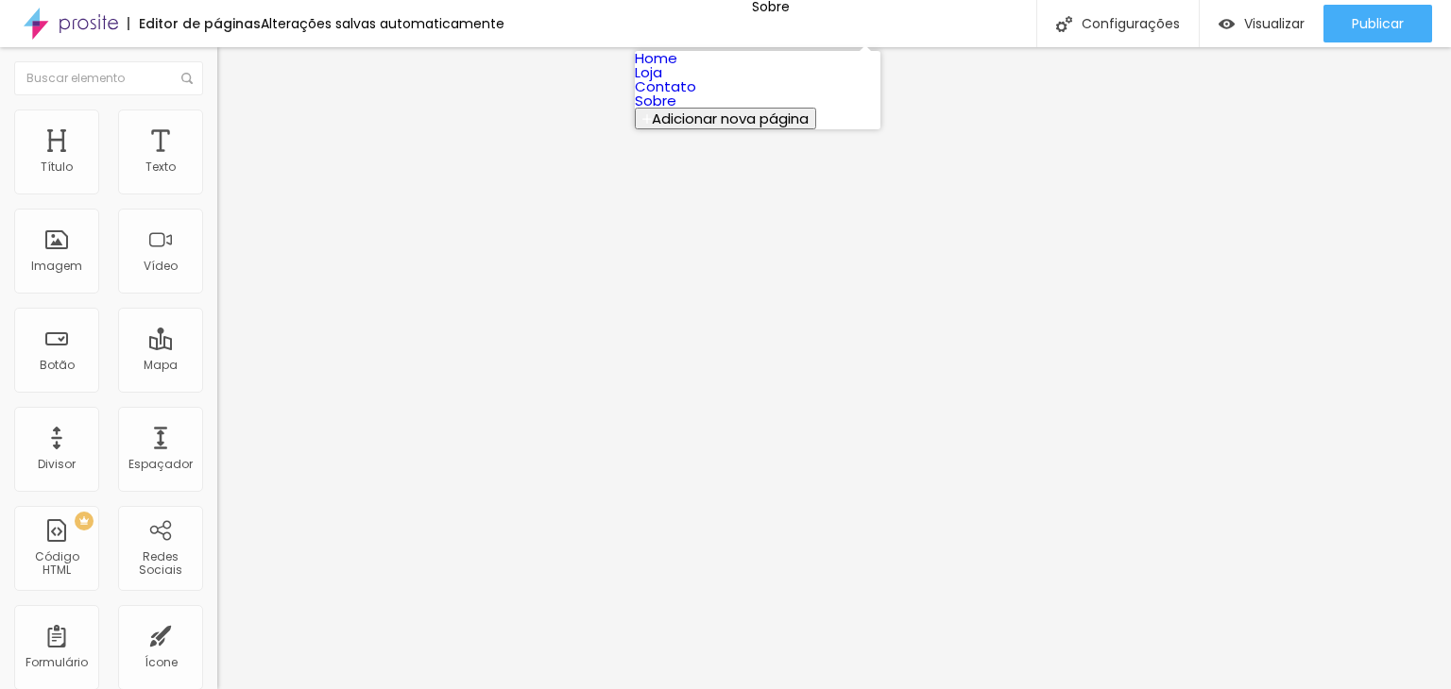
click at [677, 68] on link "Home" at bounding box center [656, 58] width 42 height 20
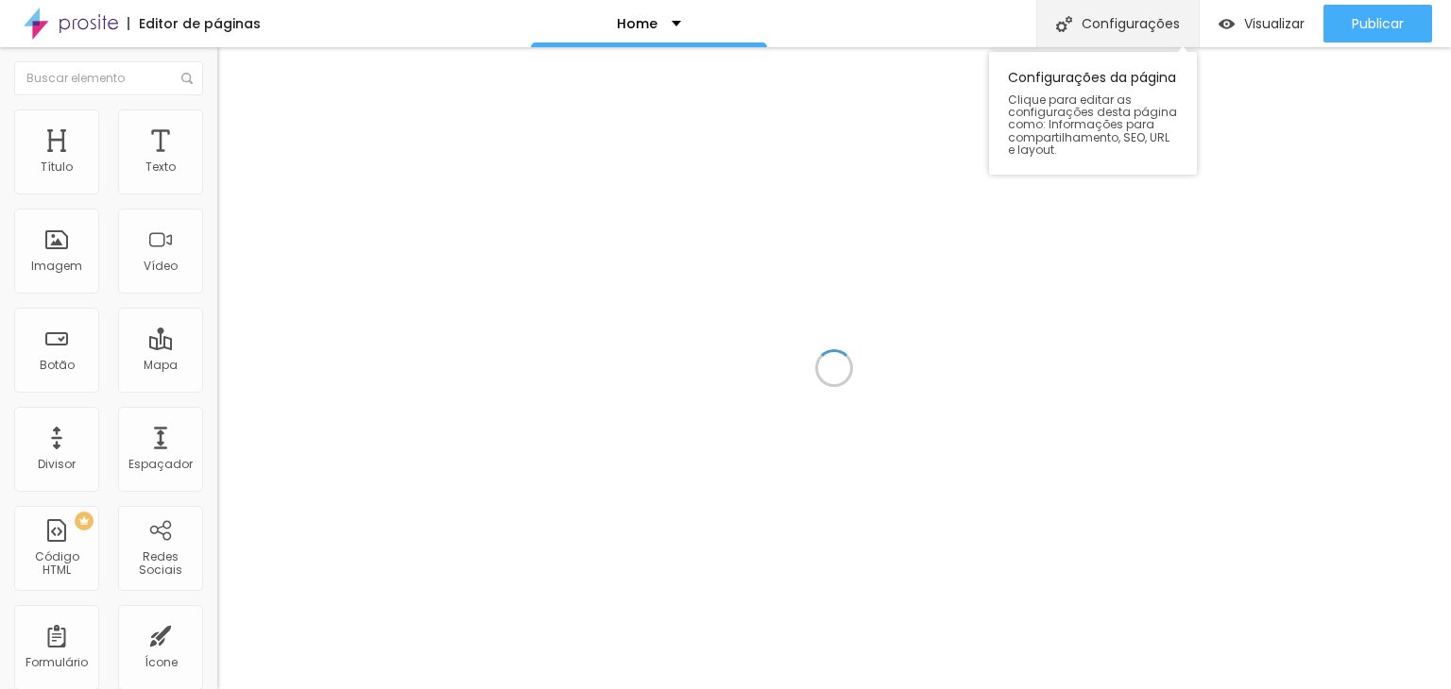
click at [1119, 27] on div "Configurações" at bounding box center [1117, 23] width 162 height 47
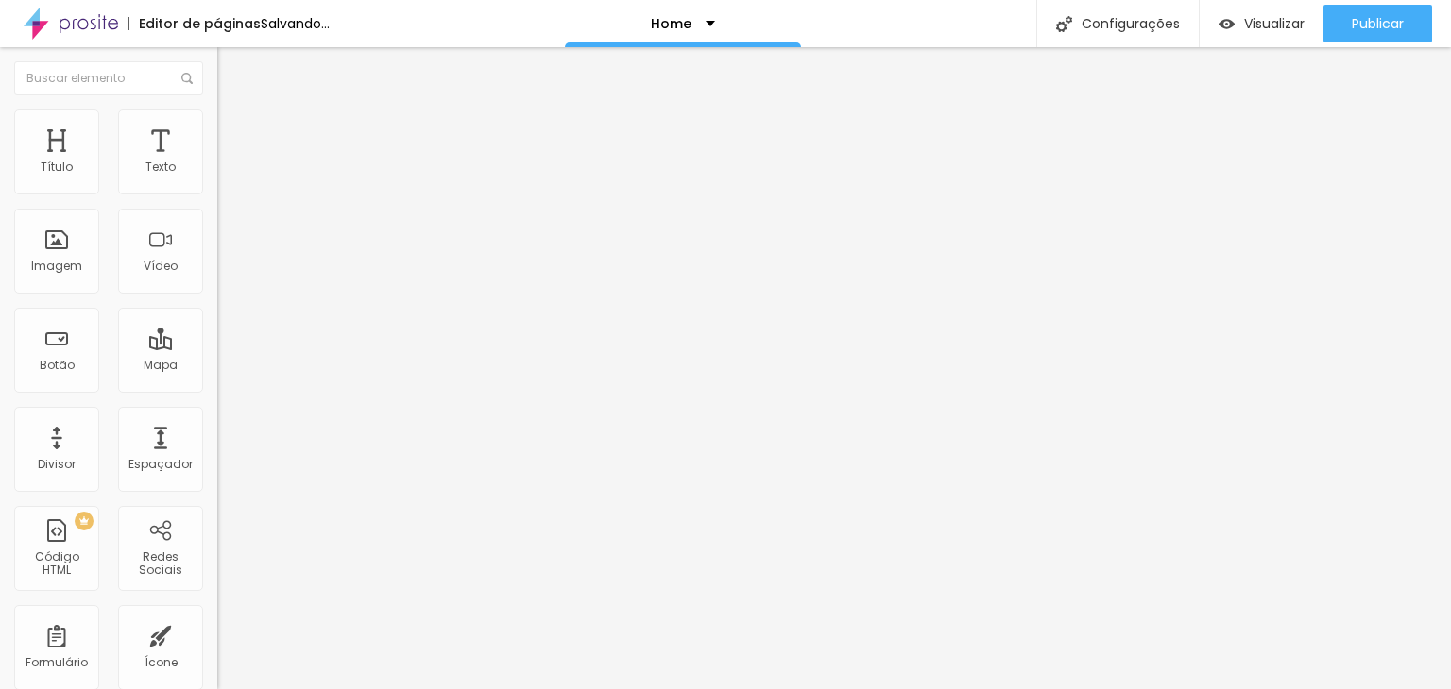
drag, startPoint x: 718, startPoint y: 57, endPoint x: 831, endPoint y: 182, distance: 169.2
click at [691, 17] on p "Home" at bounding box center [671, 23] width 41 height 13
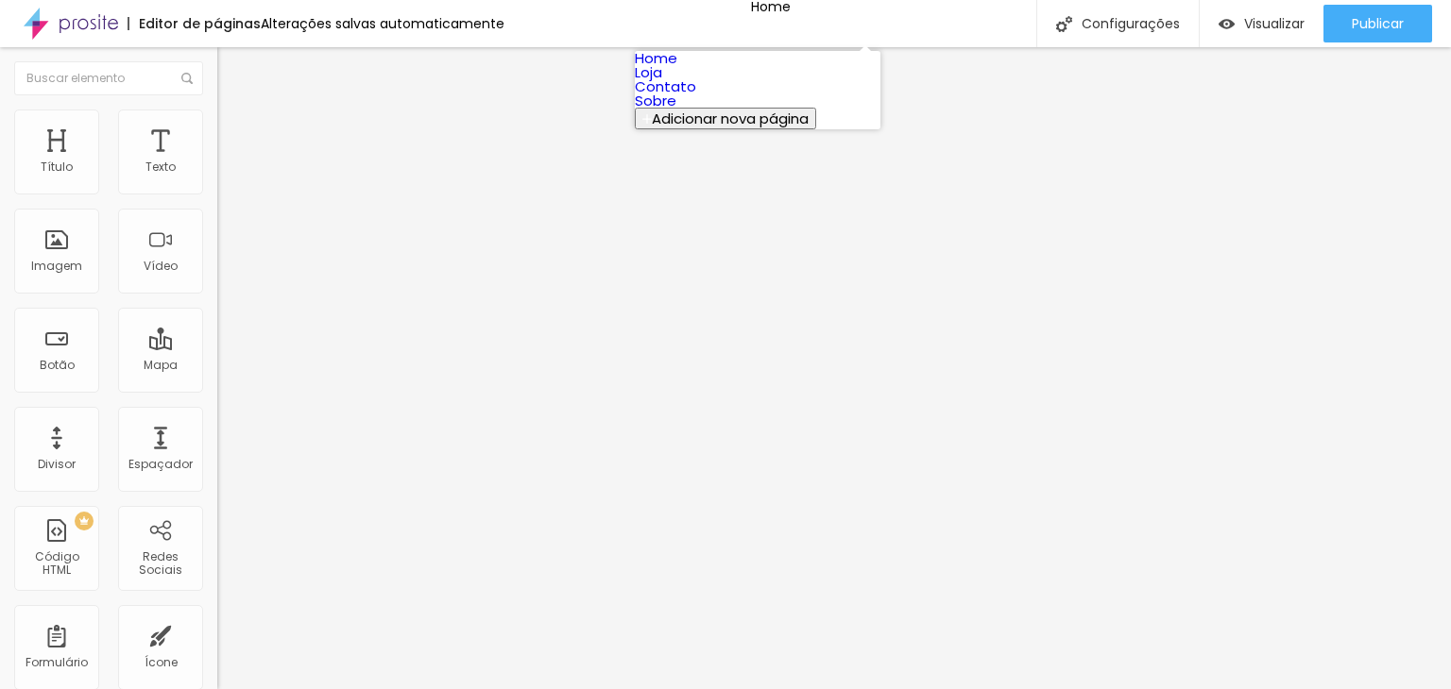
click at [662, 82] on link "Loja" at bounding box center [648, 72] width 27 height 20
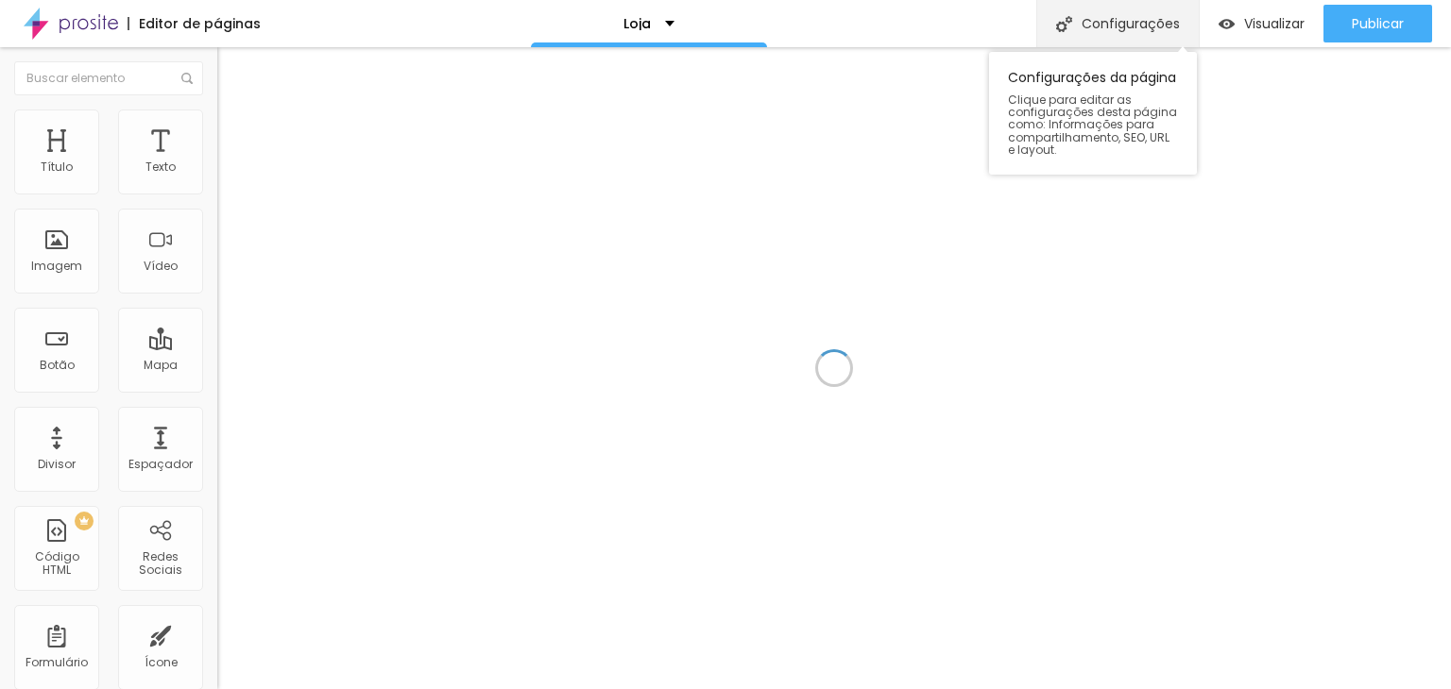
click at [1135, 24] on div "Configurações" at bounding box center [1117, 23] width 162 height 47
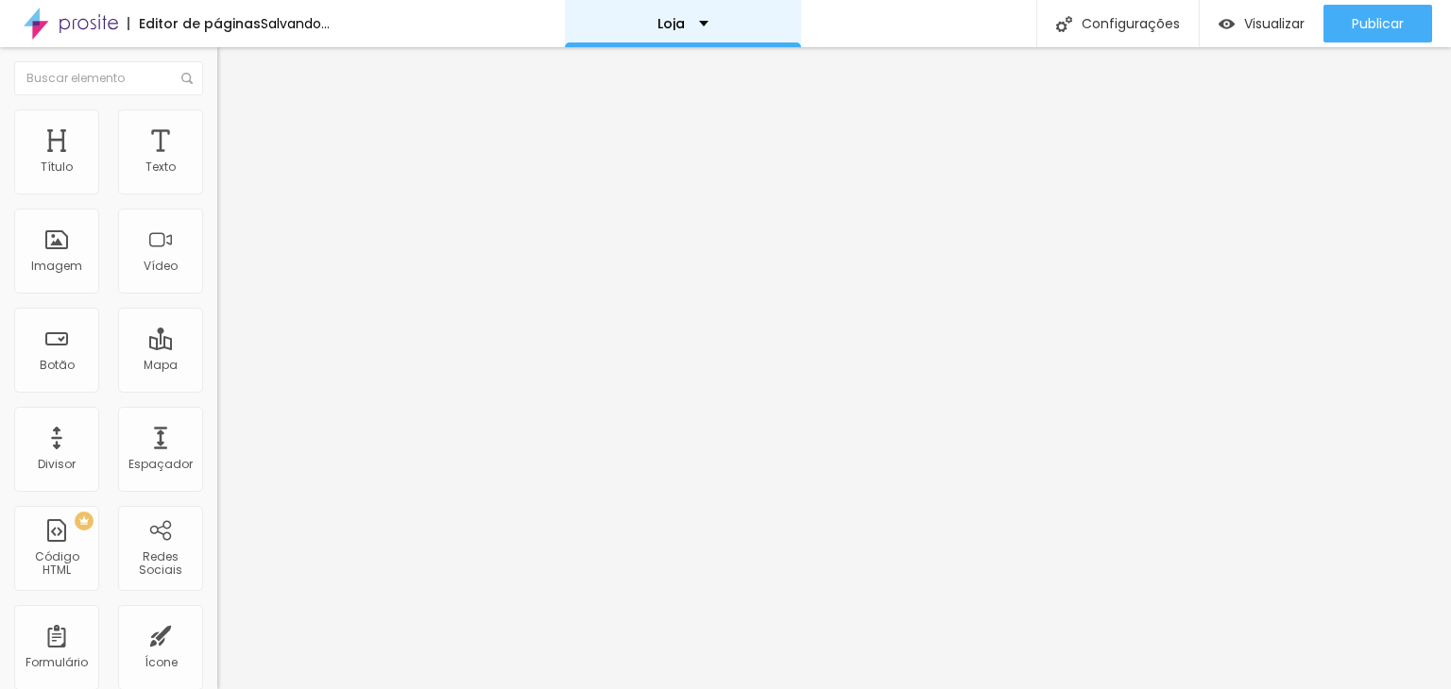
click at [756, 15] on div "Loja" at bounding box center [683, 23] width 236 height 47
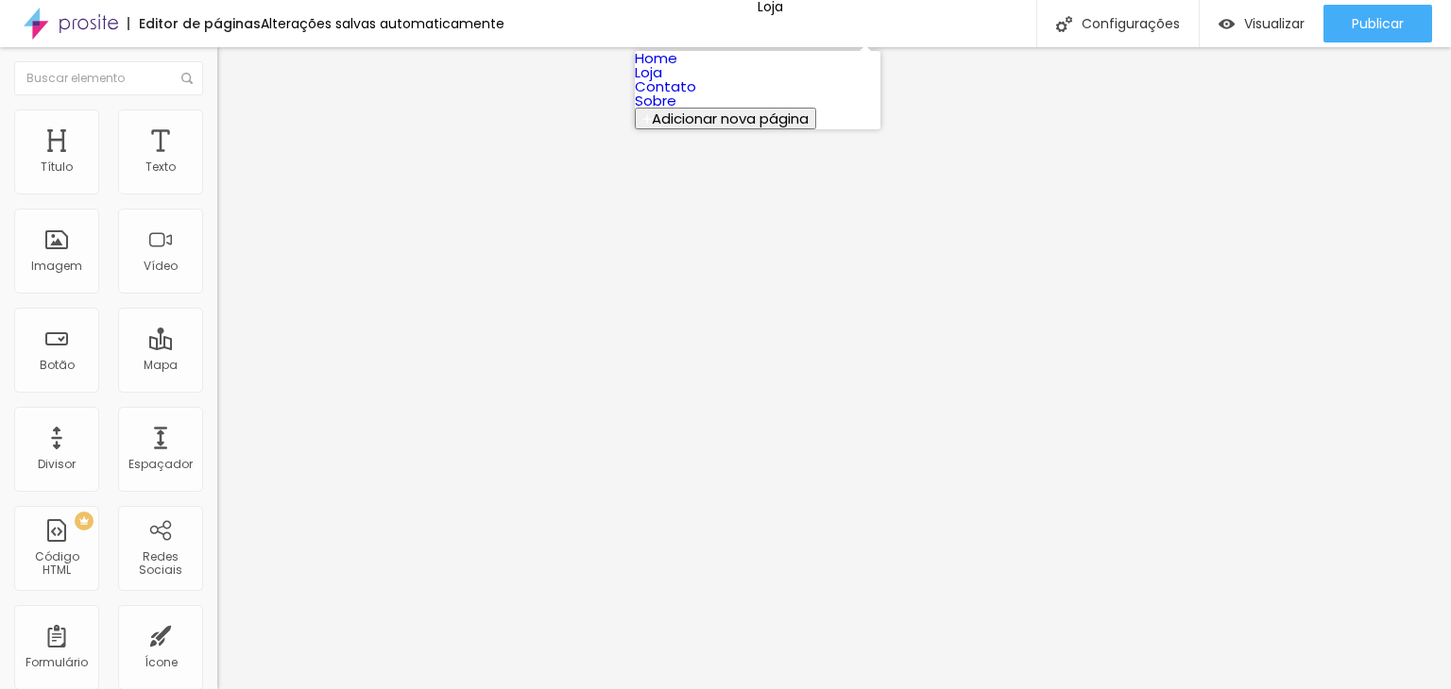
click at [696, 96] on link "Contato" at bounding box center [665, 86] width 61 height 20
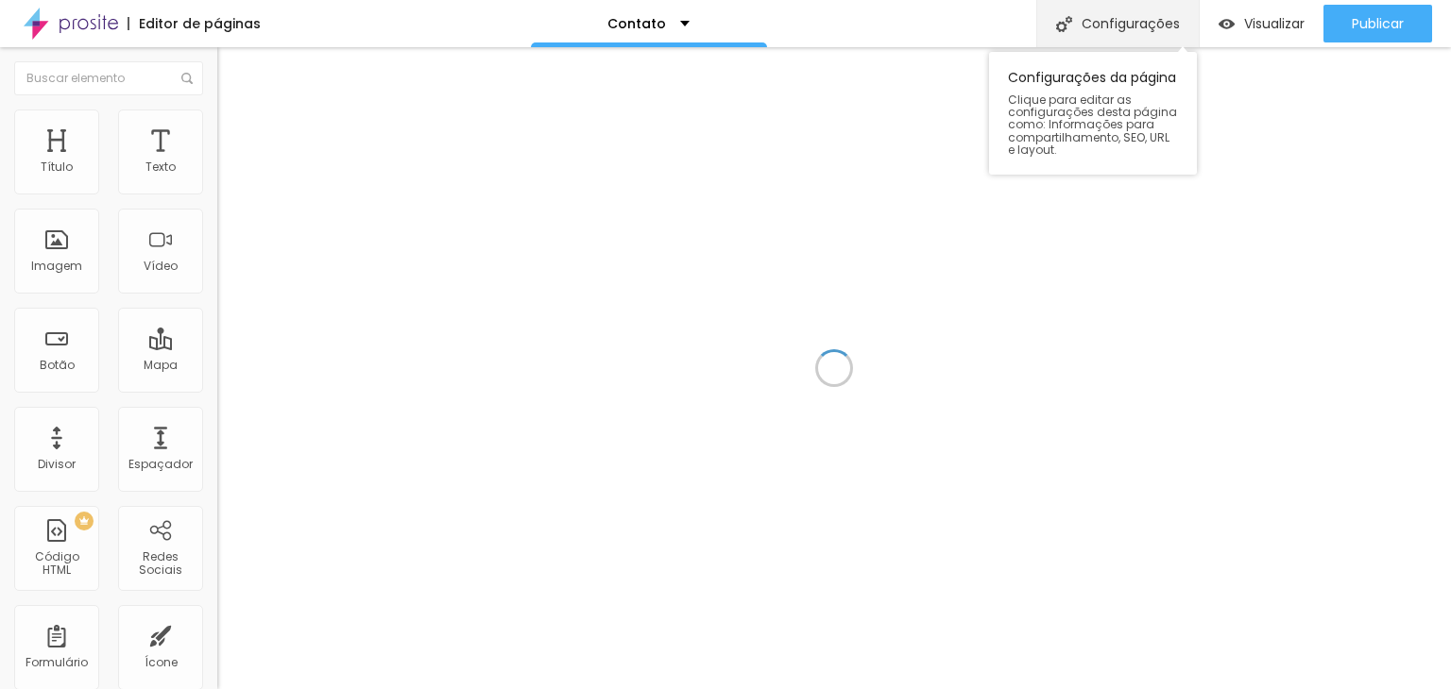
click at [1095, 16] on div "Configurações" at bounding box center [1117, 23] width 162 height 47
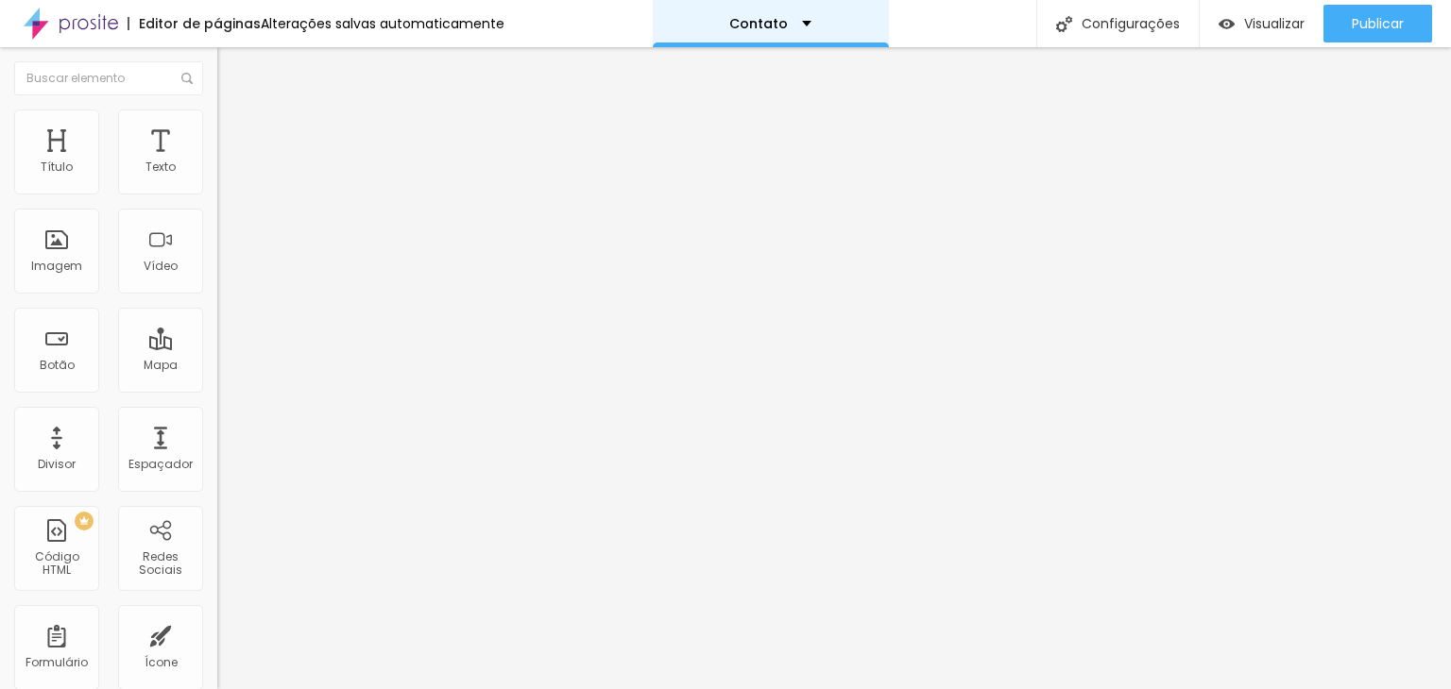
click at [712, 15] on div "Contato" at bounding box center [771, 23] width 236 height 47
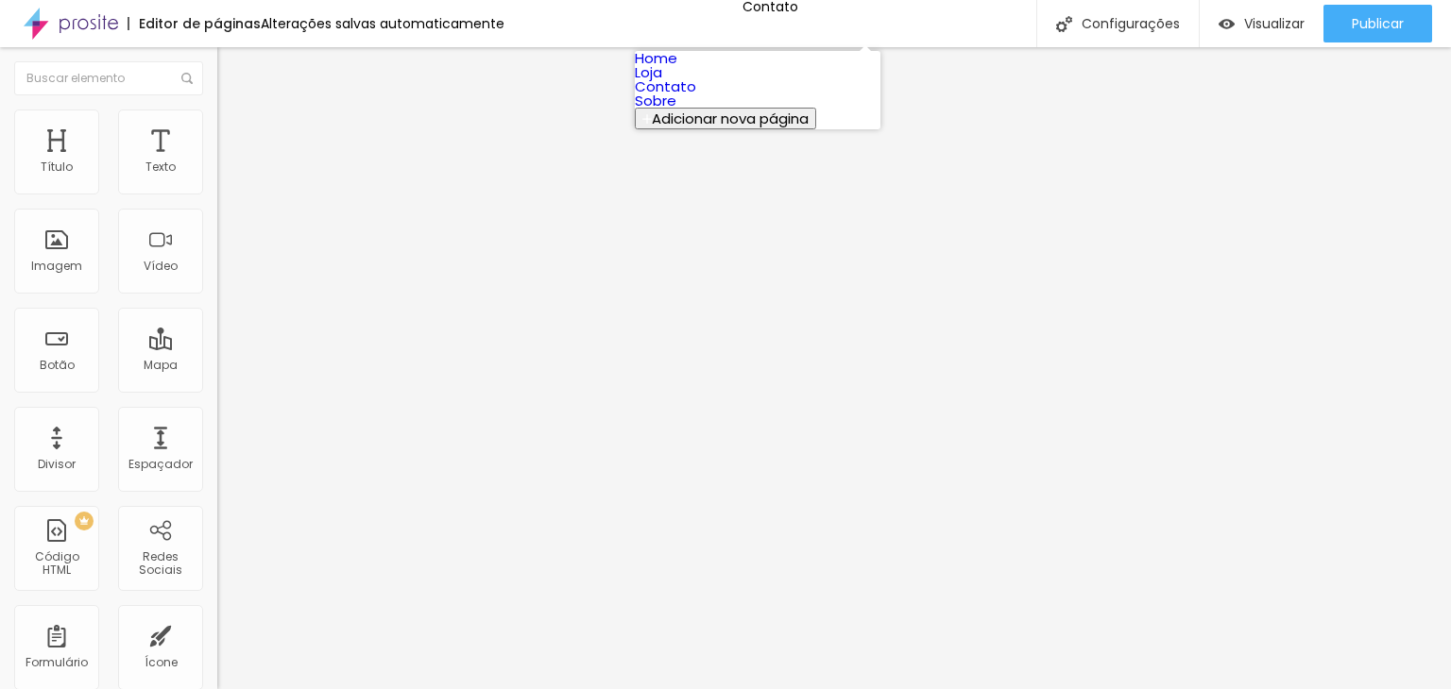
click at [676, 110] on link "Sobre" at bounding box center [656, 101] width 42 height 20
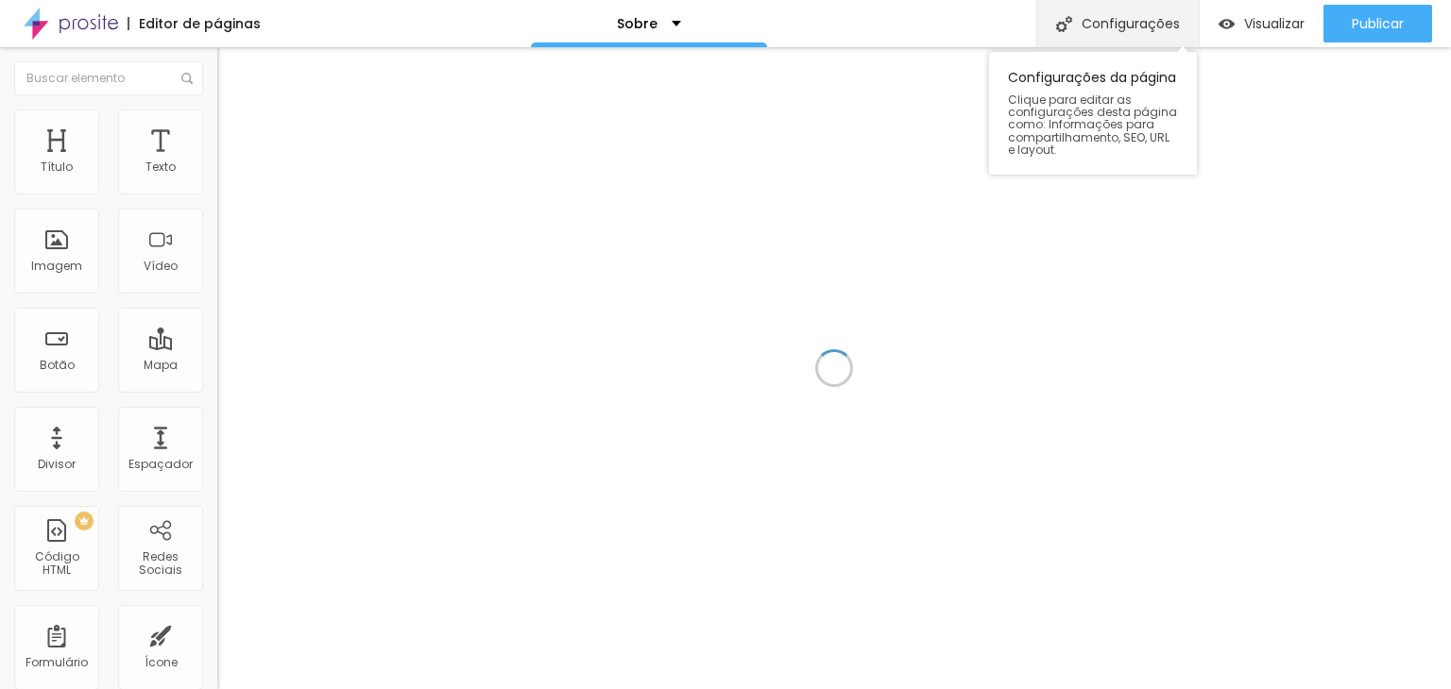
click at [1118, 18] on div "Configurações" at bounding box center [1117, 23] width 162 height 47
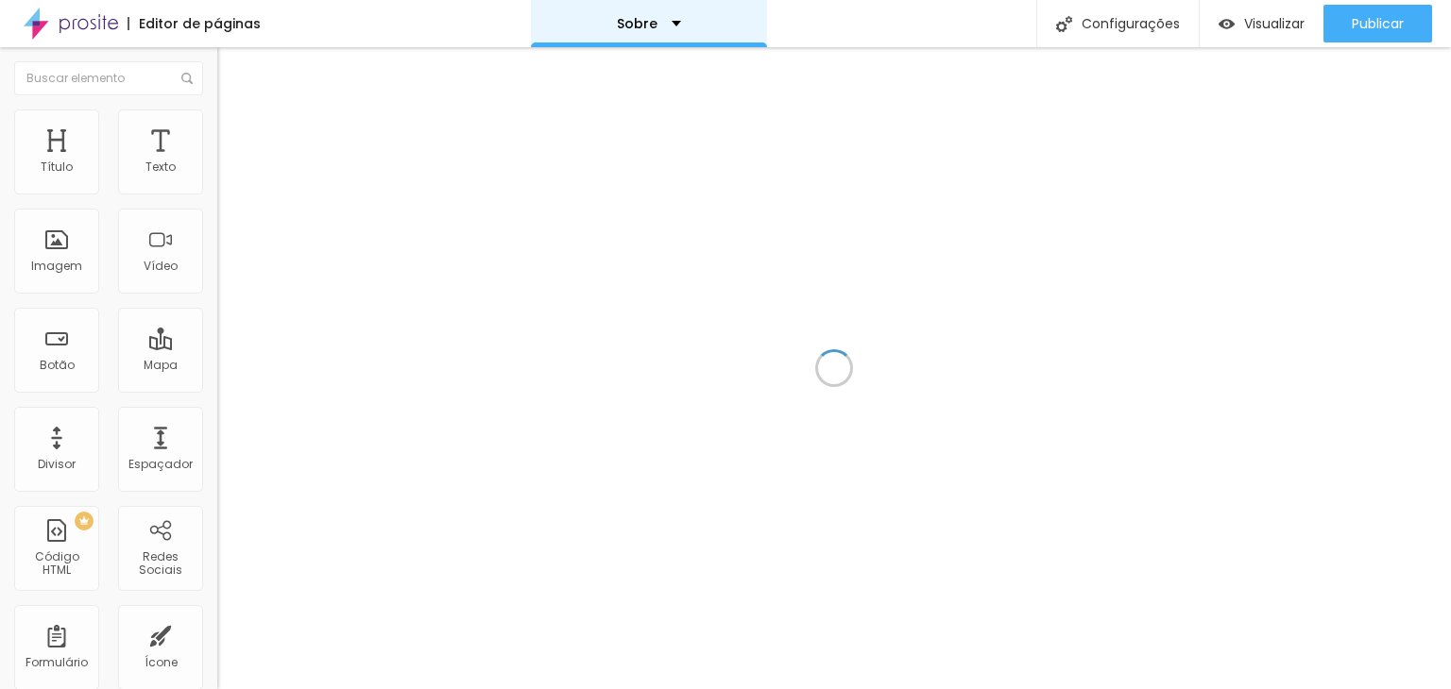
drag, startPoint x: 1078, startPoint y: 66, endPoint x: 657, endPoint y: 14, distance: 423.5
click at [657, 14] on div "Sobre" at bounding box center [649, 23] width 236 height 47
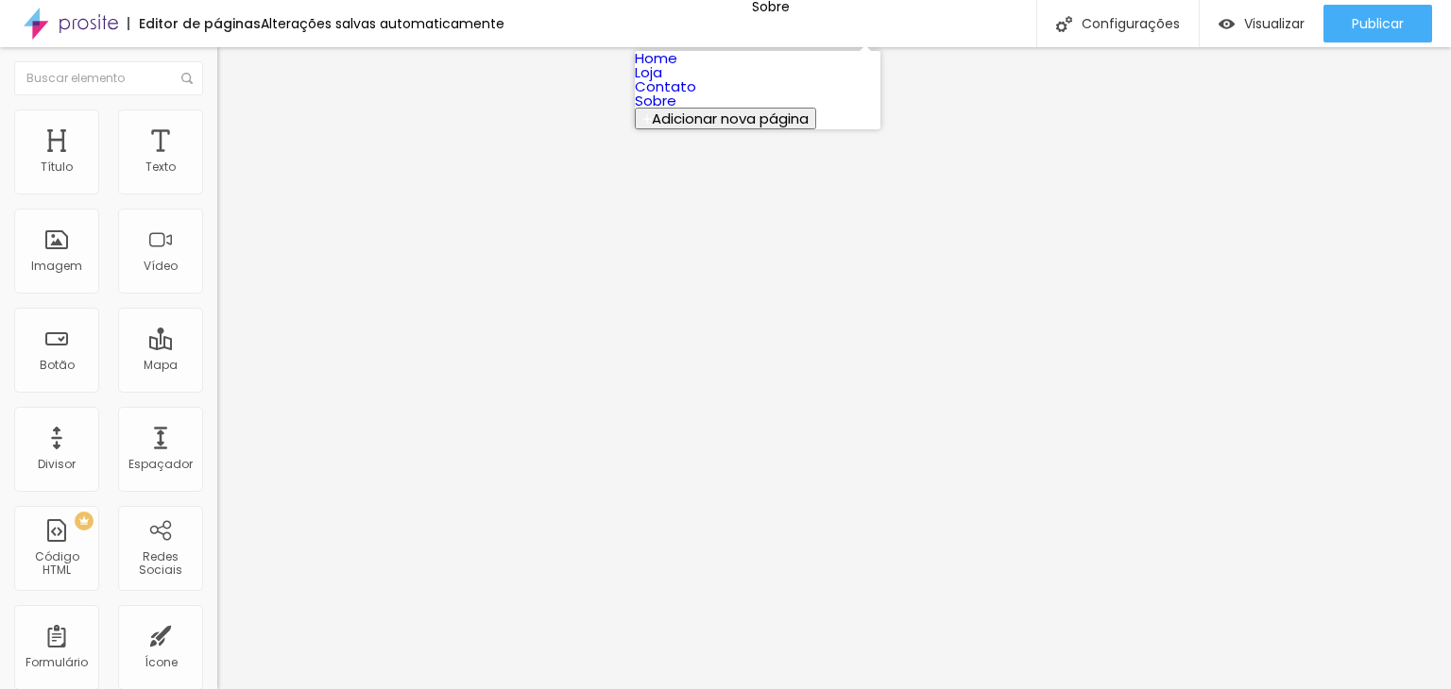
click at [677, 68] on link "Home" at bounding box center [656, 58] width 42 height 20
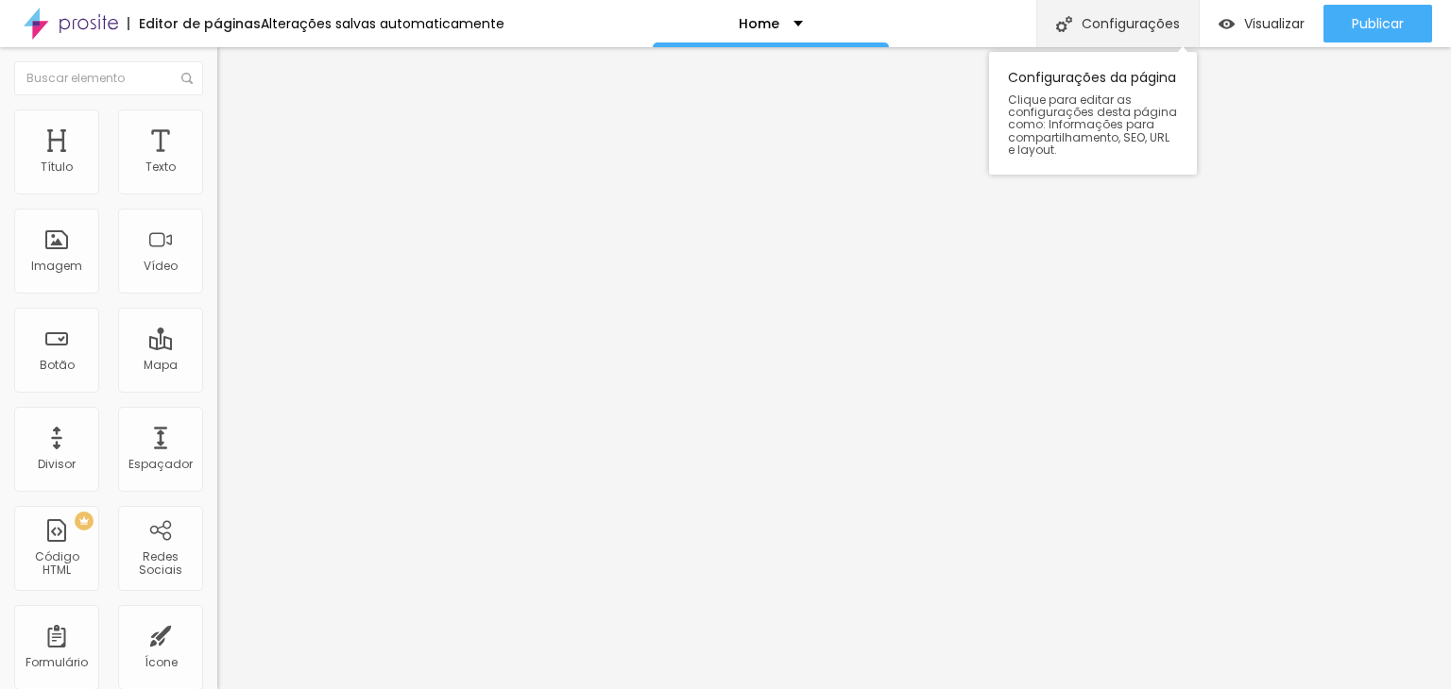
click at [1108, 13] on div "Configurações" at bounding box center [1117, 23] width 162 height 47
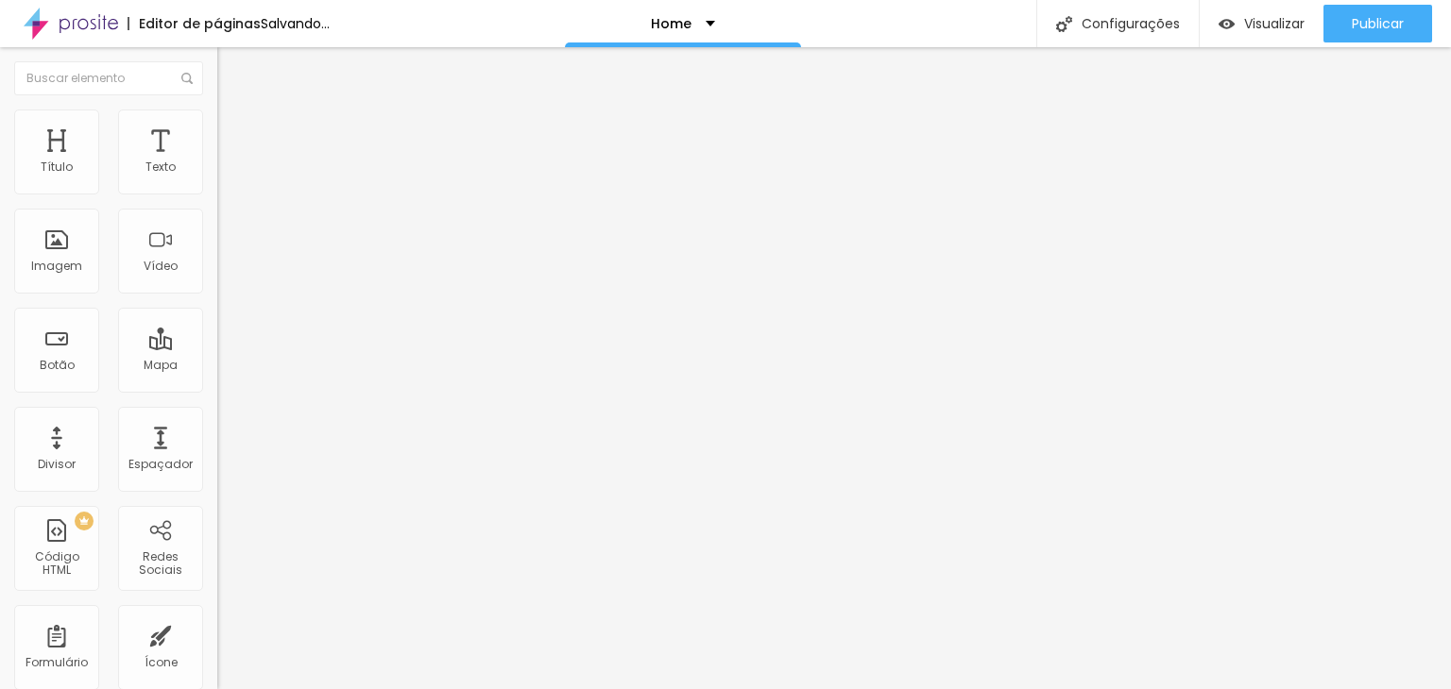
drag, startPoint x: 434, startPoint y: 223, endPoint x: 443, endPoint y: 218, distance: 9.7
drag, startPoint x: 538, startPoint y: 250, endPoint x: 598, endPoint y: 300, distance: 77.8
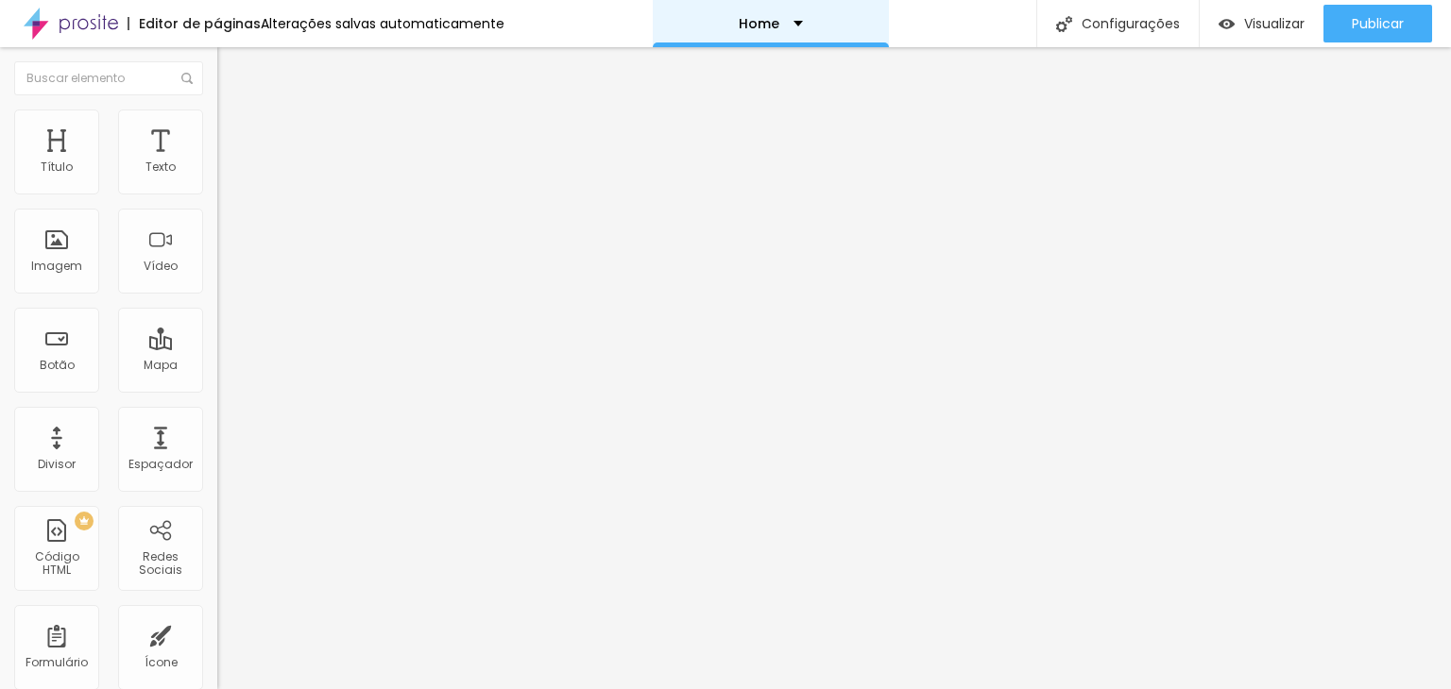
click at [781, 17] on div "Home" at bounding box center [771, 23] width 64 height 13
